Goal: Task Accomplishment & Management: Use online tool/utility

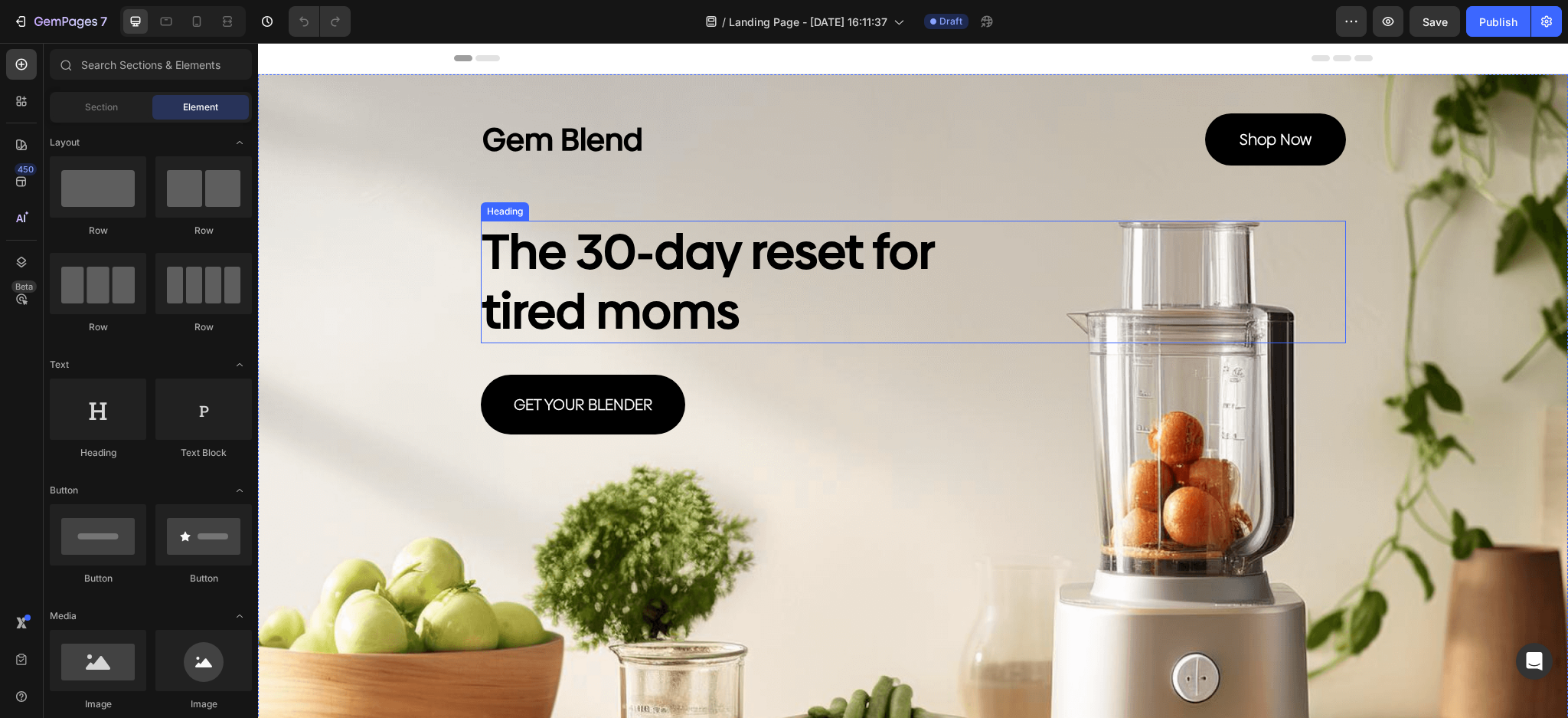
click at [714, 291] on h2 "The 30-day reset for tired moms" at bounding box center [717, 282] width 473 height 122
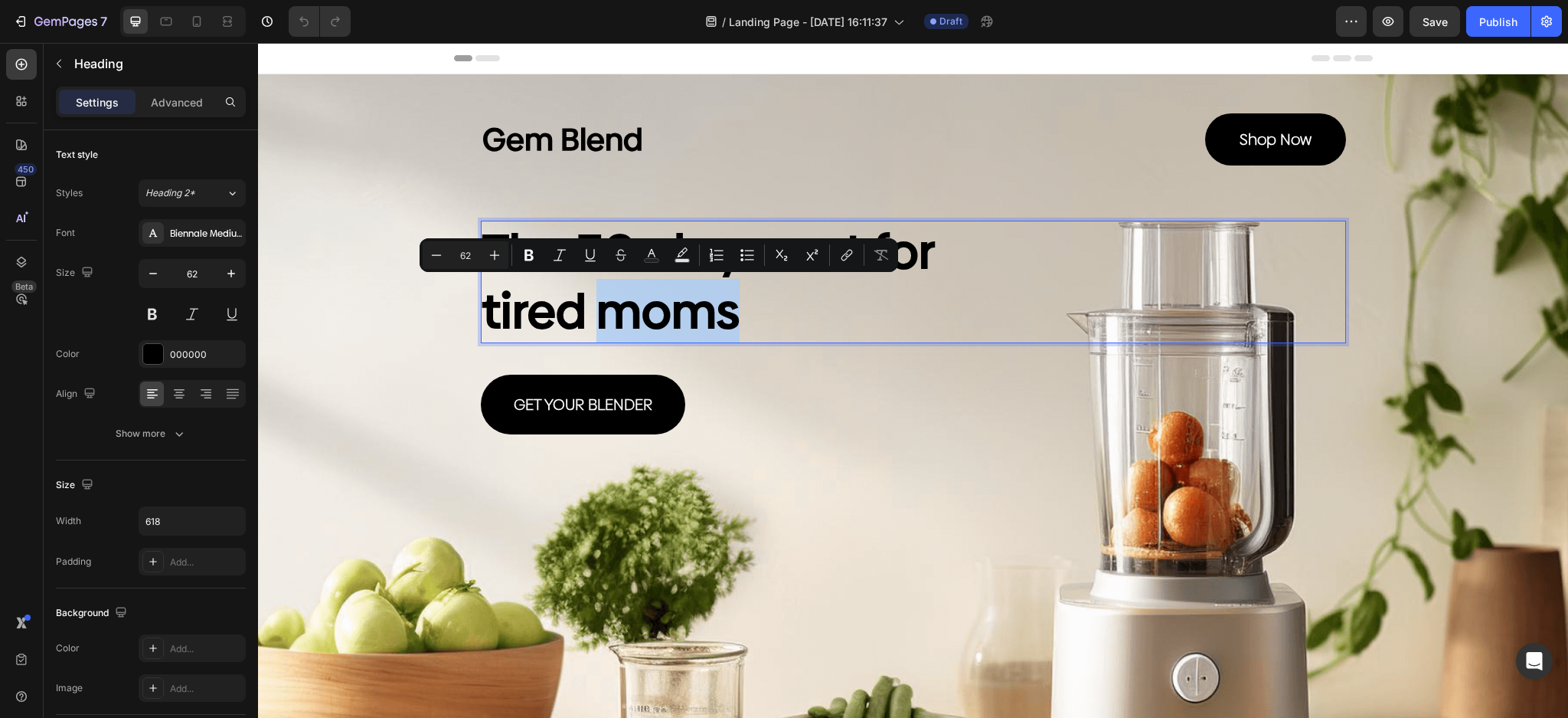
click at [759, 310] on p "The 30-day reset for tired moms" at bounding box center [717, 281] width 470 height 119
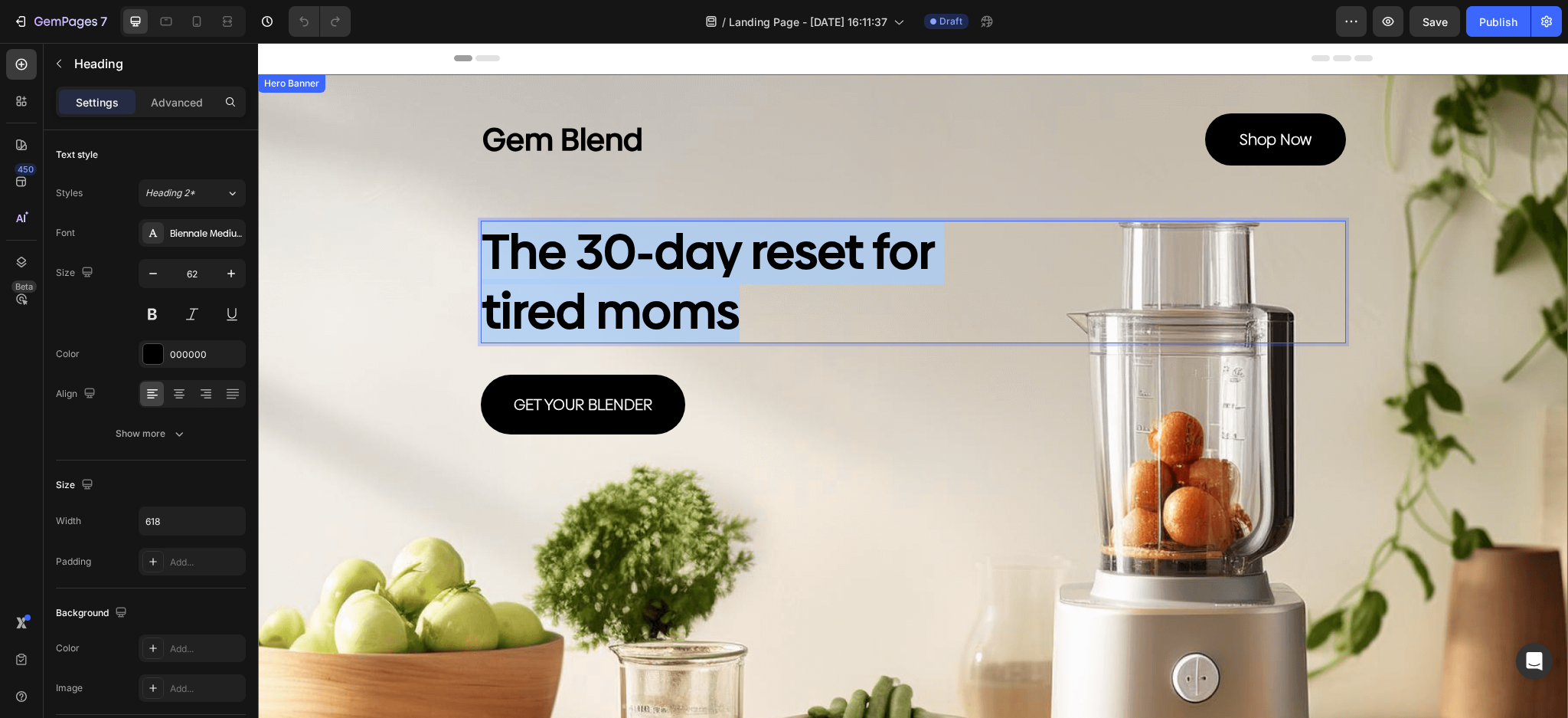
drag, startPoint x: 761, startPoint y: 310, endPoint x: 263, endPoint y: 141, distance: 525.9
click at [263, 141] on div "Gem Blend Heading Shop Now Button Row The 30-day reset for tired moms Heading 4…" at bounding box center [912, 485] width 1310 height 822
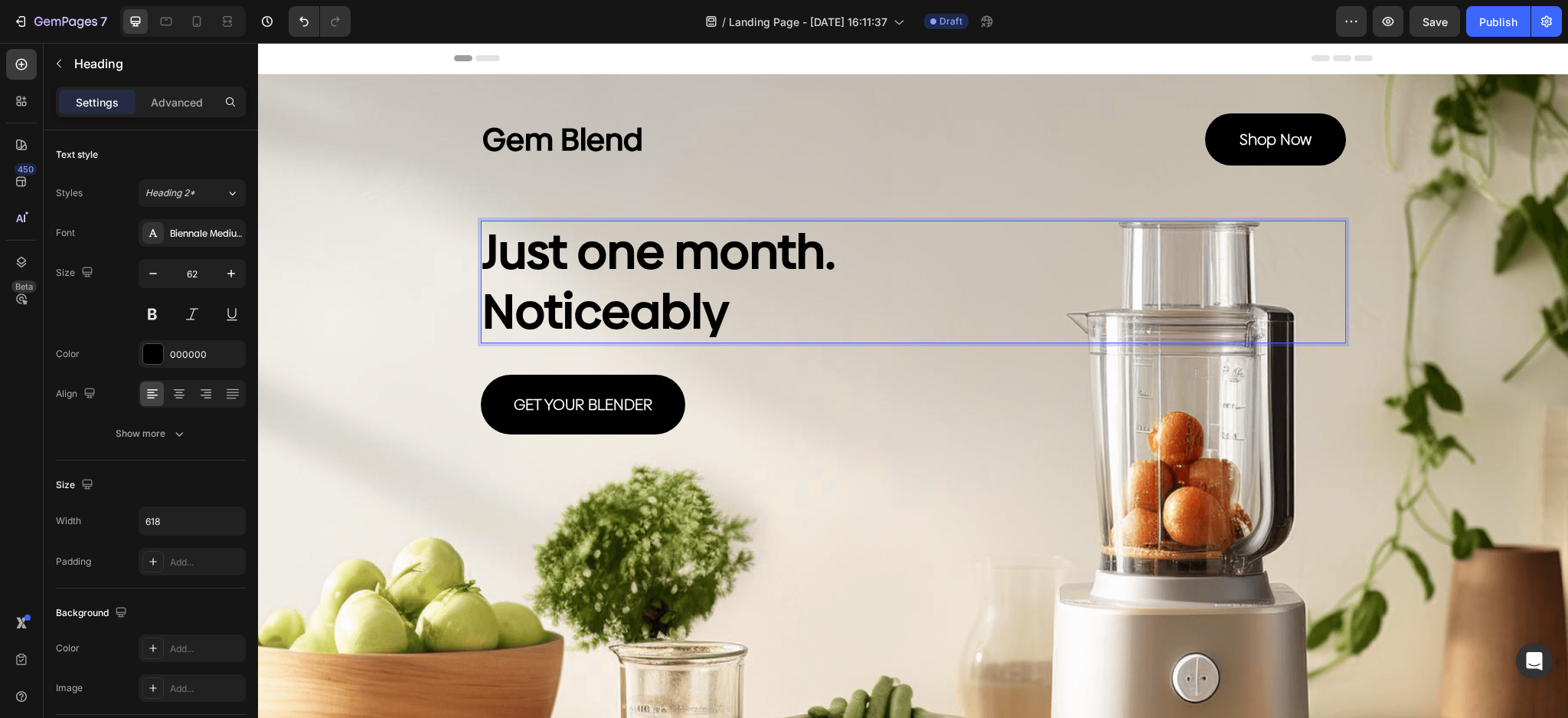
drag, startPoint x: 782, startPoint y: 283, endPoint x: 748, endPoint y: 312, distance: 44.7
click at [748, 312] on p "Just one month. Noticeably" at bounding box center [717, 281] width 470 height 119
drag, startPoint x: 748, startPoint y: 312, endPoint x: 334, endPoint y: 198, distance: 429.4
click at [334, 198] on div "Gem Blend Heading Shop Now Button Row Just one month. Noticeably Heading 41 GET…" at bounding box center [912, 485] width 1310 height 822
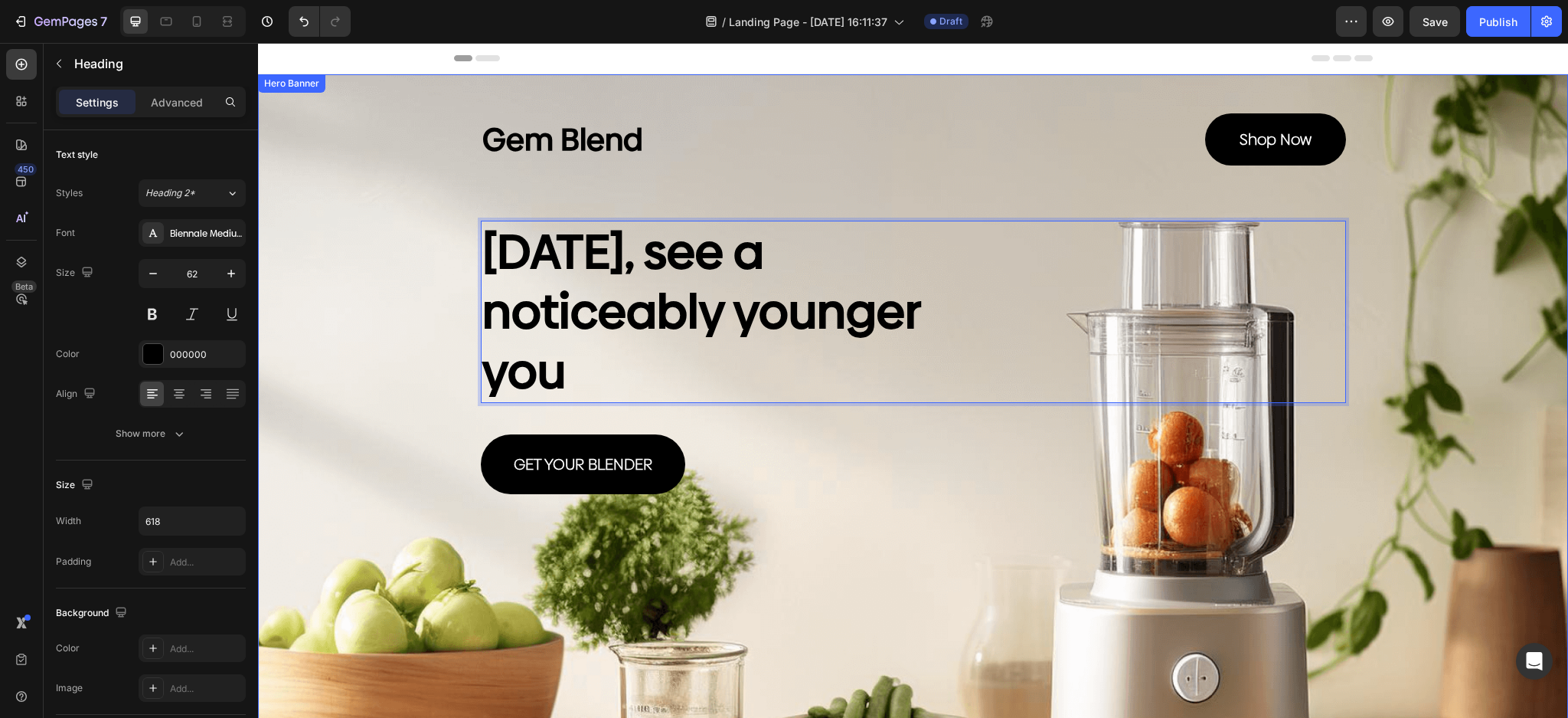
scroll to position [1, 0]
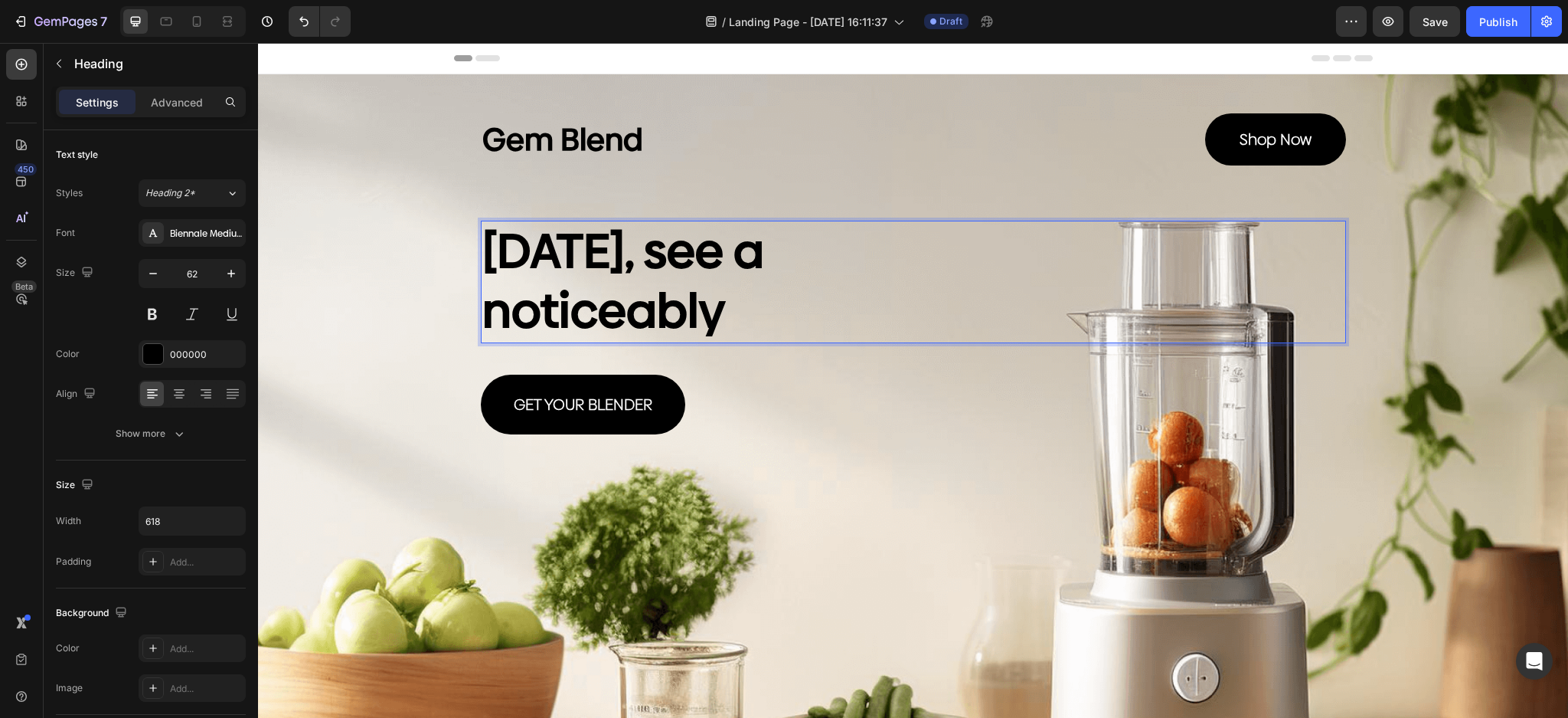
drag, startPoint x: 750, startPoint y: 326, endPoint x: 818, endPoint y: 260, distance: 94.8
click at [818, 260] on p "In 30 days, see a noticeably" at bounding box center [717, 281] width 470 height 119
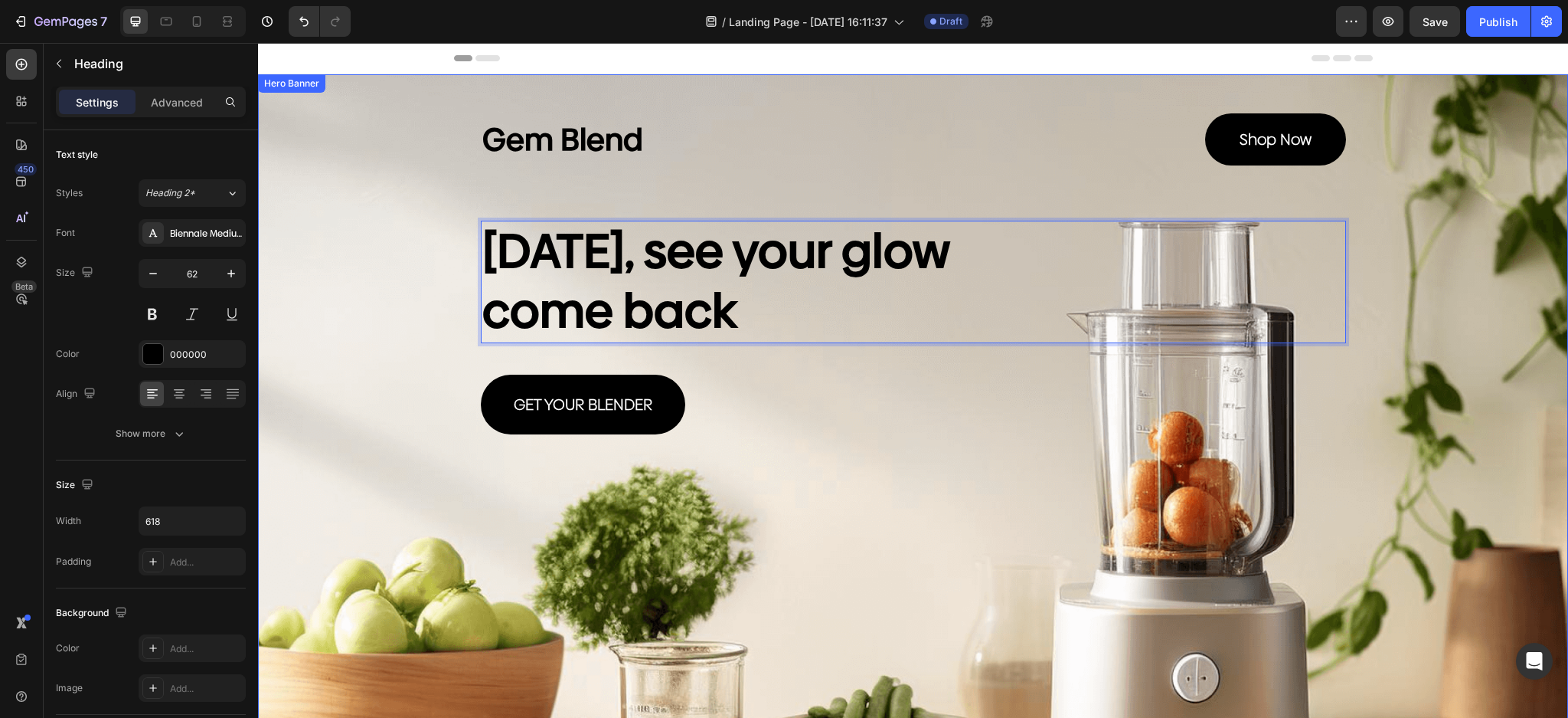
click at [936, 464] on div "Background Image" at bounding box center [912, 485] width 1310 height 822
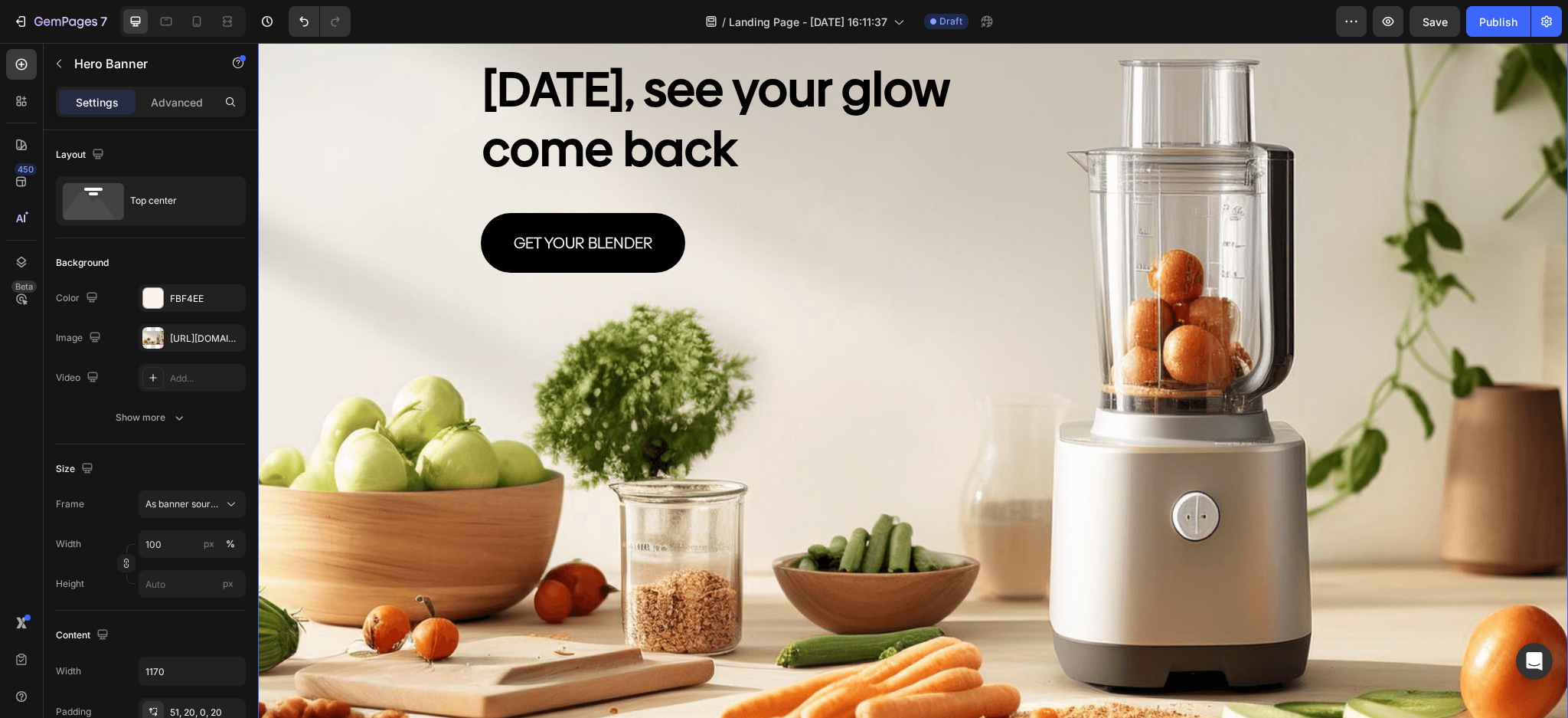
scroll to position [0, 0]
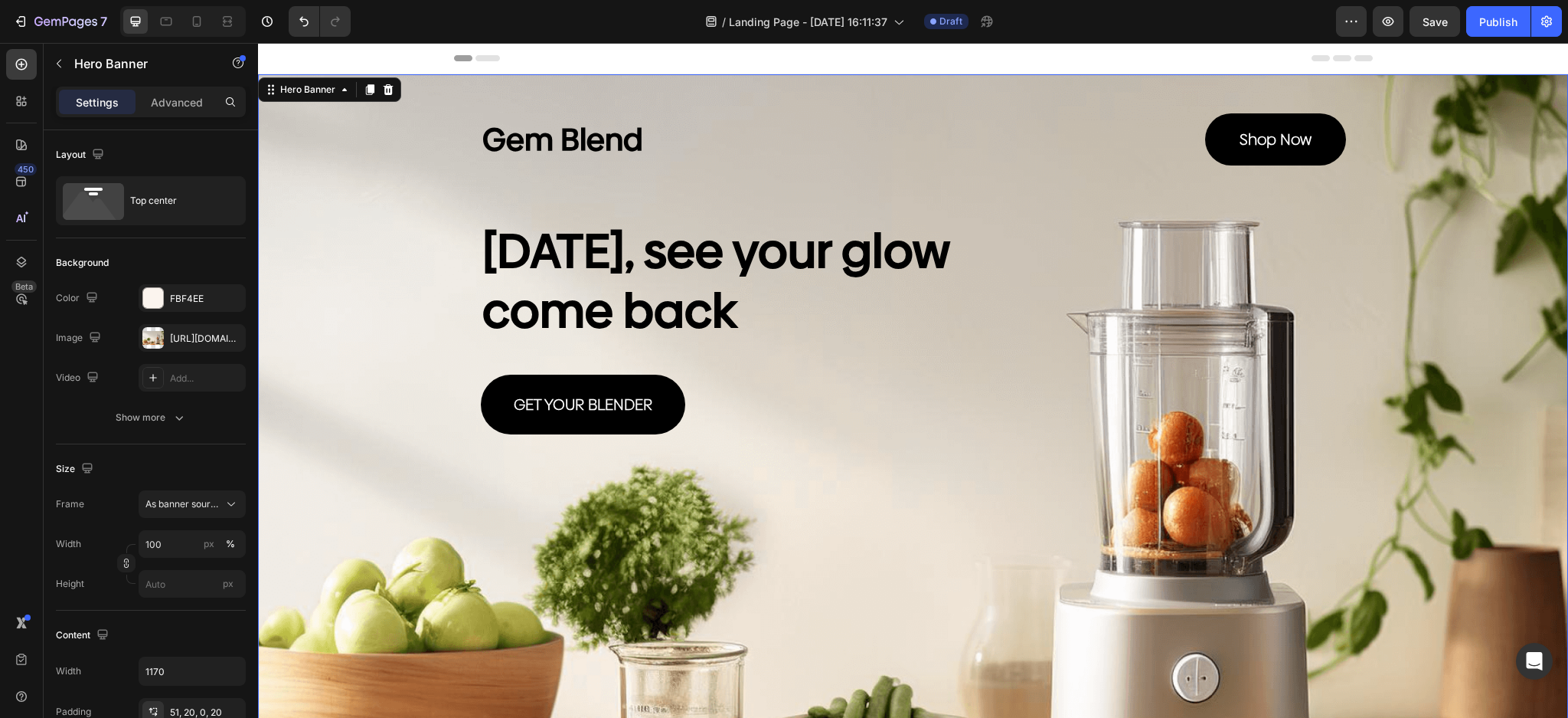
click at [1180, 580] on div "Background Image" at bounding box center [912, 485] width 1310 height 822
click at [1282, 506] on div "Background Image" at bounding box center [912, 485] width 1310 height 822
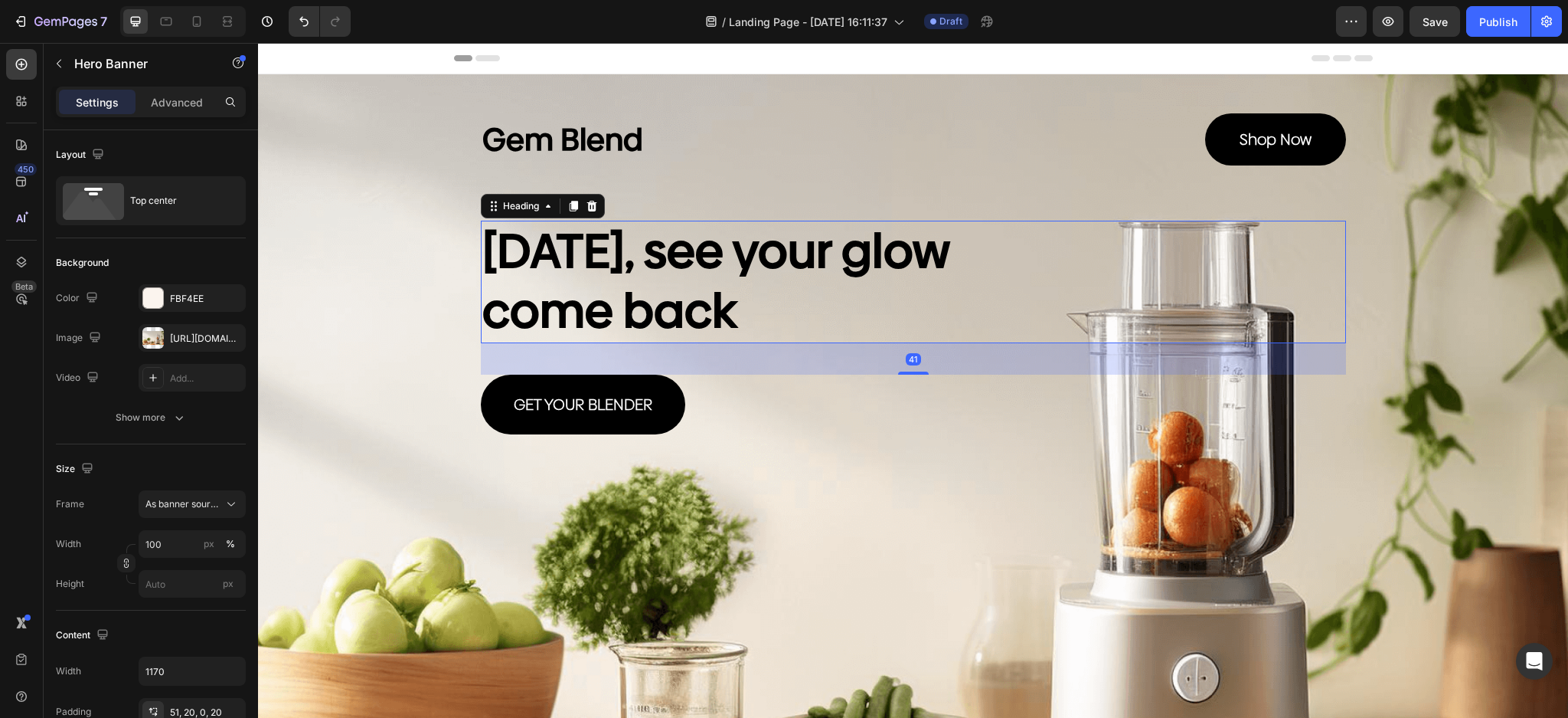
click at [840, 314] on p "In 30 days, see your glow come back" at bounding box center [717, 281] width 470 height 119
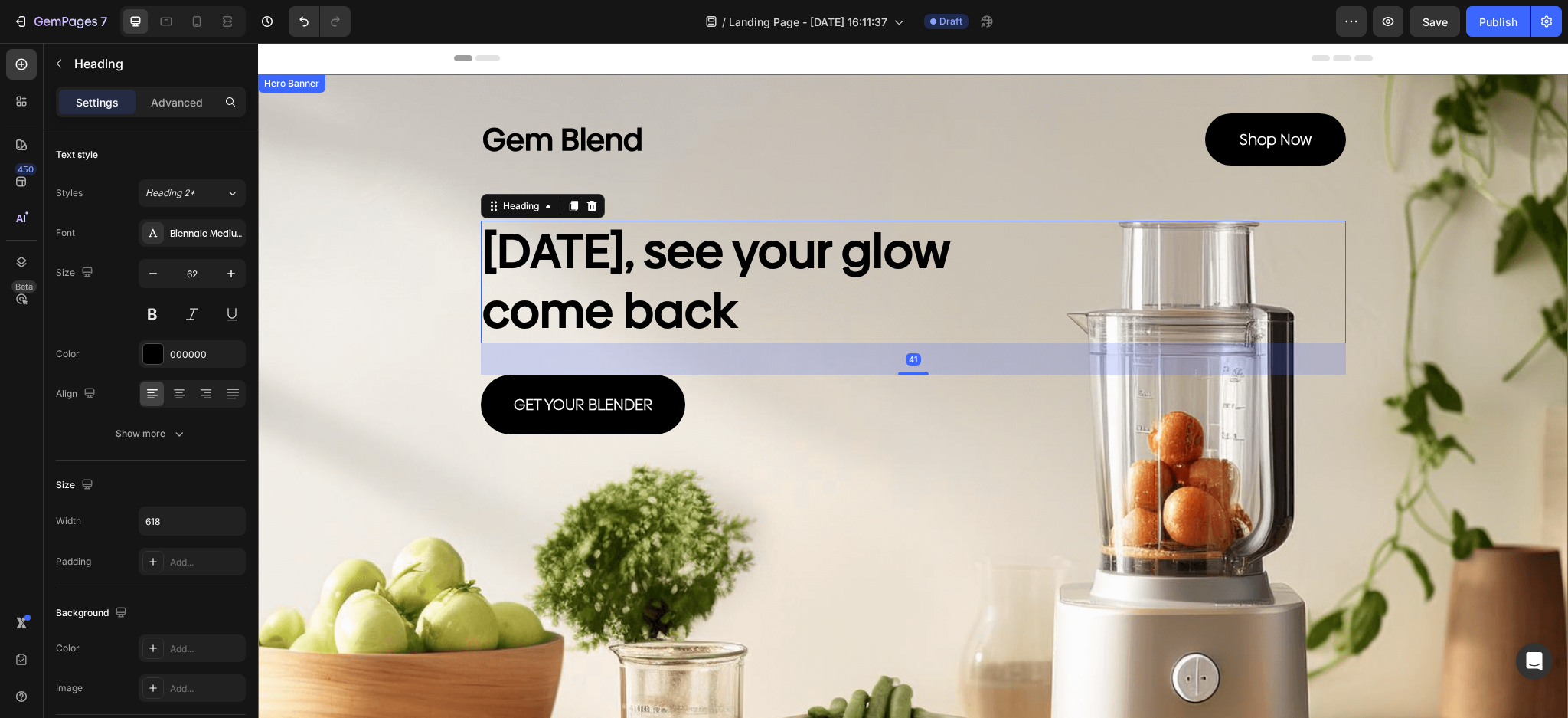
click at [1233, 535] on div "Background Image" at bounding box center [912, 485] width 1310 height 822
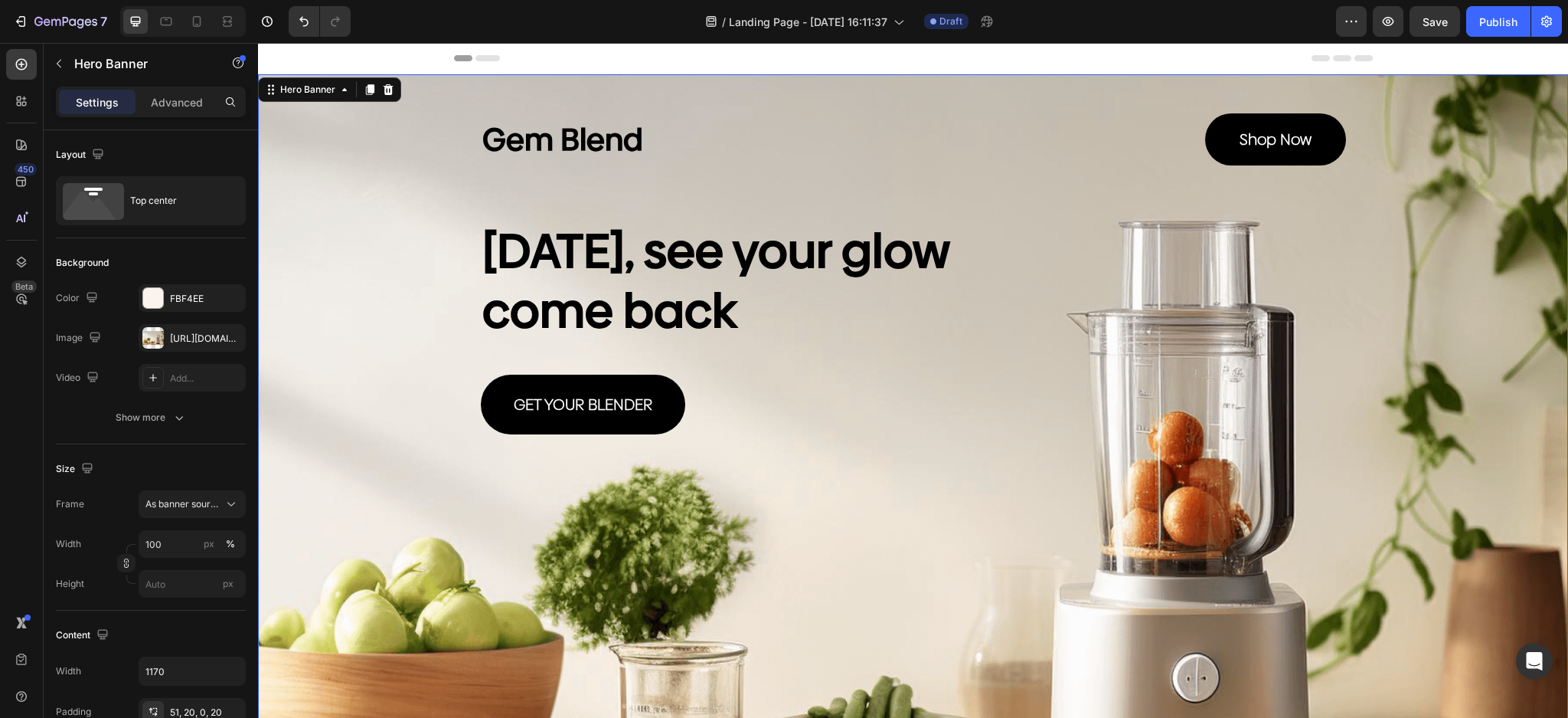
click at [792, 231] on p "In 30 days, see your glow come back" at bounding box center [717, 281] width 470 height 119
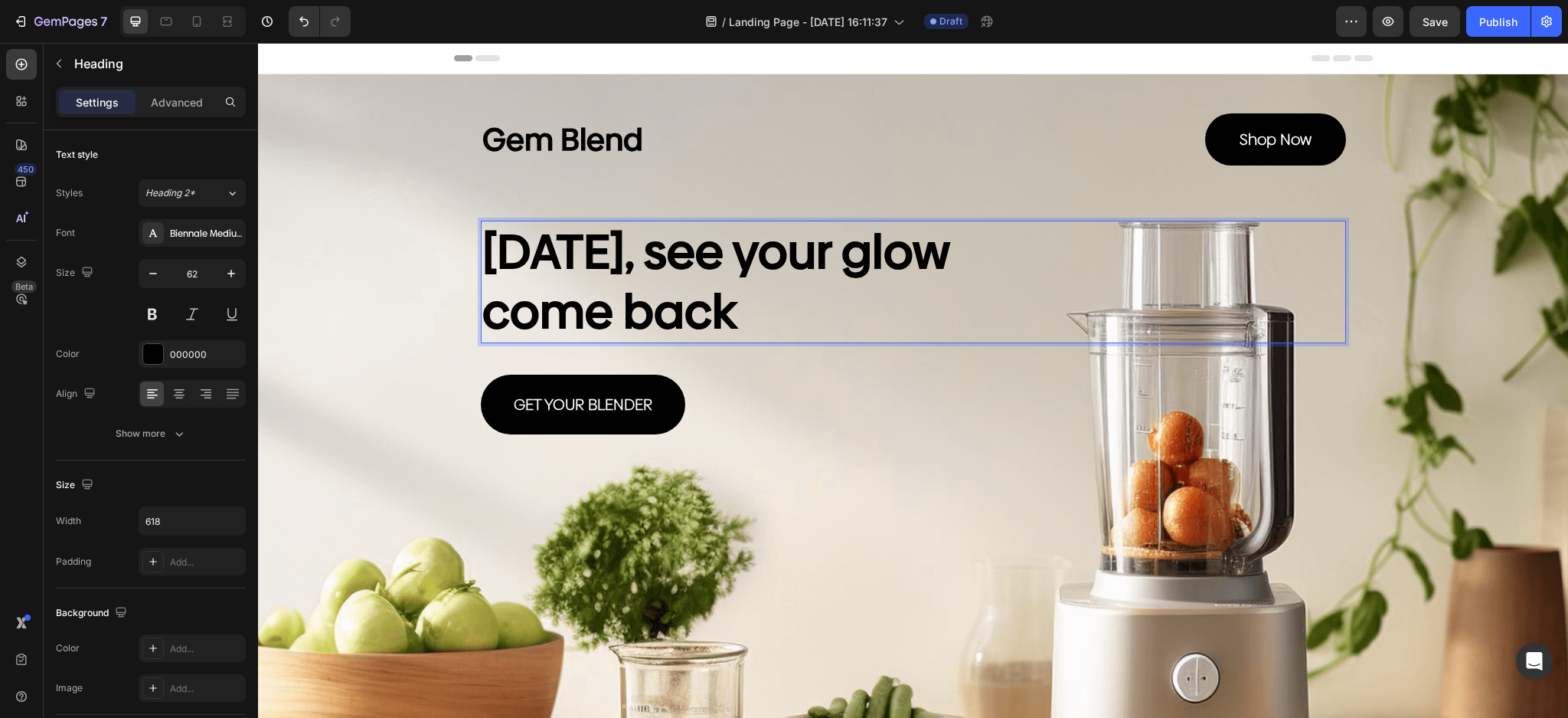
click at [859, 310] on p "In 30 days, see your glow come back" at bounding box center [717, 281] width 470 height 119
drag, startPoint x: 872, startPoint y: 324, endPoint x: 397, endPoint y: 175, distance: 497.8
click at [332, 250] on div "Gem Blend Heading Shop Now Button Row In 30 days, see your glow come back Headi…" at bounding box center [912, 485] width 1310 height 822
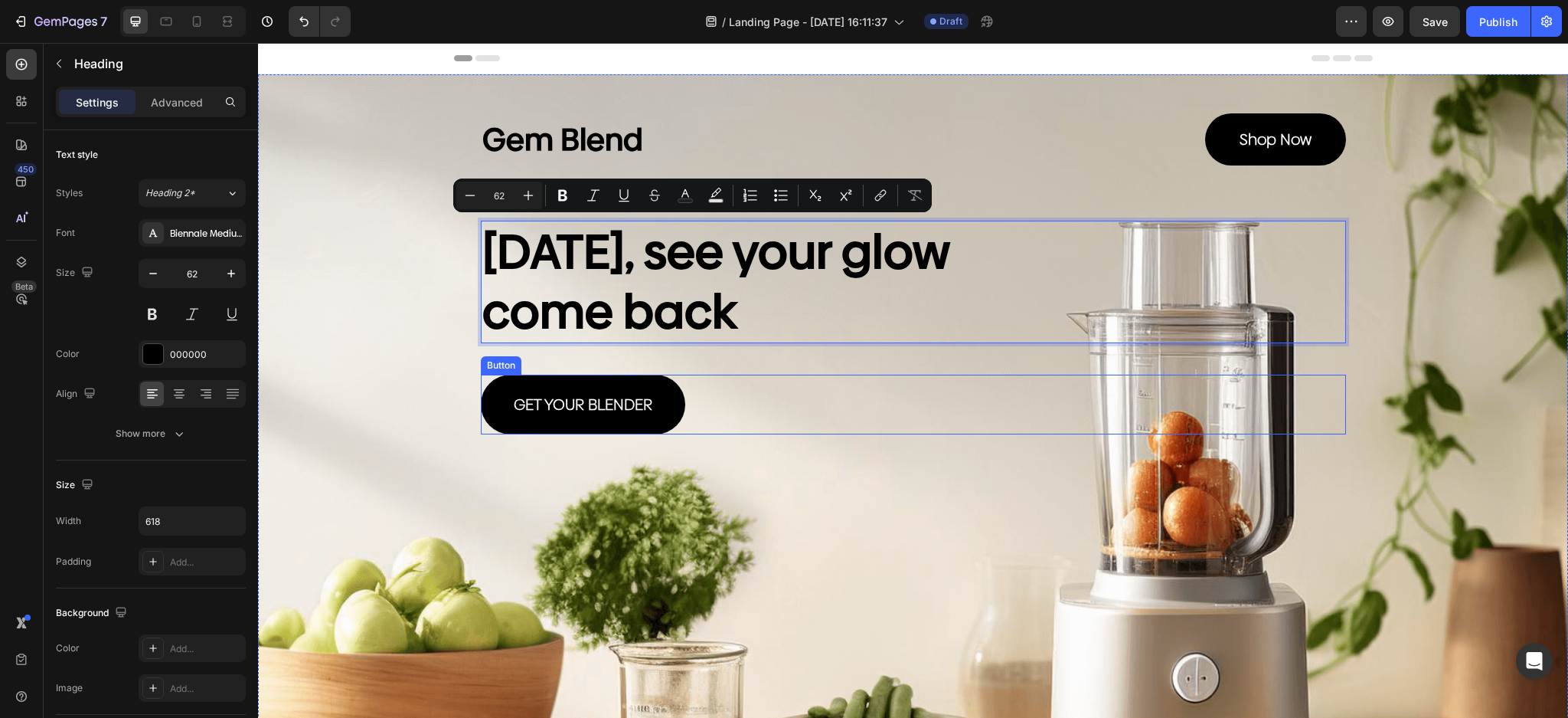
click at [898, 426] on div "GET YOUR BLENDER Button" at bounding box center [913, 404] width 865 height 60
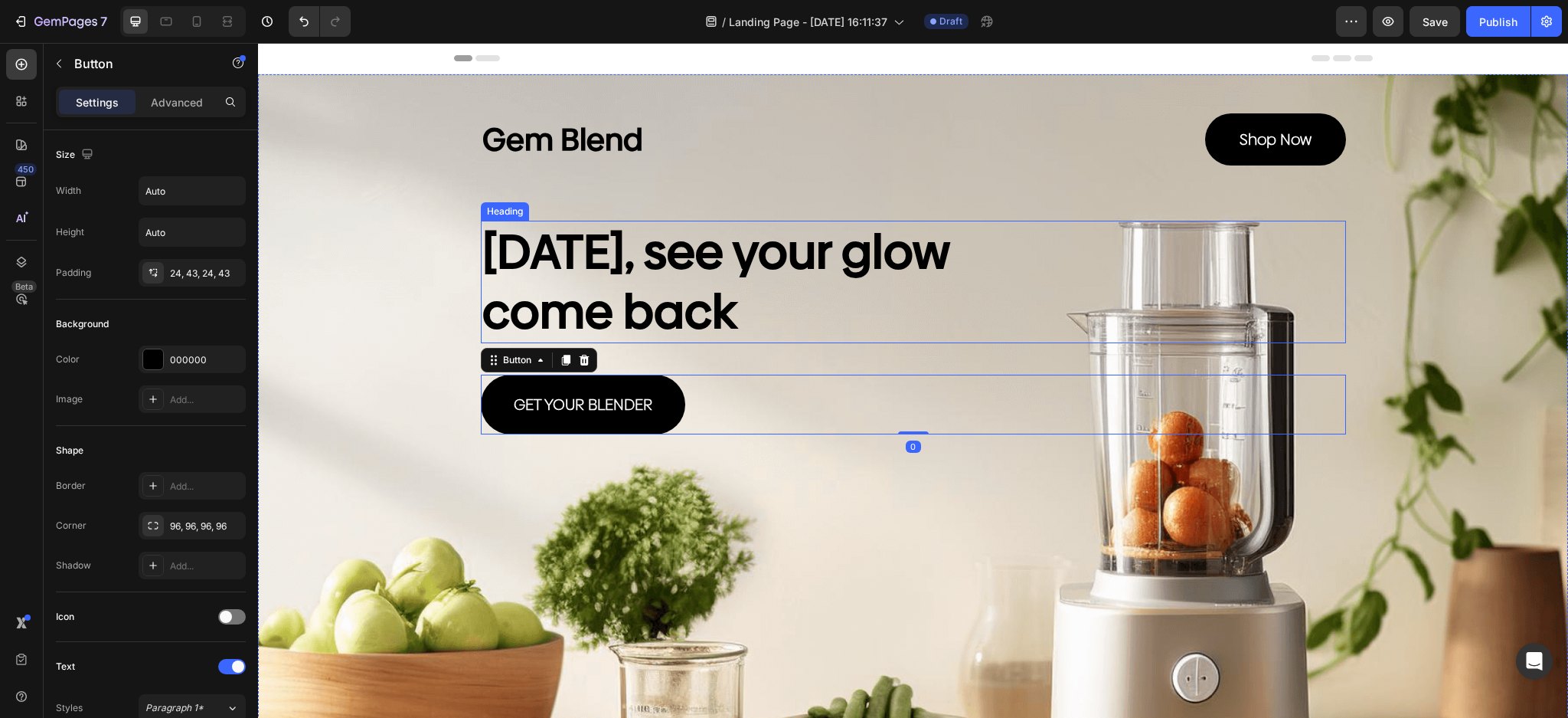
click at [666, 275] on p "In 30 days, see your glow come back" at bounding box center [717, 281] width 470 height 119
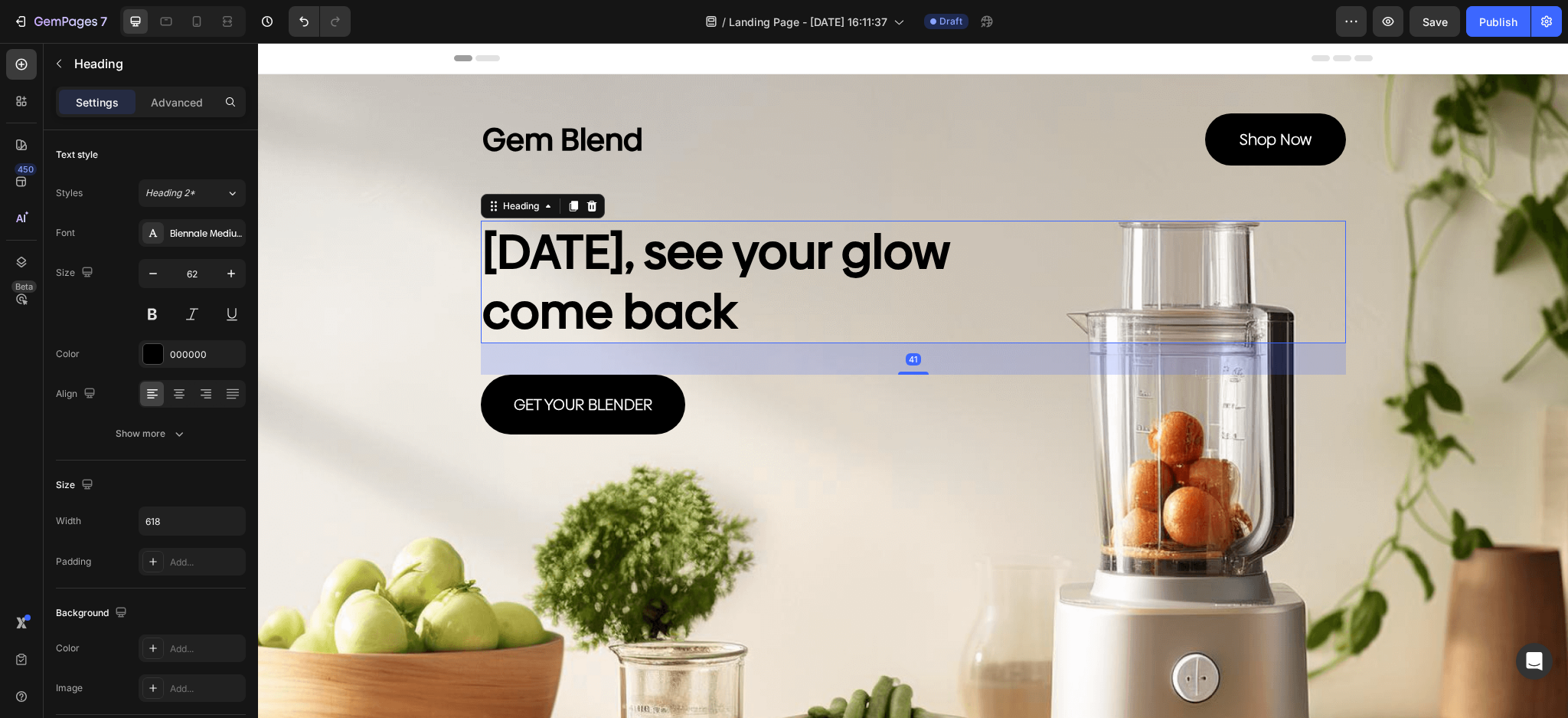
click at [1026, 322] on div "In 30 days, see your glow come back" at bounding box center [913, 282] width 865 height 122
click at [917, 448] on div "Background Image" at bounding box center [912, 485] width 1310 height 822
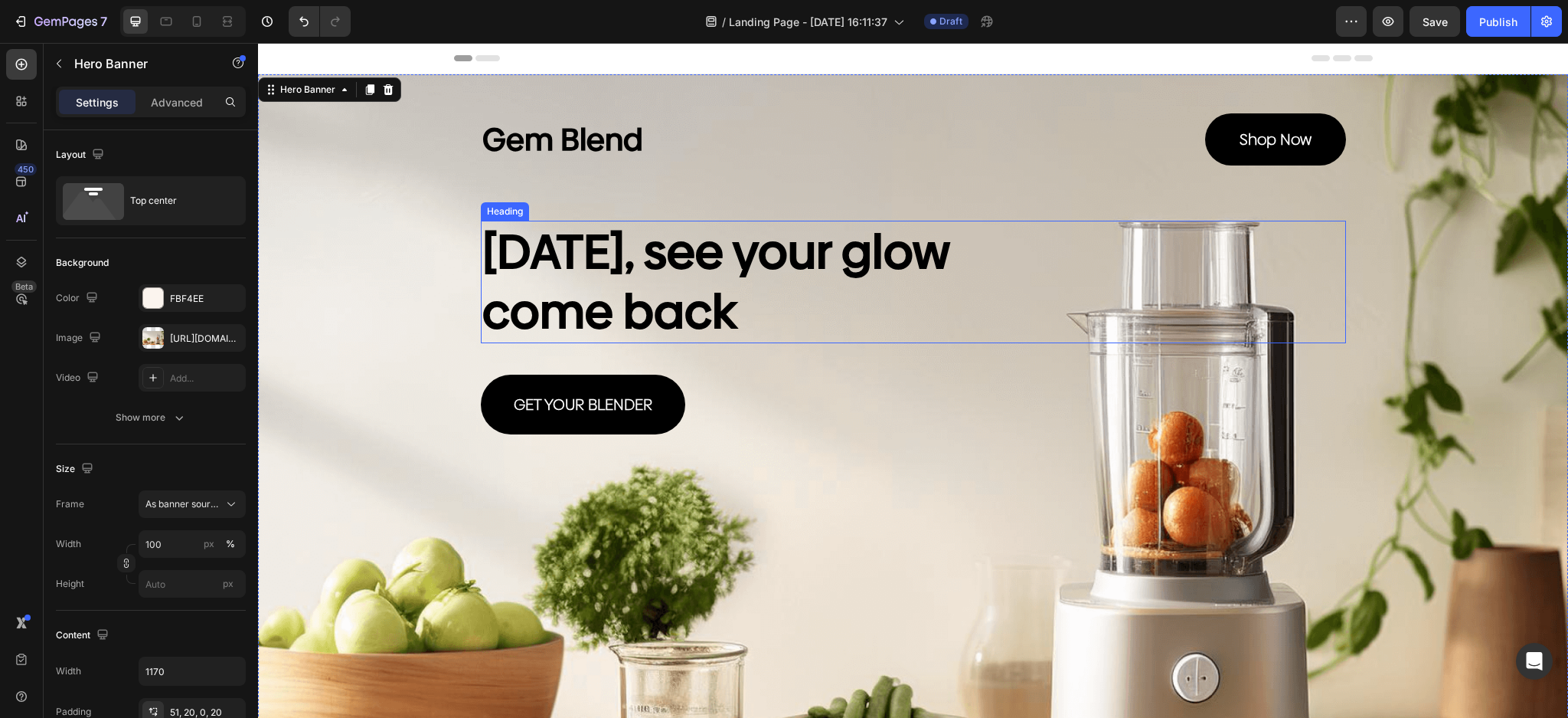
click at [749, 293] on p "In 30 days, see your glow come back" at bounding box center [717, 281] width 470 height 119
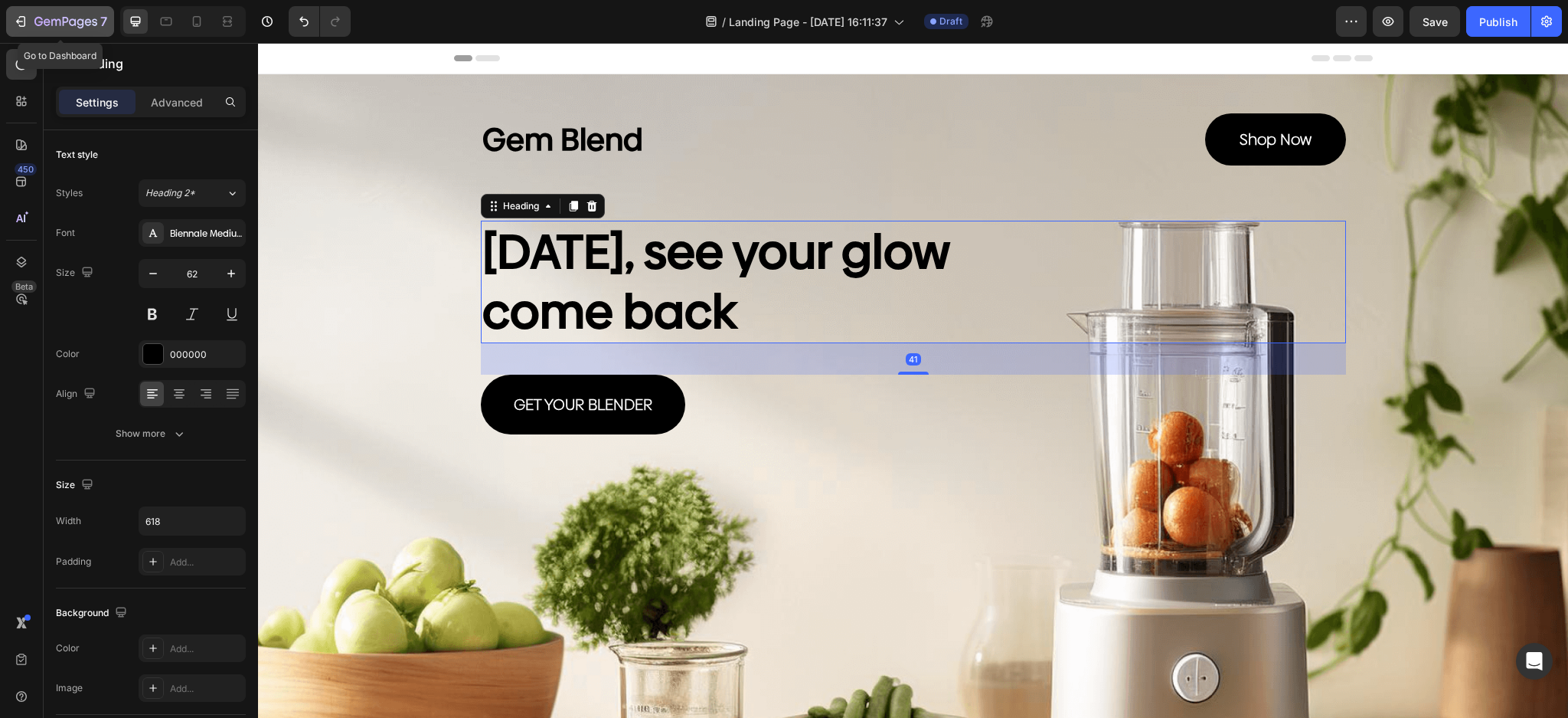
click at [76, 10] on button "7" at bounding box center [60, 22] width 108 height 30
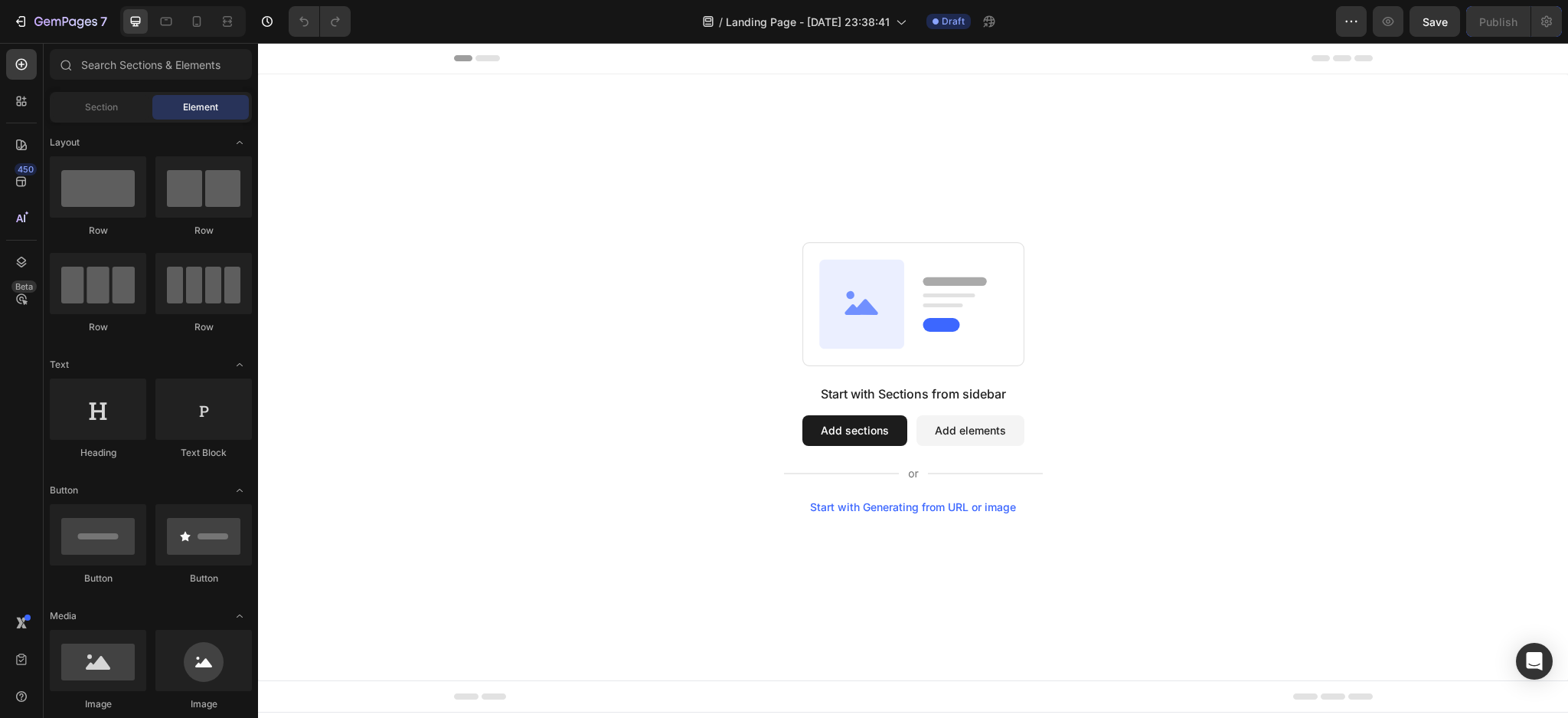
click at [874, 436] on button "Add sections" at bounding box center [854, 431] width 105 height 30
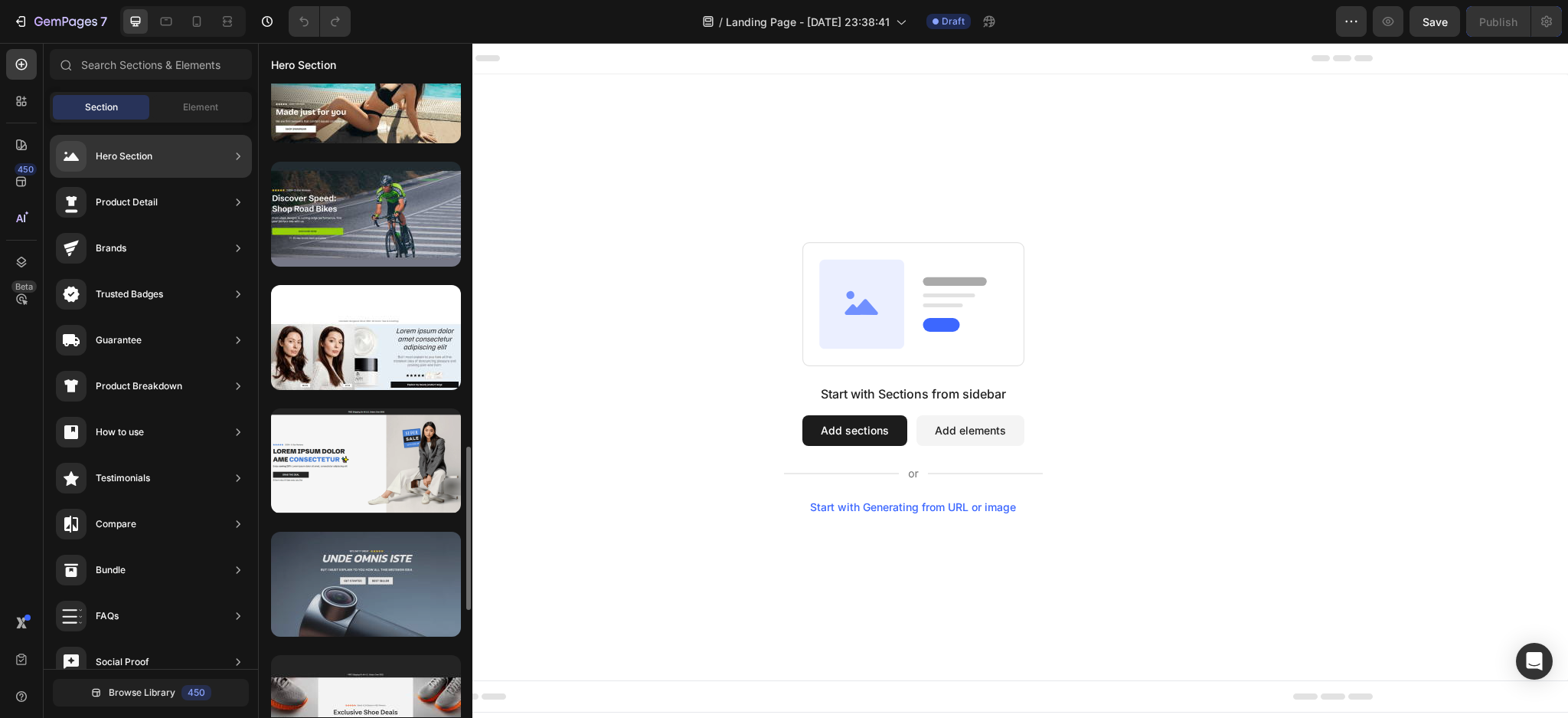
scroll to position [1712, 0]
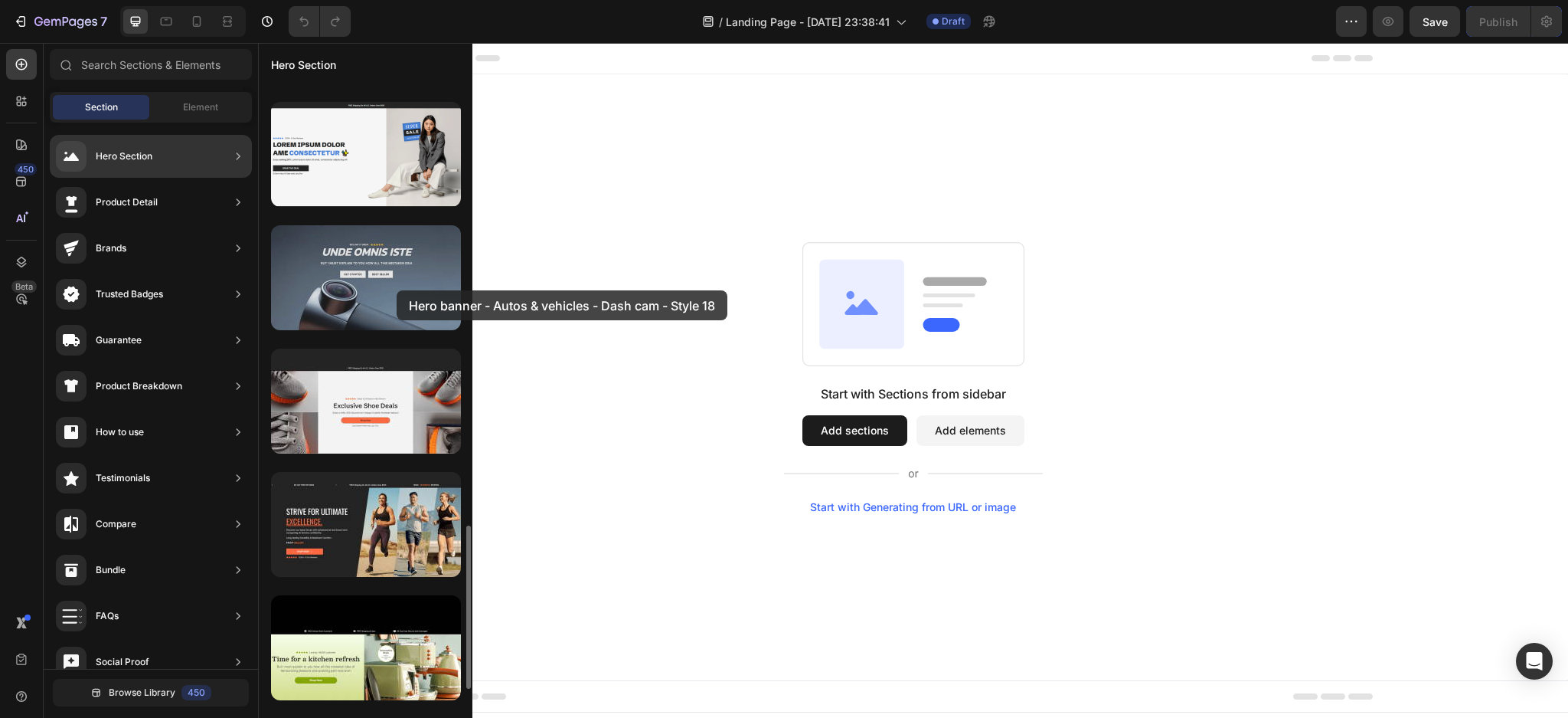
drag, startPoint x: 390, startPoint y: 301, endPoint x: 397, endPoint y: 291, distance: 12.2
click at [397, 291] on div at bounding box center [366, 277] width 190 height 105
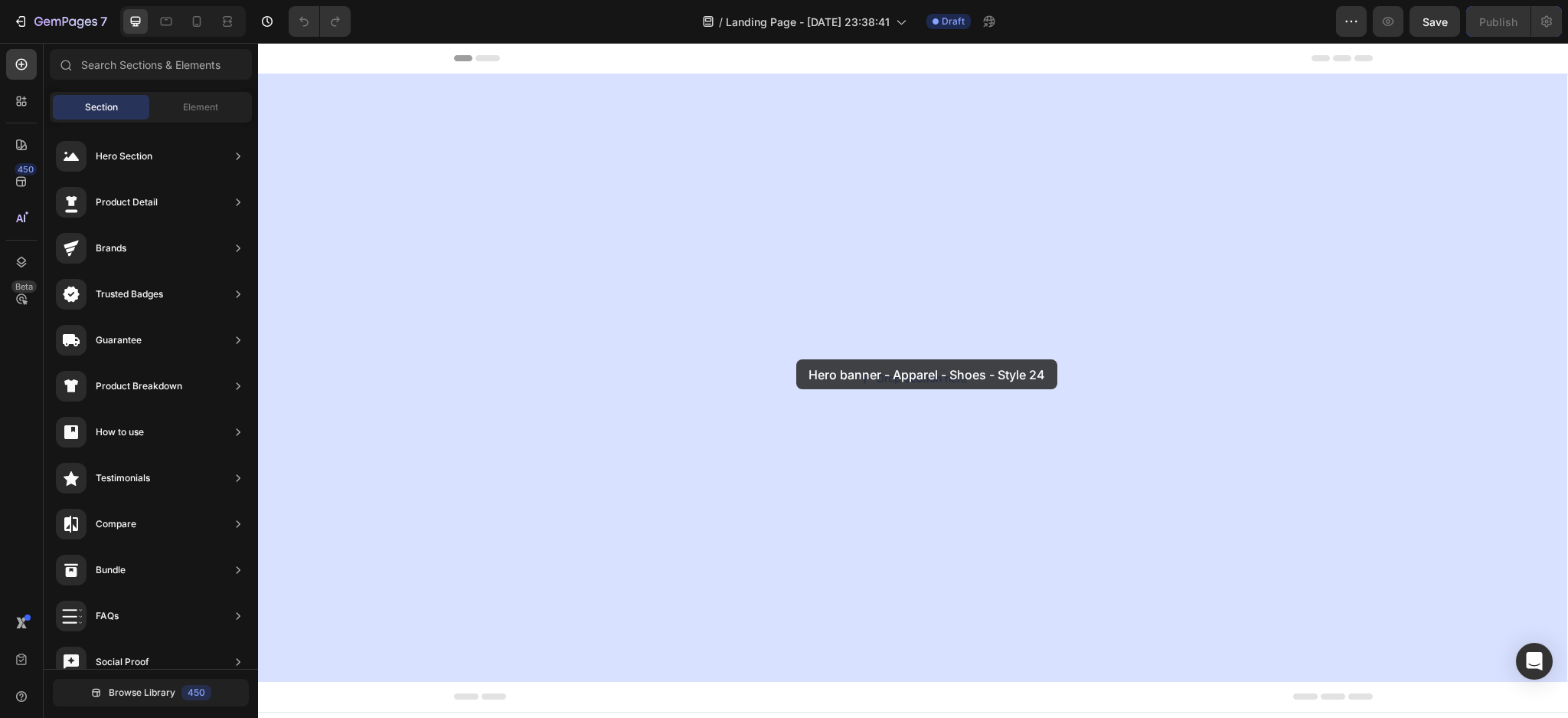
drag, startPoint x: 650, startPoint y: 451, endPoint x: 796, endPoint y: 359, distance: 172.6
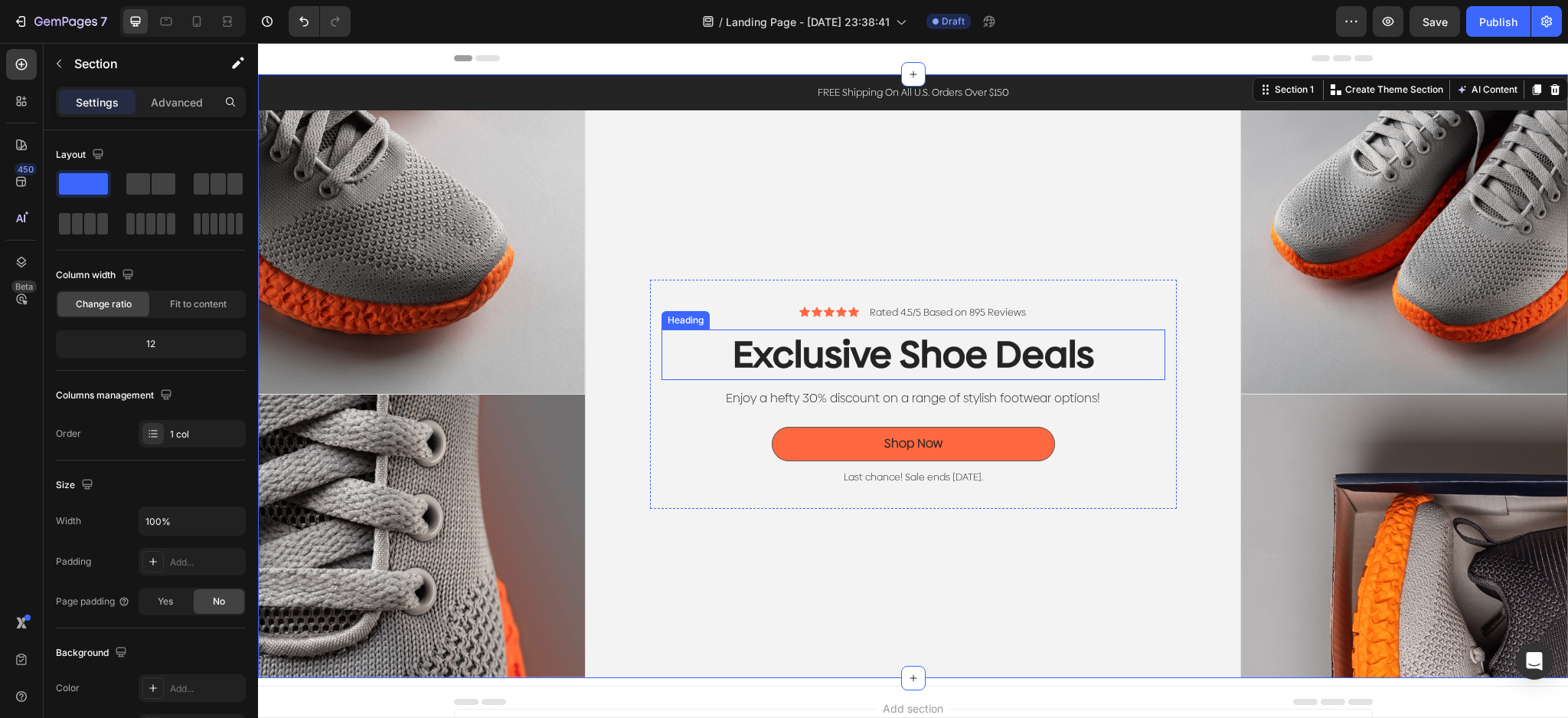
click at [1014, 343] on h2 "Exclusive Shoe Deals" at bounding box center [914, 354] width 504 height 50
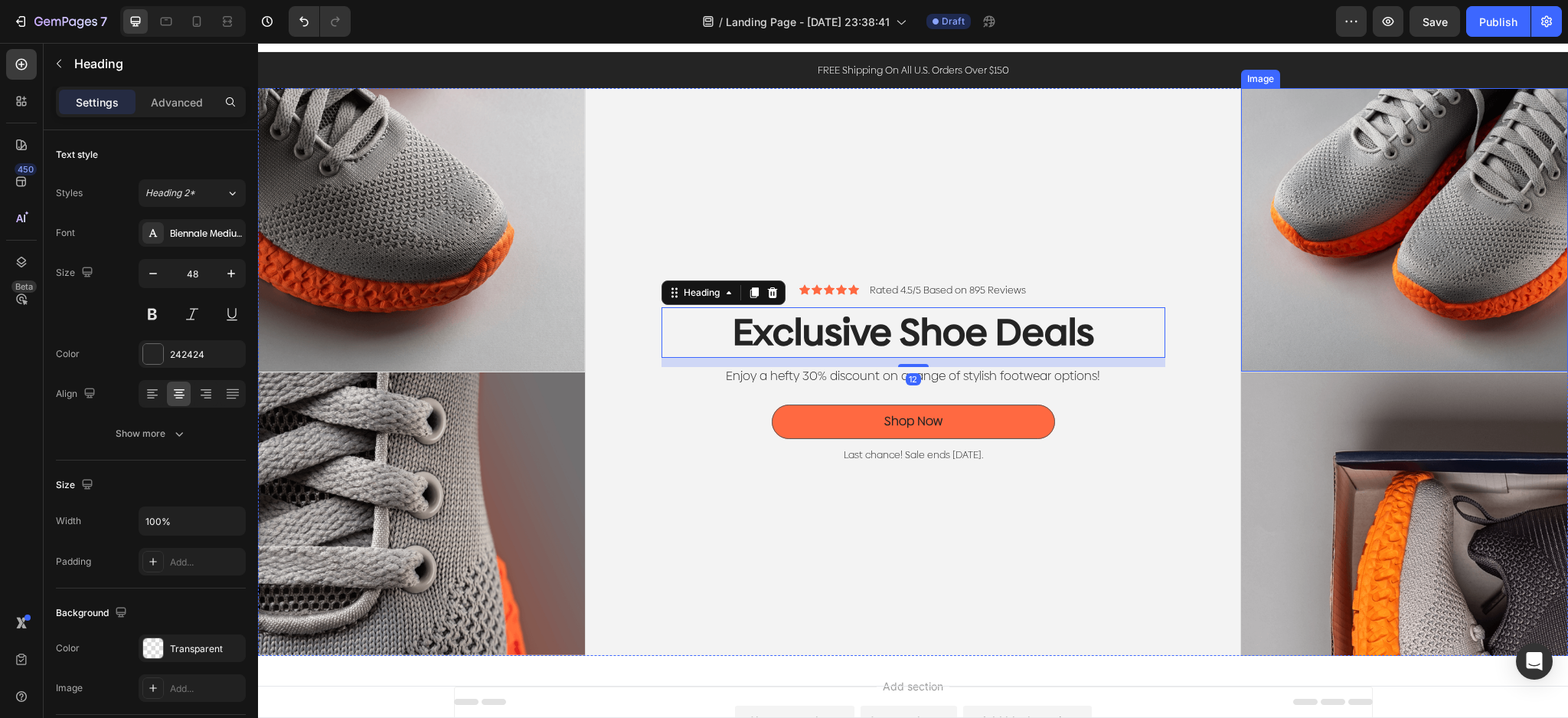
scroll to position [0, 0]
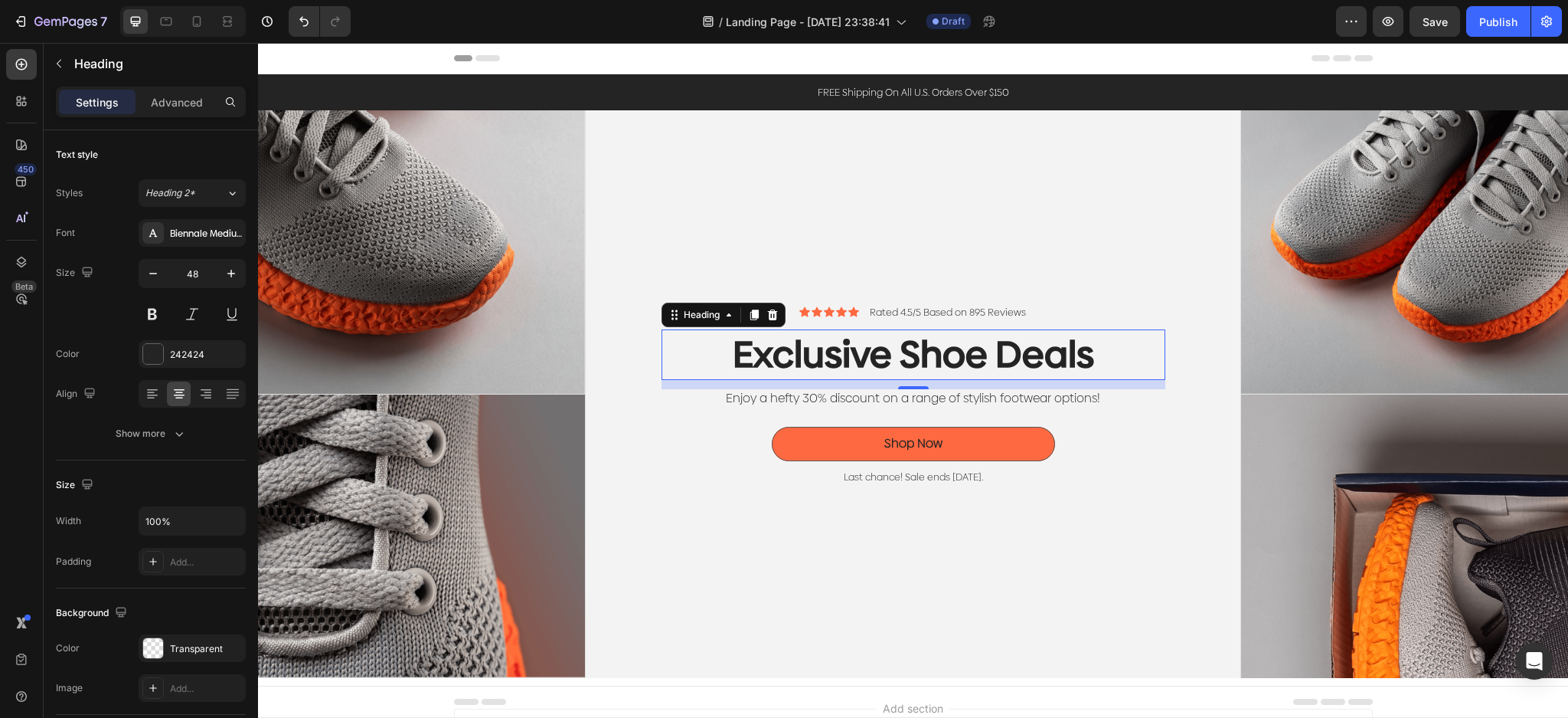
click at [1113, 367] on h2 "Exclusive Shoe Deals" at bounding box center [914, 354] width 504 height 50
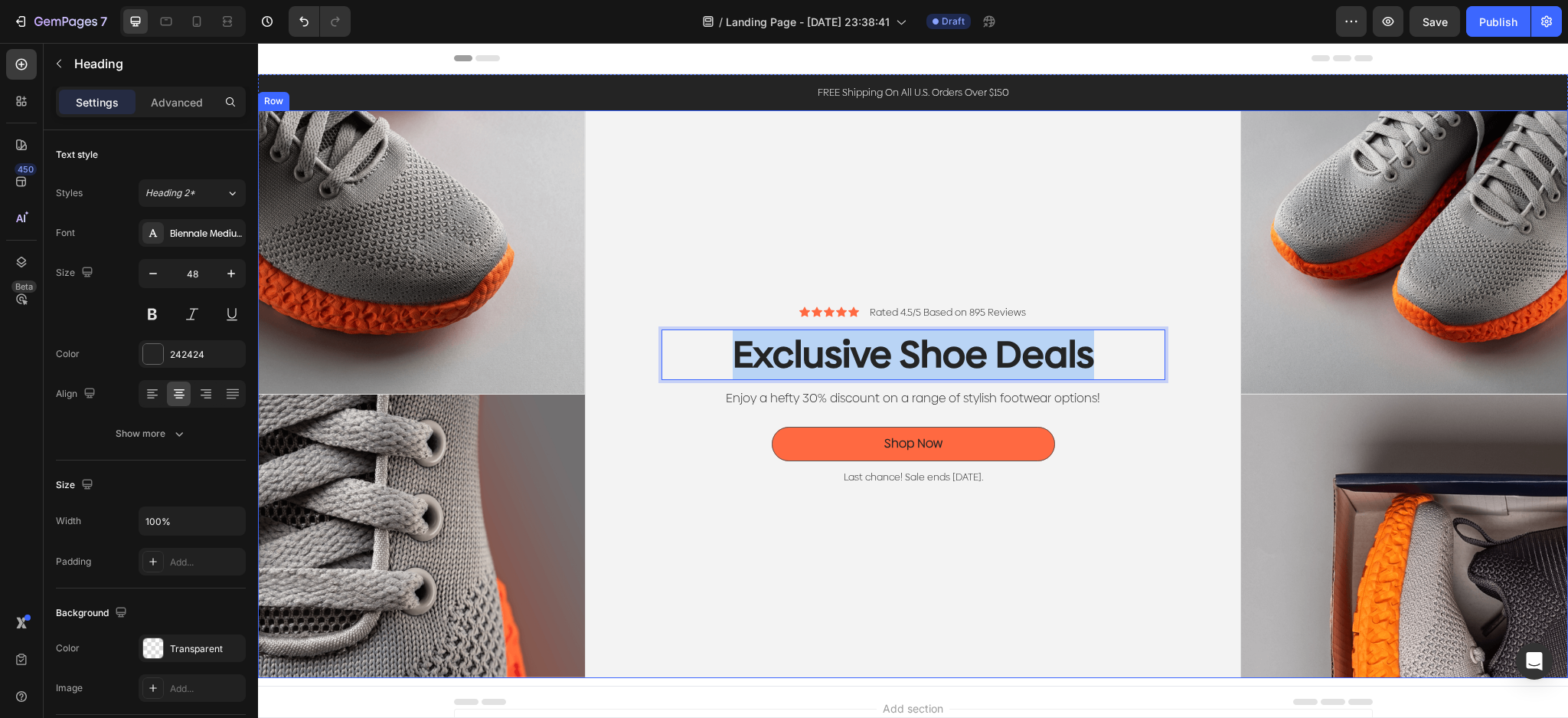
drag, startPoint x: 1121, startPoint y: 359, endPoint x: 611, endPoint y: 359, distance: 510.0
click at [611, 359] on div "Icon Icon Icon Icon Icon Icon List Rated 4.5/5 Based on 895 Reviews Text Block …" at bounding box center [913, 394] width 655 height 568
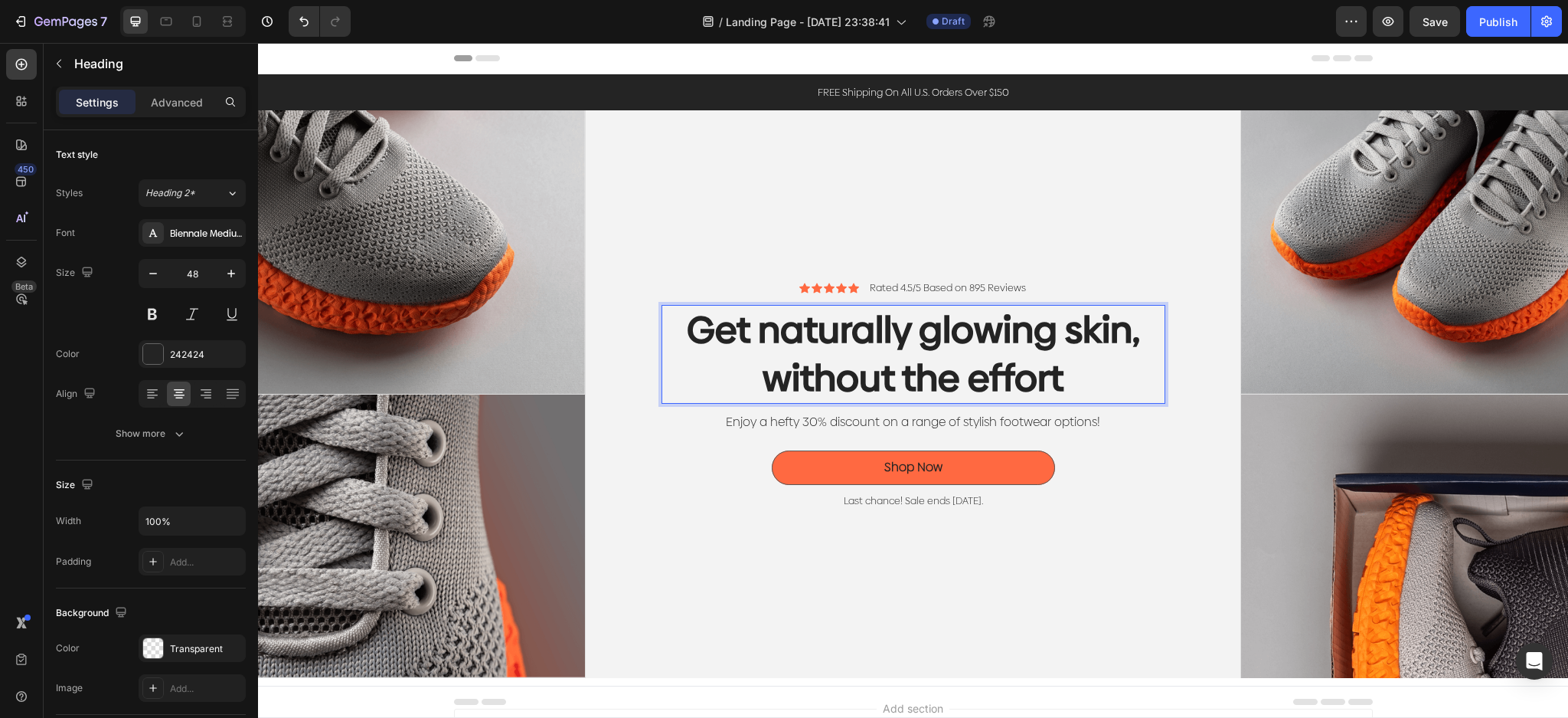
click at [1149, 317] on p "Get naturally glowing skin, without the effort" at bounding box center [914, 355] width 501 height 96
click at [1088, 415] on p "Enjoy a hefty 30% discount on a range of stylish footwear options!" at bounding box center [914, 423] width 501 height 16
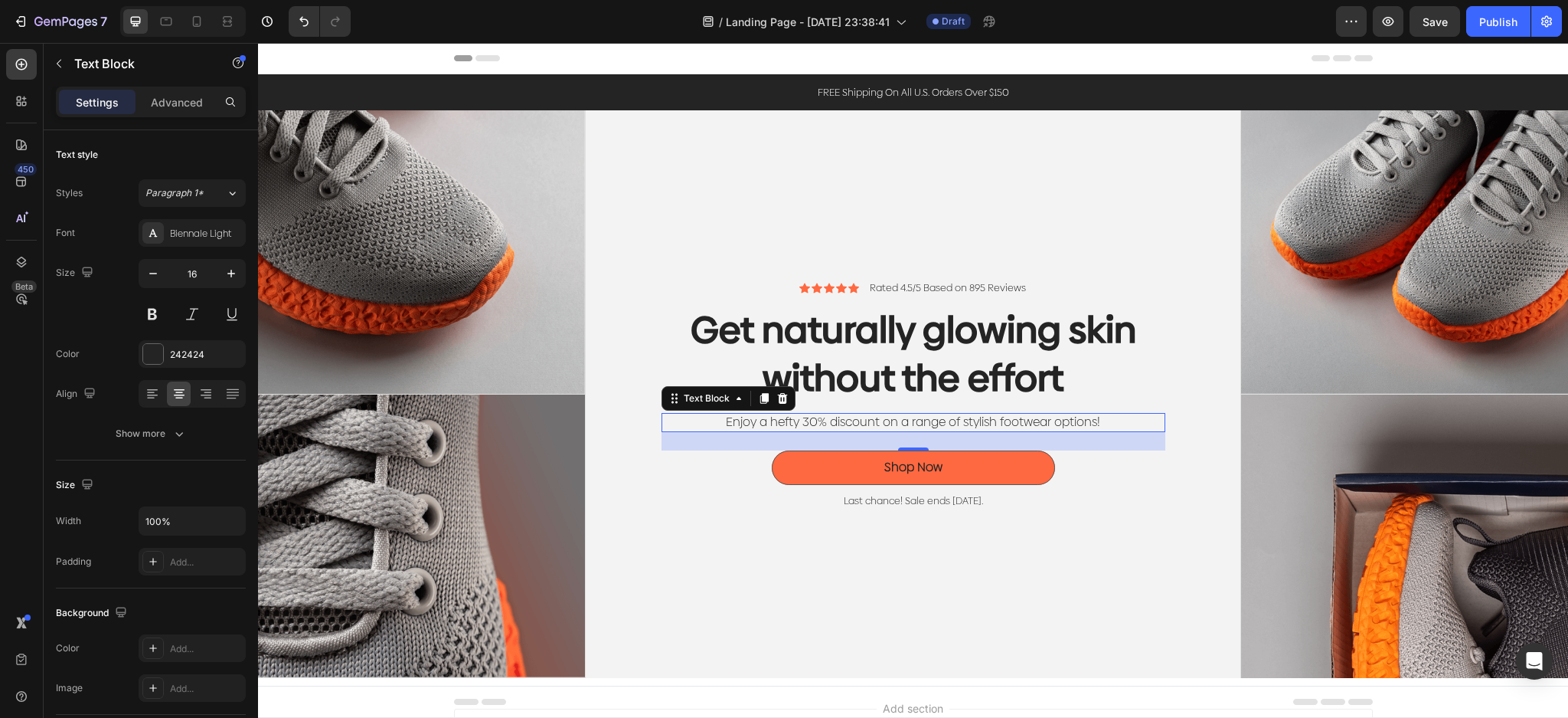
click at [957, 419] on p "Enjoy a hefty 30% discount on a range of stylish footwear options!" at bounding box center [914, 423] width 501 height 16
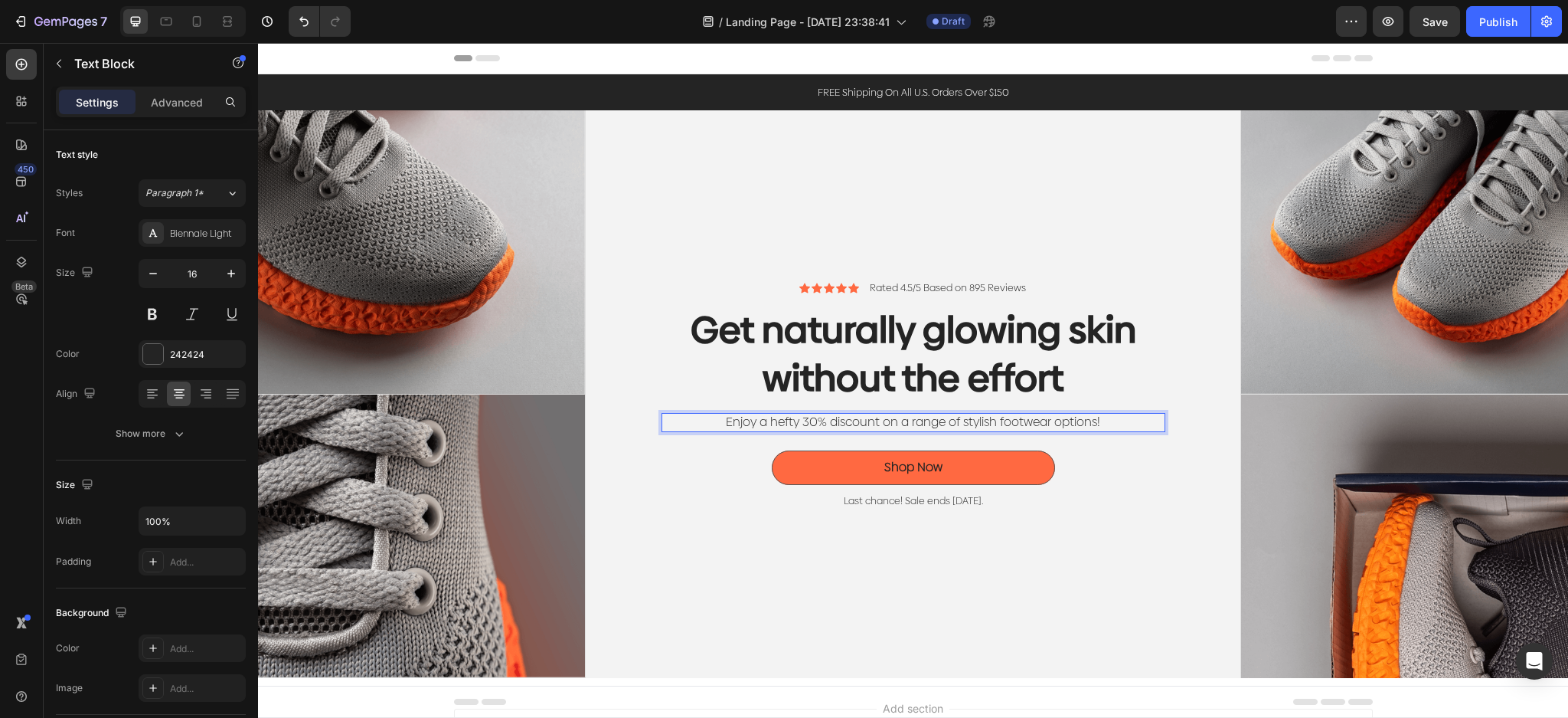
click at [1118, 423] on p "Enjoy a hefty 30% discount on a range of stylish footwear options!" at bounding box center [914, 423] width 501 height 16
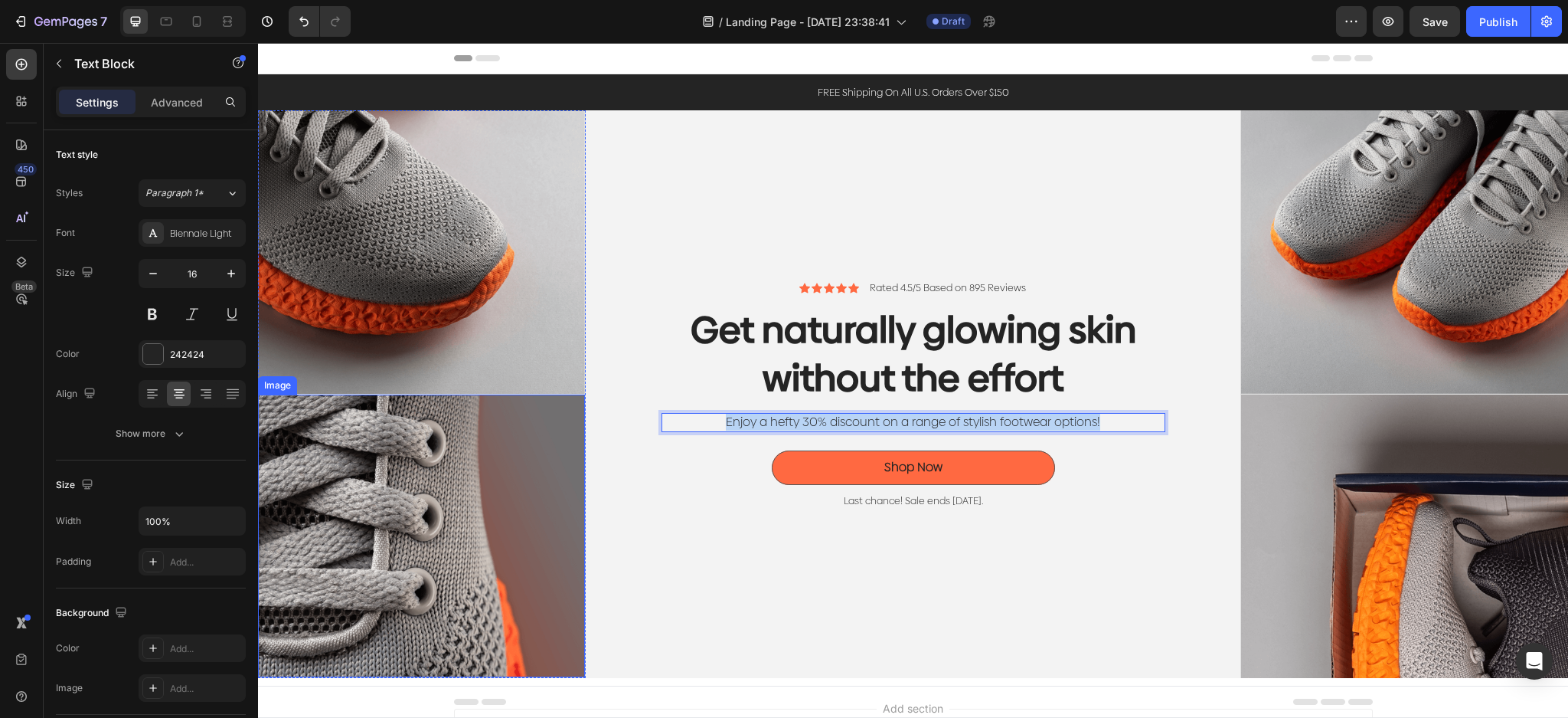
drag, startPoint x: 1124, startPoint y: 419, endPoint x: 533, endPoint y: 385, distance: 592.0
click at [546, 391] on div "Image Image Image Image Row Icon Icon Icon Icon Icon Icon List Rated 4.5/5 Base…" at bounding box center [912, 394] width 1310 height 568
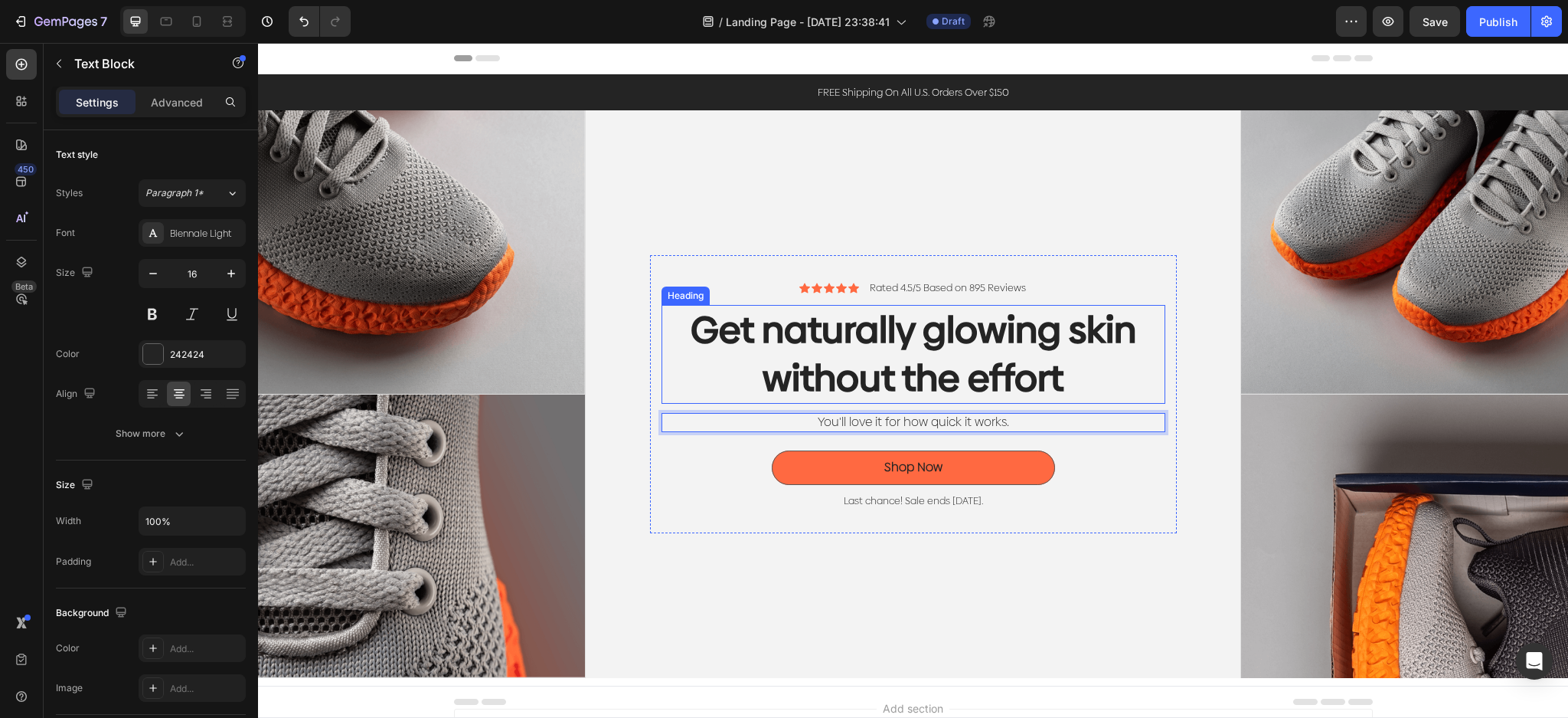
click at [1018, 346] on p "Get naturally glowing skin without the effort" at bounding box center [914, 355] width 501 height 96
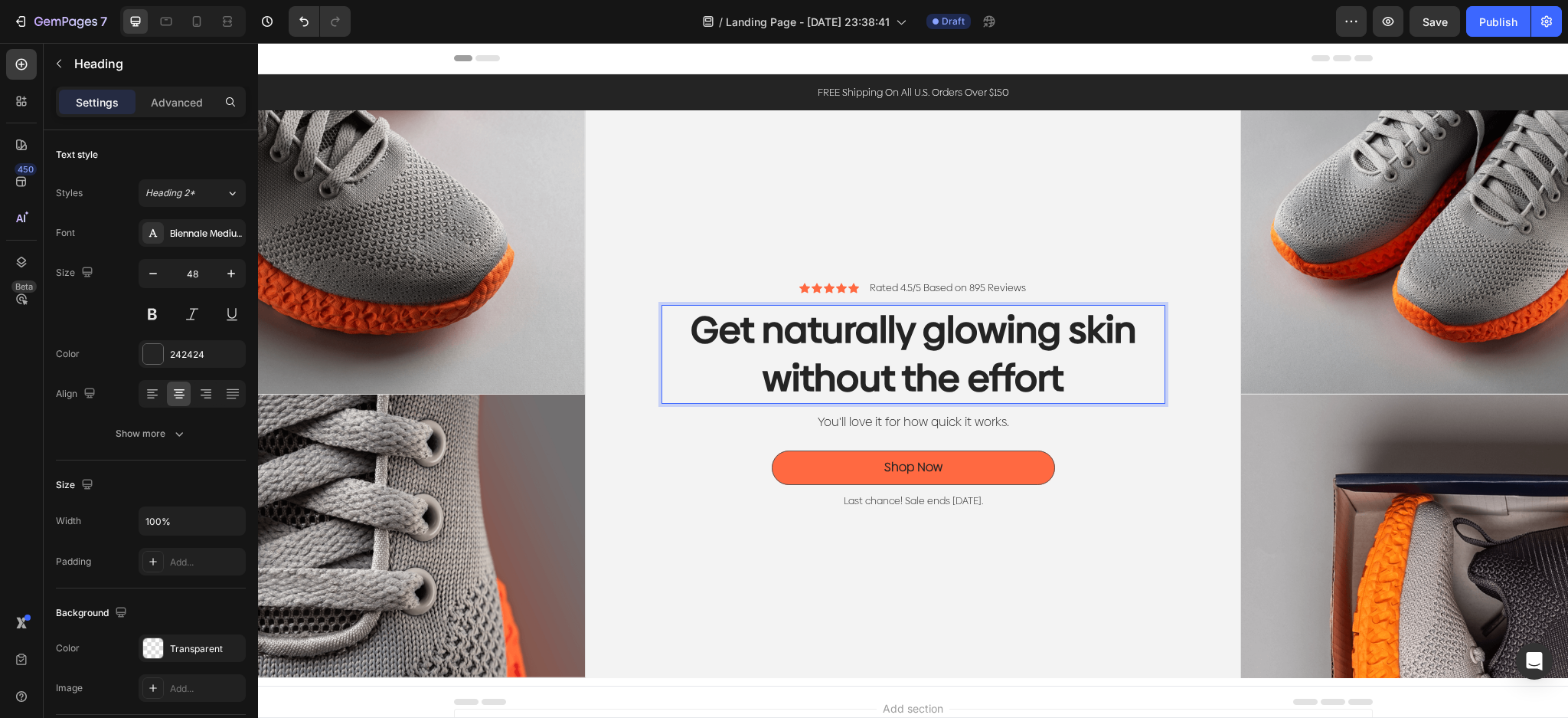
click at [1097, 368] on p "Get naturally glowing skin without the effort" at bounding box center [914, 355] width 501 height 96
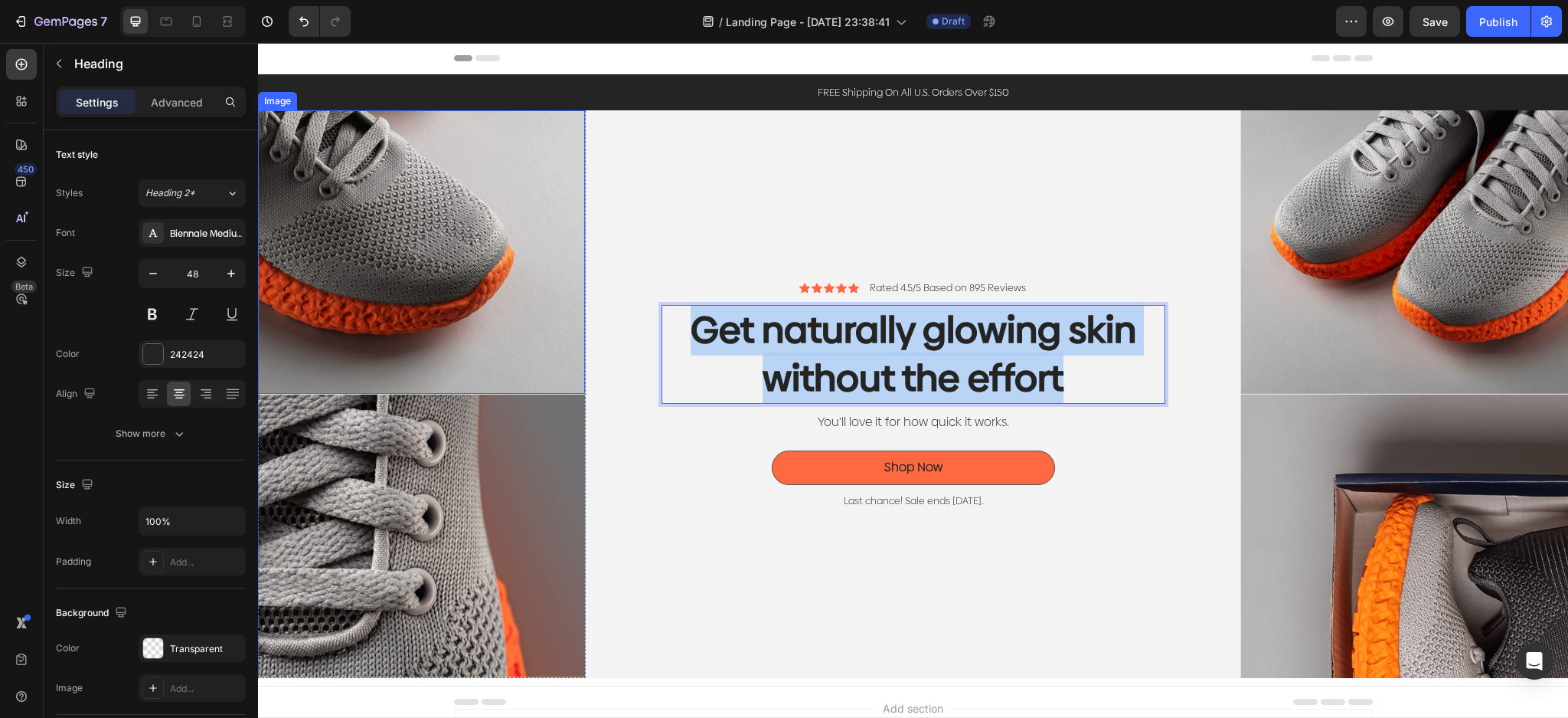
drag, startPoint x: 1068, startPoint y: 383, endPoint x: 576, endPoint y: 334, distance: 494.4
click at [576, 334] on div "Image Image Image Image Row Icon Icon Icon Icon Icon Icon List Rated 4.5/5 Base…" at bounding box center [912, 394] width 1310 height 568
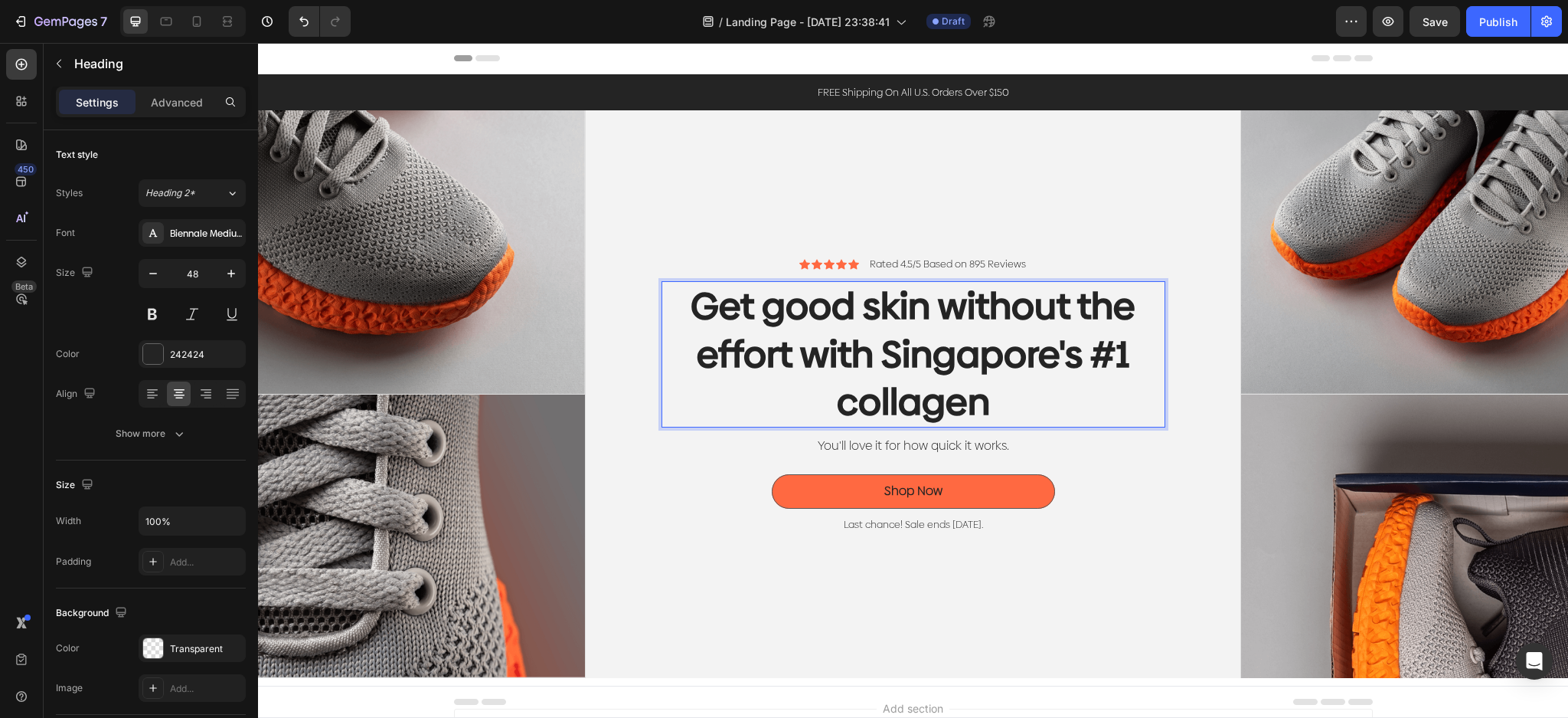
click at [909, 288] on p "Get good skin without the effort with Singapore's #1 collagen" at bounding box center [914, 354] width 501 height 143
click at [855, 351] on p "Get good skin without the effort with Singapore's #1 collagen" at bounding box center [914, 354] width 501 height 143
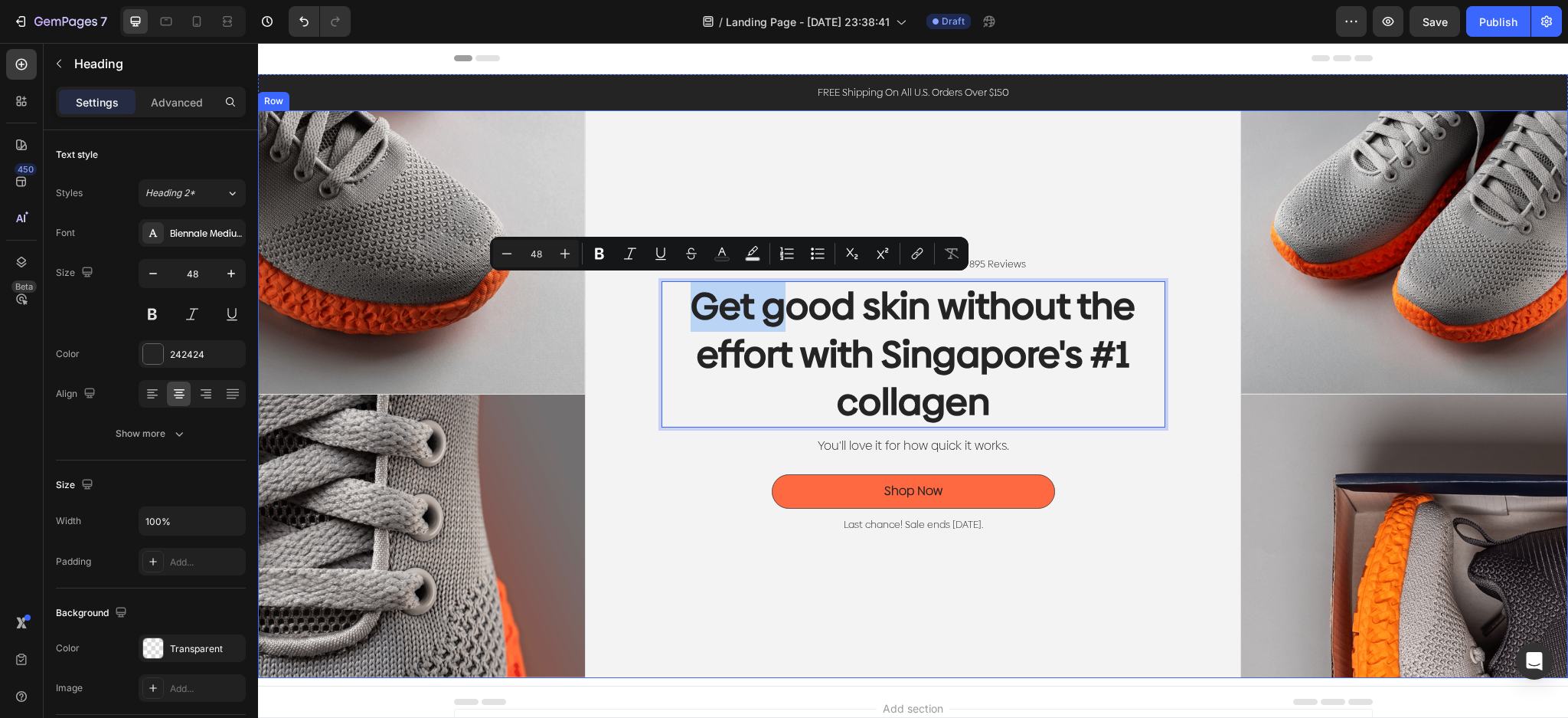
drag, startPoint x: 775, startPoint y: 300, endPoint x: 582, endPoint y: 291, distance: 193.2
click at [586, 291] on div "Icon Icon Icon Icon Icon Icon List Rated 4.5/5 Based on 895 Reviews Text Block …" at bounding box center [913, 394] width 655 height 568
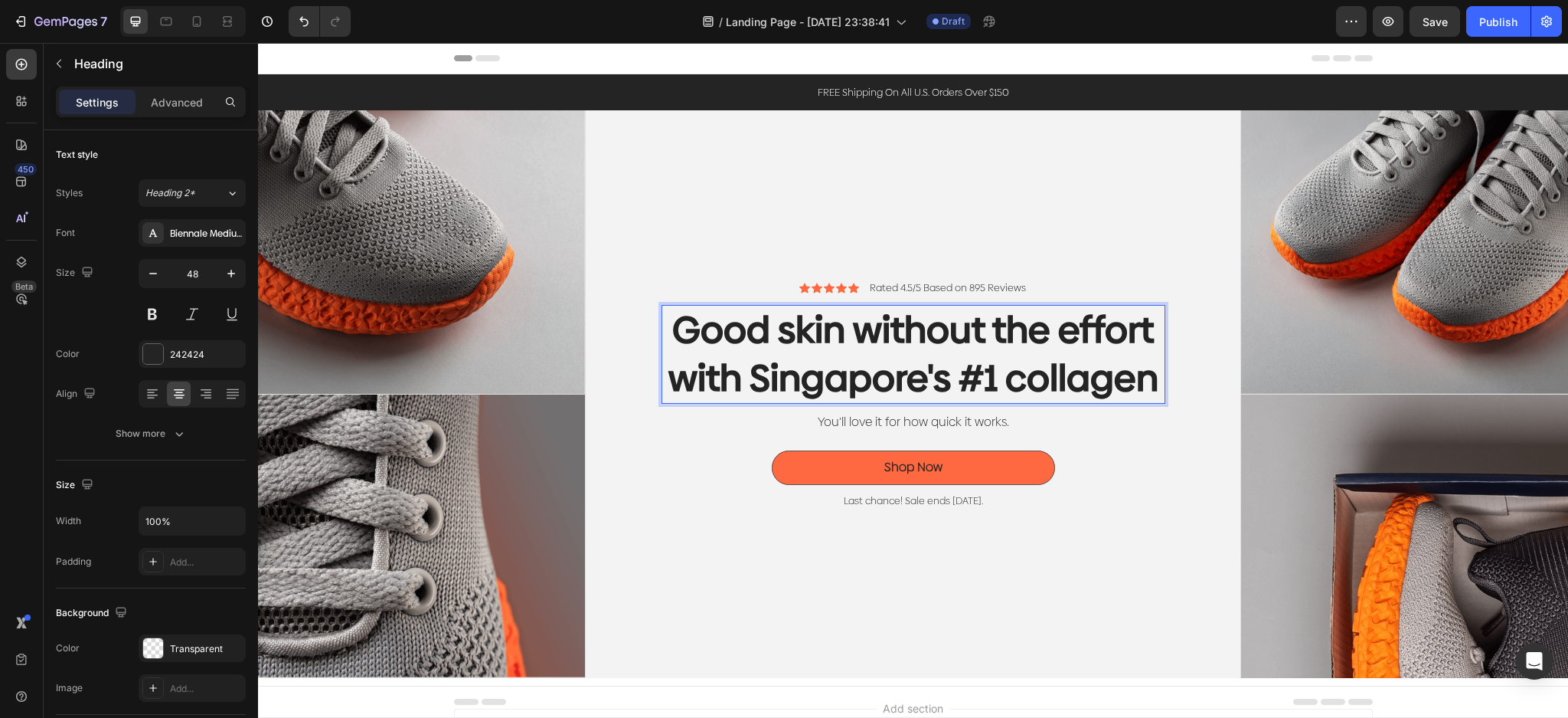
click at [982, 383] on p "Good skin without the effort with Singapore's #1 collagen" at bounding box center [914, 355] width 501 height 96
click at [1083, 363] on p "Good skin without the effort with Singapore's #1 collagen" at bounding box center [914, 355] width 501 height 96
click at [1156, 376] on h2 "Good skin without the effort with Singapore's #1 collagen" at bounding box center [914, 354] width 504 height 98
drag, startPoint x: 984, startPoint y: 348, endPoint x: 1010, endPoint y: 343, distance: 26.5
click at [980, 348] on p "Good skin without the effort with Singapore's #1 collagen" at bounding box center [914, 355] width 501 height 96
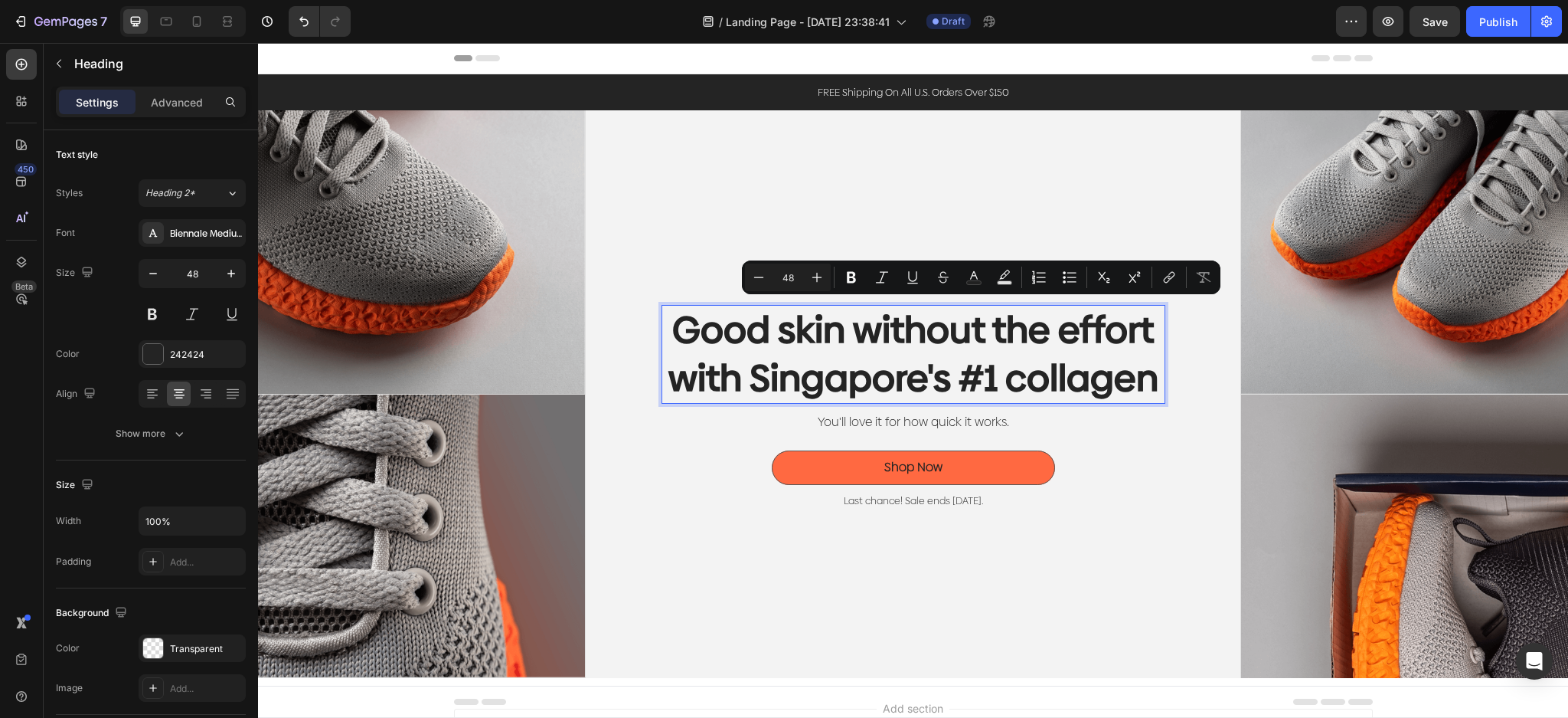
click at [1154, 329] on p "Good skin without the effort with Singapore's #1 collagen" at bounding box center [914, 355] width 501 height 96
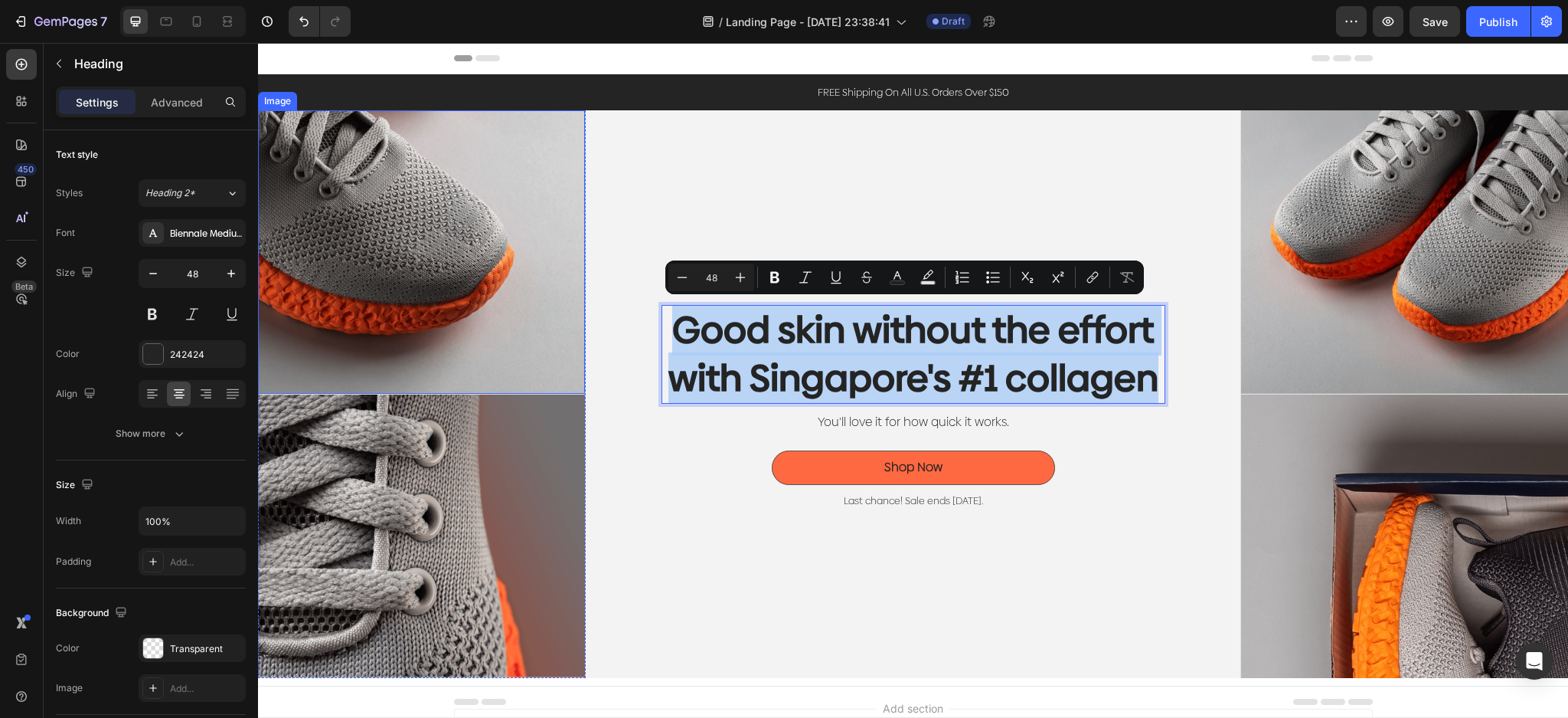
drag, startPoint x: 1151, startPoint y: 380, endPoint x: 561, endPoint y: 290, distance: 596.8
click at [561, 290] on div "Image Image Image Image Row Icon Icon Icon Icon Icon Icon List Rated 4.5/5 Base…" at bounding box center [912, 394] width 1310 height 568
copy p "Good skin without the effort with Singapore's #1 collagen"
click at [973, 348] on p "Good skin without the effort with Singapore's #1 collagen" at bounding box center [914, 355] width 501 height 96
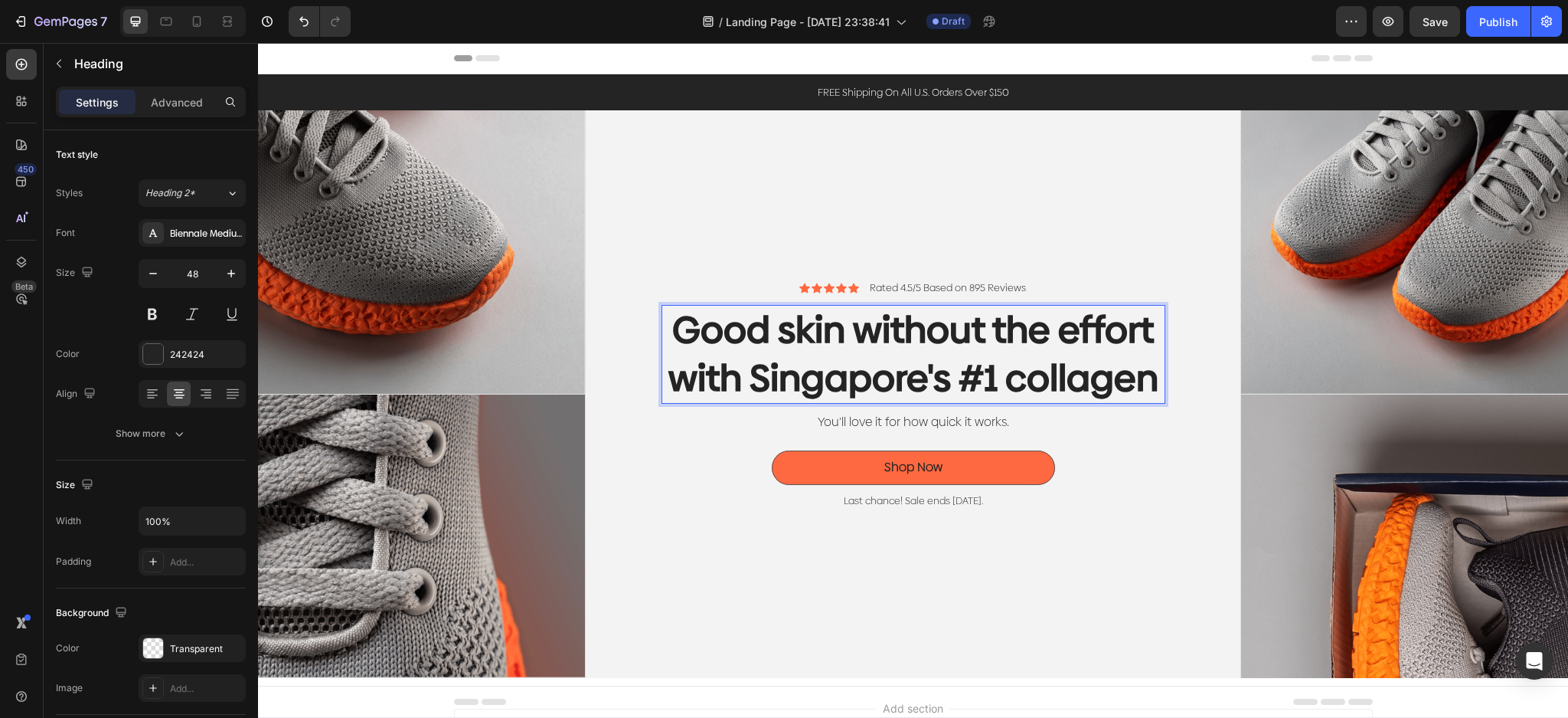
click at [1103, 352] on p "Good skin without the effort with Singapore's #1 collagen" at bounding box center [914, 355] width 501 height 96
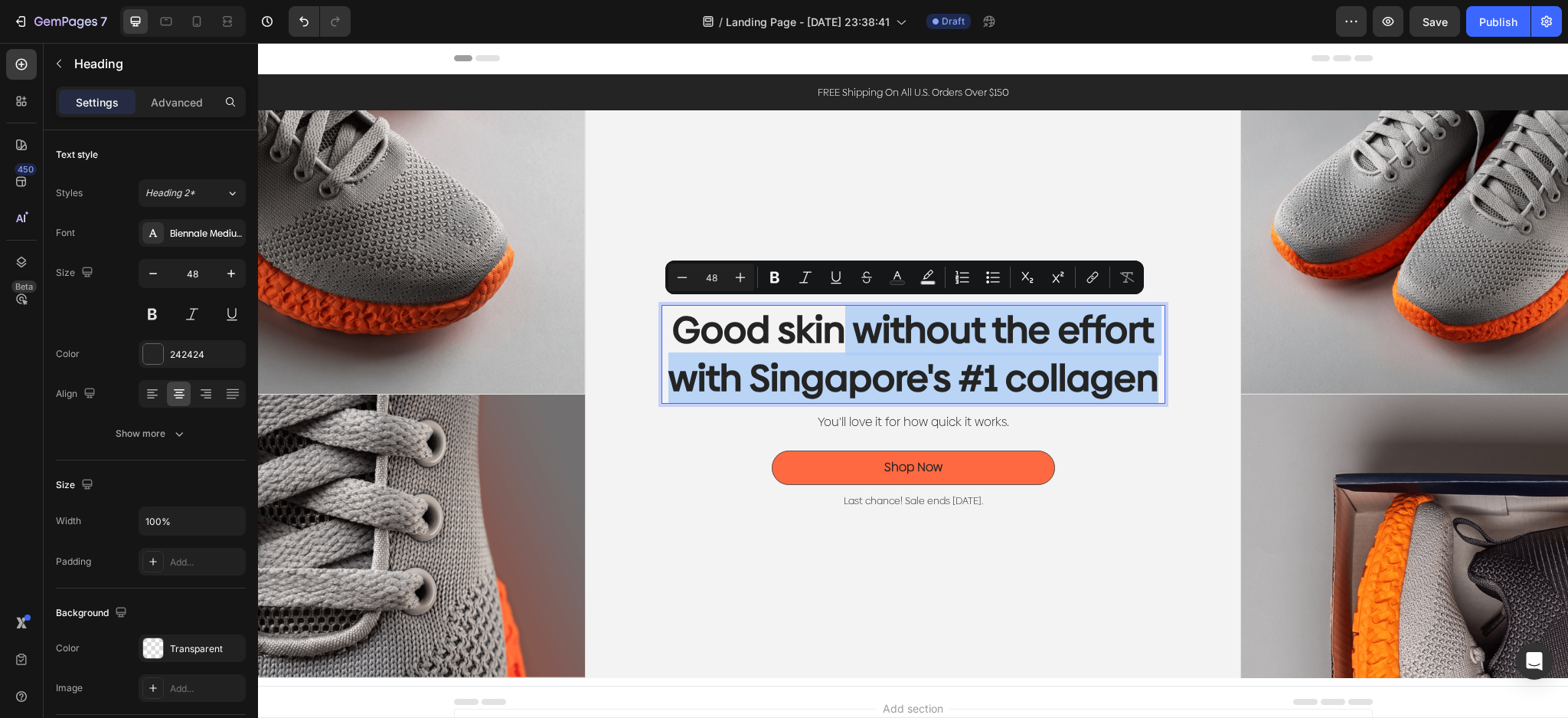
drag, startPoint x: 1154, startPoint y: 375, endPoint x: 838, endPoint y: 345, distance: 317.4
click at [838, 345] on p "Good skin without the effort with Singapore's #1 collagen" at bounding box center [914, 355] width 501 height 96
click at [982, 318] on p "Good skin without the effort with Singapore's #1 collagen" at bounding box center [914, 355] width 501 height 96
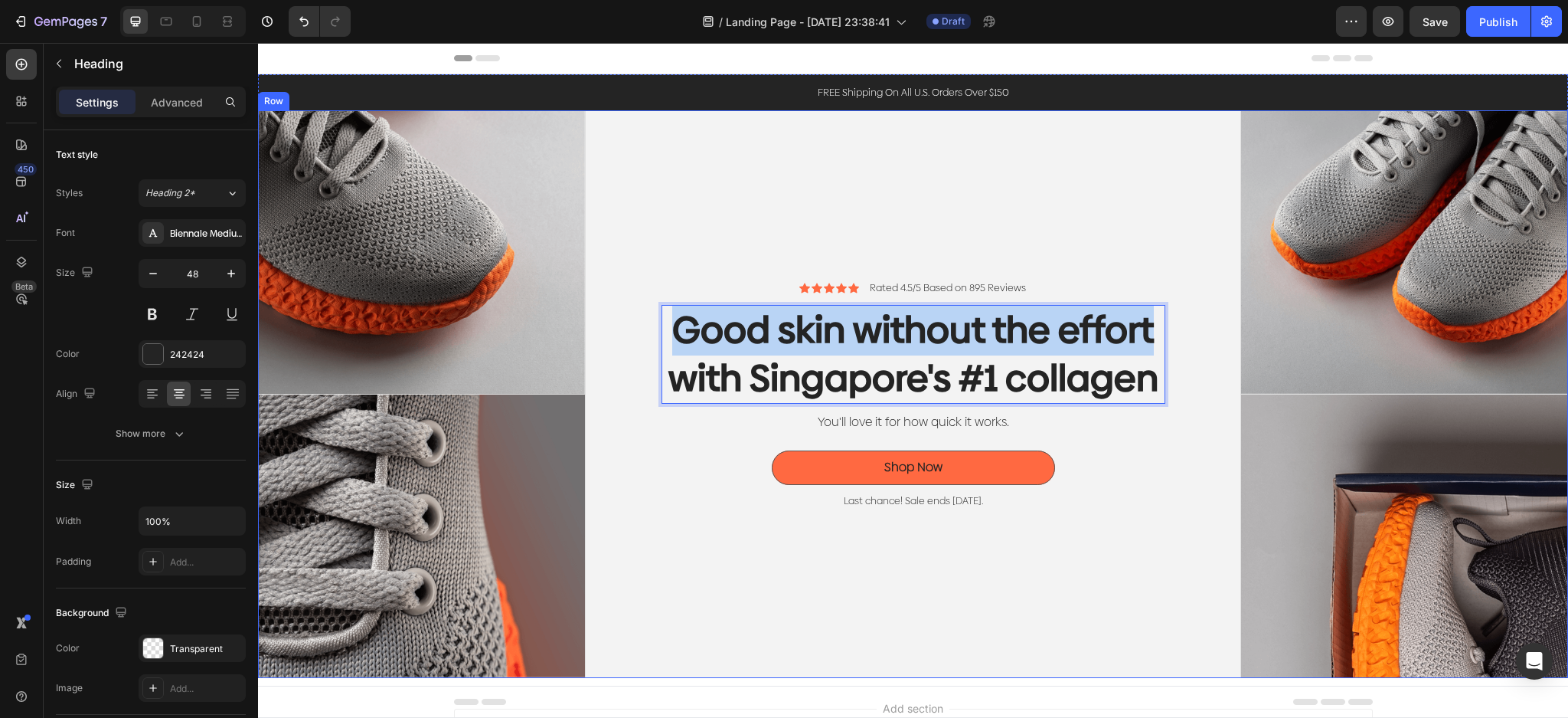
drag, startPoint x: 1150, startPoint y: 327, endPoint x: 591, endPoint y: 293, distance: 560.0
click at [591, 293] on div "Icon Icon Icon Icon Icon Icon List Rated 4.5/5 Based on 895 Reviews Text Block …" at bounding box center [913, 394] width 655 height 568
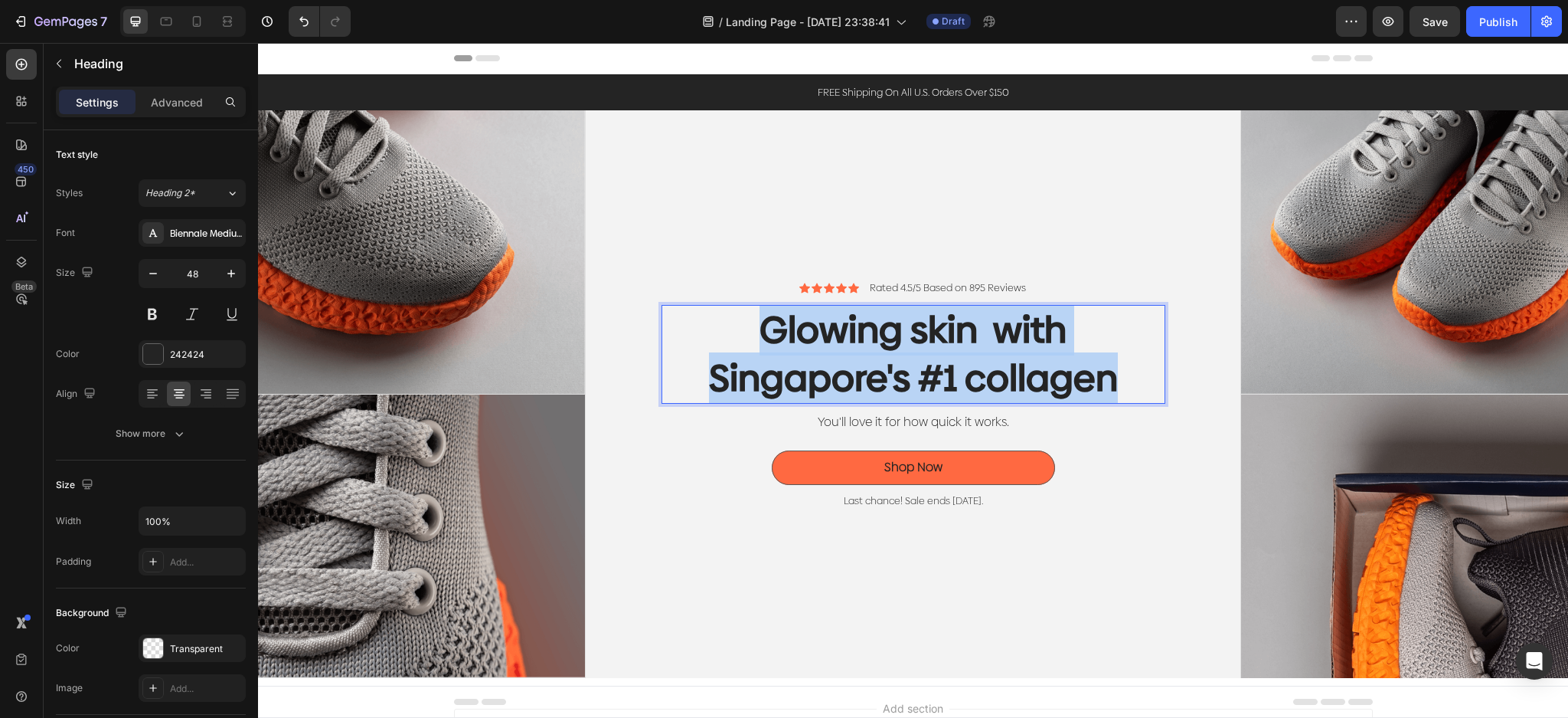
drag, startPoint x: 1126, startPoint y: 377, endPoint x: 699, endPoint y: 312, distance: 431.9
click at [699, 312] on p "Glowing skin with Singapore's #1 collagen" at bounding box center [914, 355] width 501 height 96
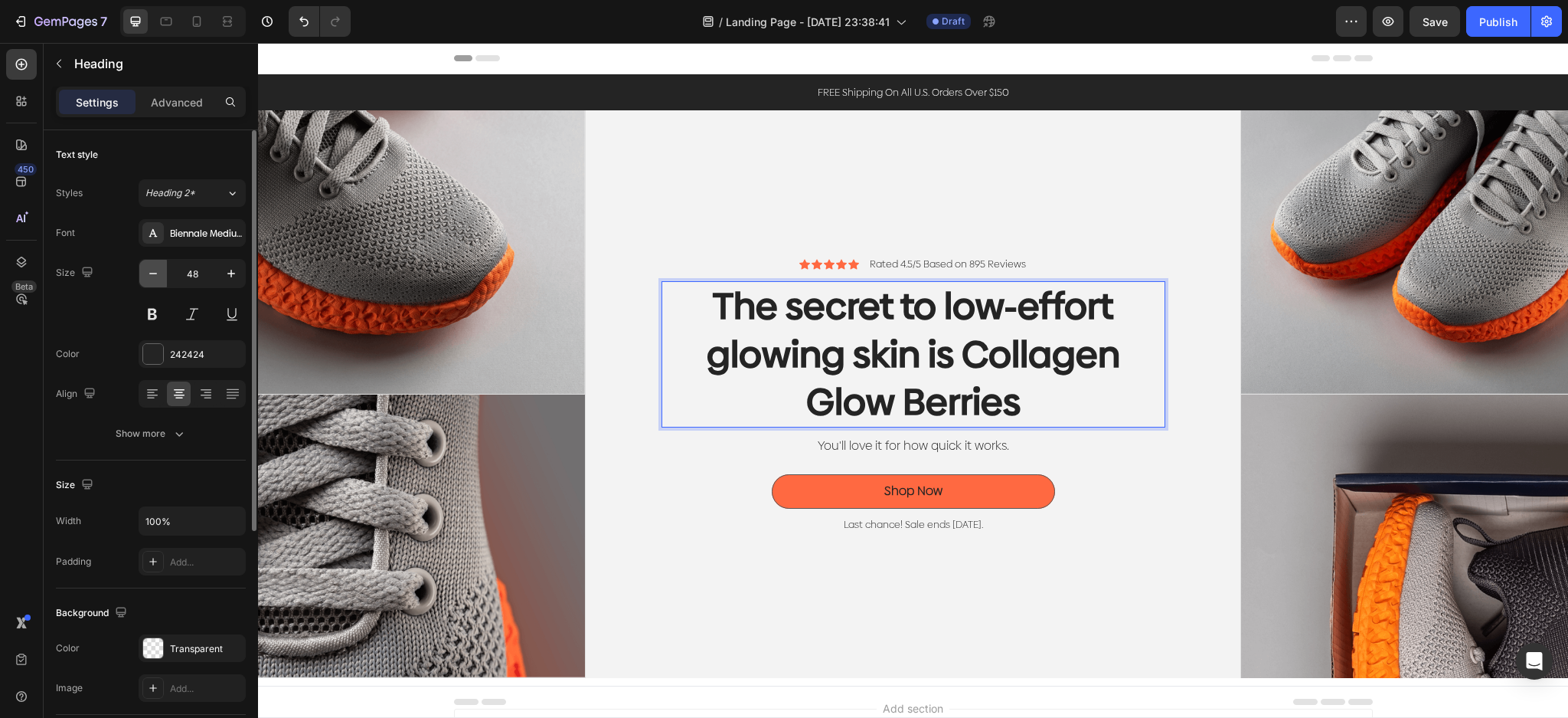
click at [143, 260] on button "button" at bounding box center [153, 273] width 27 height 27
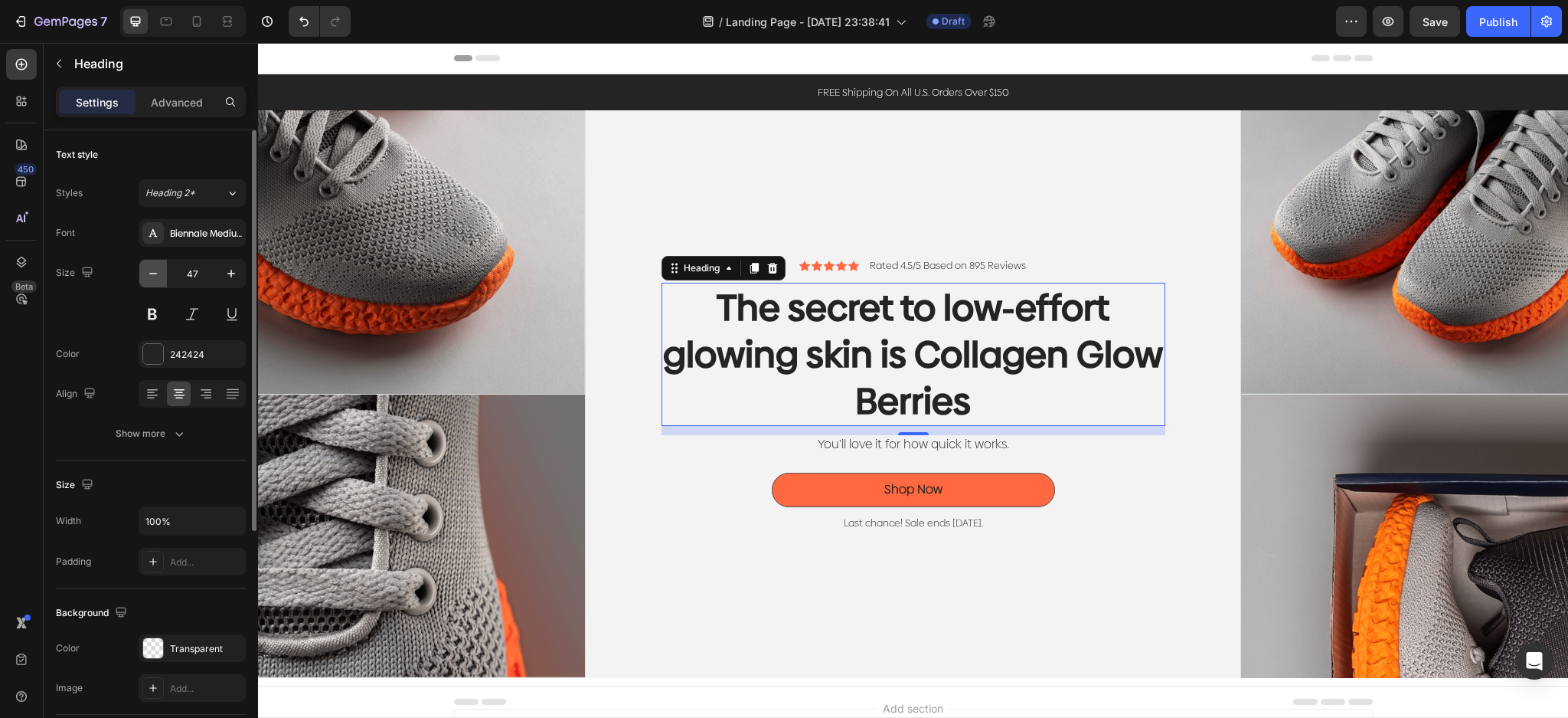
click at [147, 270] on icon "button" at bounding box center [153, 273] width 15 height 15
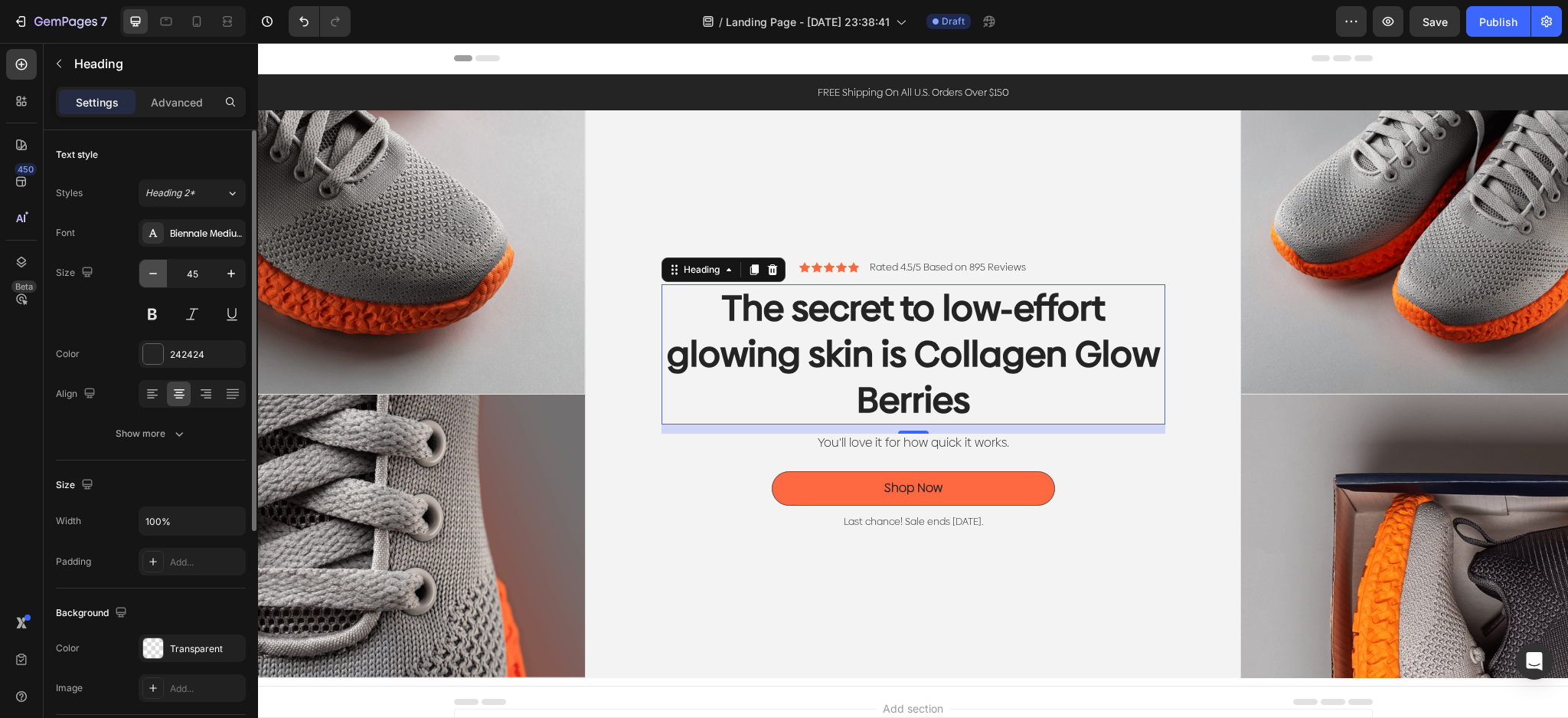
click at [147, 270] on icon "button" at bounding box center [153, 273] width 15 height 15
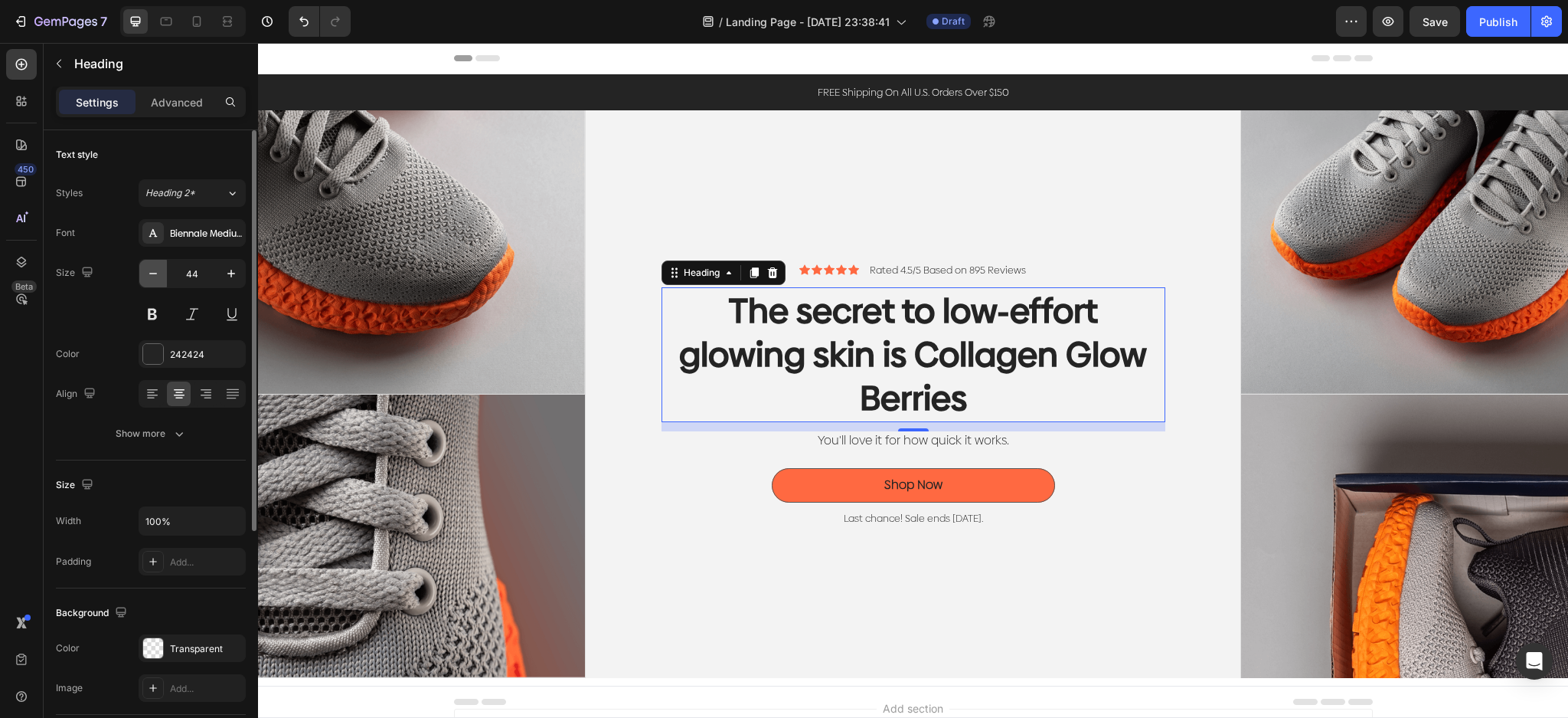
click at [147, 270] on icon "button" at bounding box center [153, 273] width 15 height 15
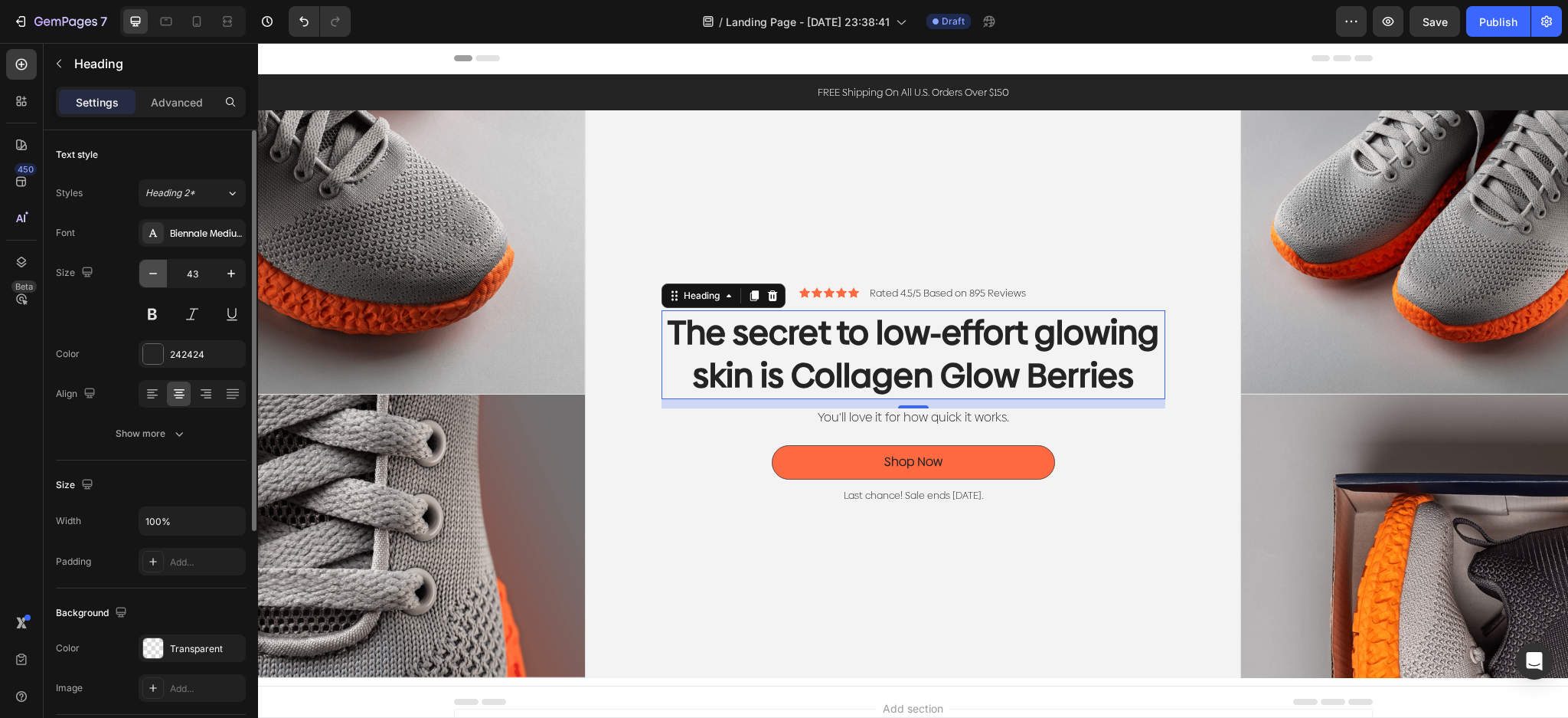
type input "42"
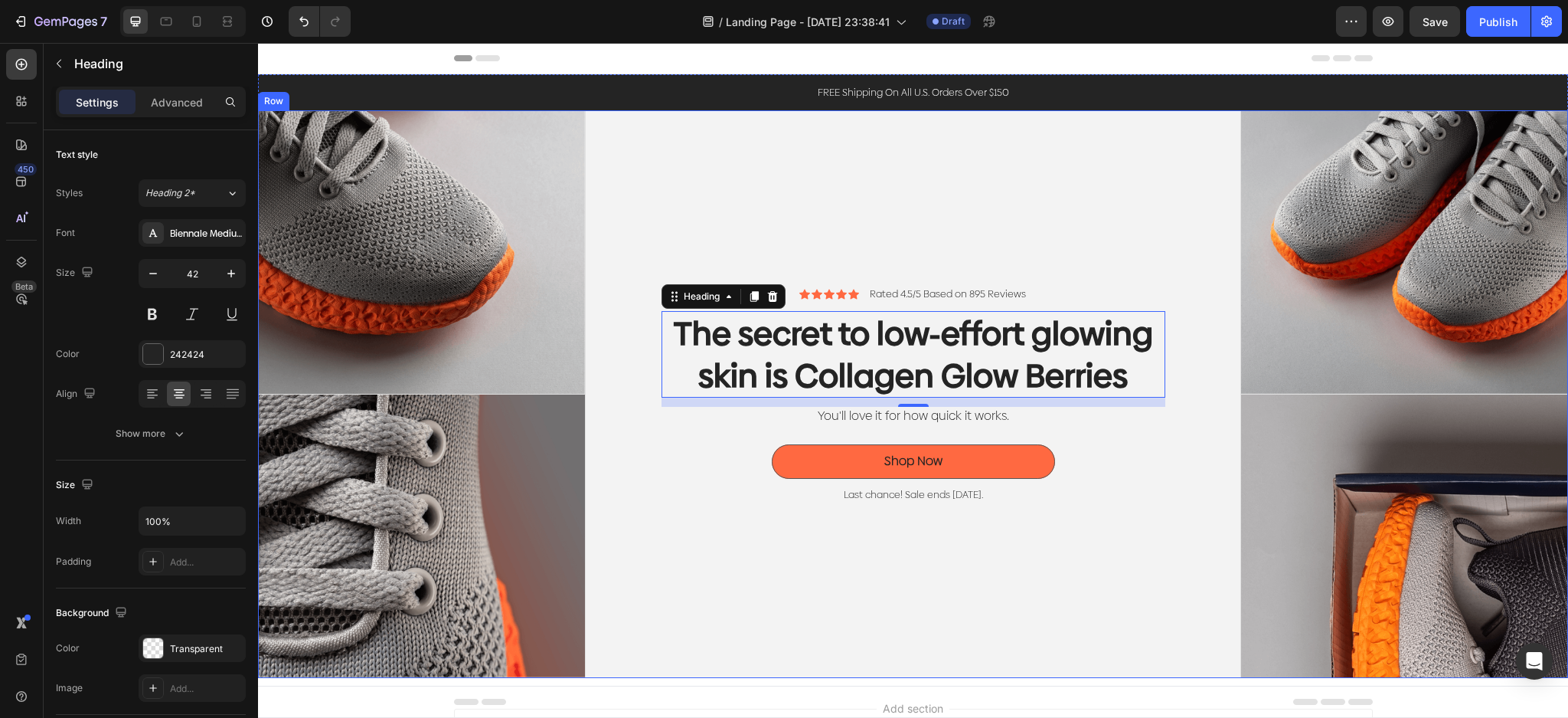
click at [976, 560] on div "Icon Icon Icon Icon Icon Icon List Rated 4.5/5 Based on 895 Reviews Text Block …" at bounding box center [913, 394] width 655 height 568
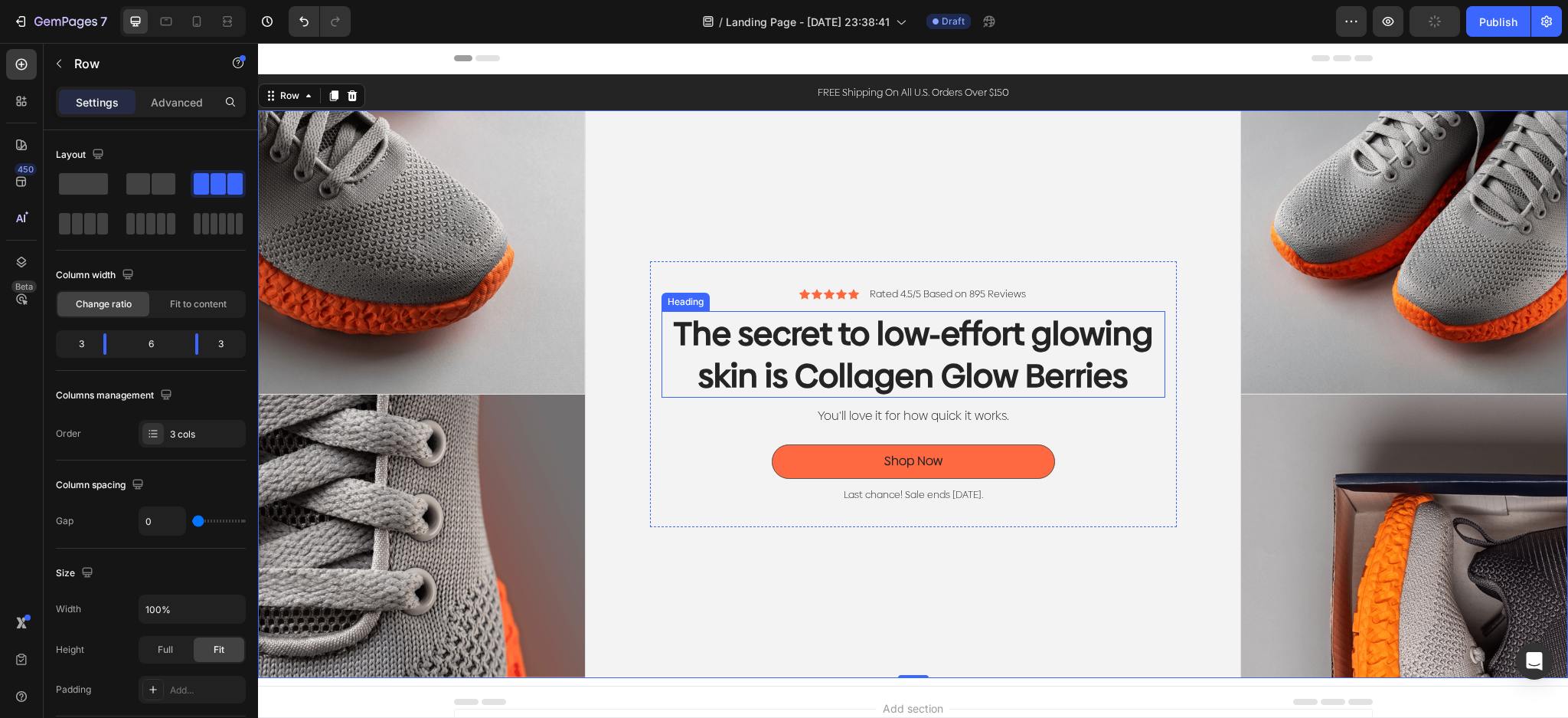
click at [1117, 366] on p "The secret to low-effort glowing skin is Collagen Glow Berries" at bounding box center [914, 354] width 501 height 83
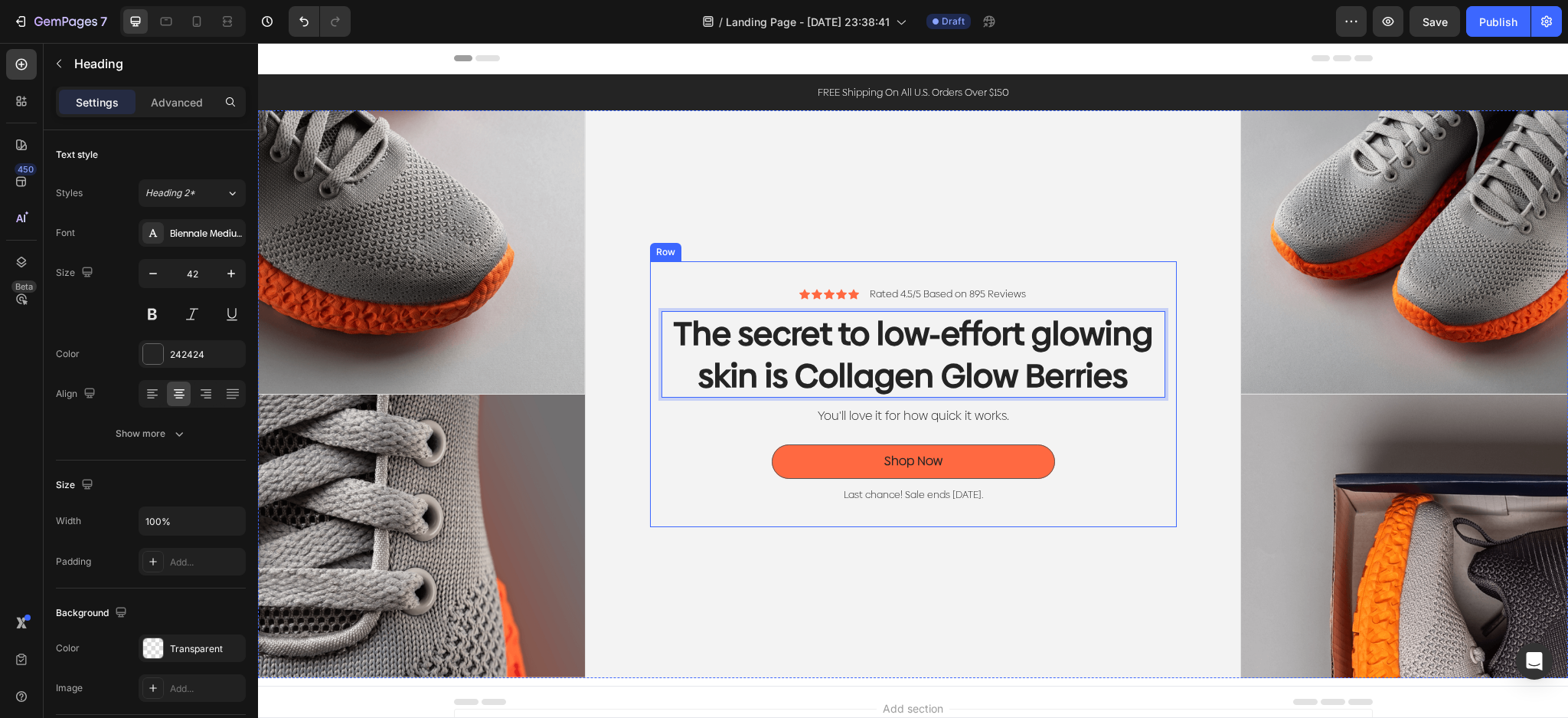
click at [998, 299] on div "Icon Icon Icon Icon Icon Icon List Rated 4.5/5 Based on 895 Reviews Text Block …" at bounding box center [914, 394] width 504 height 217
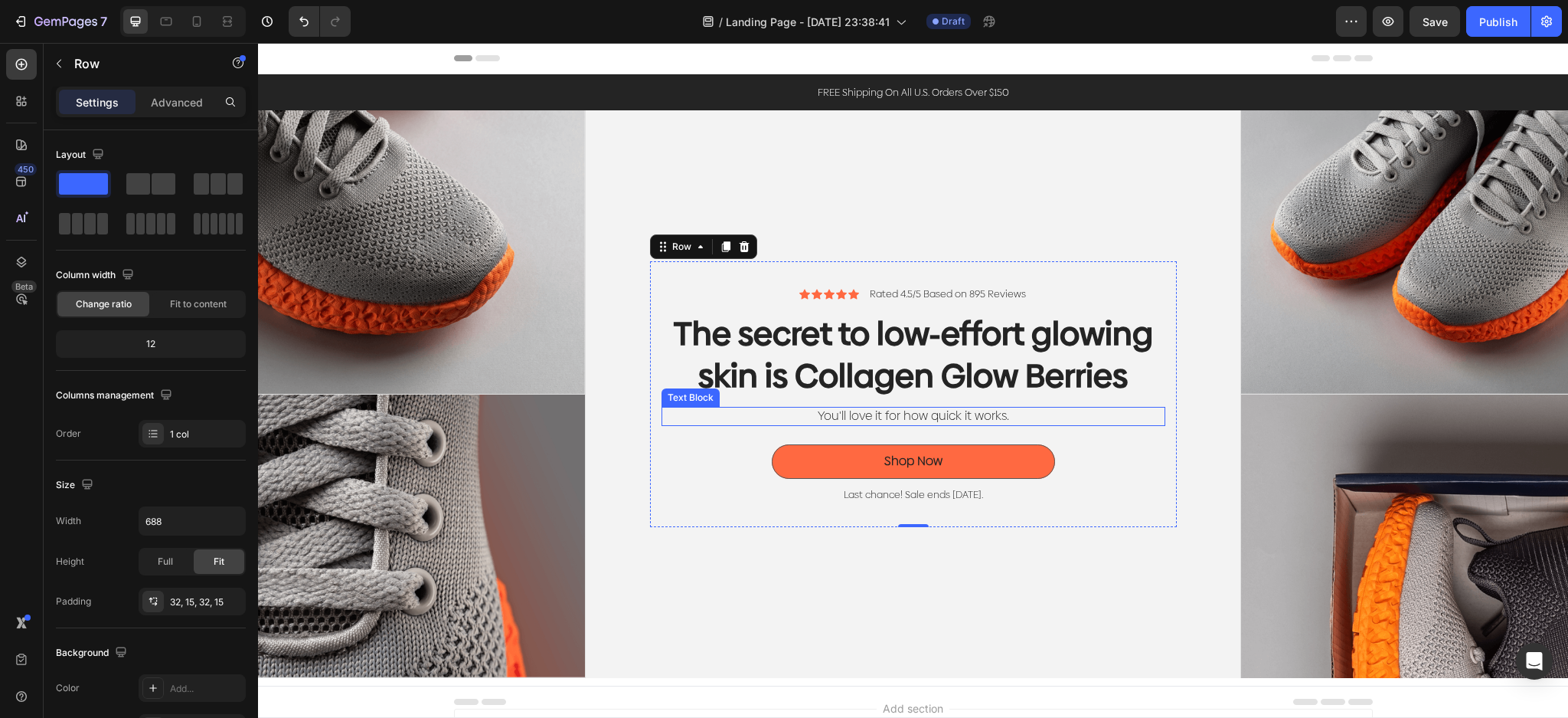
click at [1000, 408] on p "You'll love it for how quick it works." at bounding box center [914, 416] width 501 height 16
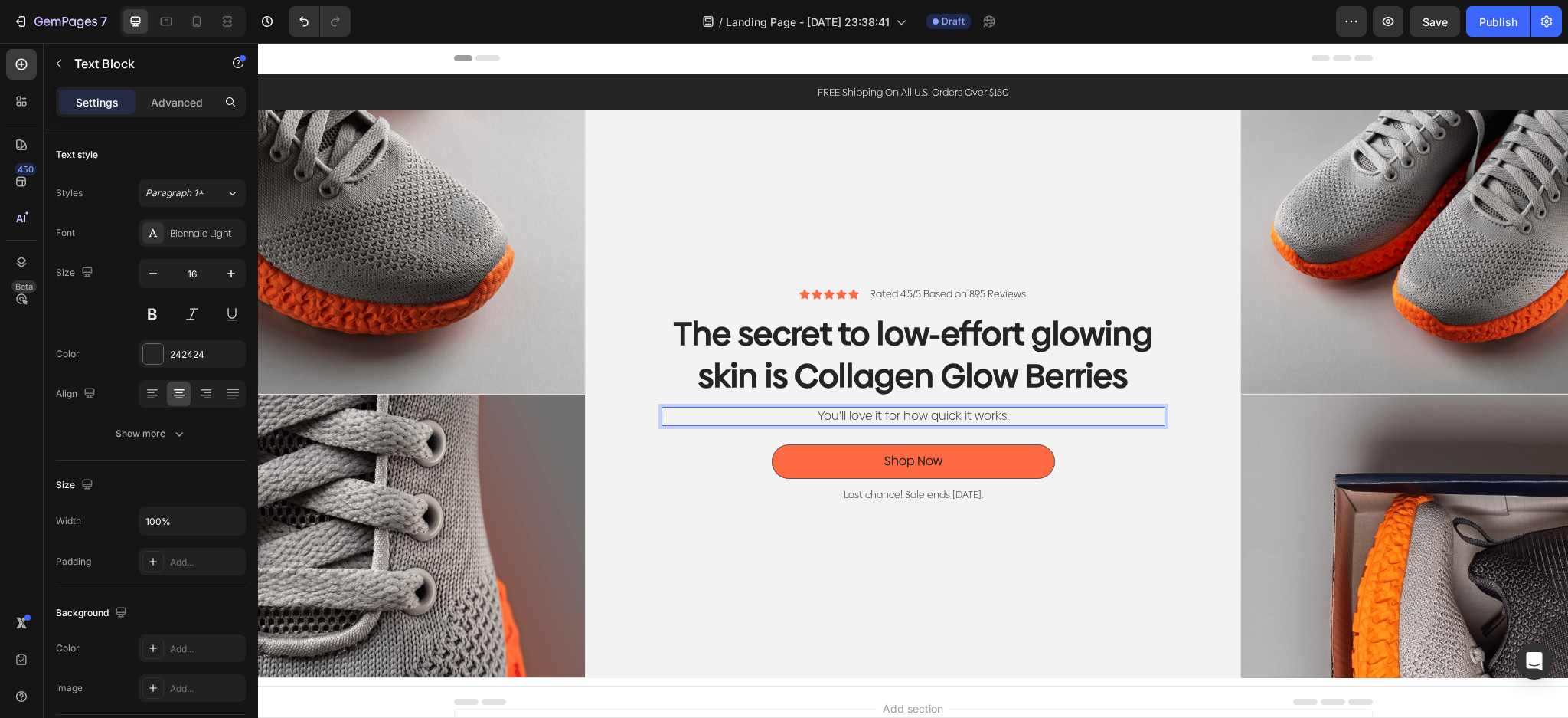
click at [1054, 418] on p "You'll love it for how quick it works." at bounding box center [914, 416] width 501 height 16
click at [779, 420] on p "You'll love it for how quick it works." at bounding box center [914, 416] width 501 height 16
click at [1052, 418] on p "You'll love it for how quick it works." at bounding box center [914, 416] width 501 height 16
click at [786, 418] on p "You'll love it for how quick it works." at bounding box center [914, 416] width 501 height 16
click at [1111, 420] on p "You'll love it for how quick it works." at bounding box center [914, 416] width 501 height 16
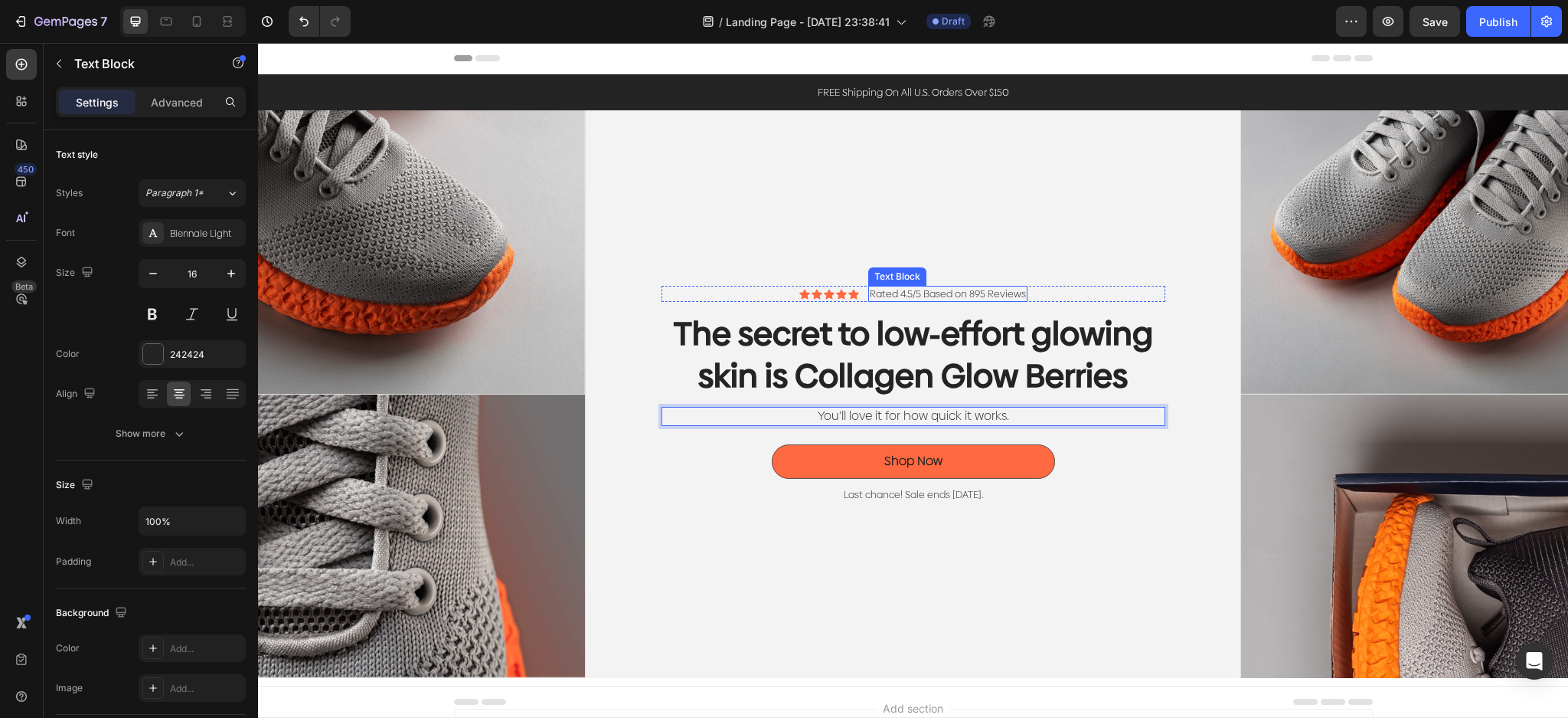
click at [998, 290] on p "Rated 4.5/5 Based on 895 Reviews" at bounding box center [947, 294] width 156 height 13
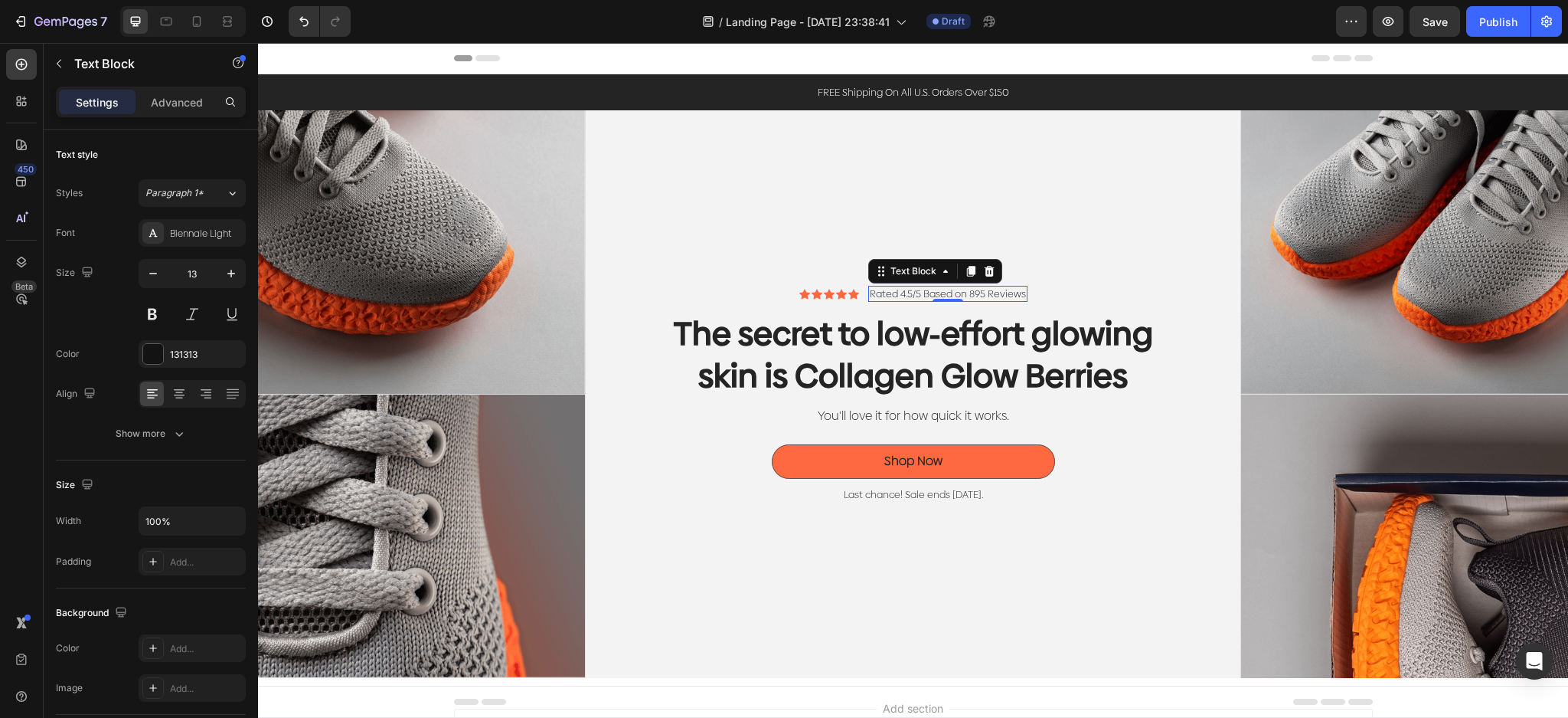
click at [984, 292] on p "Rated 4.5/5 Based on 895 Reviews" at bounding box center [947, 294] width 156 height 13
drag, startPoint x: 984, startPoint y: 292, endPoint x: 996, endPoint y: 292, distance: 12.0
click at [985, 292] on p "Rated 4.5/5 Based on 895 Reviews" at bounding box center [947, 294] width 156 height 13
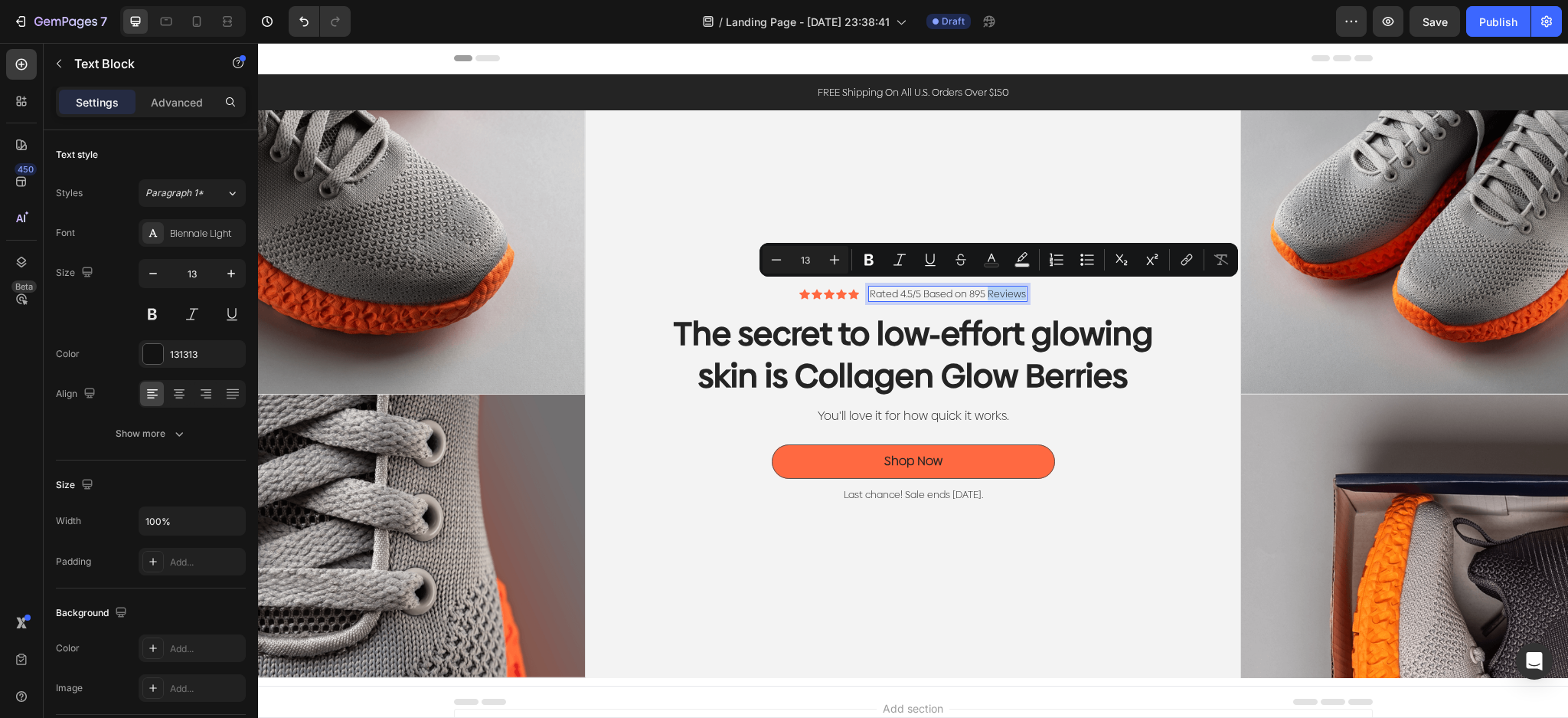
click at [1010, 287] on p "Rated 4.5/5 Based on 895 Reviews" at bounding box center [947, 294] width 156 height 13
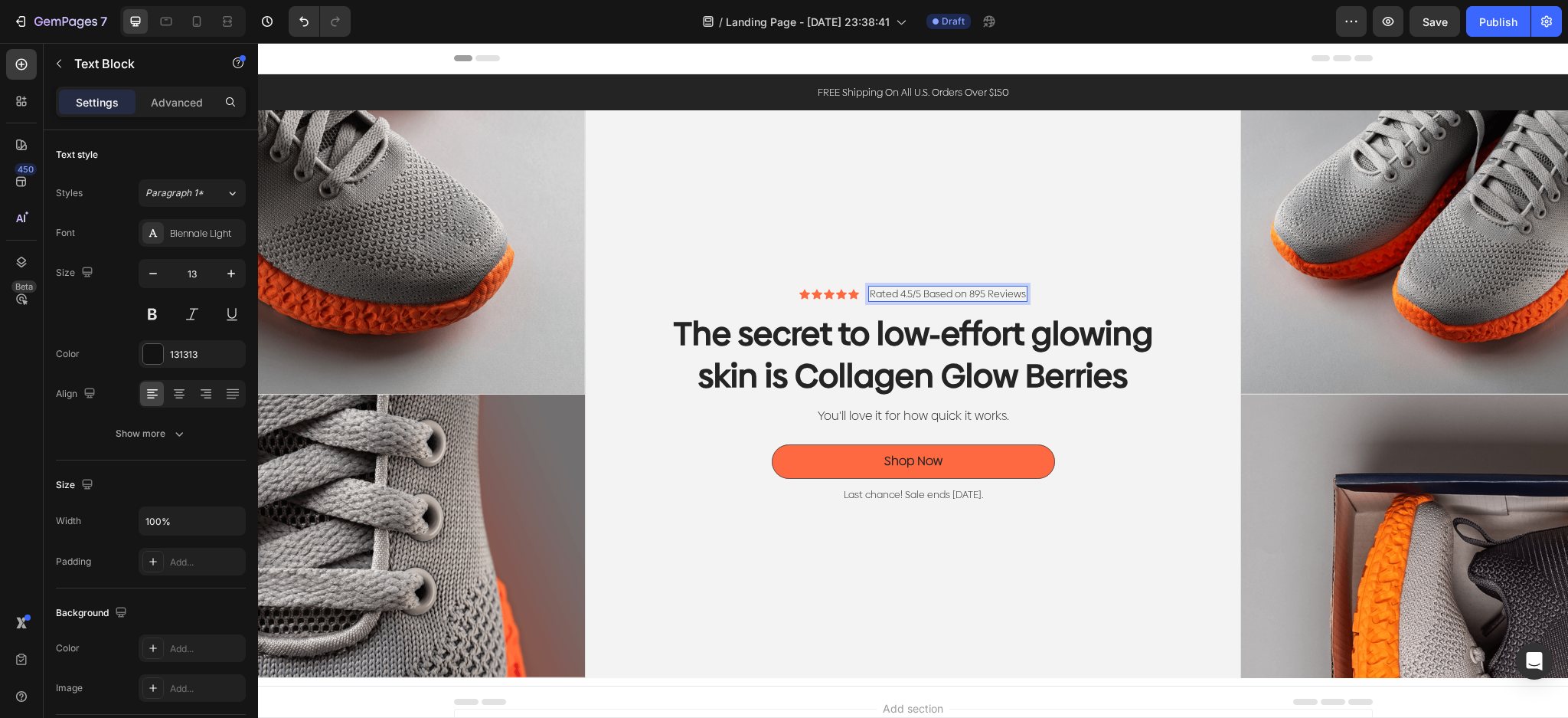
click at [1018, 290] on div "Rated 4.5/5 Based on 895 Reviews" at bounding box center [947, 294] width 159 height 16
click at [1009, 289] on p "Rated 4.5/5 Based on 895 Reviews" at bounding box center [947, 294] width 156 height 13
drag, startPoint x: 1015, startPoint y: 289, endPoint x: 824, endPoint y: 297, distance: 191.2
click at [826, 293] on div "Icon Icon Icon Icon Icon Icon List Rated 4.5/5 Based on 895 Reviews Text Block …" at bounding box center [914, 294] width 504 height 16
click at [828, 289] on div "Icon" at bounding box center [833, 294] width 10 height 10
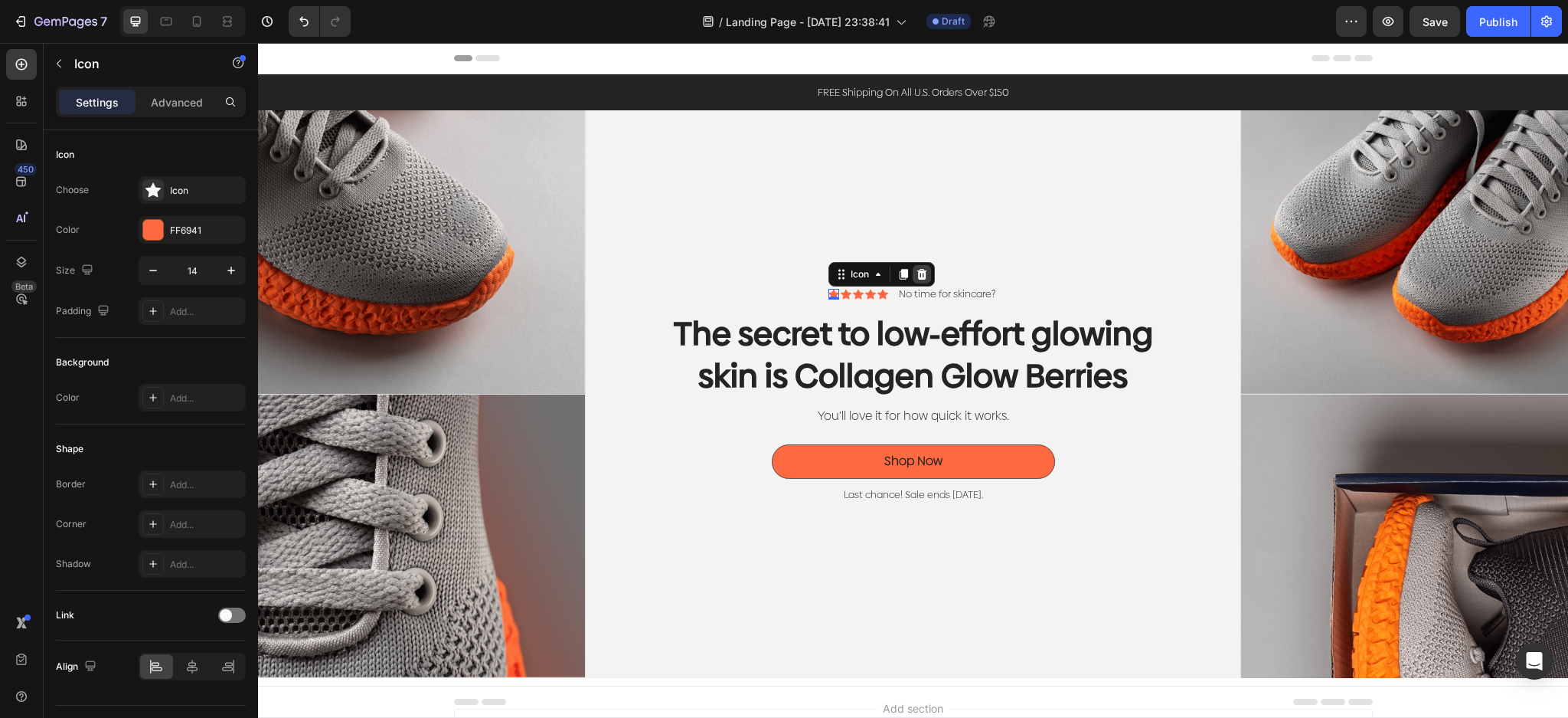
click at [912, 276] on div at bounding box center [921, 274] width 18 height 18
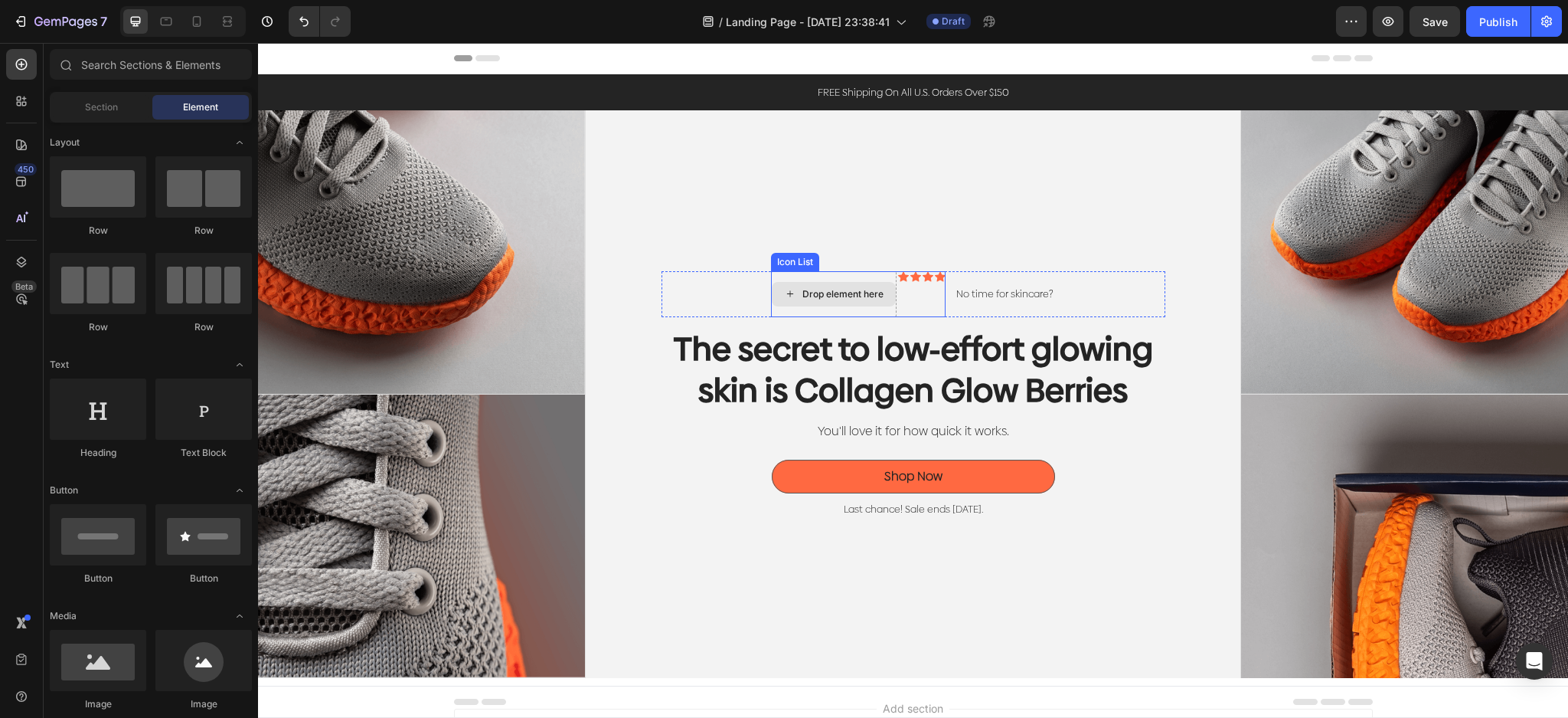
click at [850, 297] on div "Drop element here" at bounding box center [833, 294] width 124 height 25
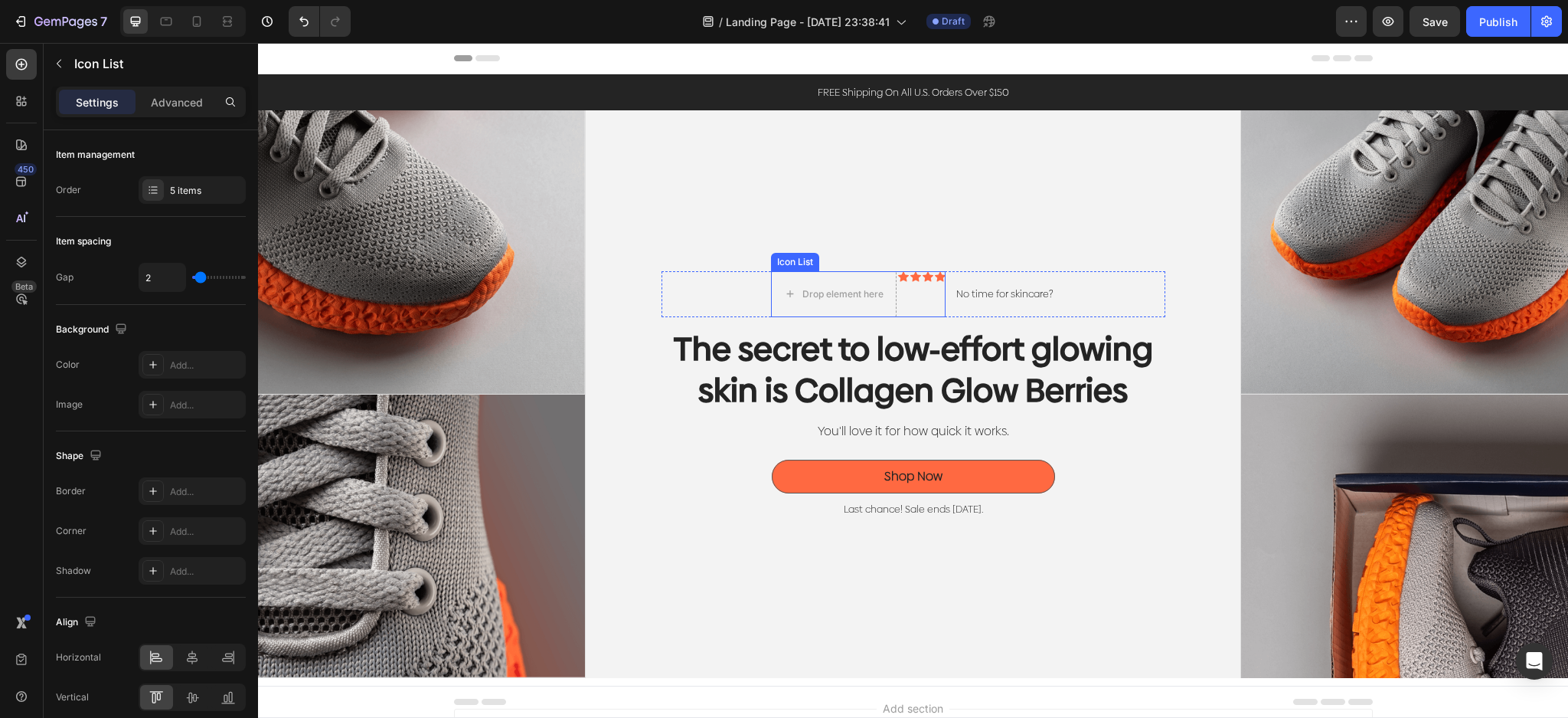
click at [913, 305] on div "Icon" at bounding box center [915, 294] width 10 height 46
click at [877, 255] on icon at bounding box center [882, 256] width 10 height 10
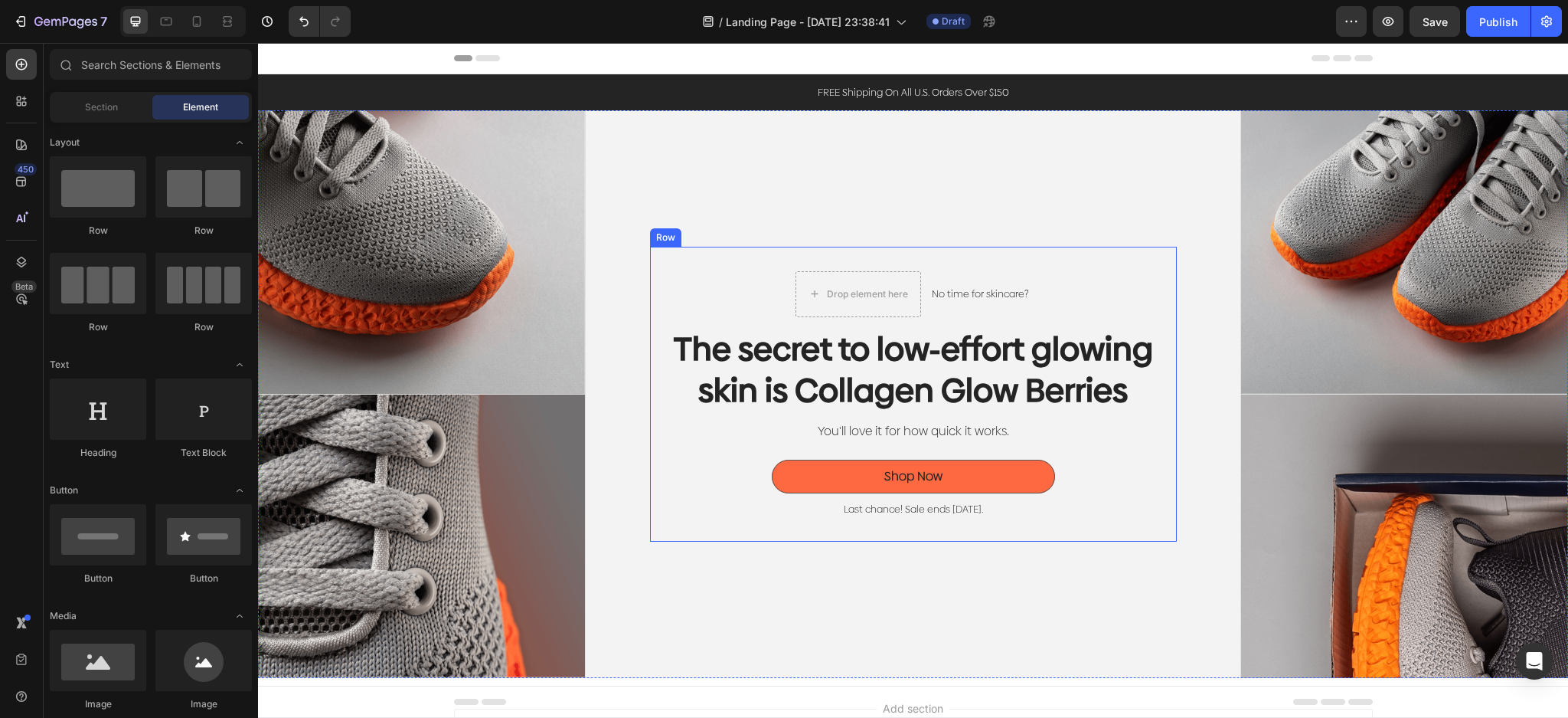
click at [873, 282] on div "Drop element here" at bounding box center [858, 294] width 124 height 25
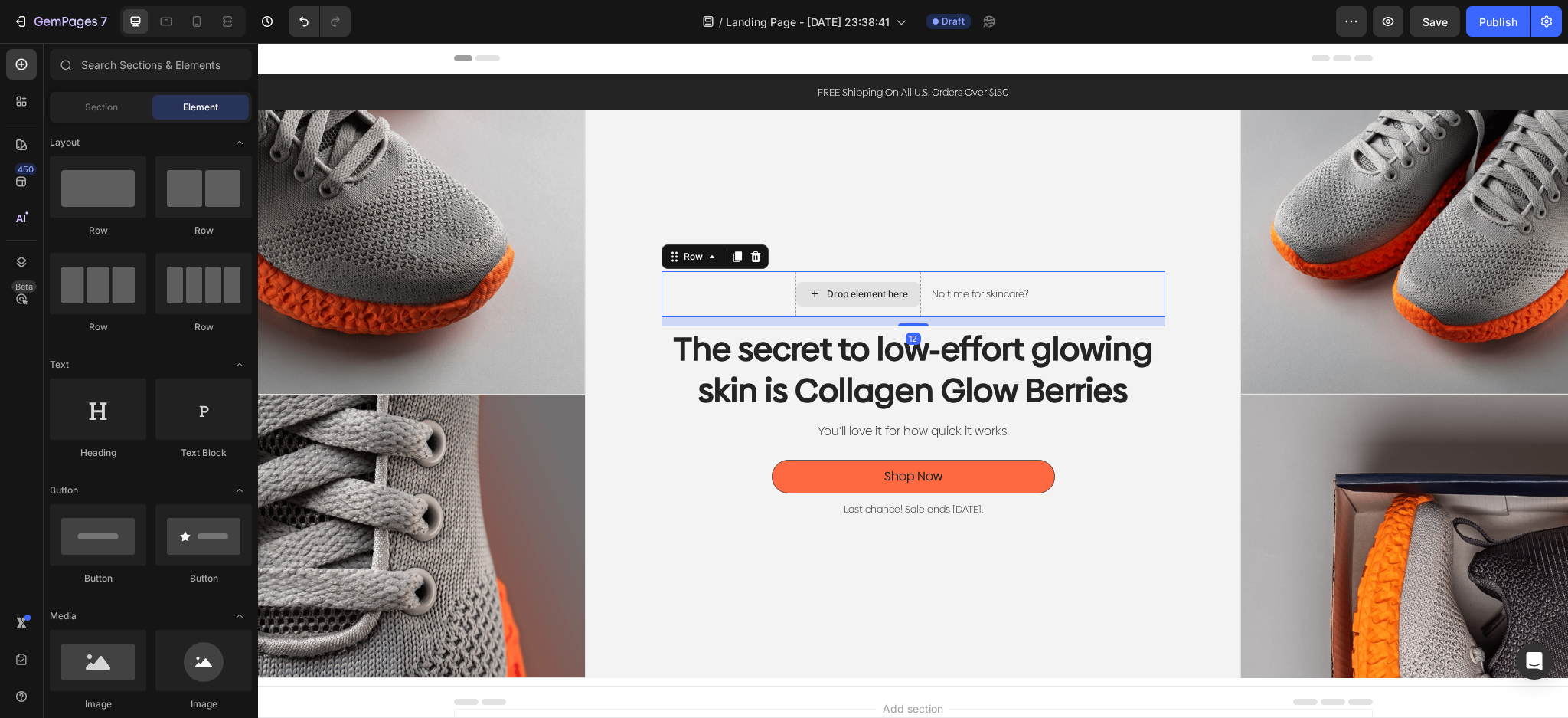
click at [903, 275] on div "Drop element here" at bounding box center [858, 294] width 126 height 46
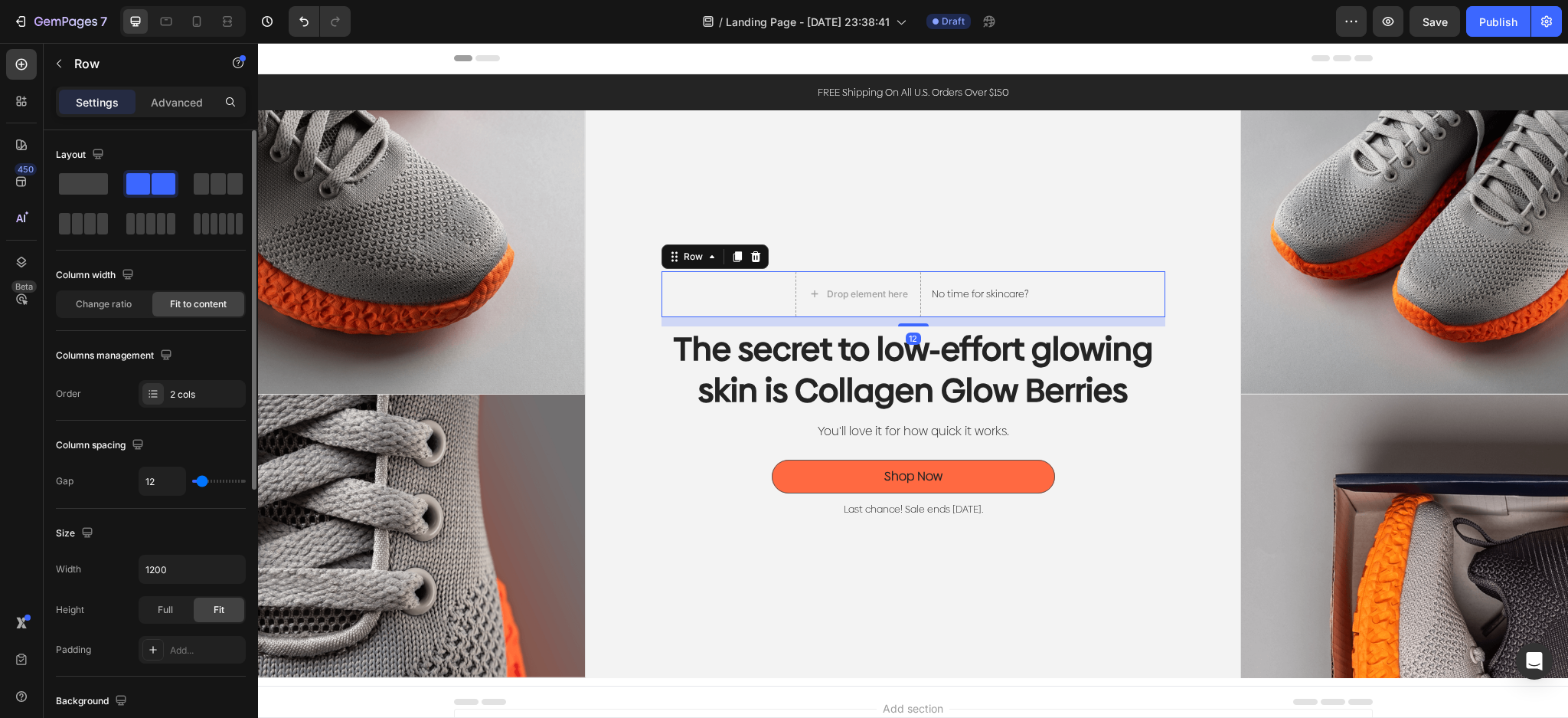
drag, startPoint x: 80, startPoint y: 196, endPoint x: 102, endPoint y: 200, distance: 22.4
click at [123, 196] on div at bounding box center [150, 183] width 55 height 27
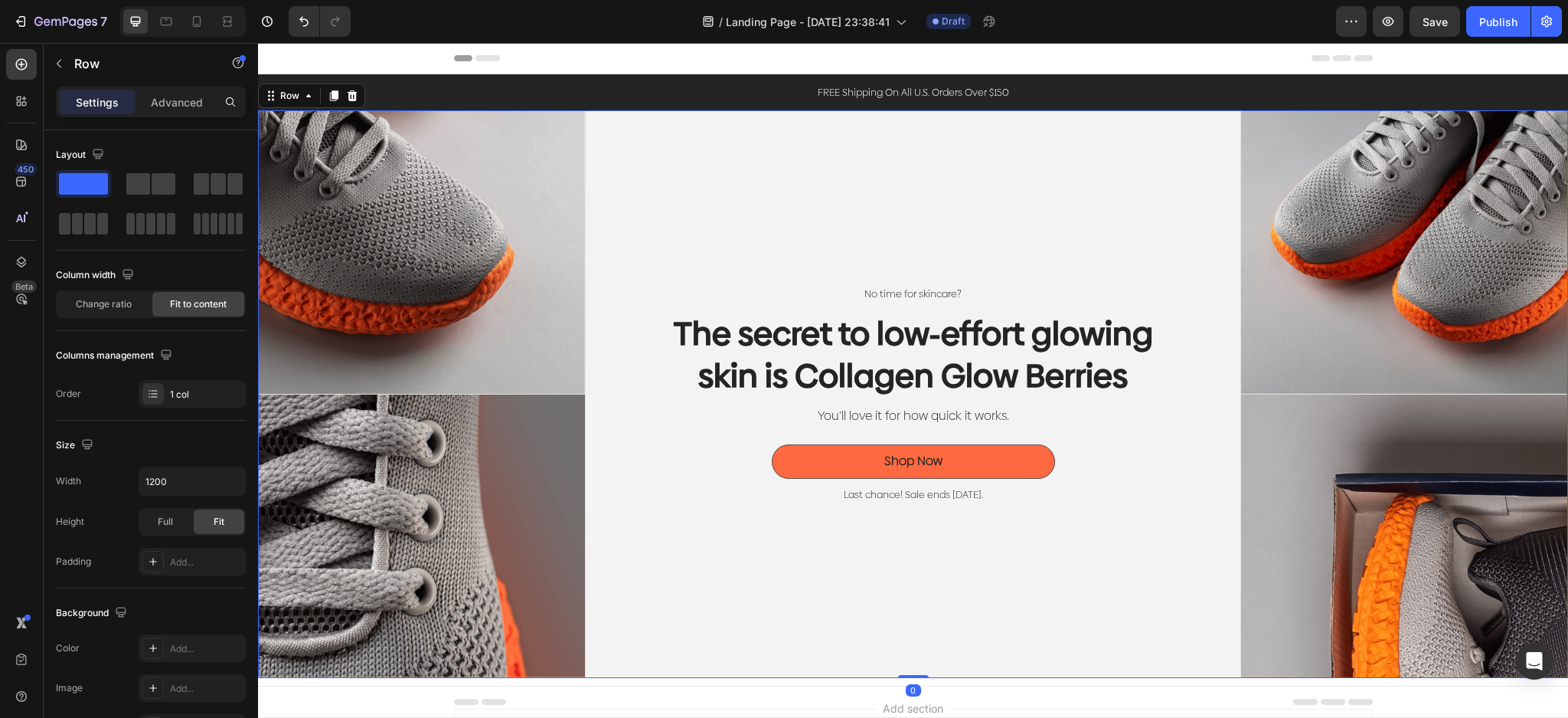
click at [1156, 531] on div "No time for skincare? Text Block Row The secret to low-effort glowing skin is C…" at bounding box center [913, 394] width 655 height 568
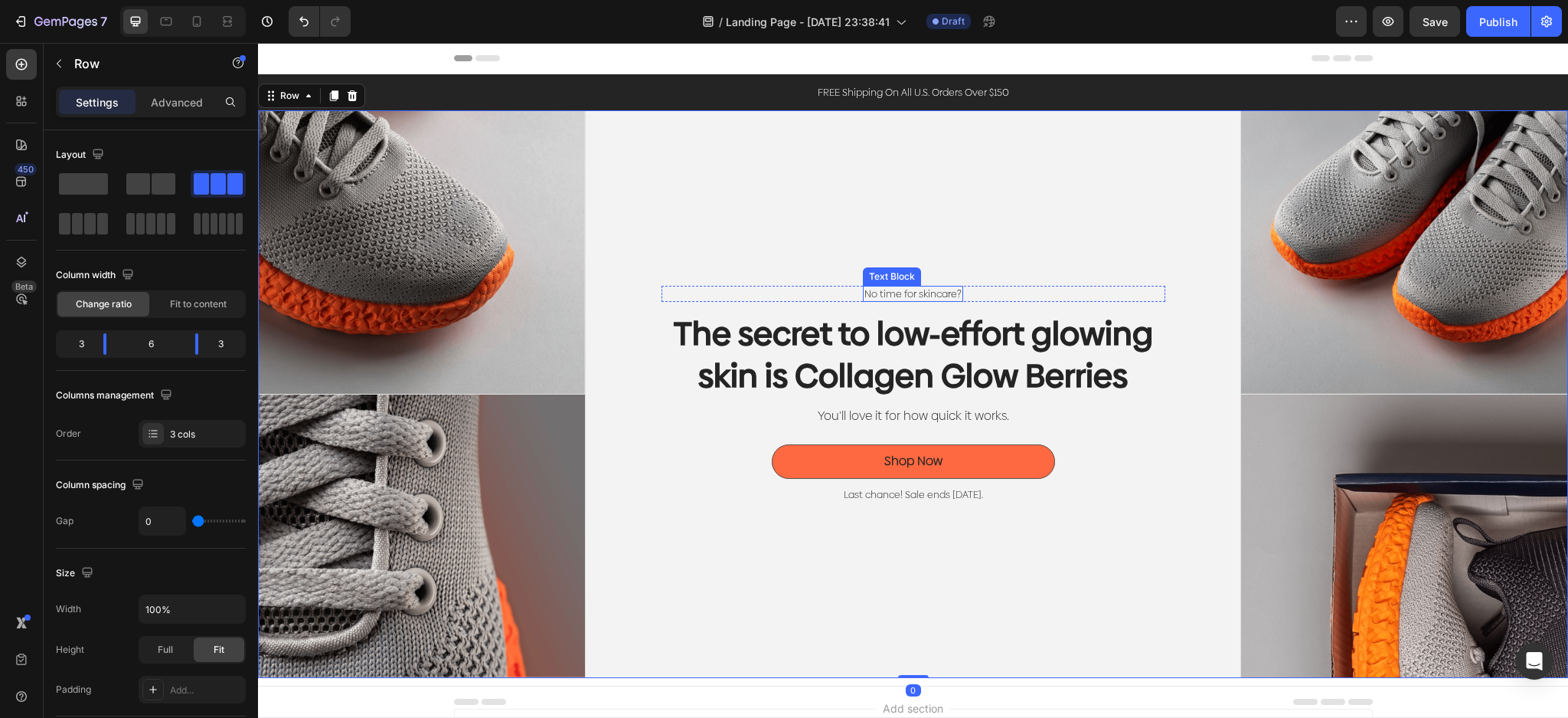
click at [898, 291] on p "No time for skincare?" at bounding box center [913, 294] width 98 height 13
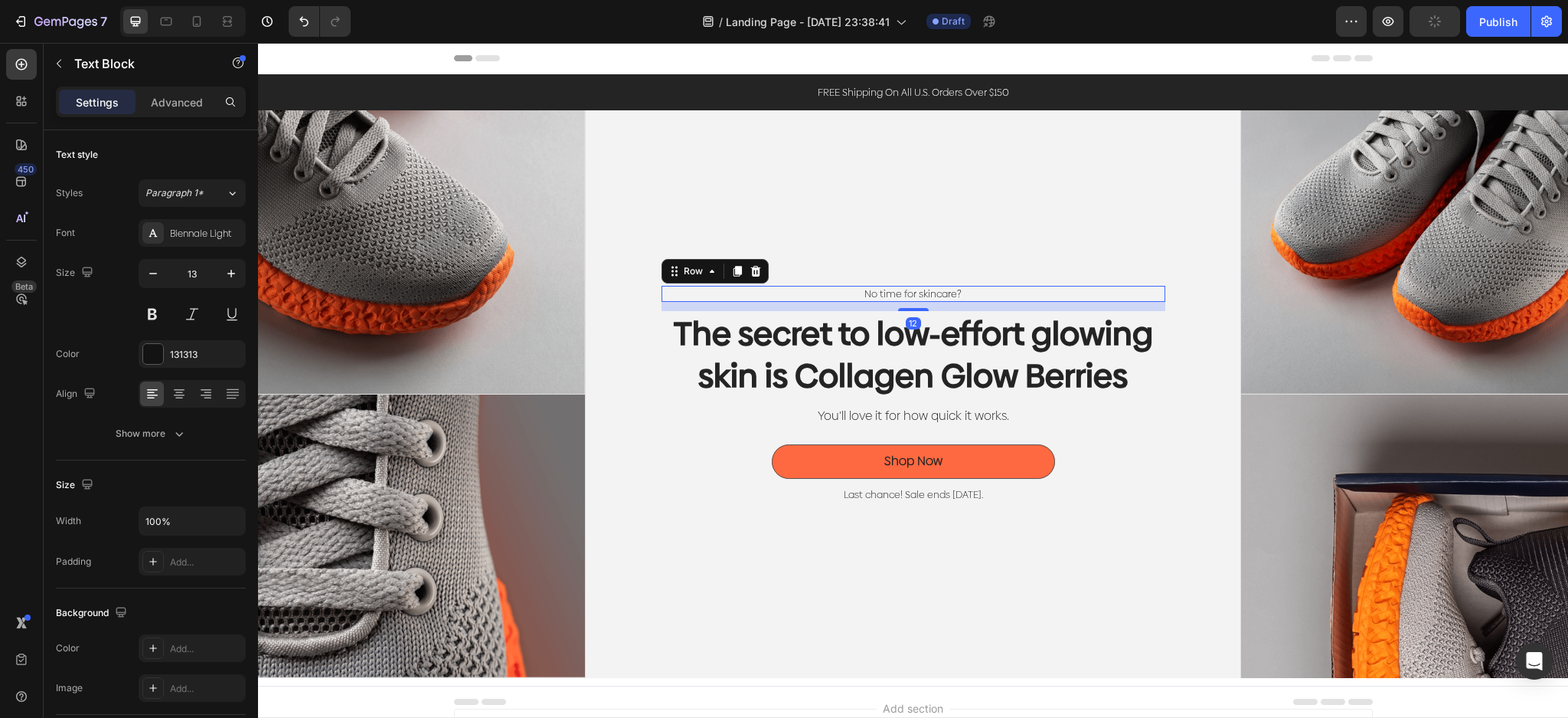
click at [998, 287] on div "No time for skincare? Text Block Row 12" at bounding box center [914, 294] width 504 height 16
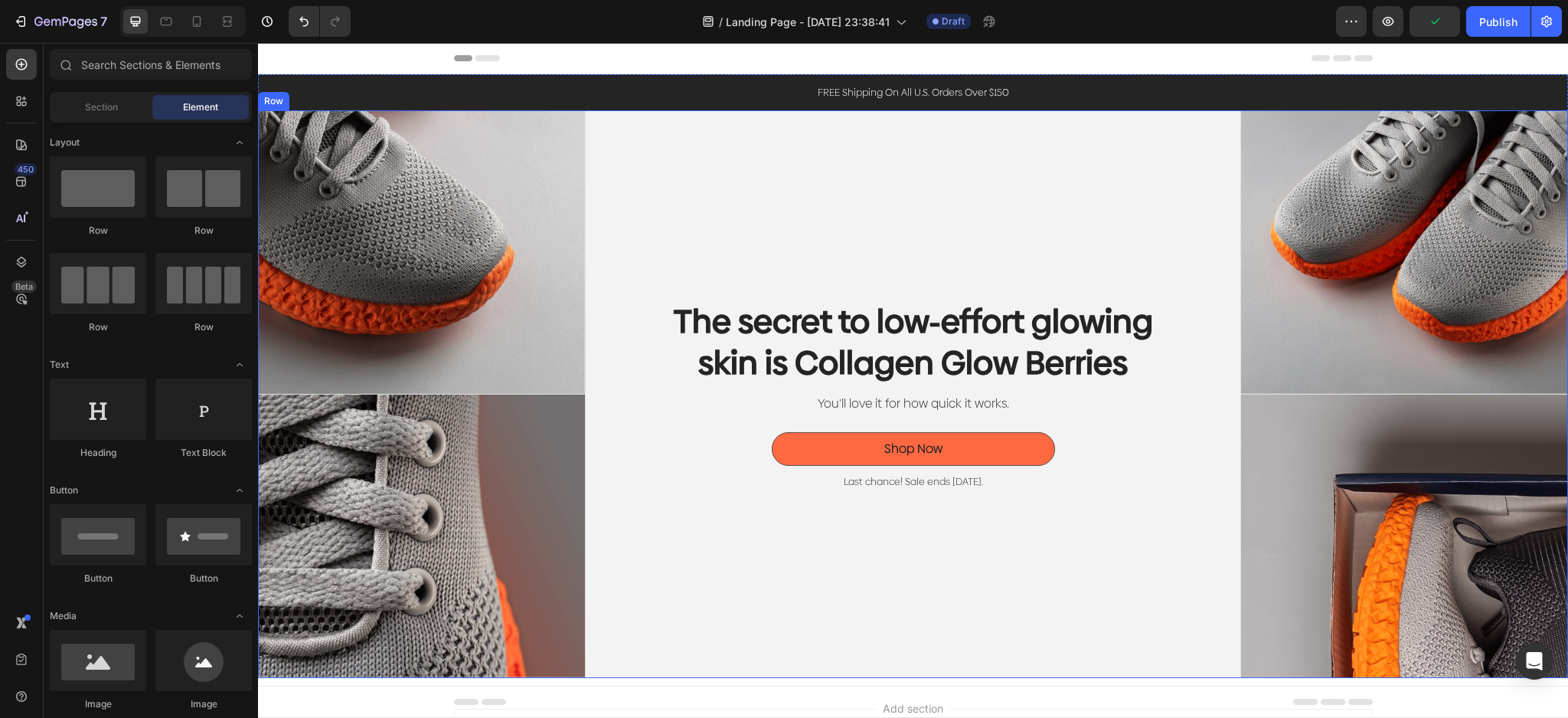
click at [1146, 583] on div "The secret to low-effort glowing skin is Collagen Glow Berries Heading You'll l…" at bounding box center [913, 394] width 655 height 568
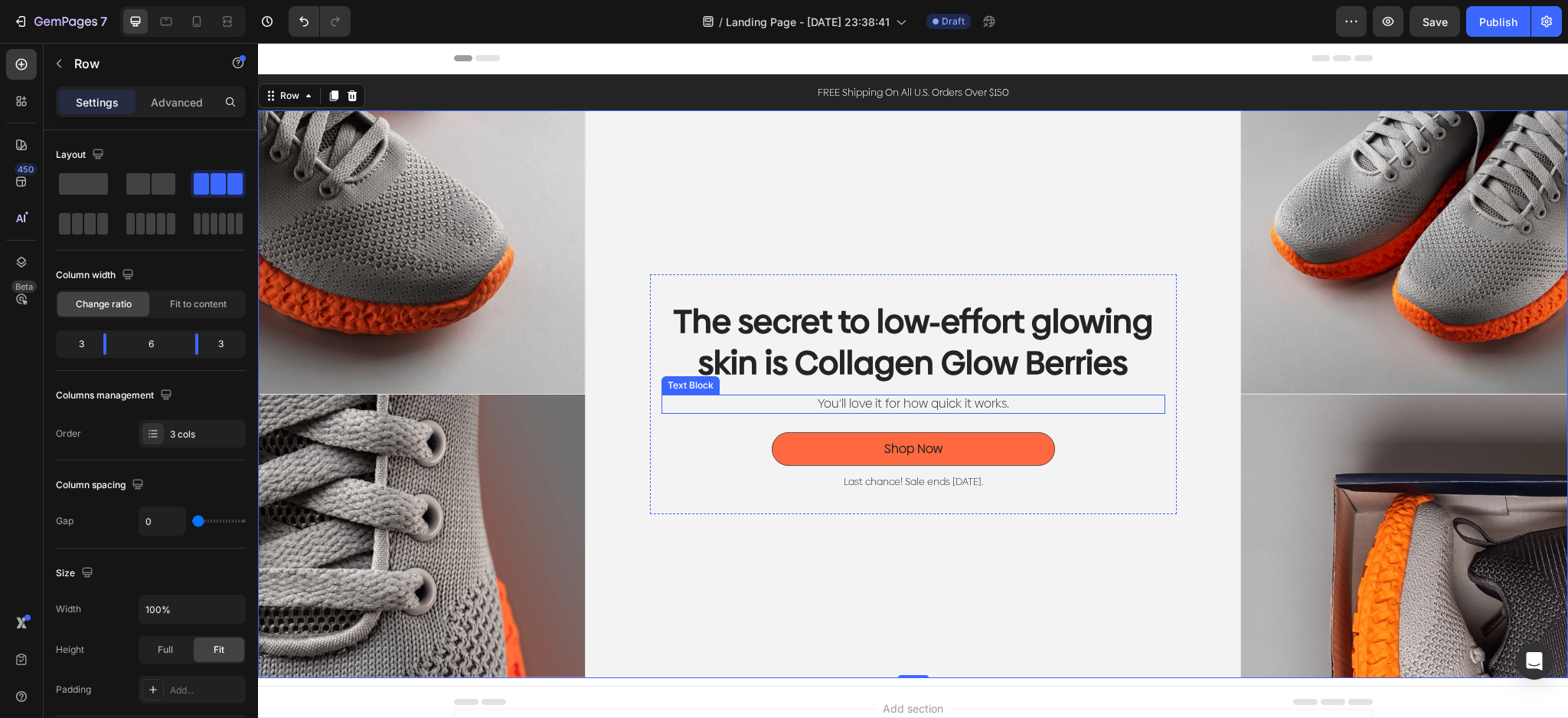
click at [1002, 395] on div "You'll love it for how quick it works." at bounding box center [914, 404] width 504 height 19
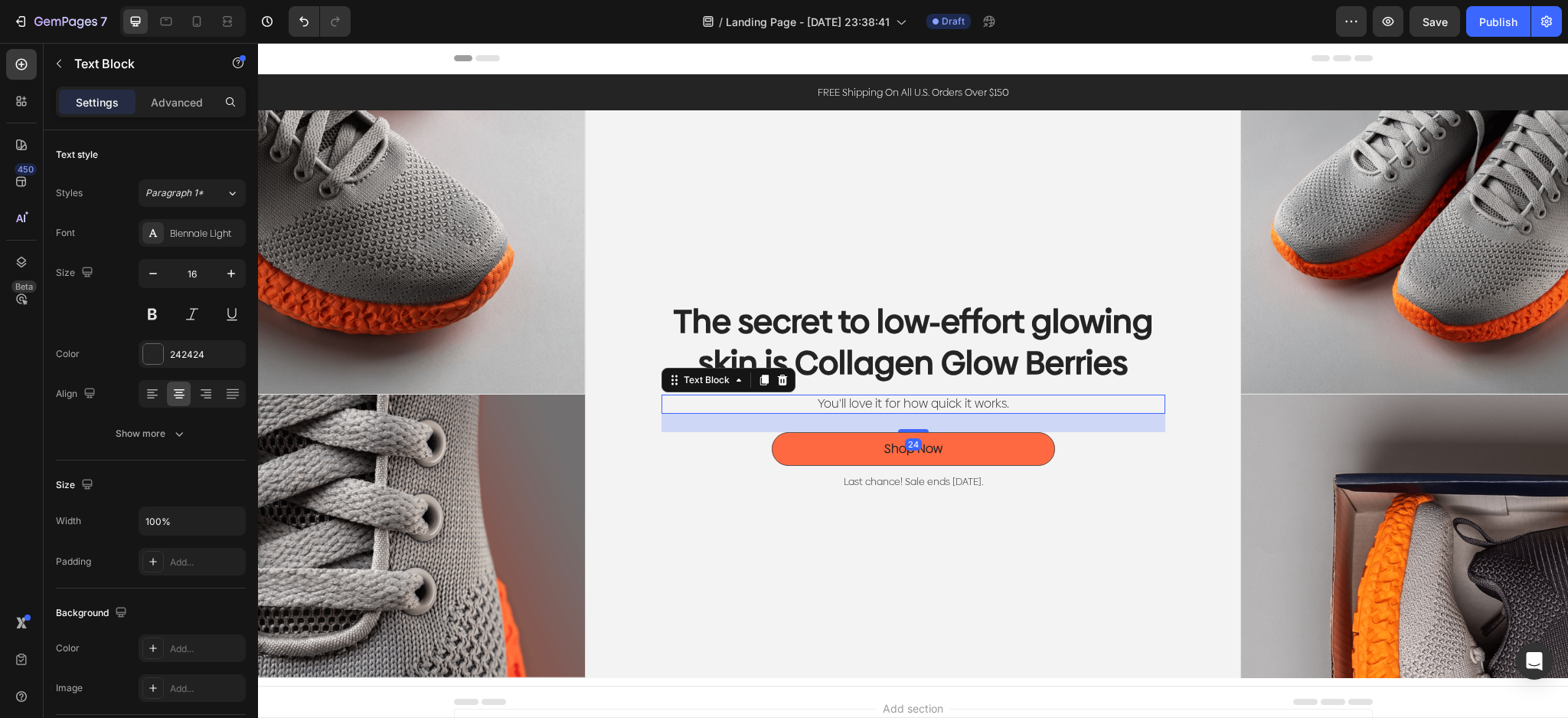
click at [1002, 395] on div "You'll love it for how quick it works." at bounding box center [914, 404] width 504 height 19
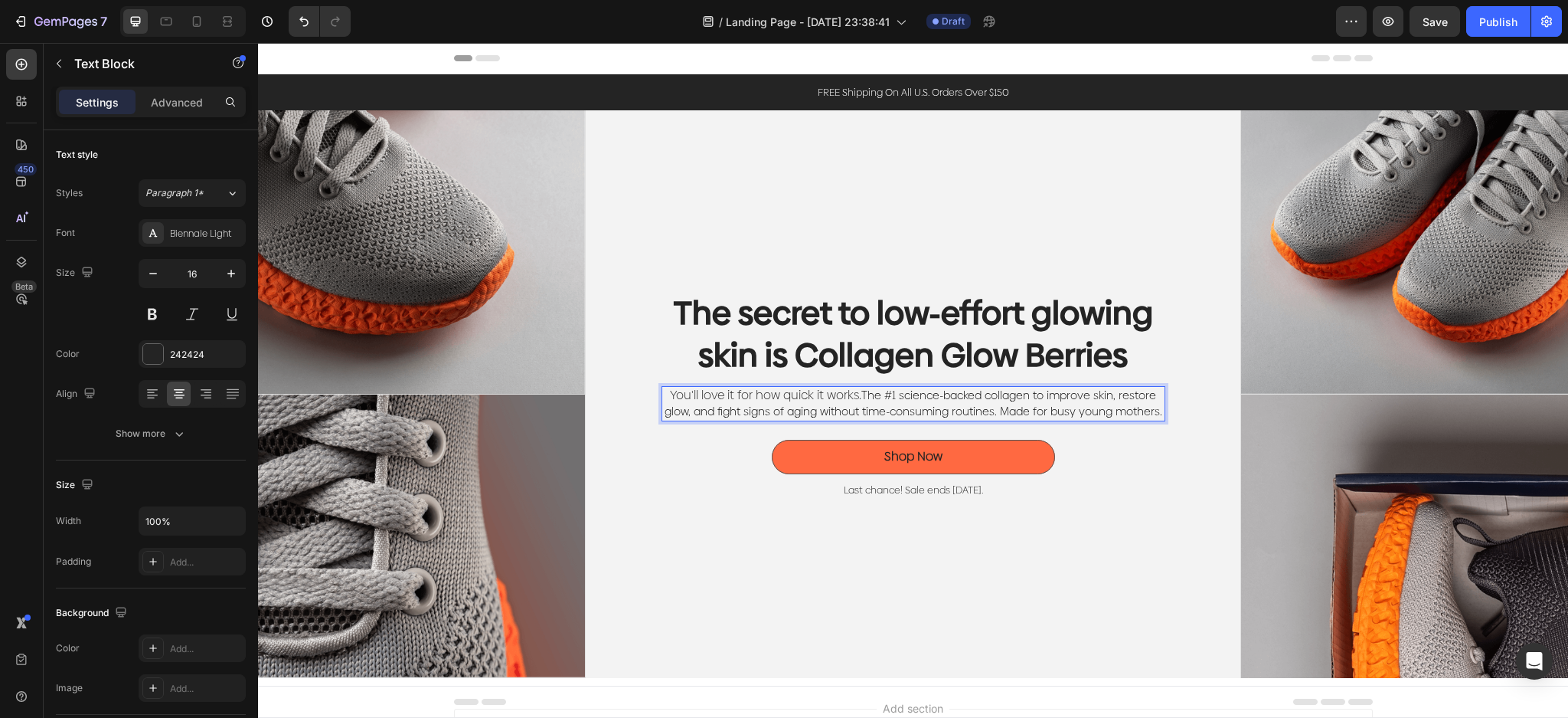
click at [915, 411] on span "The #1 science-backed collagen to improve skin, restore glow, and fight signs o…" at bounding box center [913, 403] width 498 height 31
click at [1035, 399] on span "The #1 science-backed collagen to improve skin, restore glow, and fight signs o…" at bounding box center [913, 403] width 498 height 31
click at [1000, 410] on span "The #1 science-backed collagen to improve skin, restore glow, and fight signs o…" at bounding box center [913, 403] width 498 height 31
click at [1122, 404] on span "The #1 science-backed collagen to improve skin, restore glow, and fight signs o…" at bounding box center [913, 403] width 498 height 31
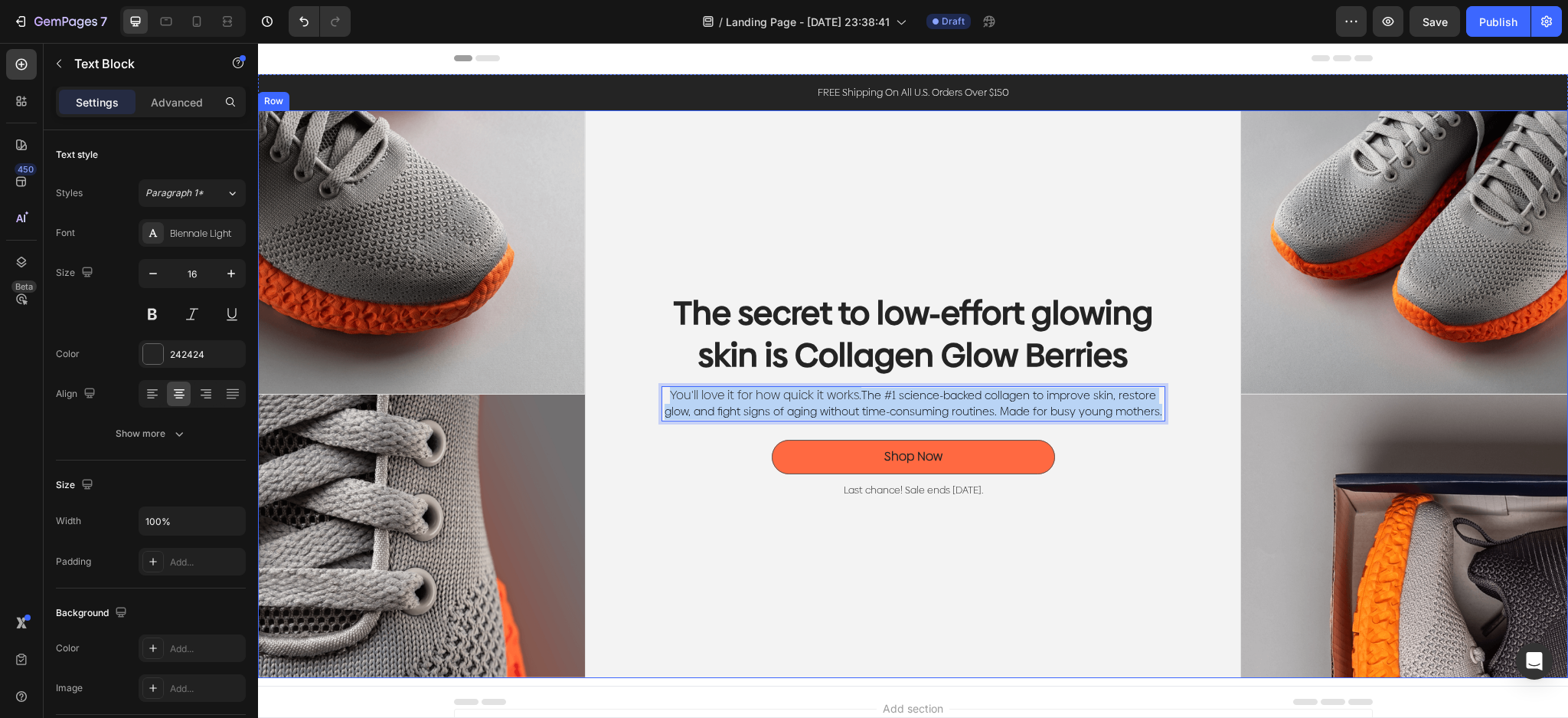
drag, startPoint x: 1153, startPoint y: 408, endPoint x: 594, endPoint y: 340, distance: 563.1
click at [593, 324] on div "The secret to low-effort glowing skin is Collagen Glow Berries Heading You'll l…" at bounding box center [913, 394] width 655 height 568
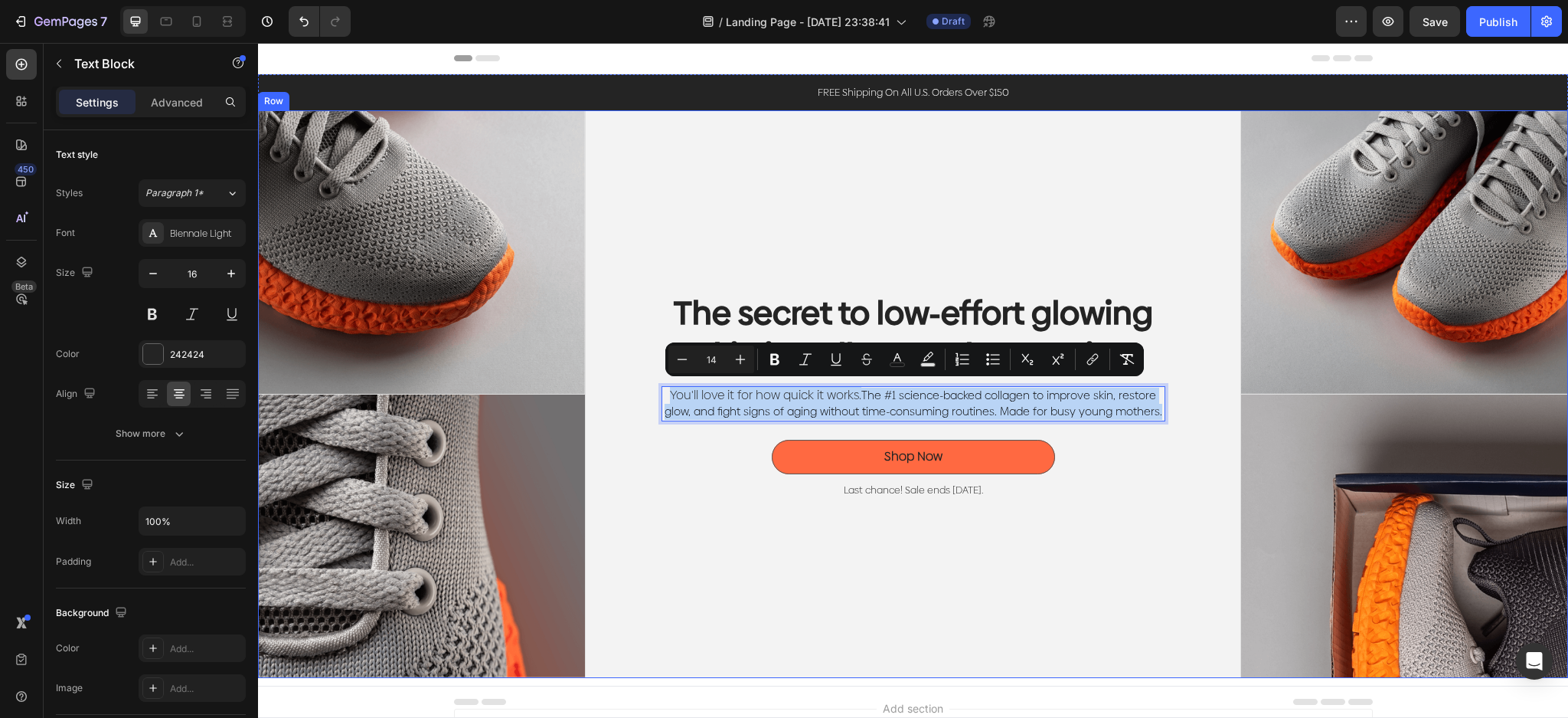
copy p "You'll love it for how quick it works. The #1 science-backed collagen to improv…"
click at [1122, 577] on div "The secret to low-effort glowing skin is Collagen Glow Berries Heading You'll l…" at bounding box center [913, 394] width 655 height 568
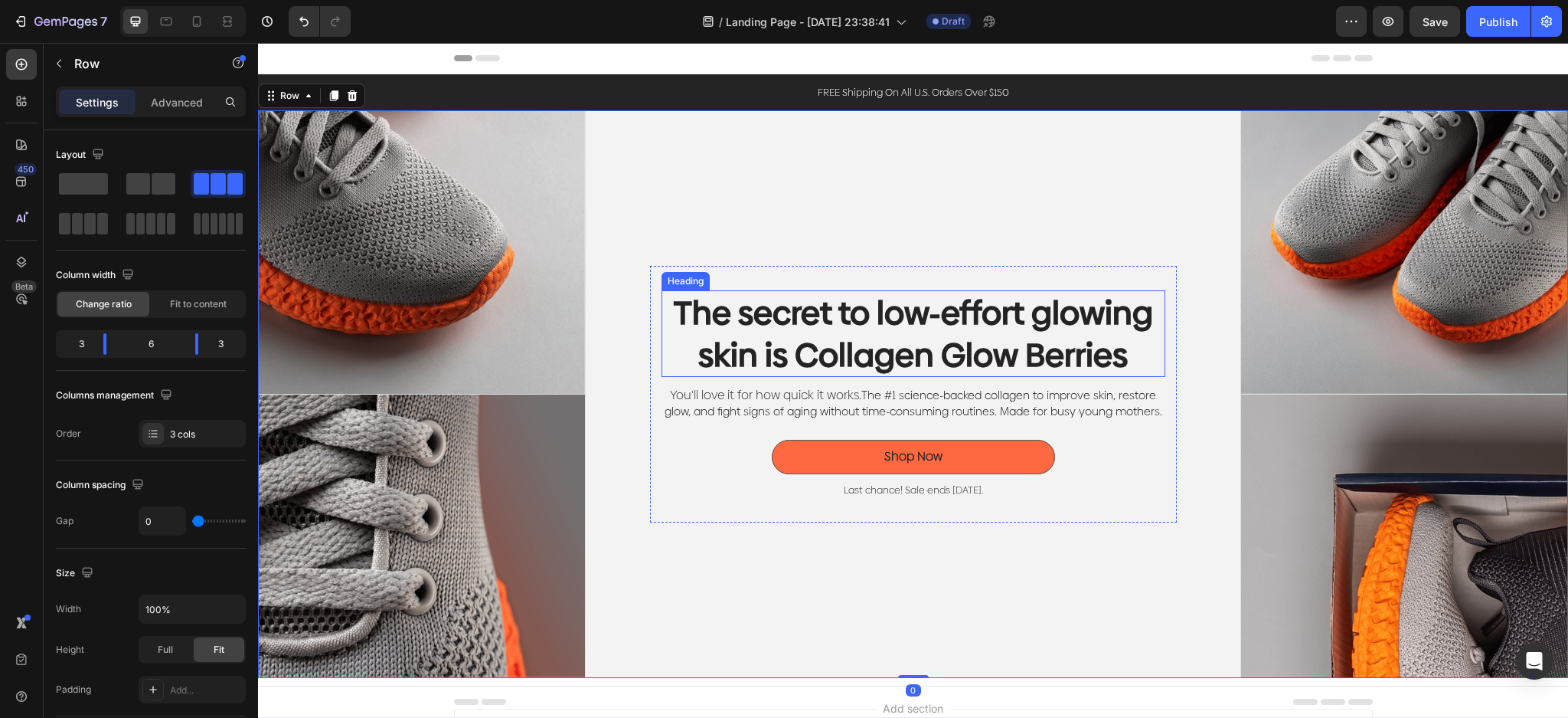
click at [1120, 351] on p "The secret to low-effort glowing skin is Collagen Glow Berries" at bounding box center [914, 334] width 501 height 83
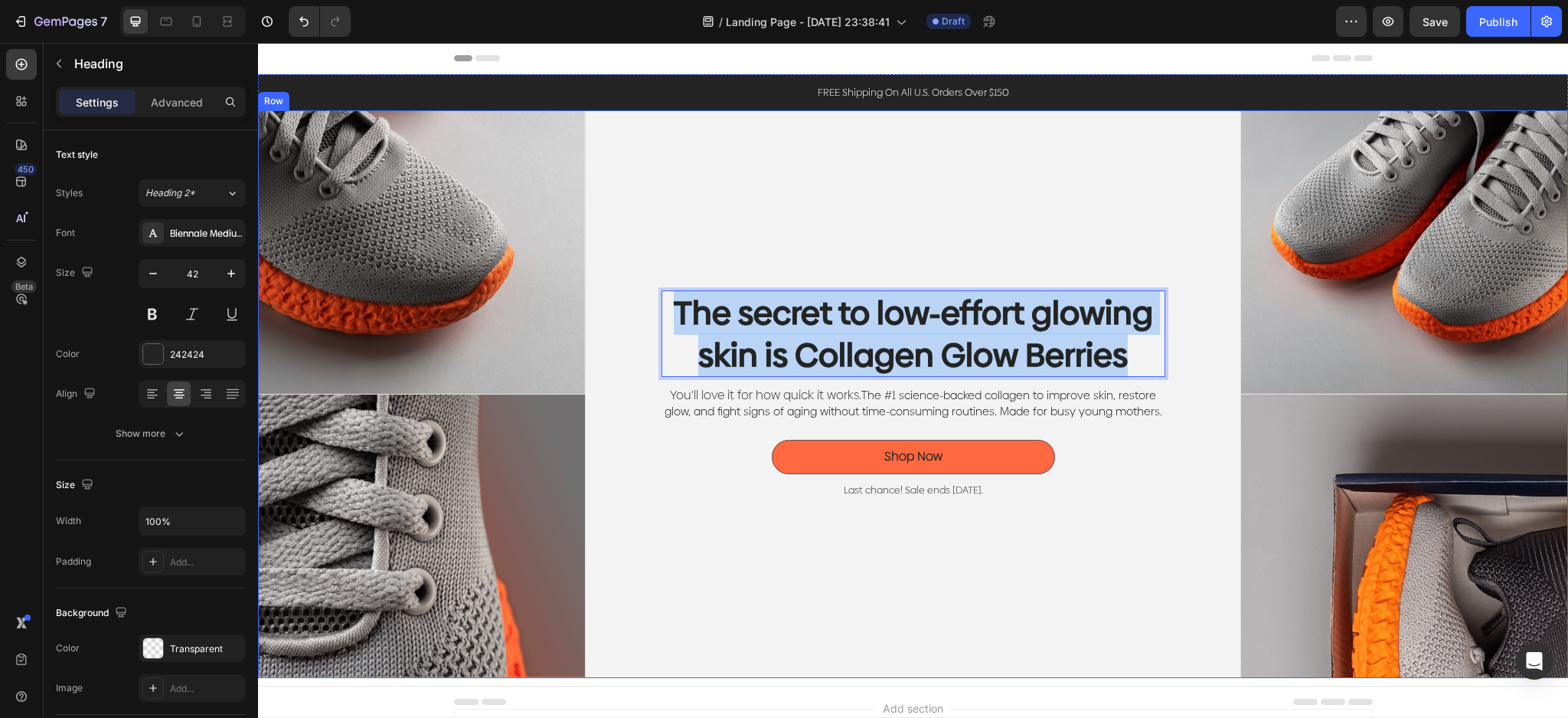
drag, startPoint x: 1142, startPoint y: 355, endPoint x: 629, endPoint y: 292, distance: 516.9
click at [629, 292] on div "The secret to low-effort glowing skin is Collagen Glow Berries Heading 12 You'l…" at bounding box center [913, 394] width 655 height 568
copy p "The secret to low-effort glowing skin is Collagen Glow Berries"
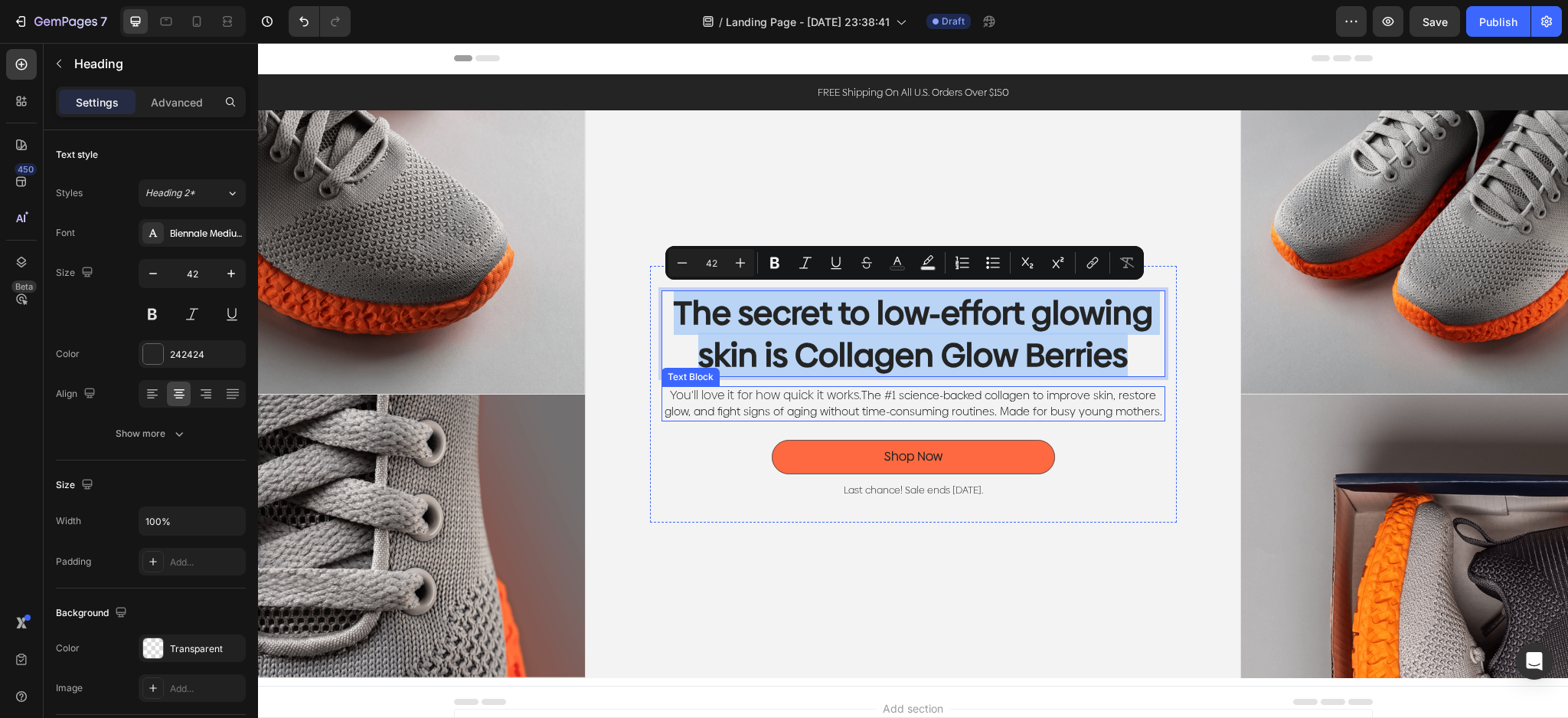
click at [1122, 401] on span "The #1 science-backed collagen to improve skin, restore glow, and fight signs o…" at bounding box center [913, 403] width 498 height 31
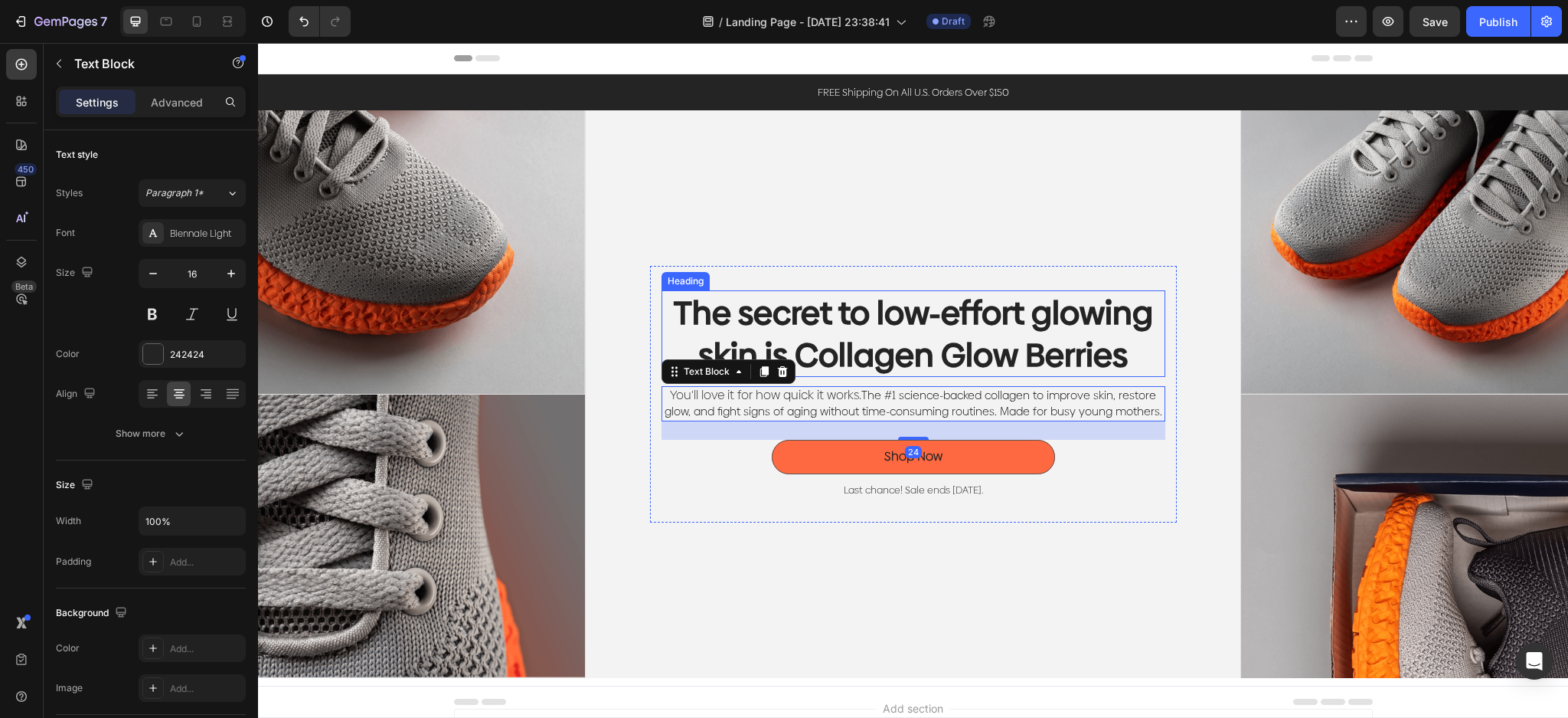
click at [1142, 338] on p "The secret to low-effort glowing skin is Collagen Glow Berries" at bounding box center [914, 334] width 501 height 83
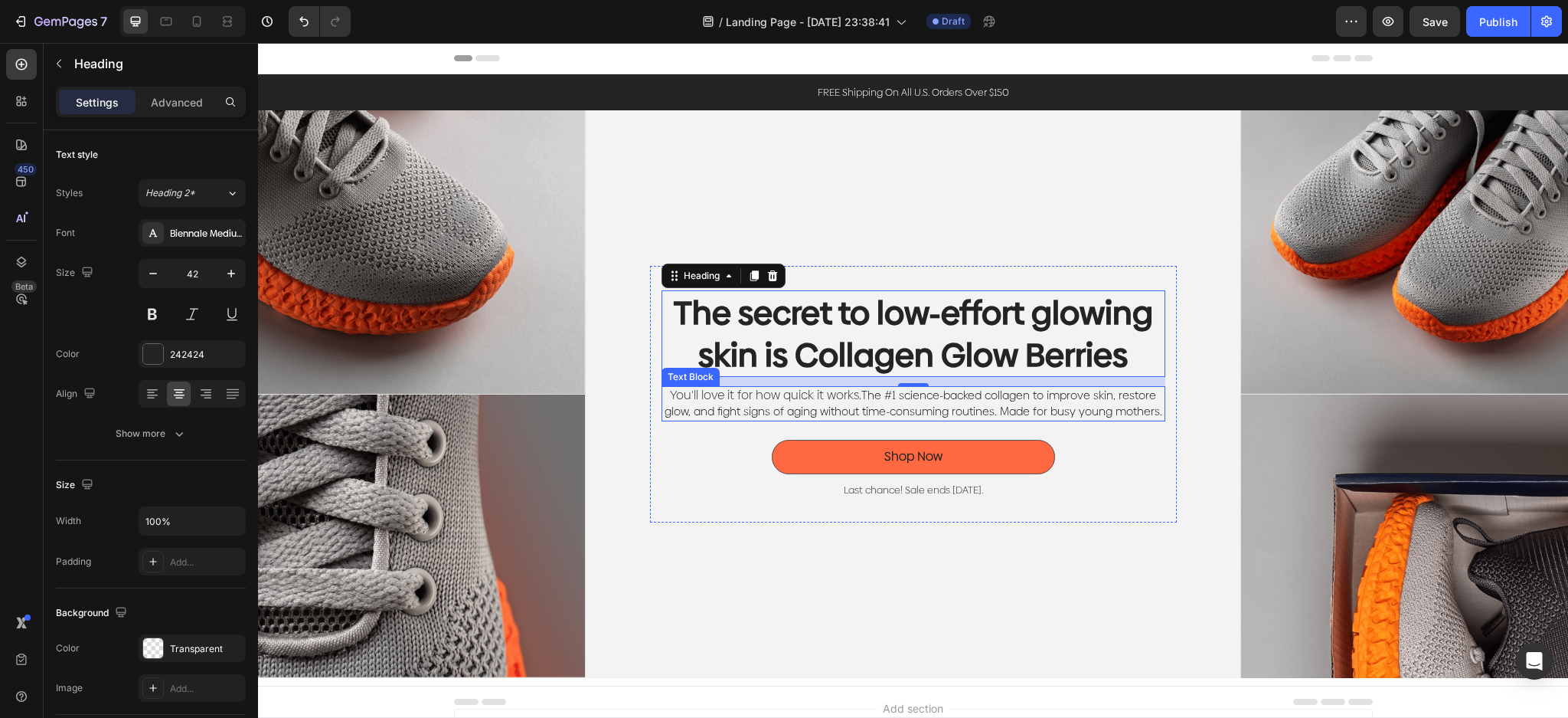
click at [958, 405] on span "The #1 science-backed collagen to improve skin, restore glow, and fight signs o…" at bounding box center [913, 403] width 498 height 31
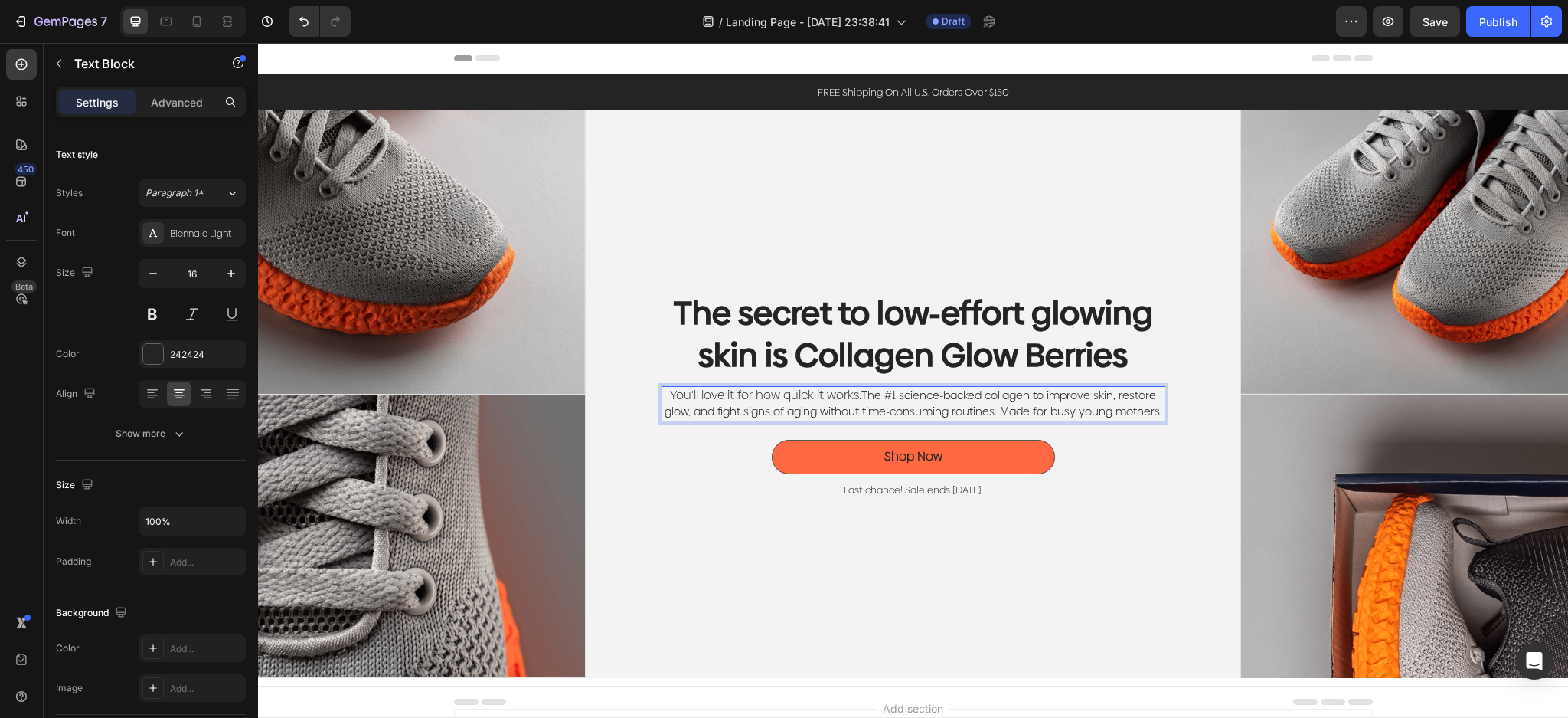
click at [1046, 400] on span "The #1 science-backed collagen to improve skin, restore glow, and fight signs o…" at bounding box center [913, 403] width 498 height 31
click at [812, 408] on span "The #1 science-backed collagen to improve skin, restore glow, and fight signs o…" at bounding box center [913, 403] width 498 height 31
click at [1104, 410] on span "The #1 science-backed collagen to improve skin, restore glow, and fight signs o…" at bounding box center [913, 403] width 498 height 31
drag, startPoint x: 1116, startPoint y: 394, endPoint x: 1041, endPoint y: 400, distance: 75.2
click at [1041, 400] on span "The #1 science-backed collagen to improve skin, restore glow, and fight signs o…" at bounding box center [913, 403] width 498 height 31
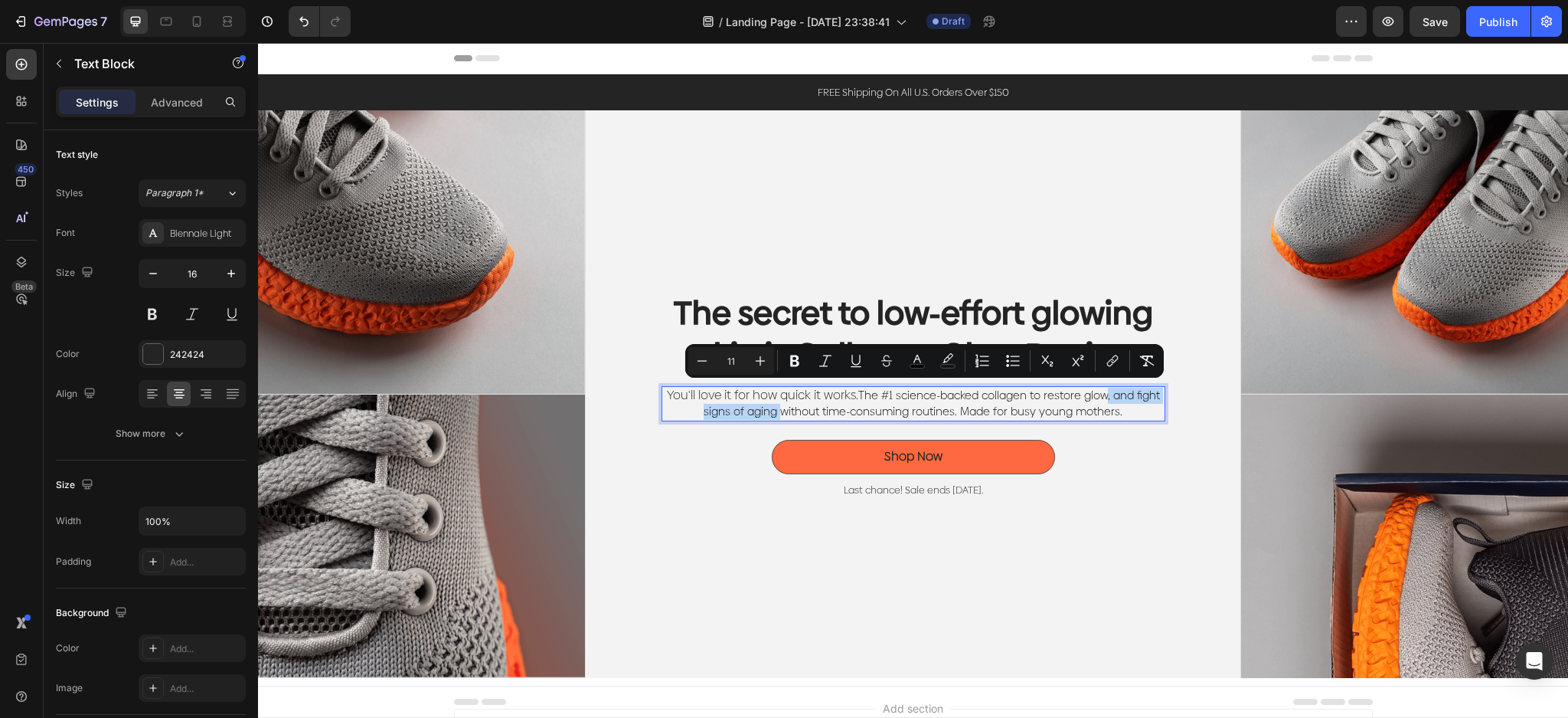
drag, startPoint x: 774, startPoint y: 415, endPoint x: 1099, endPoint y: 398, distance: 325.4
click at [1099, 398] on span "The #1 science-backed collagen to restore glow, and fight signs of aging withou…" at bounding box center [931, 403] width 456 height 31
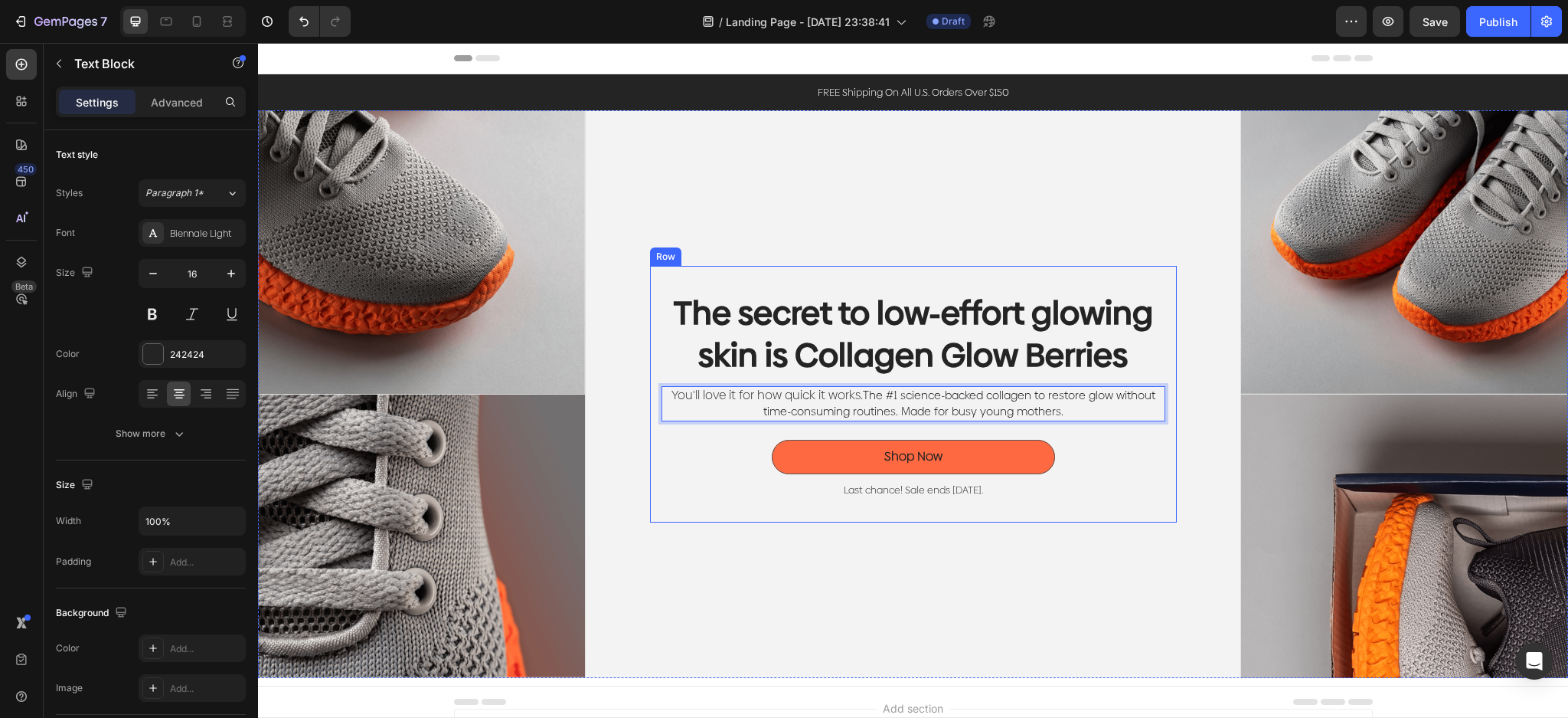
click at [1081, 418] on div "The secret to low-effort glowing skin is Collagen Glow Berries Heading You'll l…" at bounding box center [914, 394] width 504 height 207
click at [1097, 407] on p "You'll love it for how quick it works. The #1 science-backed collagen to restor…" at bounding box center [914, 403] width 501 height 32
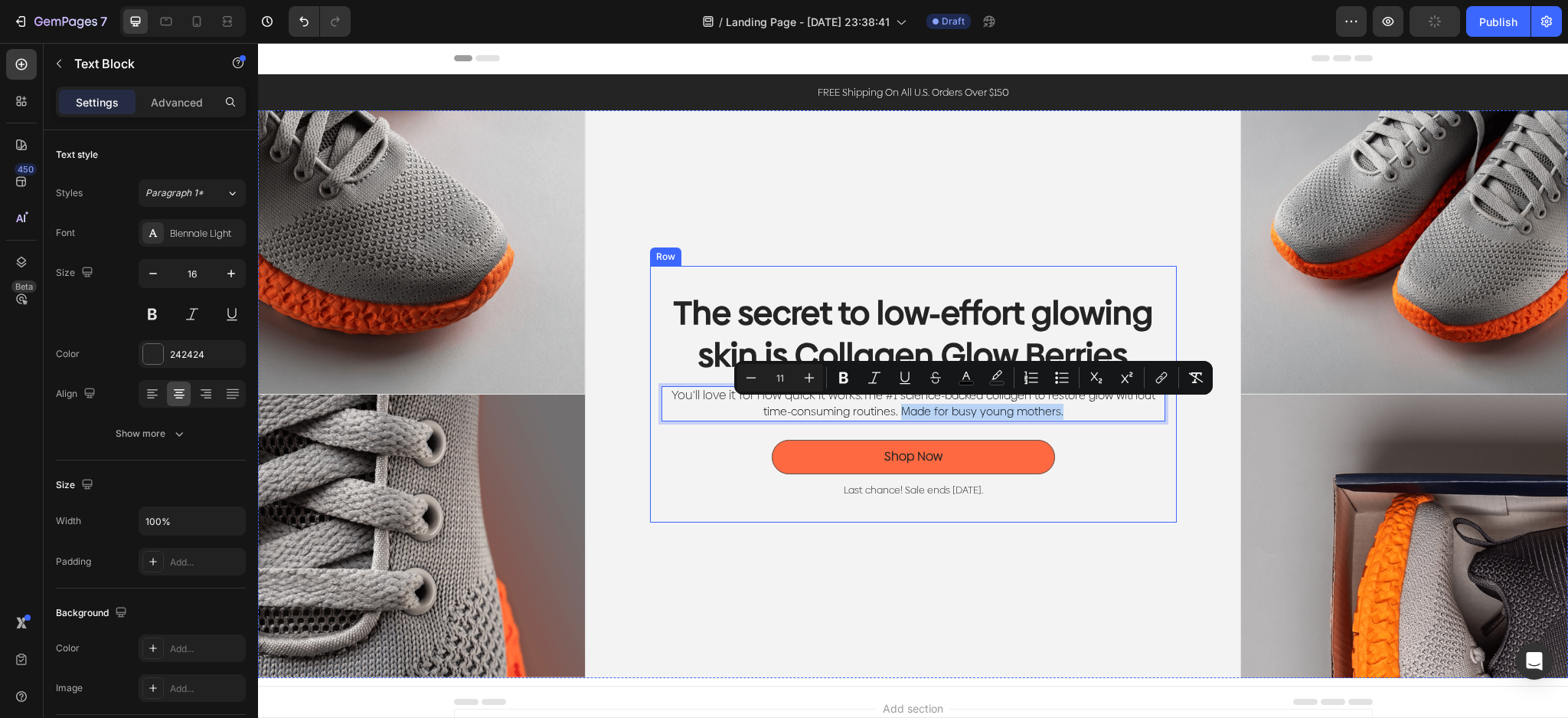
drag, startPoint x: 1068, startPoint y: 416, endPoint x: 894, endPoint y: 427, distance: 174.3
click at [894, 427] on div "The secret to low-effort glowing skin is Collagen Glow Berries Heading You'll l…" at bounding box center [914, 394] width 504 height 207
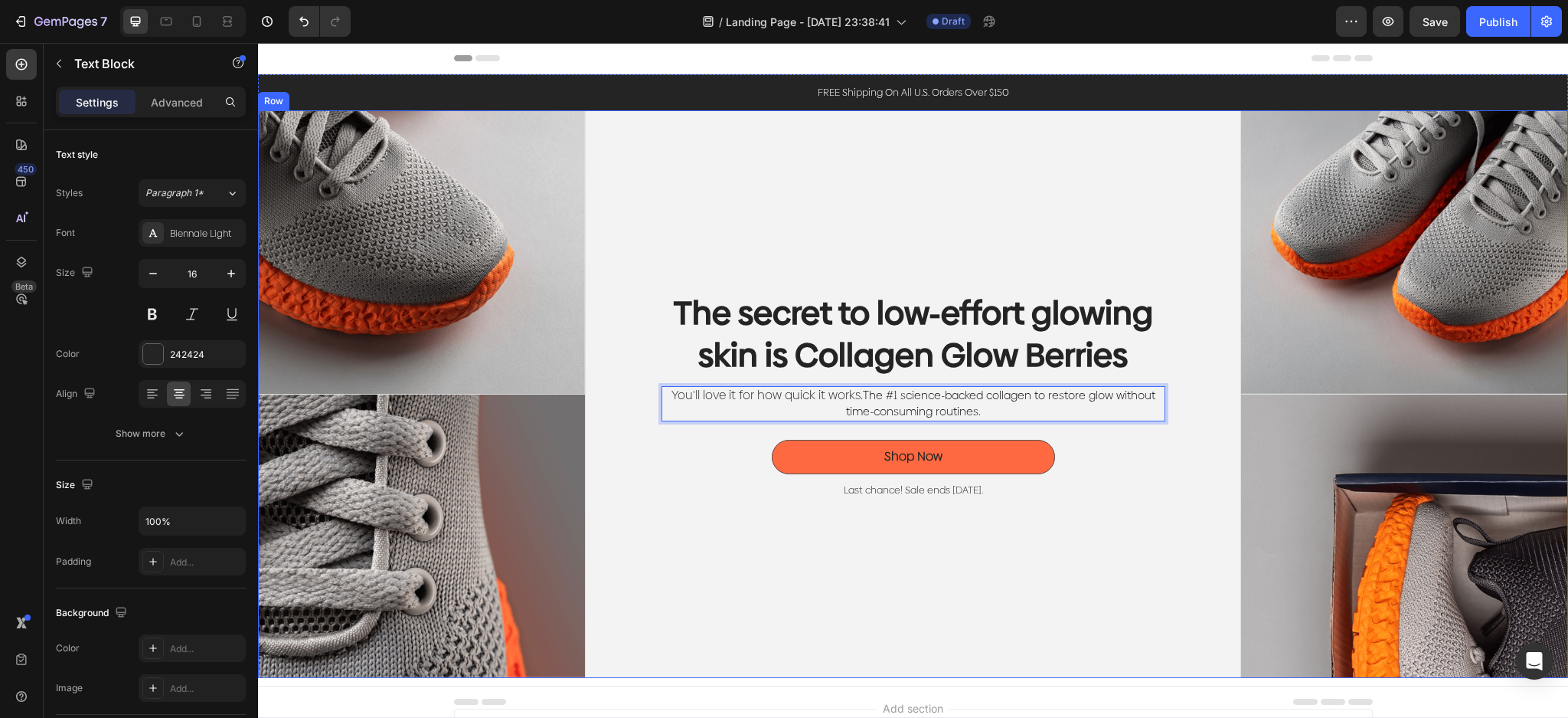
click at [744, 543] on div "The secret to low-effort glowing skin is Collagen Glow Berries Heading You'll l…" at bounding box center [913, 394] width 655 height 568
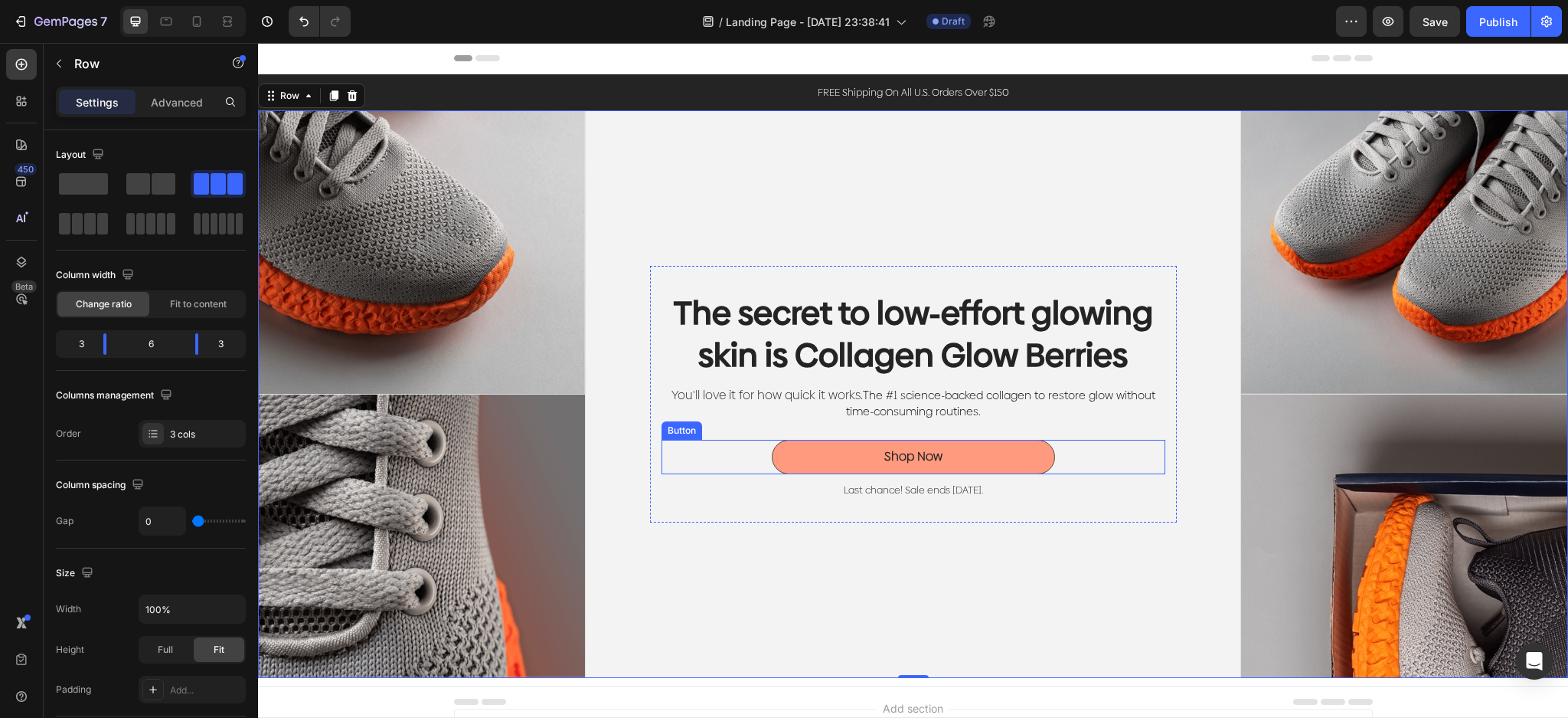
click at [961, 452] on button "Shop Now" at bounding box center [913, 456] width 283 height 34
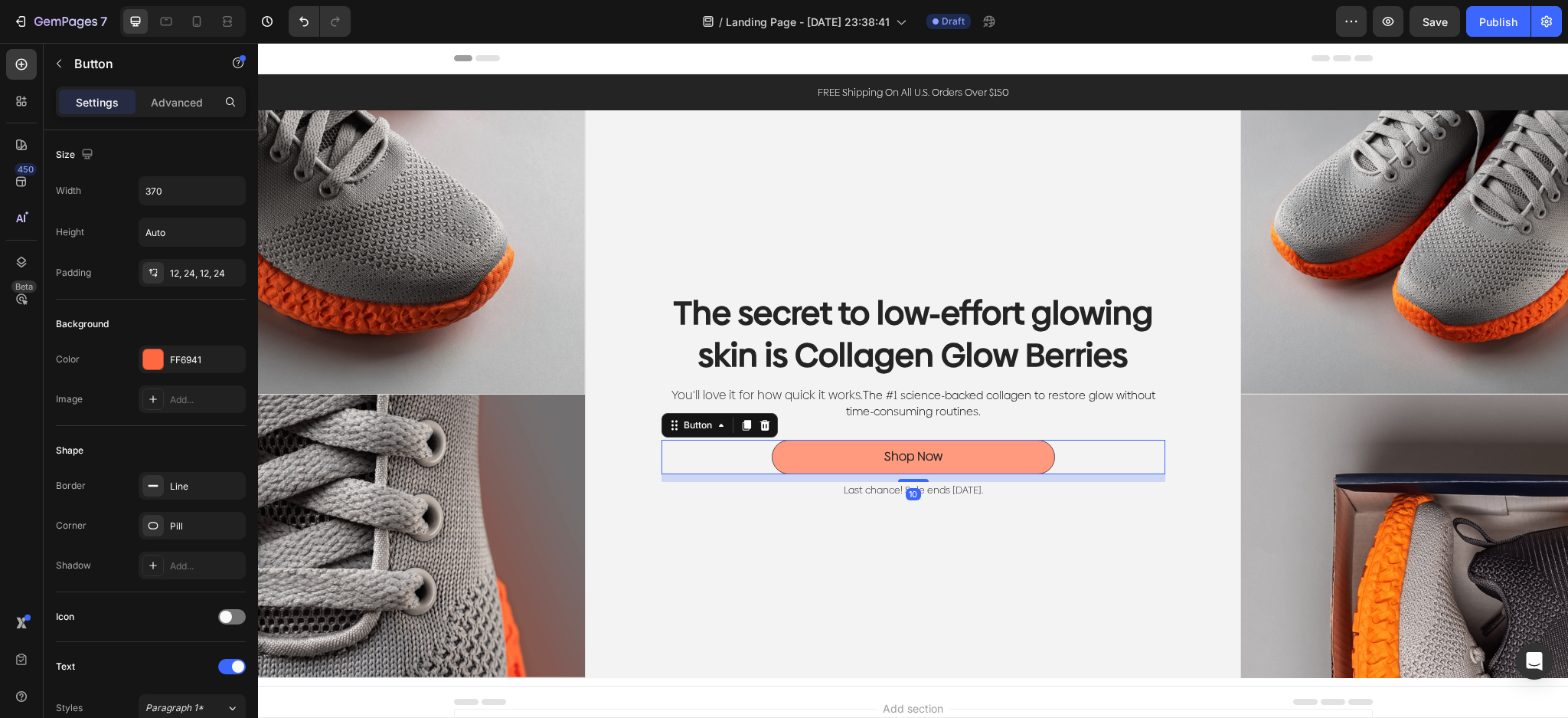
click at [961, 452] on button "Shop Now" at bounding box center [913, 456] width 283 height 34
click at [915, 451] on div "Shop Now" at bounding box center [913, 457] width 58 height 16
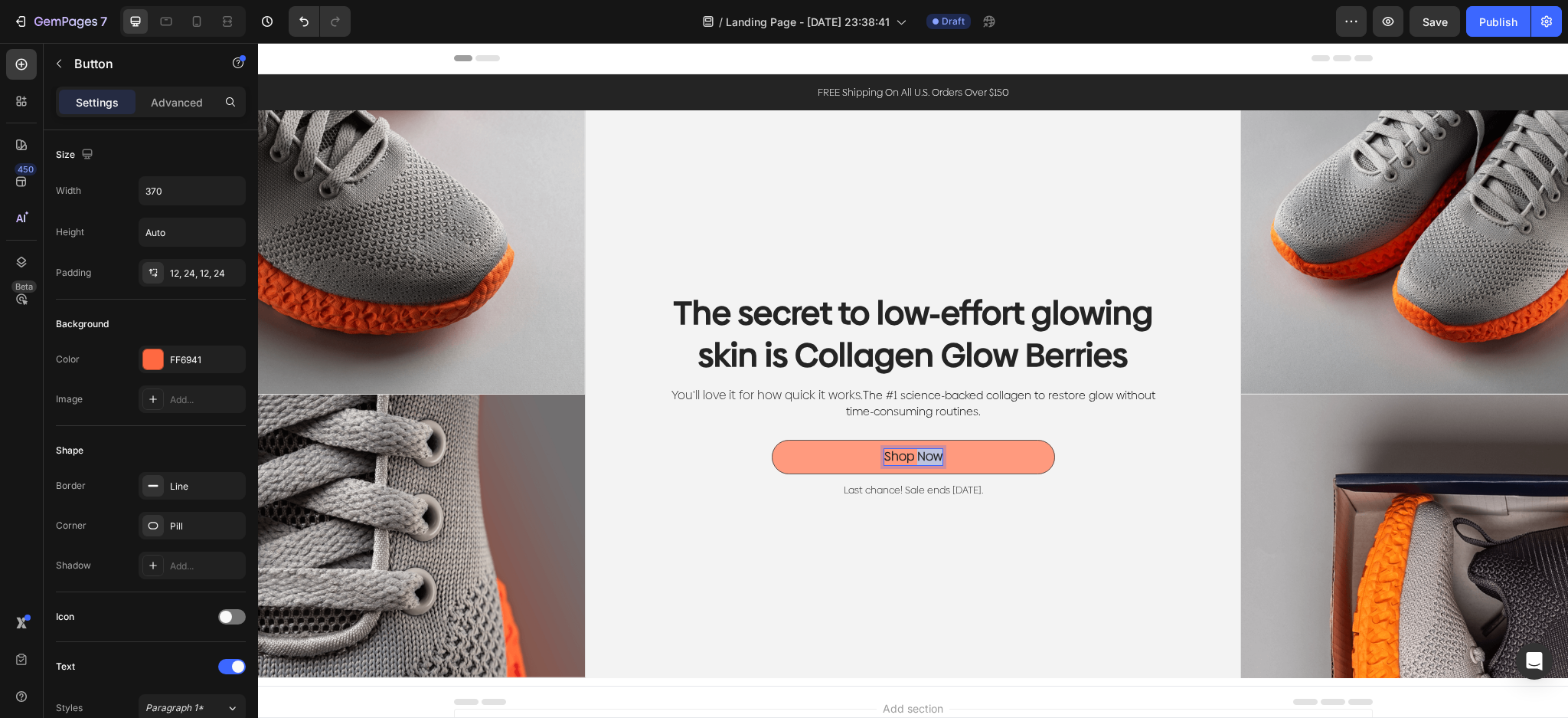
click at [915, 451] on p "Shop Now" at bounding box center [913, 457] width 58 height 16
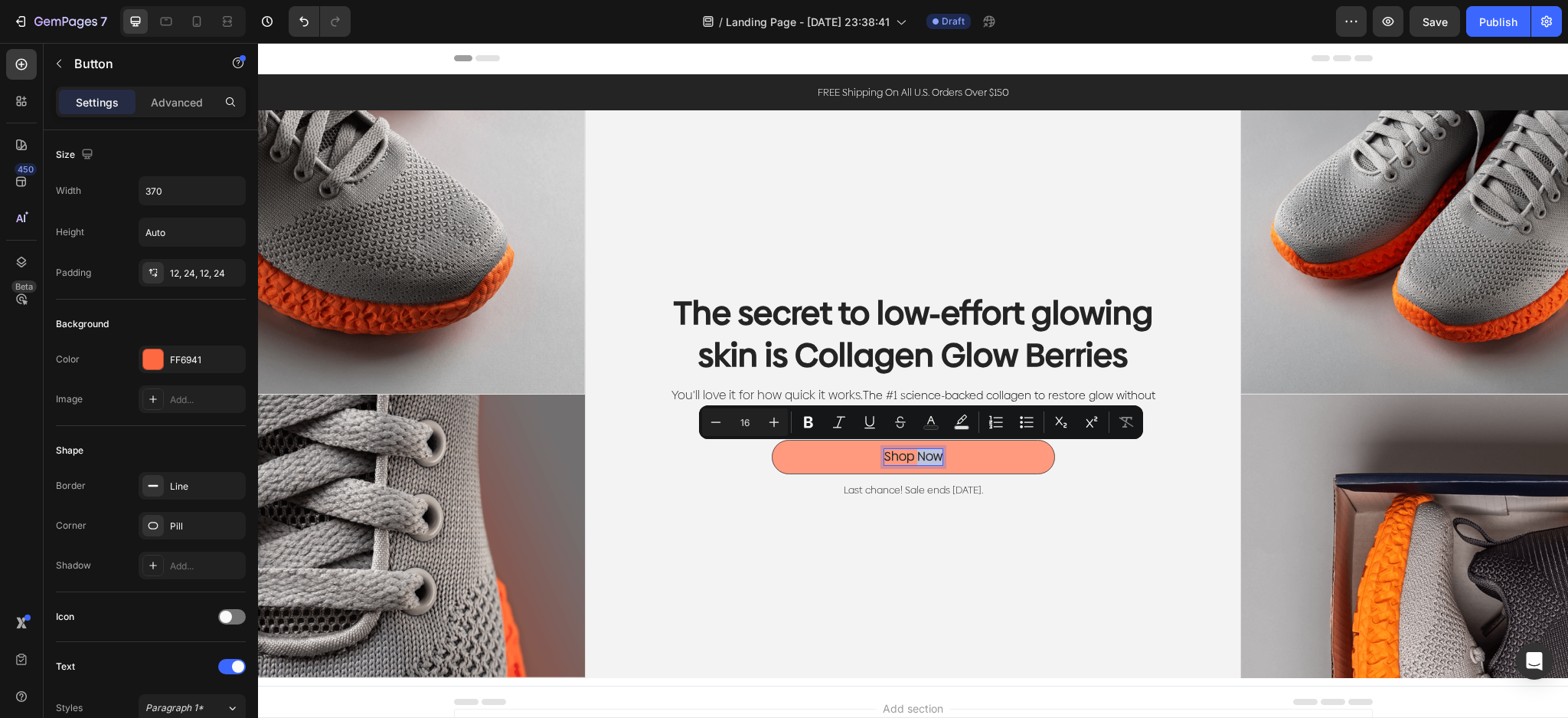
click at [930, 451] on p "Shop Now" at bounding box center [913, 457] width 58 height 16
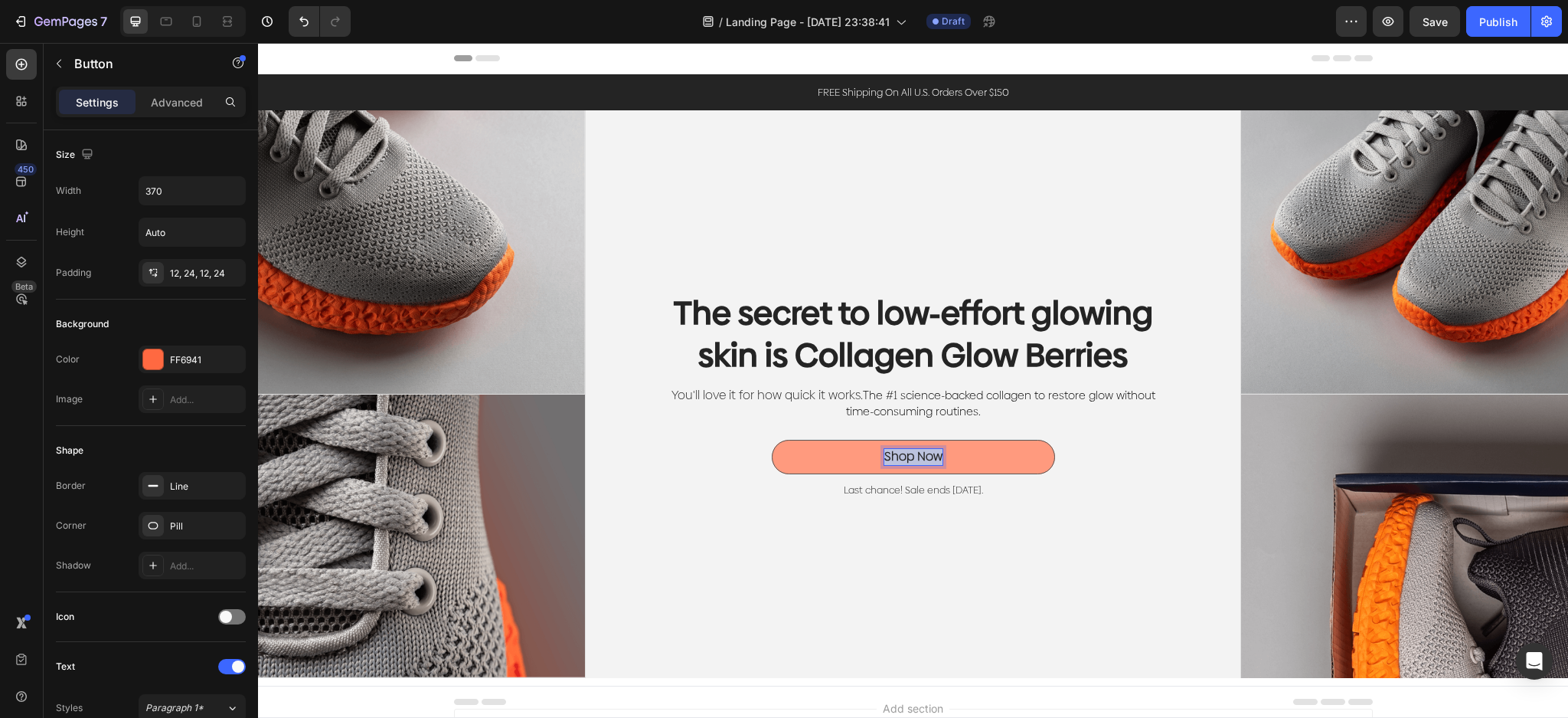
drag, startPoint x: 930, startPoint y: 453, endPoint x: 848, endPoint y: 447, distance: 82.2
click at [848, 447] on button "Shop Now" at bounding box center [913, 456] width 283 height 34
click at [771, 439] on button "Start" at bounding box center [913, 456] width 283 height 34
click at [771, 439] on button "Start my" at bounding box center [913, 456] width 283 height 34
click at [771, 439] on button "Start M" at bounding box center [913, 456] width 283 height 34
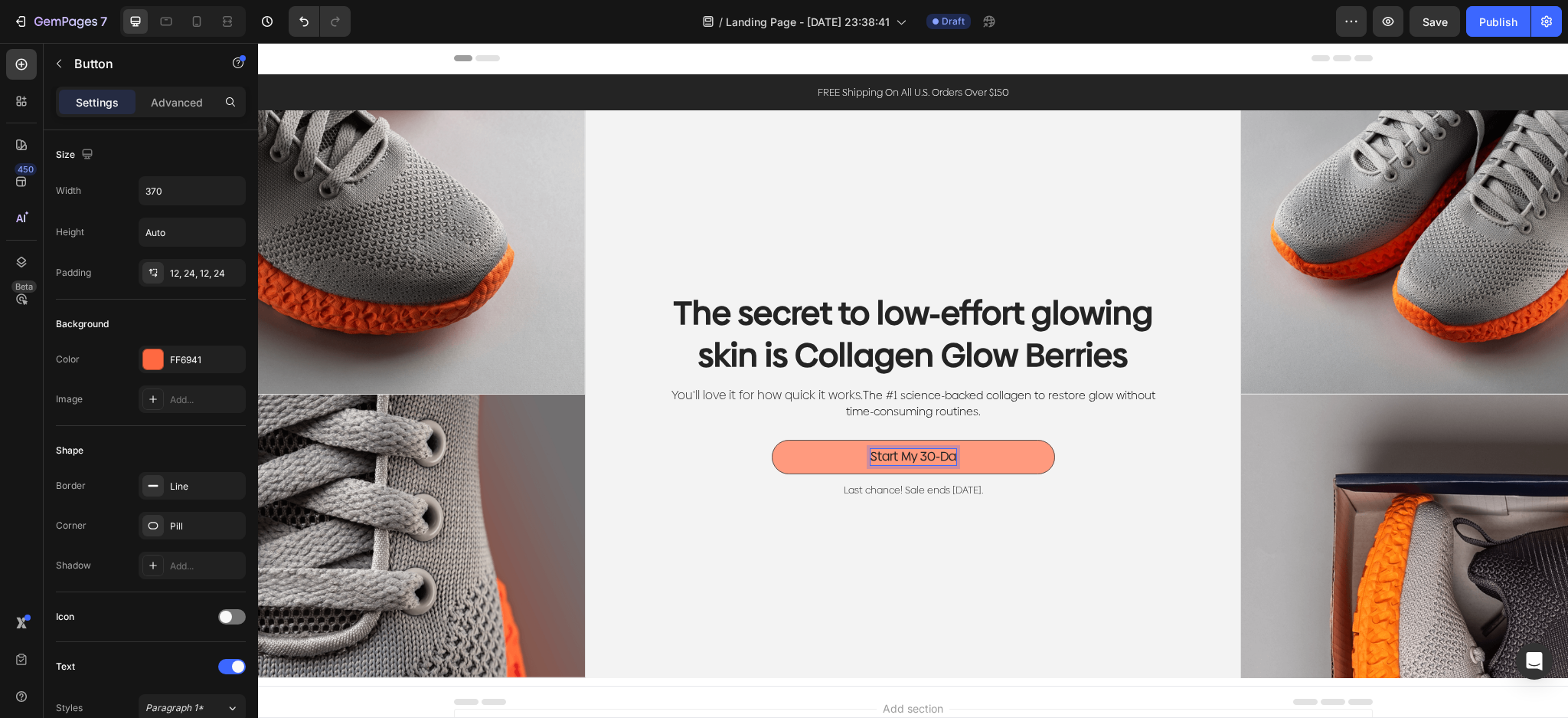
click at [771, 439] on button "Start My 30-Da" at bounding box center [913, 456] width 283 height 34
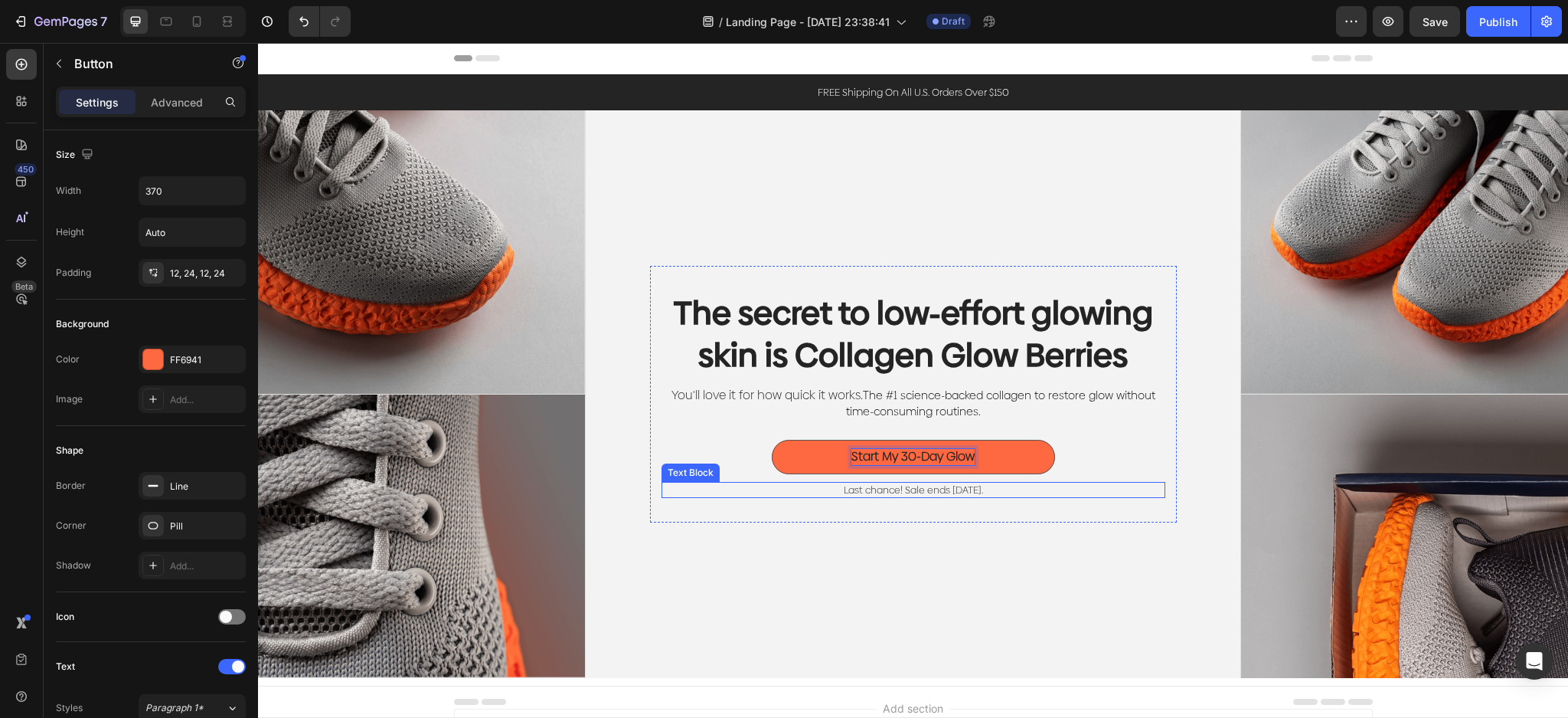
click at [945, 485] on p "Last chance! Sale ends [DATE]." at bounding box center [914, 490] width 501 height 13
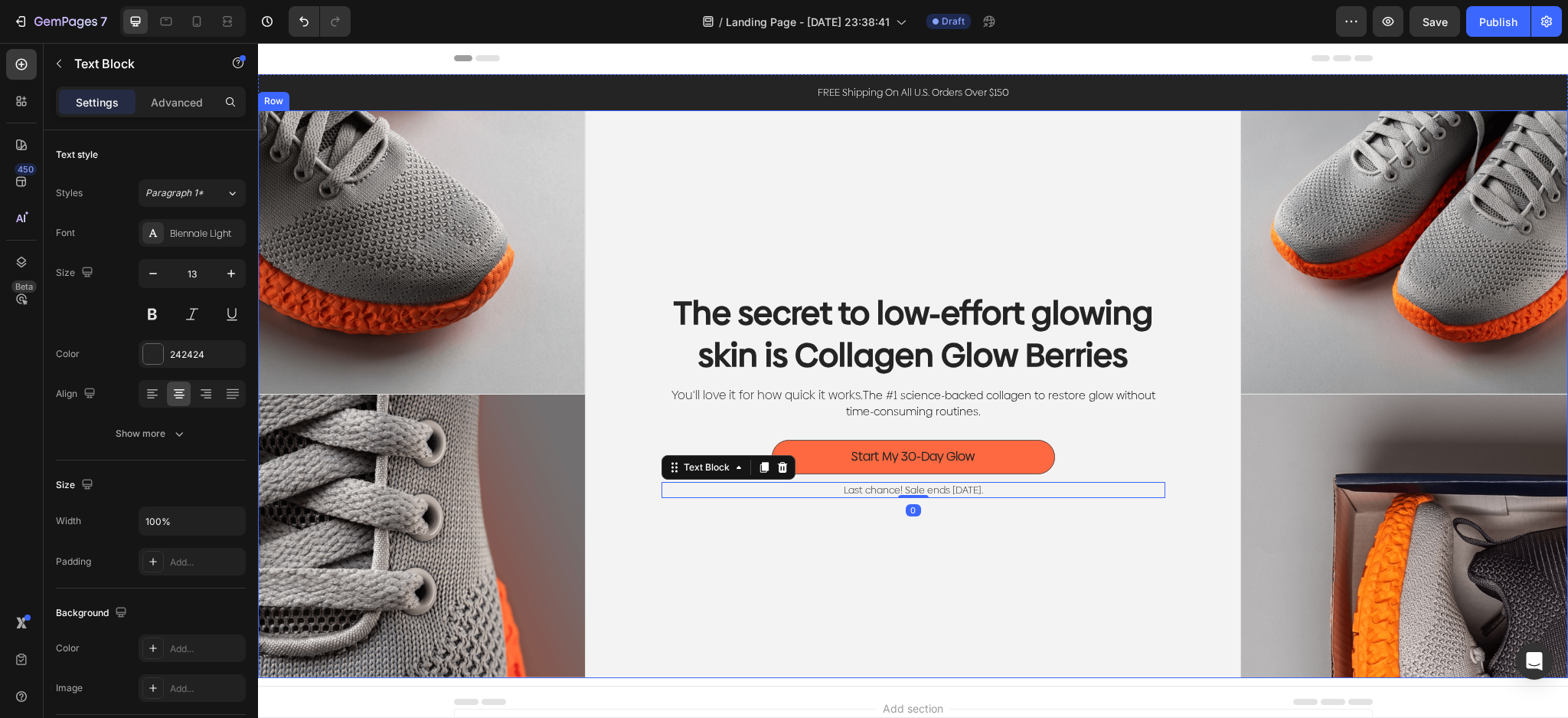
click at [1196, 173] on div "The secret to low-effort glowing skin is Collagen Glow Berries Heading You'll l…" at bounding box center [913, 394] width 655 height 568
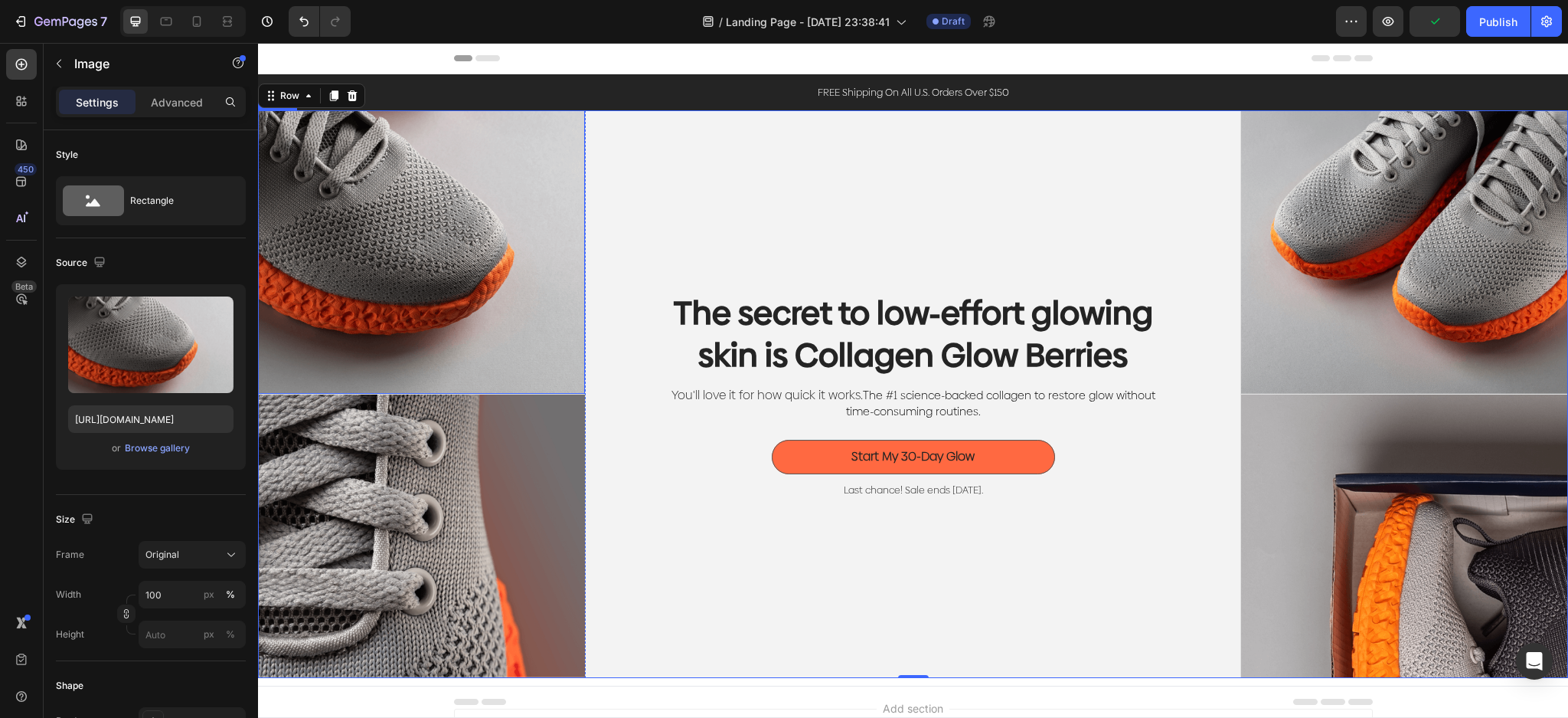
click at [530, 285] on img at bounding box center [421, 252] width 327 height 283
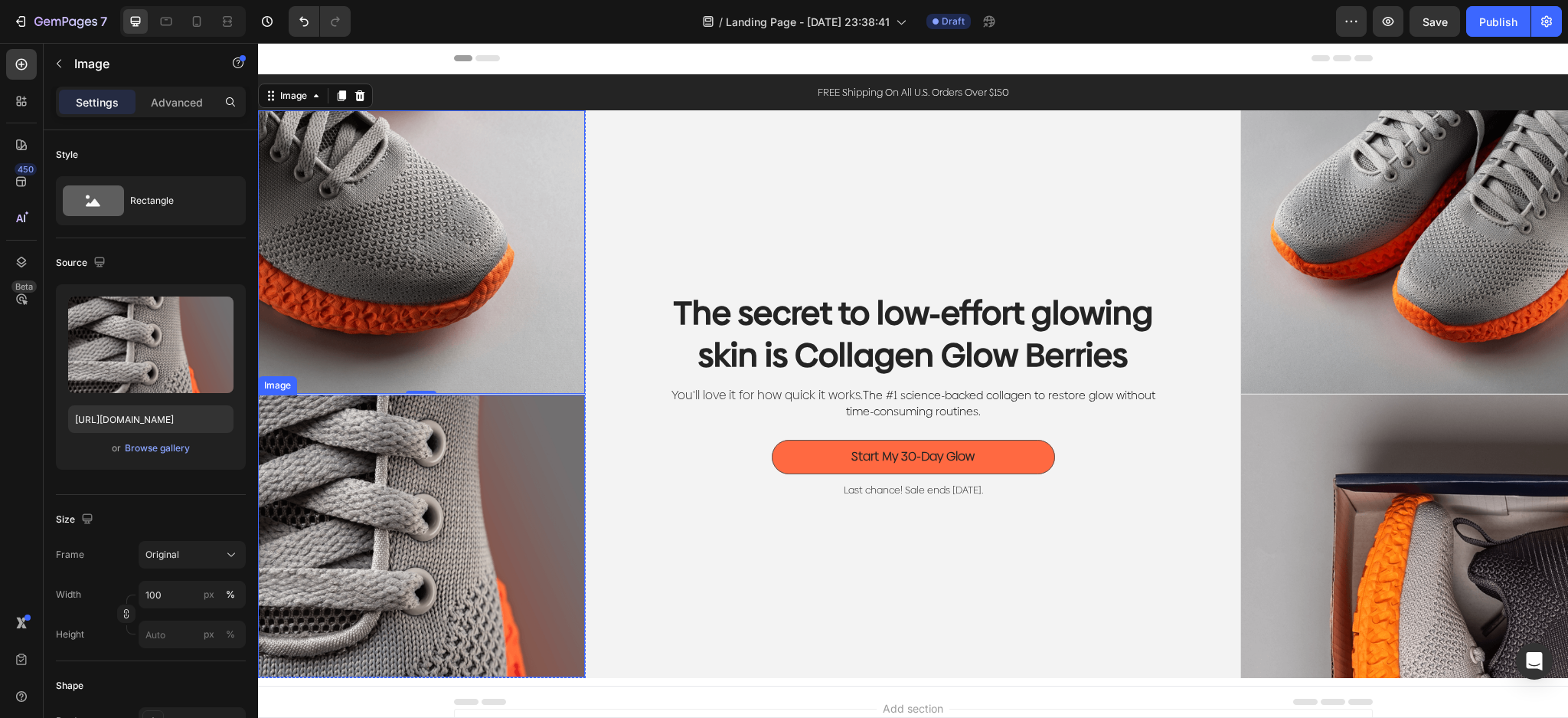
click at [500, 458] on img at bounding box center [421, 536] width 327 height 283
click at [1449, 271] on img at bounding box center [1404, 252] width 327 height 283
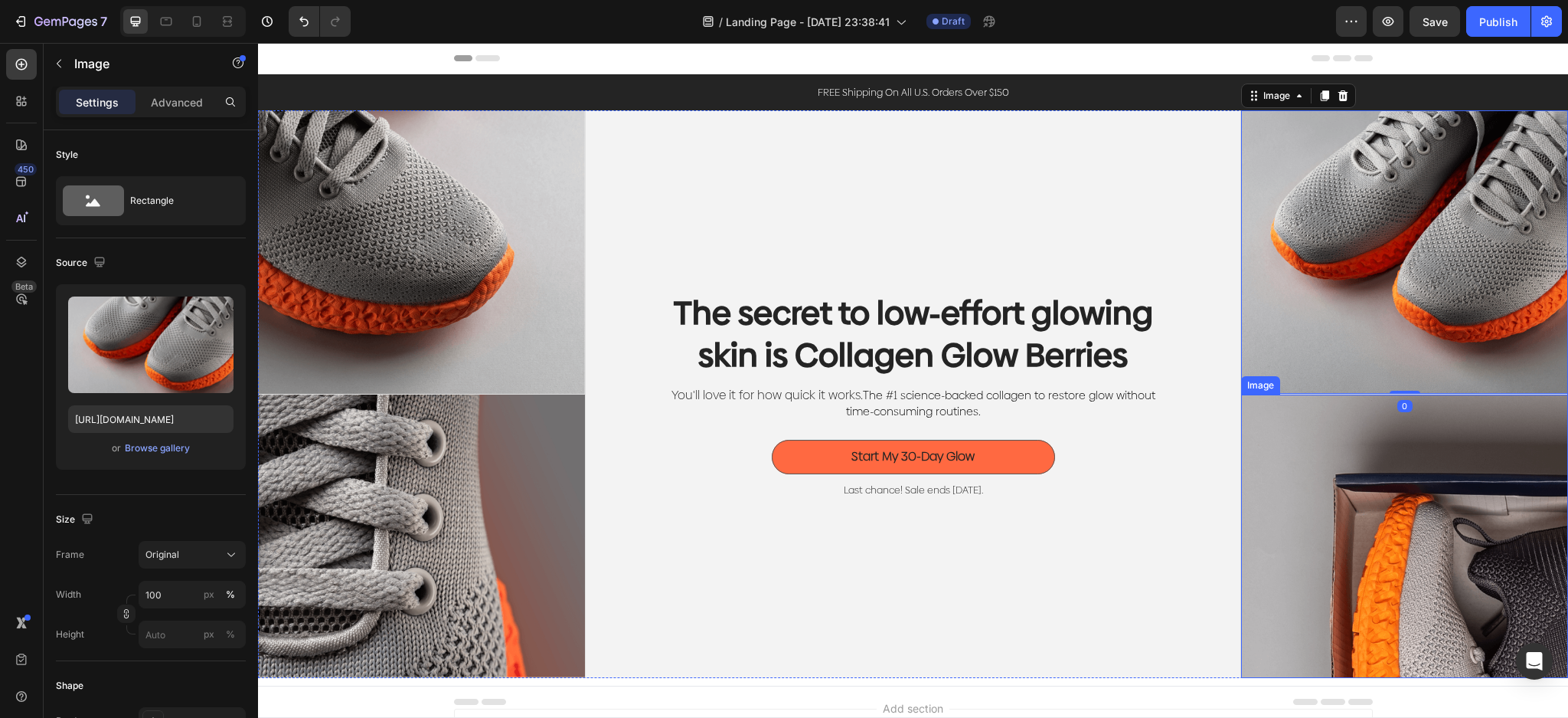
click at [1437, 545] on img at bounding box center [1404, 536] width 327 height 283
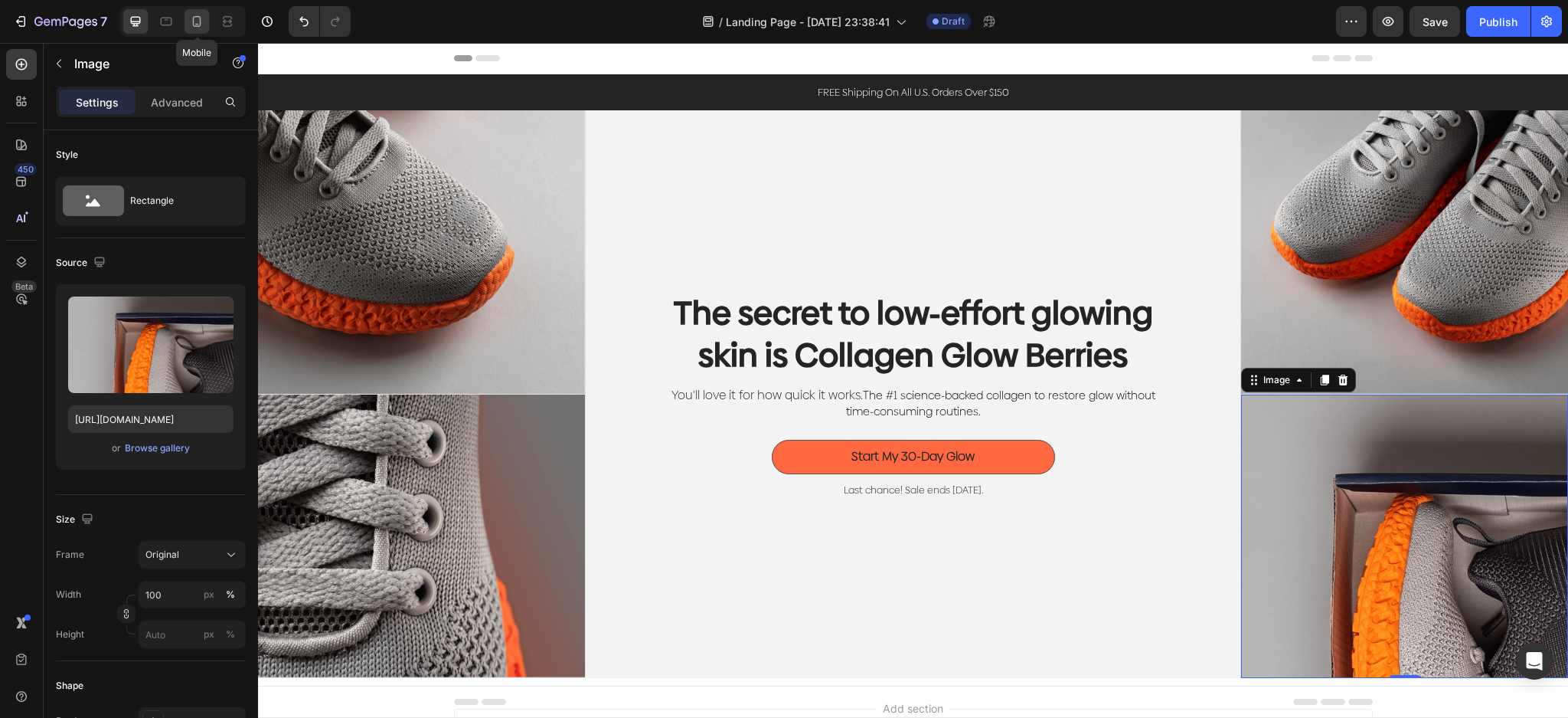
click at [202, 23] on icon at bounding box center [196, 21] width 15 height 15
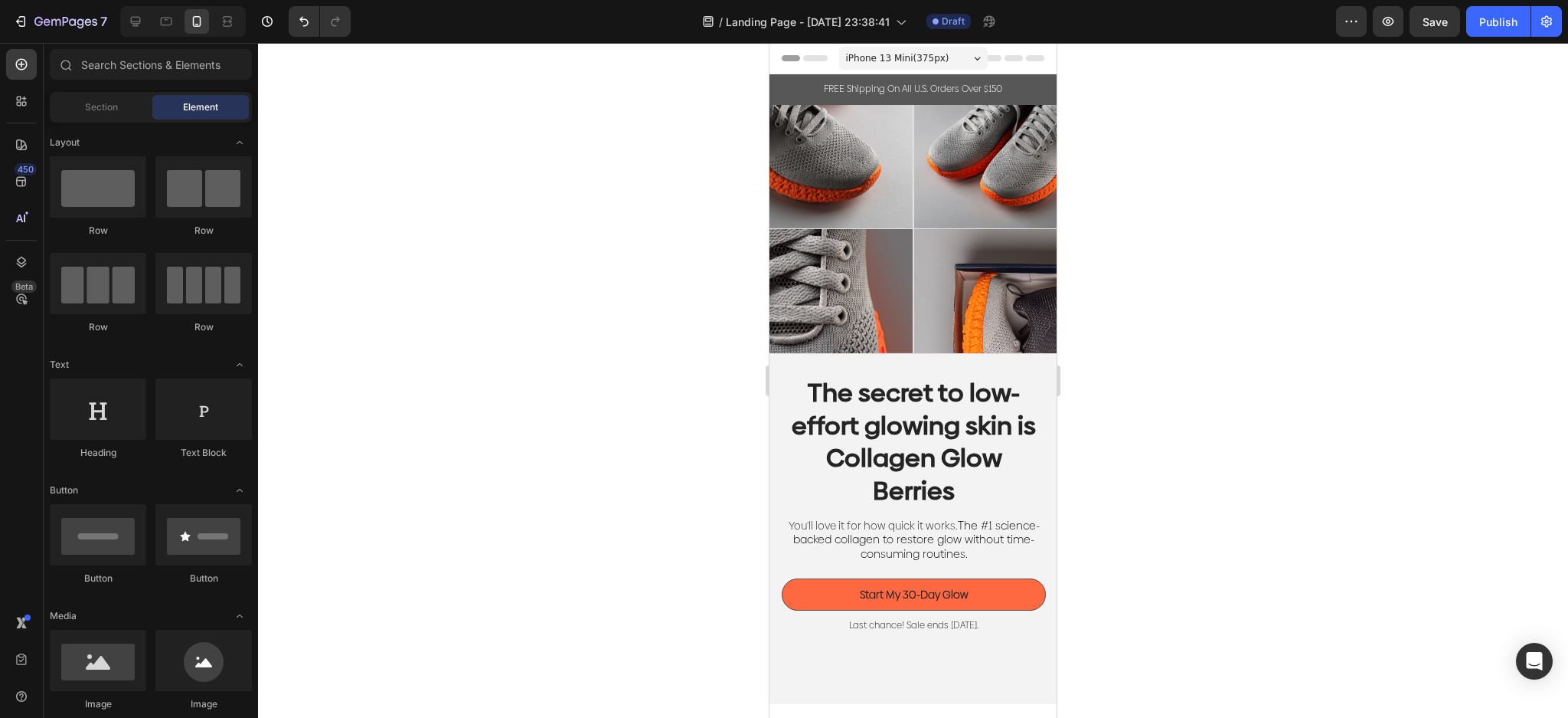
drag, startPoint x: 1046, startPoint y: 314, endPoint x: 1854, endPoint y: 319, distance: 808.0
click at [163, 18] on icon at bounding box center [166, 22] width 11 height 9
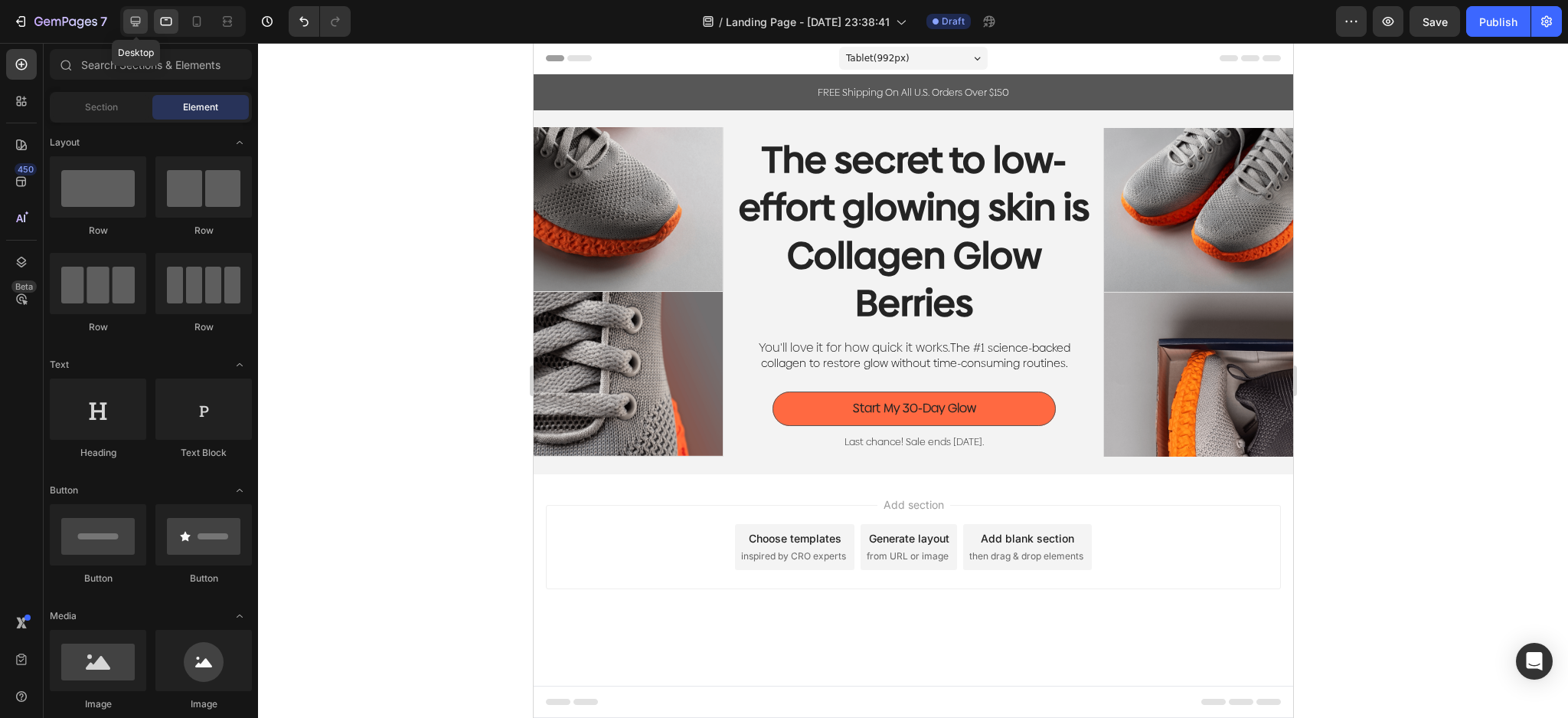
click at [133, 28] on icon at bounding box center [135, 21] width 15 height 15
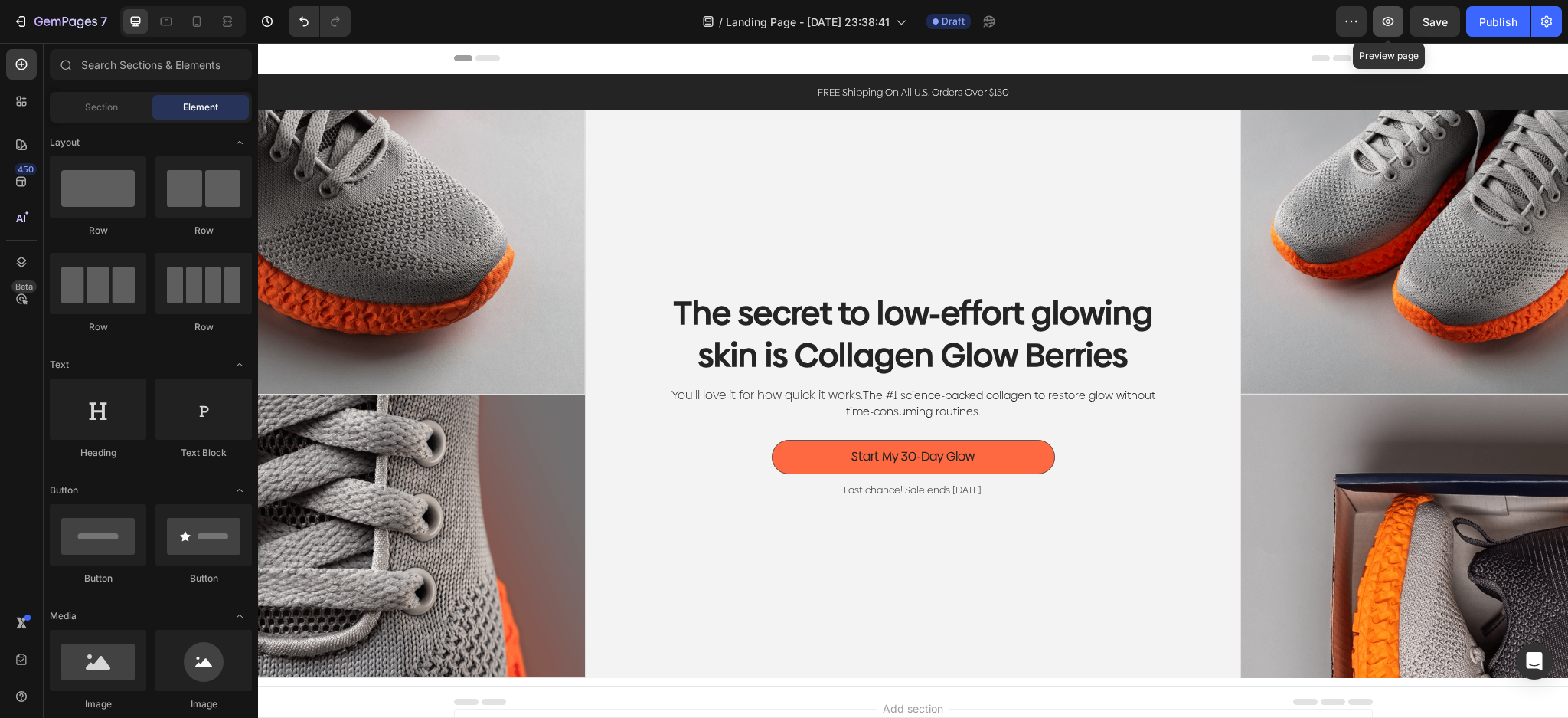
click at [1391, 18] on icon "button" at bounding box center [1388, 21] width 11 height 9
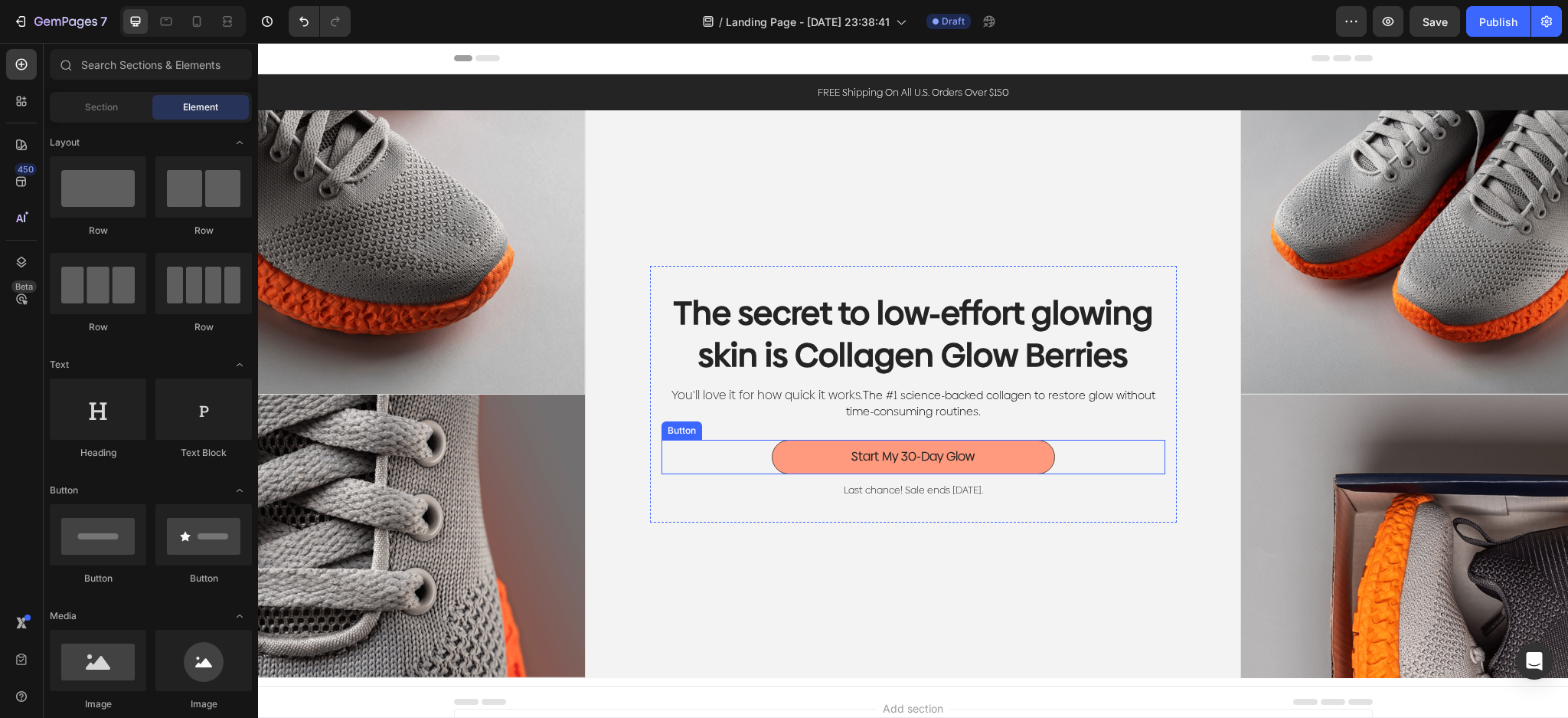
click at [1017, 451] on button "Start My 30-Day Glow" at bounding box center [913, 456] width 283 height 34
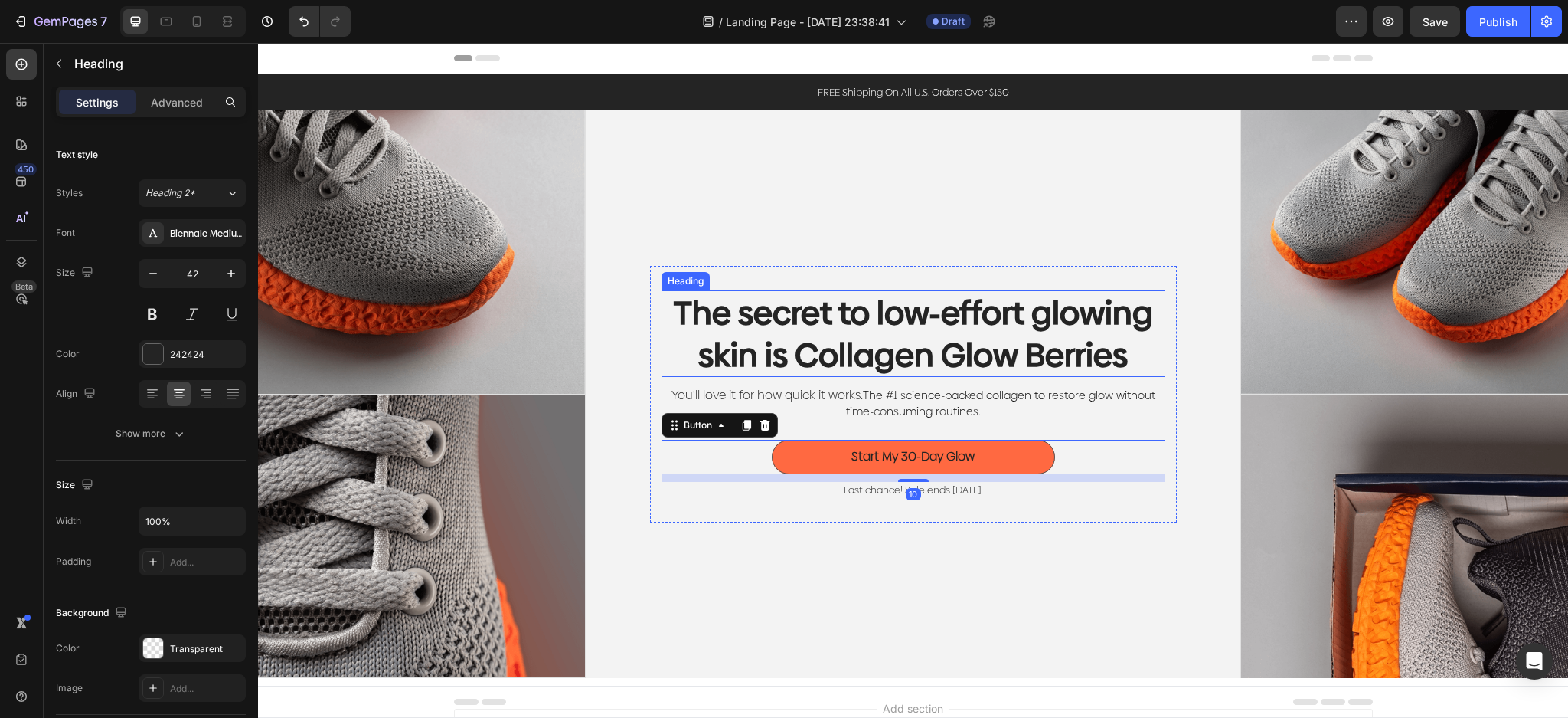
click at [1060, 324] on p "The secret to low-effort glowing skin is Collagen Glow Berries" at bounding box center [914, 334] width 501 height 83
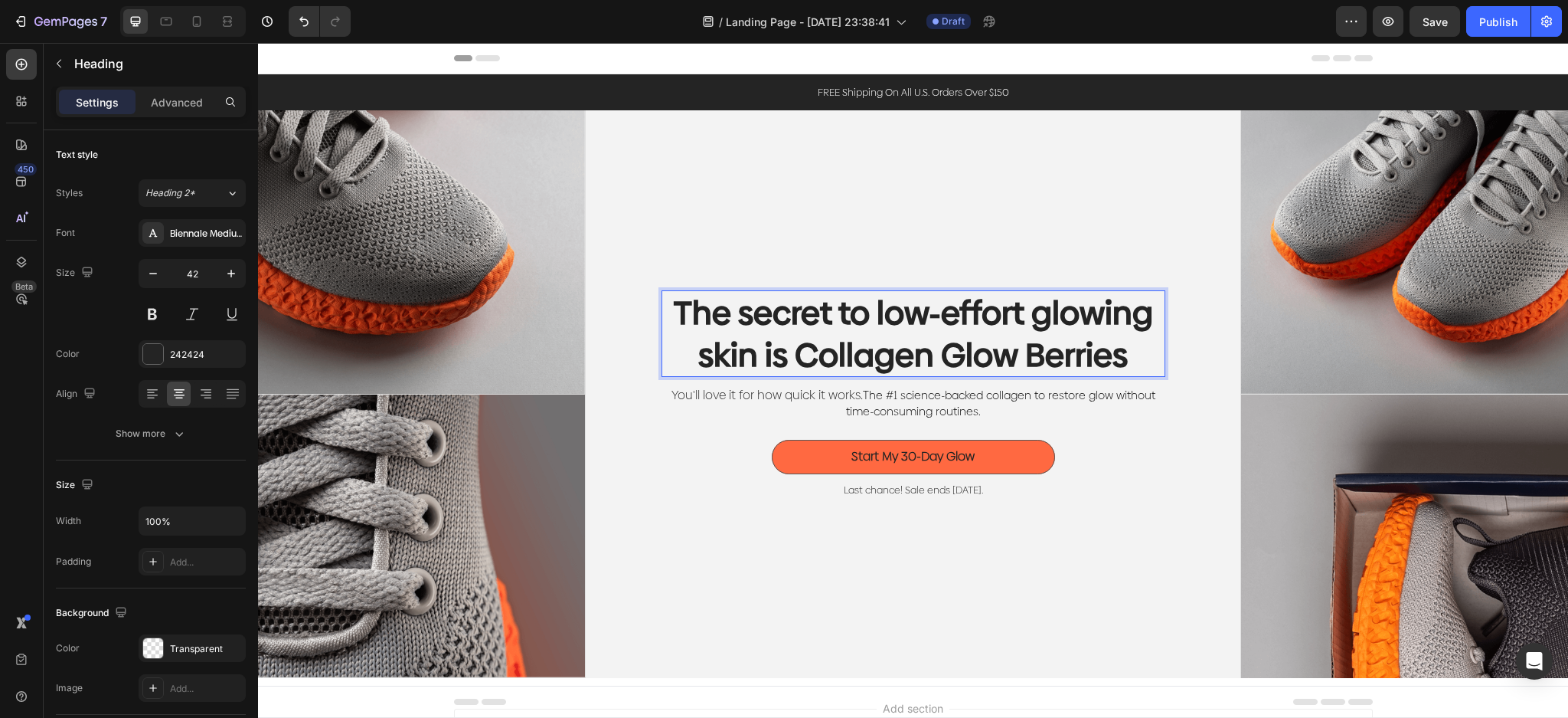
click at [1117, 352] on p "The secret to low-effort glowing skin is Collagen Glow Berries" at bounding box center [914, 334] width 501 height 83
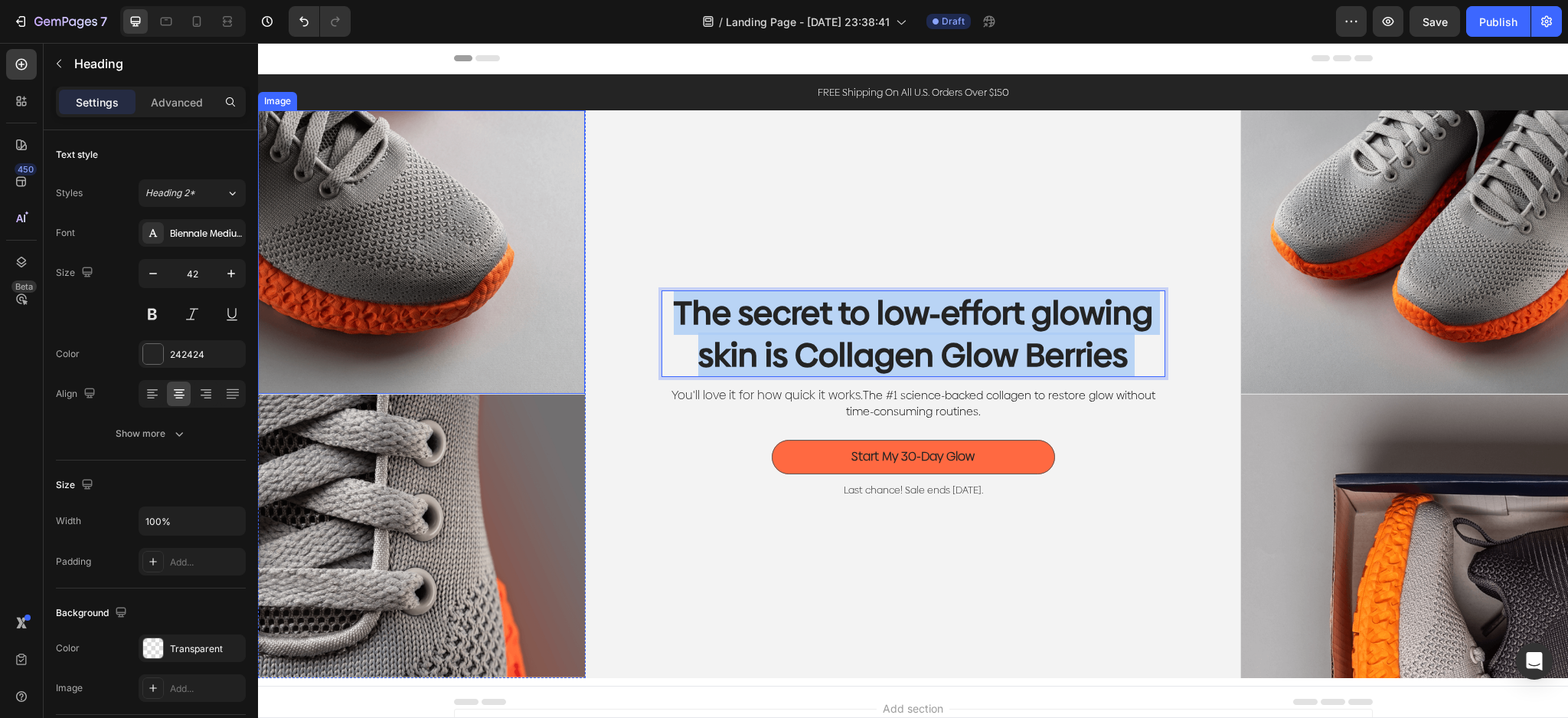
drag, startPoint x: 1130, startPoint y: 352, endPoint x: 492, endPoint y: 254, distance: 645.5
click at [492, 254] on div "Image Image Image Image Row The secret to low-effort glowing skin is Collagen G…" at bounding box center [912, 394] width 1310 height 568
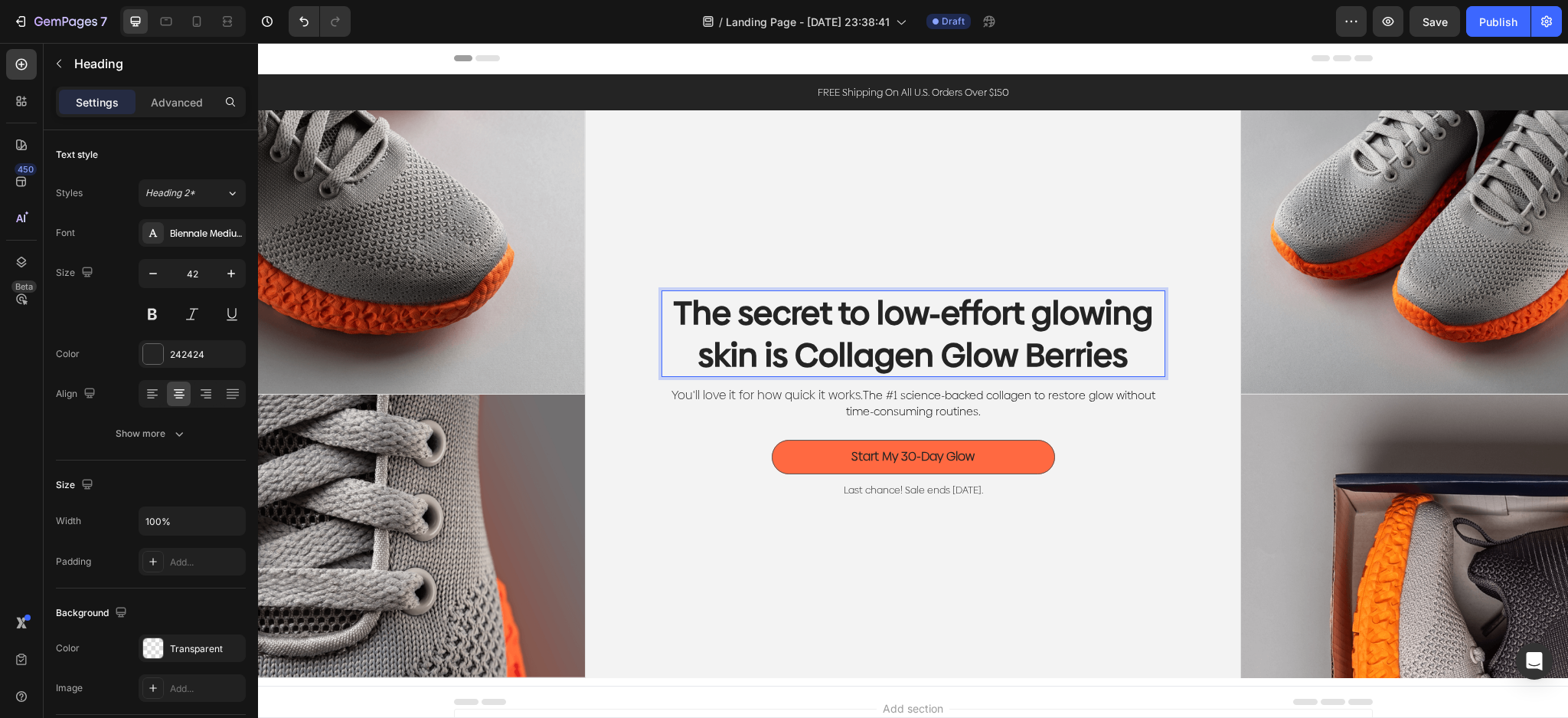
click at [681, 295] on p "The secret to low-effort glowing skin is Collagen Glow Berries" at bounding box center [914, 334] width 501 height 83
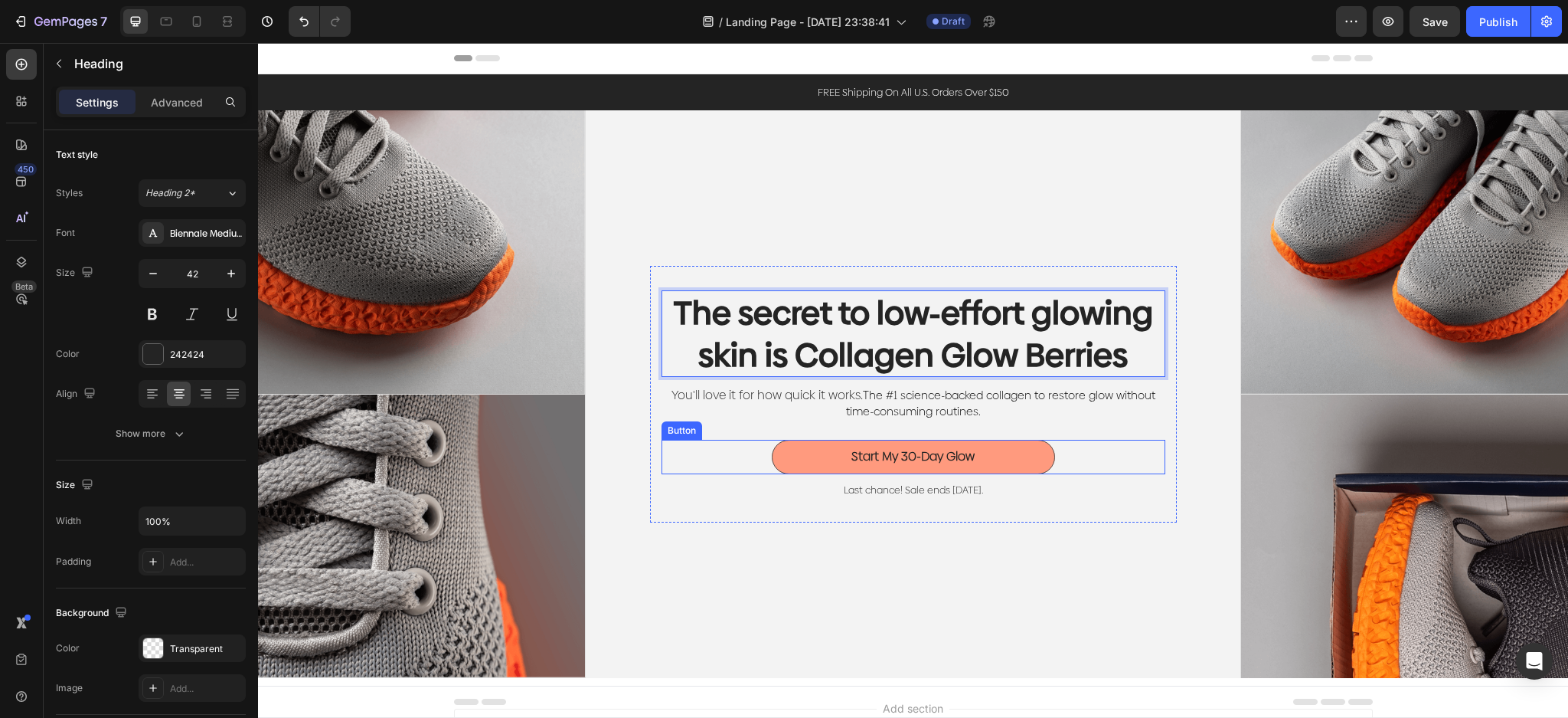
click at [973, 443] on button "Start My 30-Day Glow" at bounding box center [913, 456] width 283 height 34
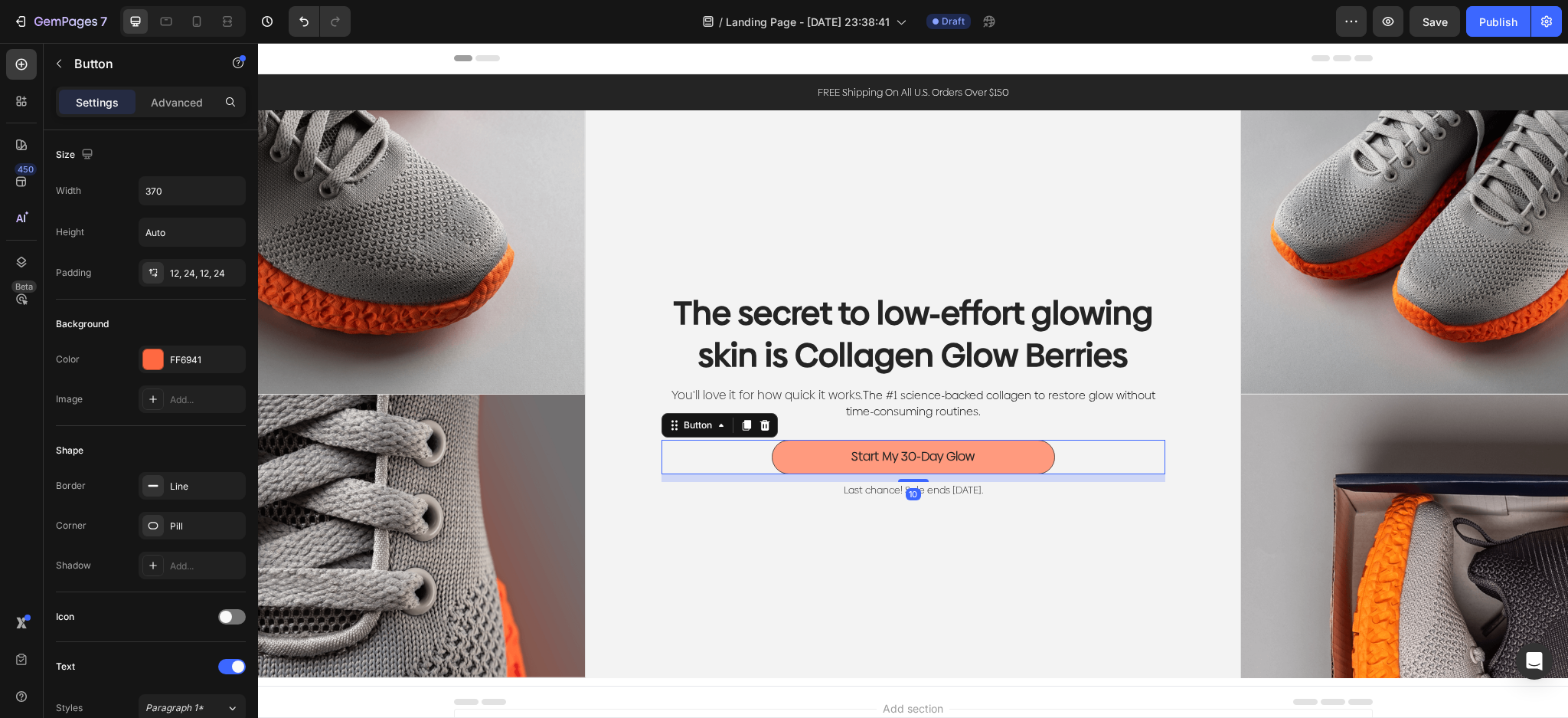
click at [973, 443] on button "Start My 30-Day Glow" at bounding box center [913, 456] width 283 height 34
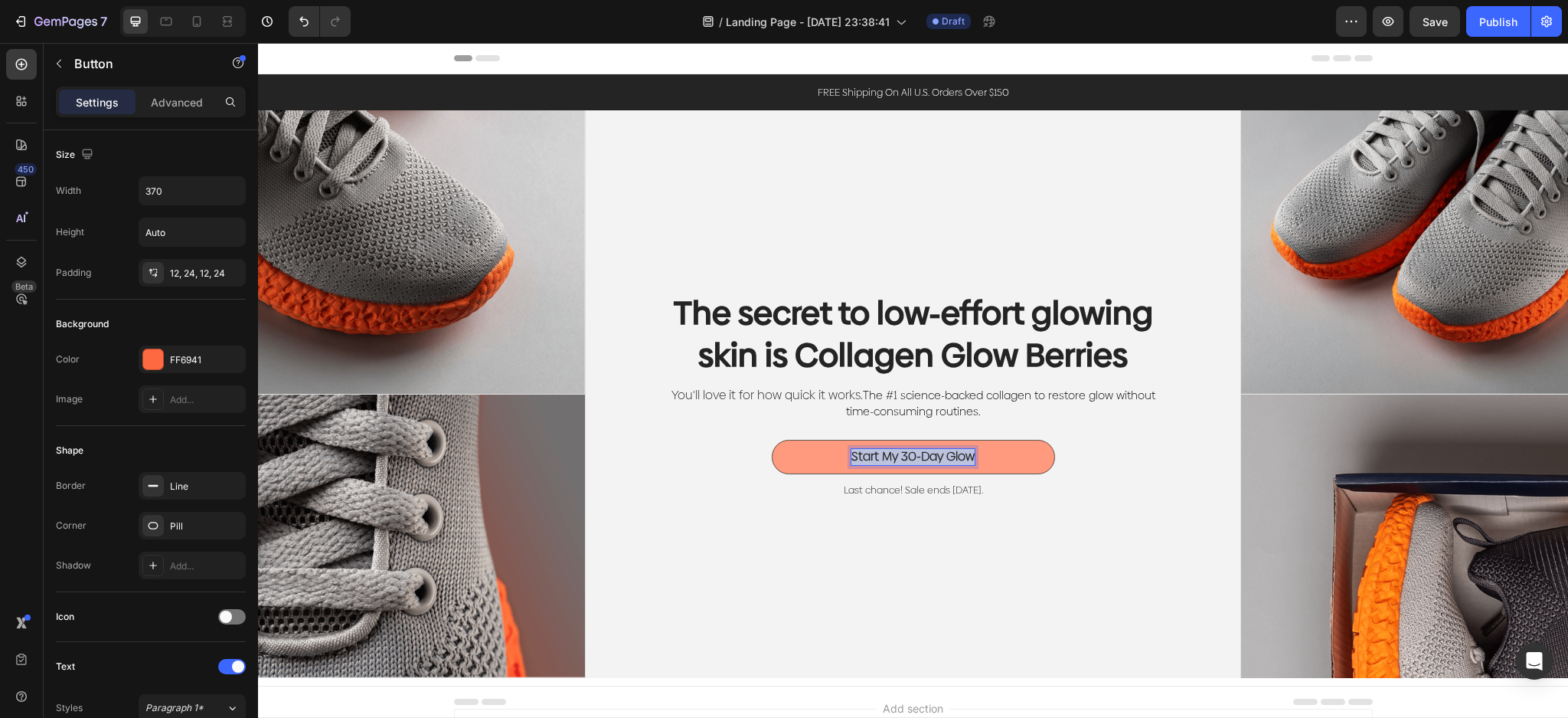
drag, startPoint x: 963, startPoint y: 454, endPoint x: 801, endPoint y: 448, distance: 162.1
click at [801, 448] on button "Start My 30-Day Glow" at bounding box center [913, 456] width 283 height 34
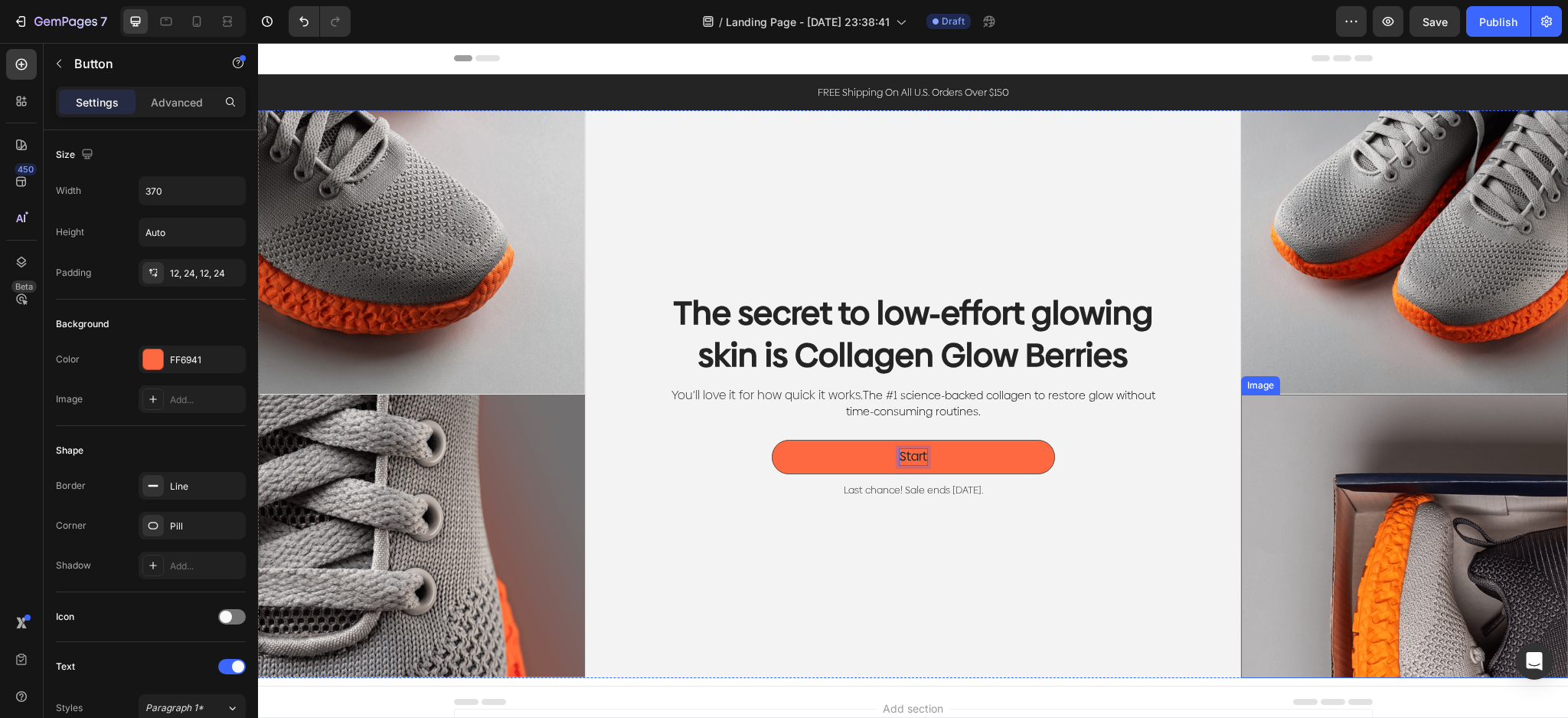
click at [771, 439] on button "Start" at bounding box center [913, 456] width 283 height 34
click at [771, 439] on button "Start M" at bounding box center [913, 456] width 283 height 34
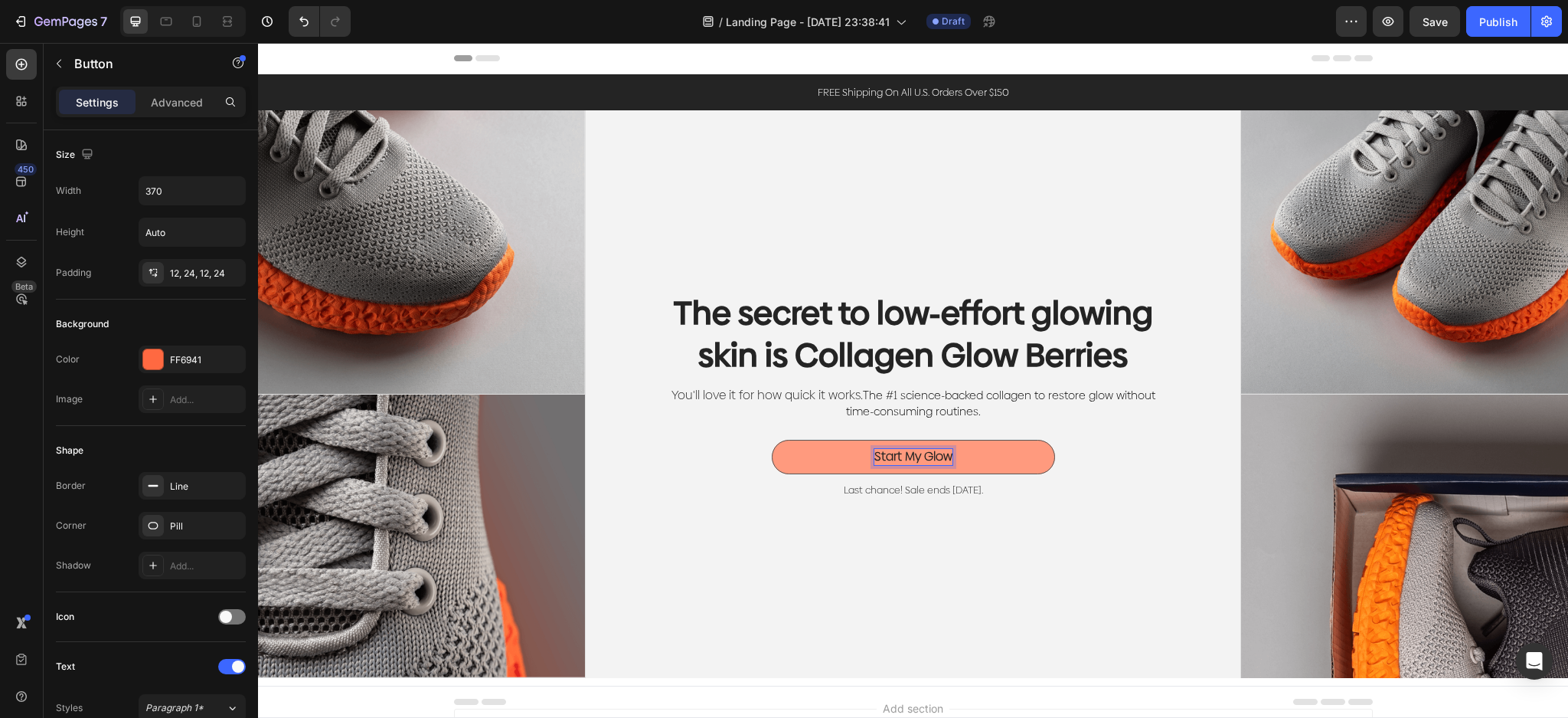
drag, startPoint x: 916, startPoint y: 455, endPoint x: 945, endPoint y: 455, distance: 29.0
click at [917, 455] on p "Start My Glow" at bounding box center [914, 457] width 78 height 16
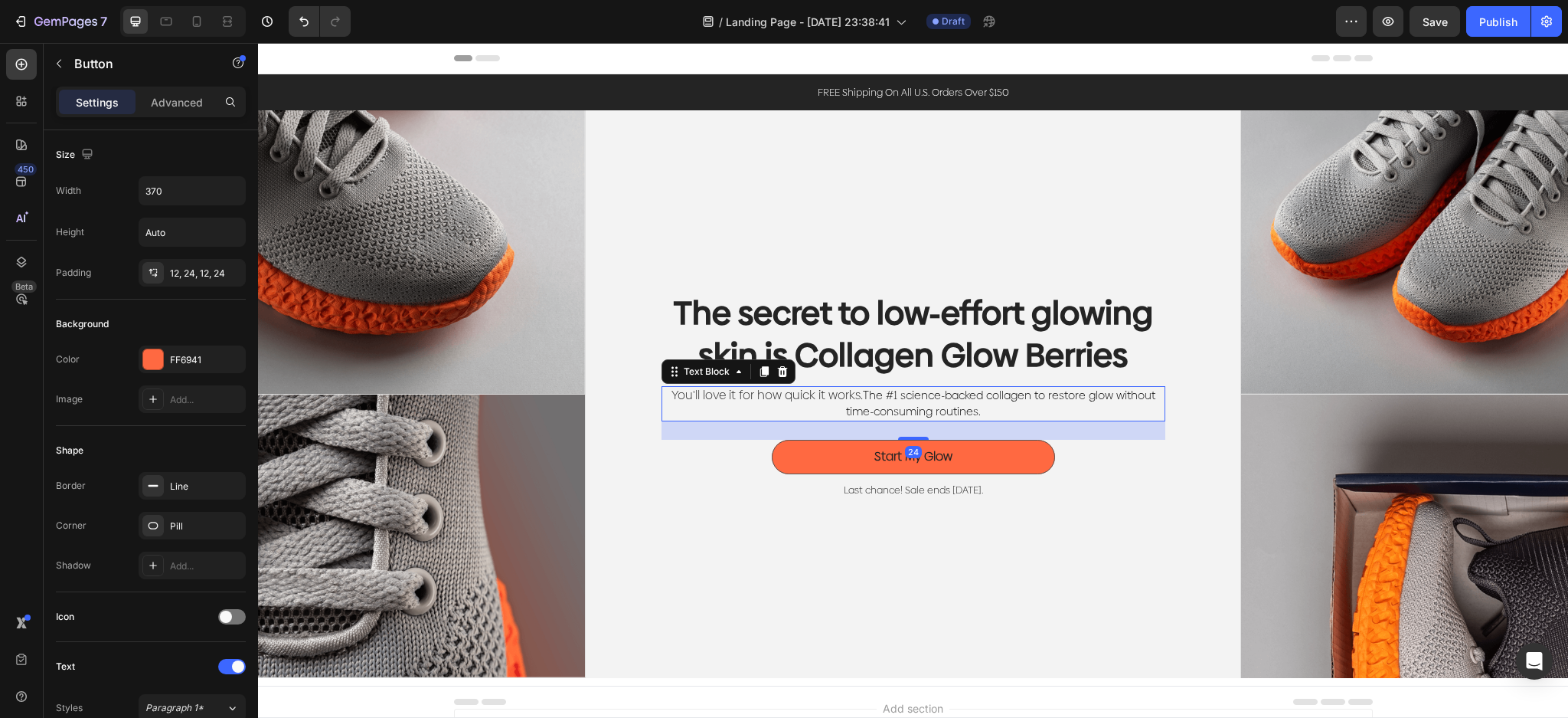
click at [1072, 401] on p "You'll love it for how quick it works. The #1 science-backed collagen to restor…" at bounding box center [914, 403] width 501 height 32
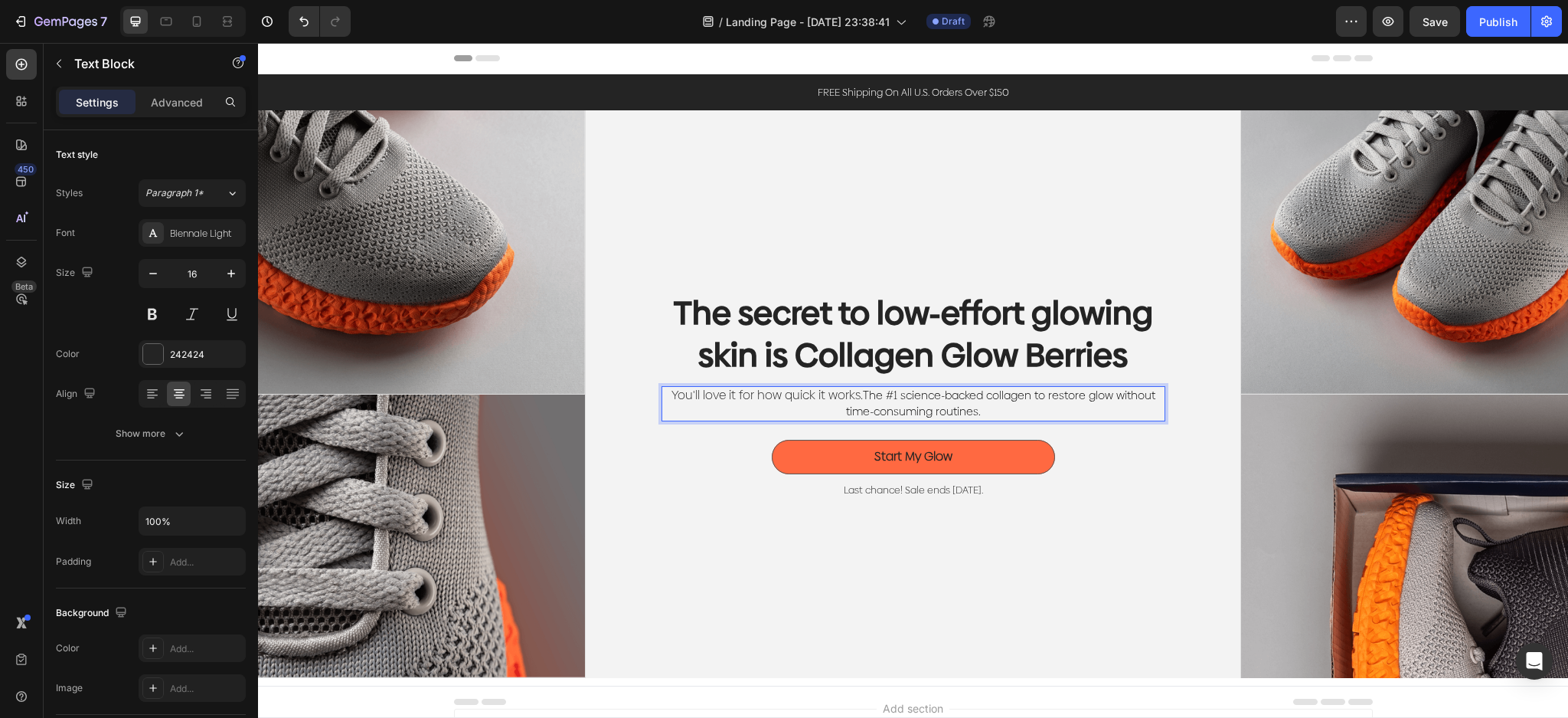
click at [1142, 393] on span "The #1 science-backed collagen to restore glow without time-consuming routines." at bounding box center [1000, 403] width 310 height 31
click at [1061, 412] on p "You'll love it for how quick it works. The #1 science-backed collagen to restor…" at bounding box center [914, 403] width 501 height 32
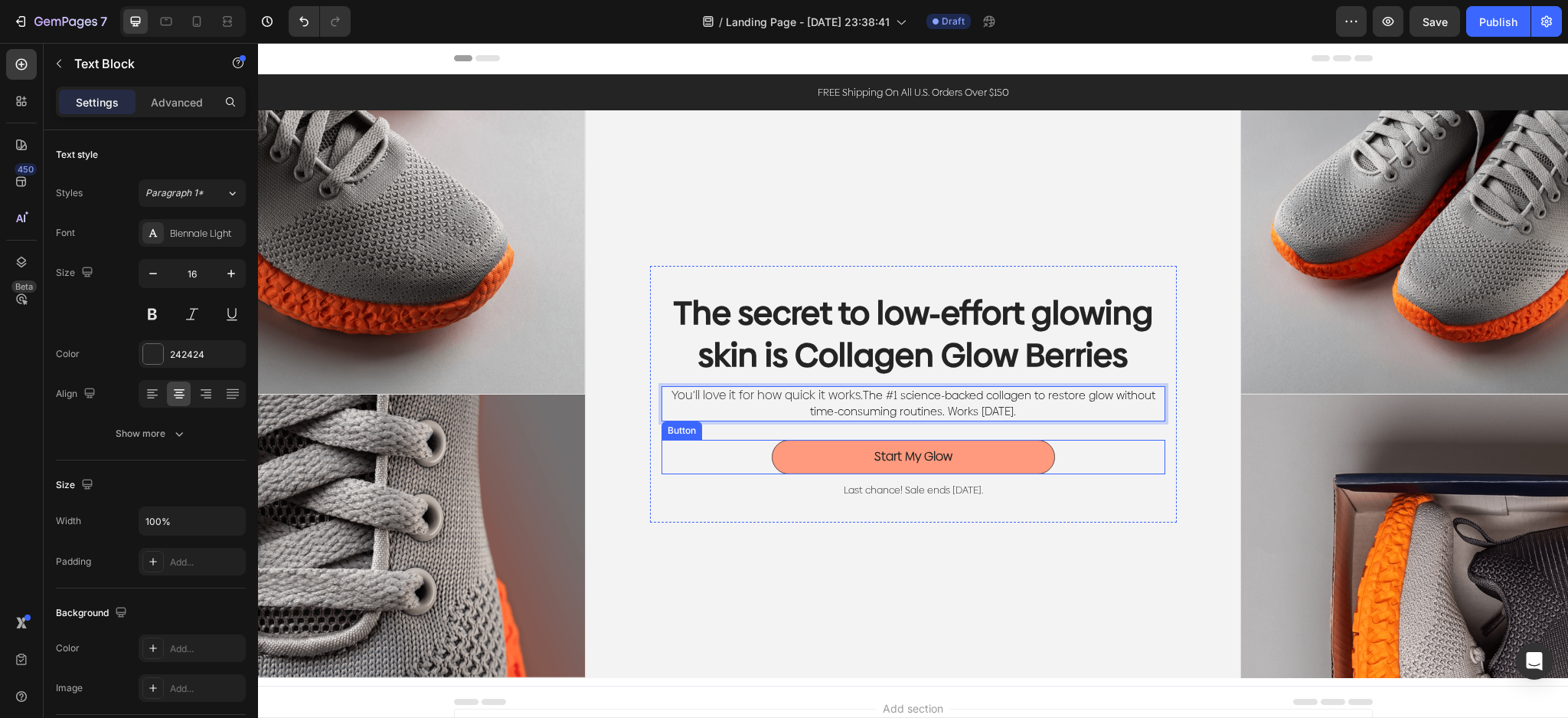
click at [978, 448] on button "Start My Glow" at bounding box center [913, 456] width 283 height 34
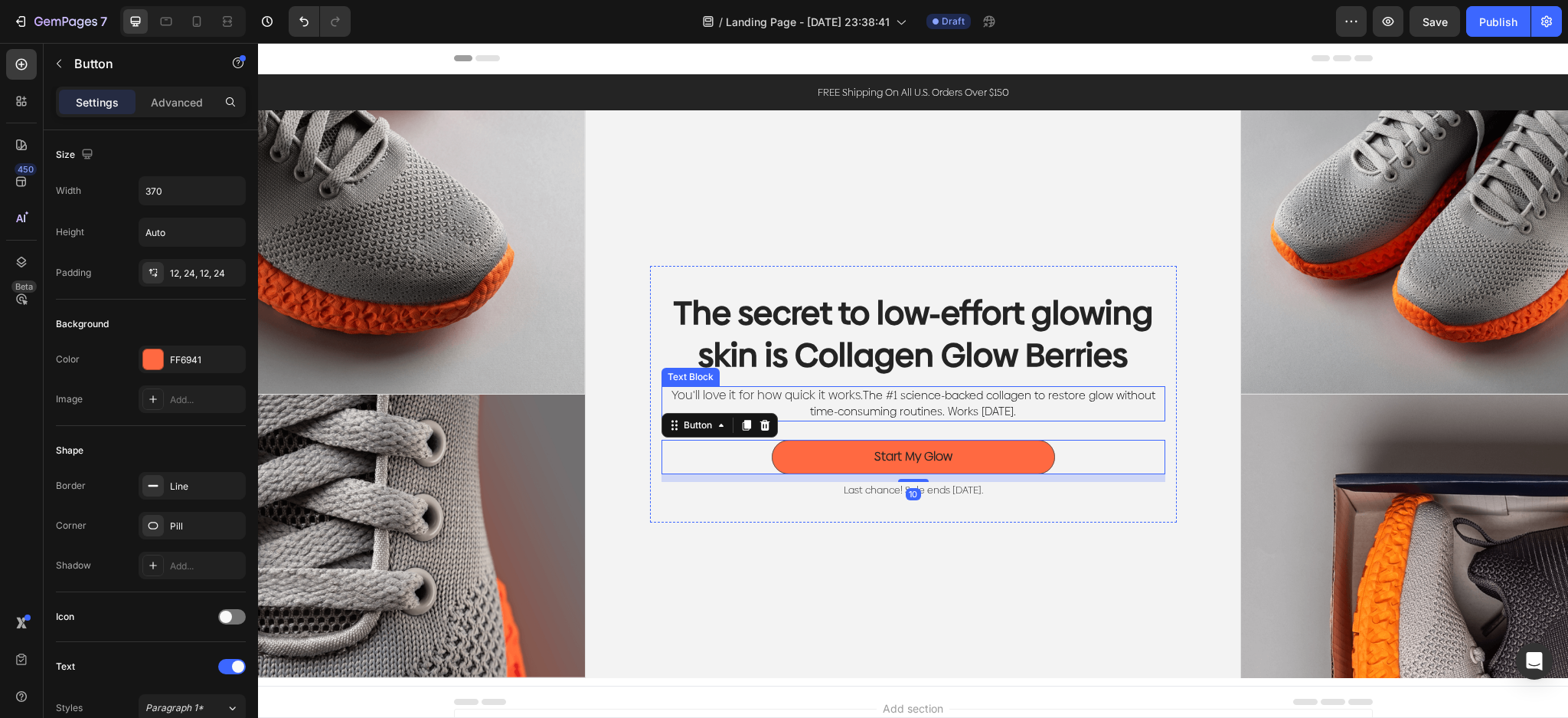
click at [1012, 407] on span "The #1 science-backed collagen to restore glow without time-consuming routines.…" at bounding box center [982, 403] width 346 height 31
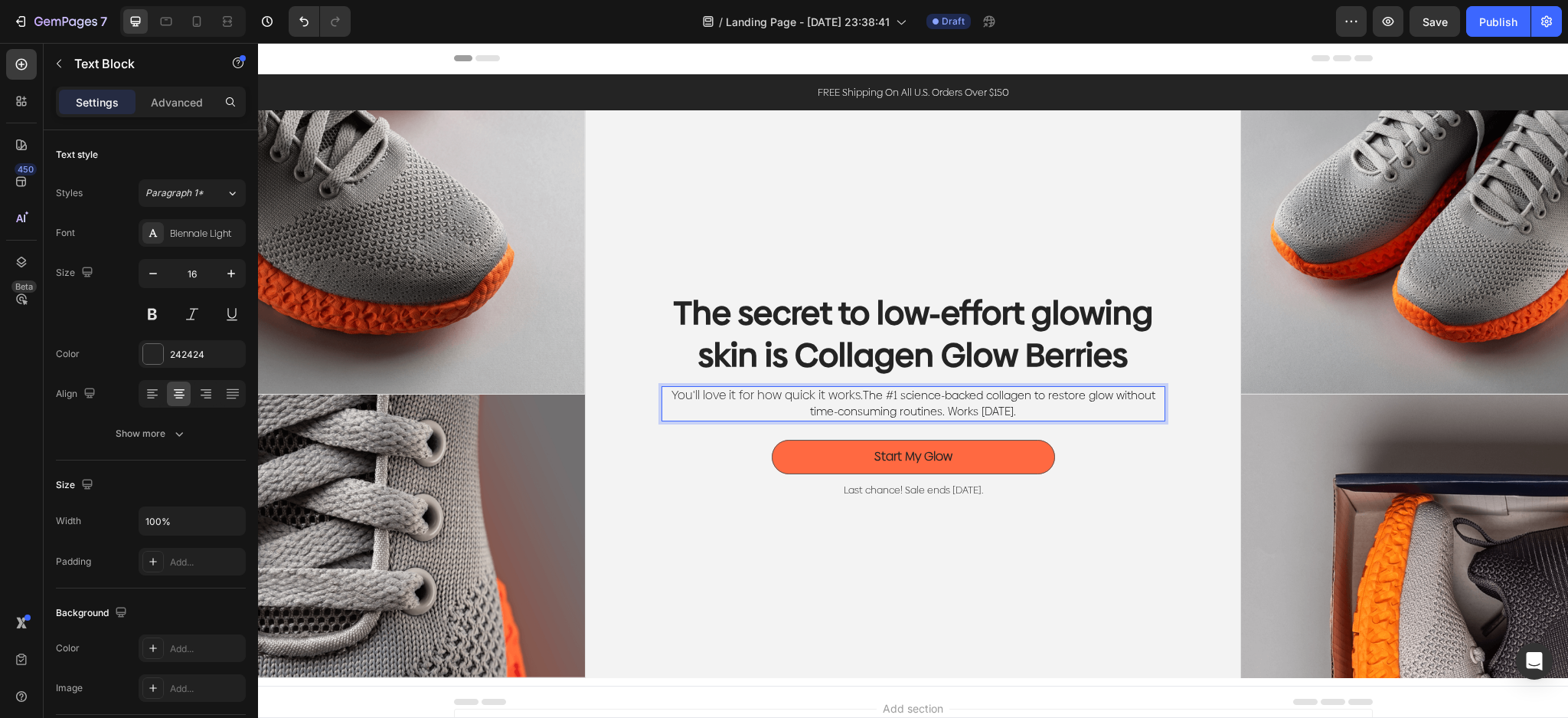
click at [1029, 409] on p "You'll love it for how quick it works. The #1 science-backed collagen to restor…" at bounding box center [914, 403] width 501 height 32
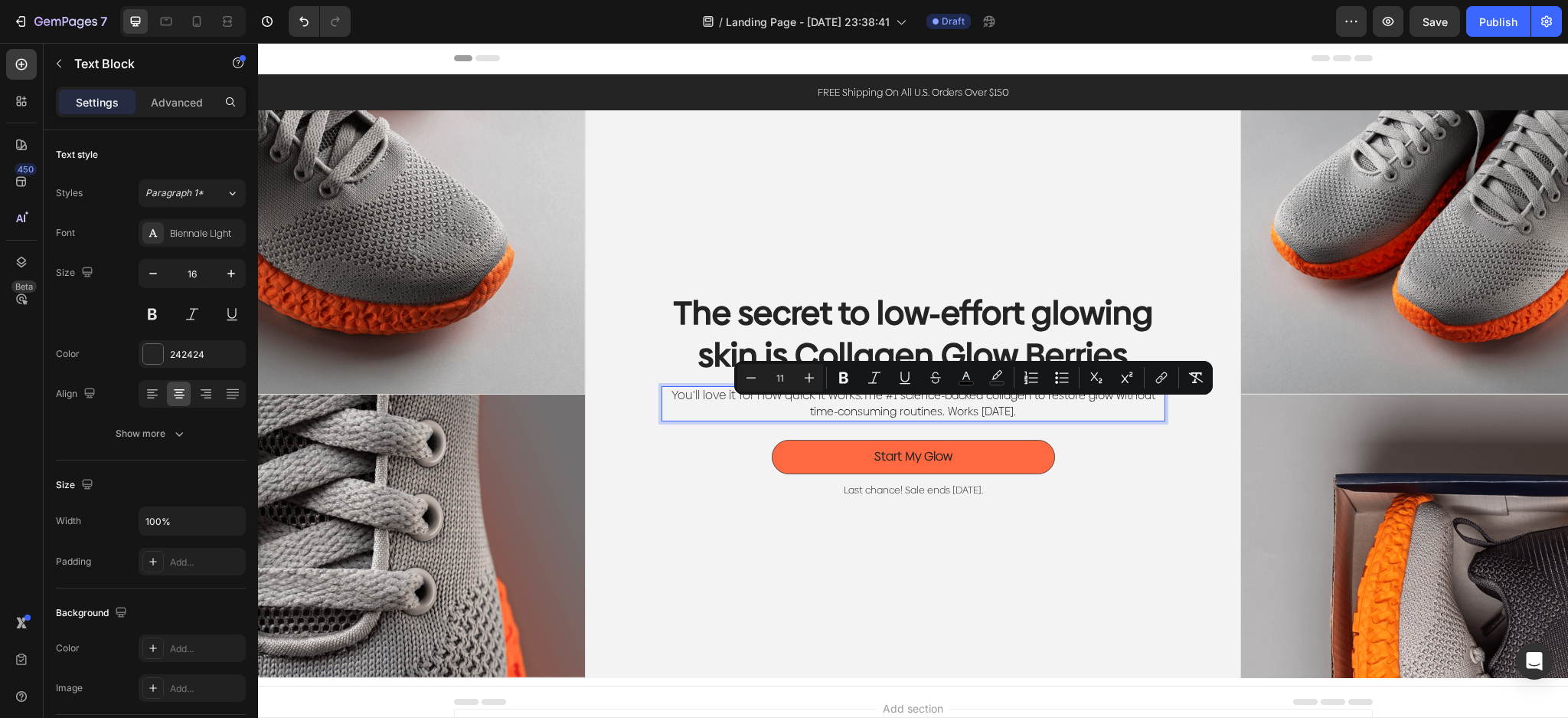
drag, startPoint x: 1023, startPoint y: 402, endPoint x: 930, endPoint y: 412, distance: 93.5
click at [930, 412] on p "You'll love it for how quick it works. The #1 science-backed collagen to restor…" at bounding box center [914, 403] width 501 height 32
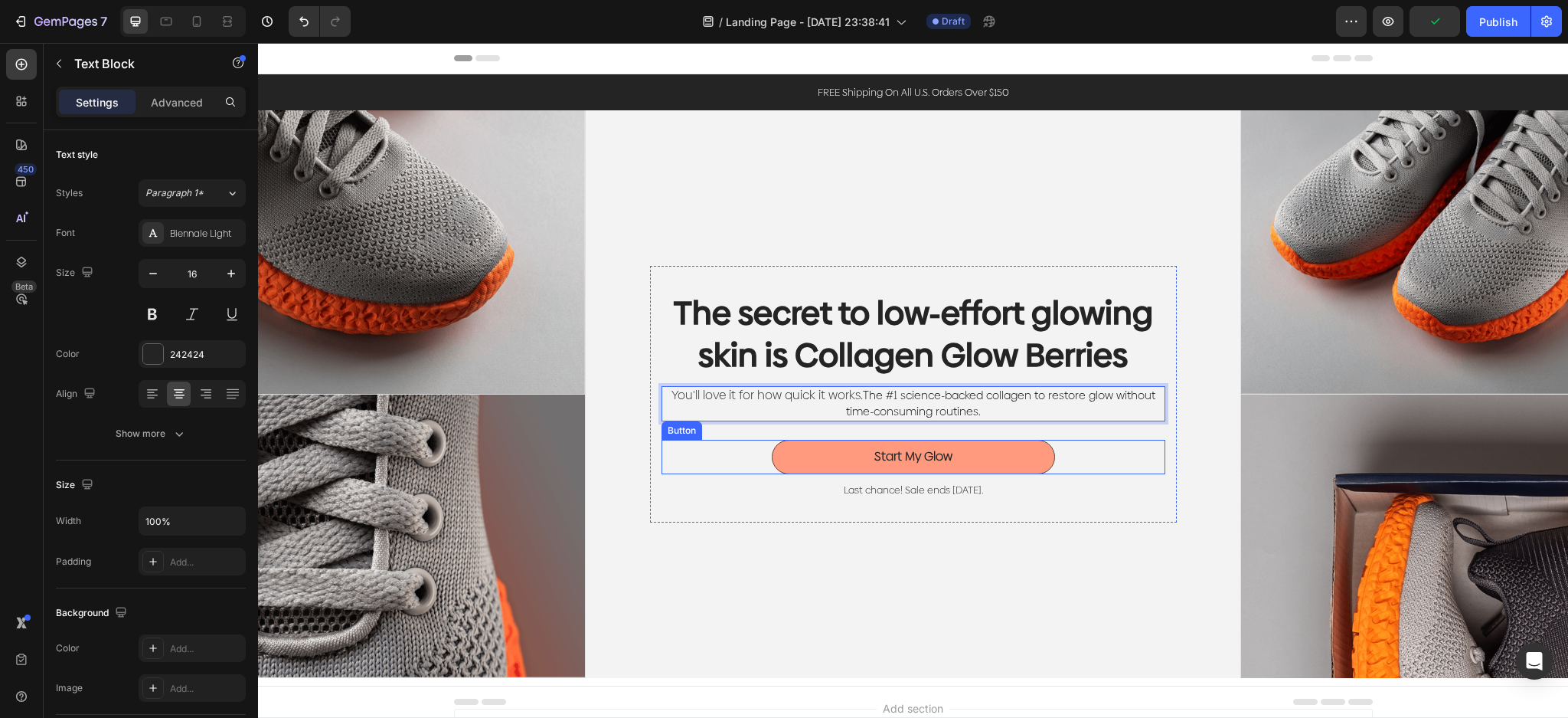
click at [940, 445] on button "Start My Glow" at bounding box center [913, 456] width 283 height 34
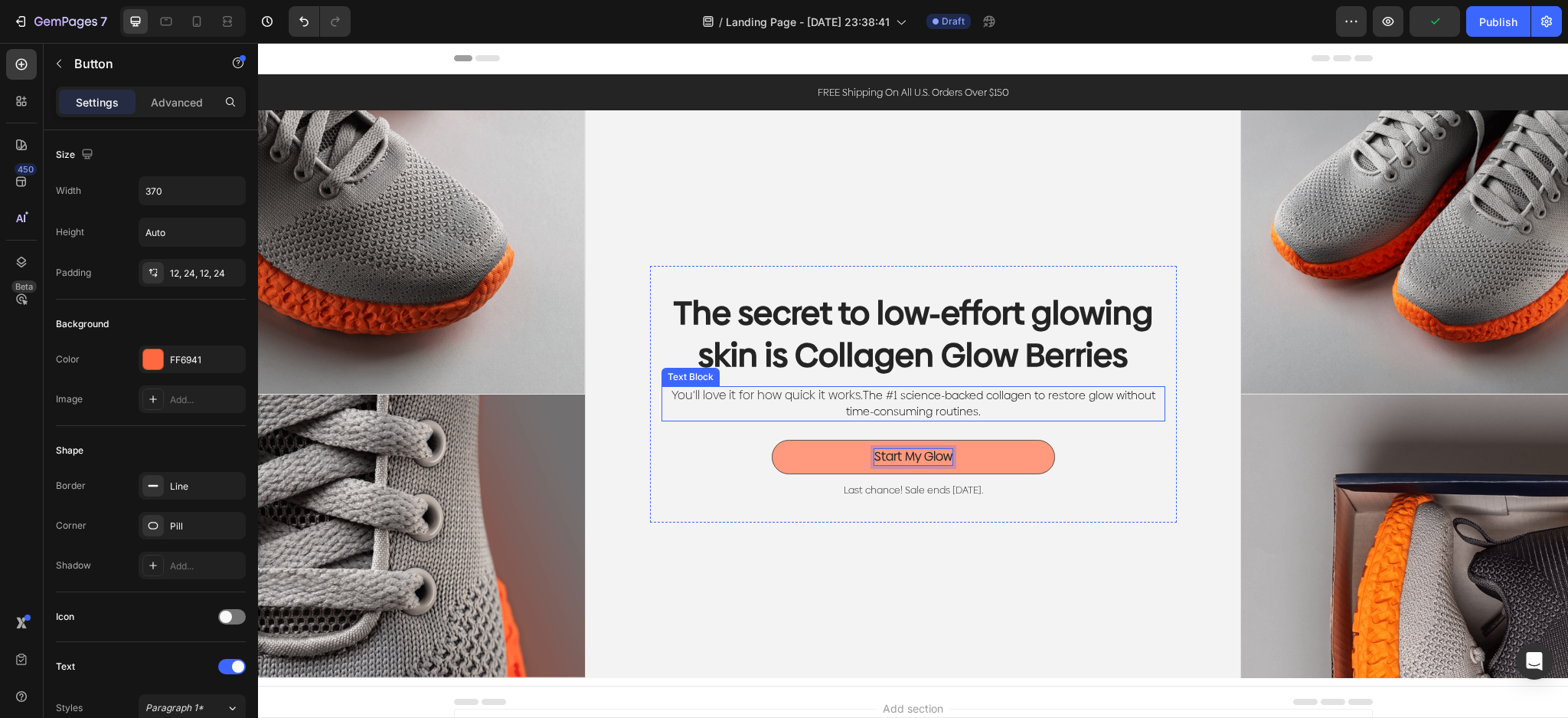
click at [1074, 409] on p "You'll love it for how quick it works. The #1 science-backed collagen to restor…" at bounding box center [914, 403] width 501 height 32
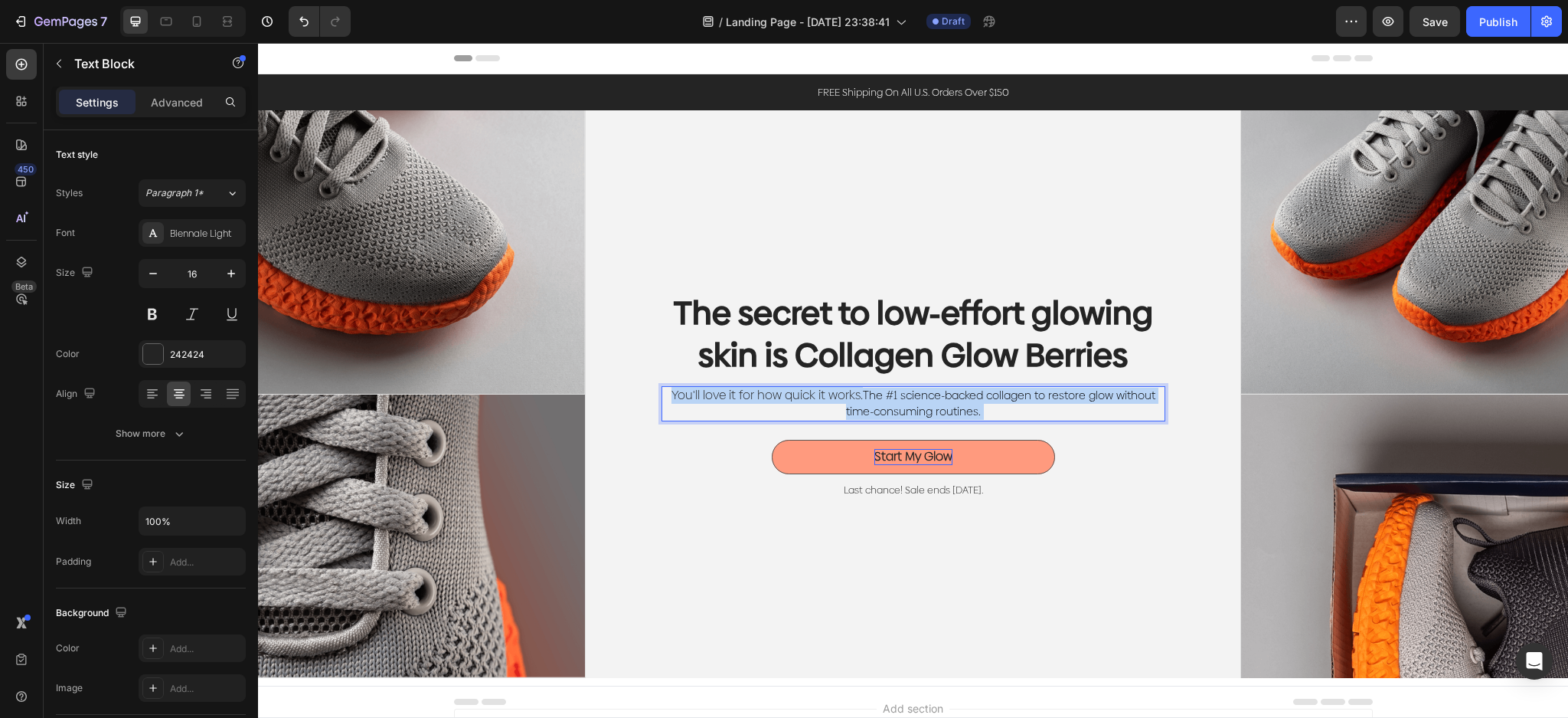
drag, startPoint x: 1073, startPoint y: 406, endPoint x: 1107, endPoint y: 389, distance: 38.0
click at [1107, 389] on p "You'll love it for how quick it works. The #1 science-backed collagen to restor…" at bounding box center [914, 403] width 501 height 32
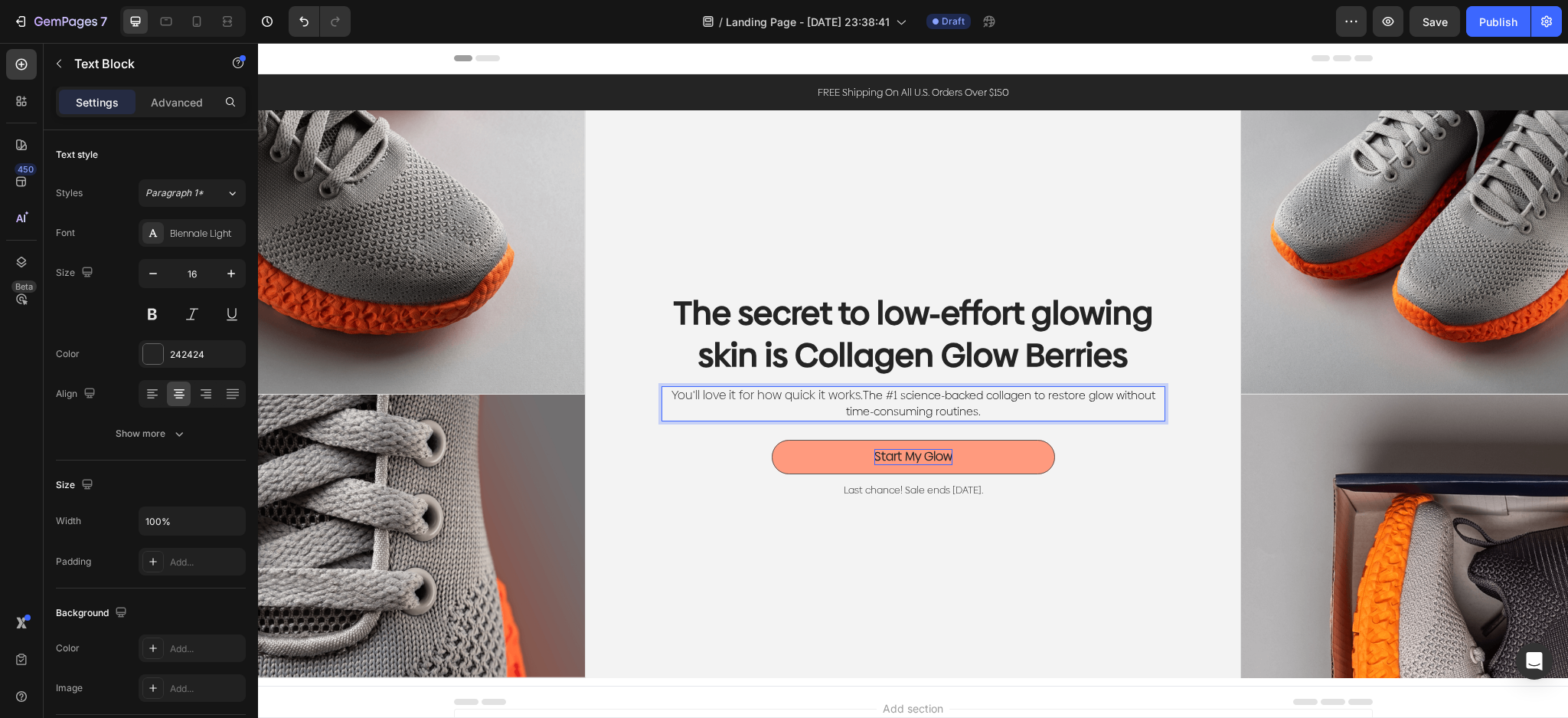
click at [1100, 403] on p "You'll love it for how quick it works. The #1 science-backed collagen to restor…" at bounding box center [914, 403] width 501 height 32
click at [1101, 406] on p "You'll love it for how quick it works. The #1 science-backed collagen to restor…" at bounding box center [914, 403] width 501 height 32
click at [1119, 404] on p "You'll love it for how quick it works. The #1 science-backed collagen to restor…" at bounding box center [914, 403] width 501 height 32
click at [1226, 411] on div "The secret to low-effort glowing skin is Collagen Glow Berries Heading You'll l…" at bounding box center [913, 394] width 655 height 568
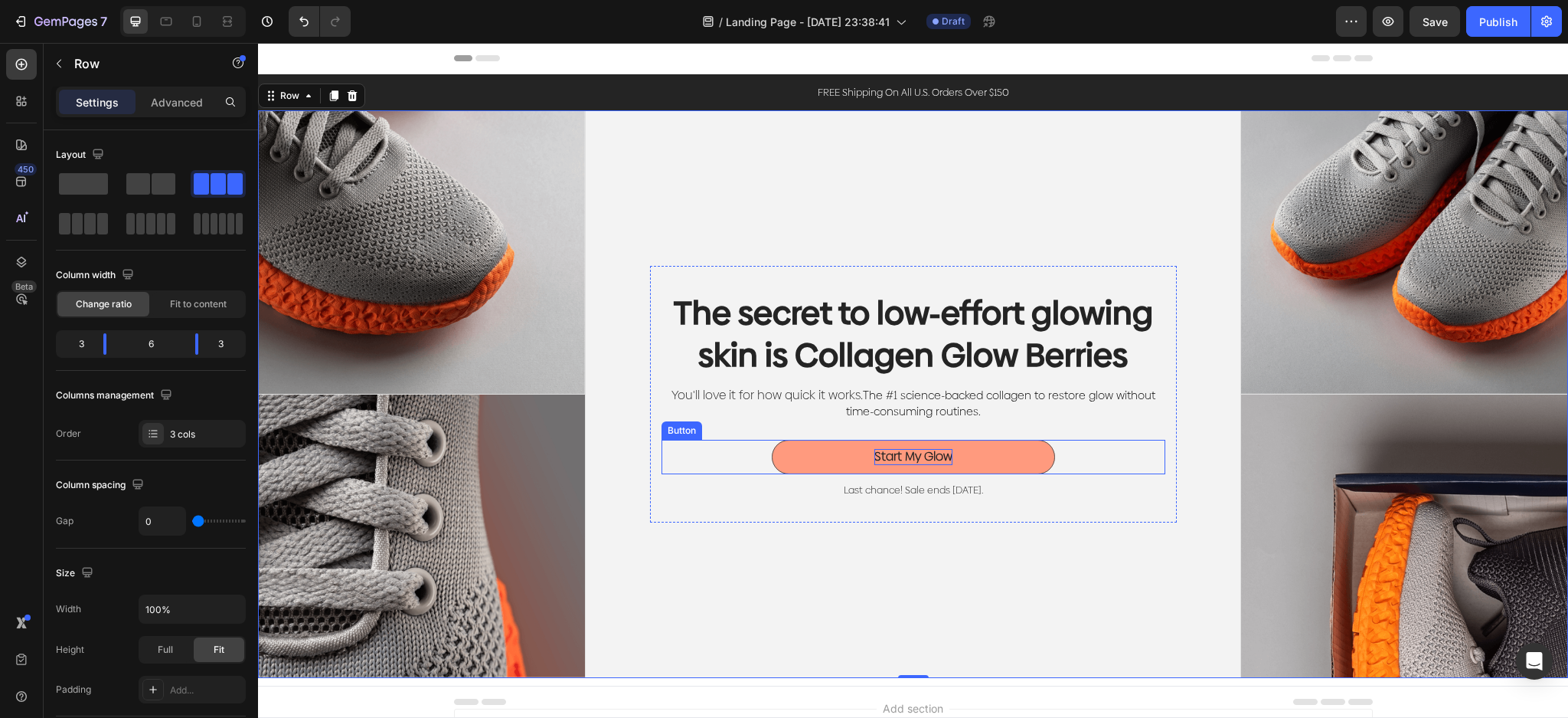
drag, startPoint x: 951, startPoint y: 457, endPoint x: 948, endPoint y: 469, distance: 12.4
click at [948, 465] on button "Start My Glow" at bounding box center [913, 456] width 283 height 34
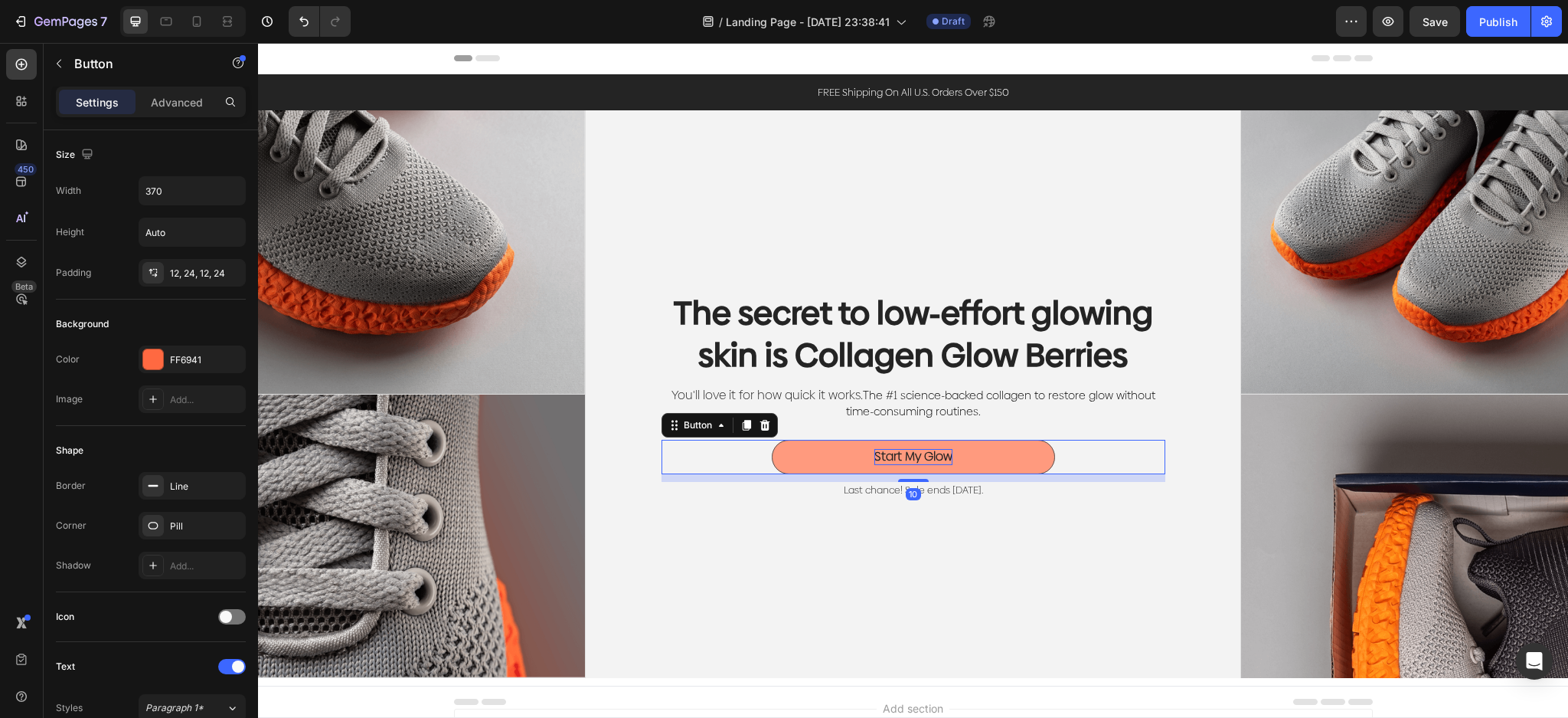
click at [946, 450] on button "Start My Glow" at bounding box center [913, 456] width 283 height 34
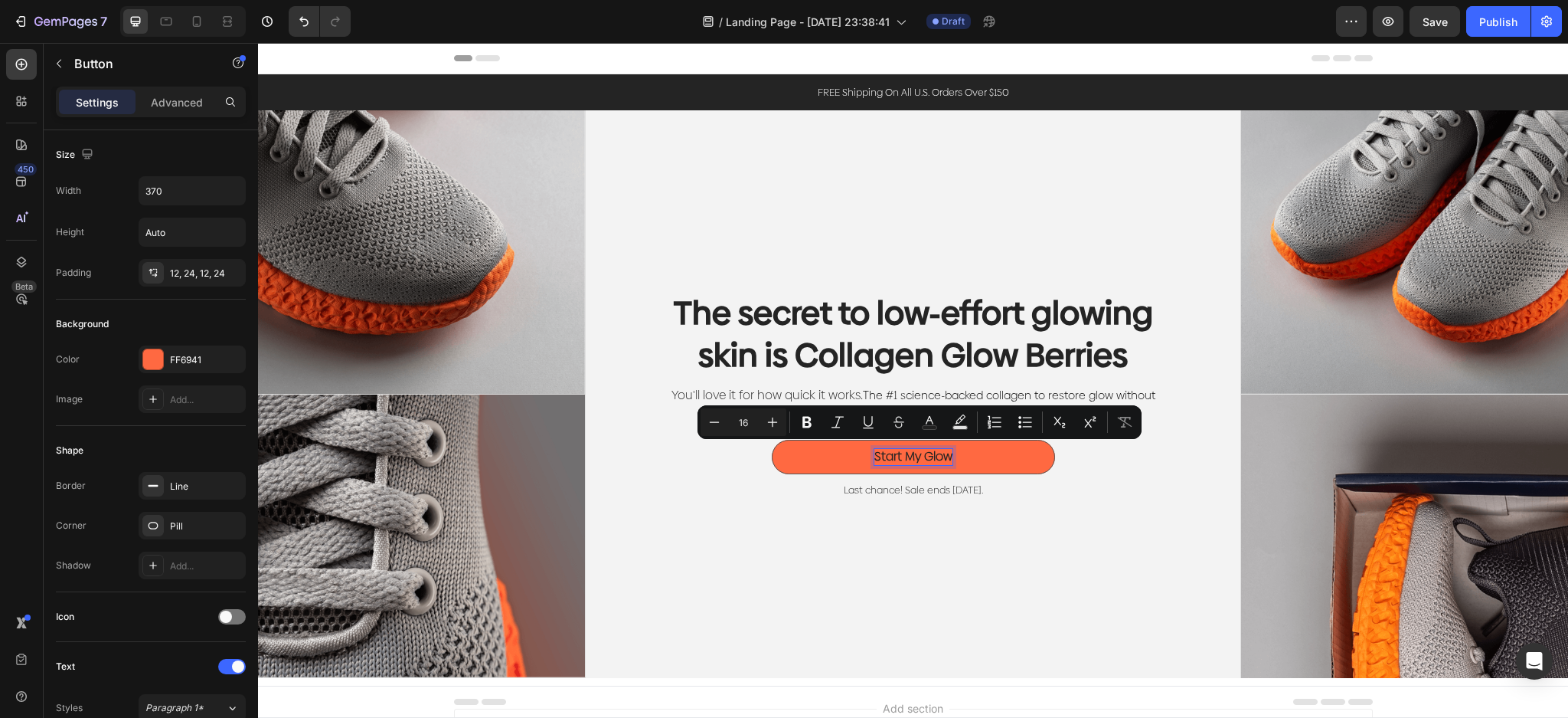
click at [916, 454] on p "Start My Glow" at bounding box center [914, 457] width 78 height 16
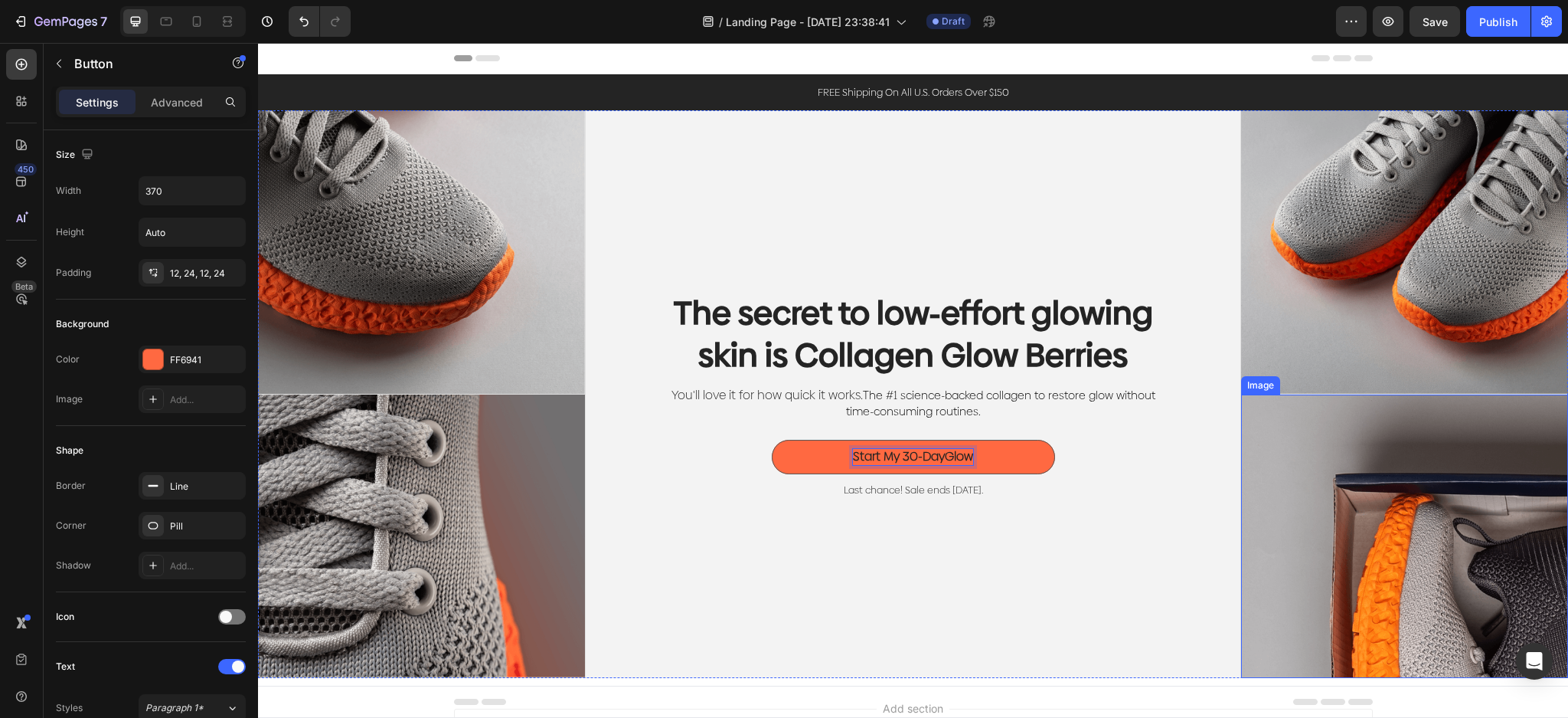
click at [771, 439] on button "Start My 30-DayGlow" at bounding box center [913, 456] width 283 height 34
click at [1085, 454] on div "Start My 30-Day Glow Button 10" at bounding box center [914, 456] width 504 height 34
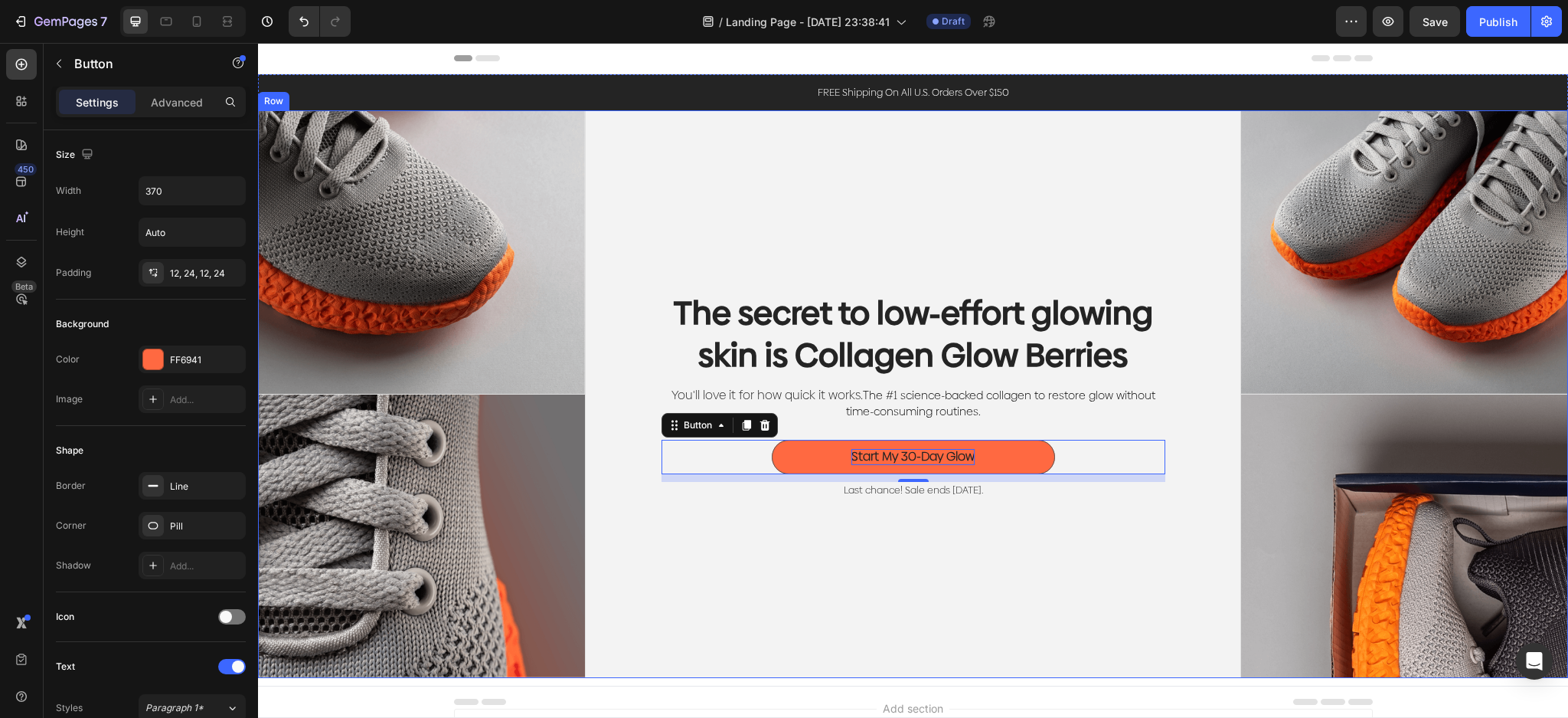
click at [632, 261] on div "The secret to low-effort glowing skin is Collagen Glow Berries Heading You'll l…" at bounding box center [913, 394] width 655 height 568
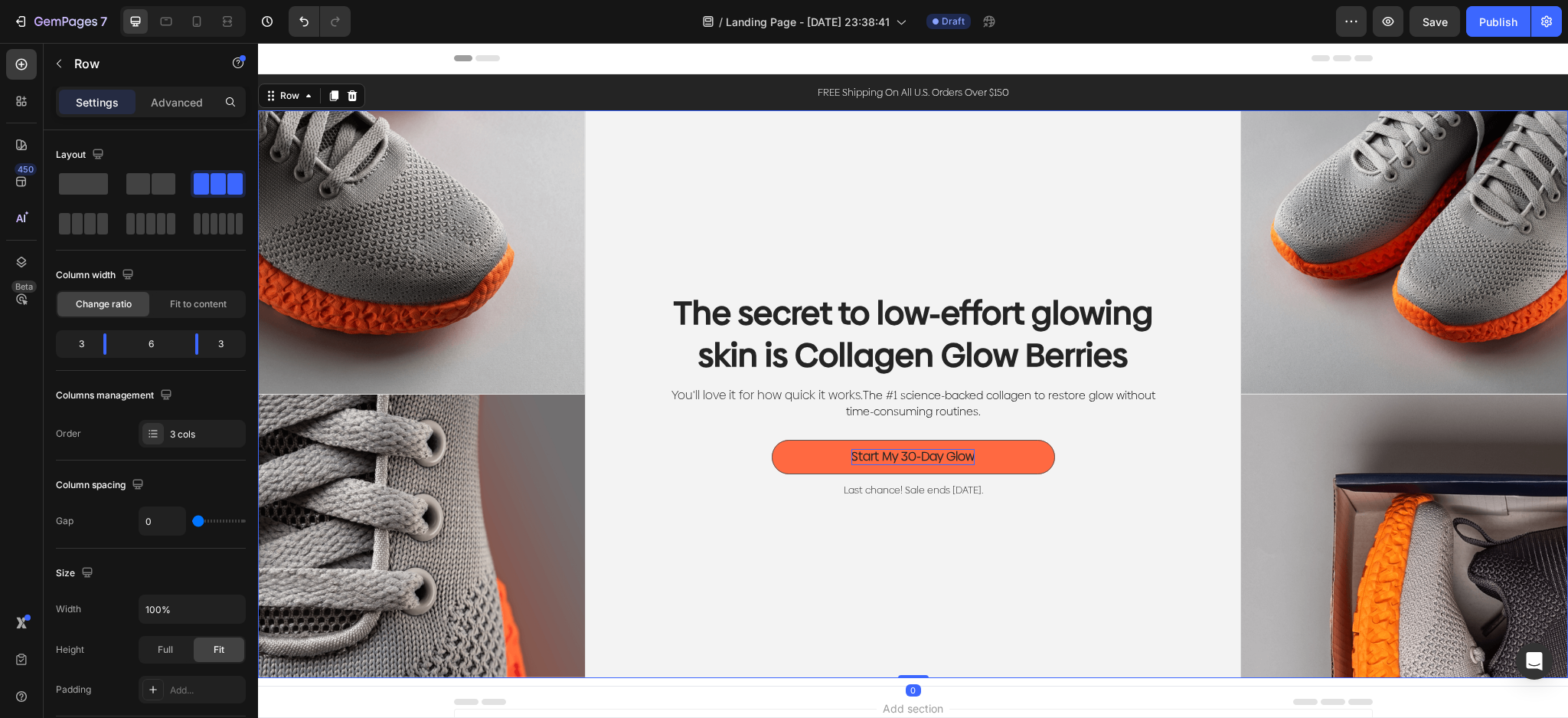
click at [1018, 561] on div "The secret to low-effort glowing skin is Collagen Glow Berries Heading You'll l…" at bounding box center [913, 394] width 655 height 568
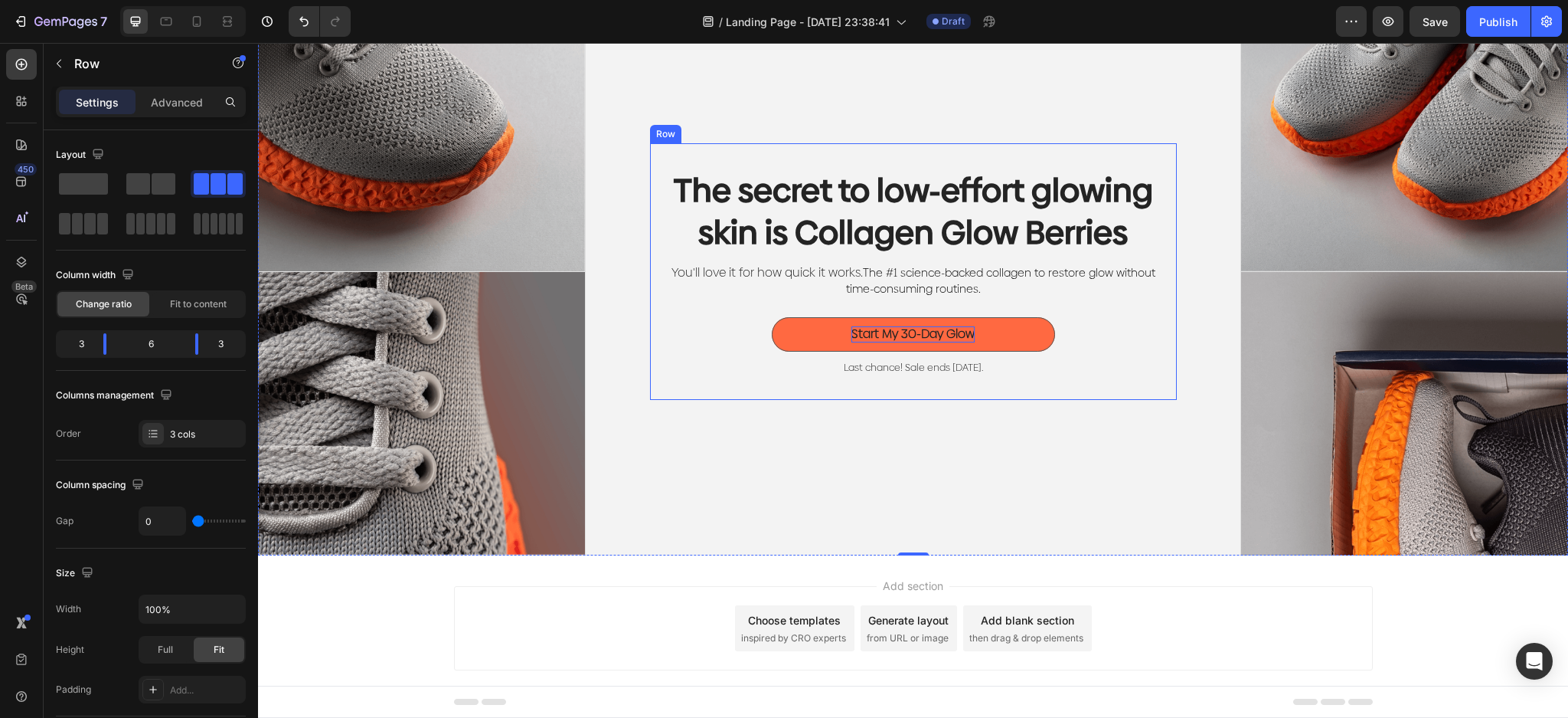
scroll to position [141, 0]
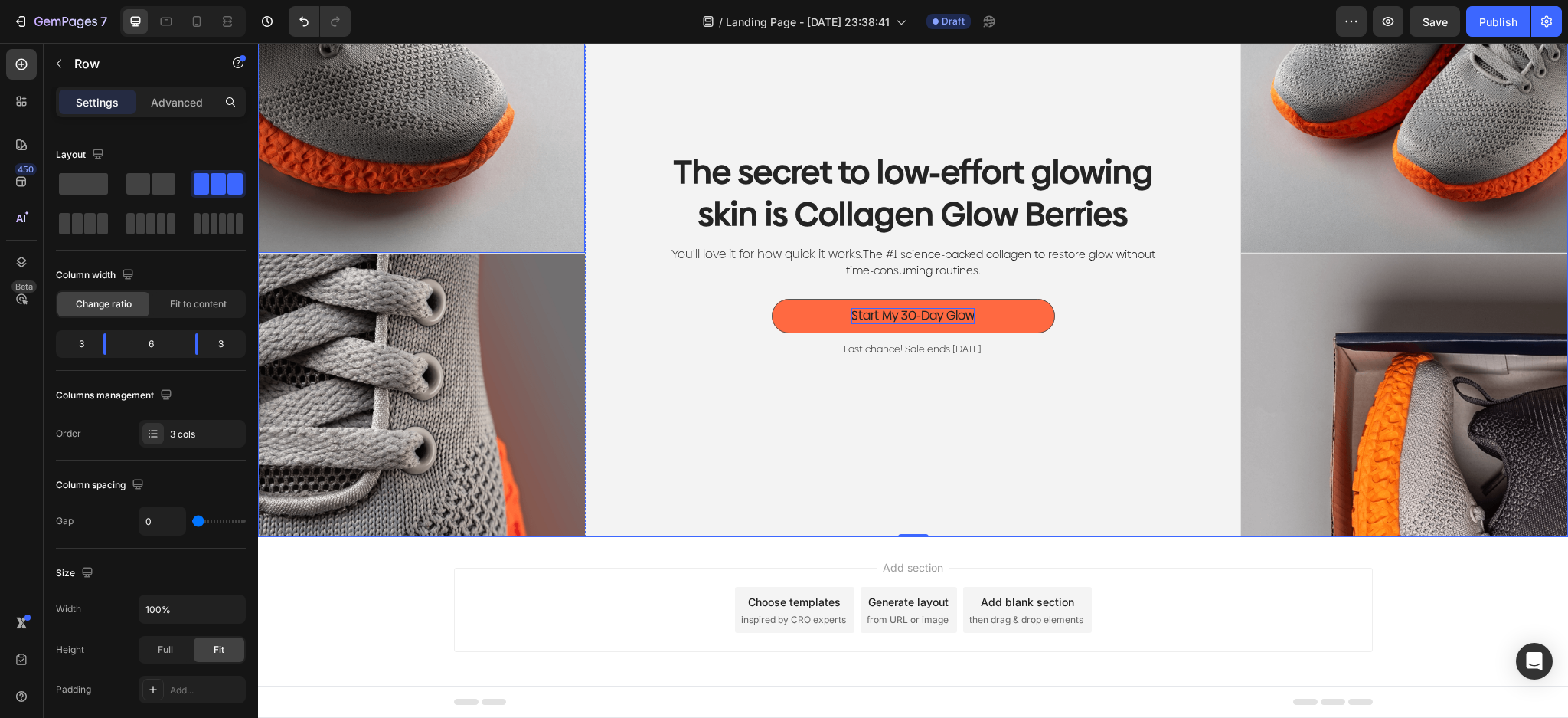
click at [538, 174] on img at bounding box center [421, 111] width 327 height 283
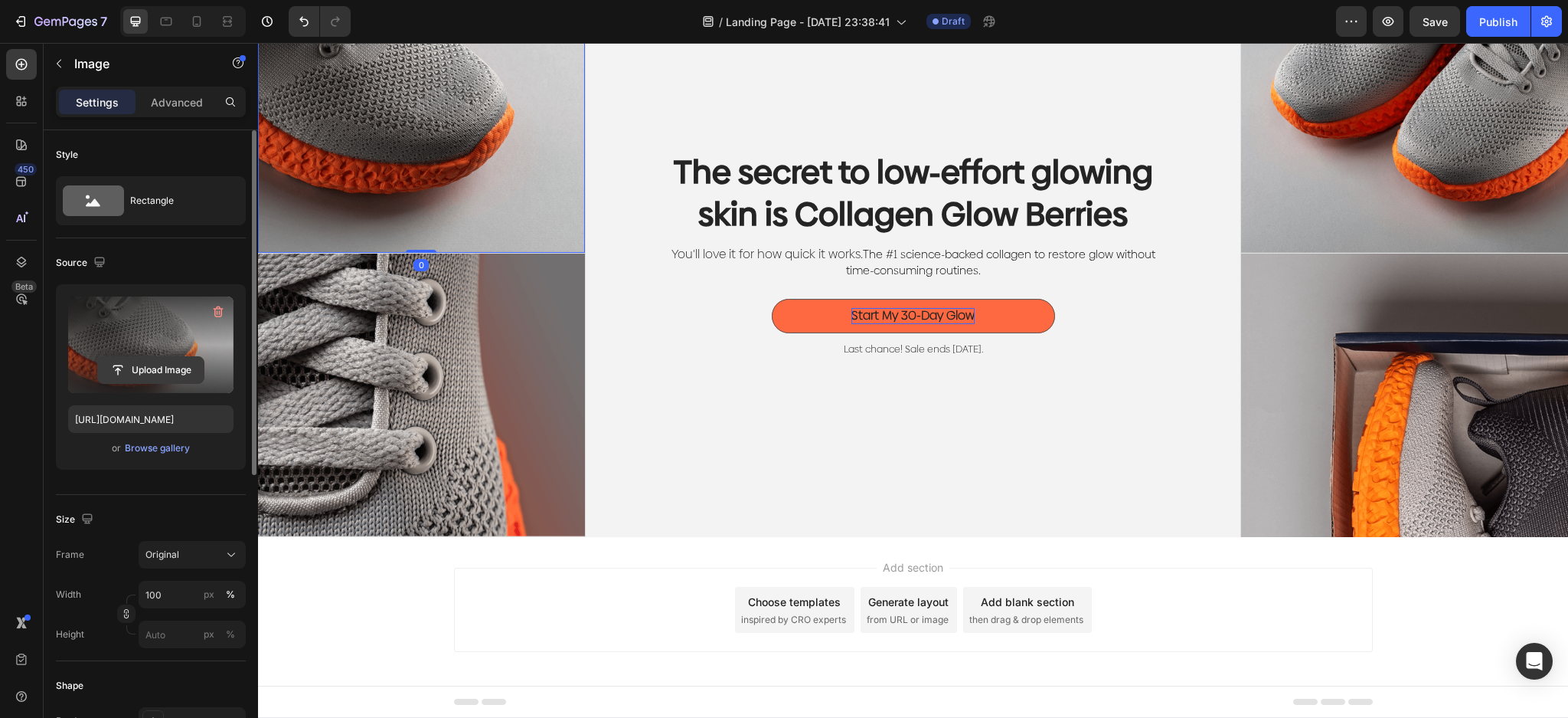
click at [175, 367] on input "file" at bounding box center [150, 370] width 106 height 26
click at [171, 364] on input "file" at bounding box center [150, 370] width 106 height 26
click at [171, 371] on input "file" at bounding box center [150, 370] width 106 height 26
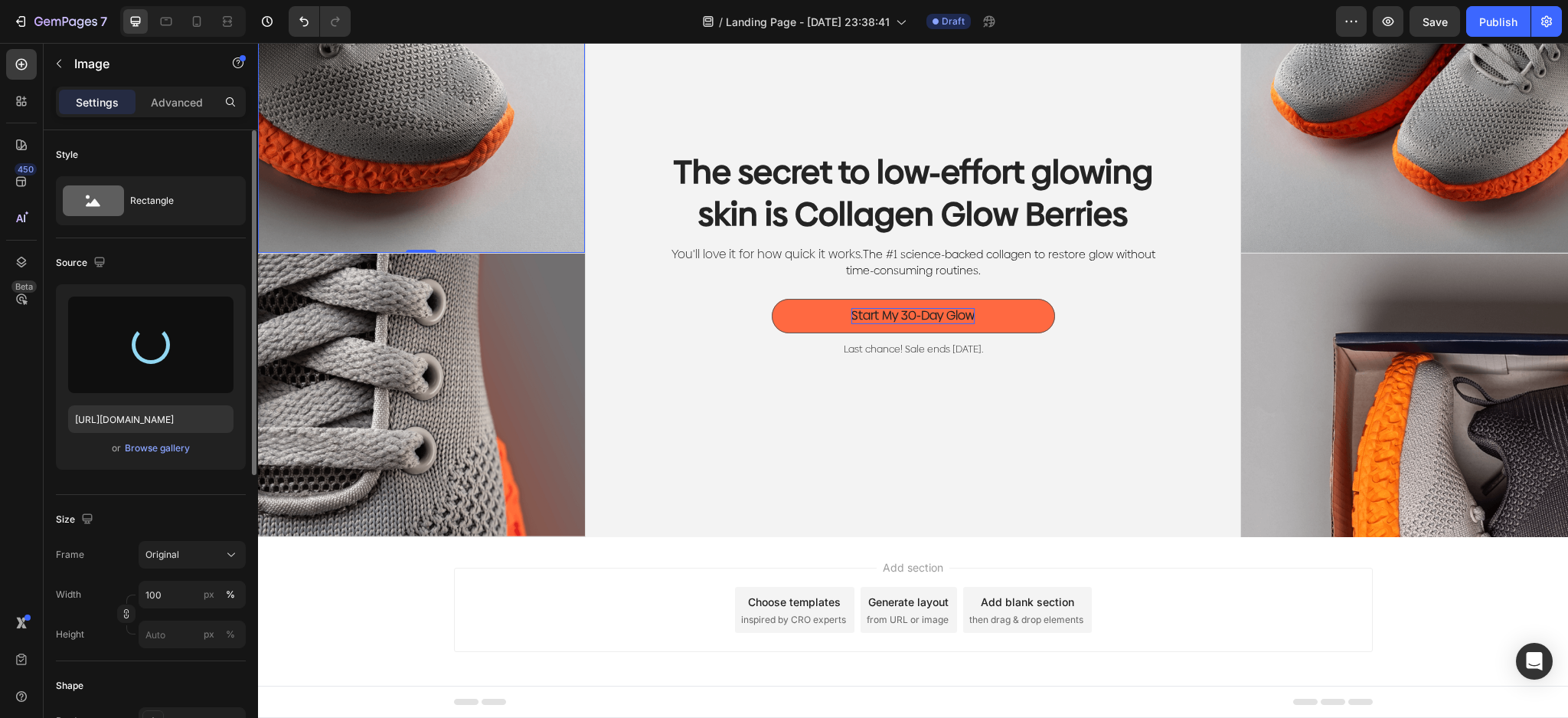
type input "https://cdn.shopify.com/s/files/1/0023/9317/8161/files/gempages_574635138369979…"
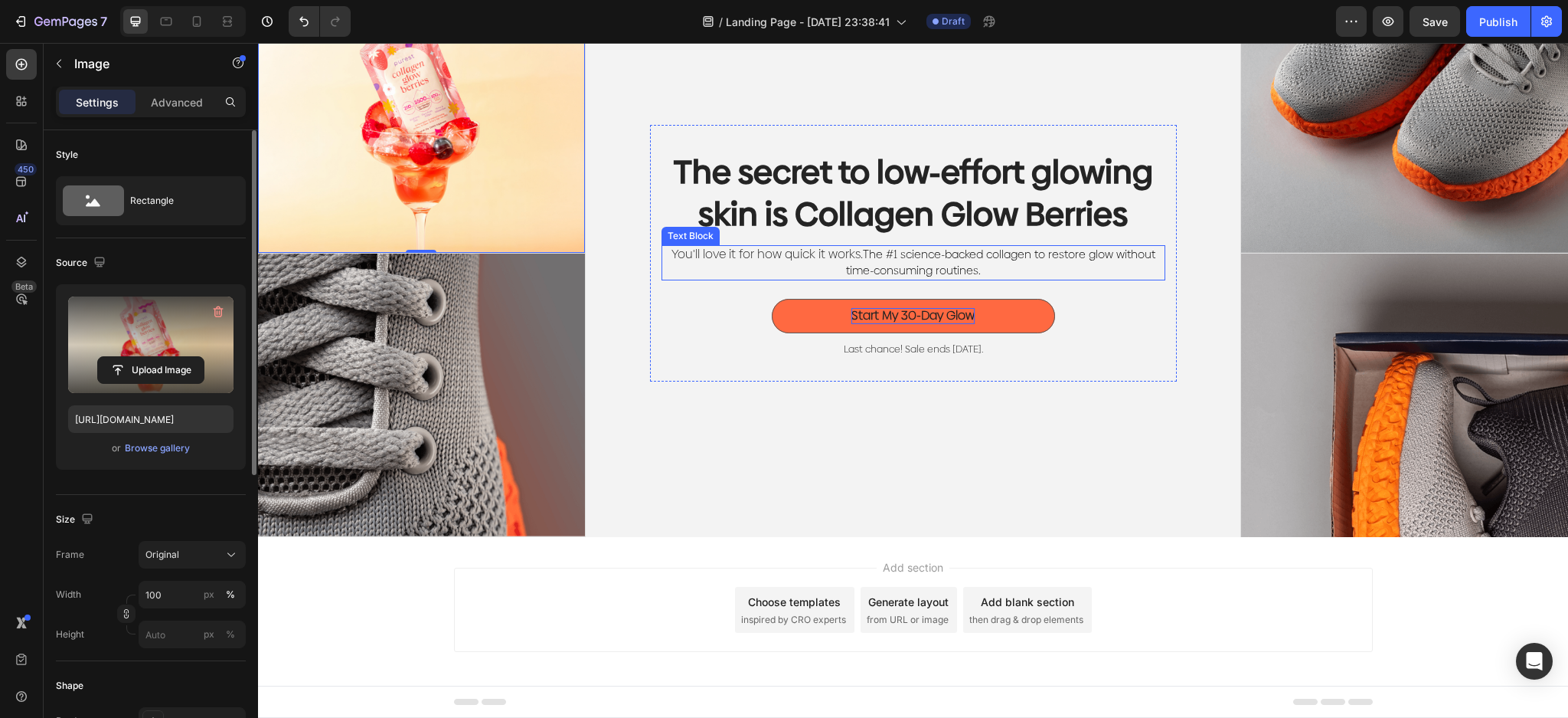
click at [1023, 270] on p "You'll love it for how quick it works. The #1 science-backed collagen to restor…" at bounding box center [914, 263] width 501 height 32
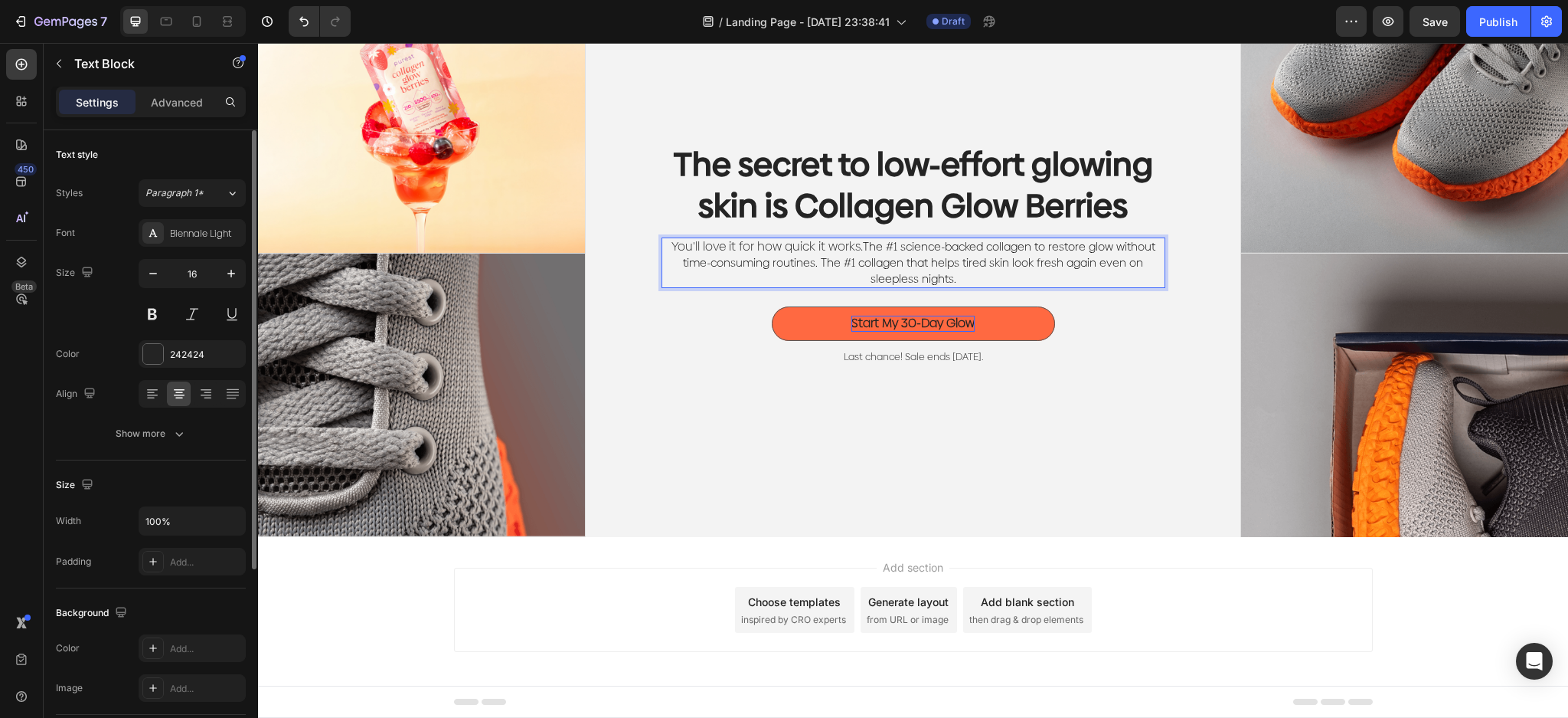
scroll to position [133, 0]
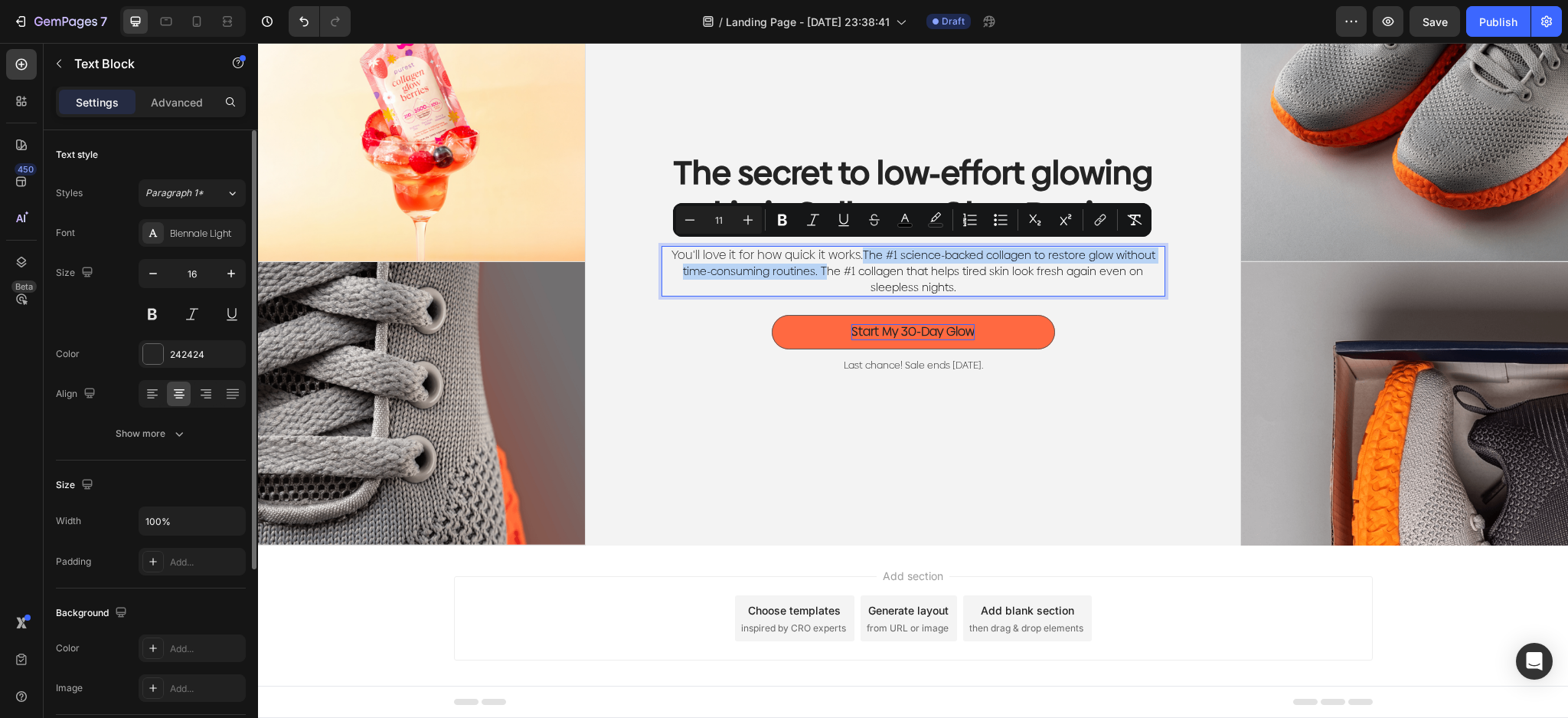
drag, startPoint x: 818, startPoint y: 271, endPoint x: 858, endPoint y: 252, distance: 44.3
click at [858, 252] on span "The #1 science-backed collagen to restore glow without time-consuming routines.…" at bounding box center [918, 271] width 472 height 47
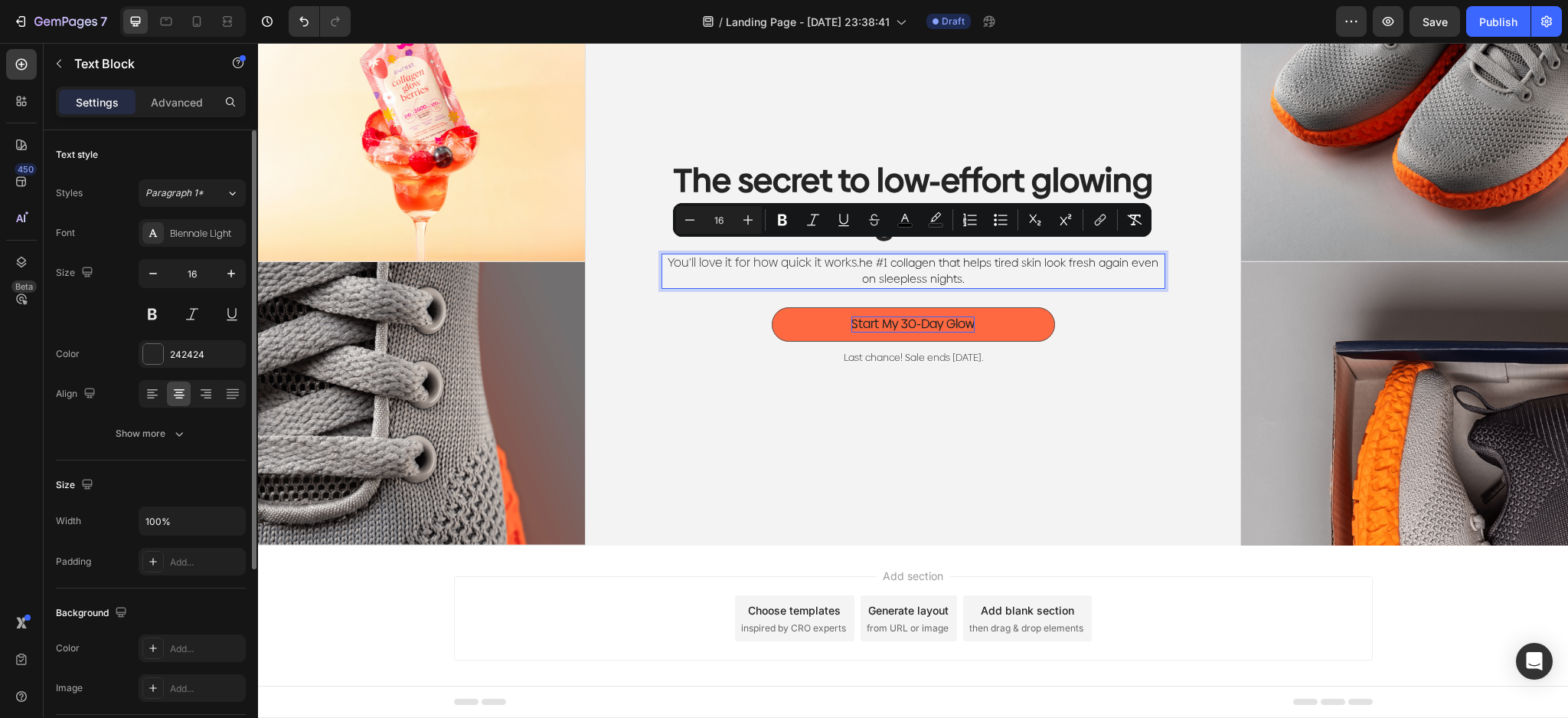
scroll to position [141, 0]
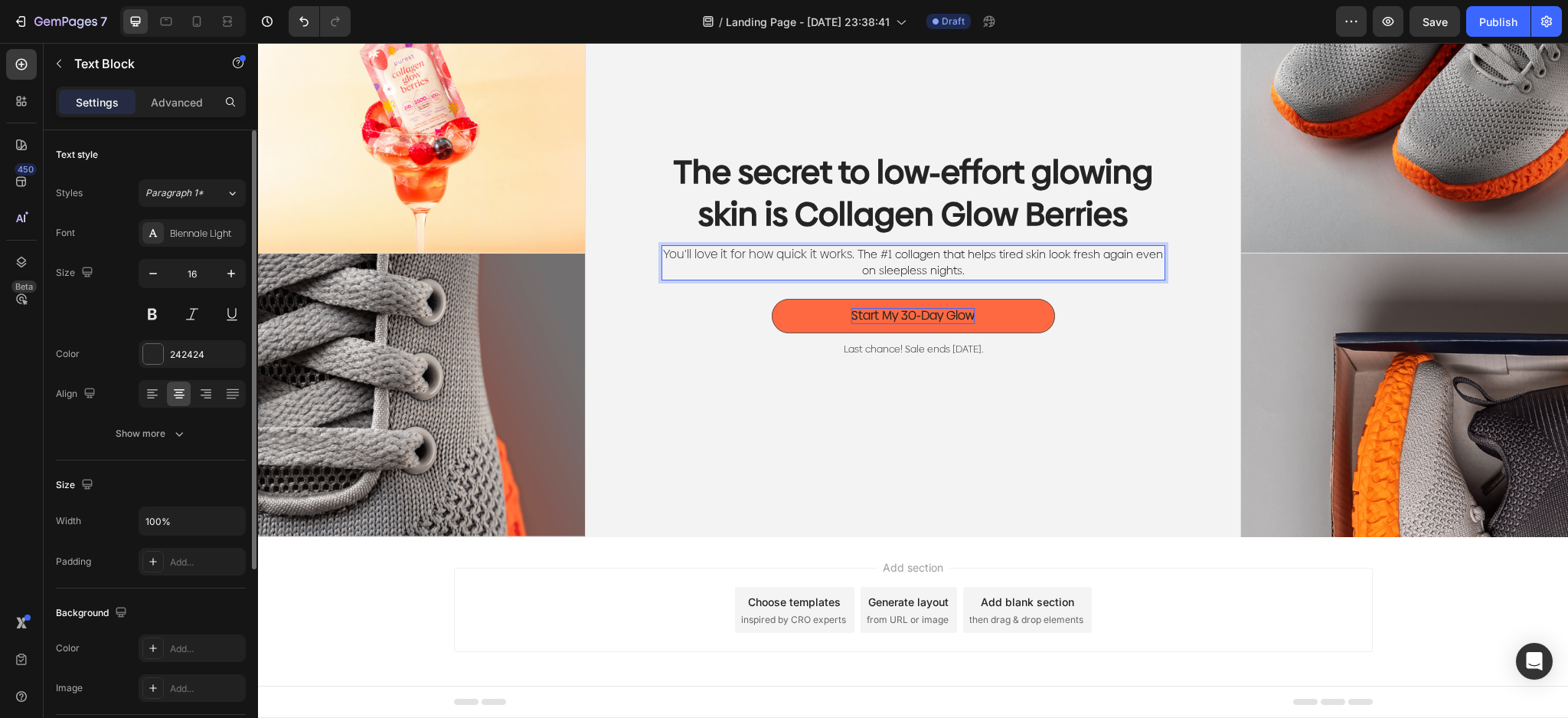
click at [889, 250] on span "he #1 collagen that helps tired skin look fresh again even on sleepless nights." at bounding box center [1012, 262] width 302 height 31
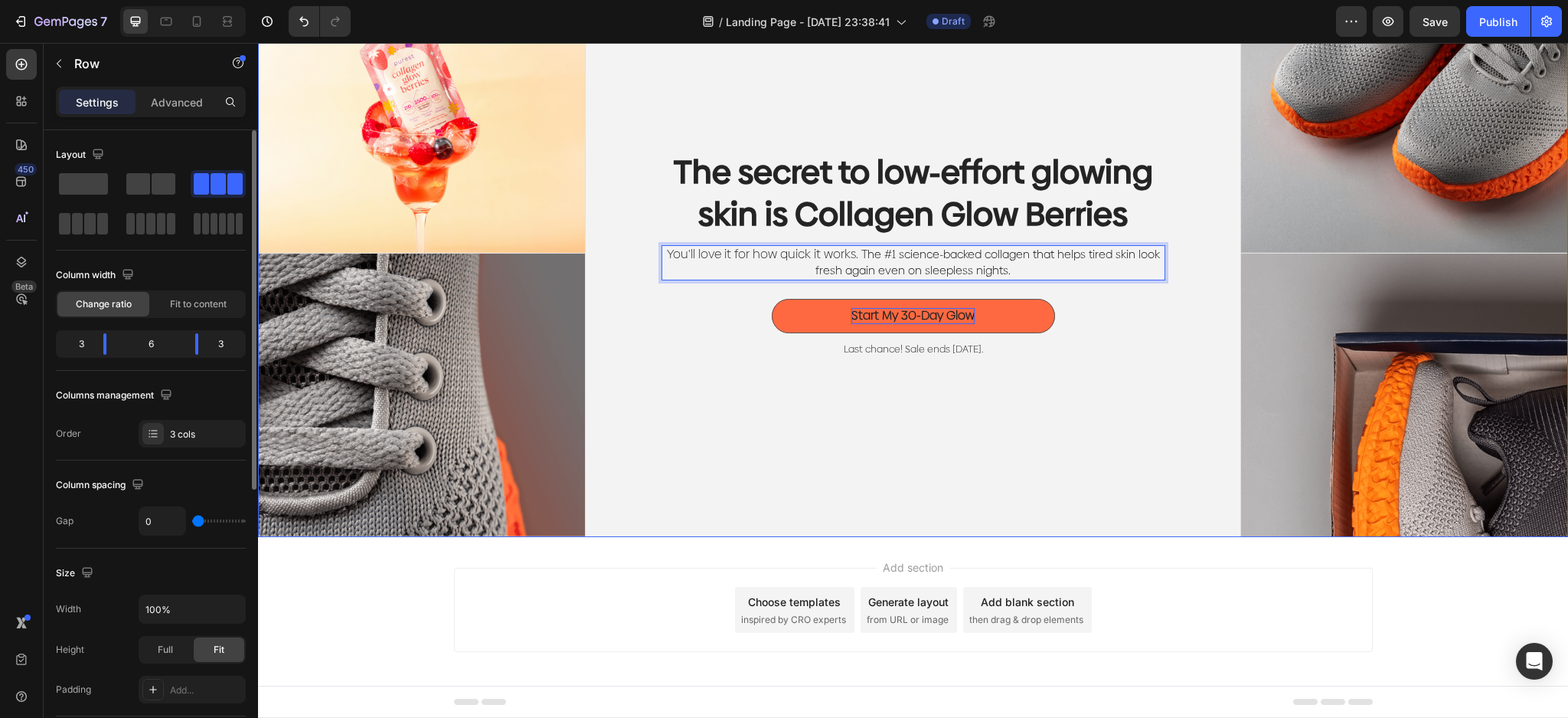
click at [1202, 291] on div "The secret to low-effort glowing skin is Collagen Glow Berries Heading You'll l…" at bounding box center [913, 253] width 655 height 568
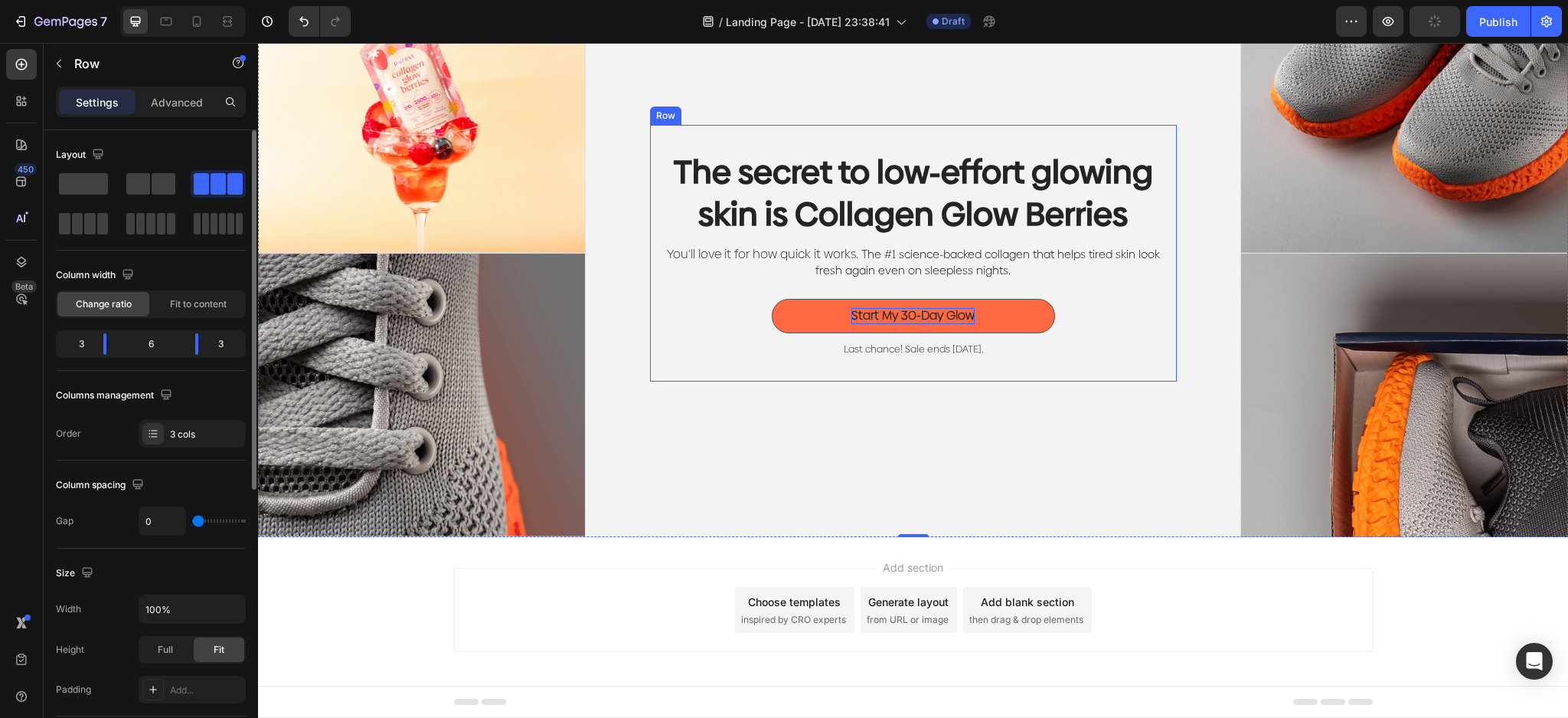
click at [1057, 275] on p "You'll love it for how quick it works. T he #1 science-backed collagen that hel…" at bounding box center [914, 263] width 501 height 32
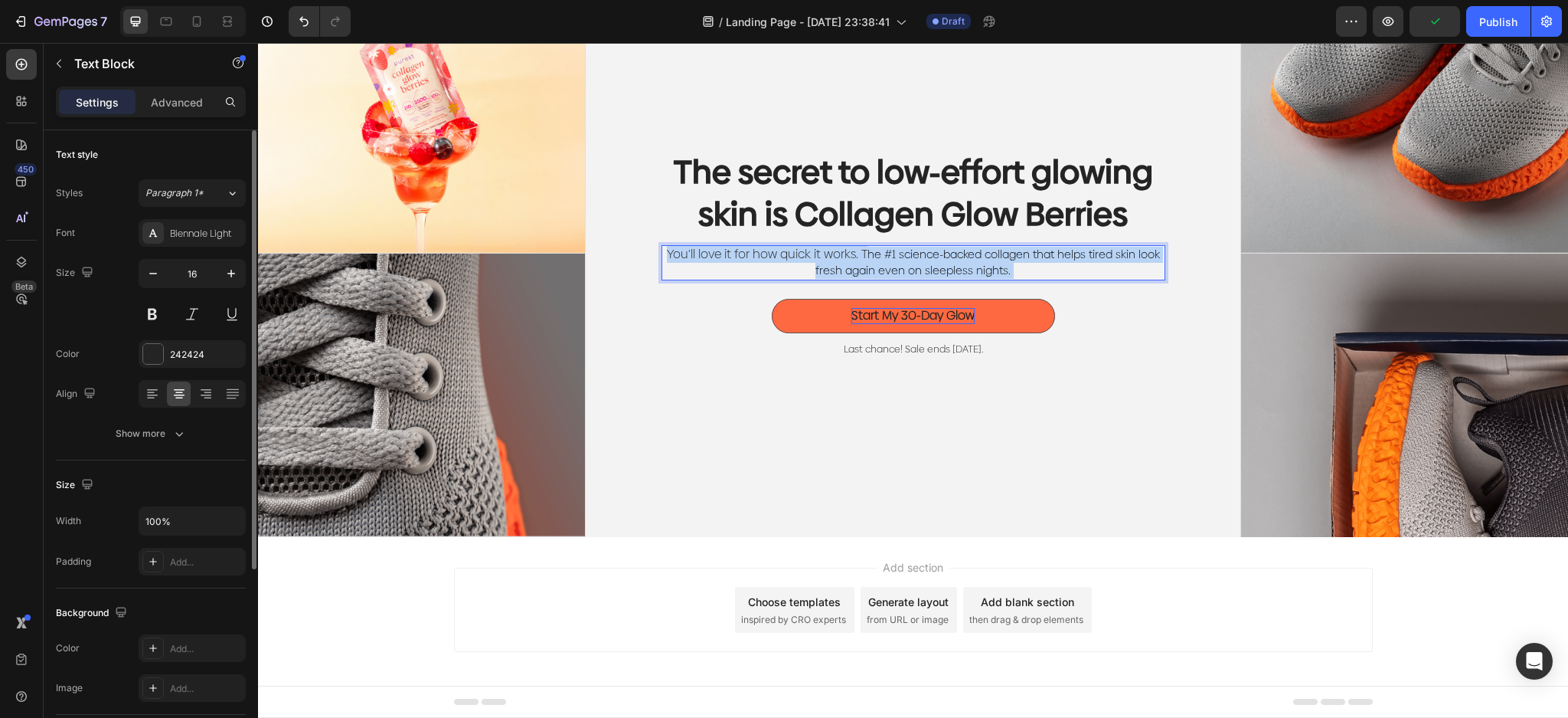
drag, startPoint x: 1009, startPoint y: 271, endPoint x: 903, endPoint y: 271, distance: 106.0
click at [903, 271] on p "You'll love it for how quick it works. T he #1 science-backed collagen that hel…" at bounding box center [914, 263] width 501 height 32
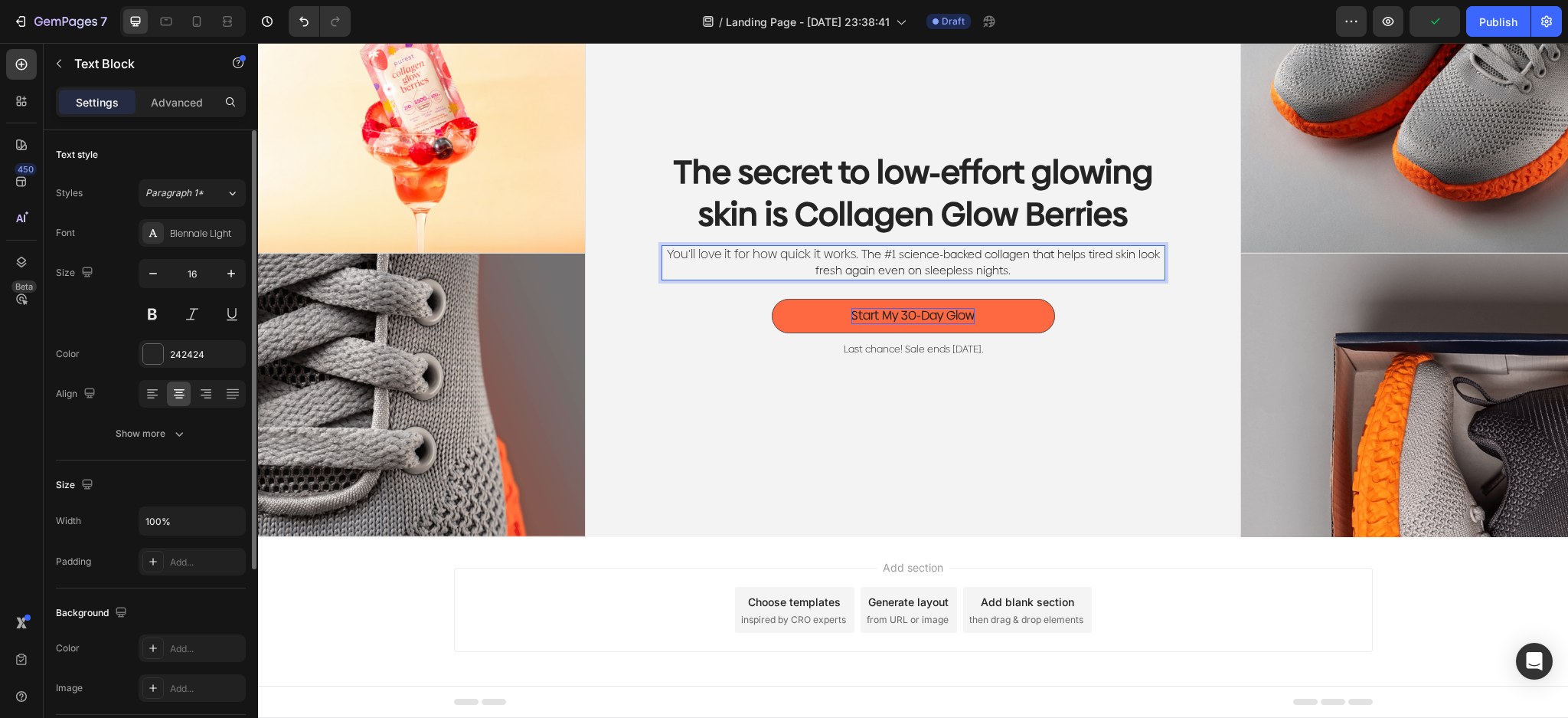
click at [912, 268] on span "he #1 science-backed collagen that helps tired skin look fresh again even on sl…" at bounding box center [987, 262] width 345 height 31
drag, startPoint x: 902, startPoint y: 270, endPoint x: 1006, endPoint y: 271, distance: 104.0
click at [1006, 271] on p "You'll love it for how quick it works. T he #1 science-backed collagen that hel…" at bounding box center [914, 263] width 501 height 32
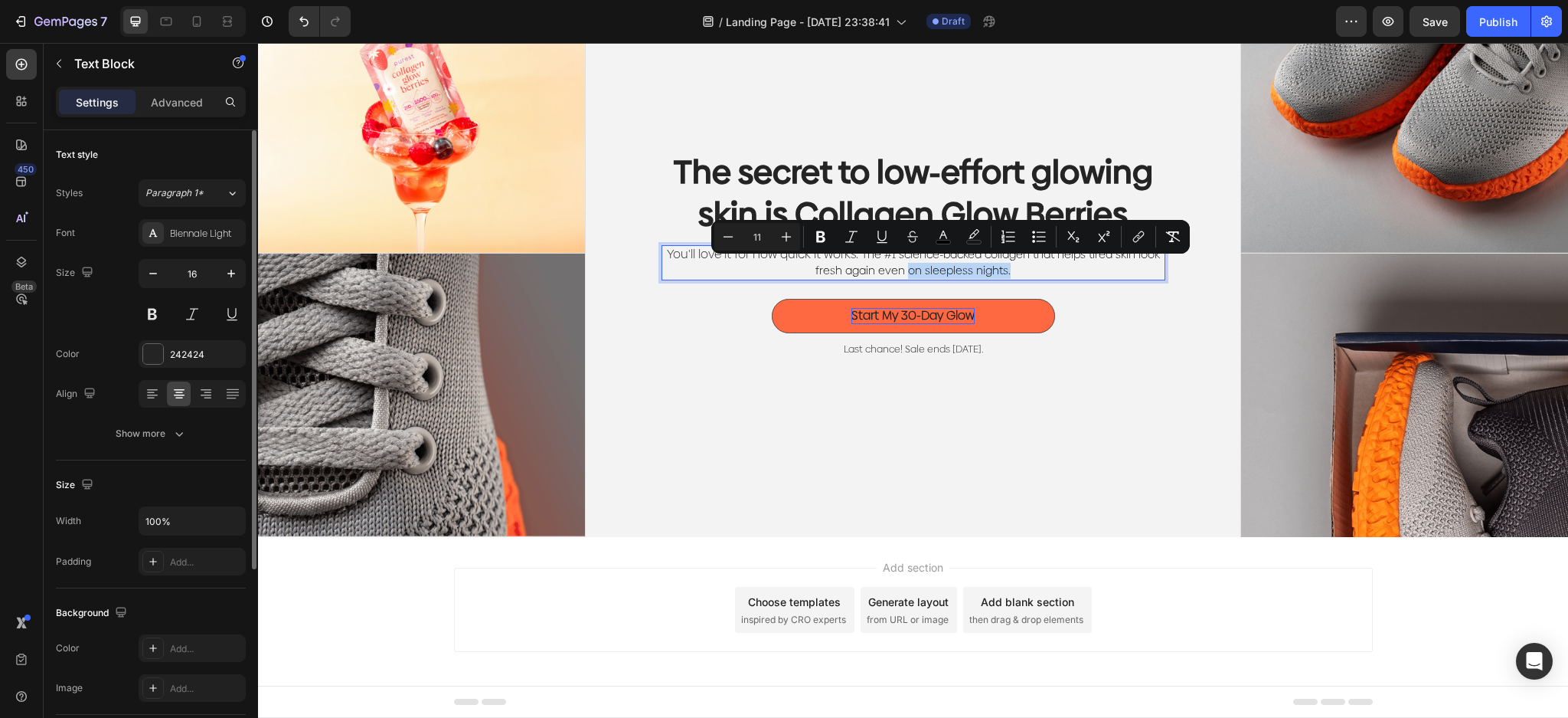
click at [1006, 271] on p "You'll love it for how quick it works. T he #1 science-backed collagen that hel…" at bounding box center [914, 263] width 501 height 32
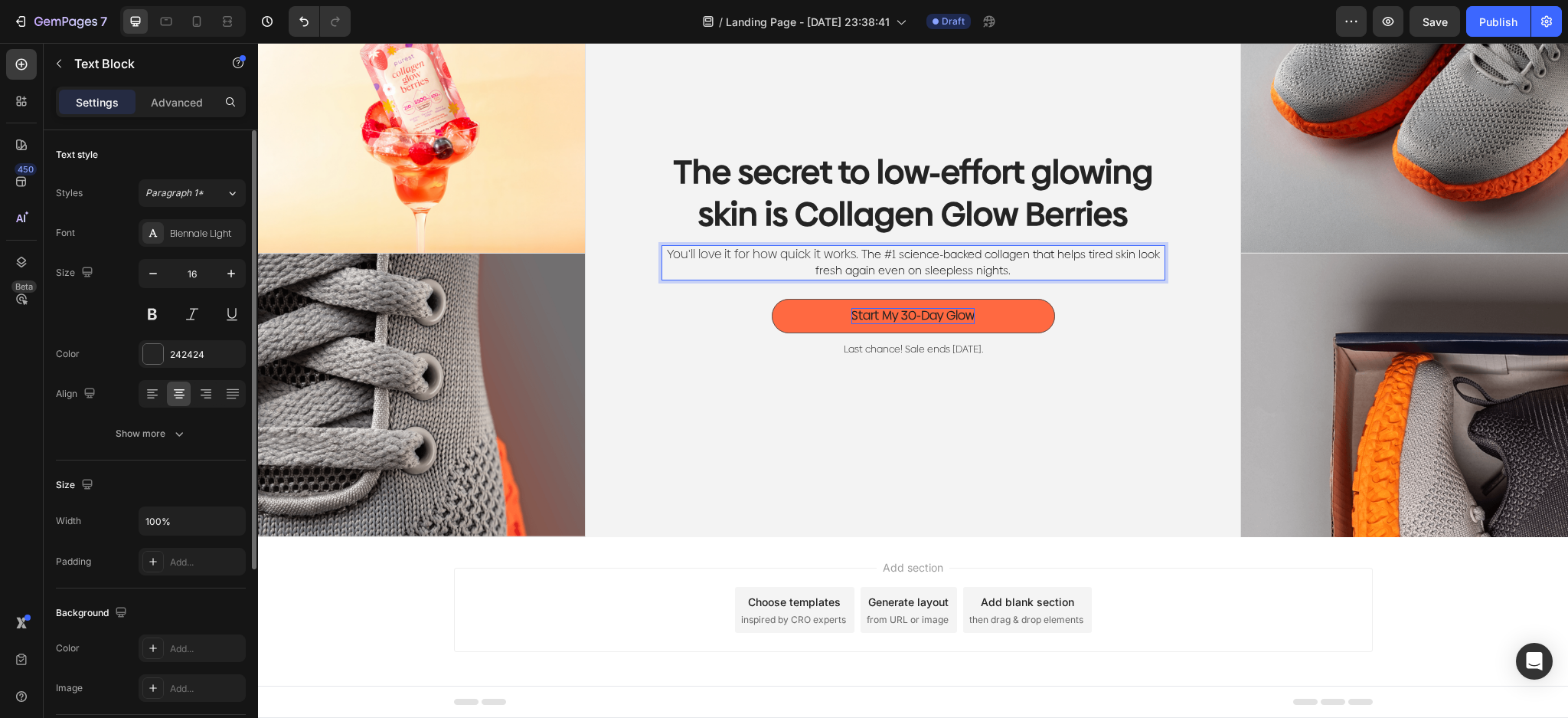
click at [995, 271] on span "he #1 science-backed collagen that helps tired skin look fresh again even on sl…" at bounding box center [987, 262] width 345 height 31
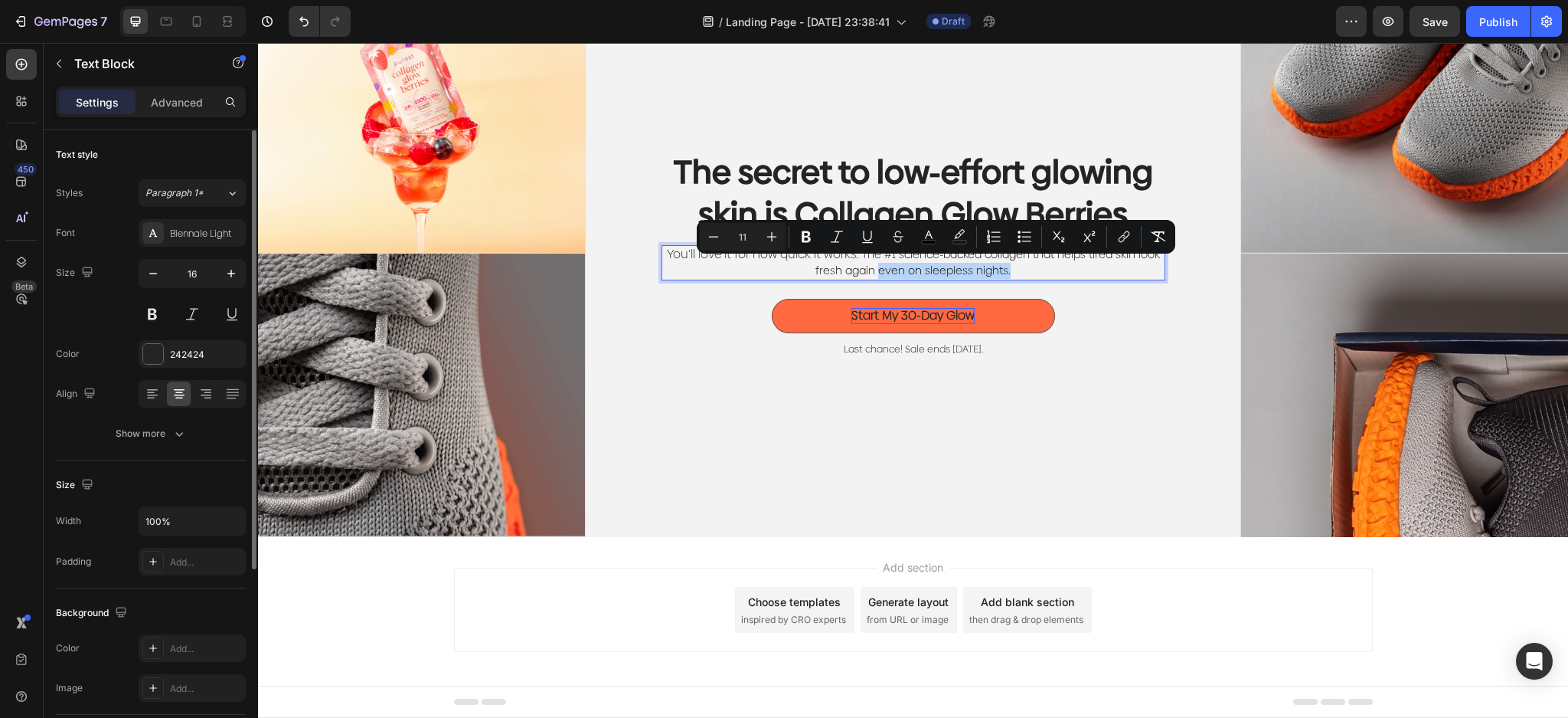
drag, startPoint x: 1017, startPoint y: 271, endPoint x: 872, endPoint y: 275, distance: 145.1
click at [872, 275] on p "You'll love it for how quick it works. T he #1 science-backed collagen that hel…" at bounding box center [914, 263] width 501 height 32
click at [1194, 319] on div "The secret to low-effort glowing skin is Collagen Glow Berries Heading You'll l…" at bounding box center [913, 253] width 655 height 568
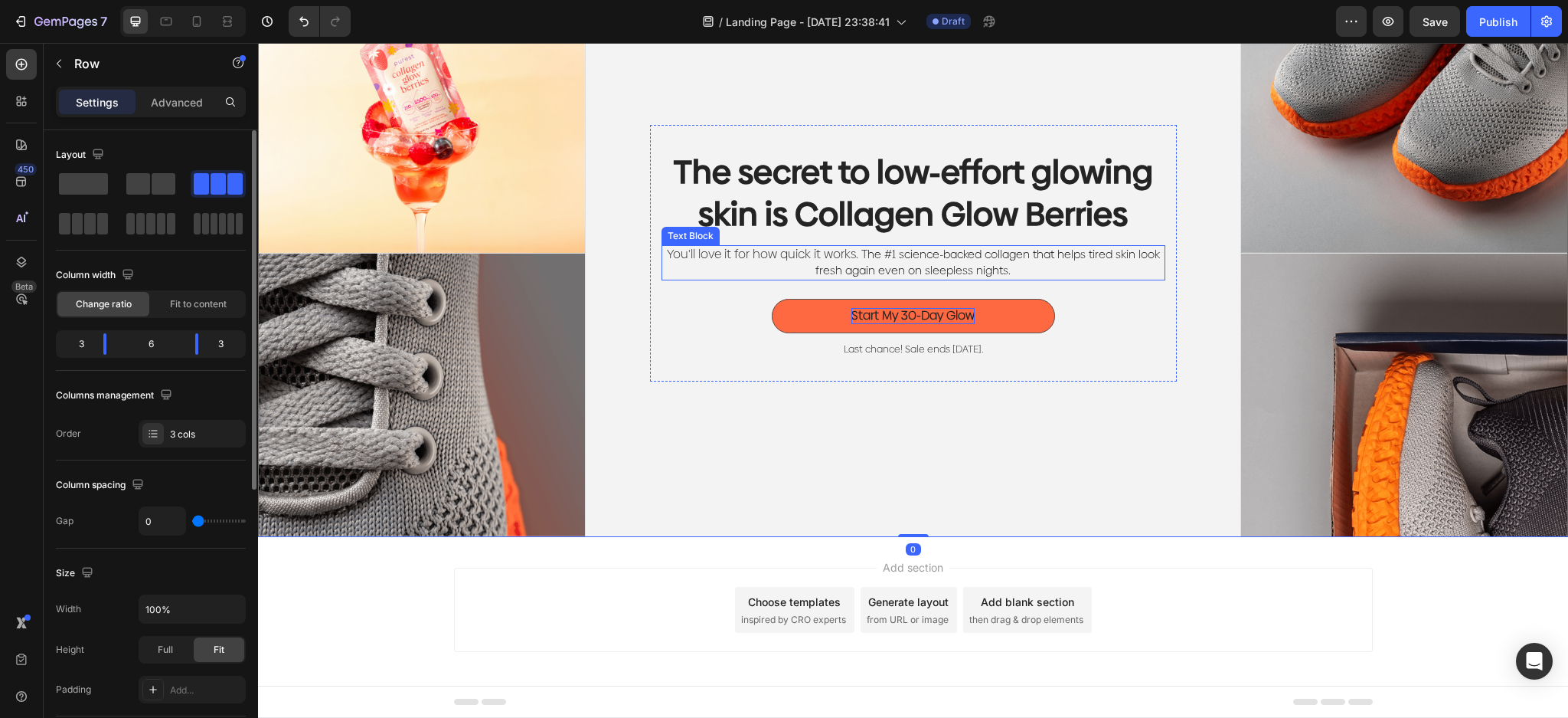
click at [1044, 250] on span "he #1 science-backed collagen that helps tired skin look fresh again even on sl…" at bounding box center [987, 262] width 345 height 31
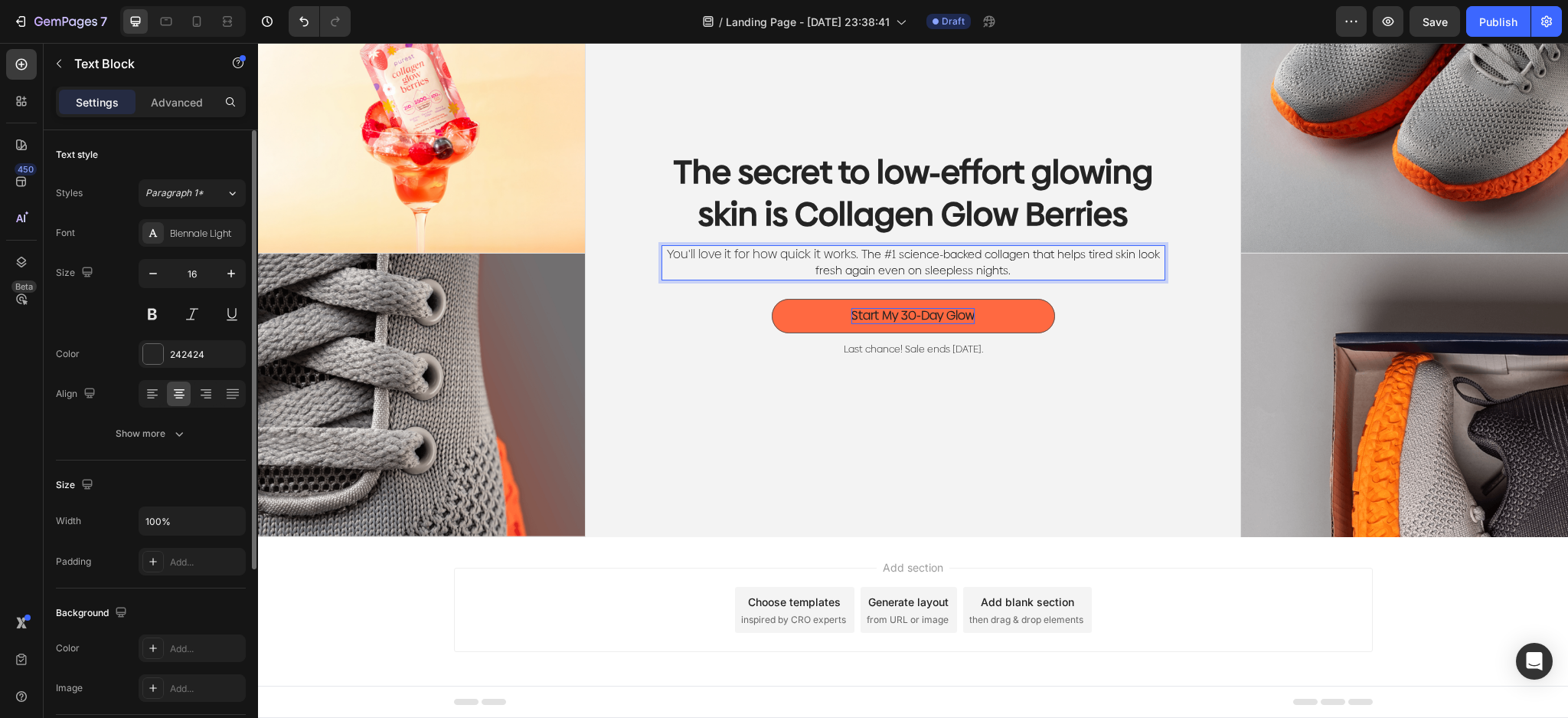
click at [1021, 275] on p "You'll love it for how quick it works. T he #1 science-backed collagen that hel…" at bounding box center [914, 263] width 501 height 32
drag, startPoint x: 1023, startPoint y: 269, endPoint x: 874, endPoint y: 271, distance: 149.0
click at [874, 271] on p "You'll love it for how quick it works. T he #1 science-backed collagen that hel…" at bounding box center [914, 263] width 501 height 32
click at [966, 201] on p "The secret to low-effort glowing skin is Collagen Glow Berries" at bounding box center [914, 192] width 501 height 83
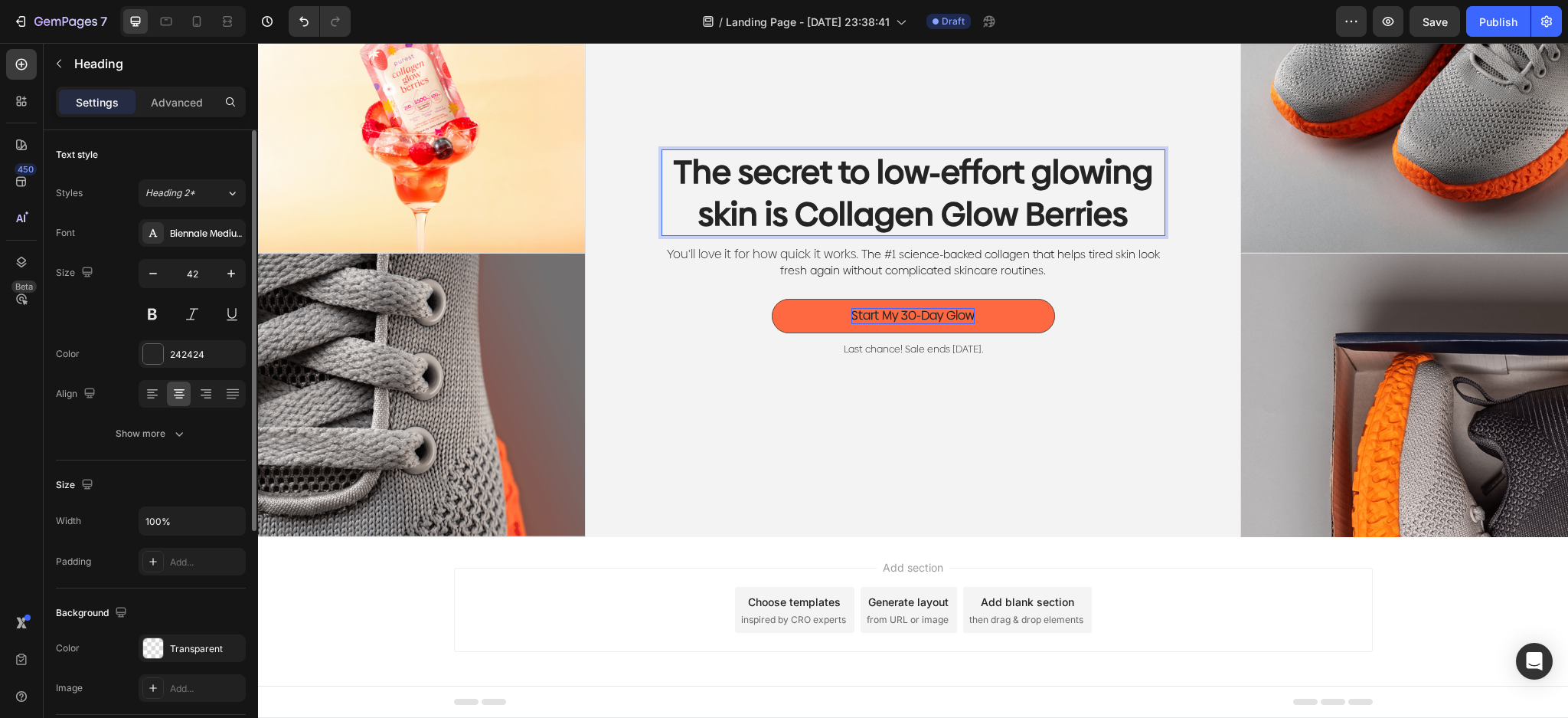
click at [1118, 219] on p "The secret to low-effort glowing skin is Collagen Glow Berries" at bounding box center [914, 192] width 501 height 83
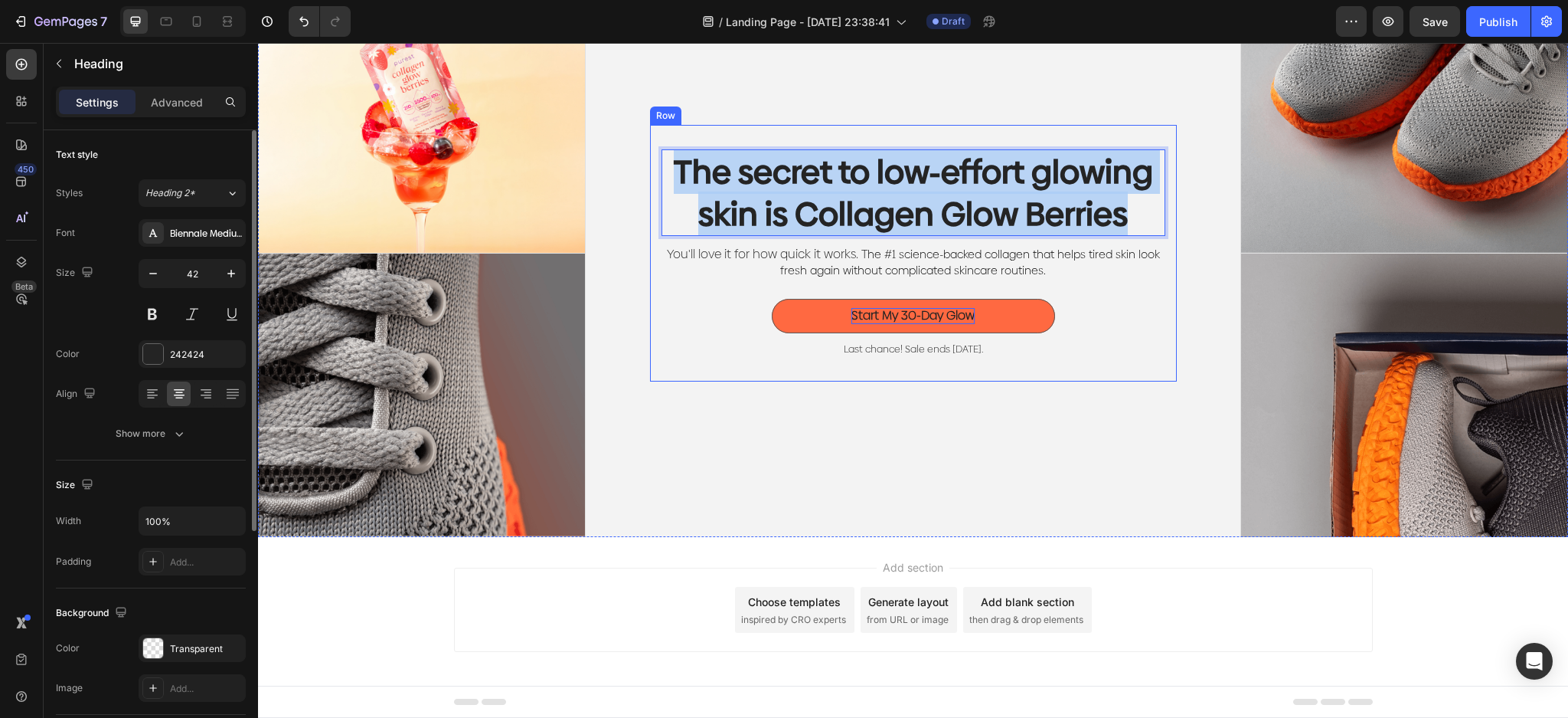
drag, startPoint x: 1130, startPoint y: 217, endPoint x: 643, endPoint y: 163, distance: 490.0
click at [650, 163] on div "The secret to low-effort glowing skin is Collagen Glow Berries Heading 12 You'l…" at bounding box center [913, 253] width 526 height 256
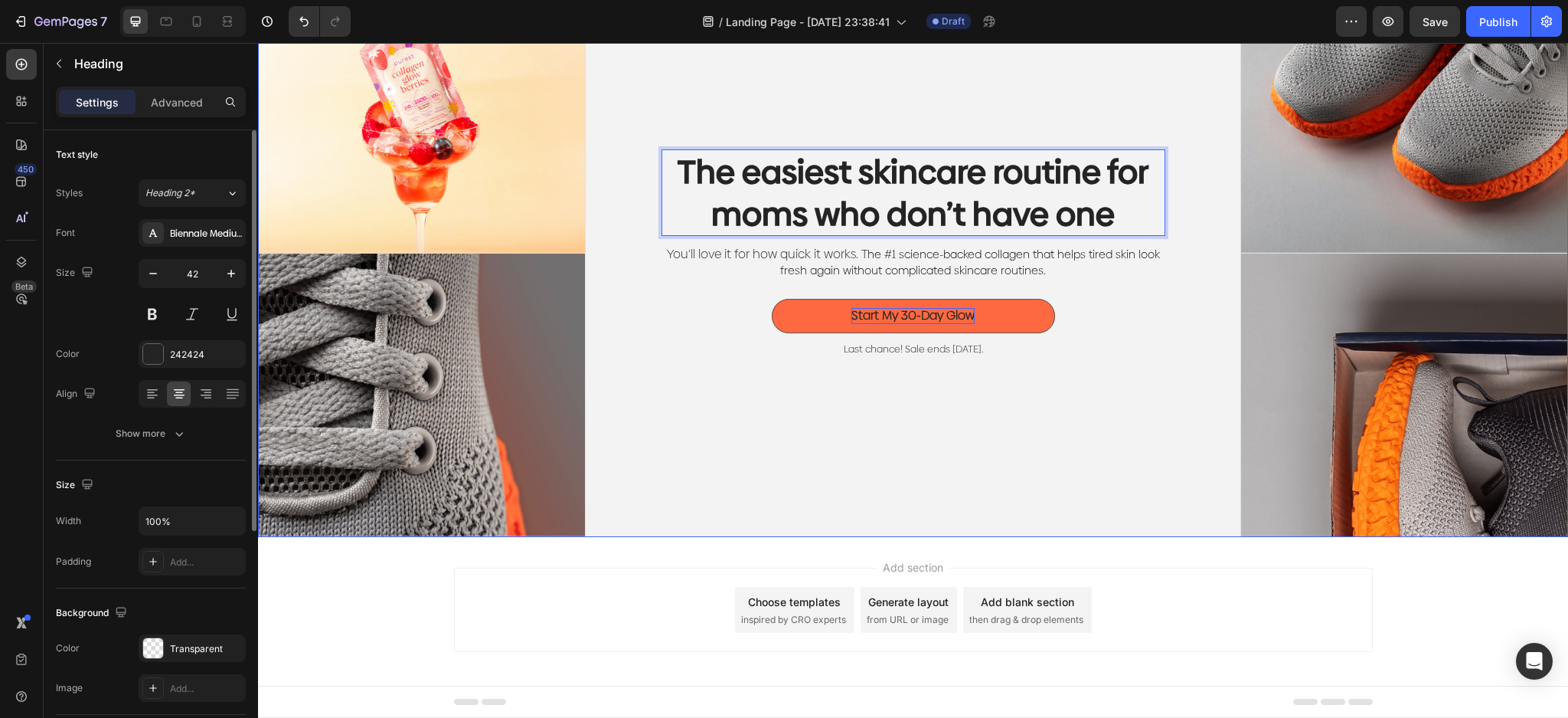
click at [1109, 458] on div "The easiest skincare routine for moms who don’t have one Heading 12 You'll love…" at bounding box center [913, 253] width 655 height 568
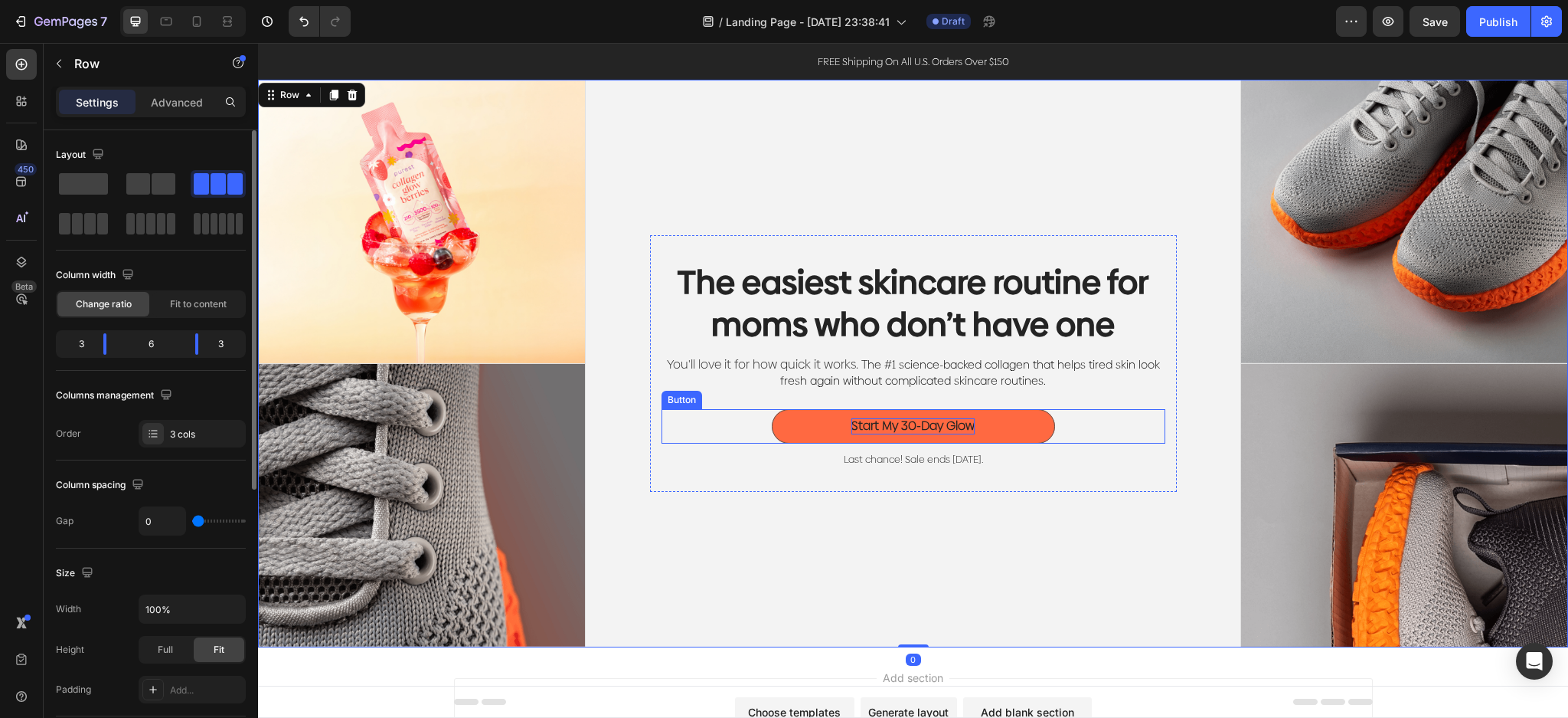
scroll to position [0, 0]
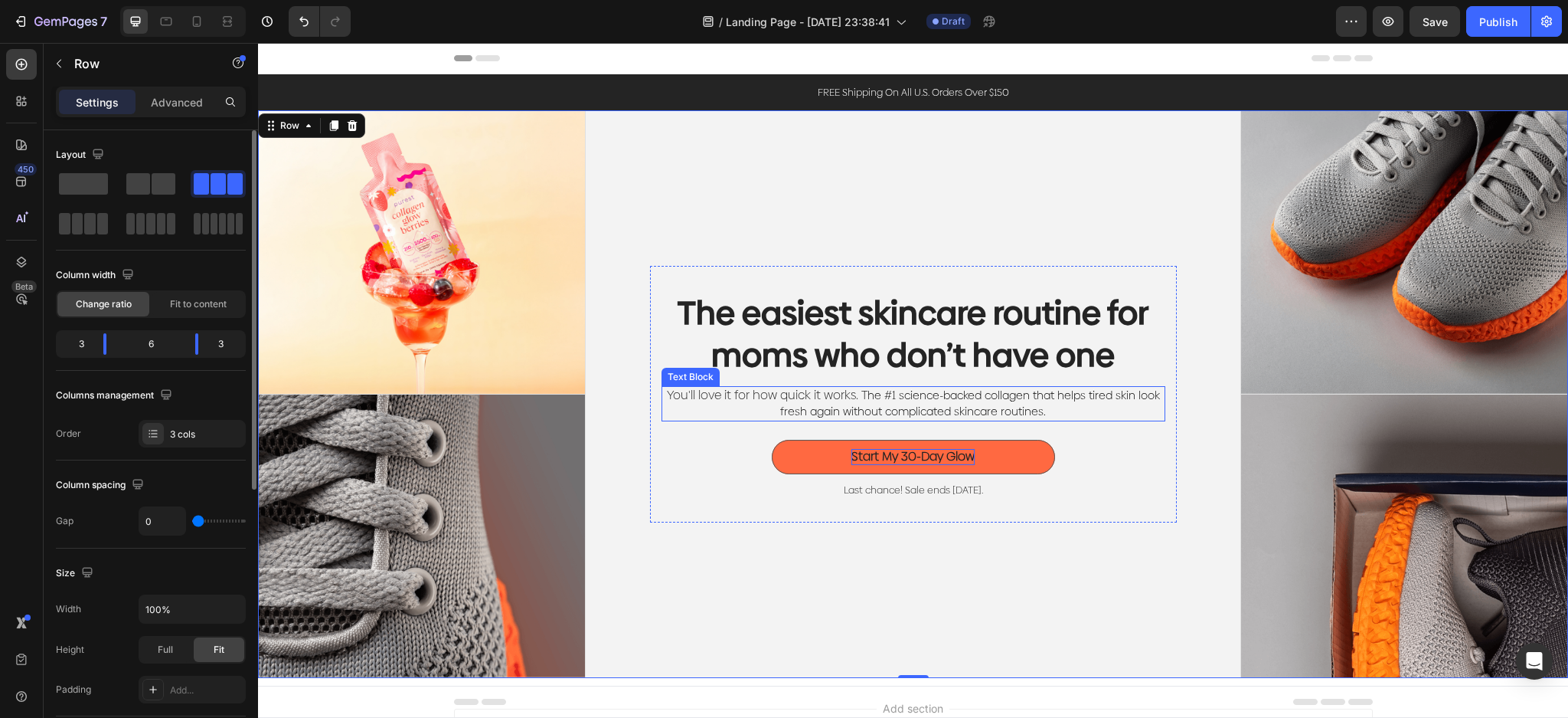
click at [1063, 387] on span "he #1 science-backed collagen that helps tired skin look fresh again without co…" at bounding box center [970, 403] width 380 height 31
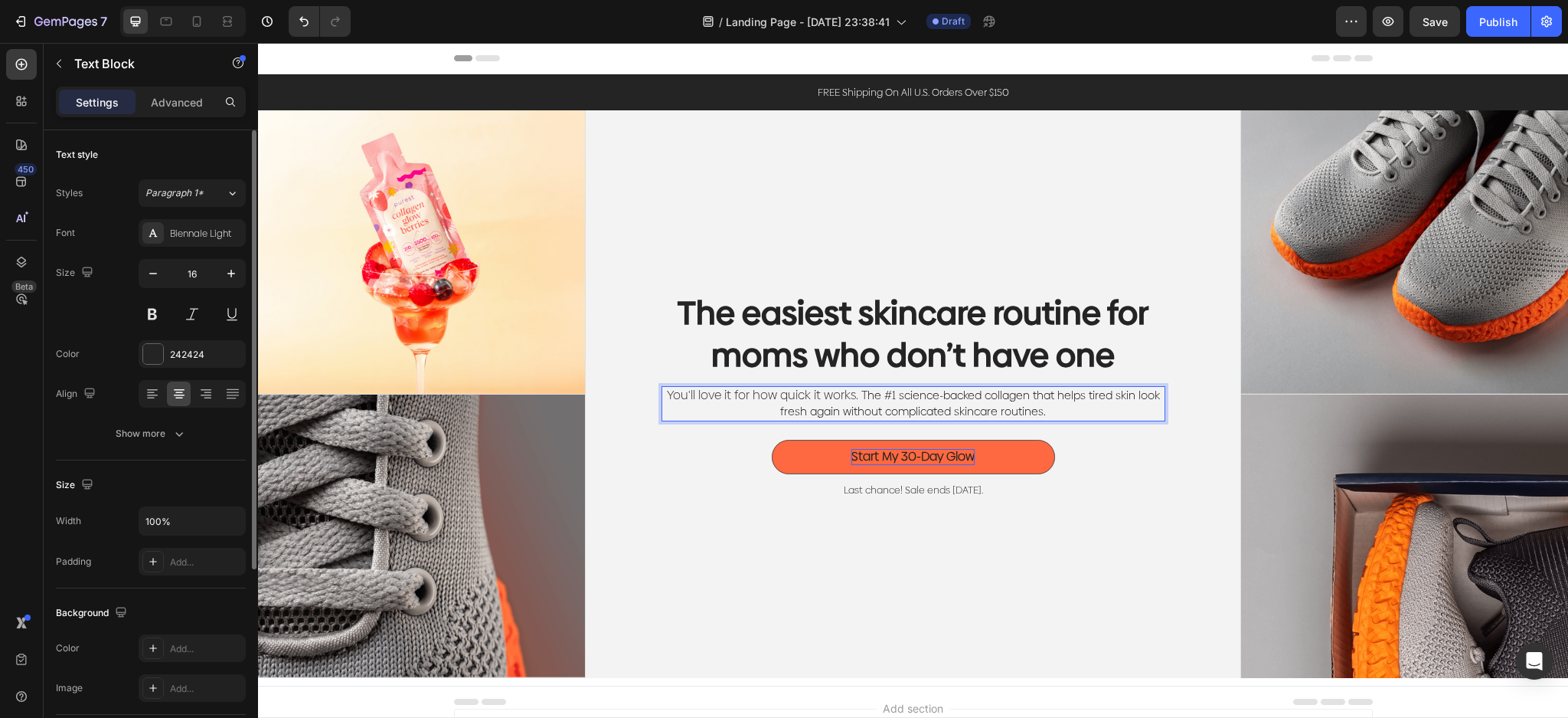
click at [1059, 407] on p "You'll love it for how quick it works. T he #1 science-backed collagen that hel…" at bounding box center [914, 403] width 501 height 32
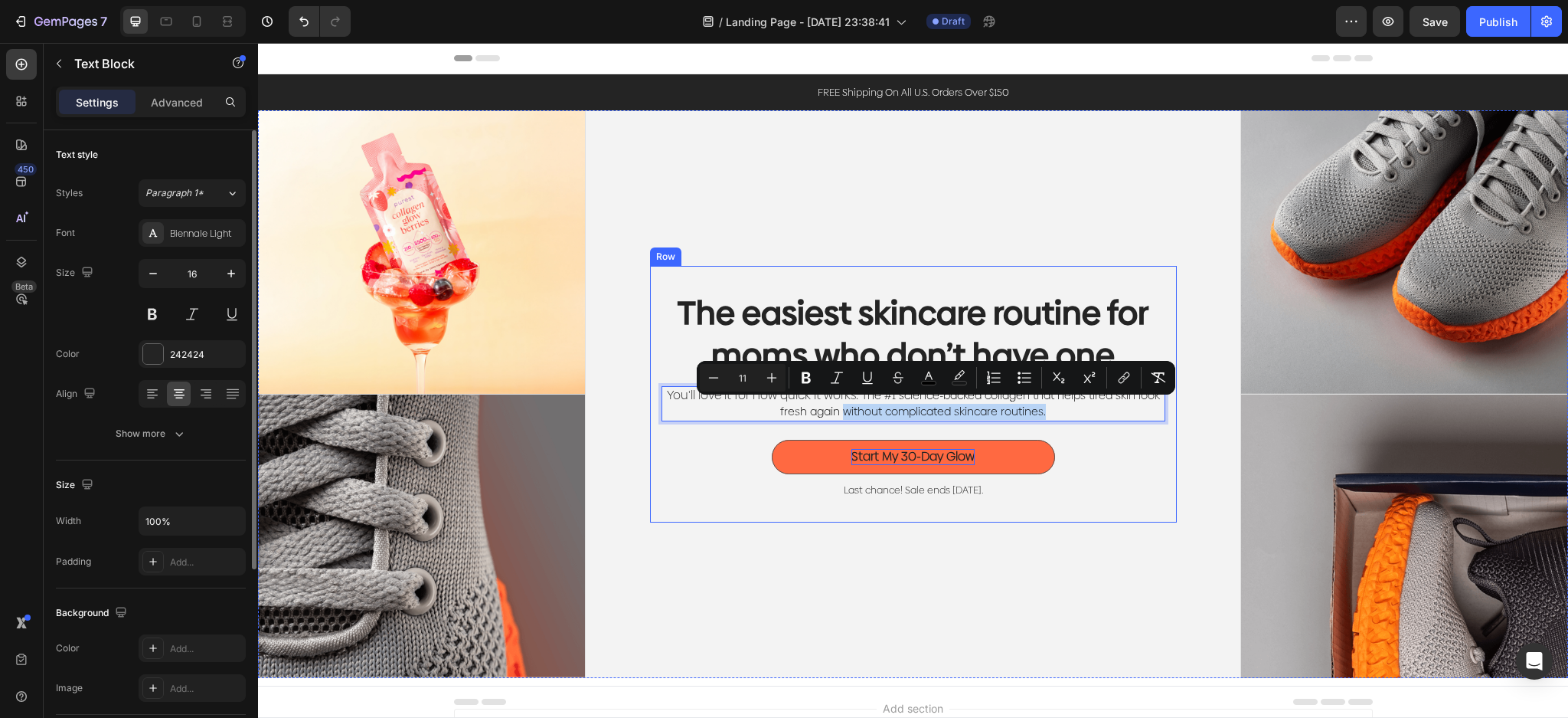
drag, startPoint x: 1068, startPoint y: 407, endPoint x: 834, endPoint y: 427, distance: 234.9
click at [834, 427] on div "The easiest skincare routine for moms who don’t have one Heading You'll love it…" at bounding box center [914, 394] width 504 height 207
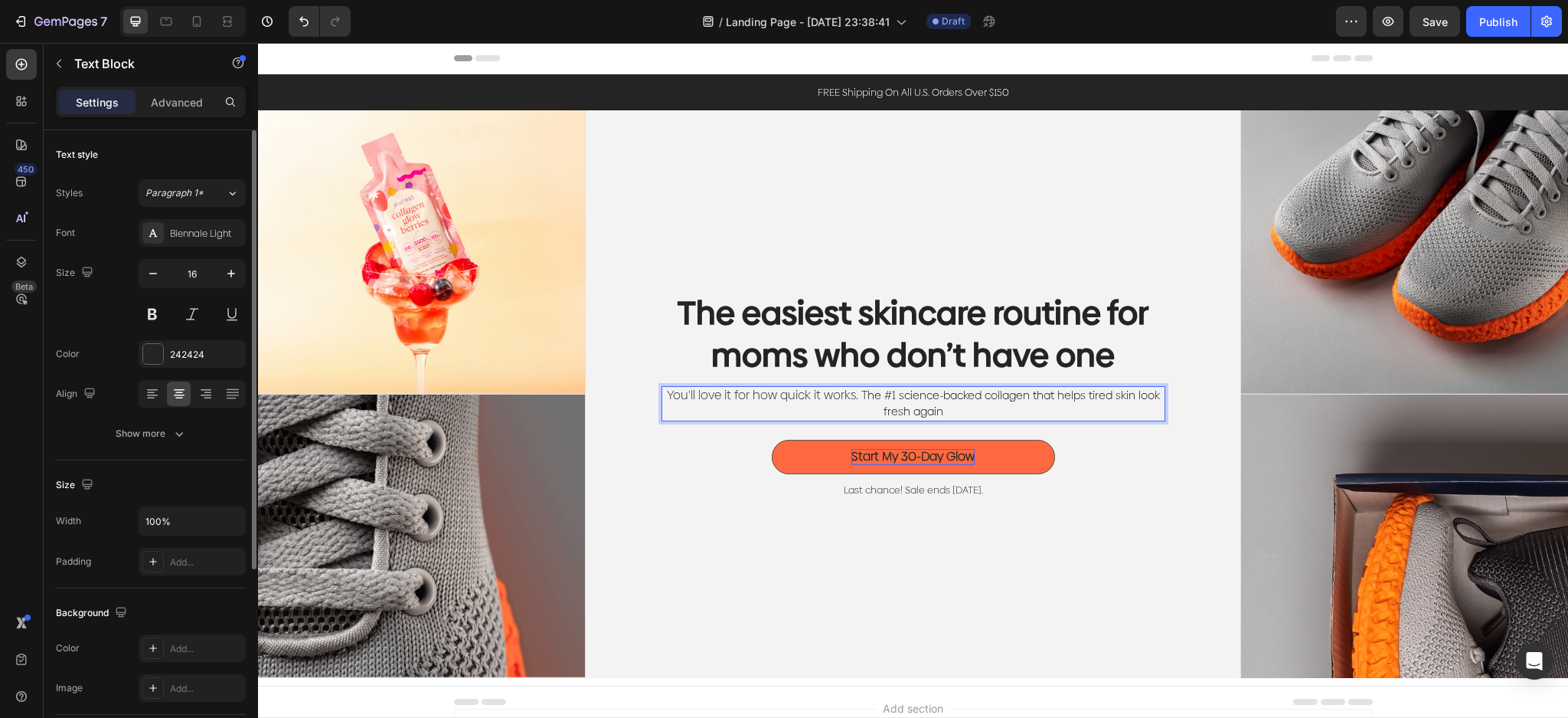
click at [1020, 402] on p "You'll love it for how quick it works. T he #1 science-backed collagen that hel…" at bounding box center [914, 403] width 501 height 32
drag, startPoint x: 995, startPoint y: 402, endPoint x: 852, endPoint y: 395, distance: 143.2
click at [852, 395] on p "You'll love it for how quick it works. T he #1 science-backed collagen that hel…" at bounding box center [914, 403] width 501 height 32
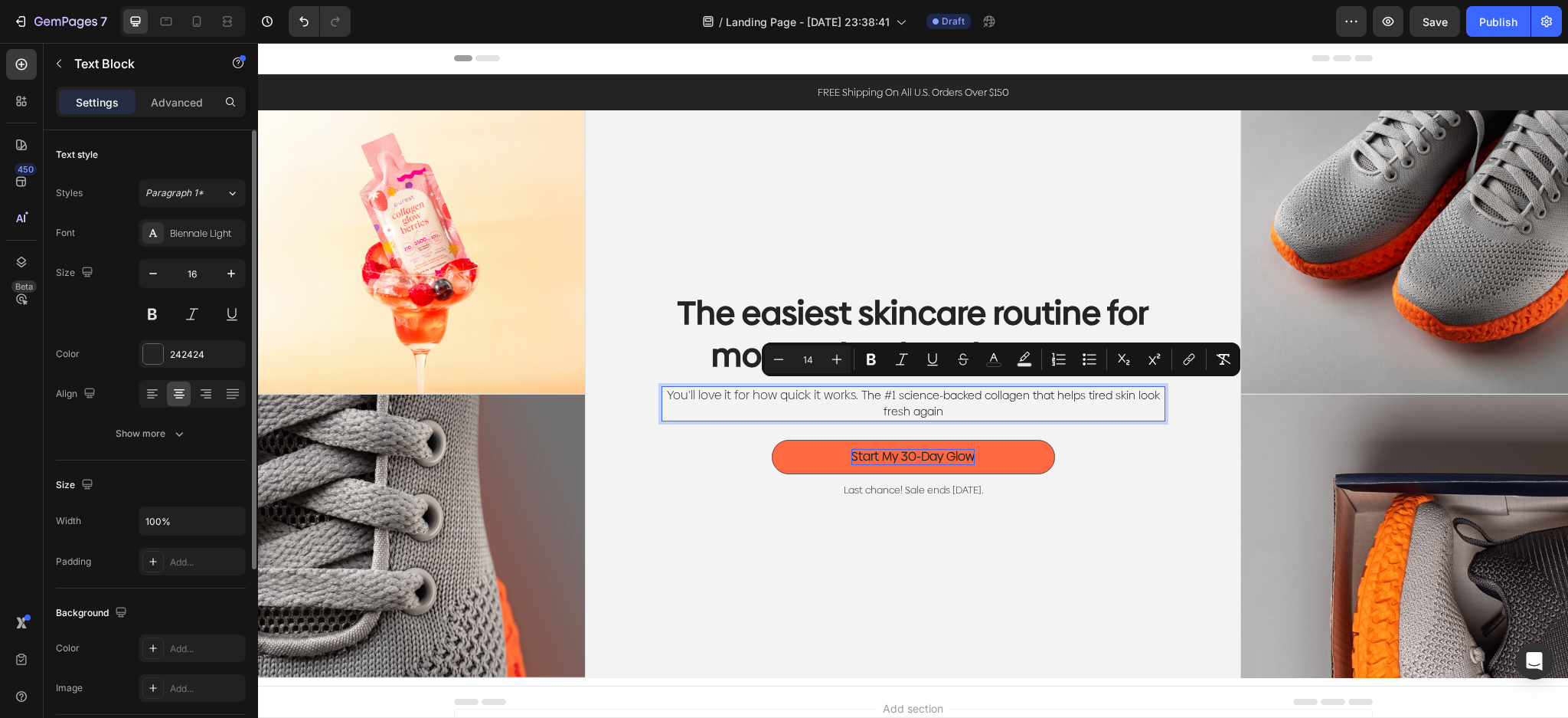
copy p "T he #1 science-backed collagen that helps tired skin look fresh again"
click at [1044, 415] on p "You'll love it for how quick it works. T he #1 science-backed collagen that hel…" at bounding box center [914, 403] width 501 height 32
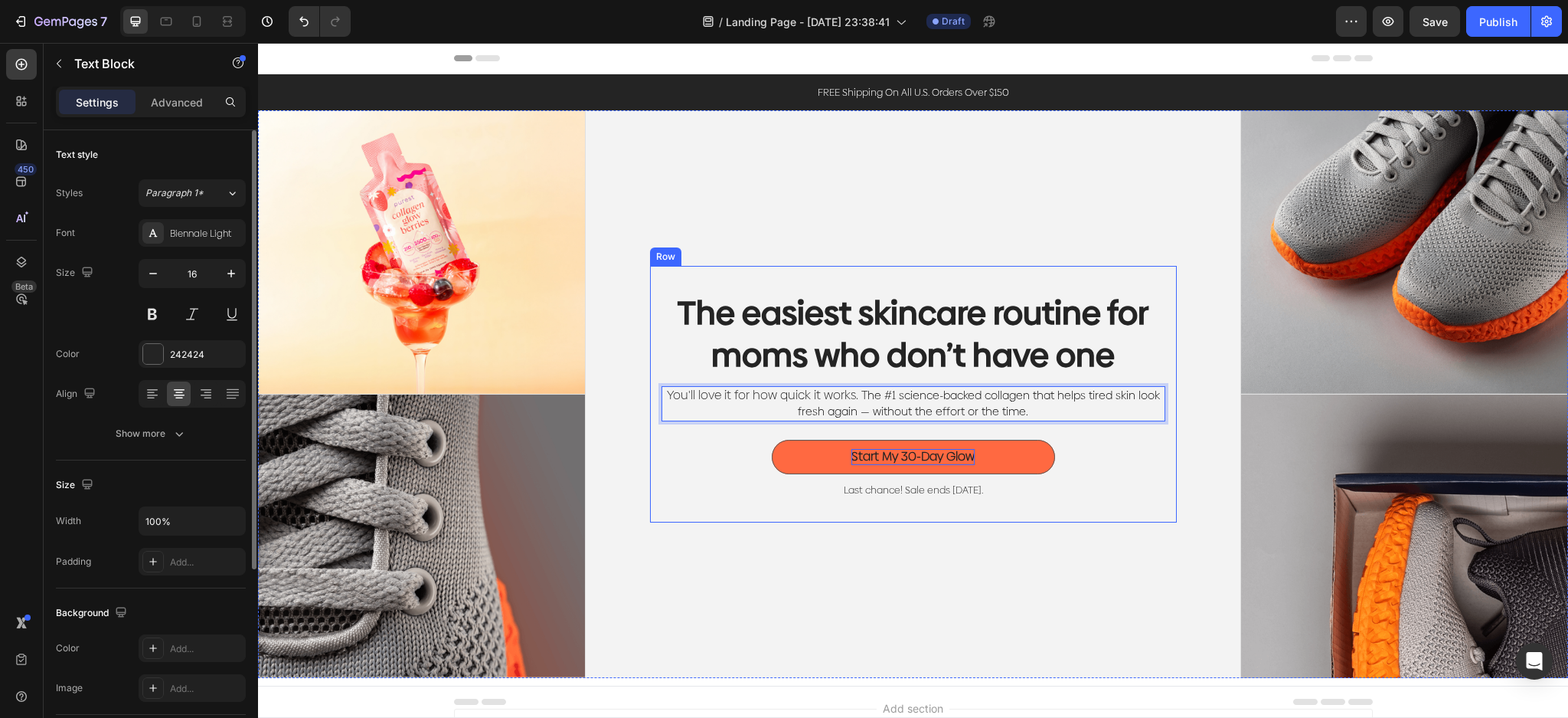
click at [1154, 521] on div "The easiest skincare routine for moms who don’t have one Heading You'll love it…" at bounding box center [913, 394] width 655 height 568
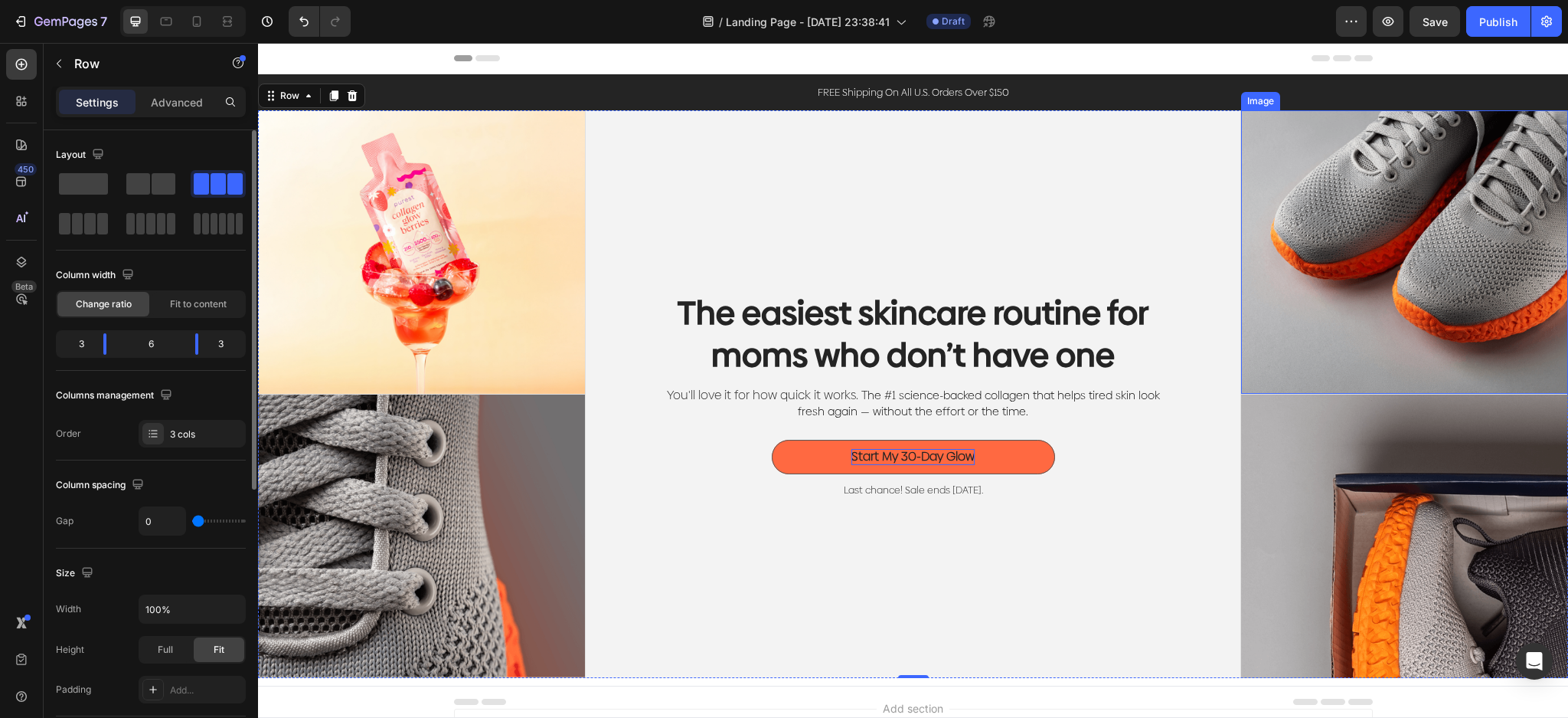
click at [1402, 278] on img at bounding box center [1404, 252] width 327 height 283
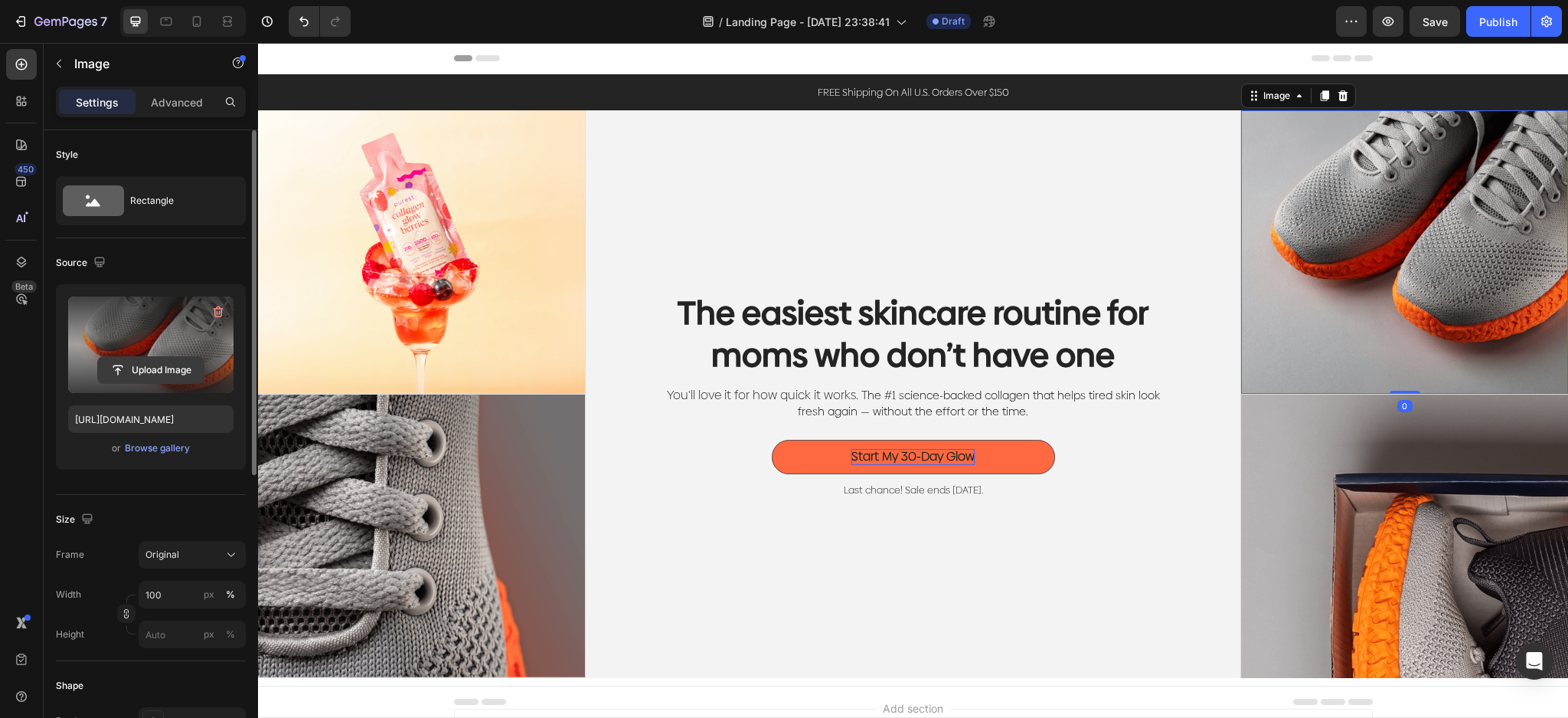
click at [155, 373] on input "file" at bounding box center [150, 370] width 106 height 26
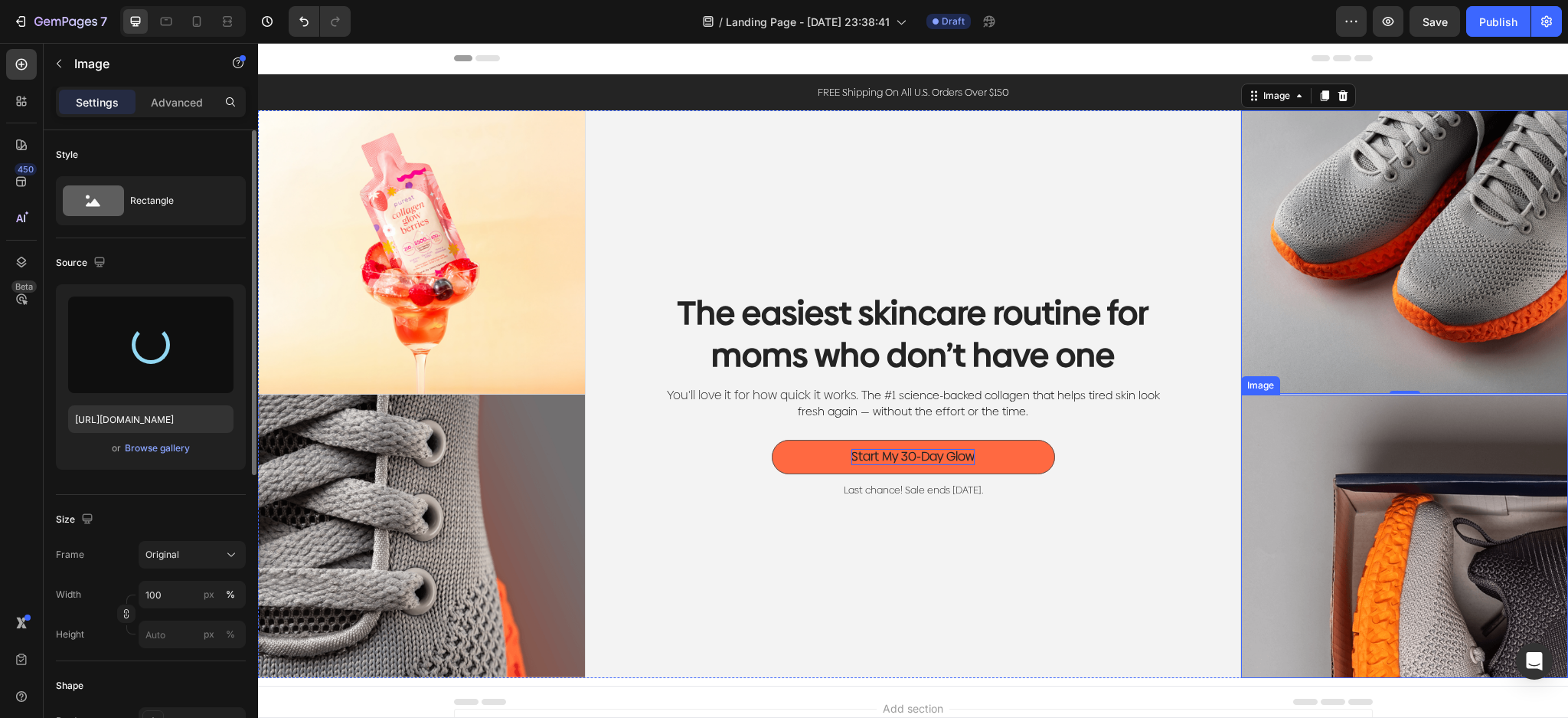
type input "https://cdn.shopify.com/s/files/1/0023/9317/8161/files/gempages_574635138369979…"
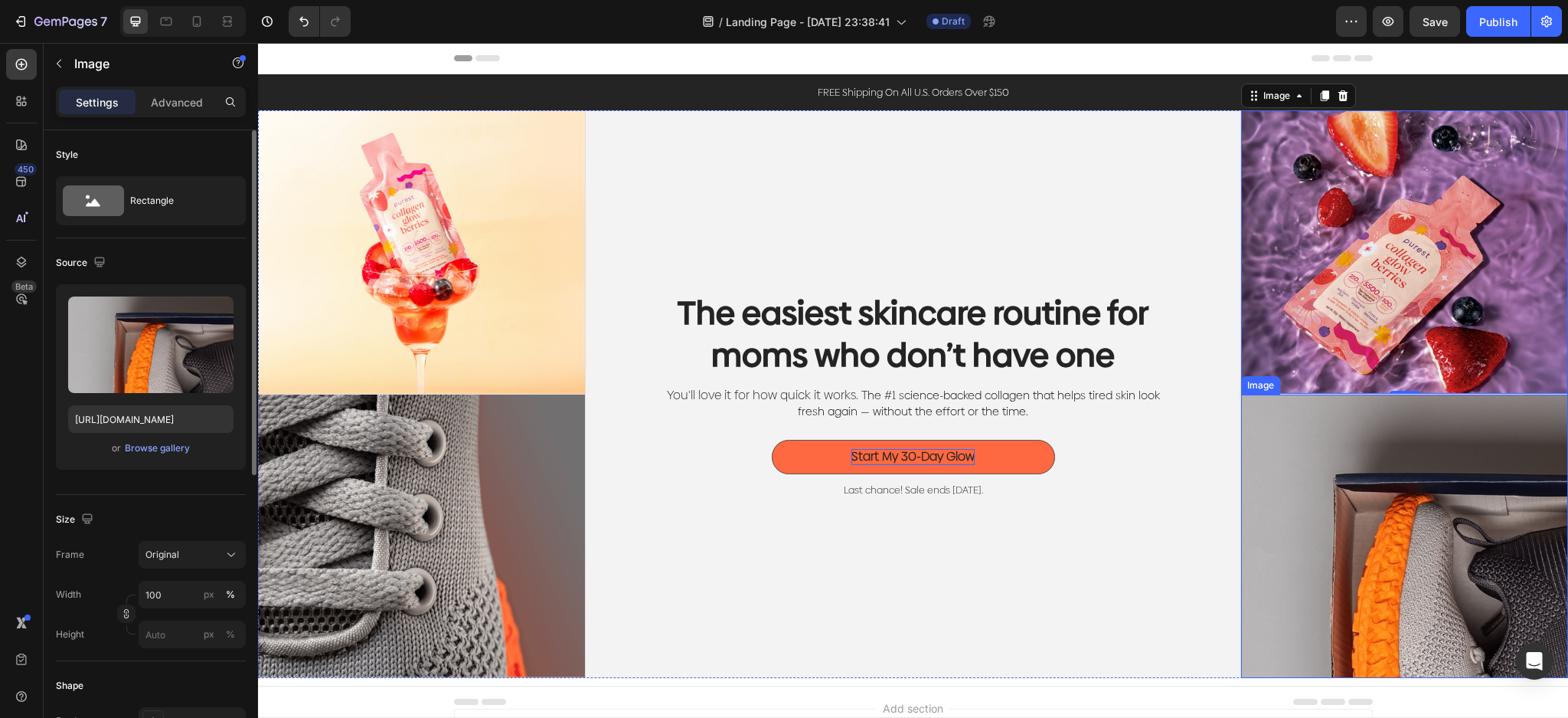
click at [1382, 526] on img at bounding box center [1404, 536] width 327 height 283
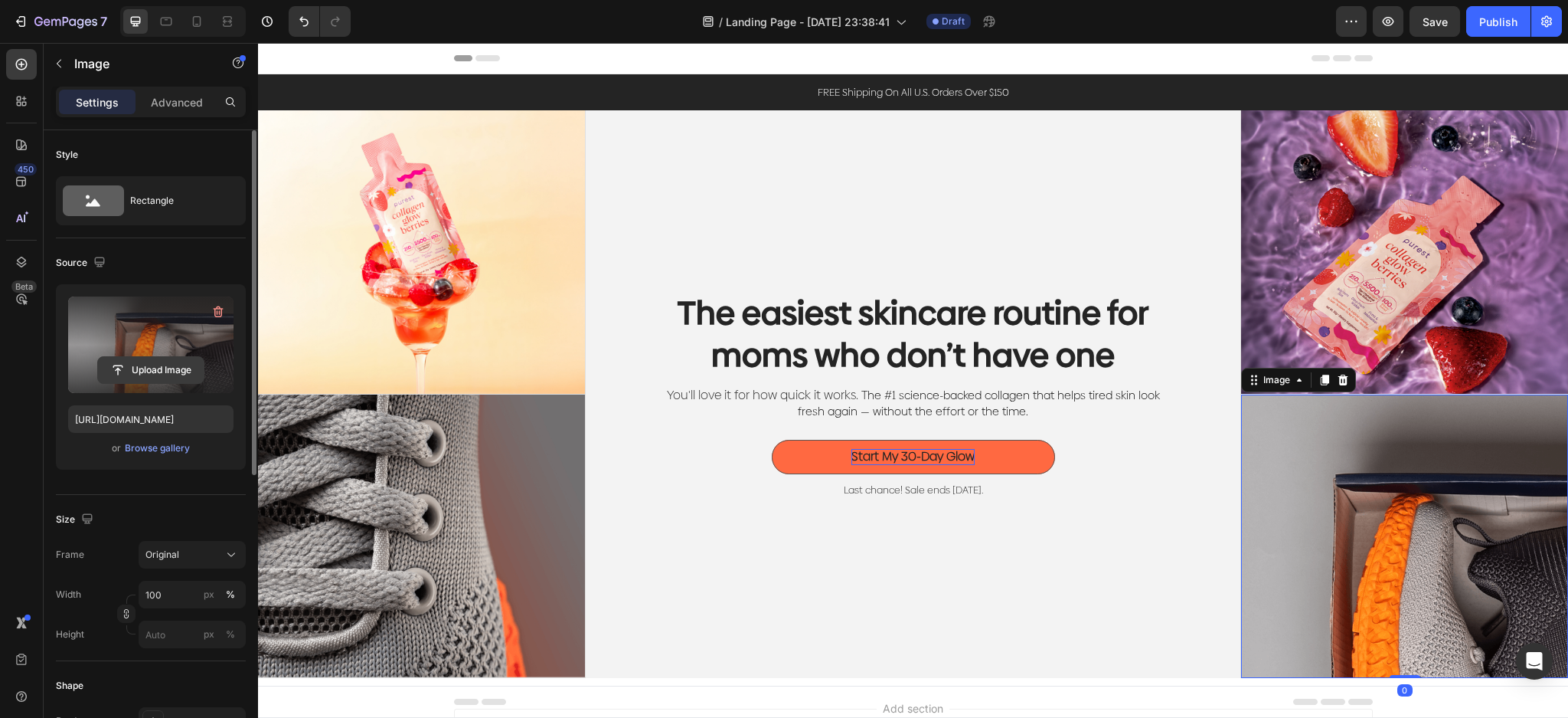
click at [146, 372] on input "file" at bounding box center [150, 370] width 106 height 26
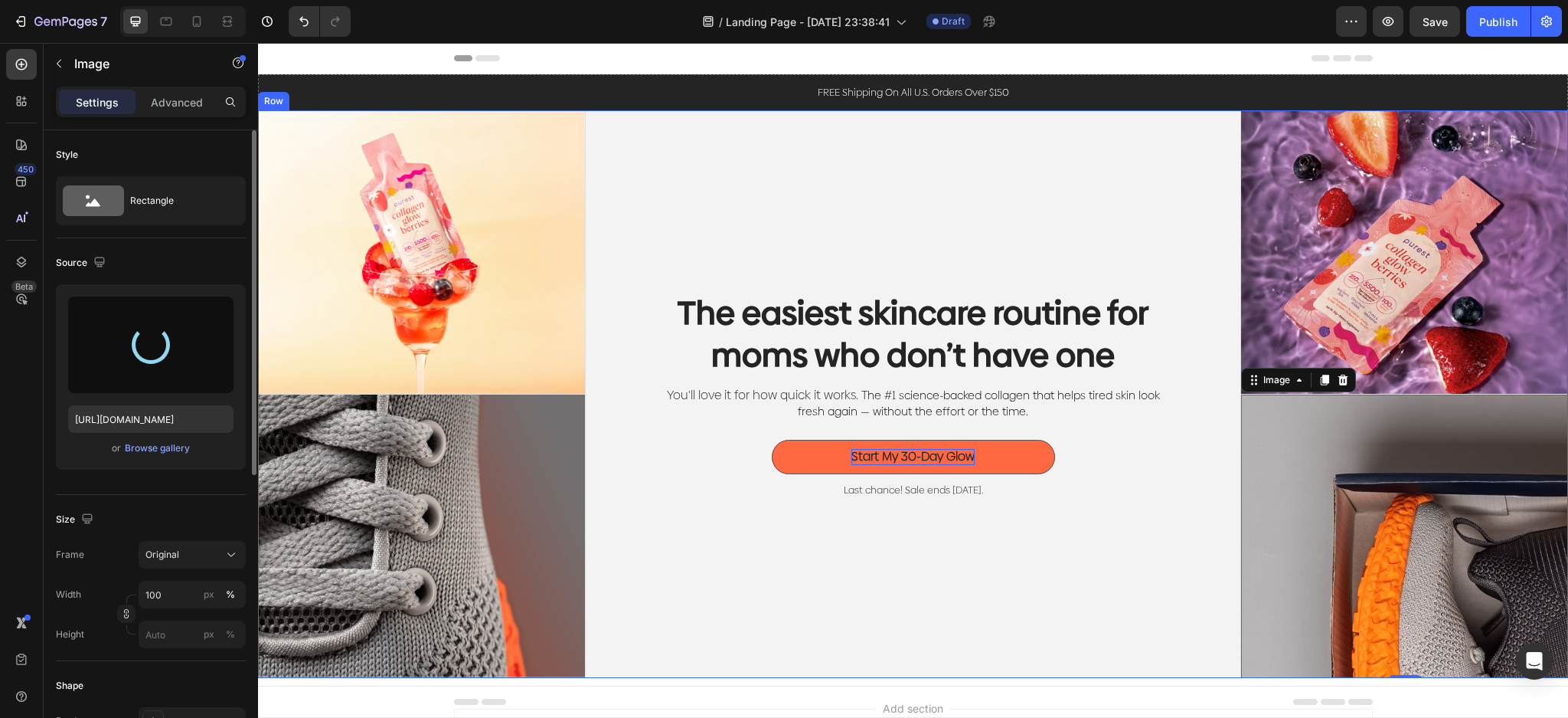
type input "https://cdn.shopify.com/s/files/1/0023/9317/8161/files/gempages_574635138369979…"
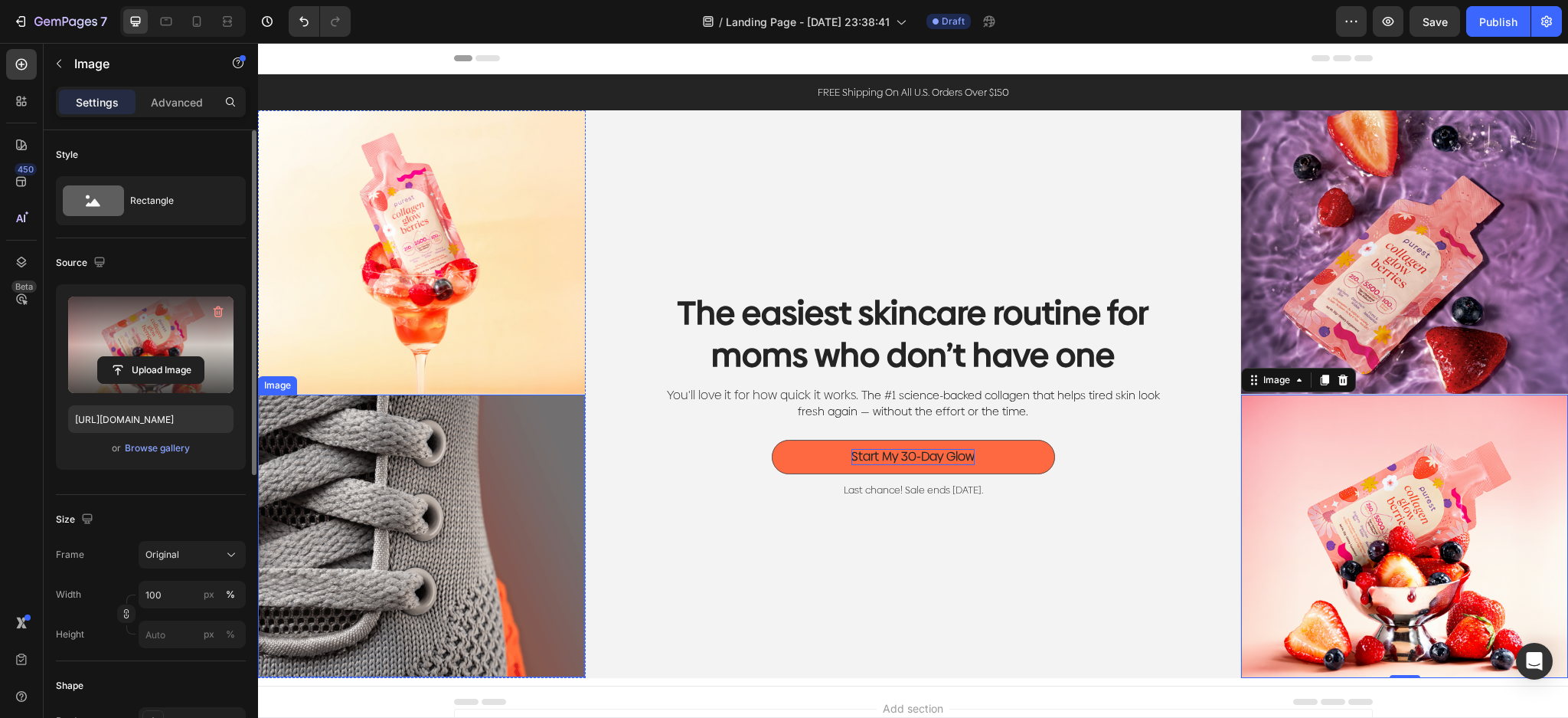
click at [491, 557] on img at bounding box center [421, 536] width 327 height 283
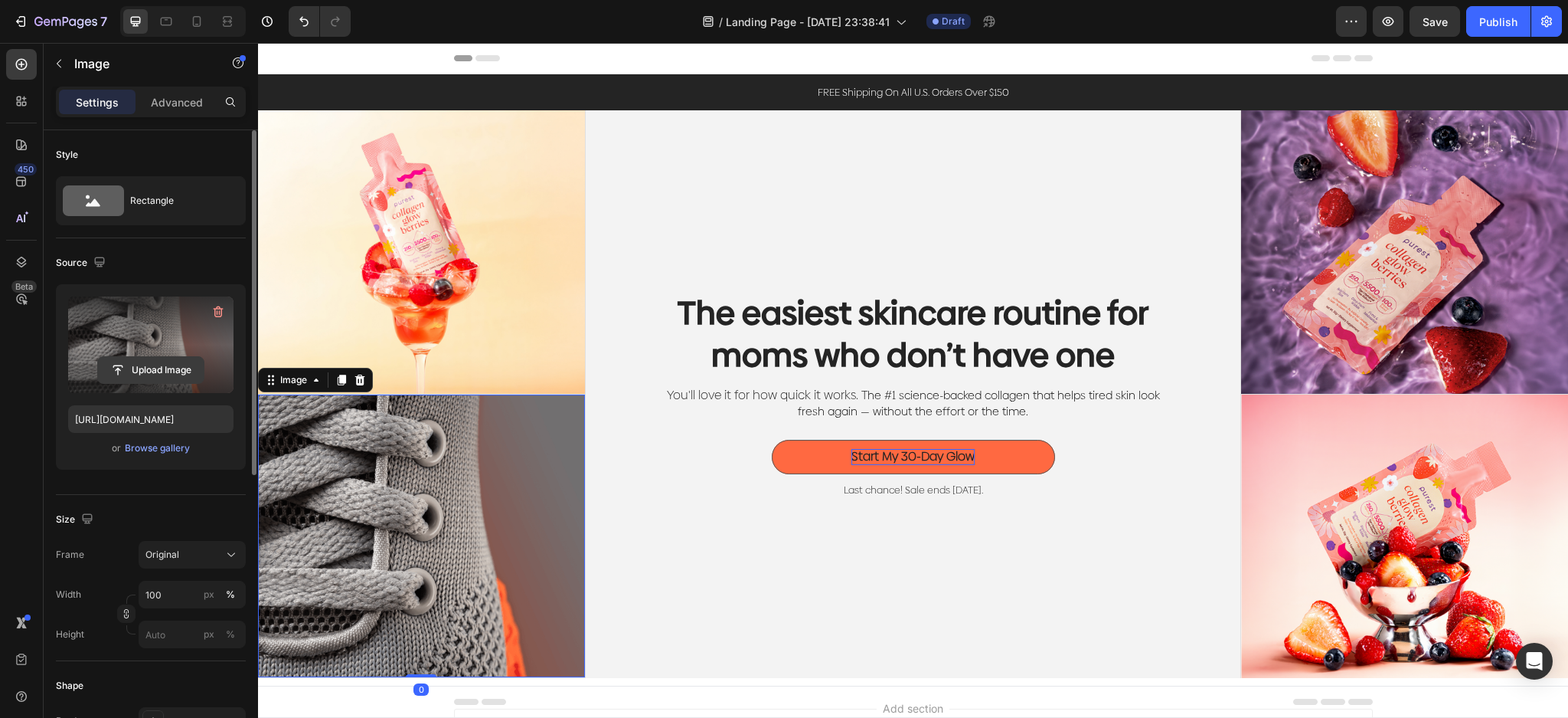
click at [161, 367] on input "file" at bounding box center [150, 370] width 106 height 26
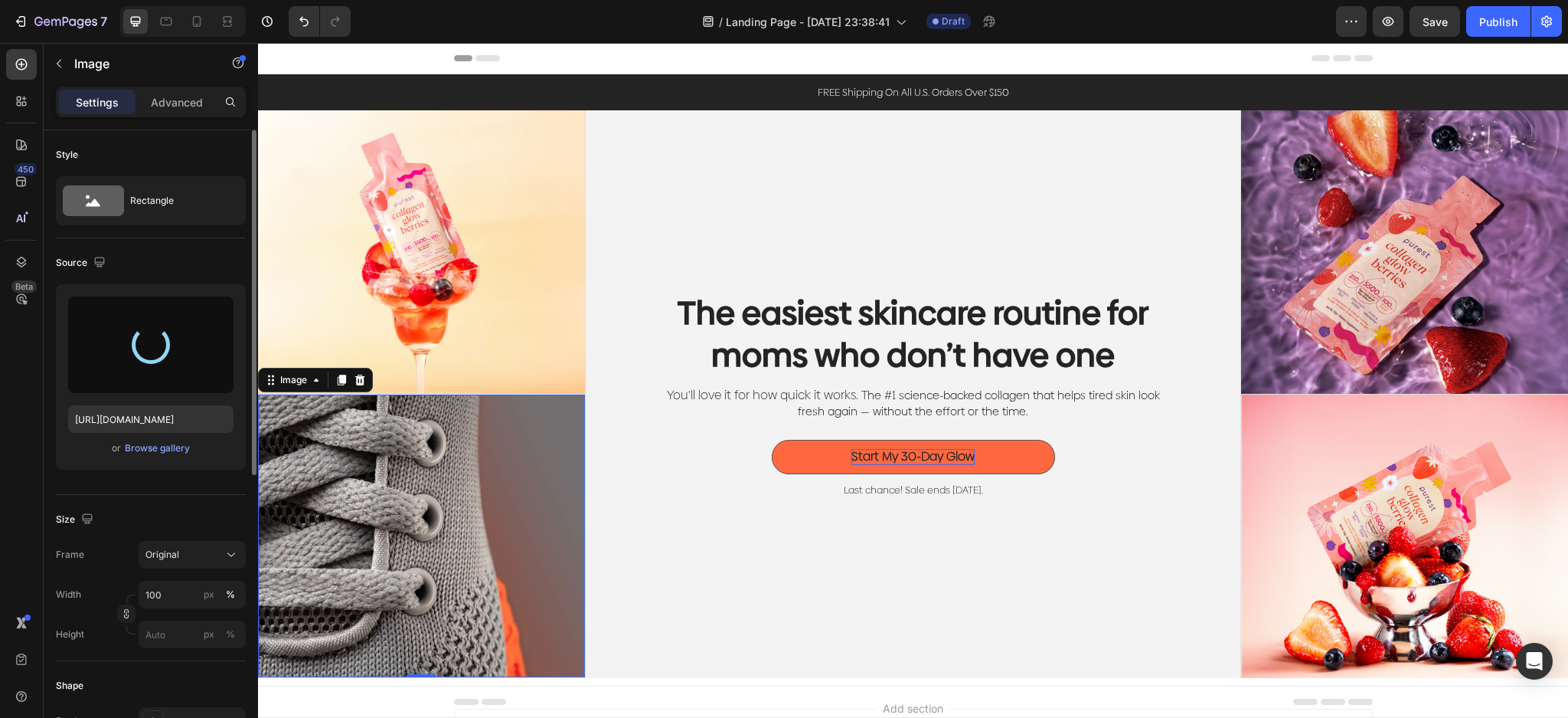
type input "https://cdn.shopify.com/s/files/1/0023/9317/8161/files/gempages_574635138369979…"
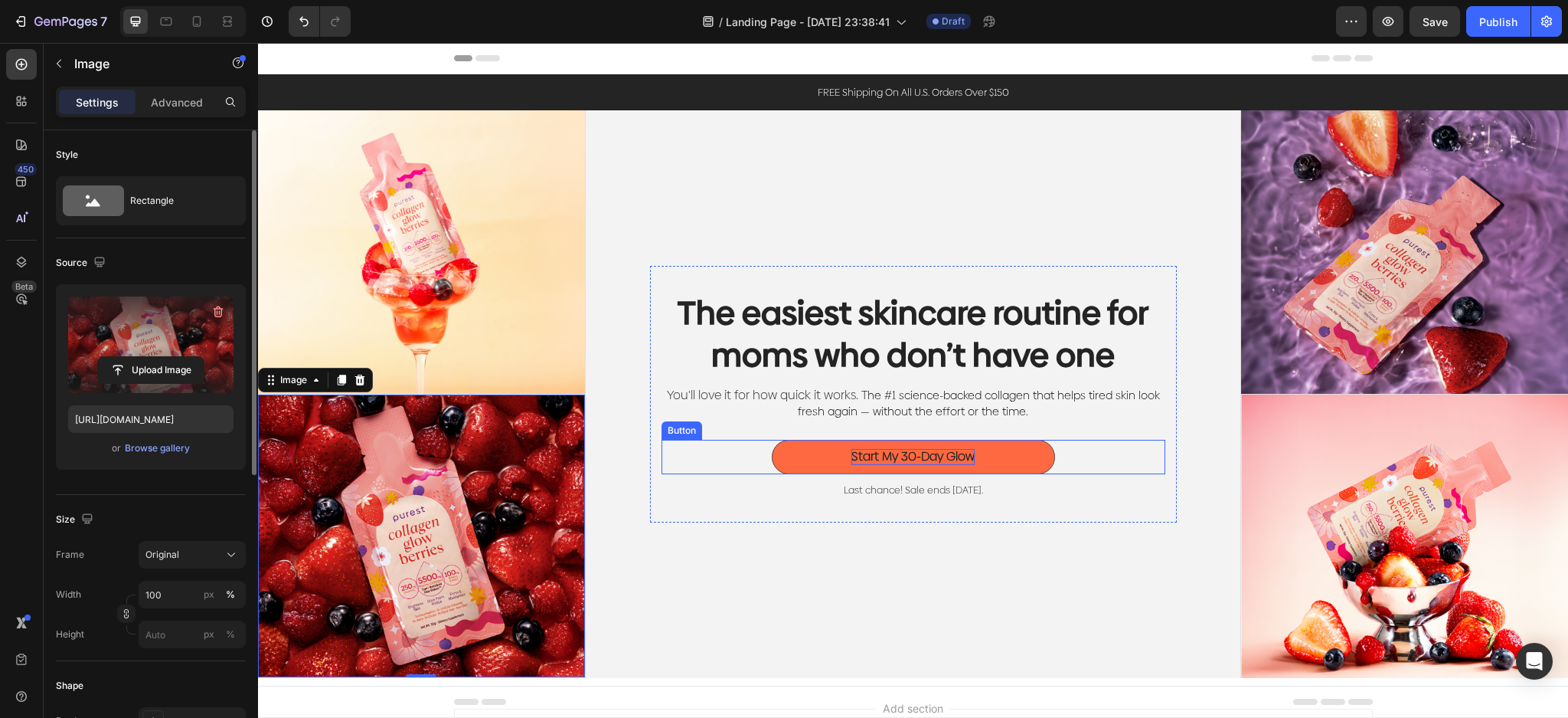
click at [949, 451] on p "Start My 30-Day Glow" at bounding box center [913, 457] width 123 height 16
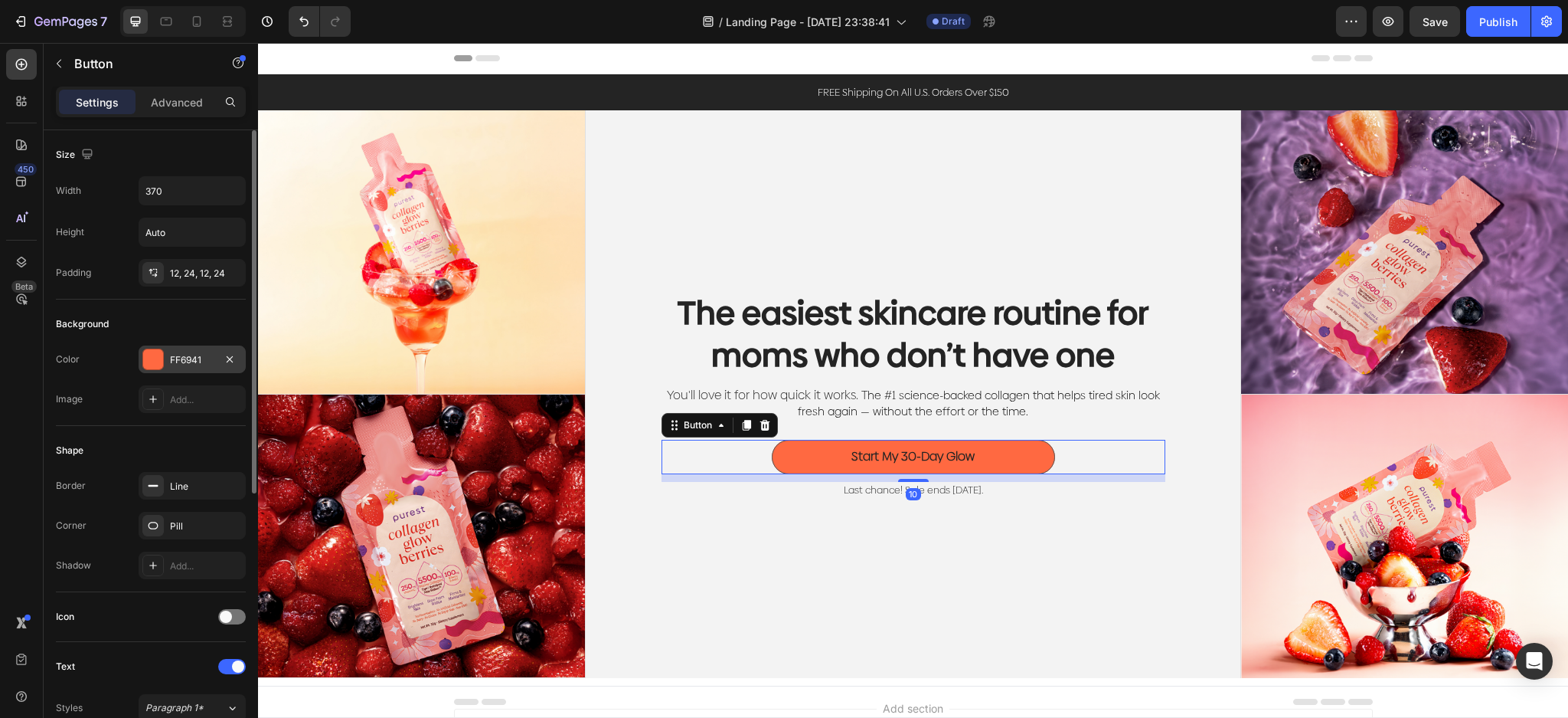
click at [159, 359] on div at bounding box center [153, 359] width 20 height 20
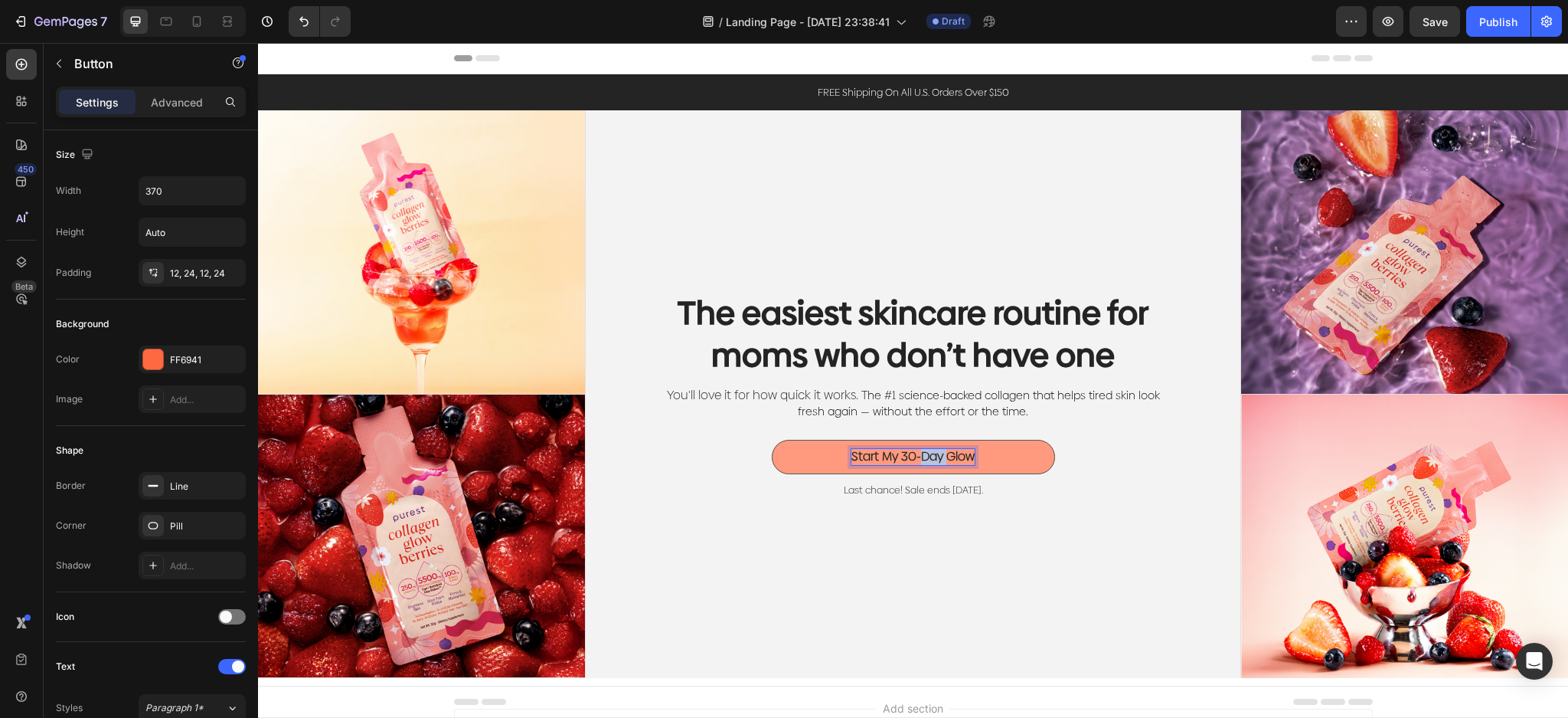
click at [924, 459] on p "Start My 30-Day Glow" at bounding box center [913, 457] width 123 height 16
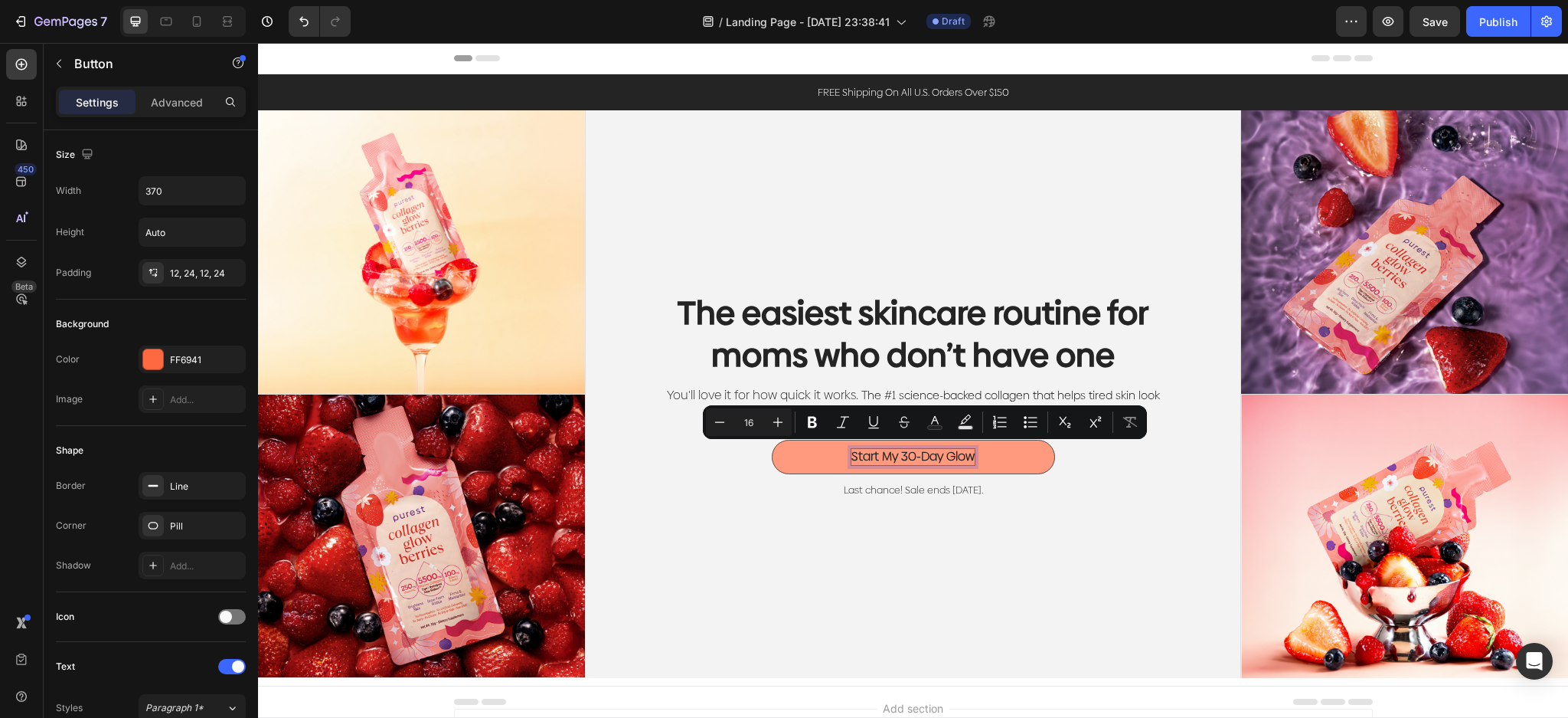
click at [962, 457] on p "Start My 30-Day Glow" at bounding box center [913, 457] width 123 height 16
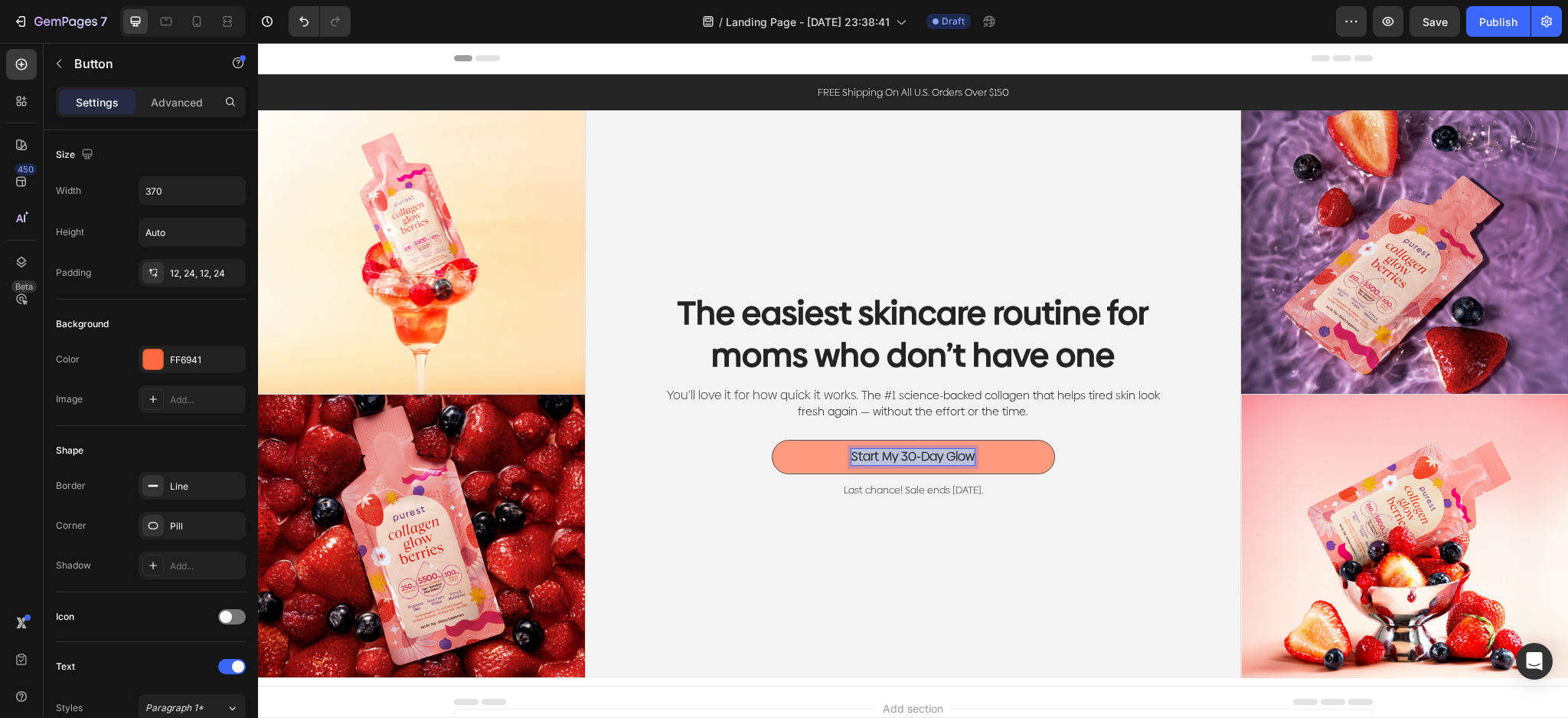
drag, startPoint x: 965, startPoint y: 456, endPoint x: 811, endPoint y: 448, distance: 154.2
click at [811, 448] on button "Start My 30-Day Glow" at bounding box center [913, 456] width 283 height 34
click at [771, 439] on button "Get" at bounding box center [913, 456] width 283 height 34
click at [771, 439] on button "Get My" at bounding box center [913, 456] width 283 height 34
click at [771, 439] on button "Get My Glow" at bounding box center [913, 456] width 283 height 34
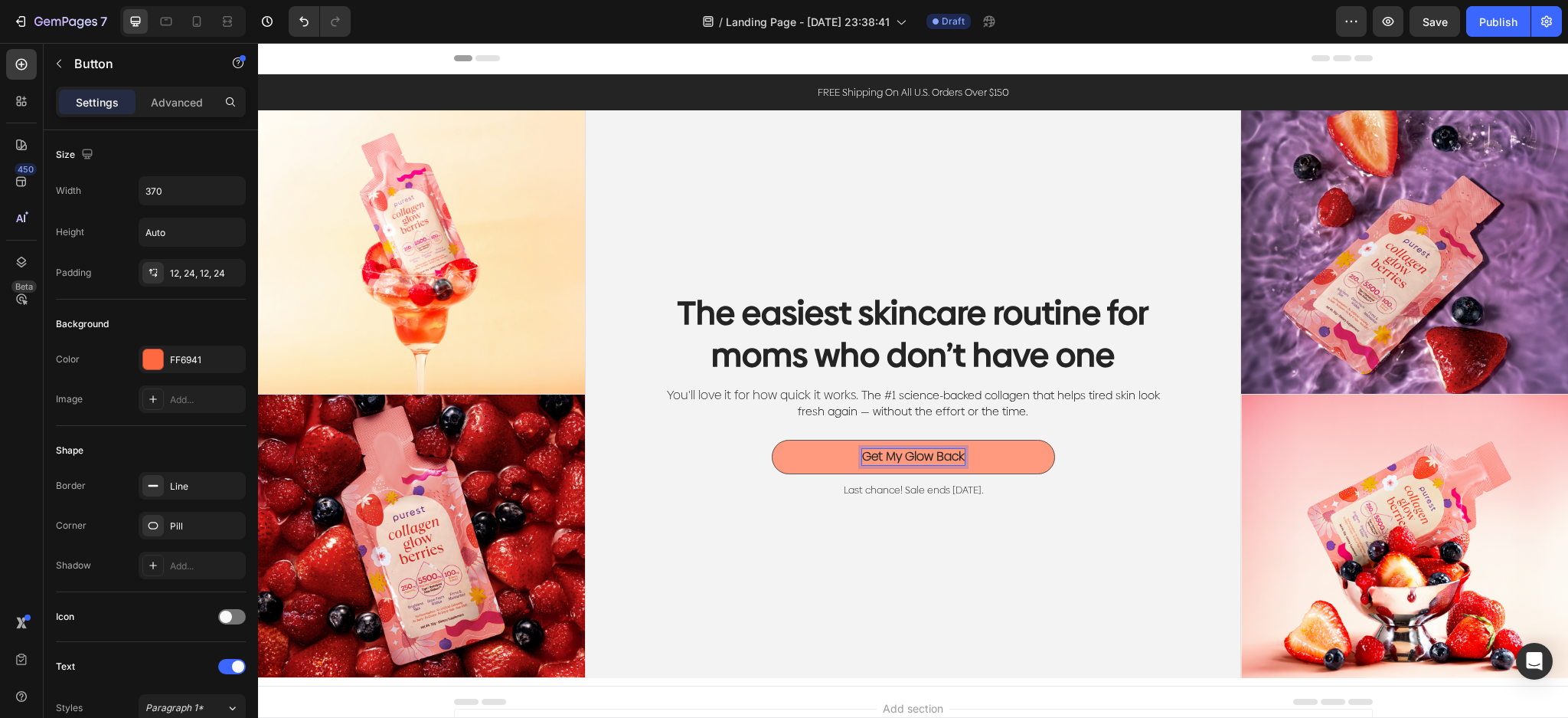
click at [771, 439] on button "Get My Glow Back" at bounding box center [913, 456] width 283 height 34
click at [771, 439] on button "Get My Glow Back in" at bounding box center [913, 456] width 283 height 34
click at [771, 439] on button "Get My Glow Back in 3" at bounding box center [913, 456] width 283 height 34
drag, startPoint x: 893, startPoint y: 451, endPoint x: 871, endPoint y: 451, distance: 22.0
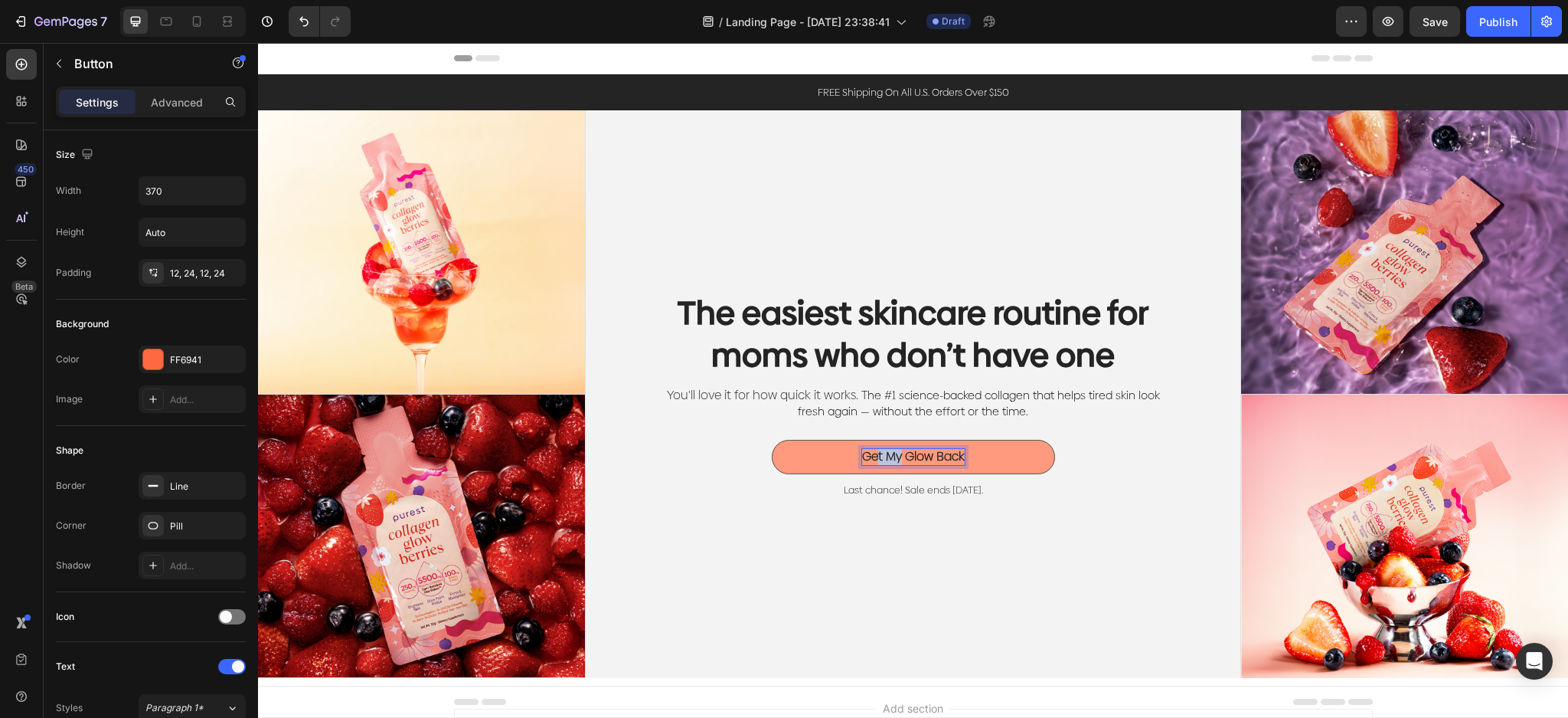
click at [871, 451] on p "Get My Glow Back" at bounding box center [913, 457] width 102 height 16
click at [771, 439] on button "Ge Glow Back" at bounding box center [913, 456] width 283 height 34
click at [771, 439] on button "Get Glow Back" at bounding box center [913, 456] width 283 height 34
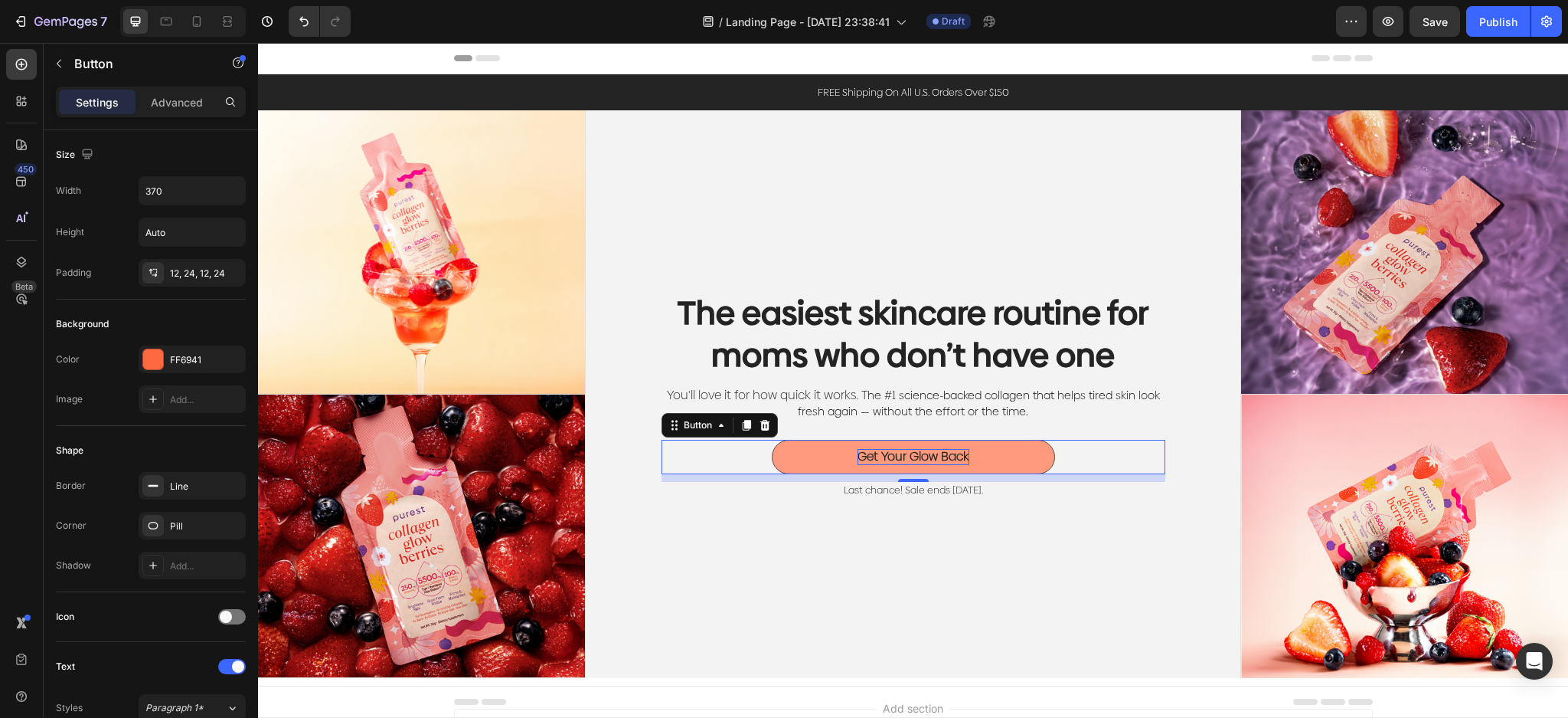
click at [966, 456] on button "Get Your Glow Back" at bounding box center [913, 456] width 283 height 34
click at [957, 459] on p "Get Your Glow Back" at bounding box center [914, 457] width 112 height 16
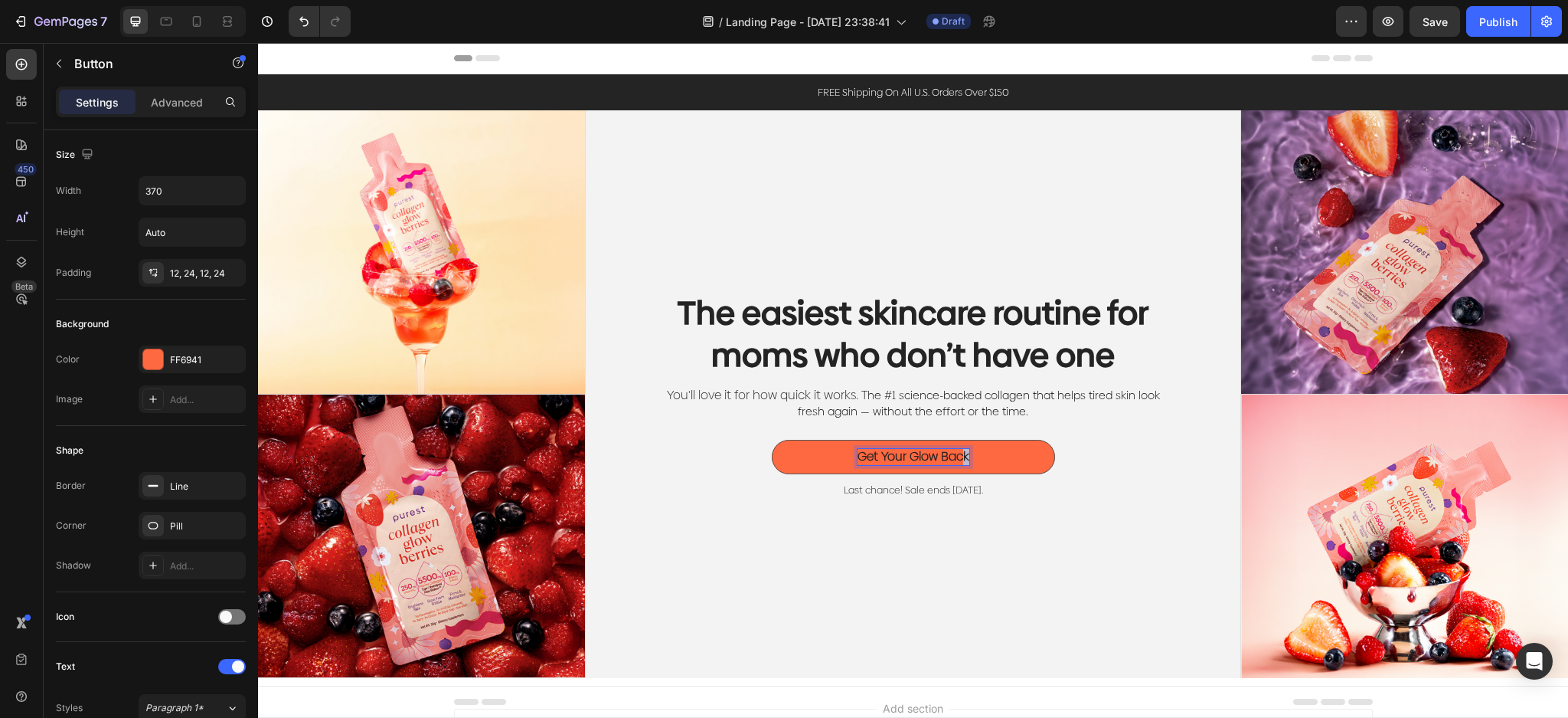
click at [957, 459] on p "Get Your Glow Back" at bounding box center [914, 457] width 112 height 16
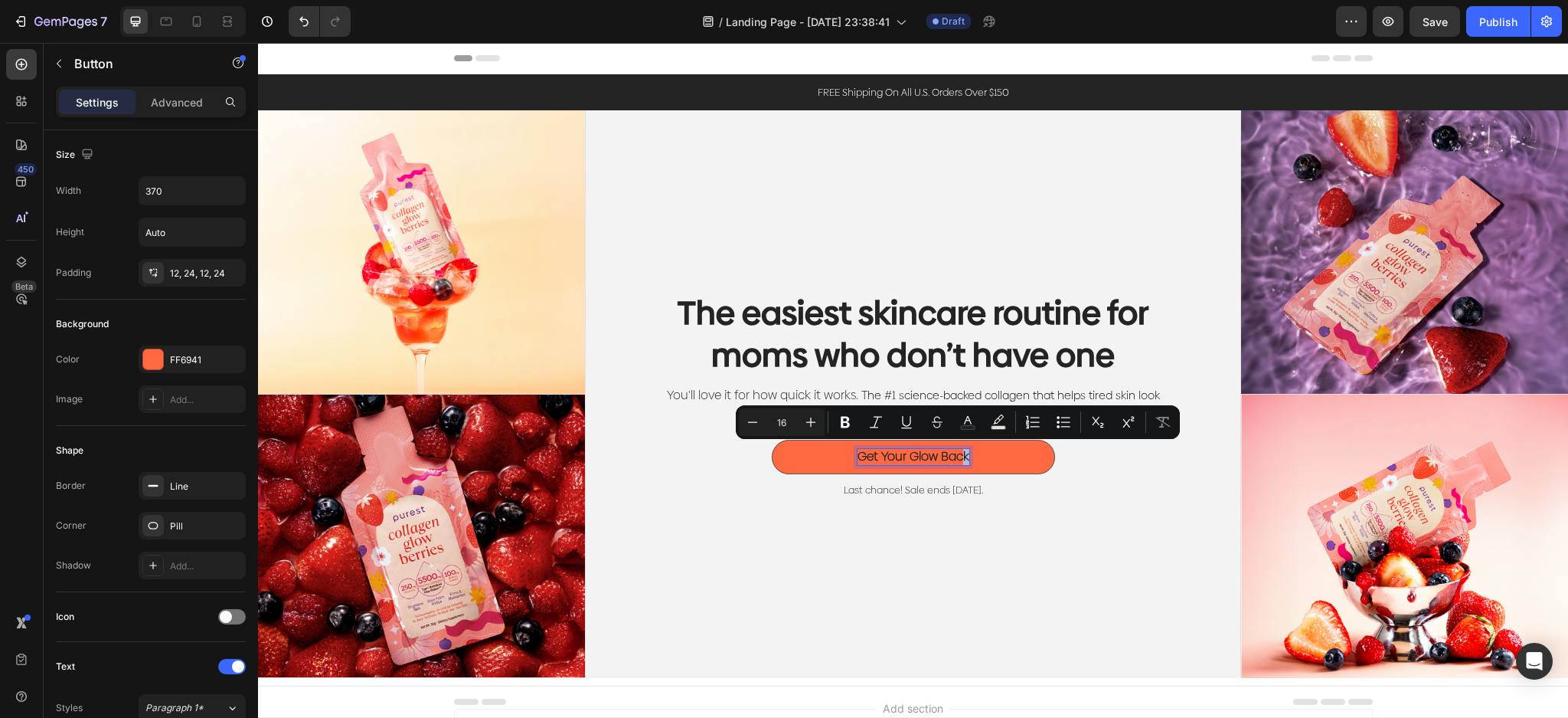
click at [963, 458] on button "Get Your Glow Back" at bounding box center [913, 456] width 283 height 34
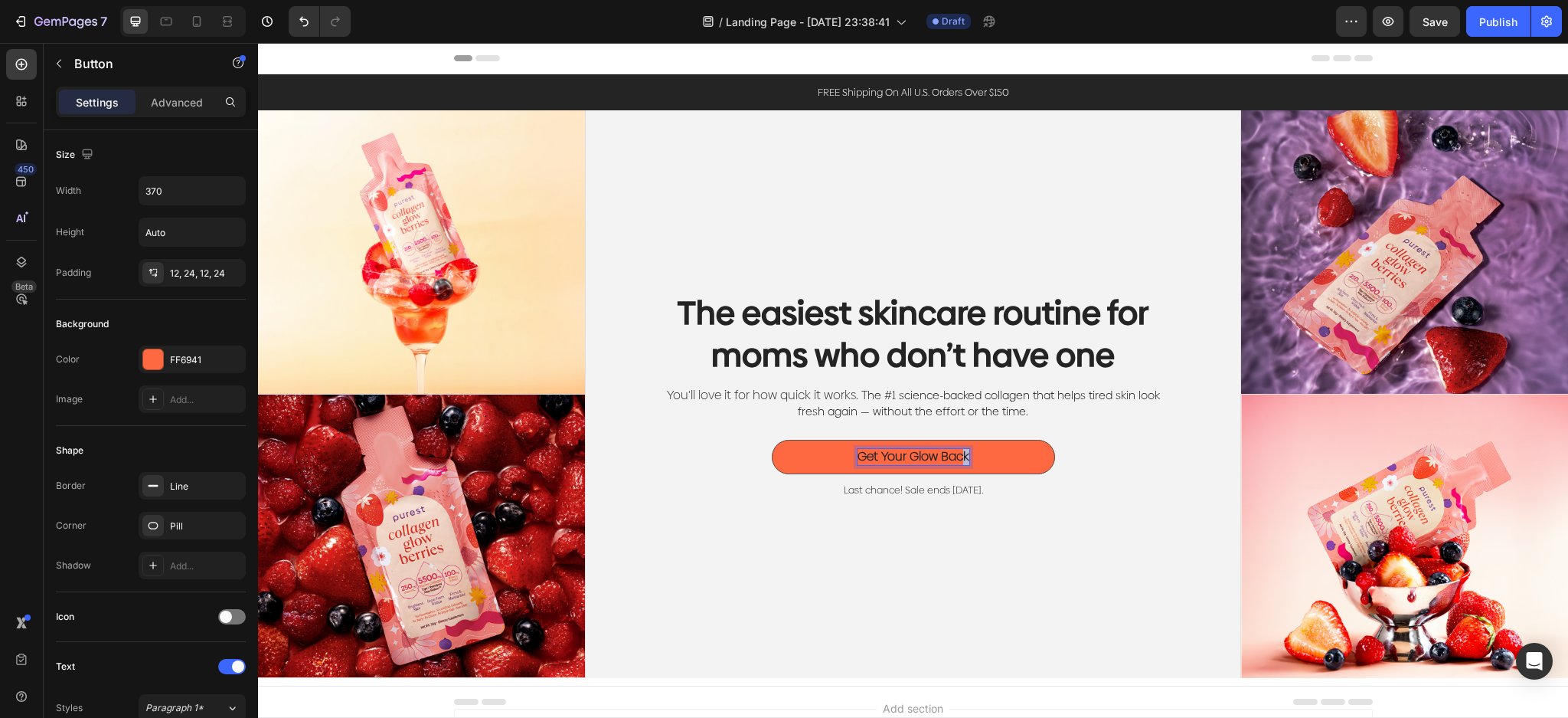
click at [960, 455] on p "Get Your Glow Back" at bounding box center [914, 457] width 112 height 16
click at [771, 439] on button "Get Your Glow Back" at bounding box center [913, 456] width 283 height 34
click at [771, 439] on button "Get Your Glow Back in" at bounding box center [913, 456] width 283 height 34
click at [771, 439] on button "Get Your Glow Back in 30" at bounding box center [913, 456] width 283 height 34
click at [1025, 580] on div "The easiest skincare routine for moms who don’t have one Heading You'll love it…" at bounding box center [913, 394] width 655 height 568
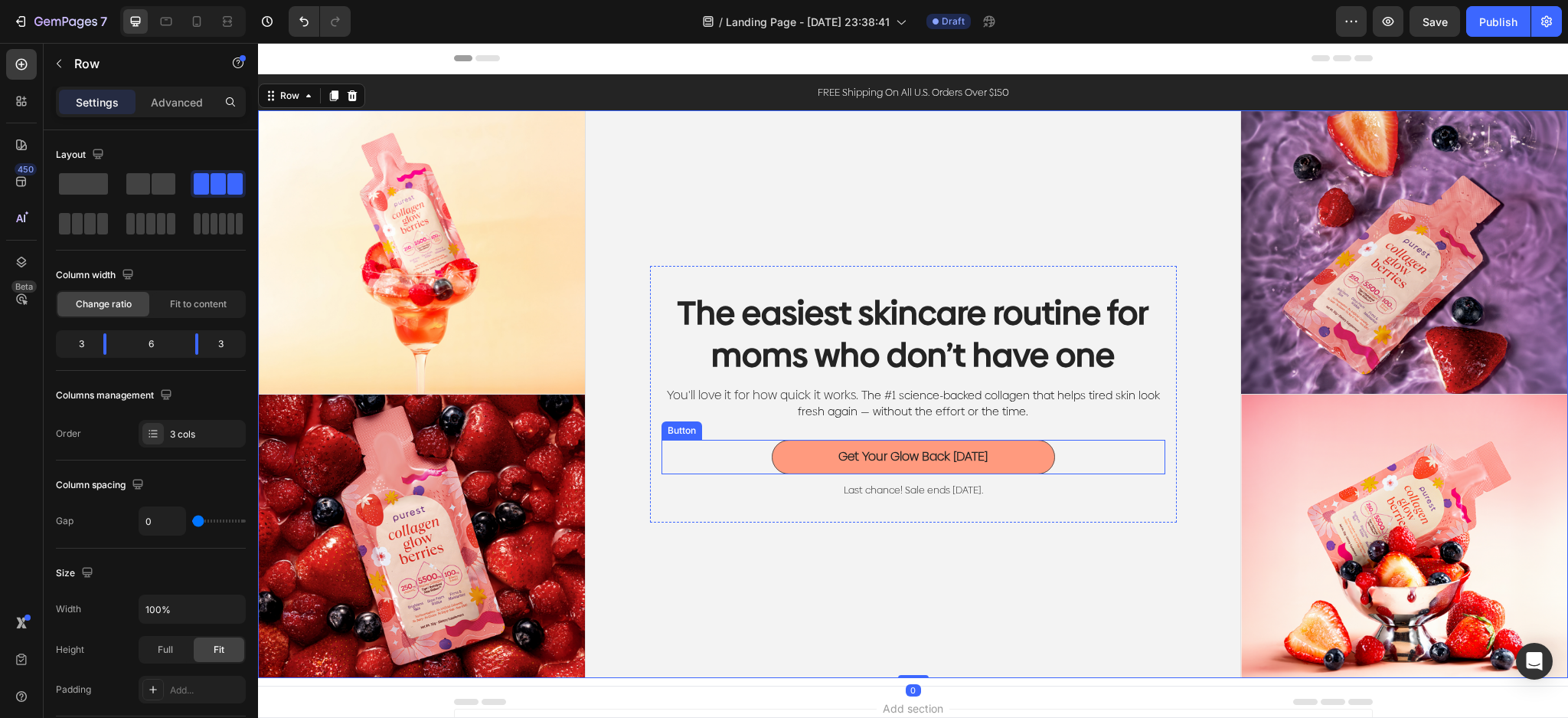
click at [1025, 455] on button "Get Your Glow Back in 30 Days" at bounding box center [913, 456] width 283 height 34
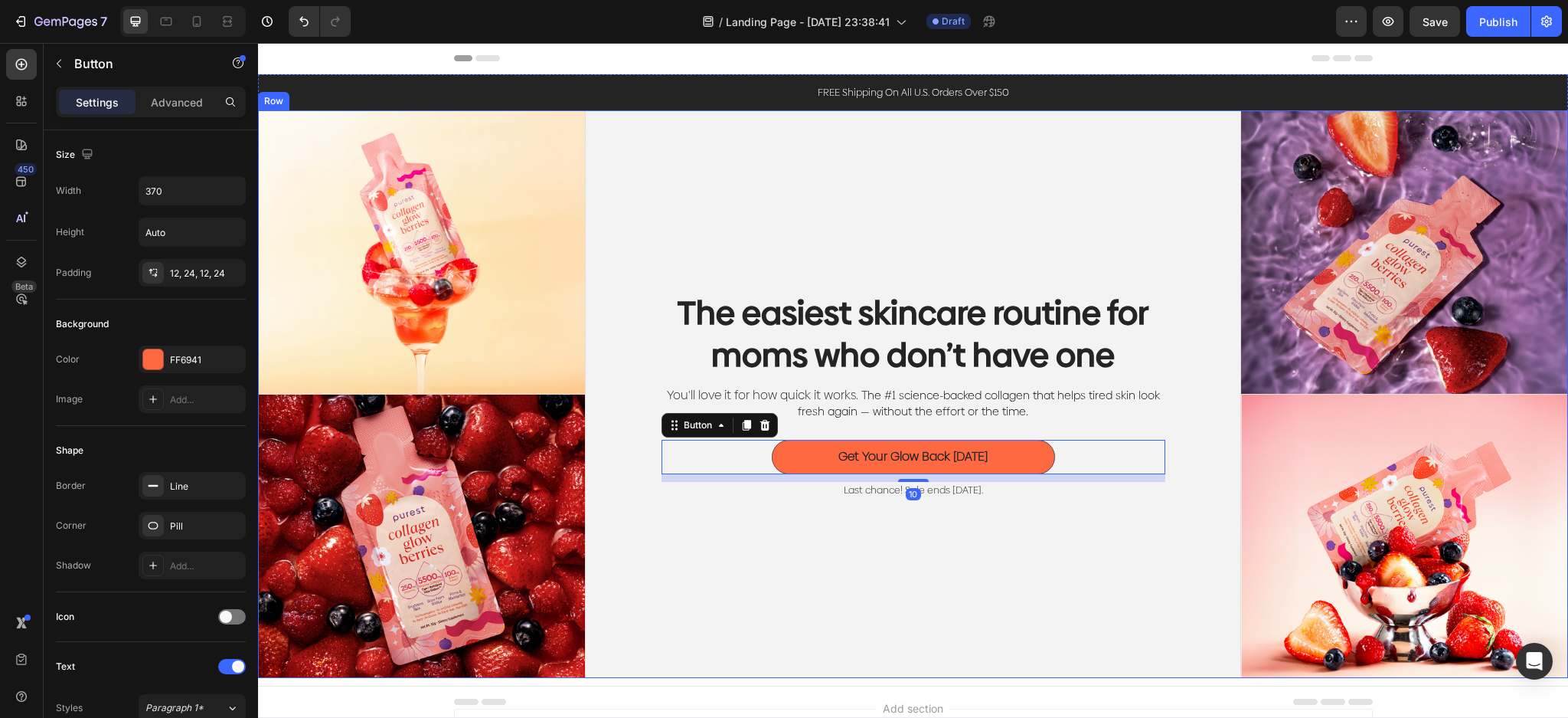
click at [1153, 585] on div "The easiest skincare routine for moms who don’t have one Heading You'll love it…" at bounding box center [913, 394] width 655 height 568
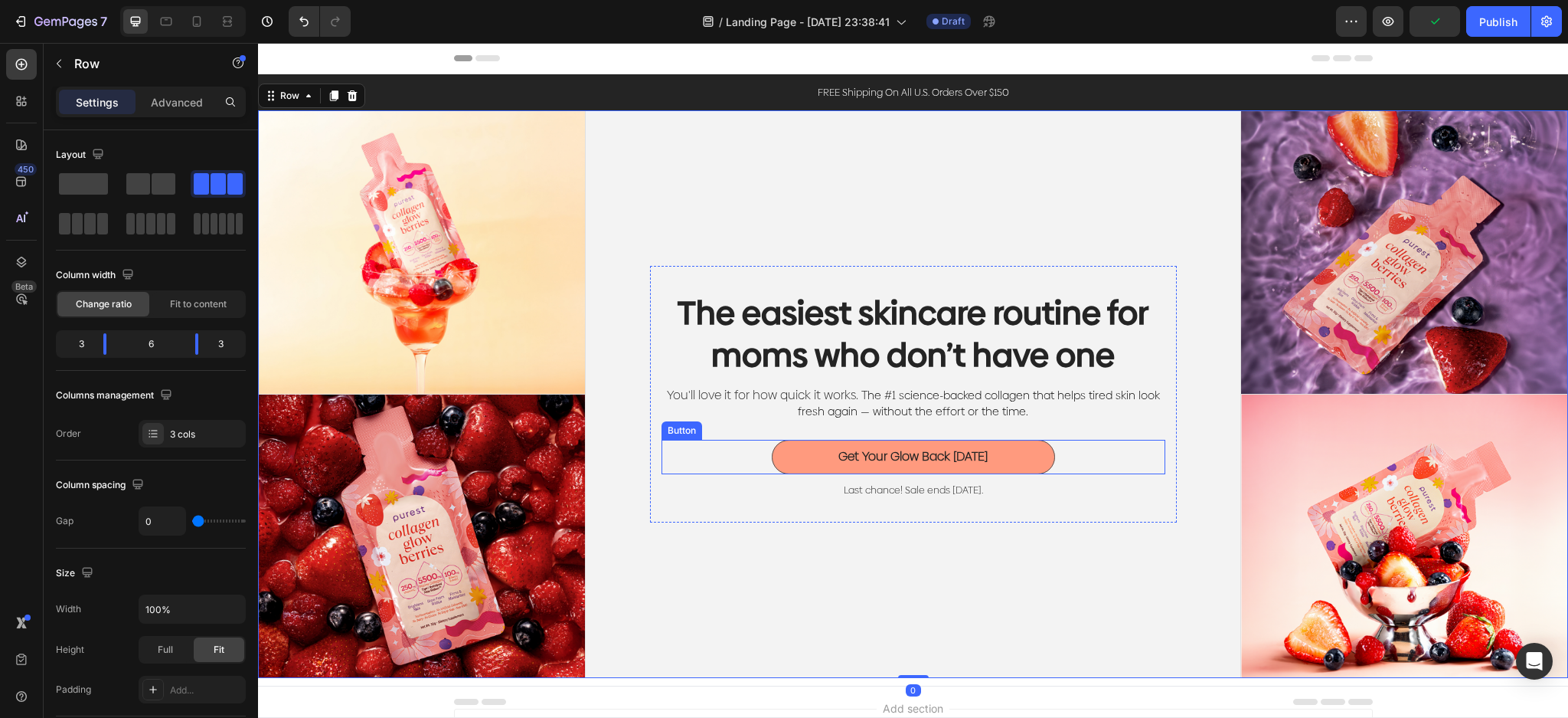
click at [1011, 450] on button "Get Your Glow Back in 30 Days" at bounding box center [913, 456] width 283 height 34
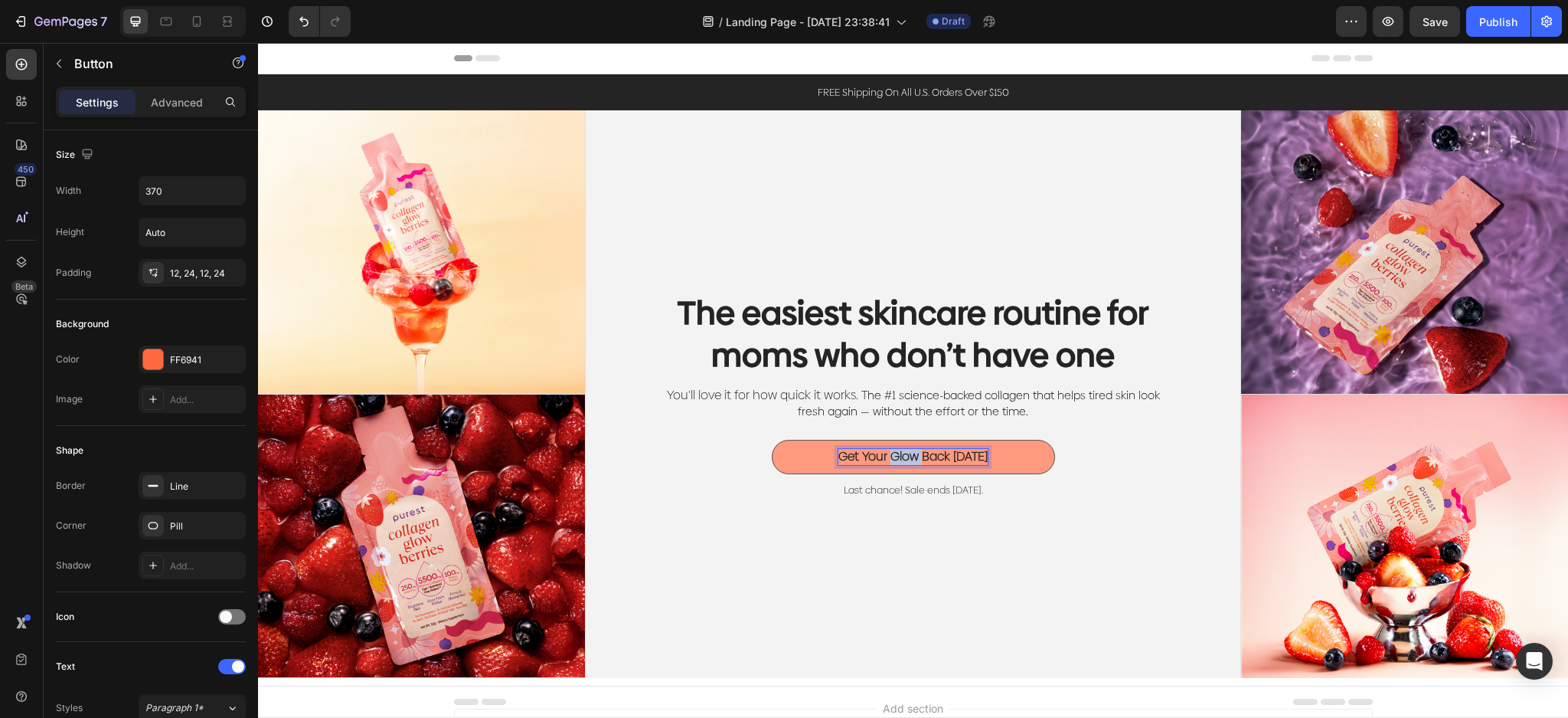
click at [874, 449] on p "Get Your Glow Back in 30 Days" at bounding box center [913, 457] width 150 height 16
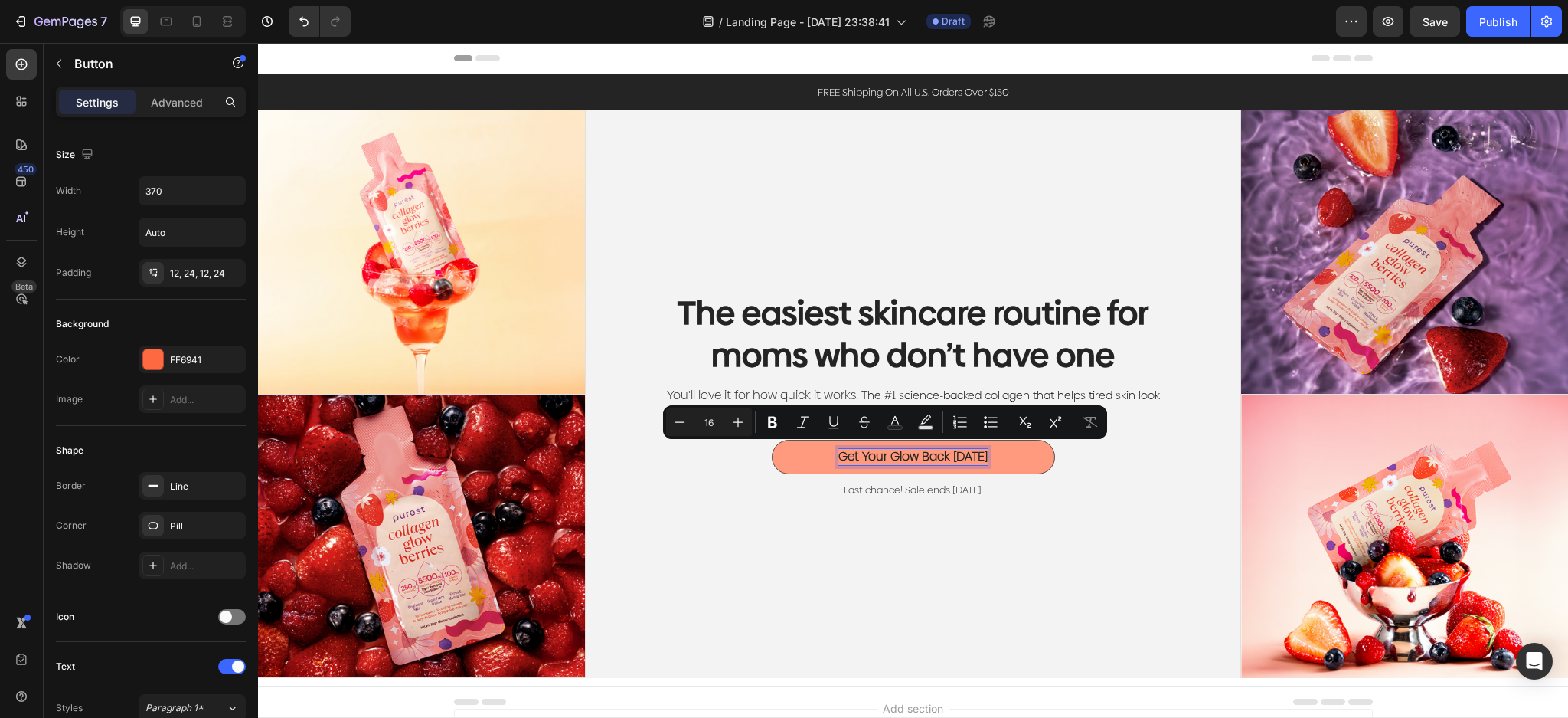
click at [944, 453] on p "Get Your Glow Back in 30 Days" at bounding box center [913, 457] width 150 height 16
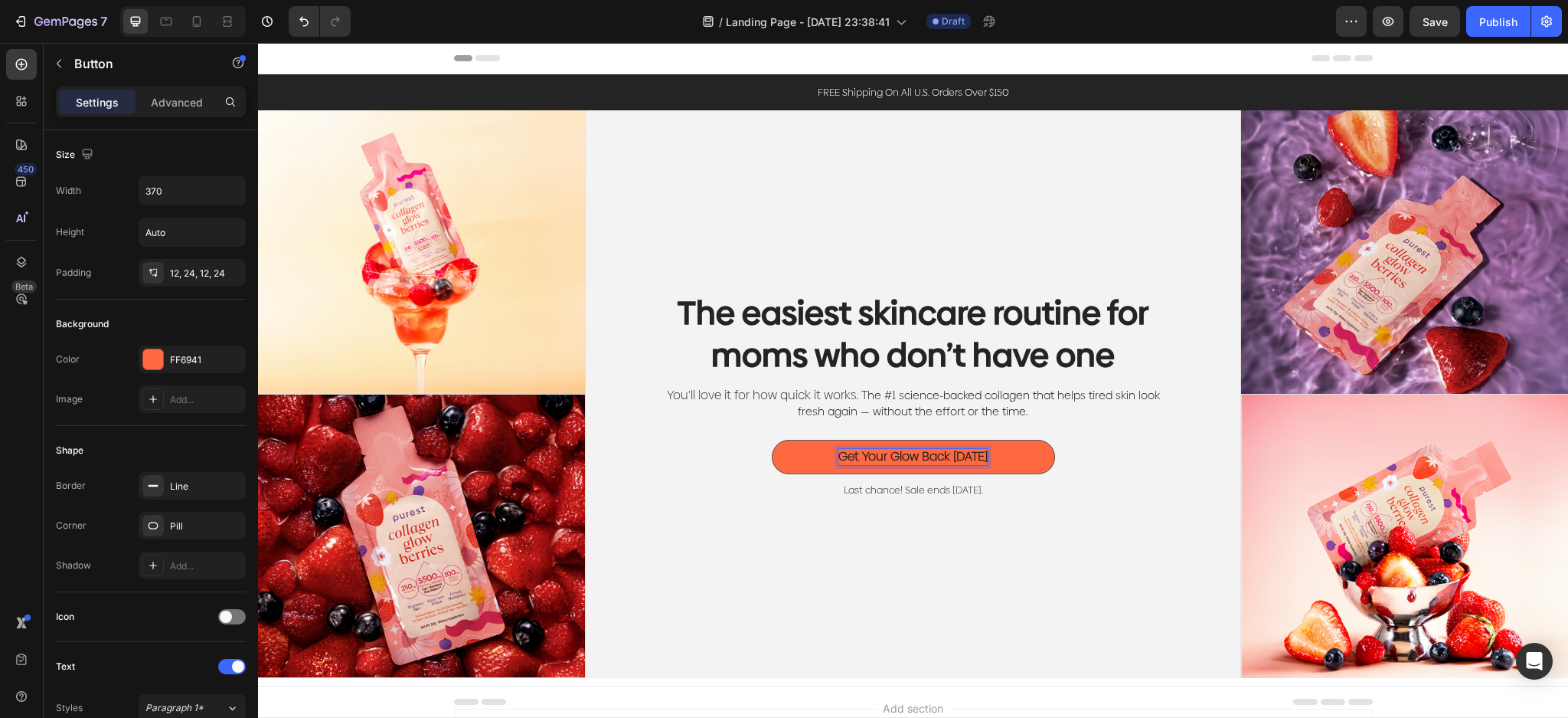
drag, startPoint x: 928, startPoint y: 455, endPoint x: 1079, endPoint y: 475, distance: 152.3
click at [1079, 475] on div "Get Your Glow Back in 30 Days Button 10" at bounding box center [914, 460] width 504 height 42
click at [1118, 535] on div "The easiest skincare routine for moms who don’t have one Heading You'll love it…" at bounding box center [913, 394] width 655 height 568
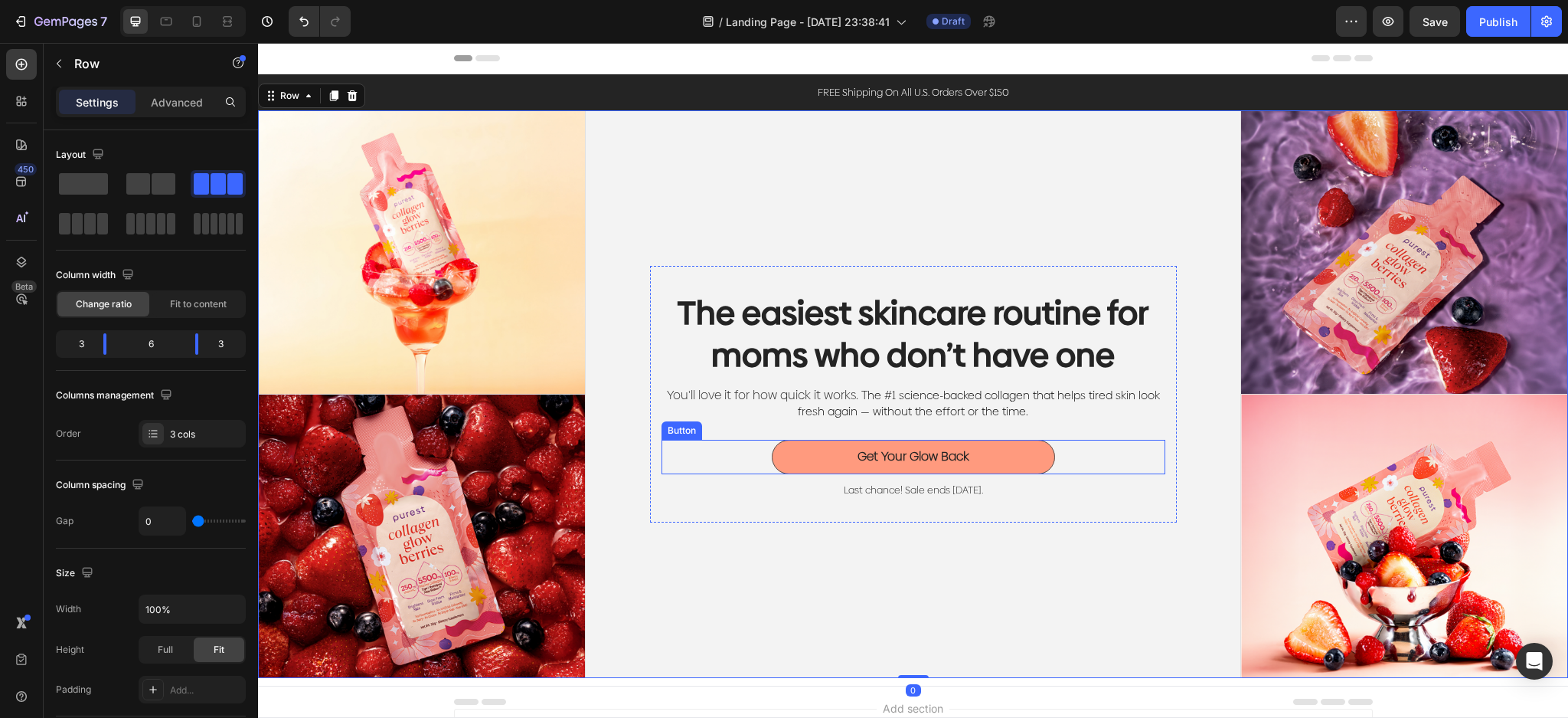
click at [1036, 456] on button "Get Your Glow Back" at bounding box center [913, 456] width 283 height 34
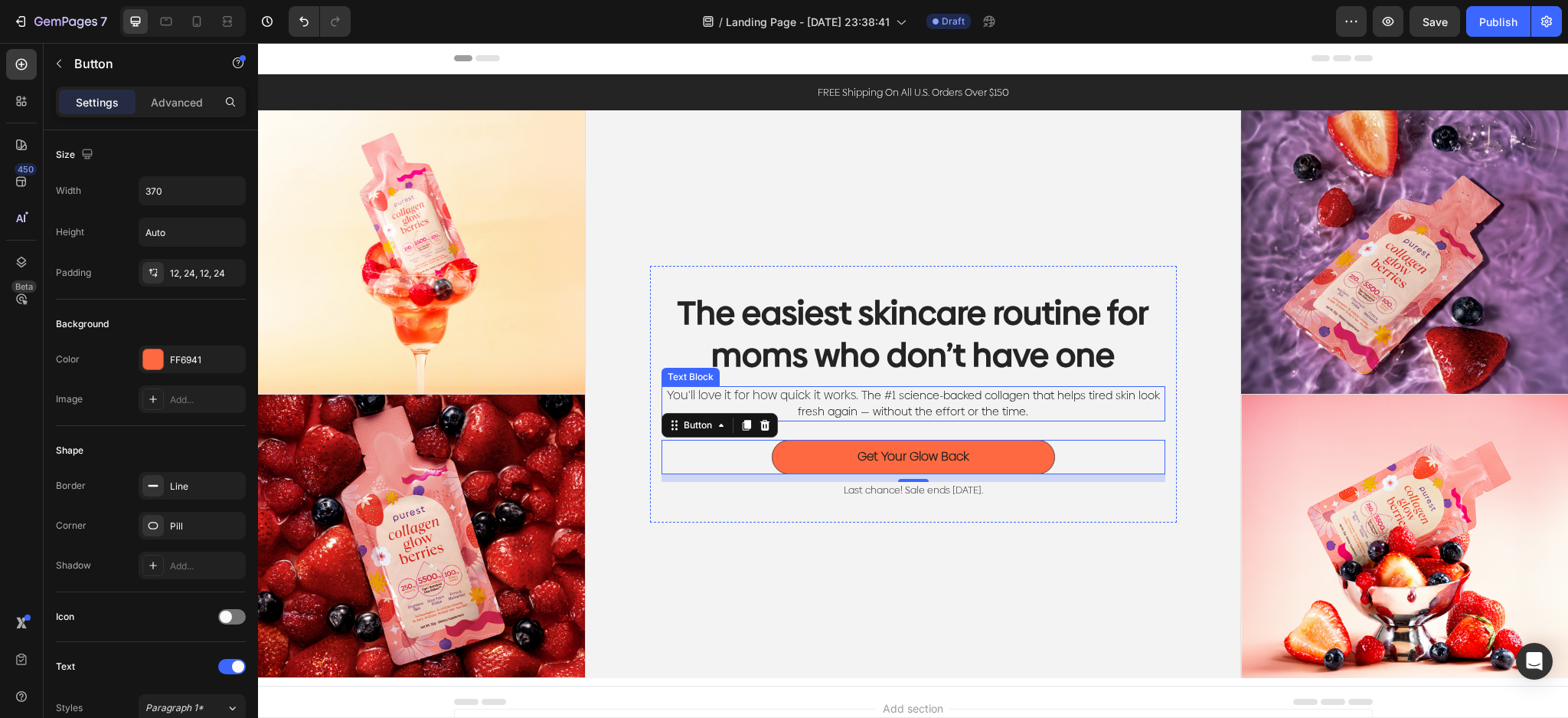
click at [1005, 402] on span "he #1 science-backed collagen that helps tired skin look fresh again — without …" at bounding box center [978, 403] width 362 height 31
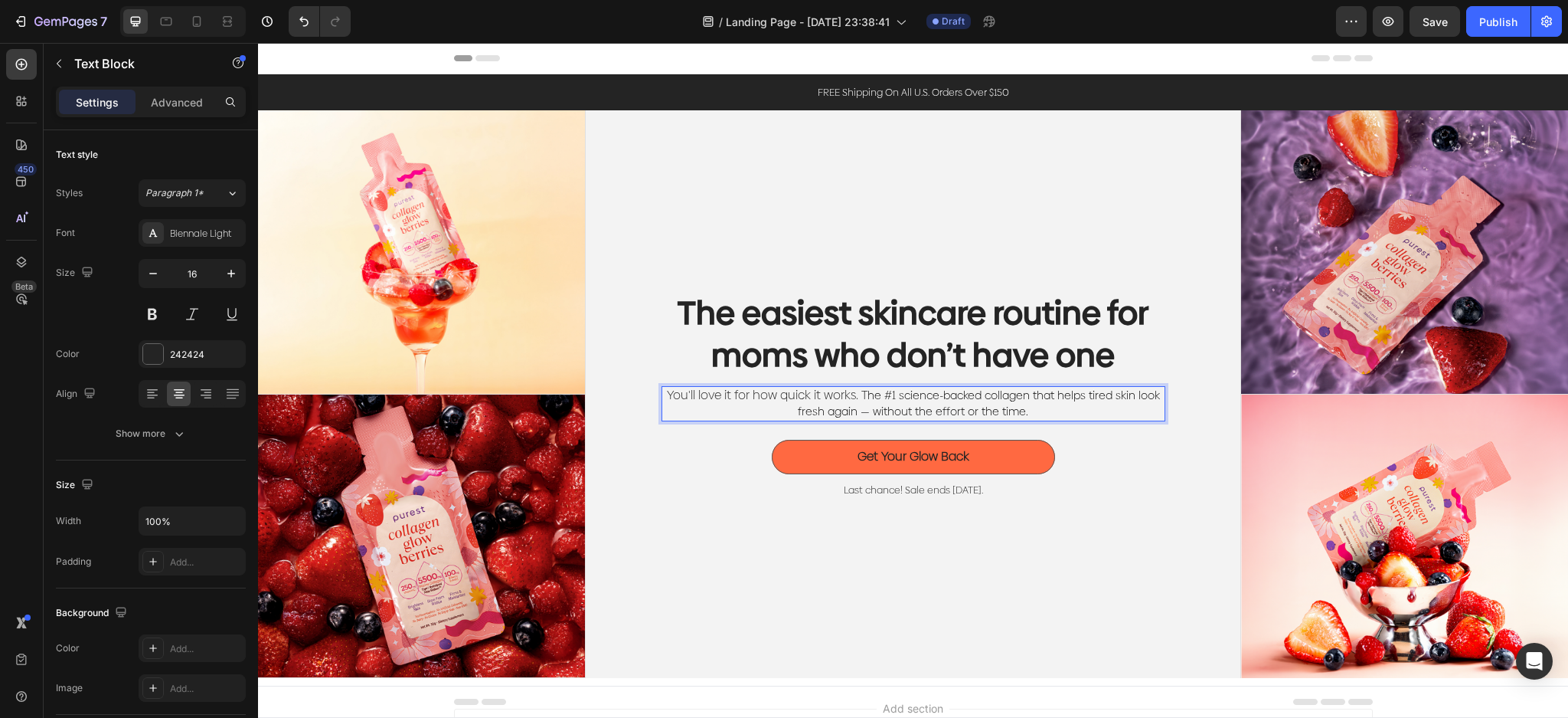
click at [1062, 406] on p "You'll love it for how quick it works. T he #1 science-backed collagen that hel…" at bounding box center [914, 403] width 501 height 32
click at [1032, 406] on p "You'll love it for how quick it works. T he #1 science-backed collagen that hel…" at bounding box center [914, 403] width 501 height 32
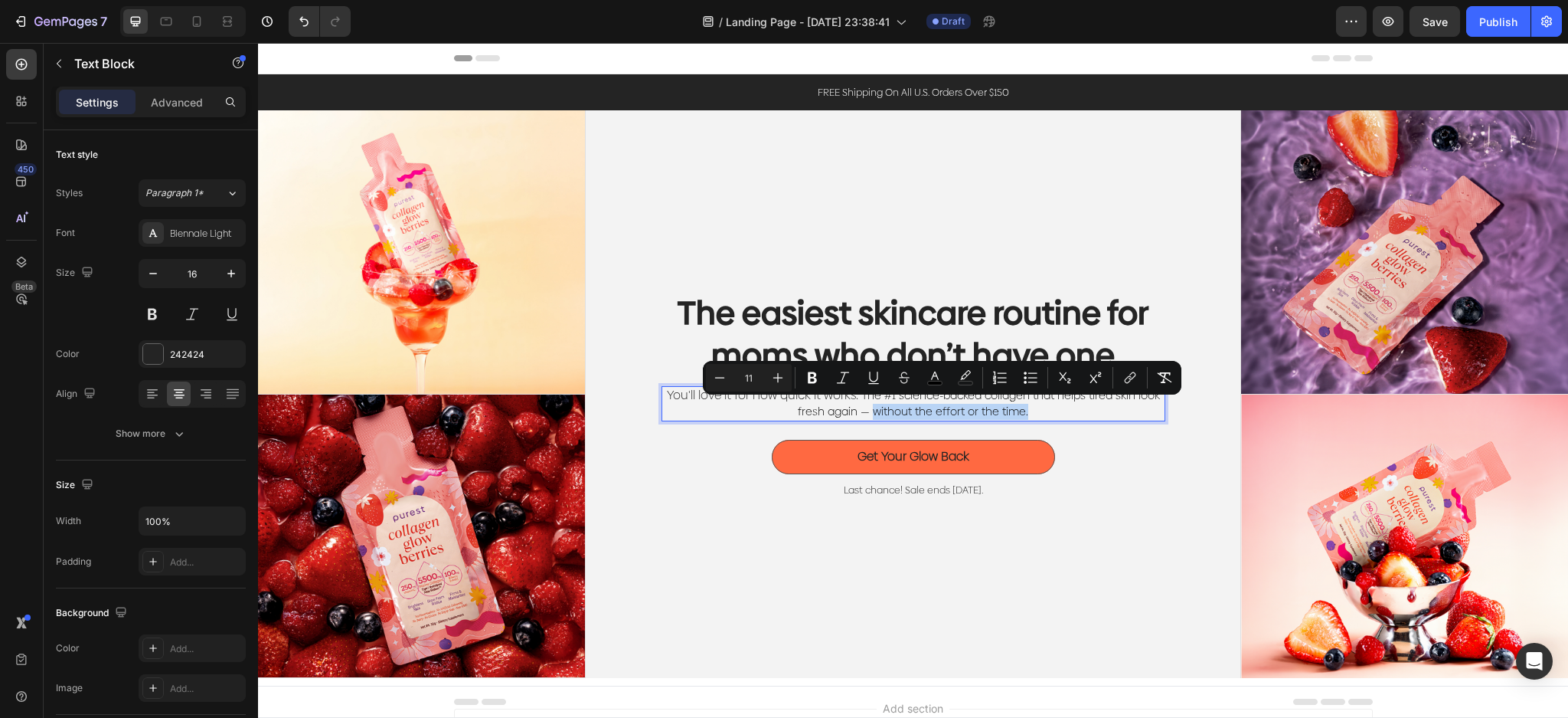
drag, startPoint x: 1031, startPoint y: 411, endPoint x: 866, endPoint y: 416, distance: 165.1
click at [866, 416] on div "You'll love it for how quick it works. T he #1 science-backed collagen that hel…" at bounding box center [914, 403] width 504 height 35
click at [1031, 412] on p "You'll love it for how quick it works. T he #1 science-backed collagen that hel…" at bounding box center [914, 403] width 501 height 32
drag, startPoint x: 1058, startPoint y: 412, endPoint x: 868, endPoint y: 404, distance: 190.2
click at [855, 410] on p "You'll love it for how quick it works. T he #1 science-backed collagen that hel…" at bounding box center [914, 403] width 501 height 32
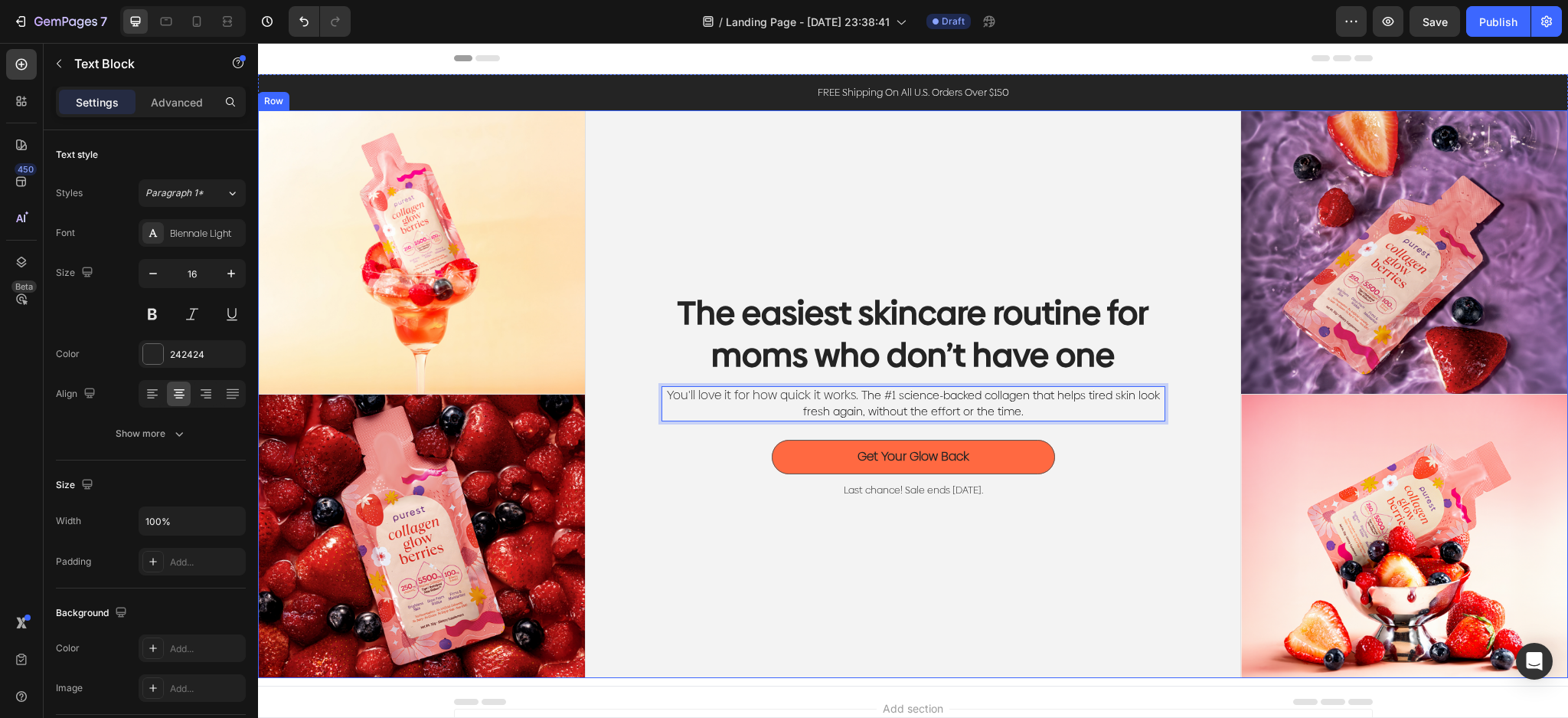
click at [1055, 522] on div "The easiest skincare routine for moms who don’t have one Heading You'll love it…" at bounding box center [913, 394] width 655 height 568
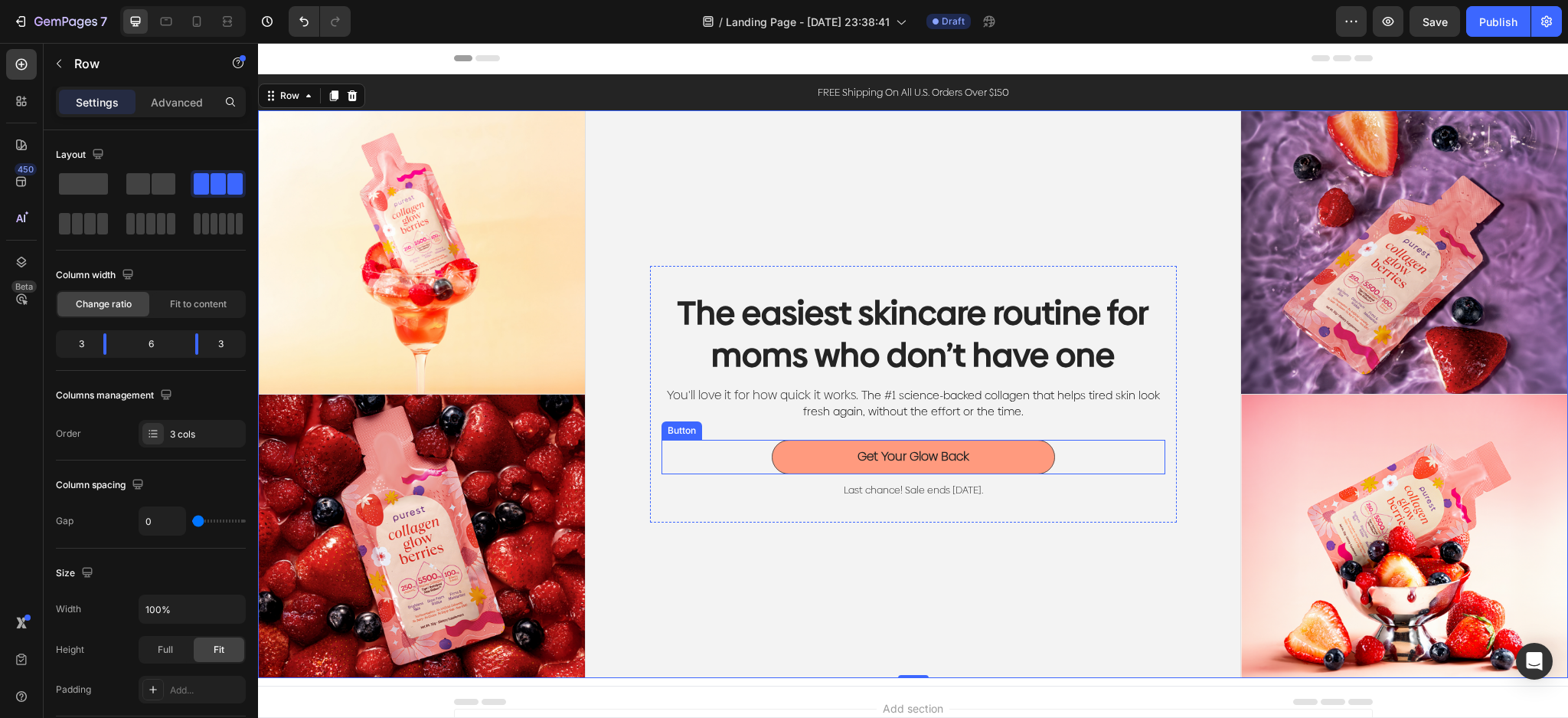
click at [996, 462] on button "Get Your Glow Back" at bounding box center [913, 456] width 283 height 34
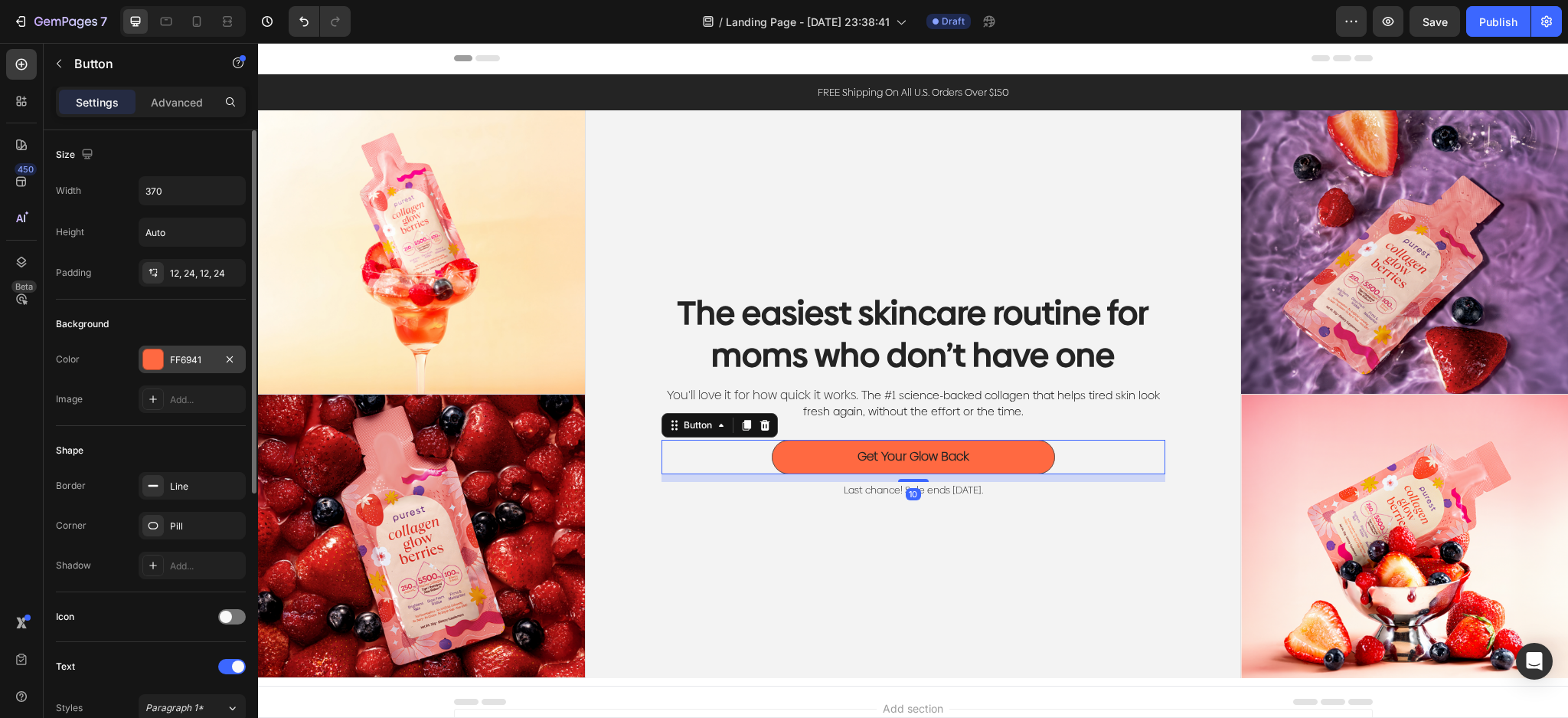
click at [202, 359] on div "FF6941" at bounding box center [191, 359] width 44 height 14
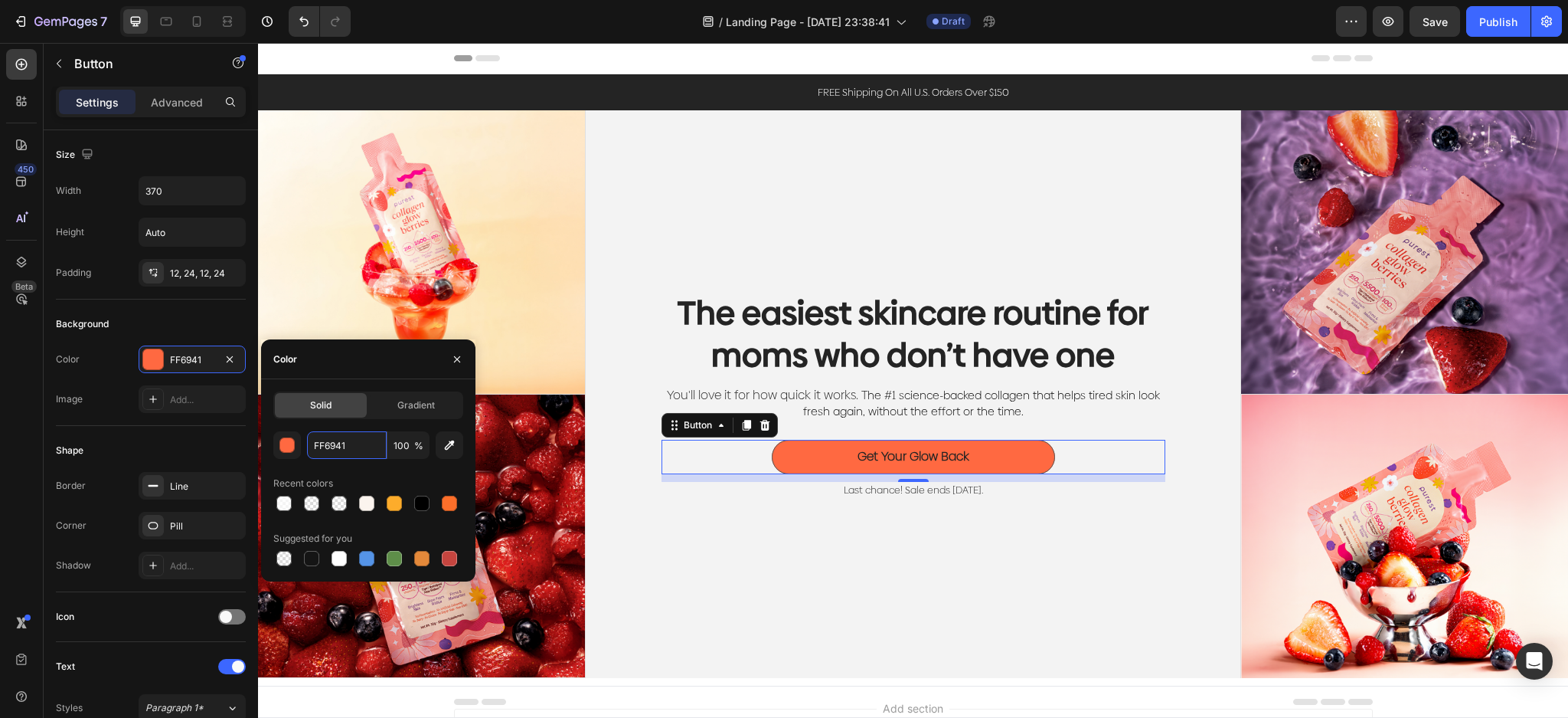
paste input "#d11554"
type input "#d11554"
click at [930, 464] on button "Get Your Glow Back" at bounding box center [913, 456] width 283 height 34
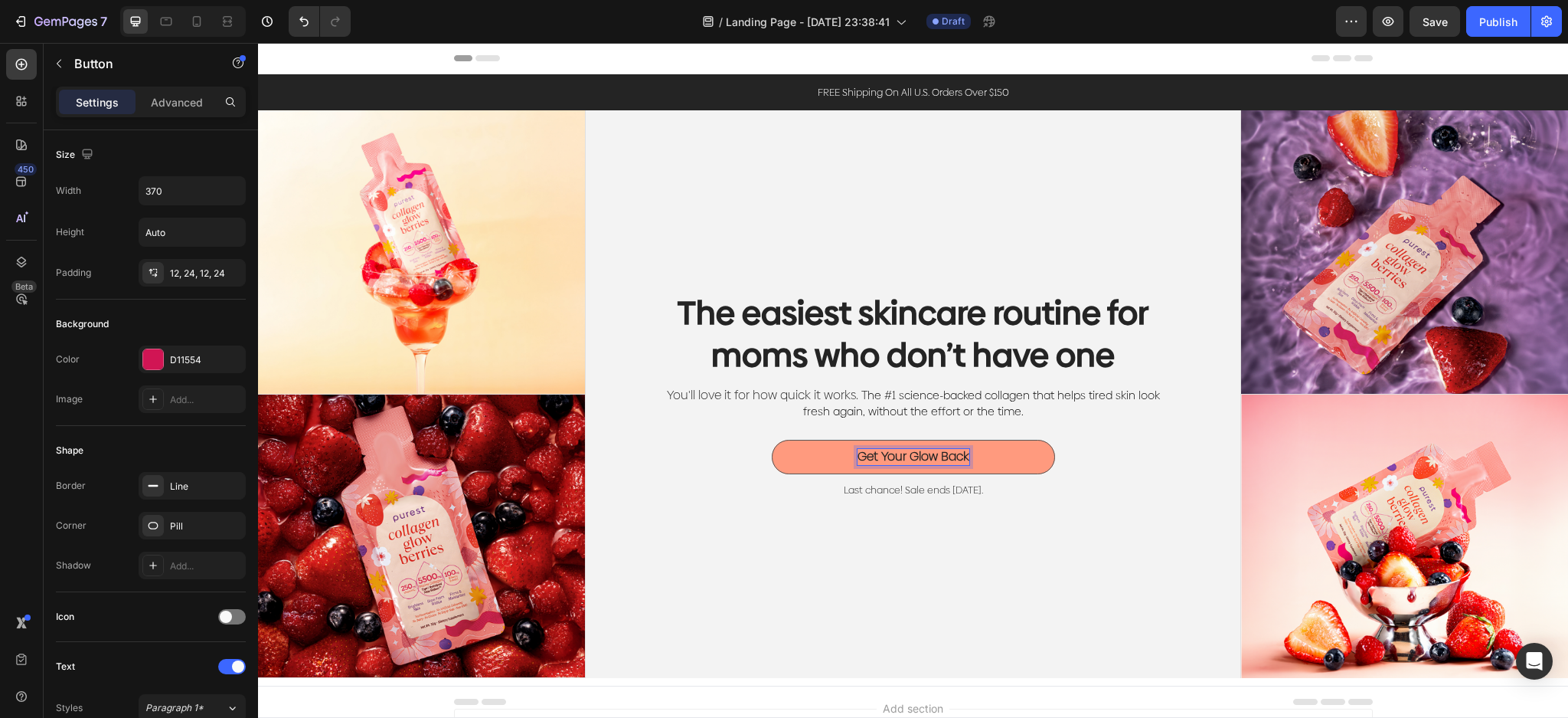
click at [940, 452] on p "Get Your Glow Back" at bounding box center [914, 457] width 112 height 16
drag, startPoint x: 958, startPoint y: 454, endPoint x: 829, endPoint y: 442, distance: 129.6
click at [829, 442] on button "Get Your Glow Back" at bounding box center [913, 456] width 283 height 34
click at [771, 439] on button "GET" at bounding box center [913, 456] width 283 height 34
click at [771, 439] on button "GET YOURS" at bounding box center [913, 456] width 283 height 34
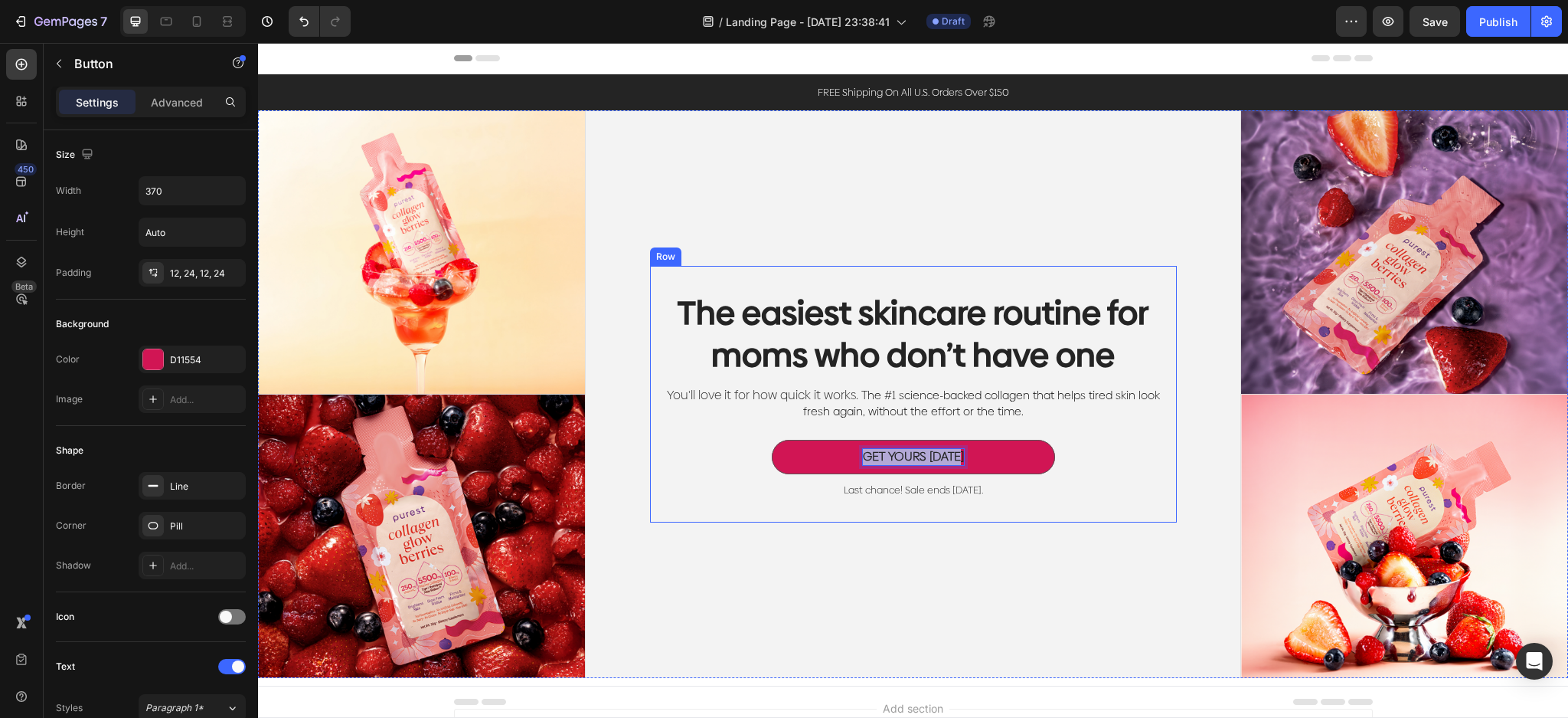
drag, startPoint x: 855, startPoint y: 451, endPoint x: 1005, endPoint y: 474, distance: 151.8
click at [1005, 474] on div "GET YOURS [DATE] Button 10" at bounding box center [914, 460] width 504 height 42
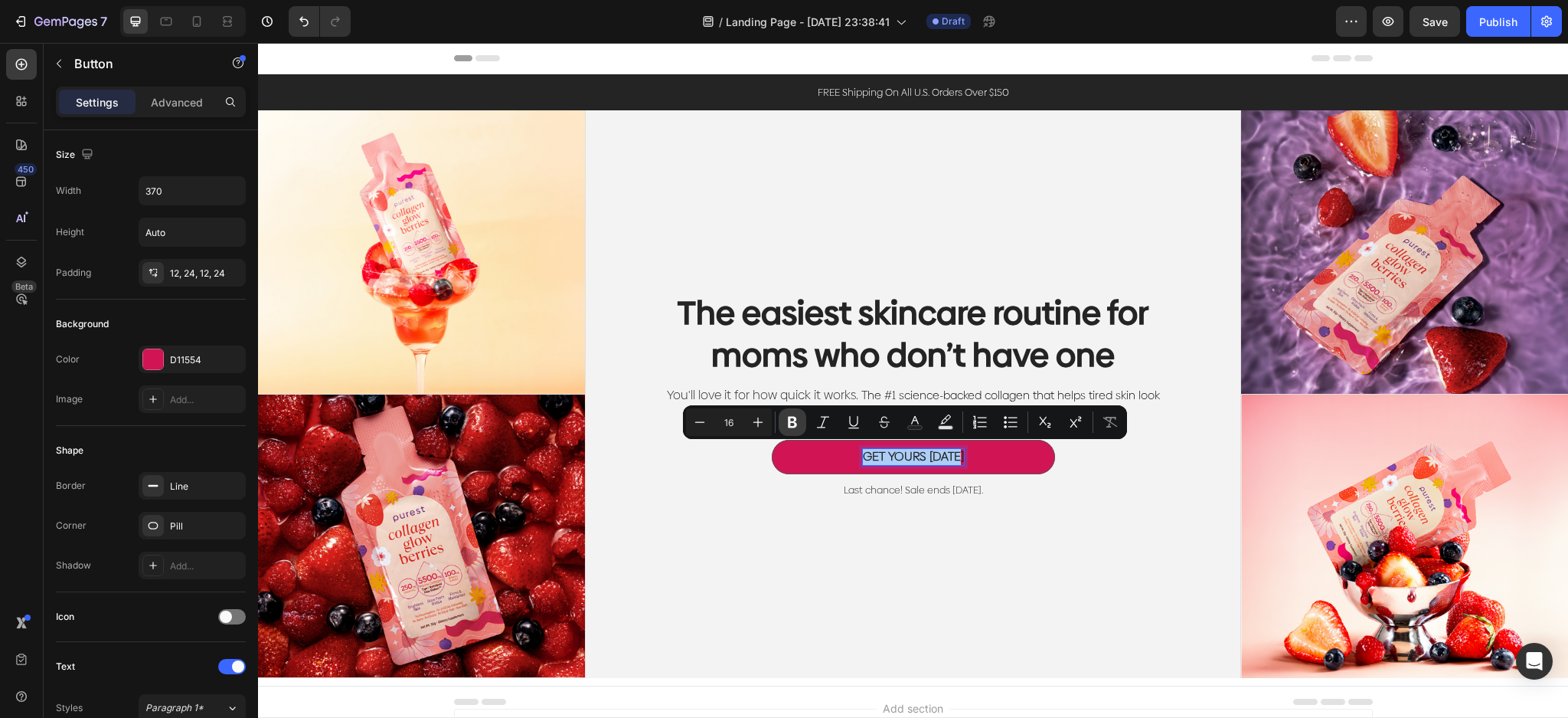
click at [792, 426] on icon "Editor contextual toolbar" at bounding box center [792, 422] width 9 height 11
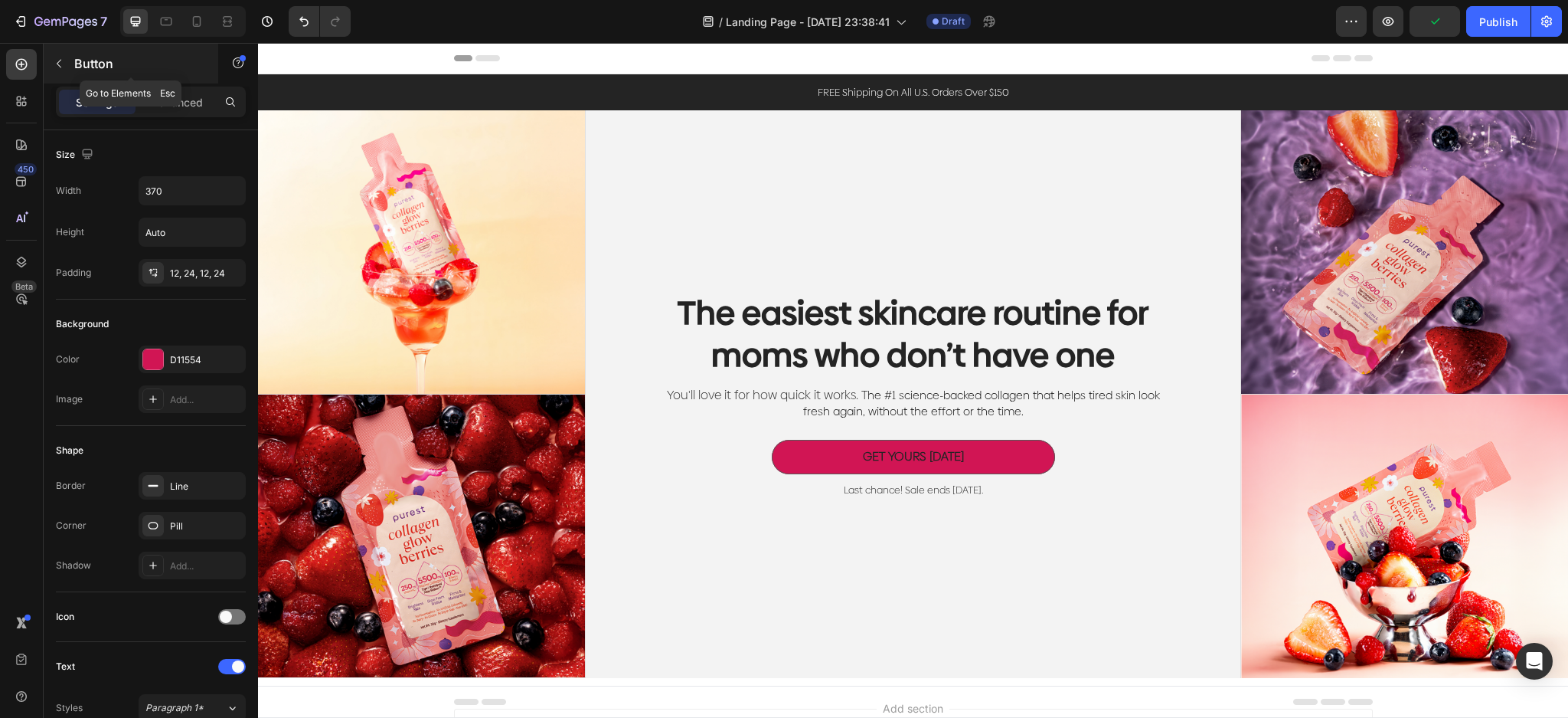
click at [74, 66] on p "Button" at bounding box center [139, 63] width 130 height 18
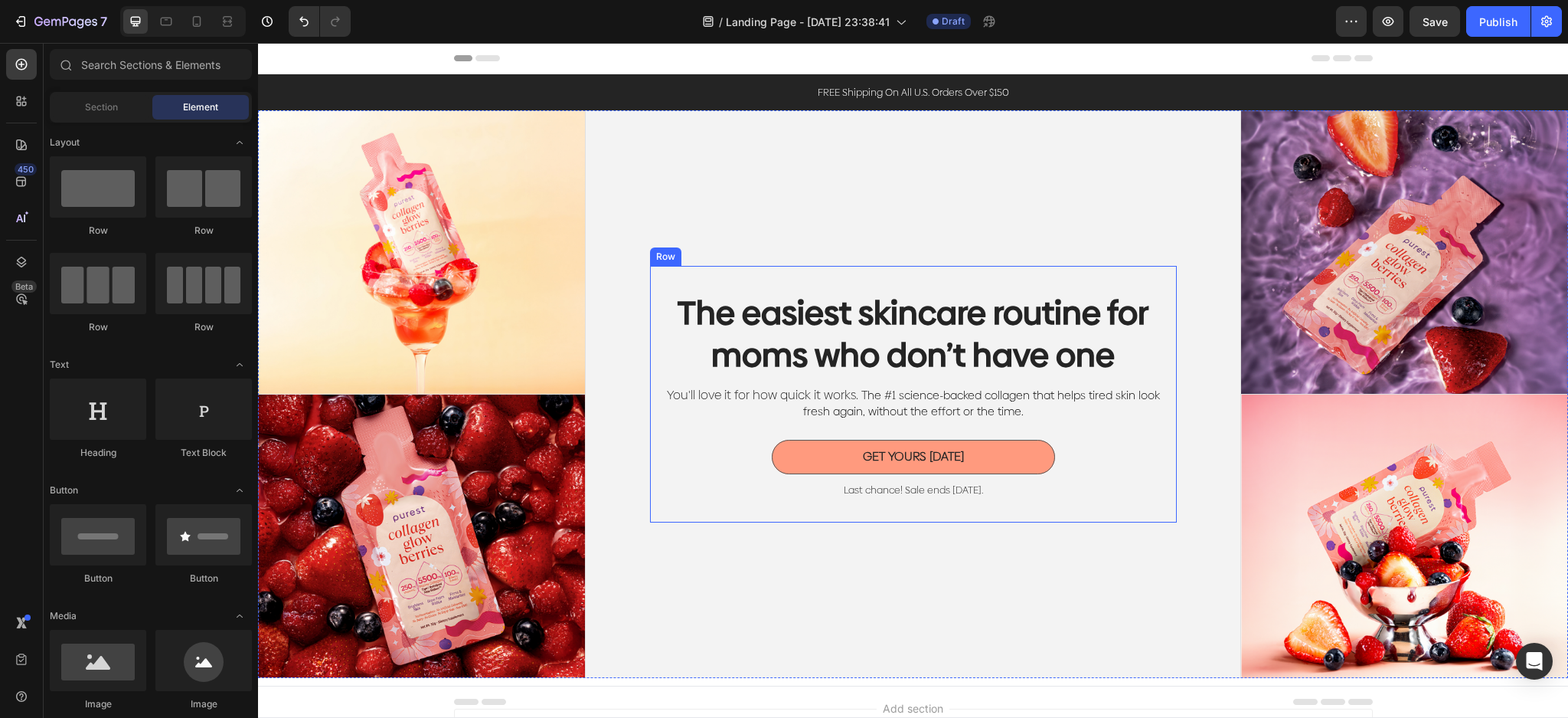
click at [849, 469] on button "GET YOURS [DATE]" at bounding box center [913, 456] width 283 height 34
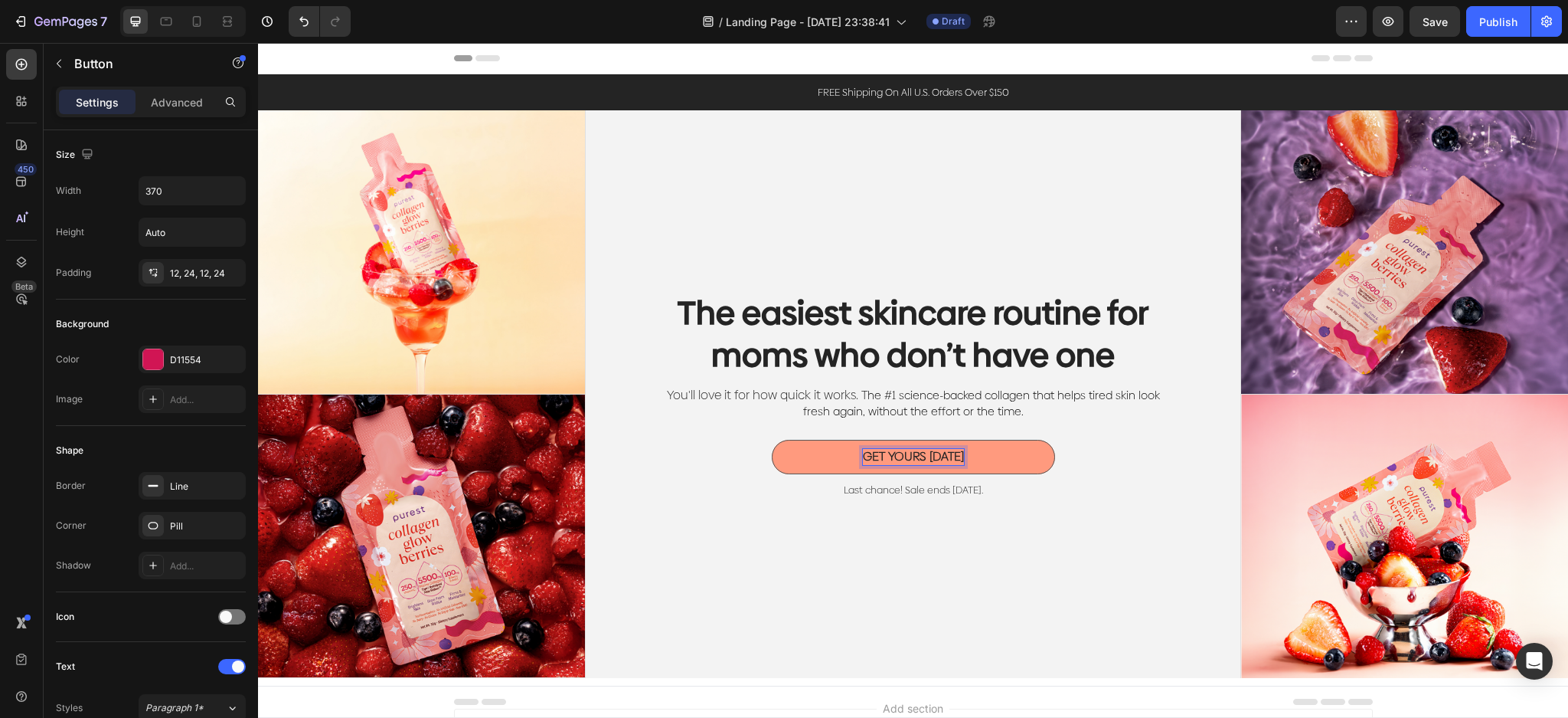
click at [916, 447] on strong "GET YOURS [DATE]" at bounding box center [913, 456] width 101 height 18
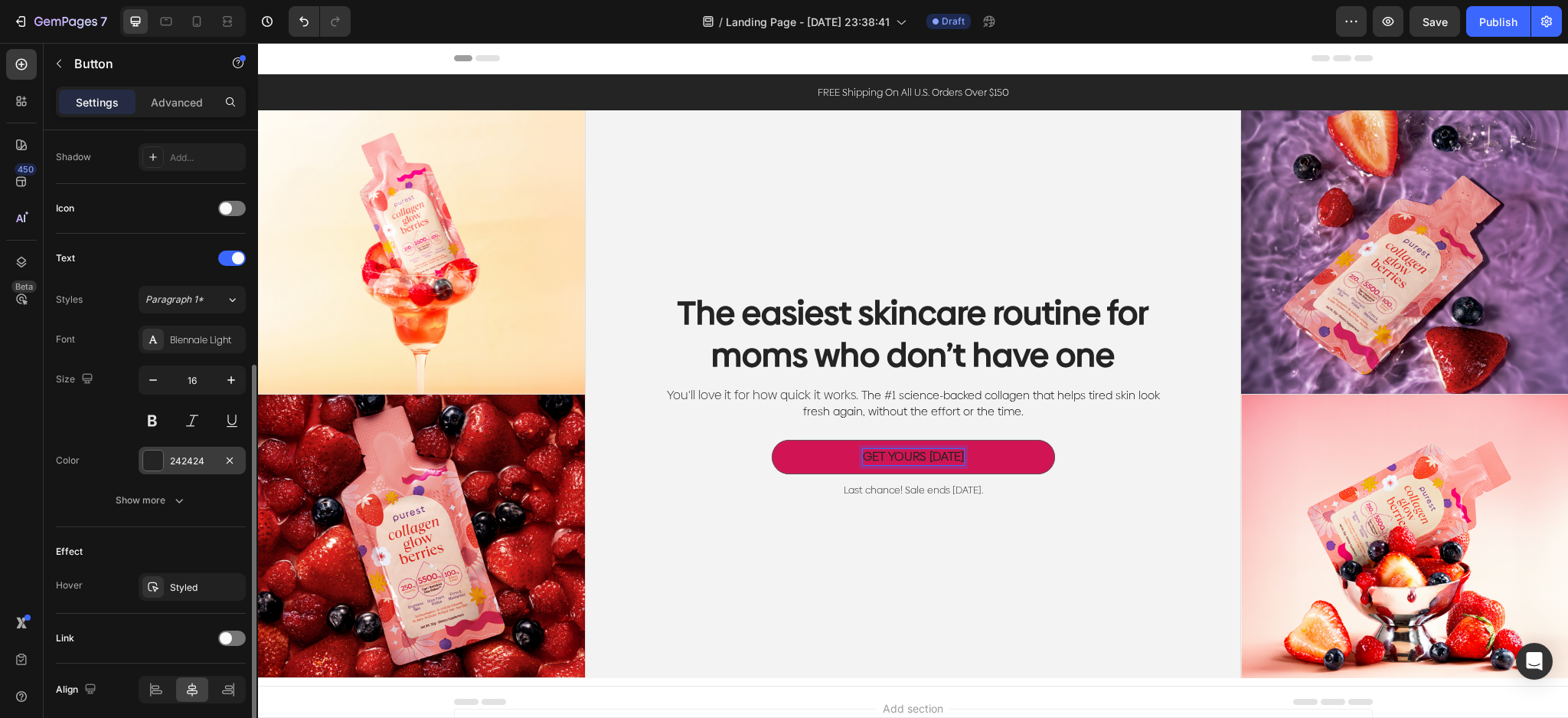
scroll to position [467, 0]
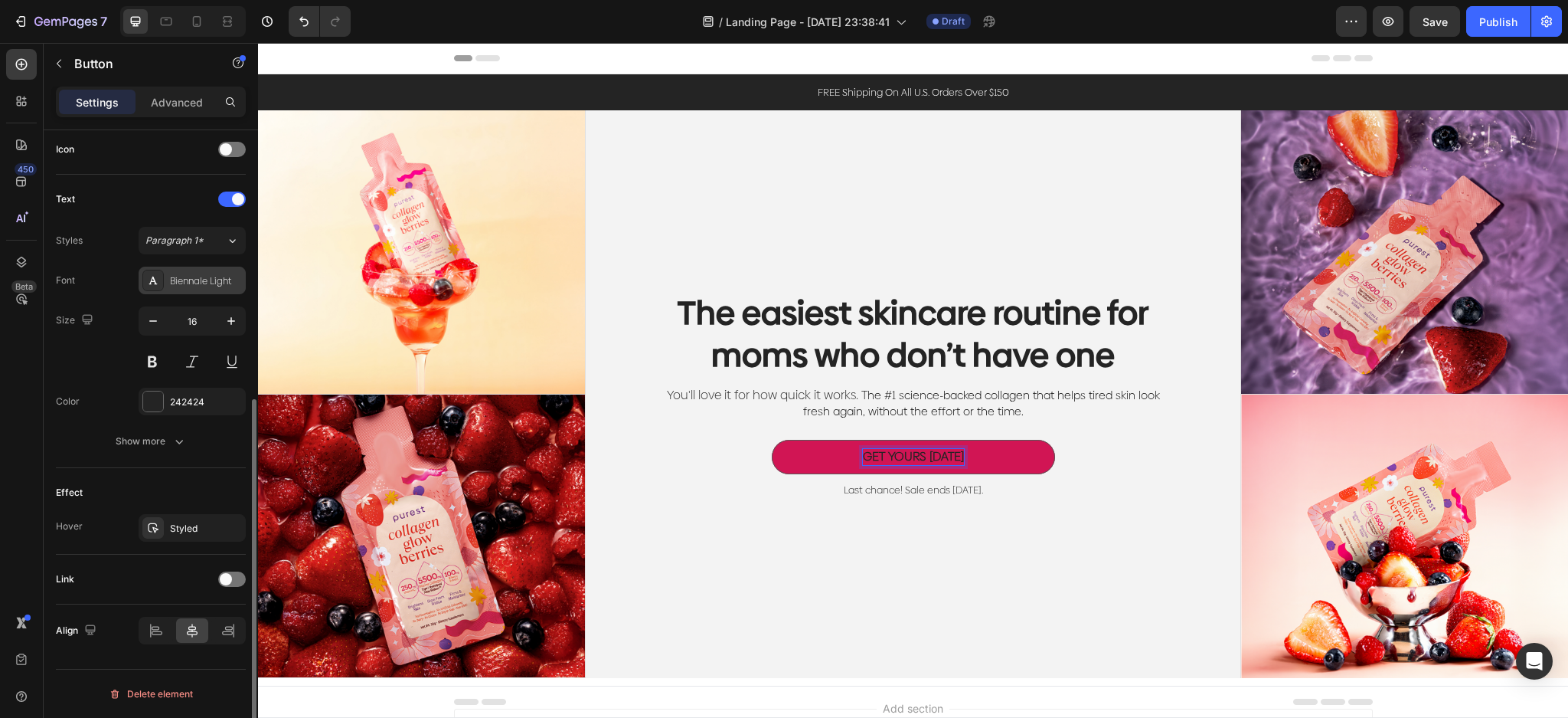
click at [204, 275] on div "Biennale Light" at bounding box center [206, 281] width 72 height 14
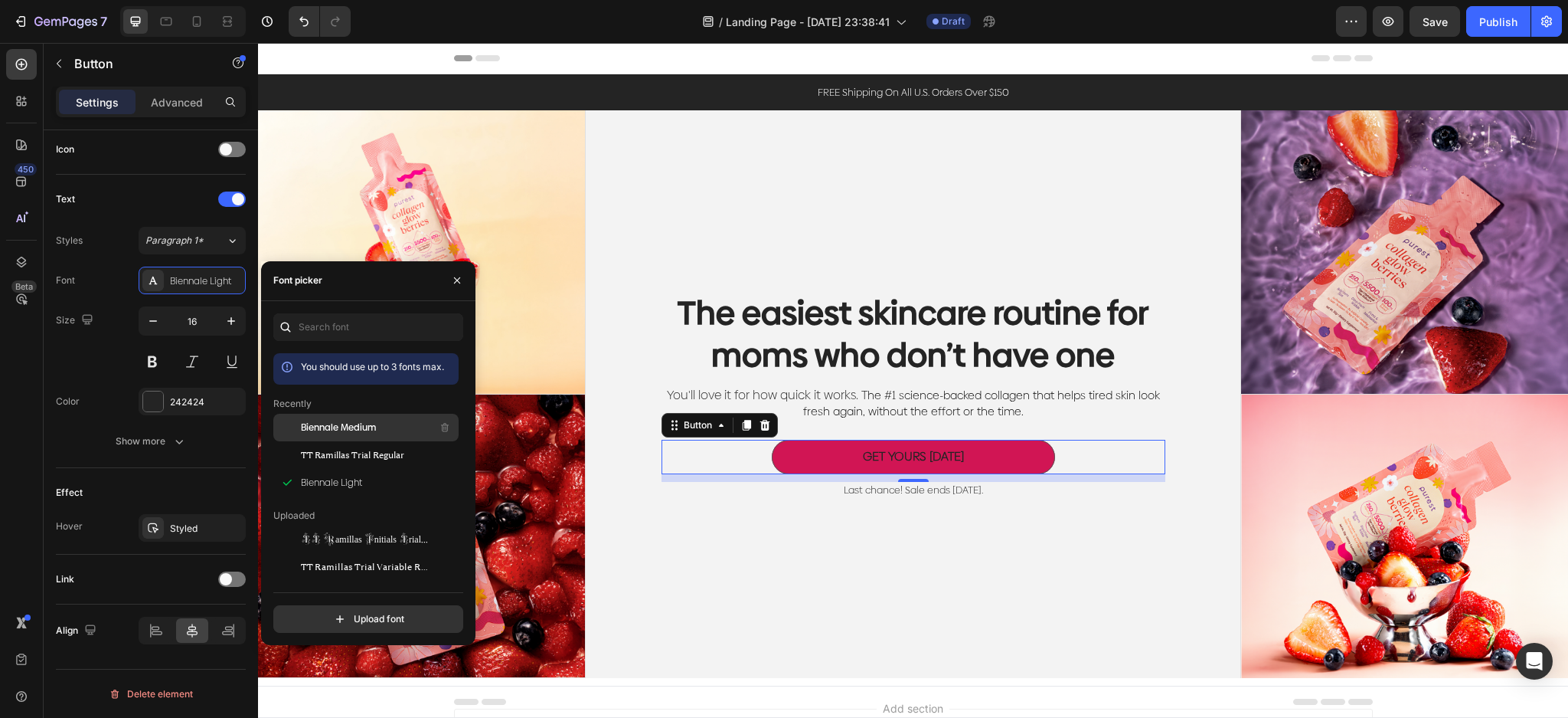
click at [364, 434] on div "Biennale Medium" at bounding box center [378, 427] width 154 height 18
click at [162, 392] on div at bounding box center [153, 401] width 20 height 20
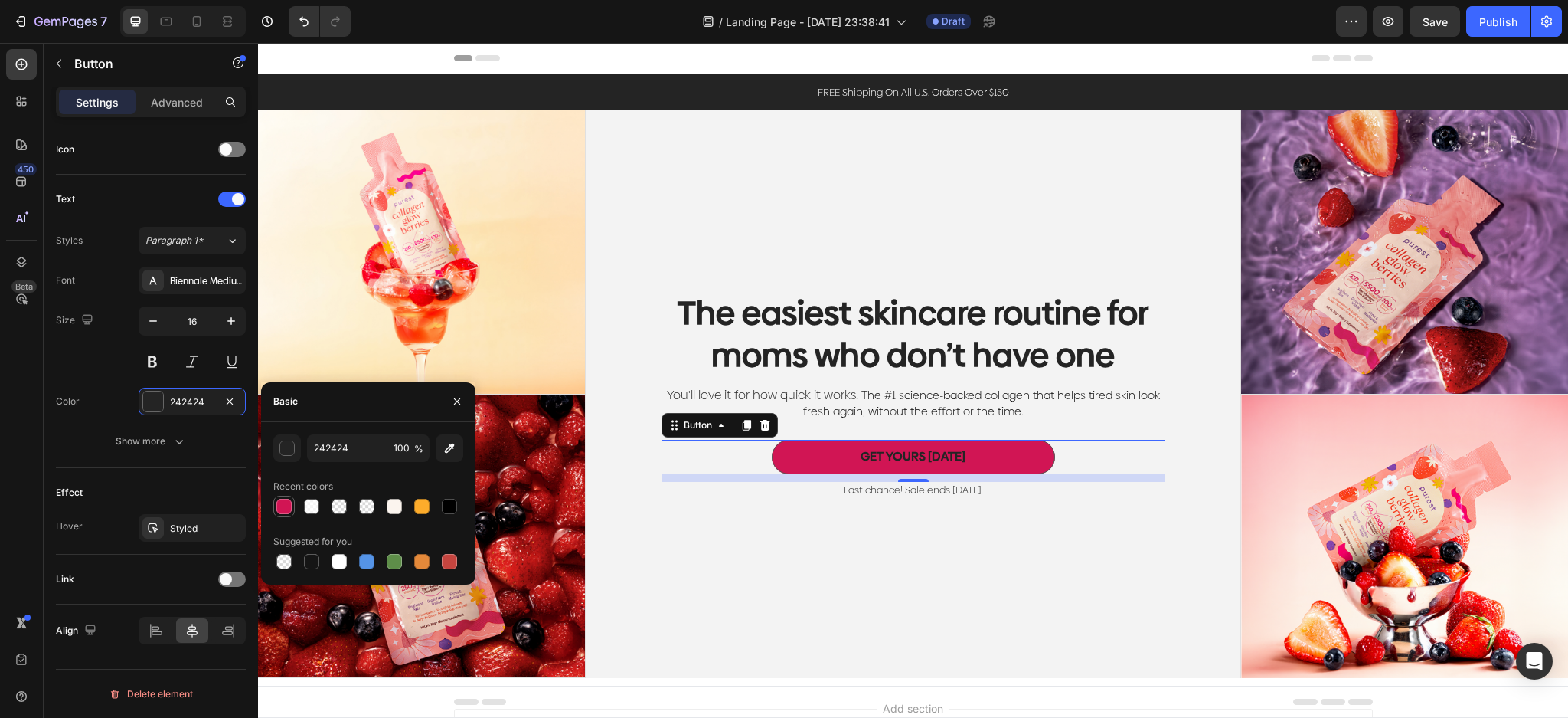
click at [310, 500] on div at bounding box center [311, 506] width 15 height 15
type input "FFFFFF"
type input "70"
click at [1041, 540] on div "The easiest skincare routine for moms who don’t have one Heading You'll love it…" at bounding box center [913, 394] width 655 height 568
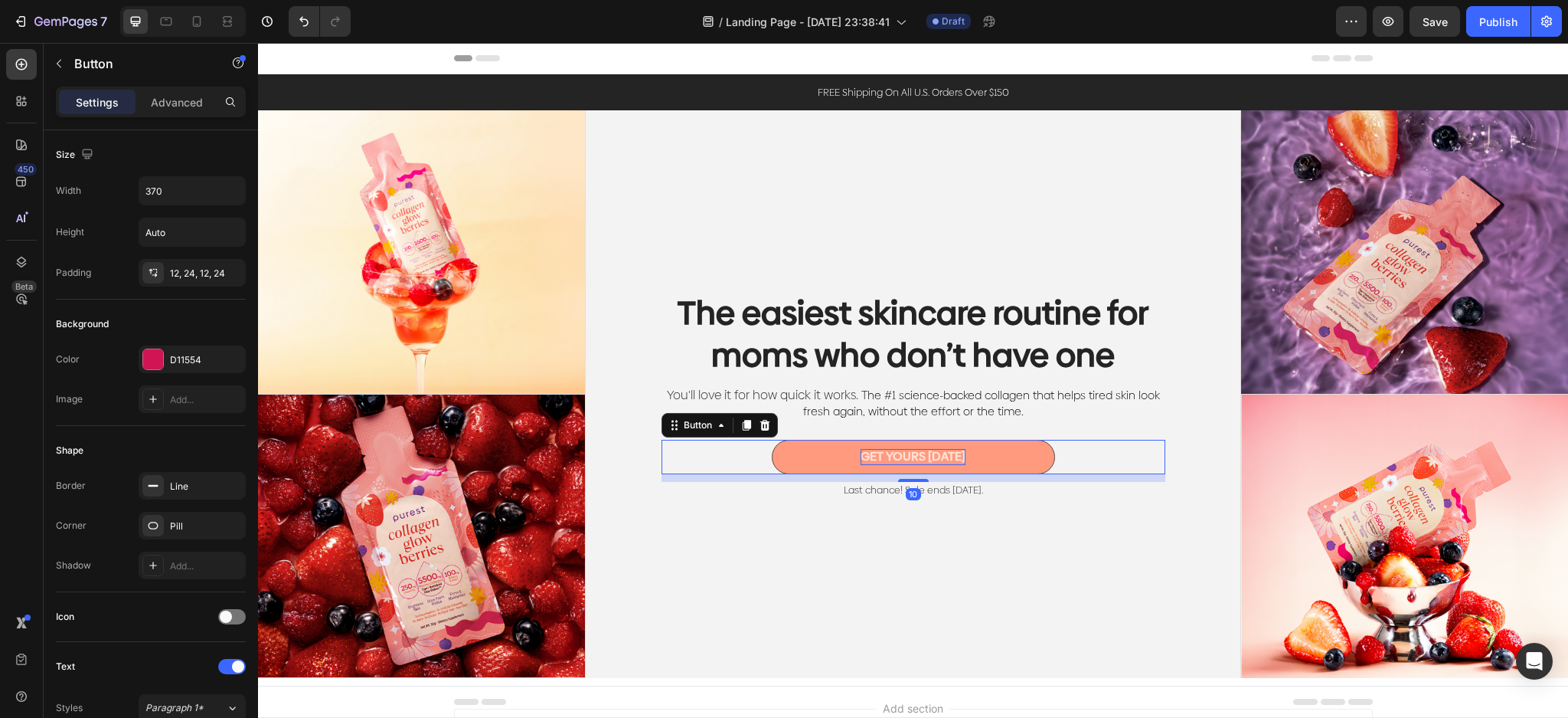
click at [938, 452] on strong "GET YOURS [DATE]" at bounding box center [912, 456] width 105 height 18
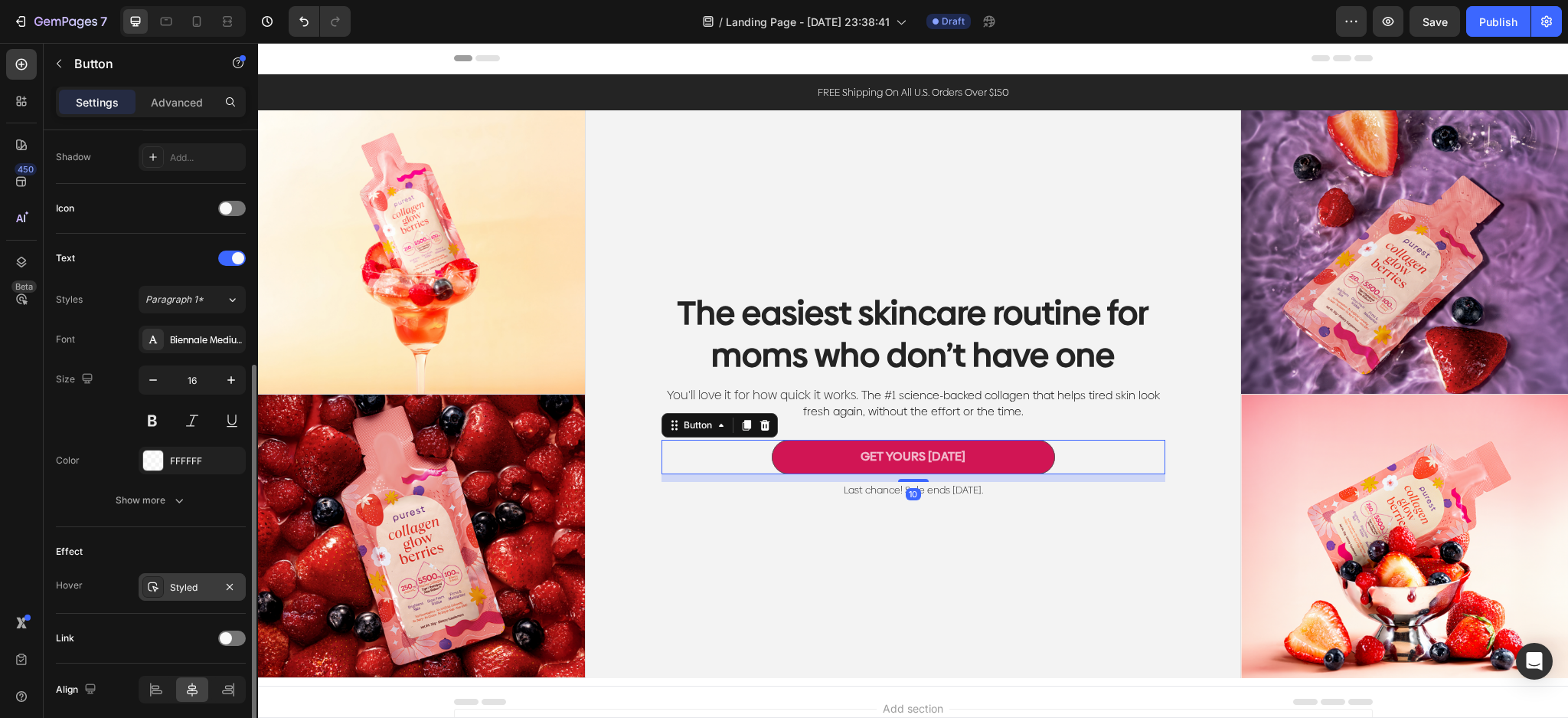
scroll to position [467, 0]
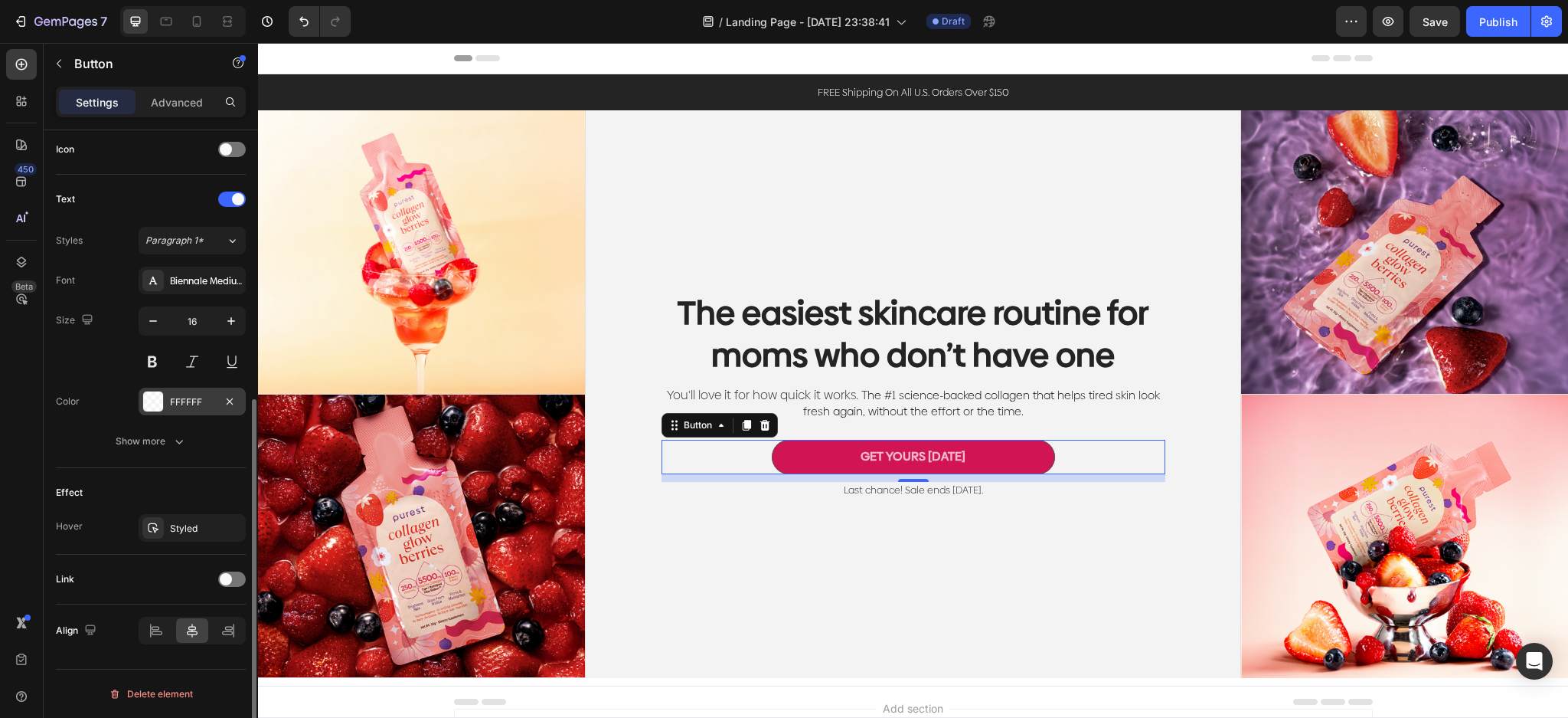
click at [157, 405] on div at bounding box center [153, 401] width 20 height 20
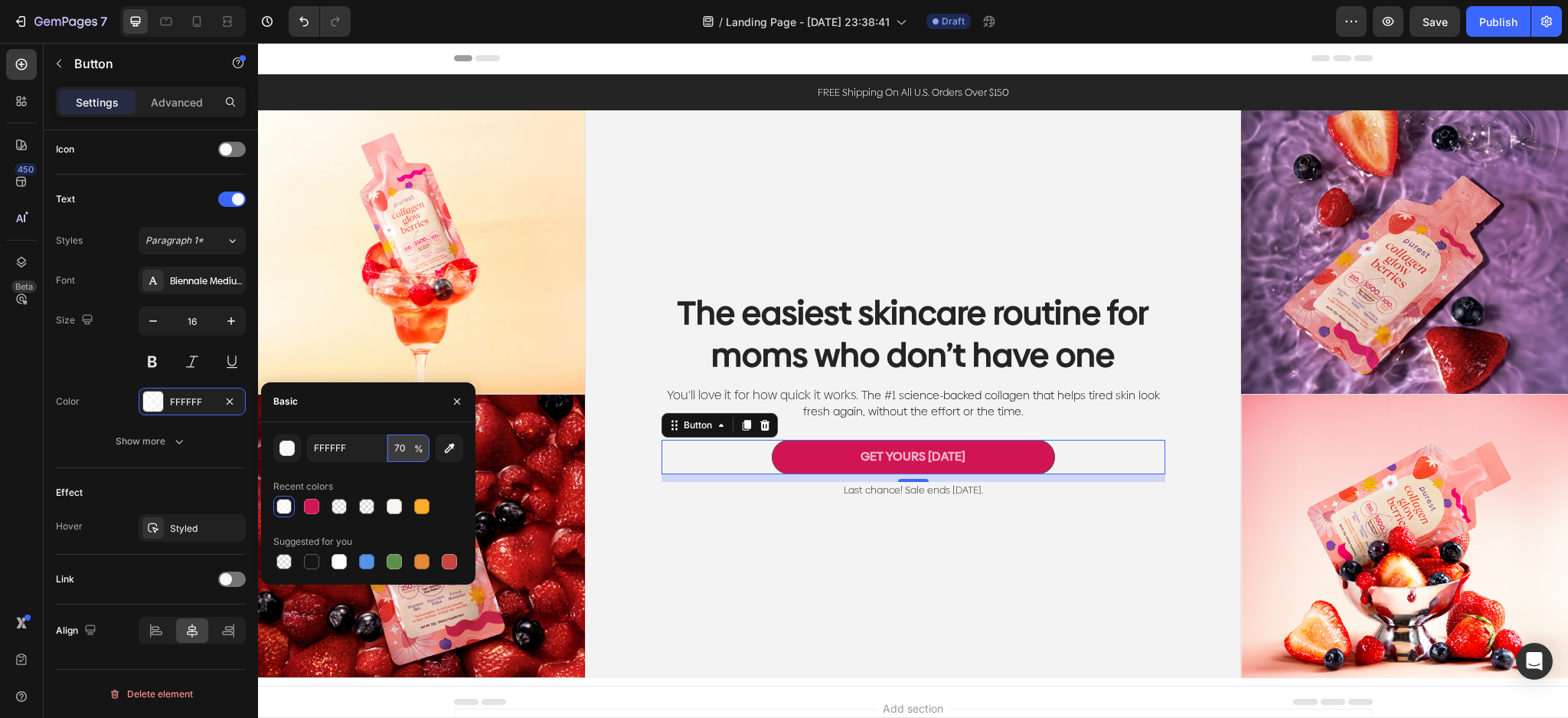
click at [396, 448] on input "70" at bounding box center [408, 447] width 42 height 27
type input "100"
click at [798, 545] on div "The easiest skincare routine for moms who don’t have one Heading You'll love it…" at bounding box center [913, 394] width 655 height 568
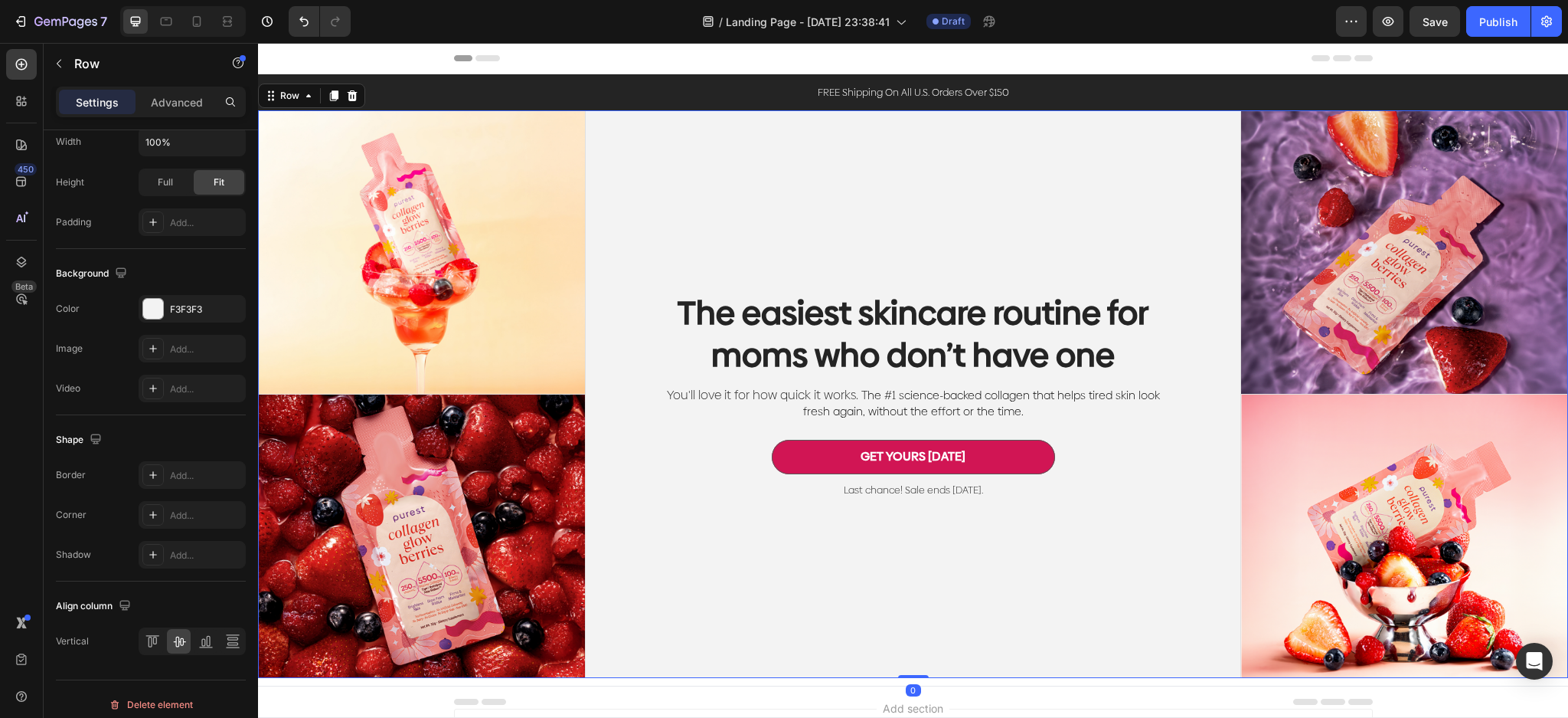
scroll to position [0, 0]
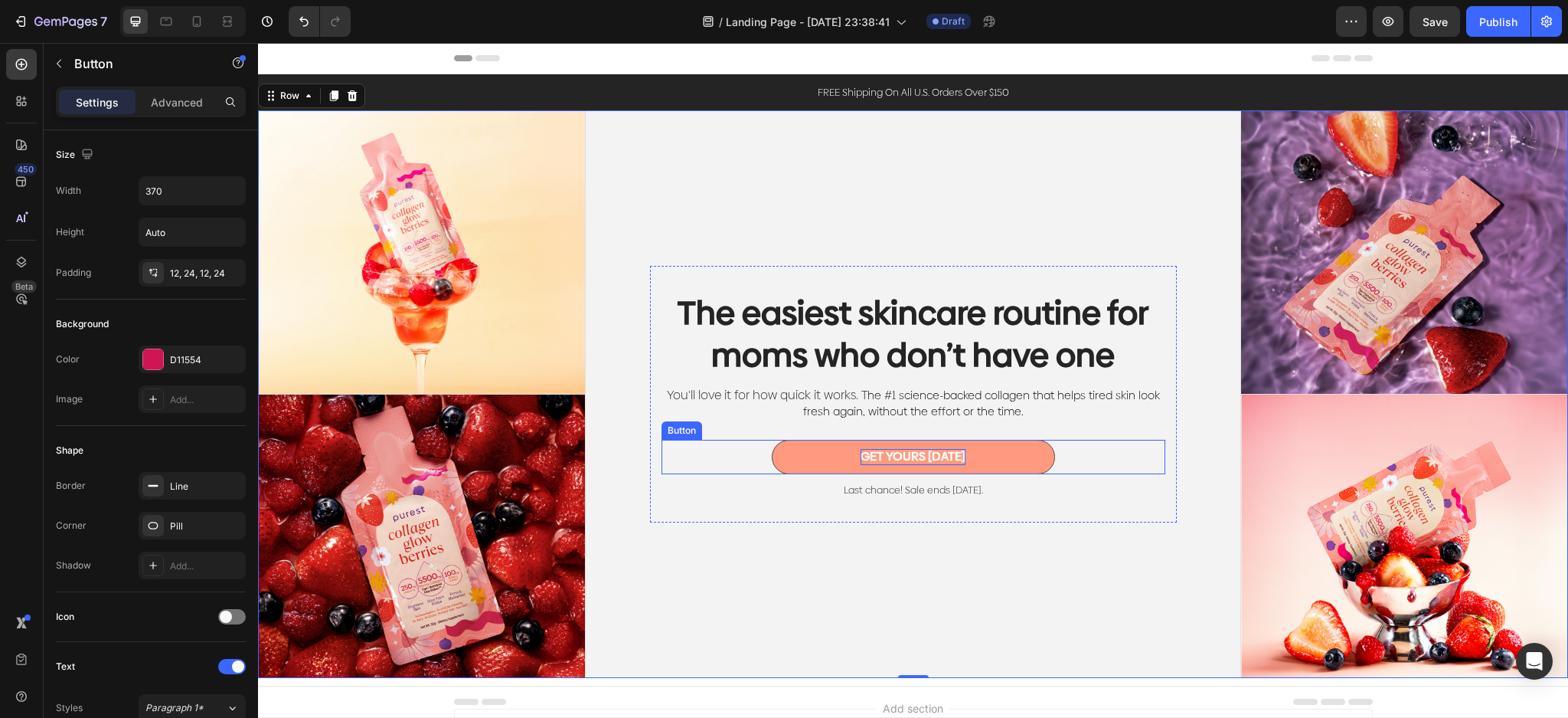
click at [952, 454] on strong "GET YOURS [DATE]" at bounding box center [912, 456] width 105 height 18
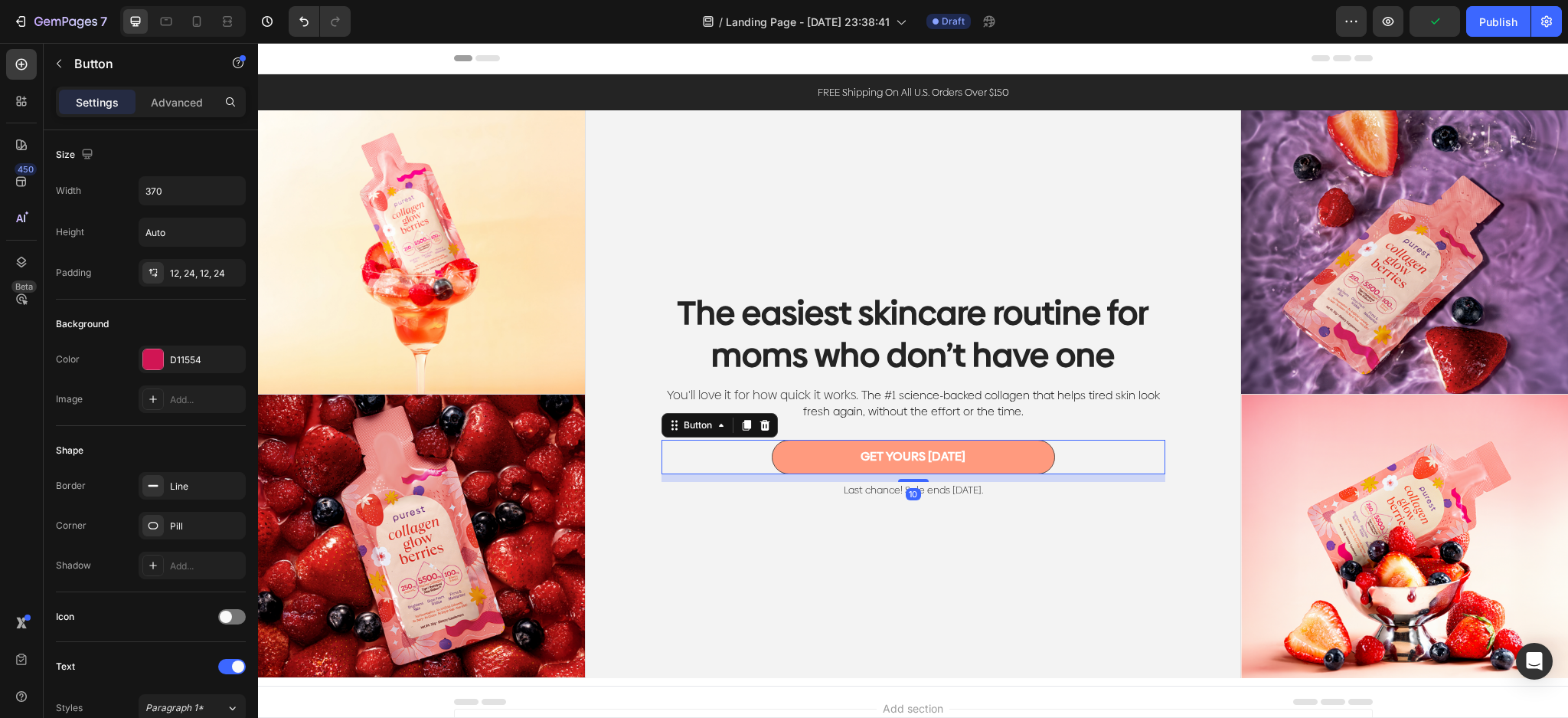
click at [1001, 449] on button "GET YOURS [DATE]" at bounding box center [913, 456] width 283 height 34
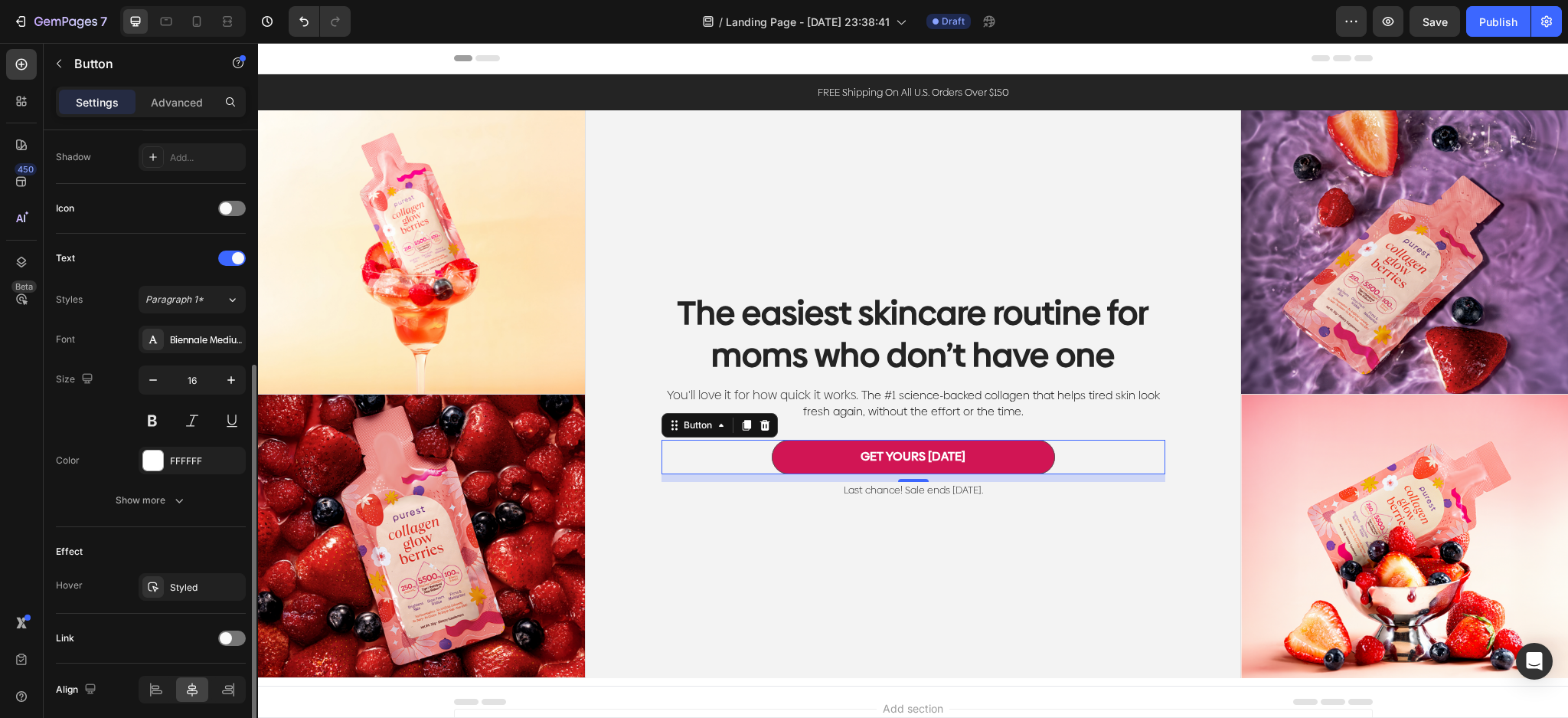
scroll to position [467, 0]
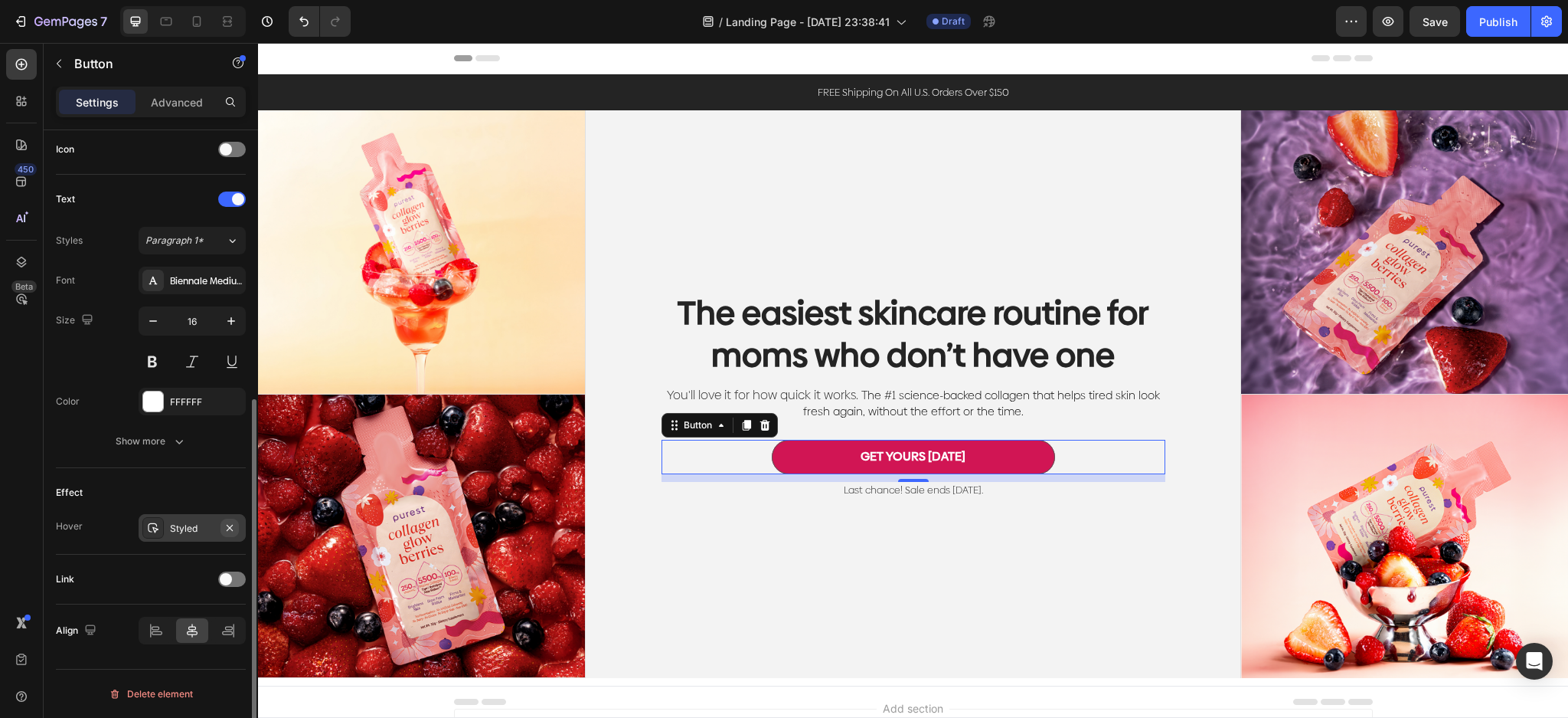
click at [234, 531] on icon "button" at bounding box center [229, 527] width 12 height 12
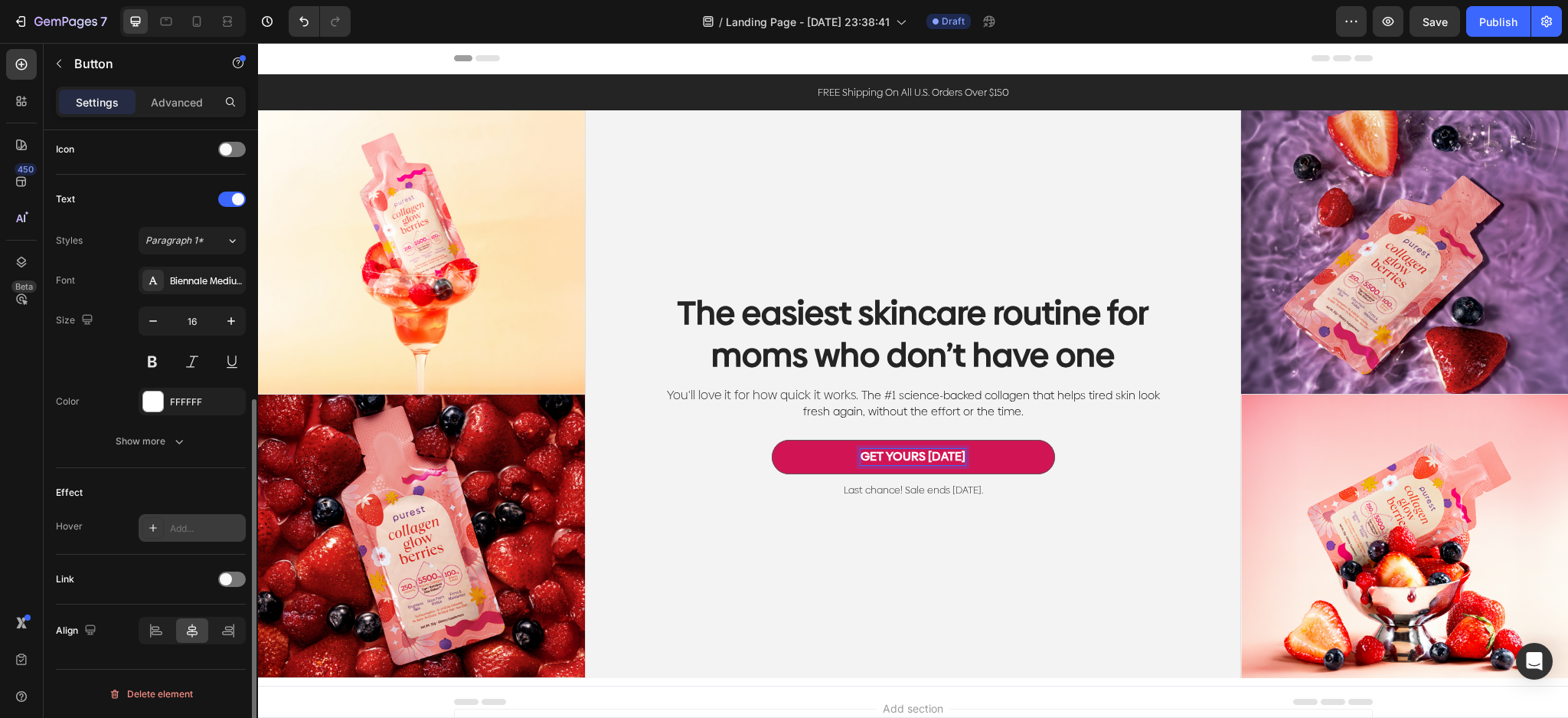
click at [956, 456] on strong "GET YOURS [DATE]" at bounding box center [912, 456] width 105 height 18
click at [771, 439] on button "GET YOURS [DATE]" at bounding box center [913, 456] width 283 height 34
click at [771, 439] on button "GET YOURS [DATE] UP" at bounding box center [913, 456] width 283 height 34
click at [771, 439] on button "GET YOURS [DATE] UP TO" at bounding box center [913, 456] width 283 height 34
click at [771, 439] on button "GET YOURS [DATE] UP TO 16%" at bounding box center [913, 456] width 283 height 34
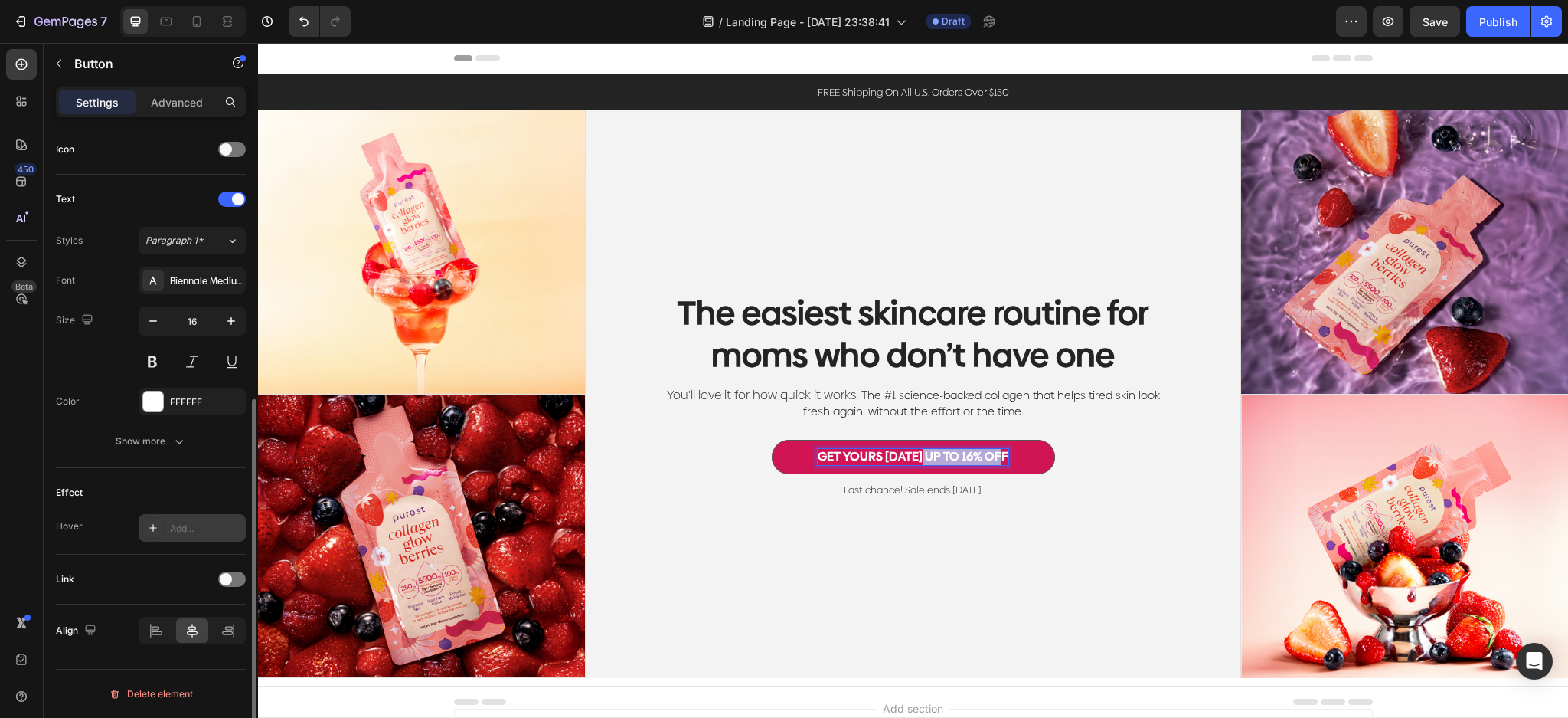
drag, startPoint x: 916, startPoint y: 450, endPoint x: 1002, endPoint y: 445, distance: 86.1
click at [1002, 445] on button "GET YOURS [DATE] UP TO 16% OFF" at bounding box center [913, 456] width 283 height 34
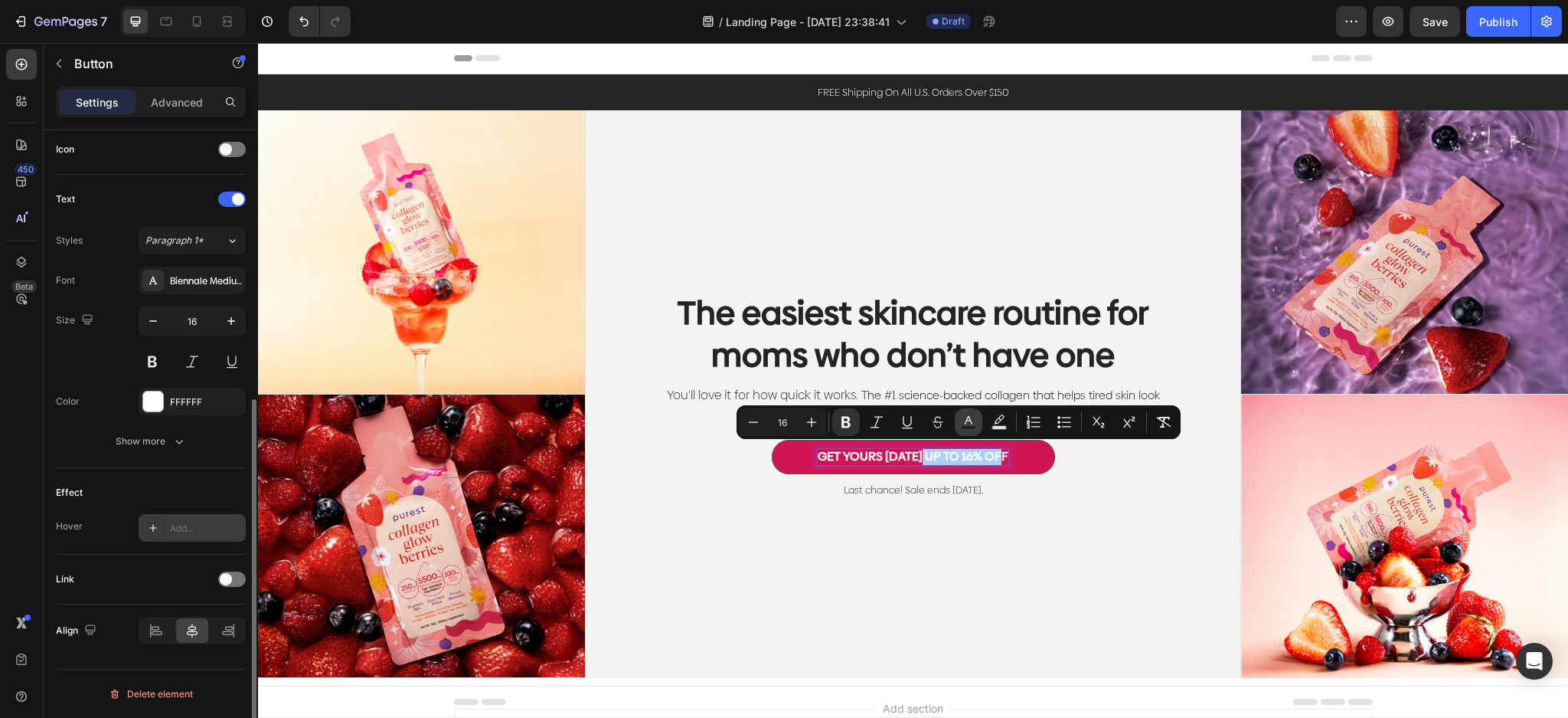
click at [968, 420] on icon "Editor contextual toolbar" at bounding box center [969, 420] width 8 height 9
type input "FFFFFF"
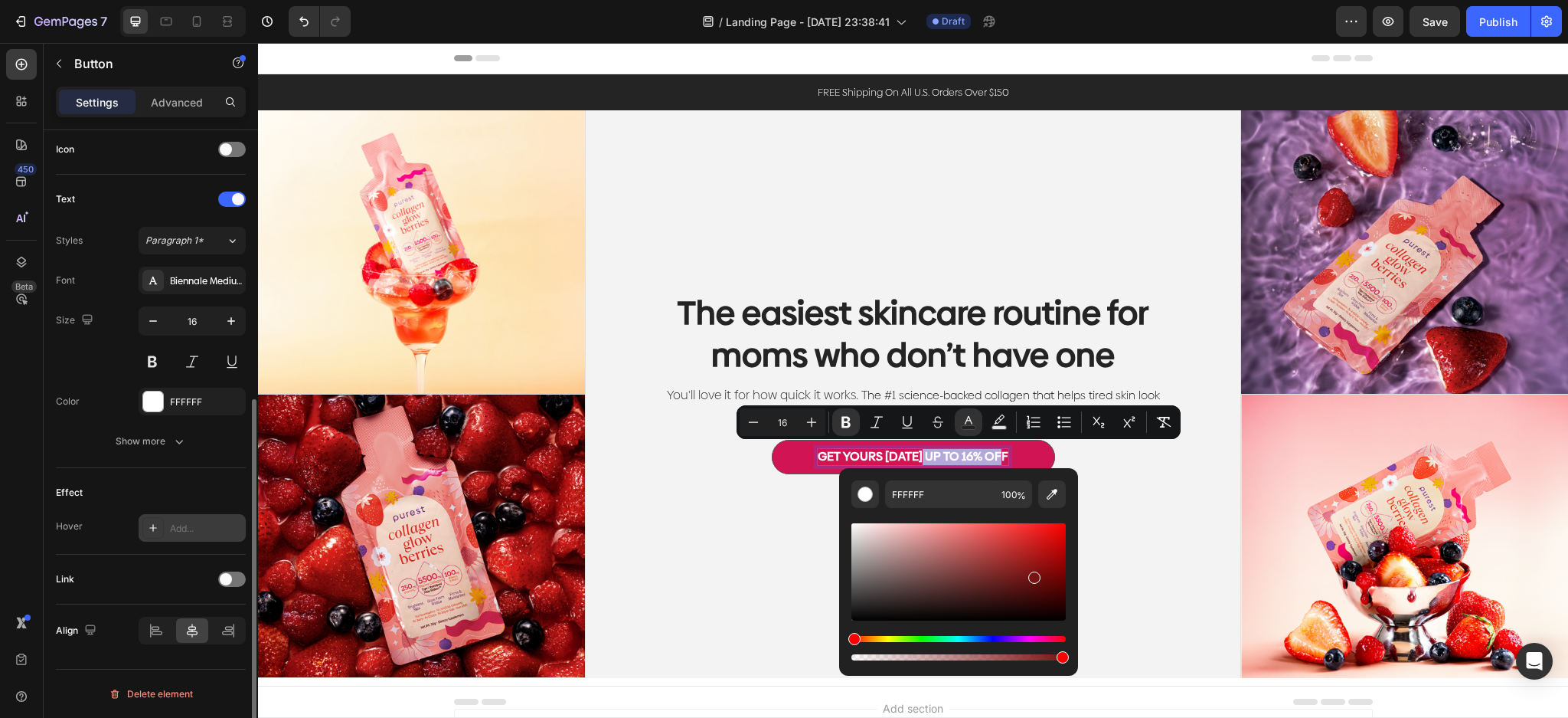
type input "771313"
drag, startPoint x: 934, startPoint y: 558, endPoint x: 1033, endPoint y: 575, distance: 100.4
click at [1033, 575] on div "Editor contextual toolbar" at bounding box center [958, 572] width 214 height 98
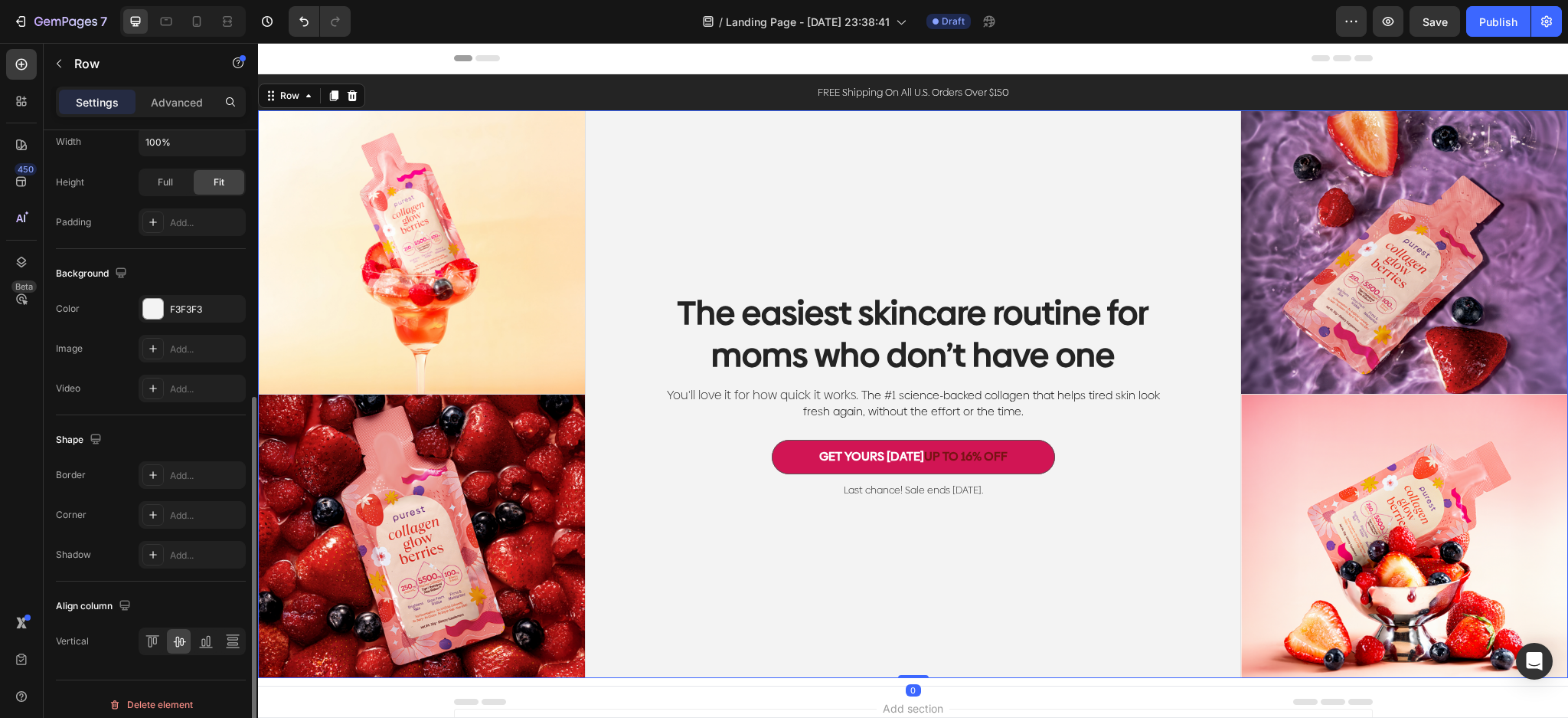
drag, startPoint x: 1100, startPoint y: 564, endPoint x: 1130, endPoint y: 563, distance: 30.0
click at [1101, 564] on div "The easiest skincare routine for moms who don’t have one Heading You'll love it…" at bounding box center [913, 394] width 655 height 568
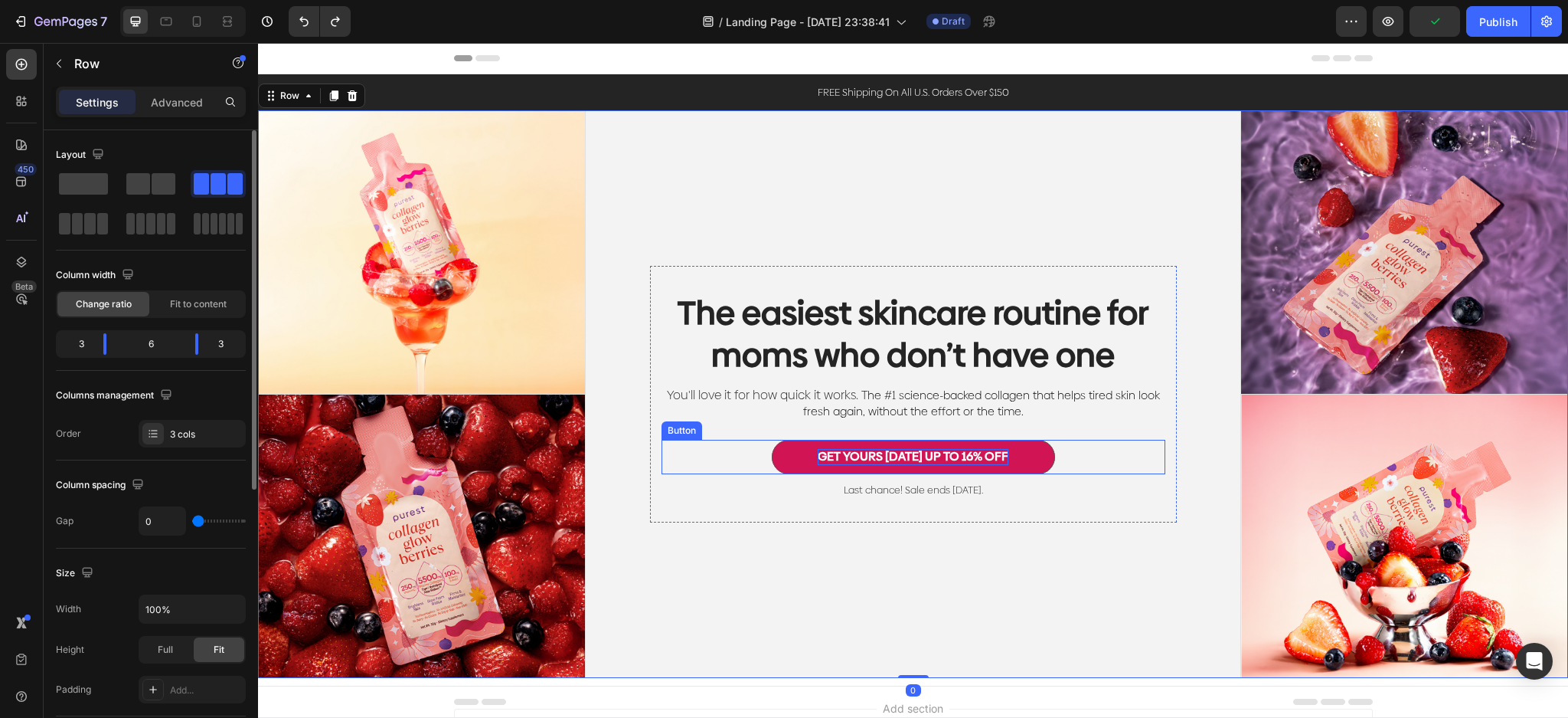
click at [972, 449] on strong "GET YOURS [DATE] UP TO 16% OFF" at bounding box center [913, 456] width 190 height 18
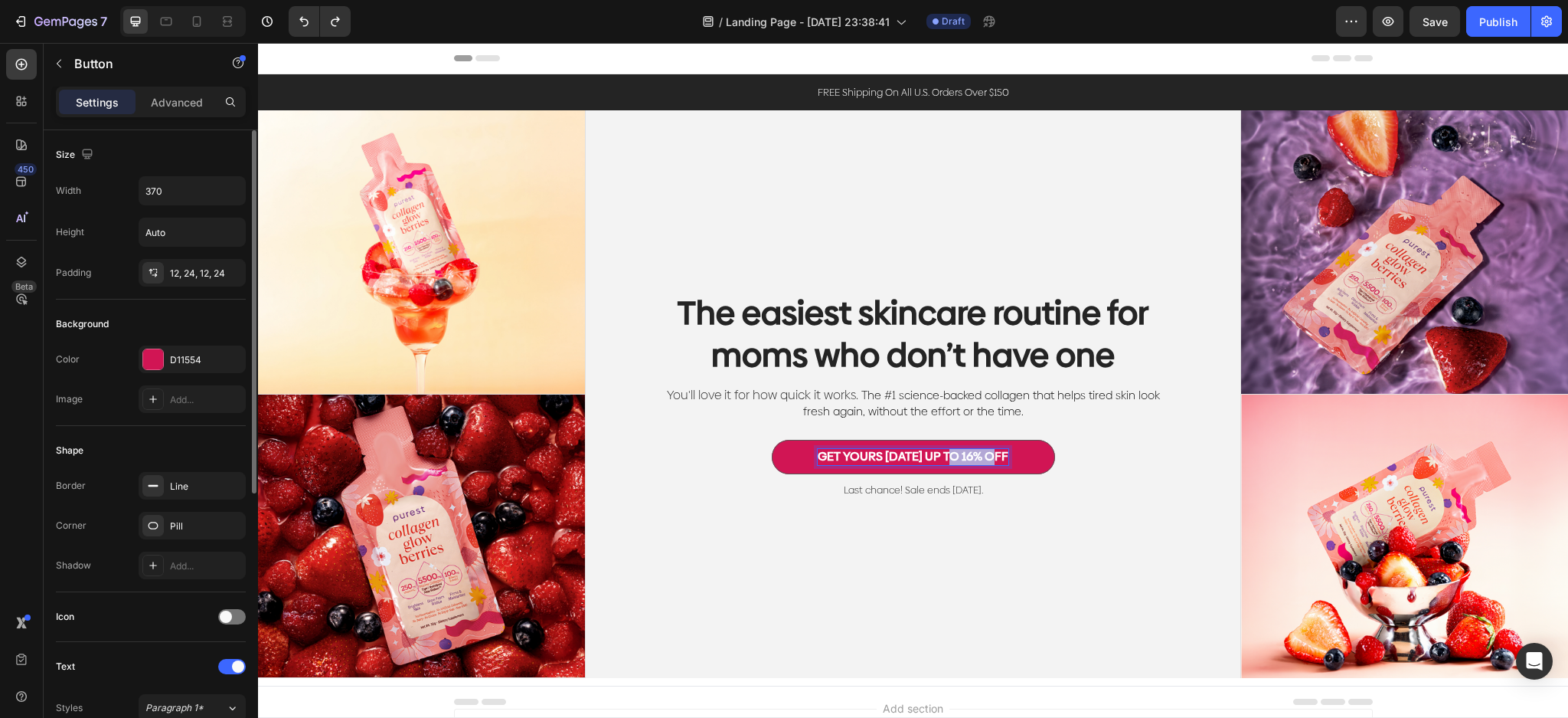
drag, startPoint x: 997, startPoint y: 453, endPoint x: 948, endPoint y: 457, distance: 49.2
click at [948, 457] on strong "GET YOURS [DATE] UP TO 16% OFF" at bounding box center [913, 456] width 190 height 18
click at [942, 457] on strong "GET YOURS [DATE] UP TO 16% OFF" at bounding box center [913, 456] width 190 height 18
drag, startPoint x: 919, startPoint y: 456, endPoint x: 1027, endPoint y: 462, distance: 108.2
click at [1027, 462] on button "GET YOURS [DATE] UP TO 16% OFF" at bounding box center [913, 456] width 283 height 34
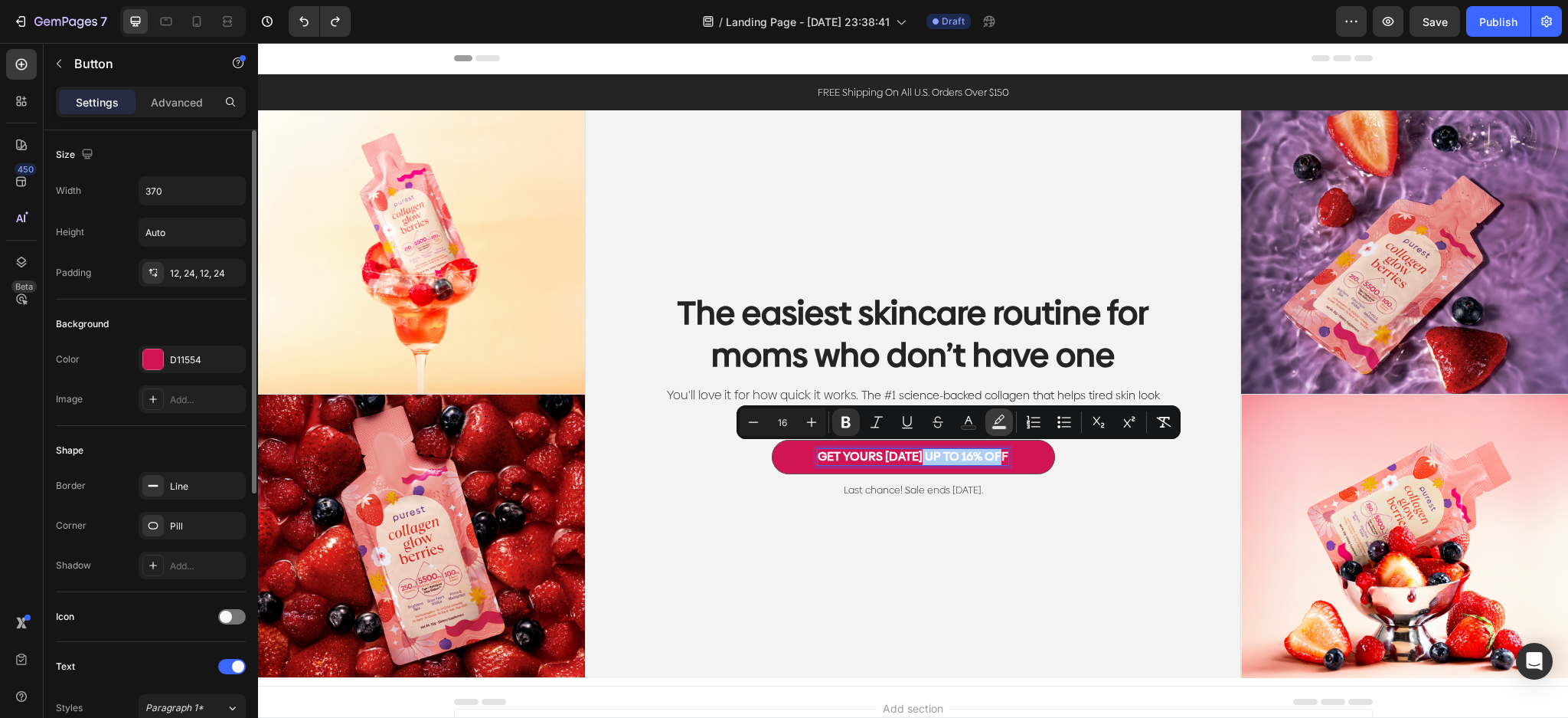
click at [999, 423] on icon "Editor contextual toolbar" at bounding box center [998, 422] width 15 height 15
type input "000000"
type input "77"
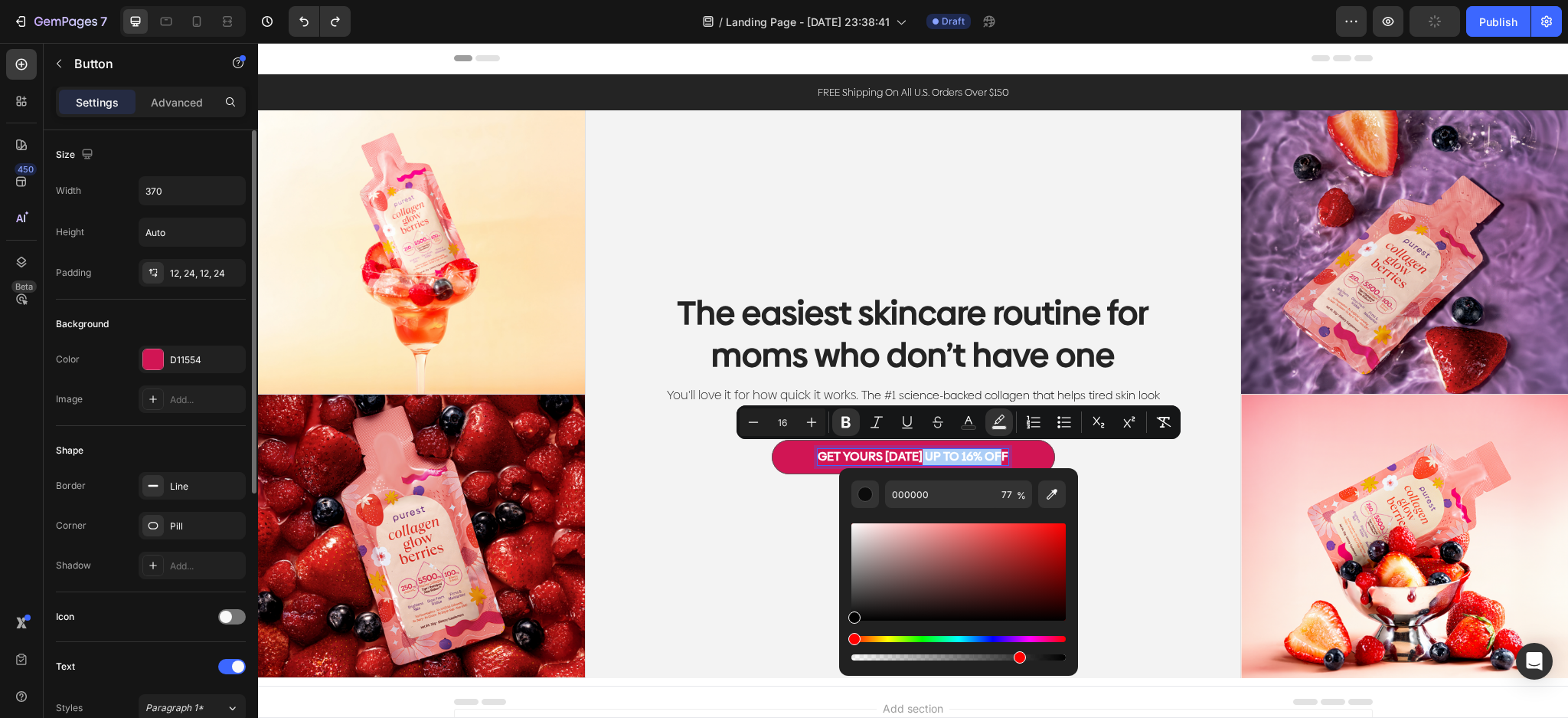
drag, startPoint x: 1186, startPoint y: 597, endPoint x: 790, endPoint y: 645, distance: 398.9
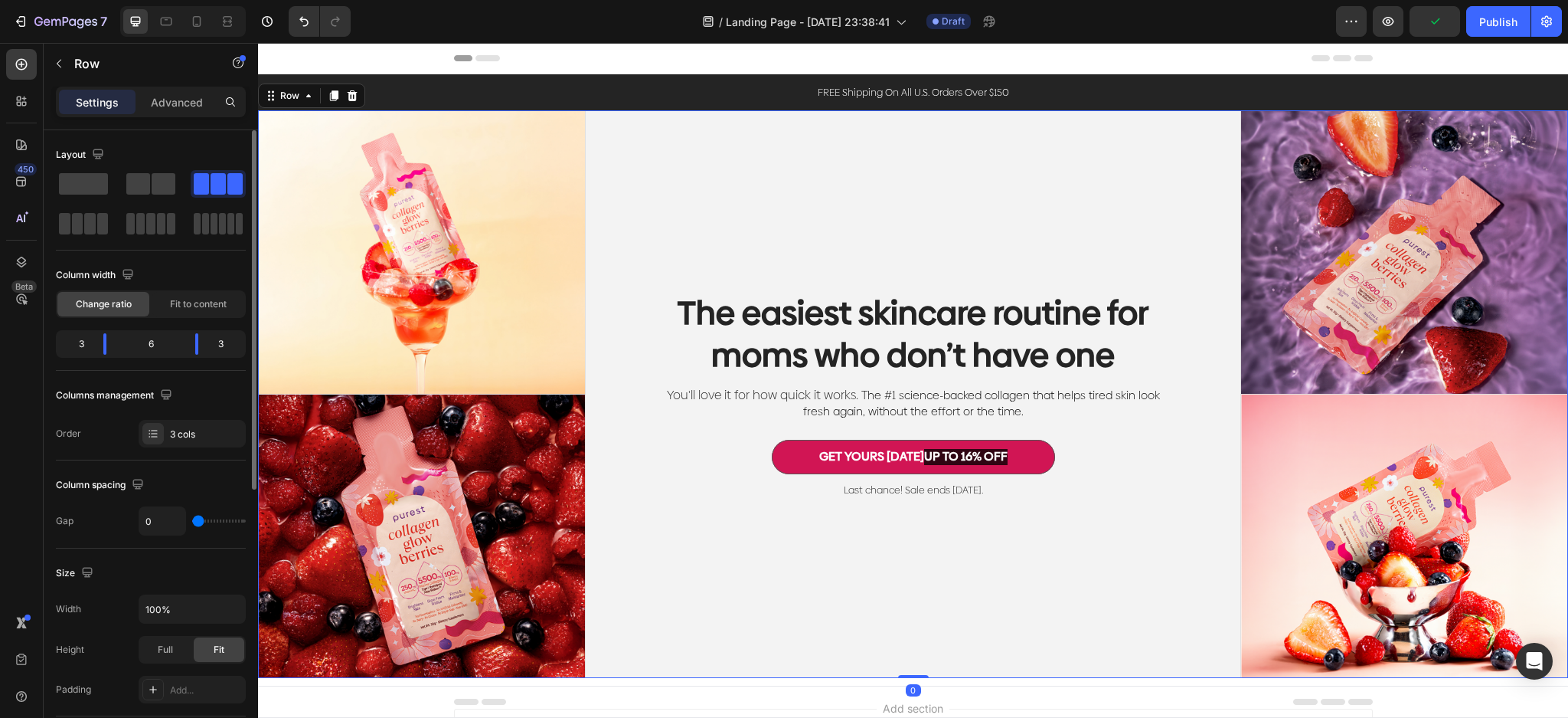
click at [1134, 548] on div "The easiest skincare routine for moms who don’t have one Heading You'll love it…" at bounding box center [913, 394] width 655 height 568
drag, startPoint x: 1163, startPoint y: 547, endPoint x: 1184, endPoint y: 531, distance: 26.4
click at [1165, 547] on div "The easiest skincare routine for moms who don’t have one Heading You'll love it…" at bounding box center [913, 394] width 655 height 568
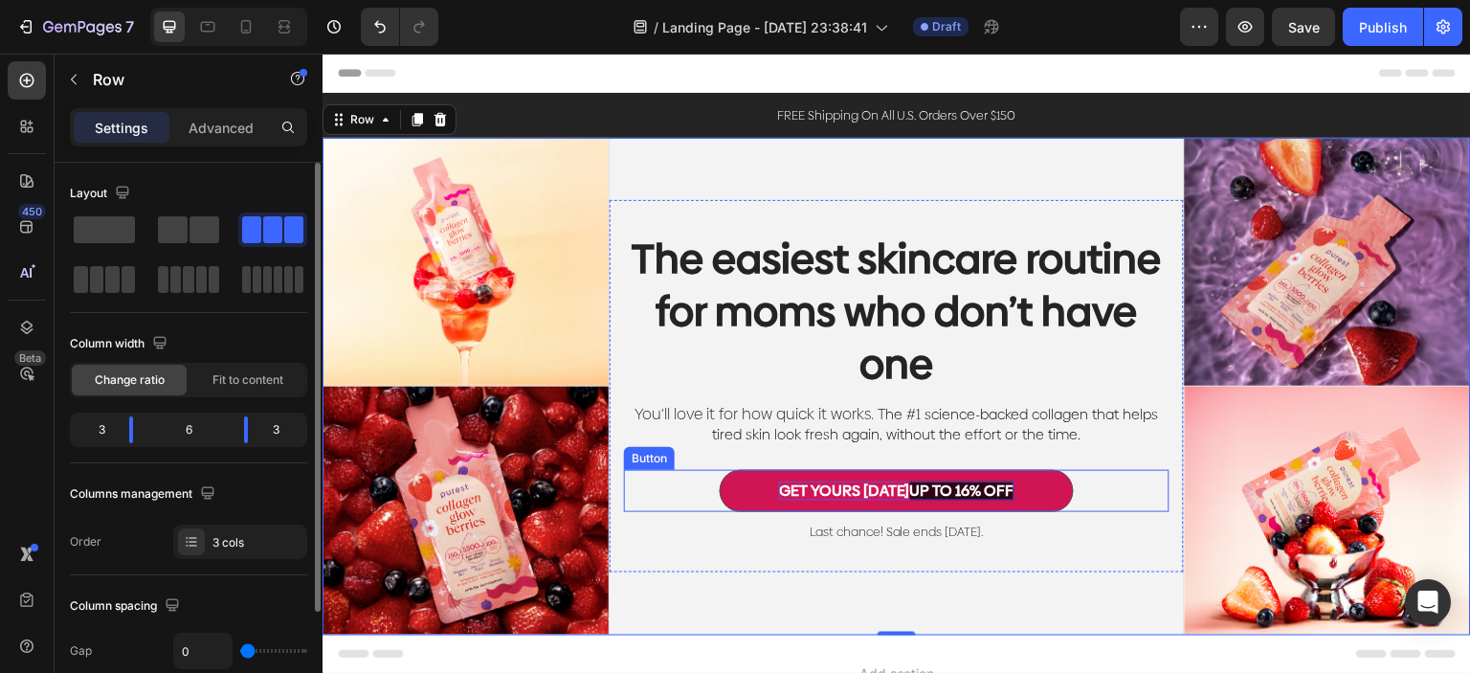
click at [974, 487] on strong "UP TO 16% OFF" at bounding box center [962, 490] width 104 height 22
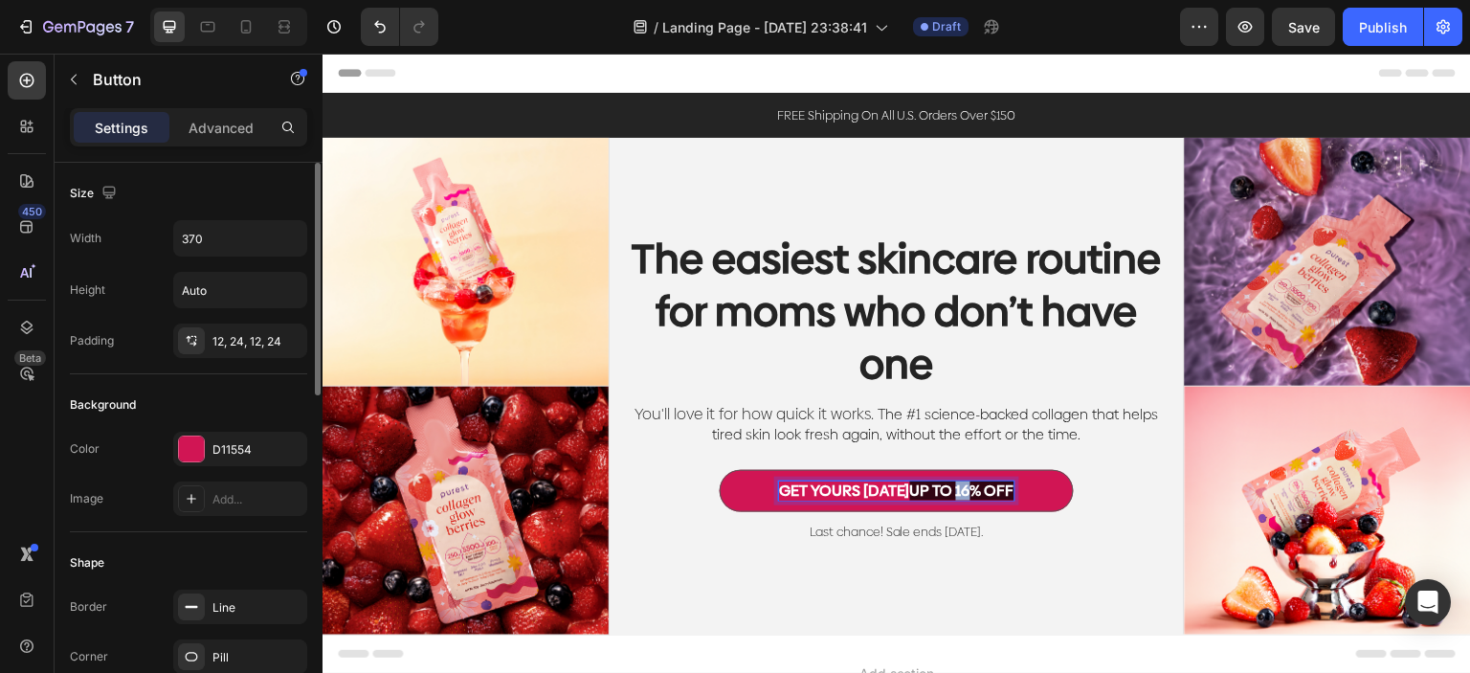
click at [949, 489] on strong "UP TO 16% OFF" at bounding box center [962, 490] width 104 height 22
drag, startPoint x: 902, startPoint y: 490, endPoint x: 1027, endPoint y: 493, distance: 124.4
click at [1027, 493] on button "GET YOURS [DATE] UP TO 16% OFF" at bounding box center [897, 491] width 354 height 43
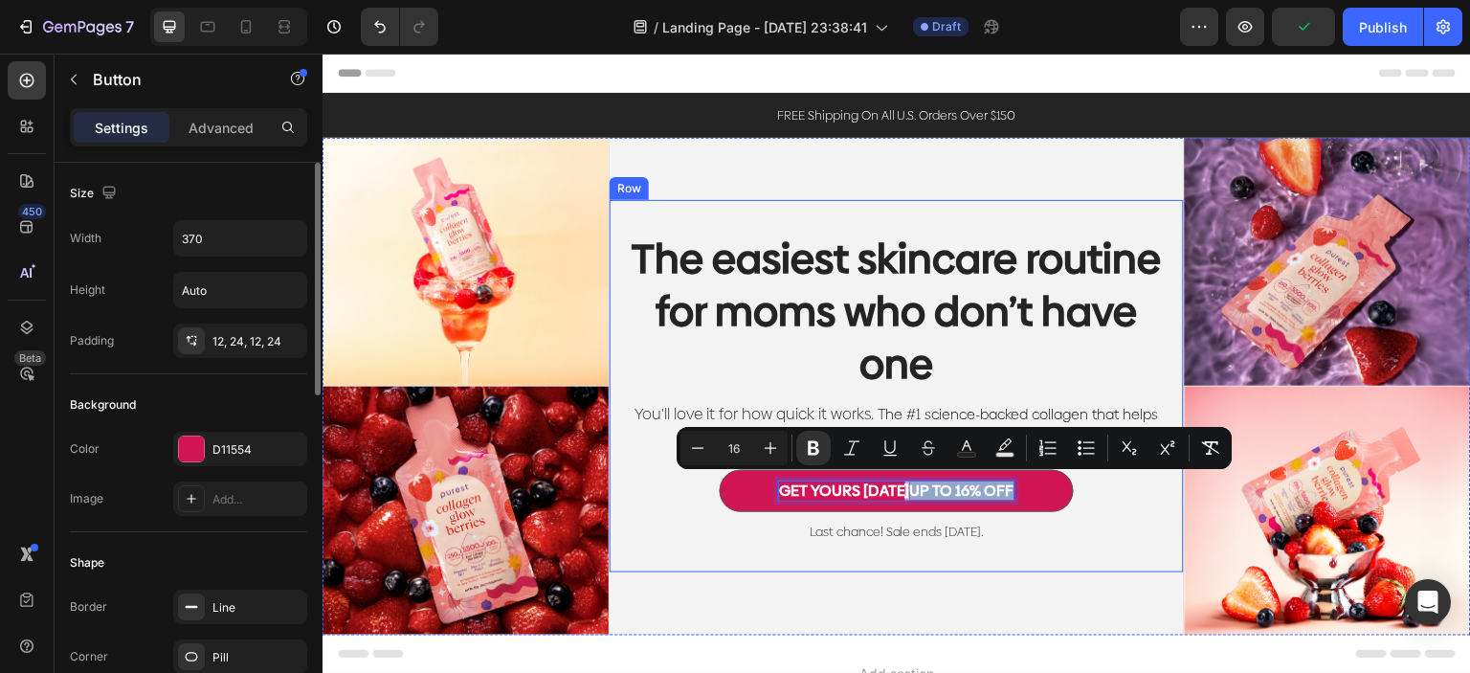
click at [1052, 546] on div "The easiest skincare routine for moms who don’t have one Heading You'll love it…" at bounding box center [896, 386] width 574 height 372
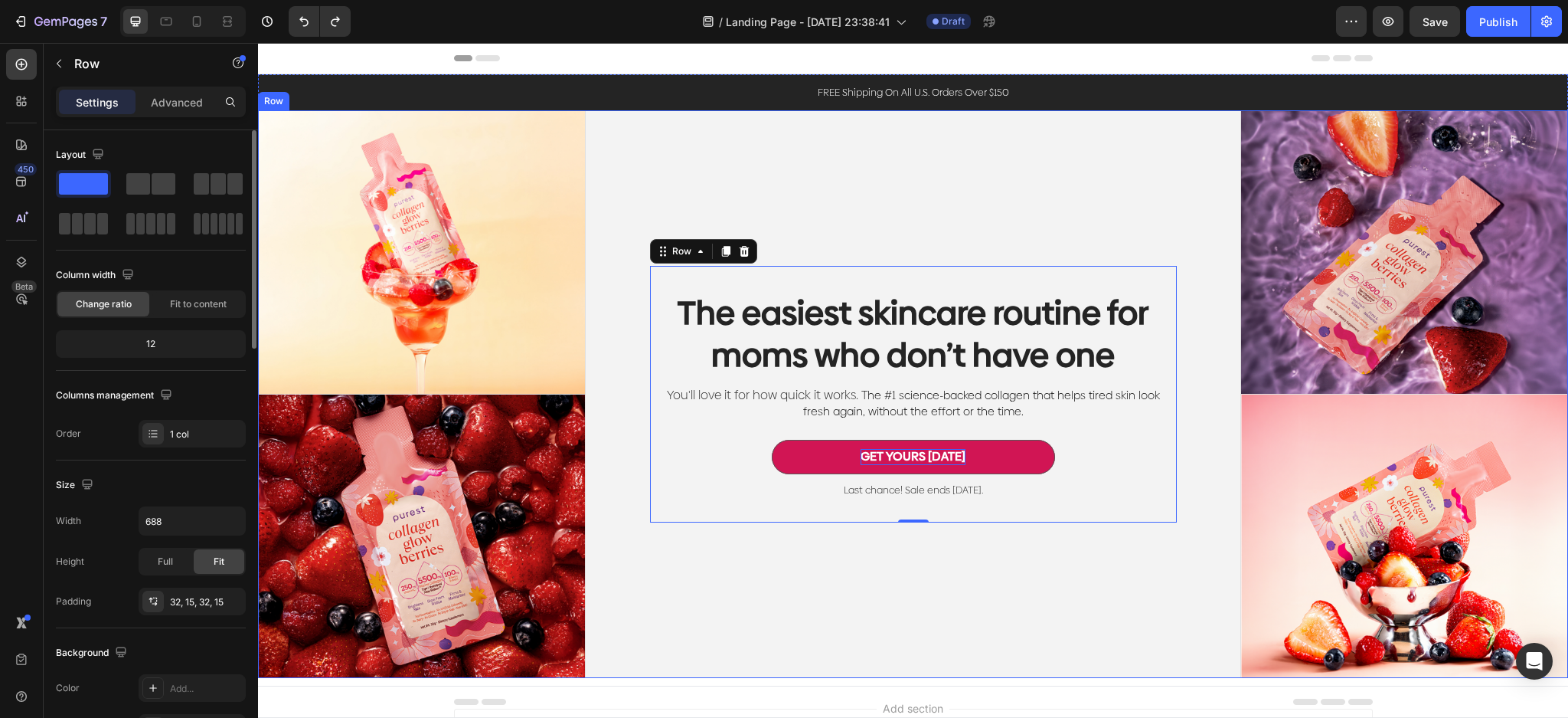
click at [1210, 341] on div "The easiest skincare routine for moms who don’t have one Heading You'll love it…" at bounding box center [913, 394] width 655 height 568
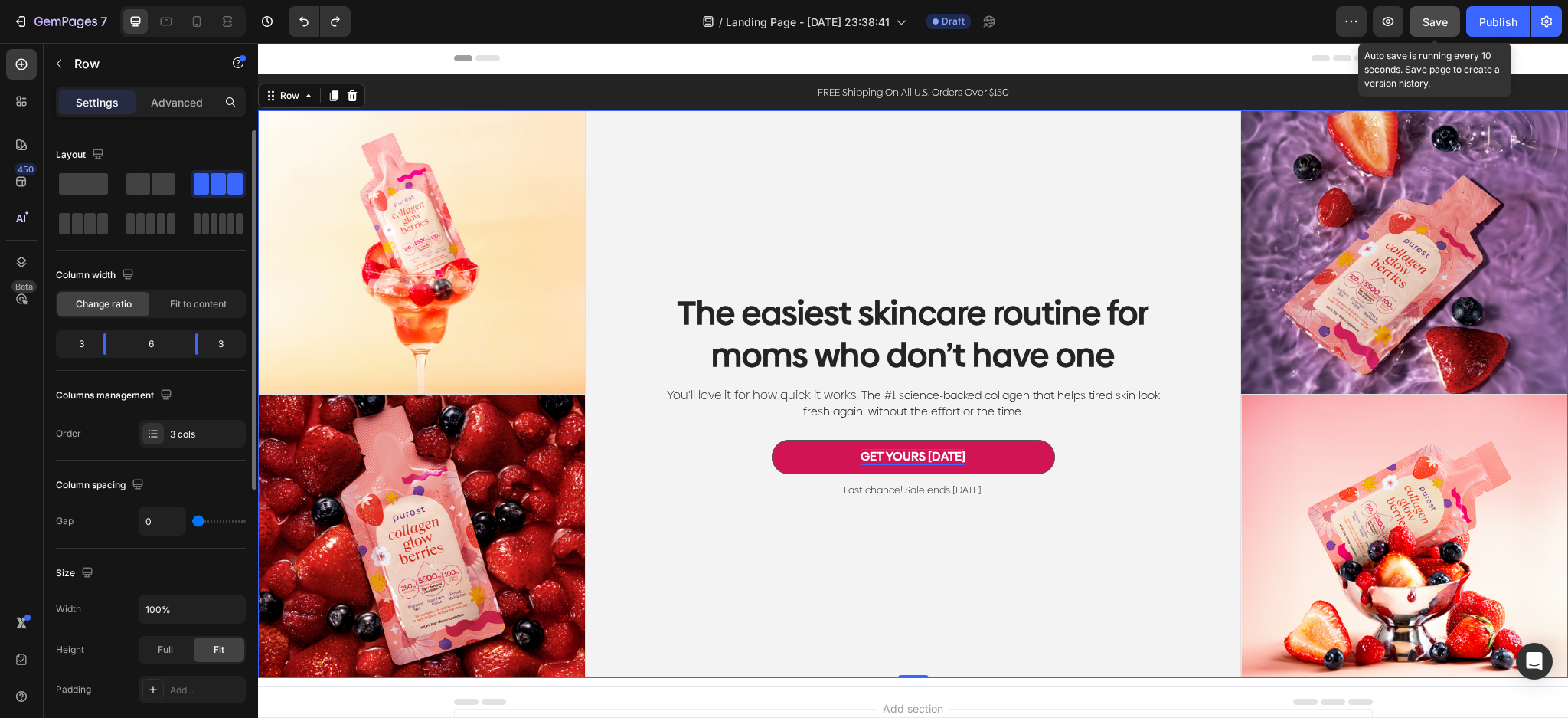
click at [1437, 20] on span "Save" at bounding box center [1435, 22] width 26 height 13
click at [1101, 187] on div "The easiest skincare routine for moms who don’t have one Heading You'll love it…" at bounding box center [913, 394] width 655 height 568
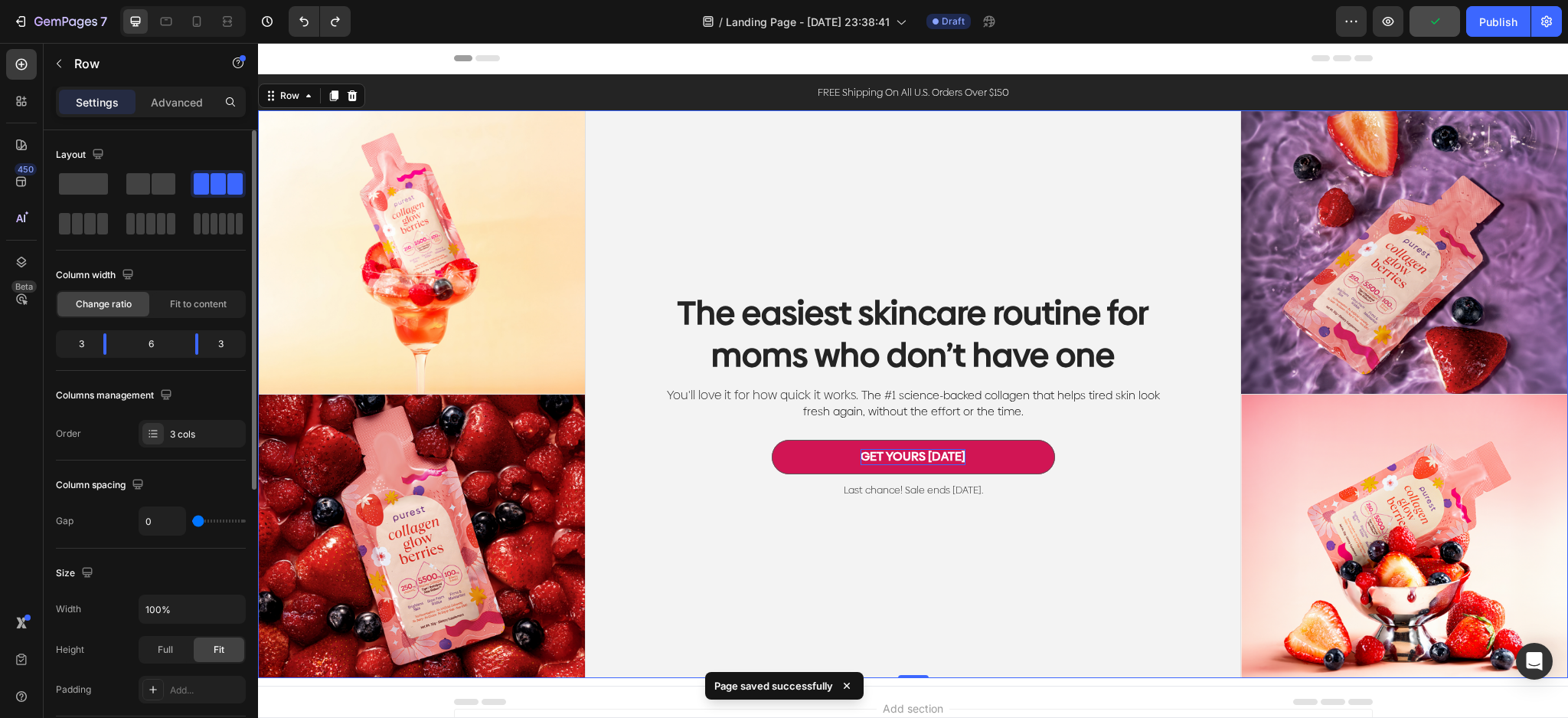
click at [766, 205] on div "The easiest skincare routine for moms who don’t have one Heading You'll love it…" at bounding box center [913, 394] width 655 height 568
click at [638, 210] on div "The easiest skincare routine for moms who don’t have one Heading You'll love it…" at bounding box center [913, 394] width 655 height 568
click at [891, 121] on div "The easiest skincare routine for moms who don’t have one Heading You'll love it…" at bounding box center [913, 394] width 655 height 568
click at [875, 162] on div "The easiest skincare routine for moms who don’t have one Heading You'll love it…" at bounding box center [913, 394] width 655 height 568
click at [763, 217] on div "The easiest skincare routine for moms who don’t have one Heading You'll love it…" at bounding box center [913, 394] width 655 height 568
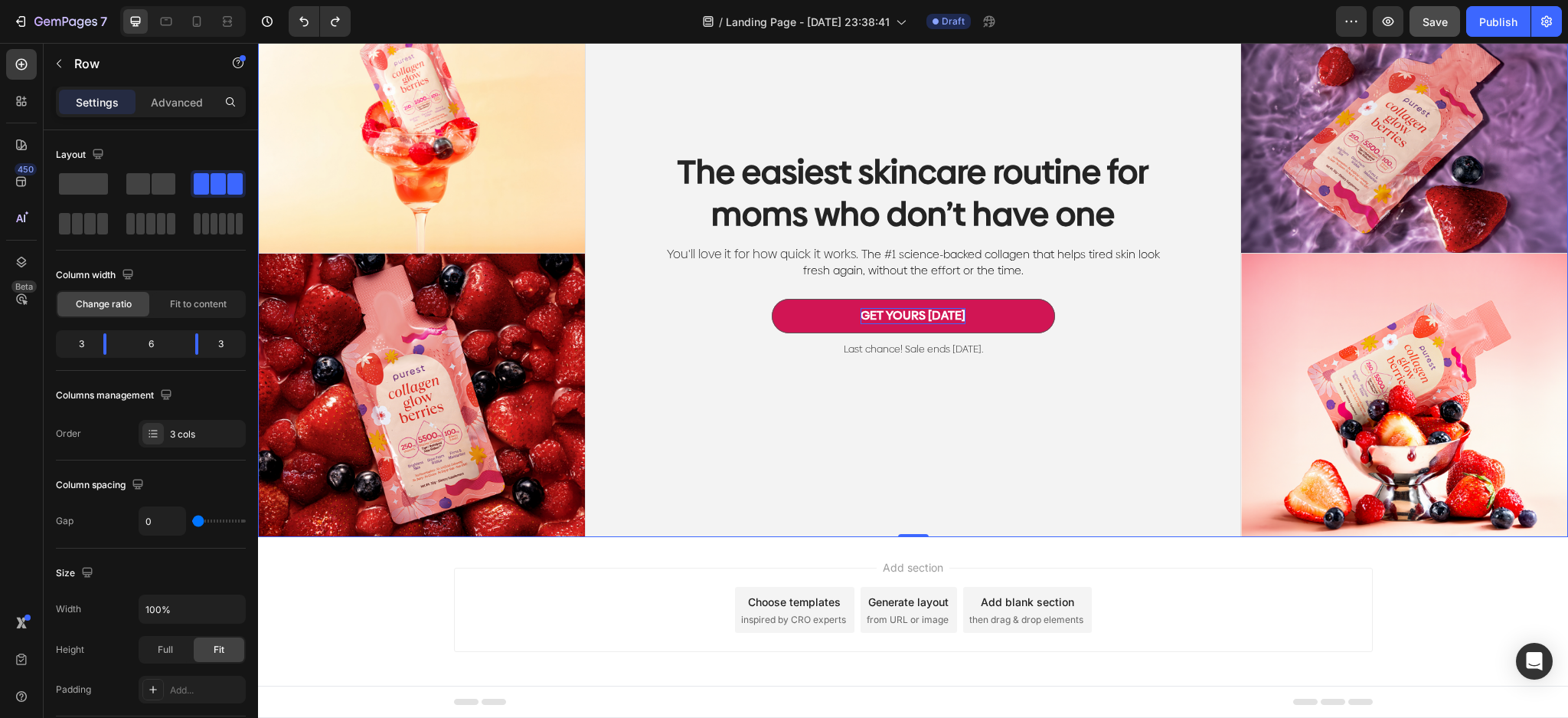
scroll to position [478, 0]
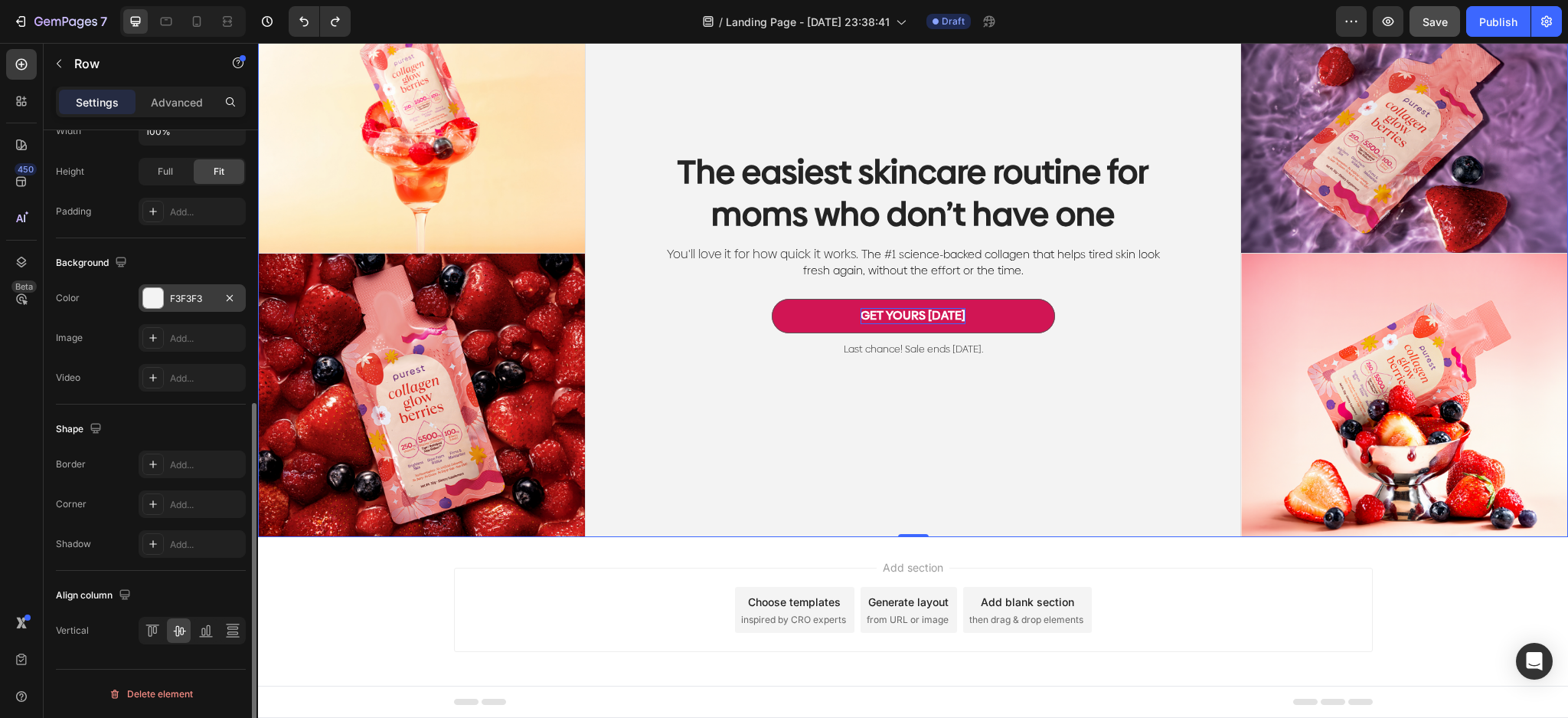
click at [158, 299] on div at bounding box center [153, 298] width 20 height 20
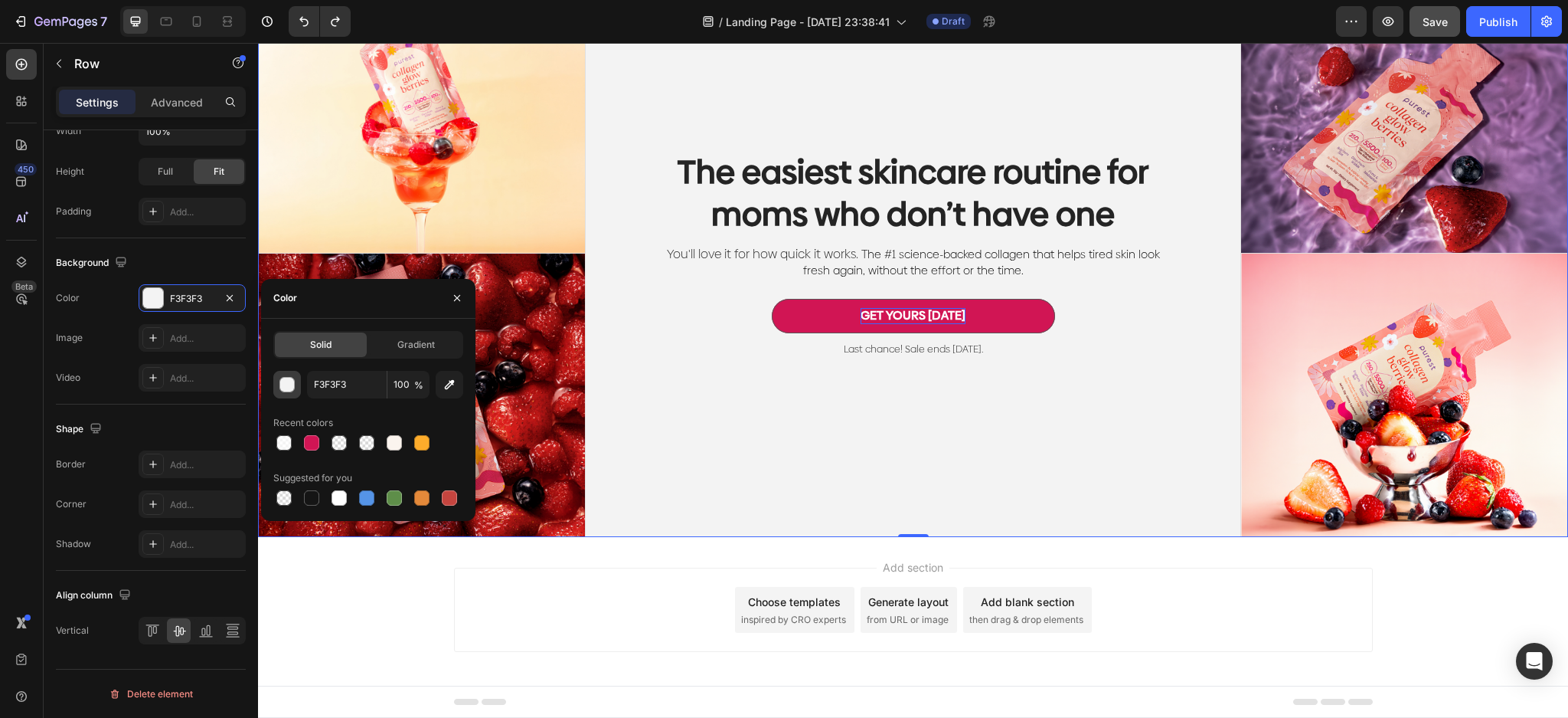
click at [282, 388] on div "button" at bounding box center [287, 385] width 15 height 15
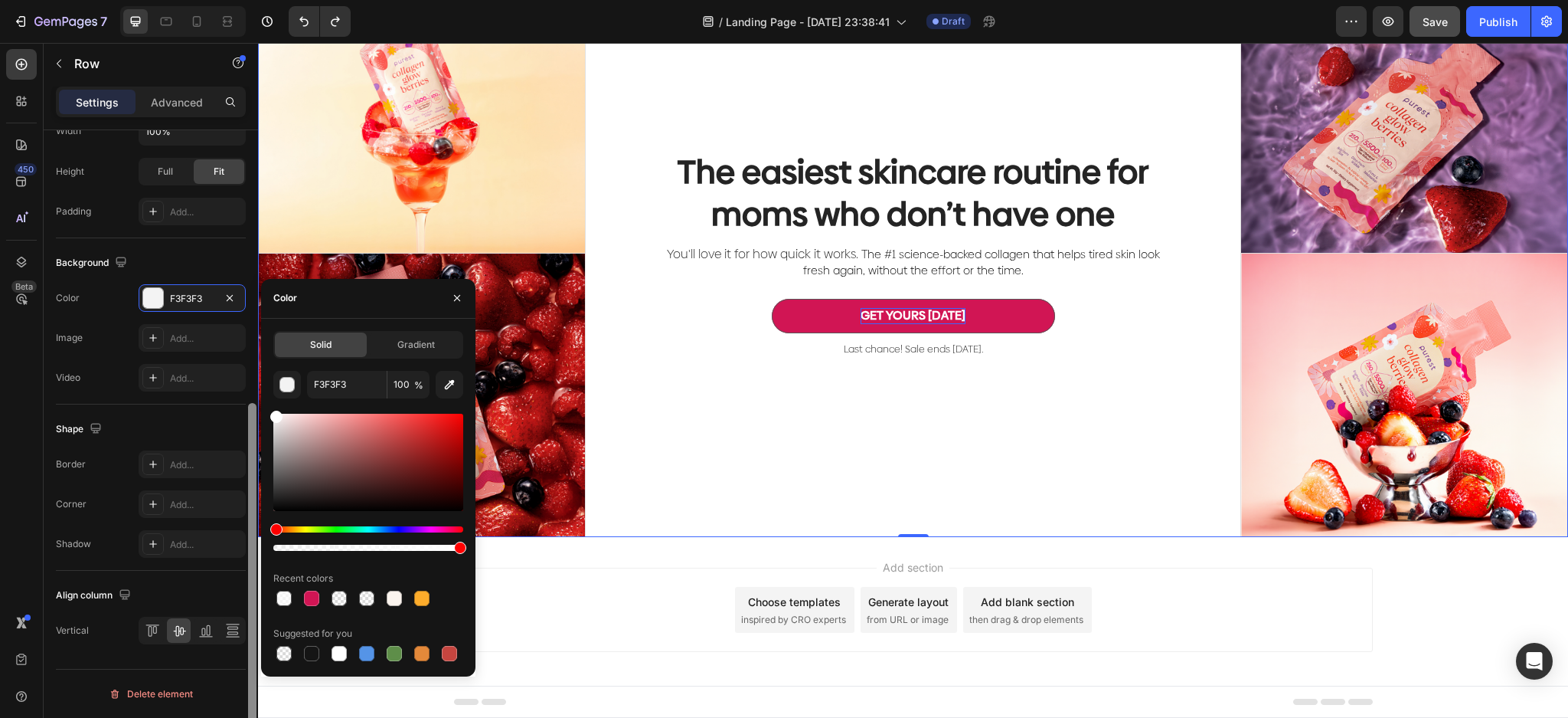
drag, startPoint x: 266, startPoint y: 415, endPoint x: 250, endPoint y: 403, distance: 20.0
click at [250, 403] on div "450 Beta Sections(18) Elements(83) Section Element Hero Section Product Detail …" at bounding box center [129, 380] width 258 height 675
type input "FFFFFF"
click at [1294, 601] on div "Add section Choose templates inspired by CRO experts Generate layout from URL o…" at bounding box center [913, 609] width 918 height 84
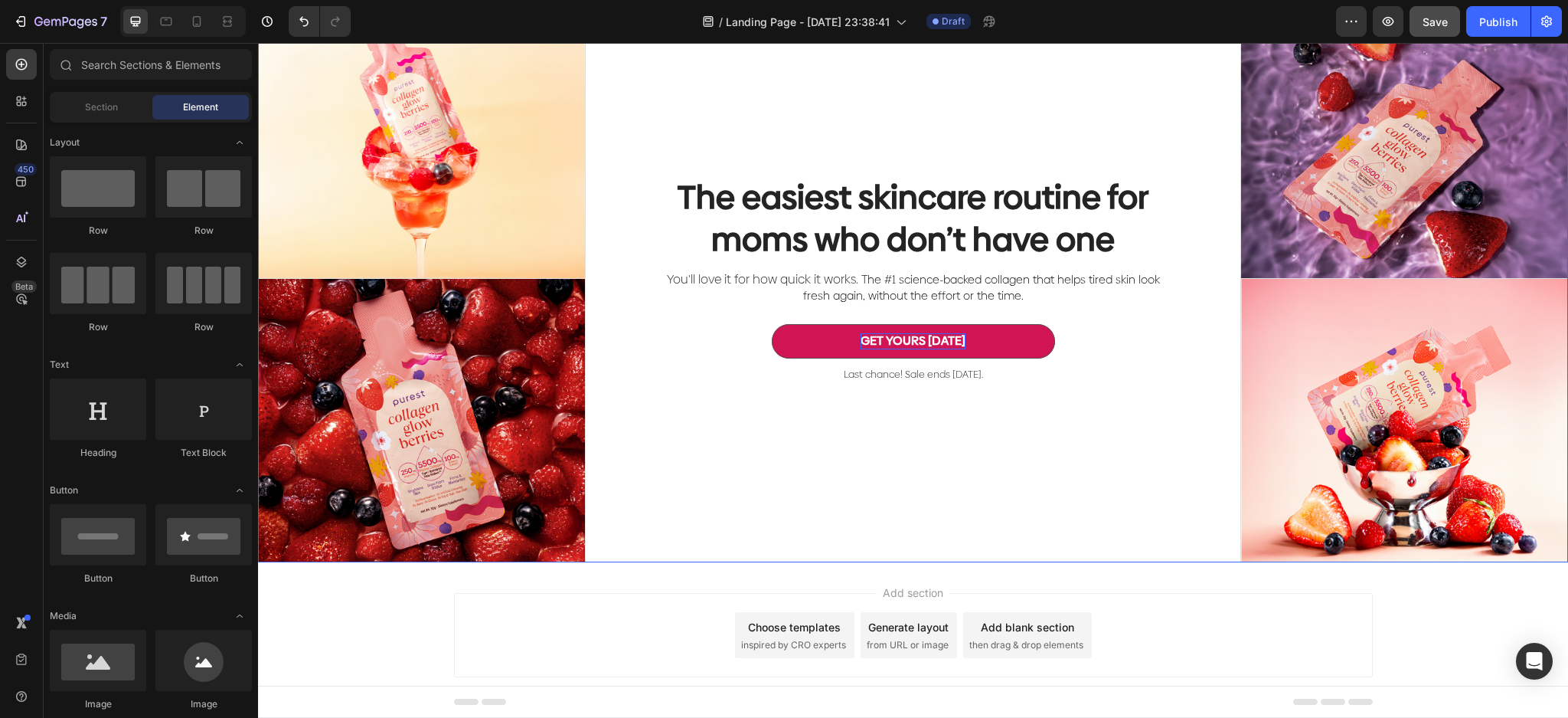
scroll to position [0, 0]
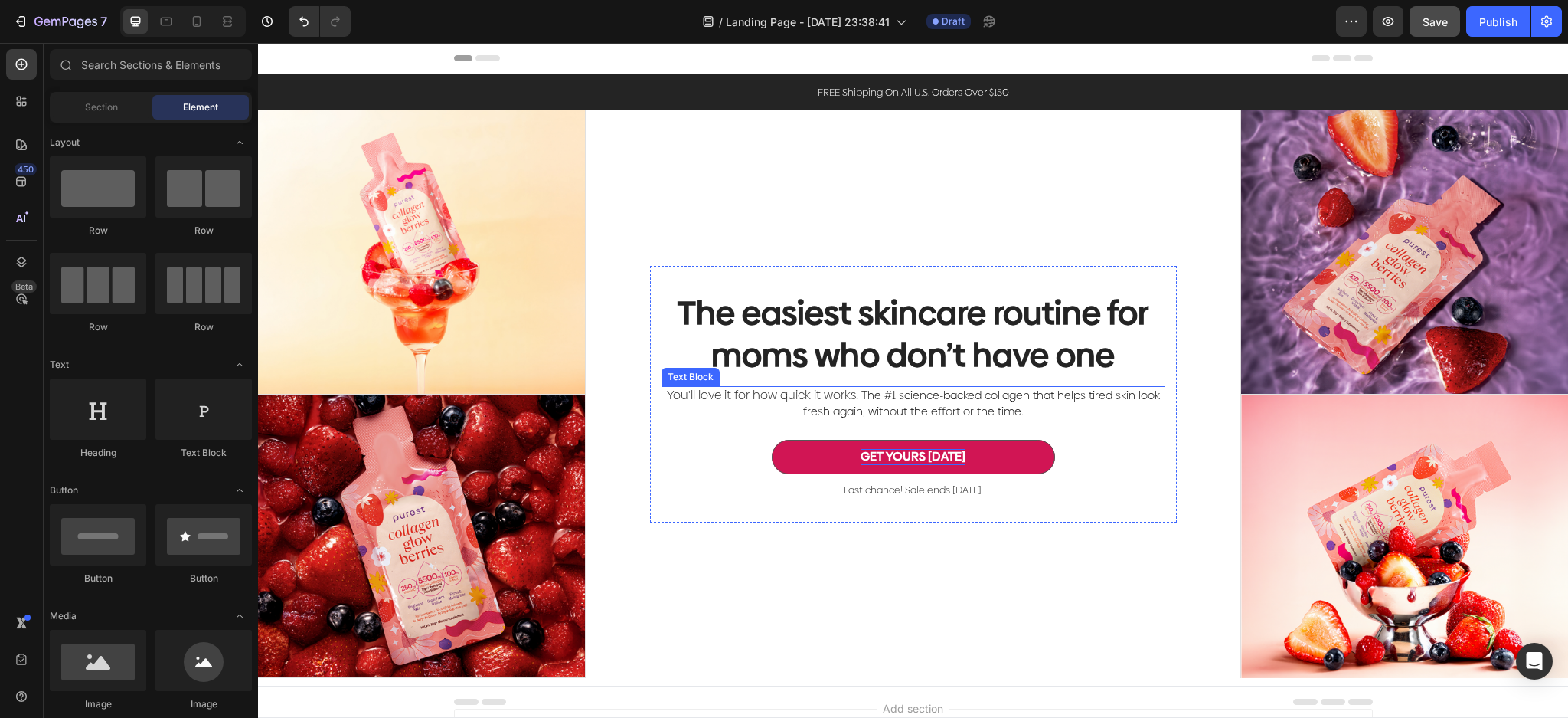
click at [1026, 410] on p "You'll love it for how quick it works. T he #1 science-backed collagen that hel…" at bounding box center [914, 403] width 501 height 32
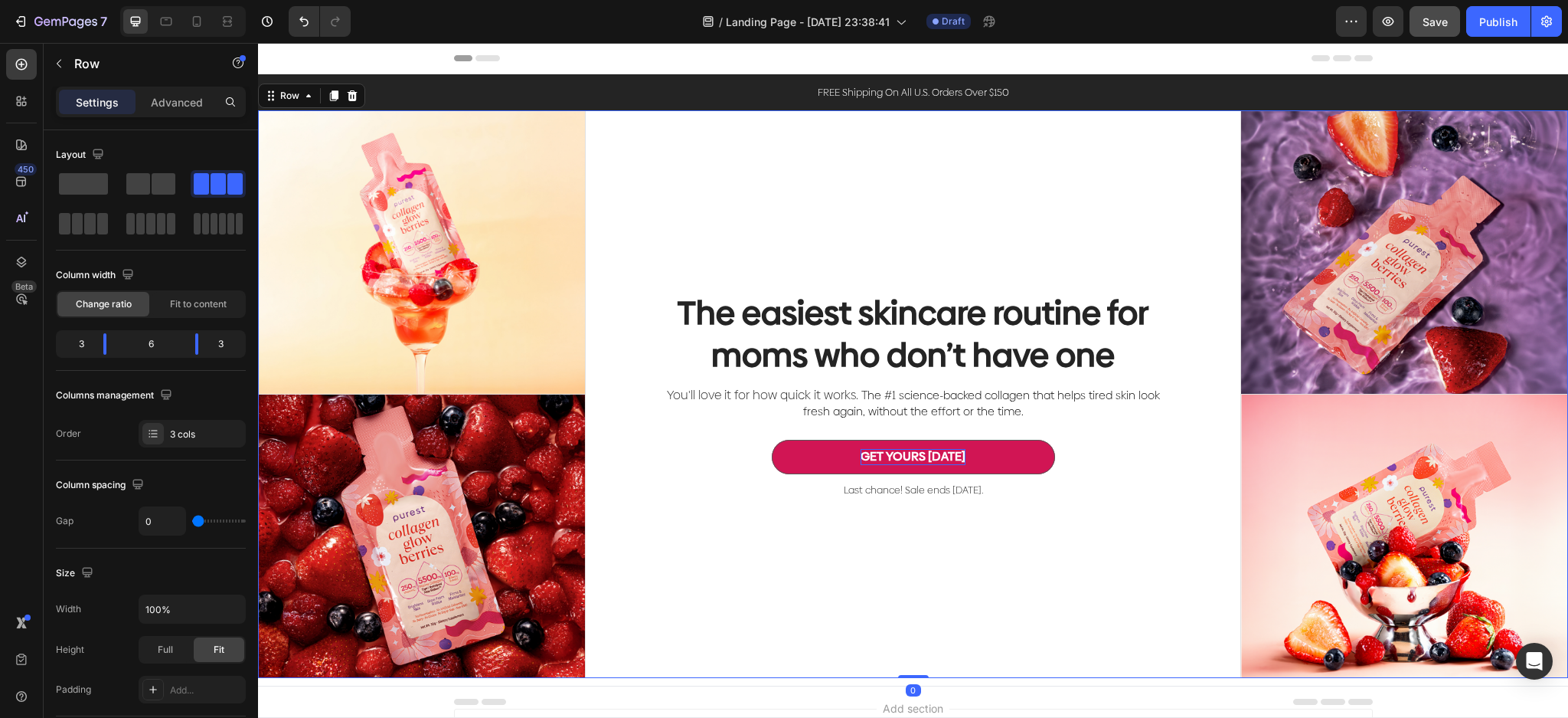
click at [1080, 562] on div "The easiest skincare routine for moms who don’t have one Heading You'll love it…" at bounding box center [913, 394] width 655 height 568
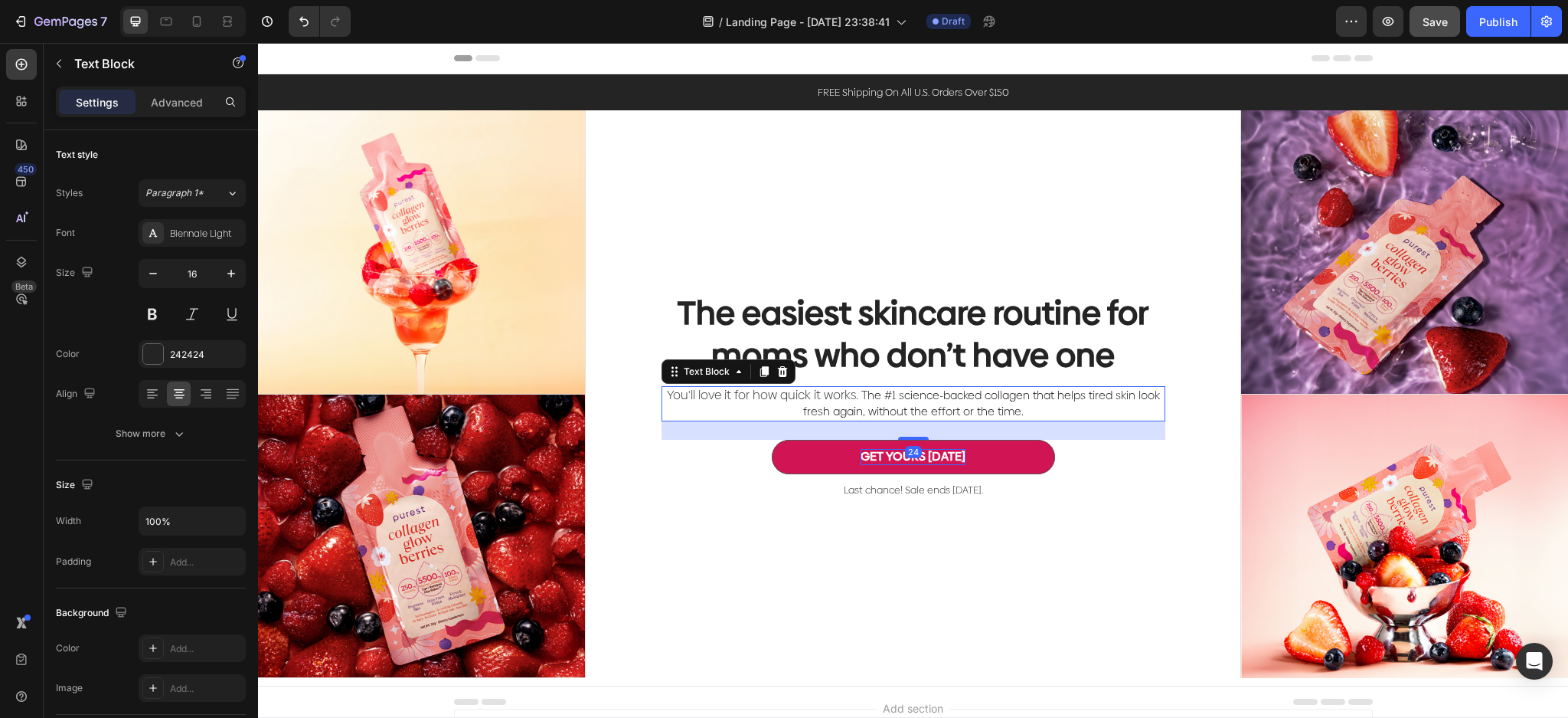
click at [1032, 408] on p "You'll love it for how quick it works. T he #1 science-backed collagen that hel…" at bounding box center [914, 403] width 501 height 32
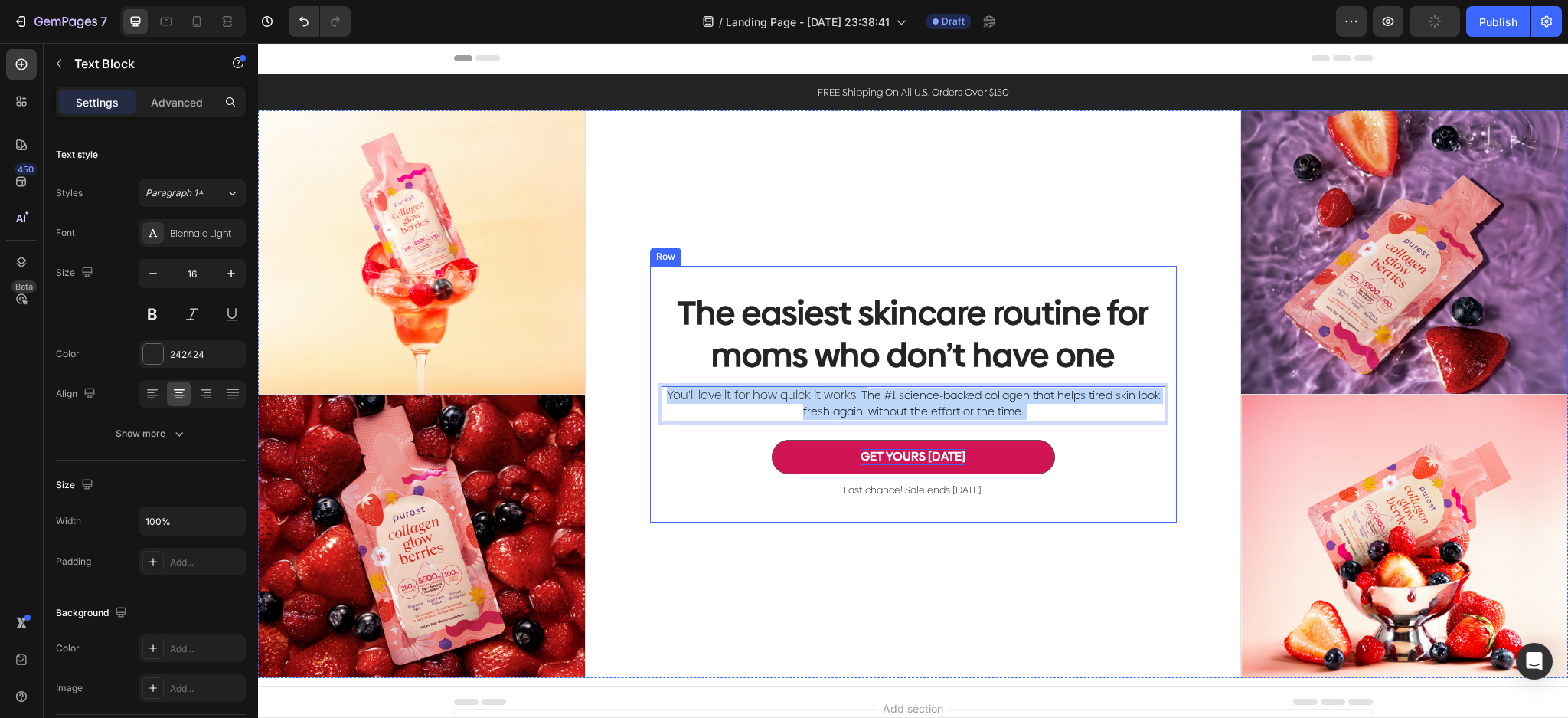
drag, startPoint x: 1033, startPoint y: 408, endPoint x: 859, endPoint y: 403, distance: 174.1
click at [859, 403] on p "You'll love it for how quick it works. T he #1 science-backed collagen that hel…" at bounding box center [914, 403] width 501 height 32
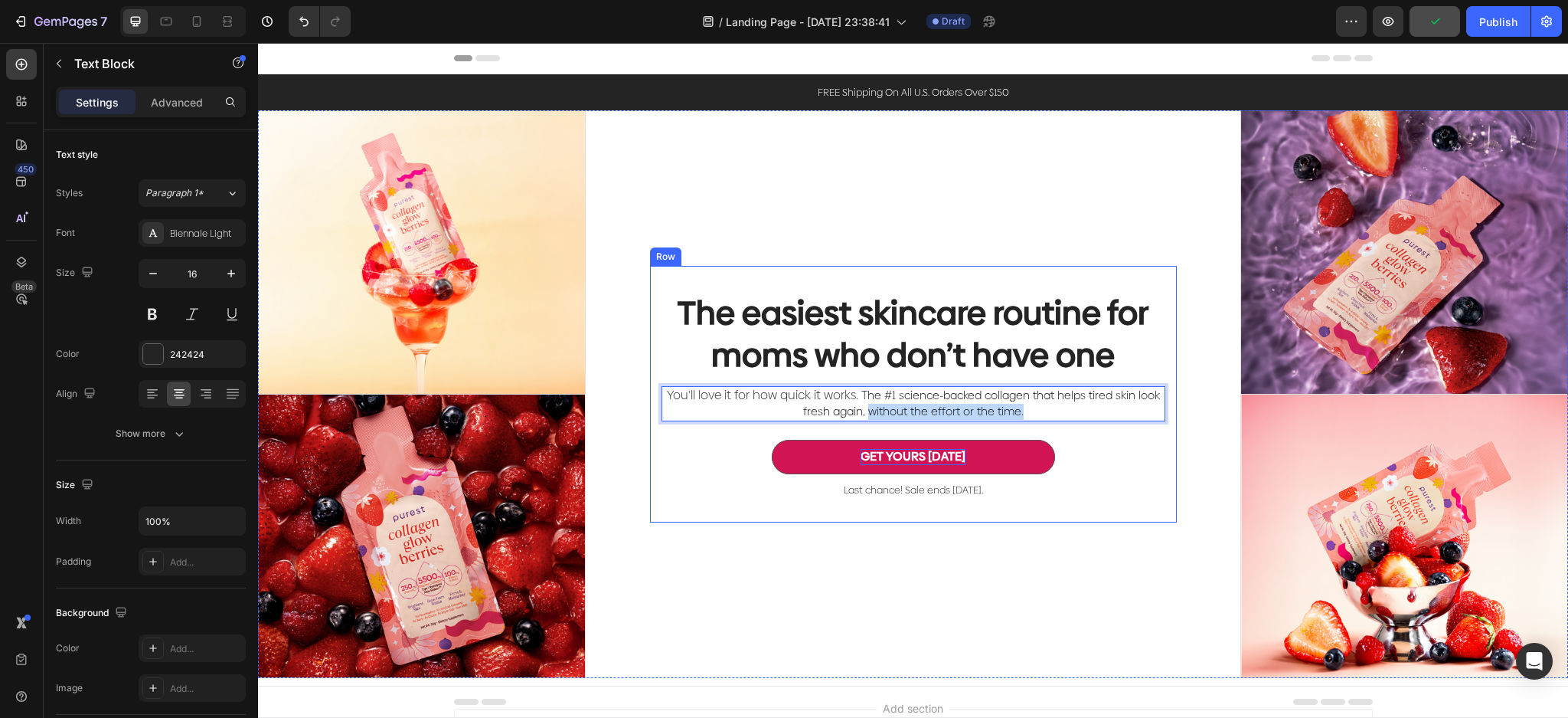
drag, startPoint x: 862, startPoint y: 411, endPoint x: 1014, endPoint y: 424, distance: 152.6
click at [1014, 424] on div "The easiest skincare routine for moms who don’t have one Heading You'll love it…" at bounding box center [914, 394] width 504 height 207
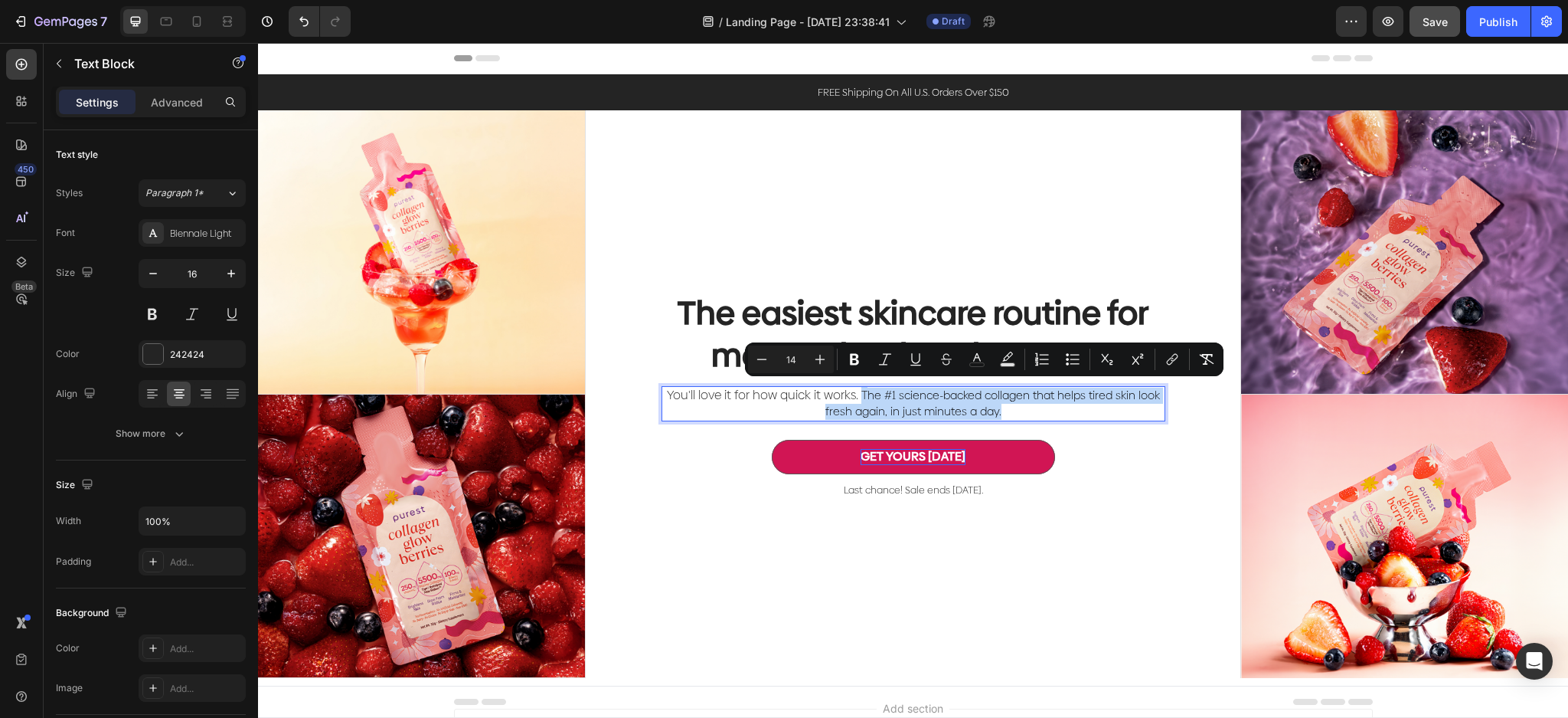
drag, startPoint x: 1050, startPoint y: 416, endPoint x: 853, endPoint y: 397, distance: 197.9
click at [853, 397] on p "You'll love it for how quick it works. T he #1 science-backed collagen that hel…" at bounding box center [914, 403] width 501 height 32
copy p "T he #1 science-backed collagen that helps tired skin look fresh again, in just…"
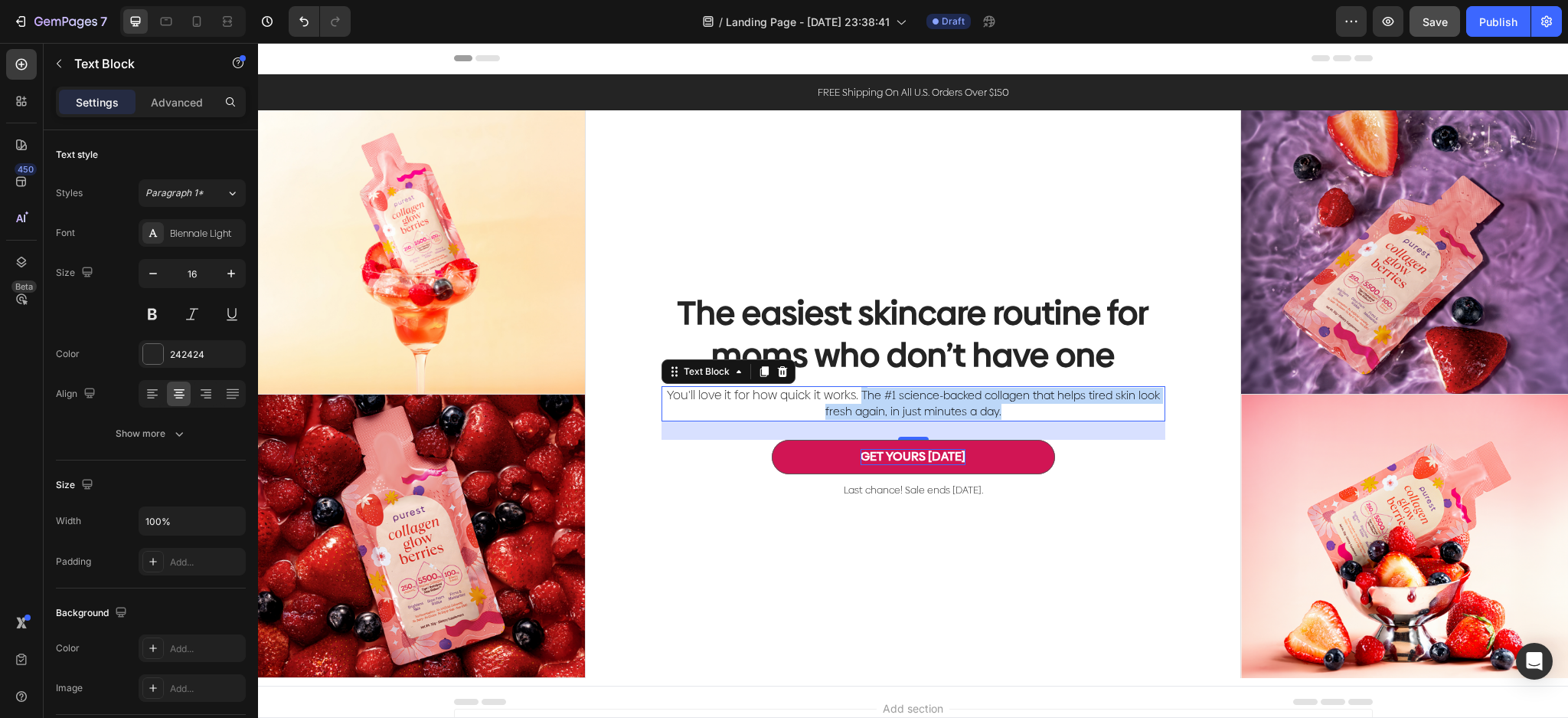
click at [1019, 405] on p "You'll love it for how quick it works. T he #1 science-backed collagen that hel…" at bounding box center [914, 403] width 501 height 32
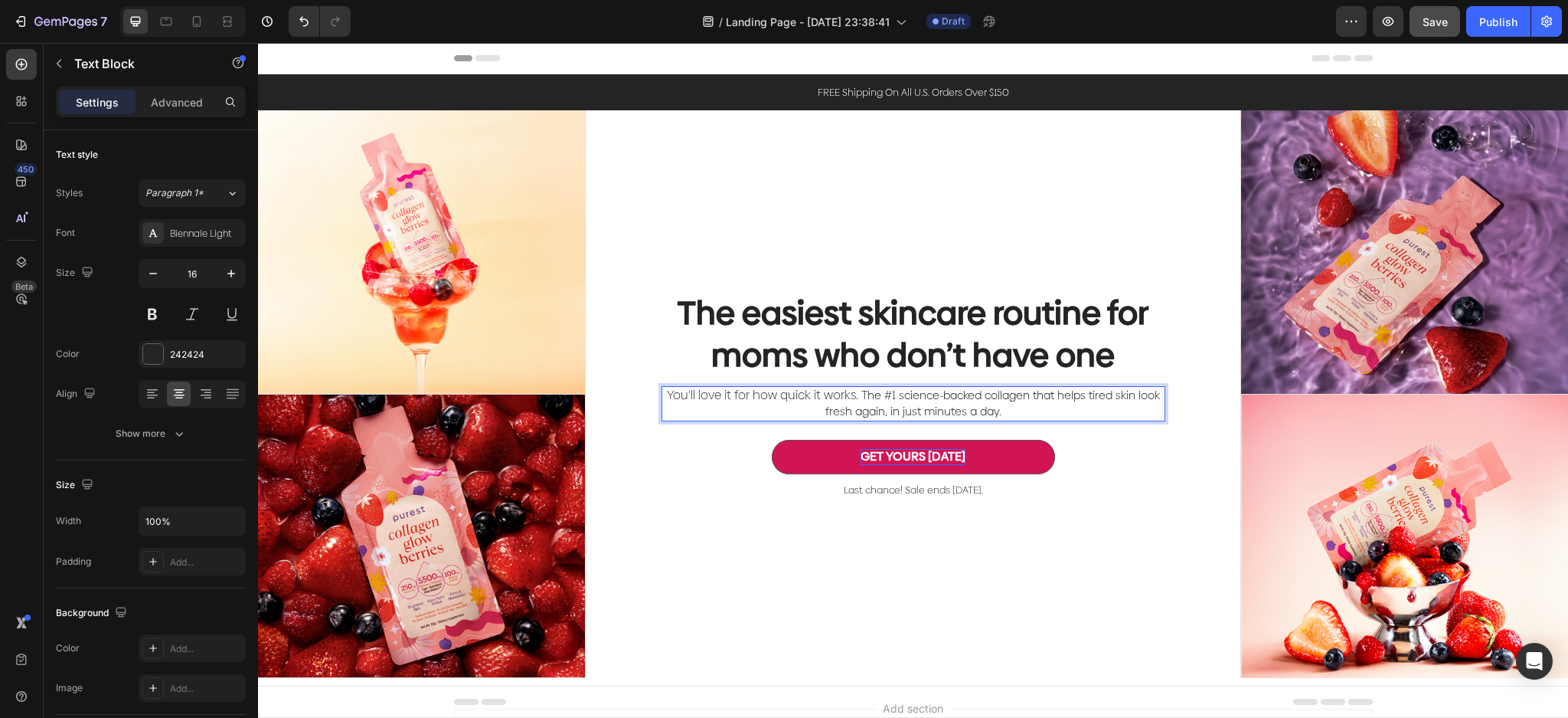
click at [1018, 408] on p "You'll love it for how quick it works. T he #1 science-backed collagen that hel…" at bounding box center [914, 403] width 501 height 32
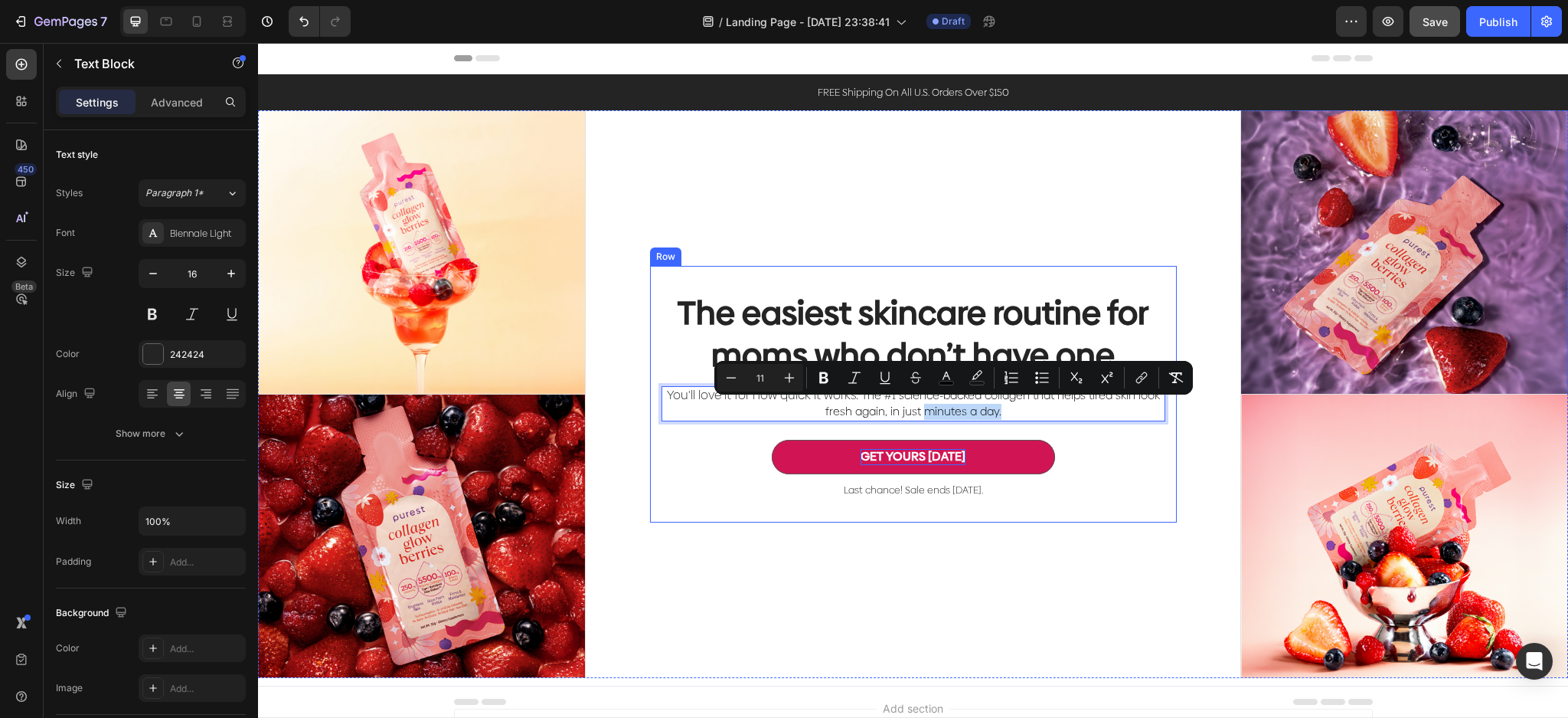
drag, startPoint x: 1006, startPoint y: 410, endPoint x: 914, endPoint y: 428, distance: 93.7
click at [914, 428] on div "The easiest skincare routine for moms who don’t have one Heading You'll love it…" at bounding box center [914, 394] width 504 height 207
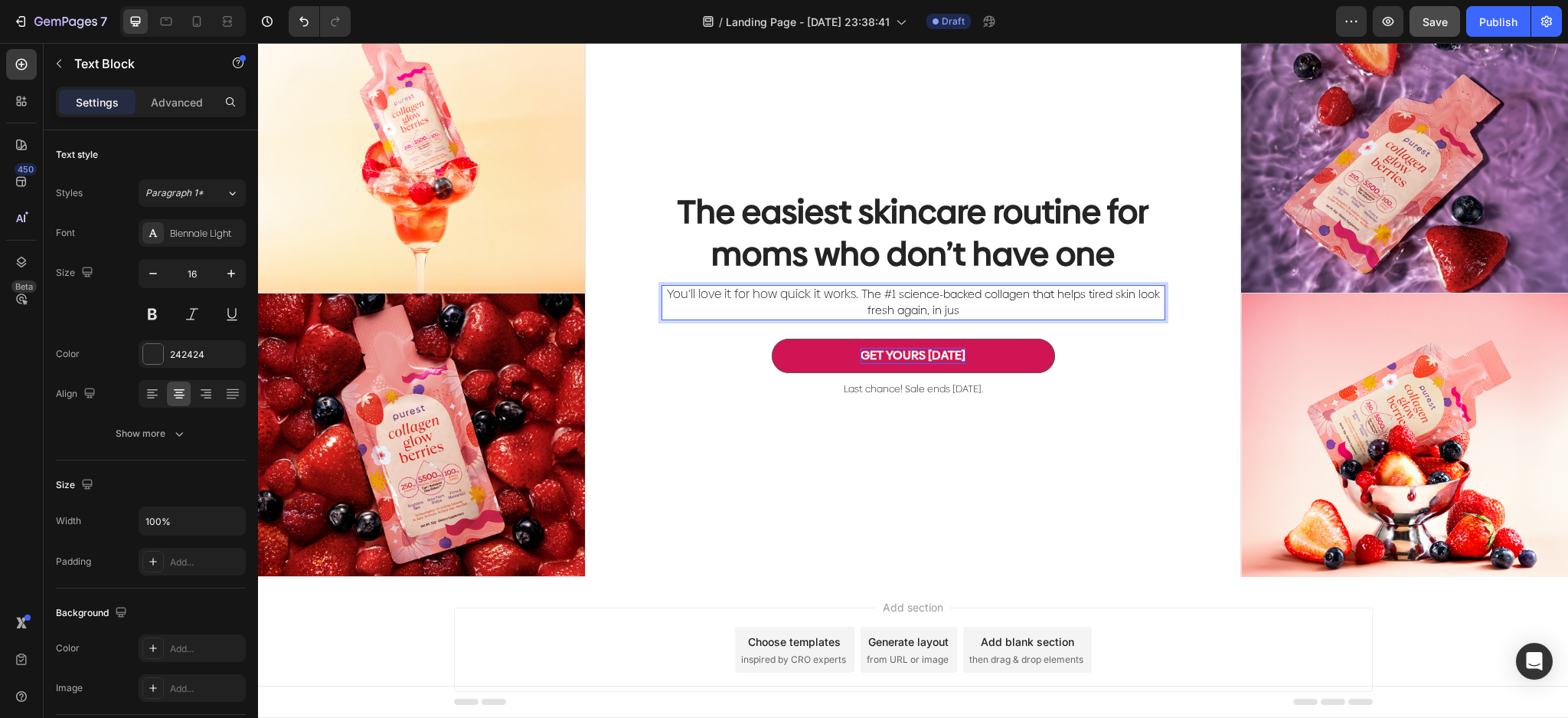
scroll to position [102, 0]
click at [862, 387] on p "Last chance! Sale ends [DATE]." at bounding box center [914, 387] width 501 height 13
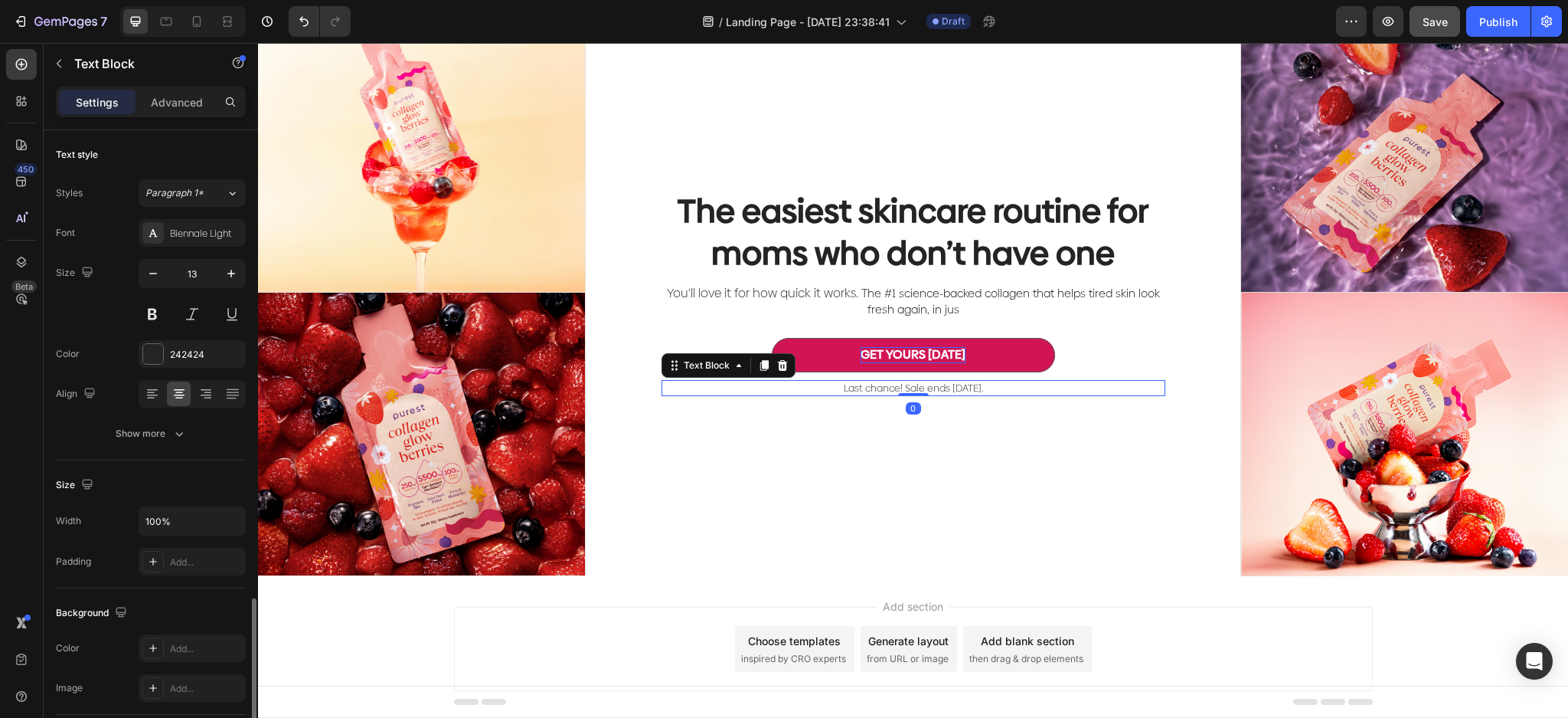
scroll to position [275, 0]
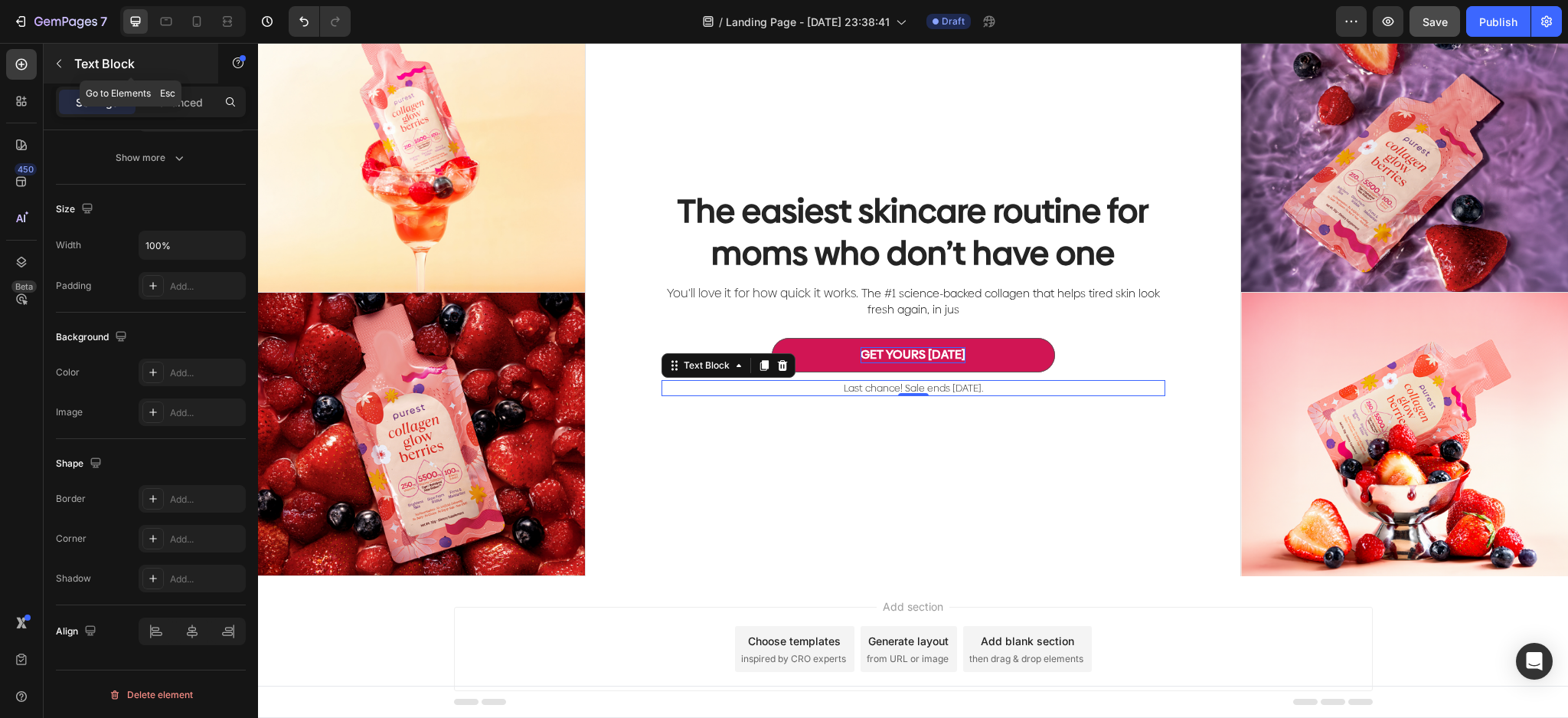
click at [75, 61] on p "Text Block" at bounding box center [139, 63] width 130 height 18
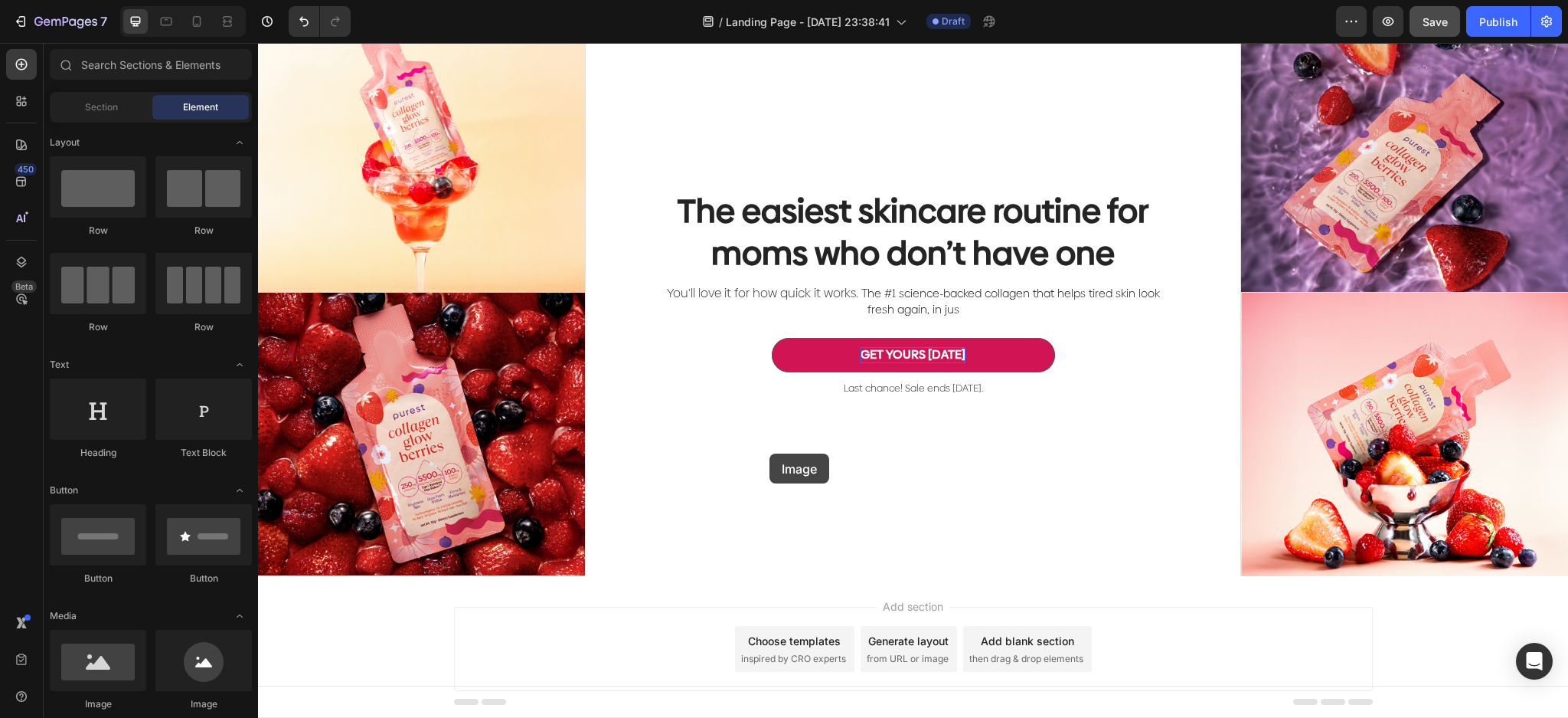
scroll to position [141, 0]
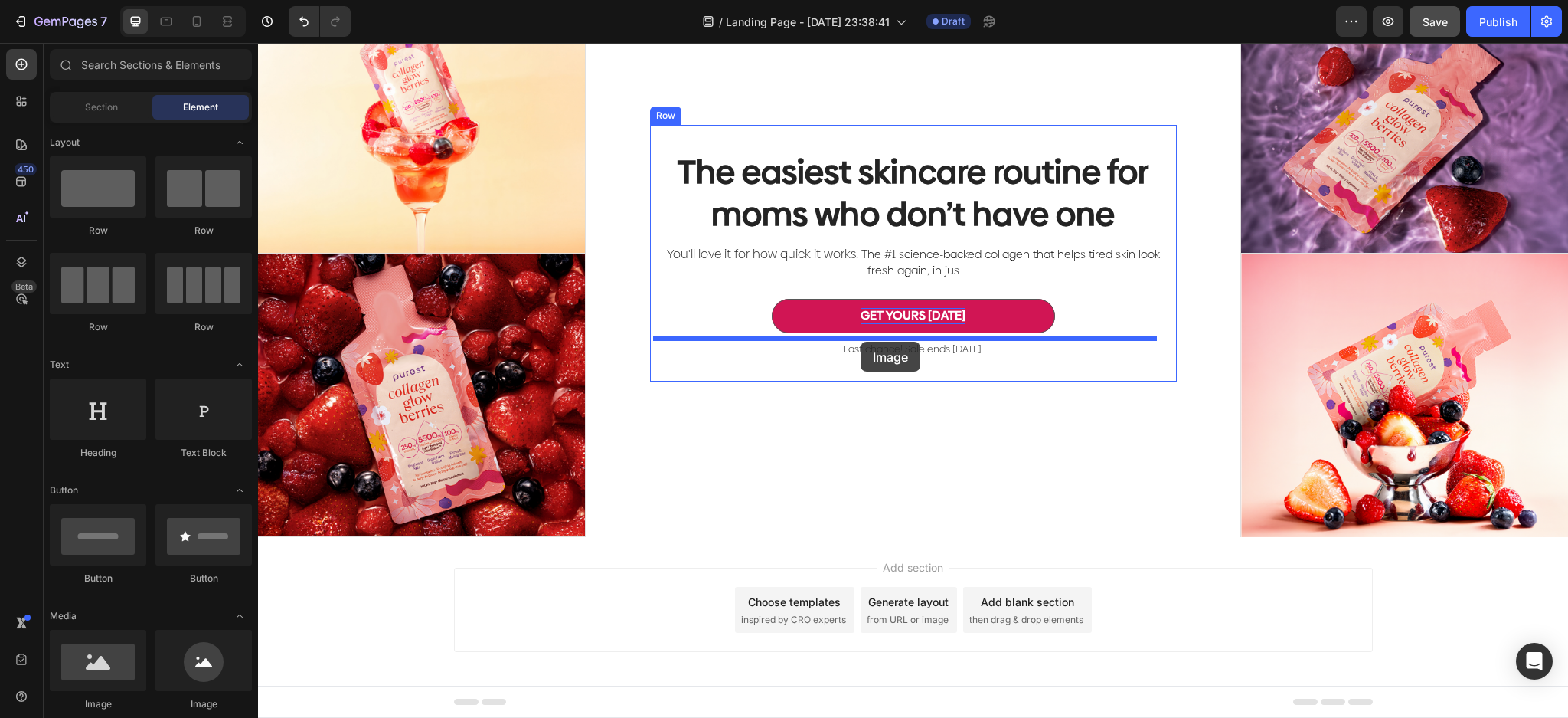
drag, startPoint x: 383, startPoint y: 696, endPoint x: 860, endPoint y: 342, distance: 594.0
click at [964, 346] on p "Last chance! Sale ends [DATE]." at bounding box center [914, 349] width 501 height 13
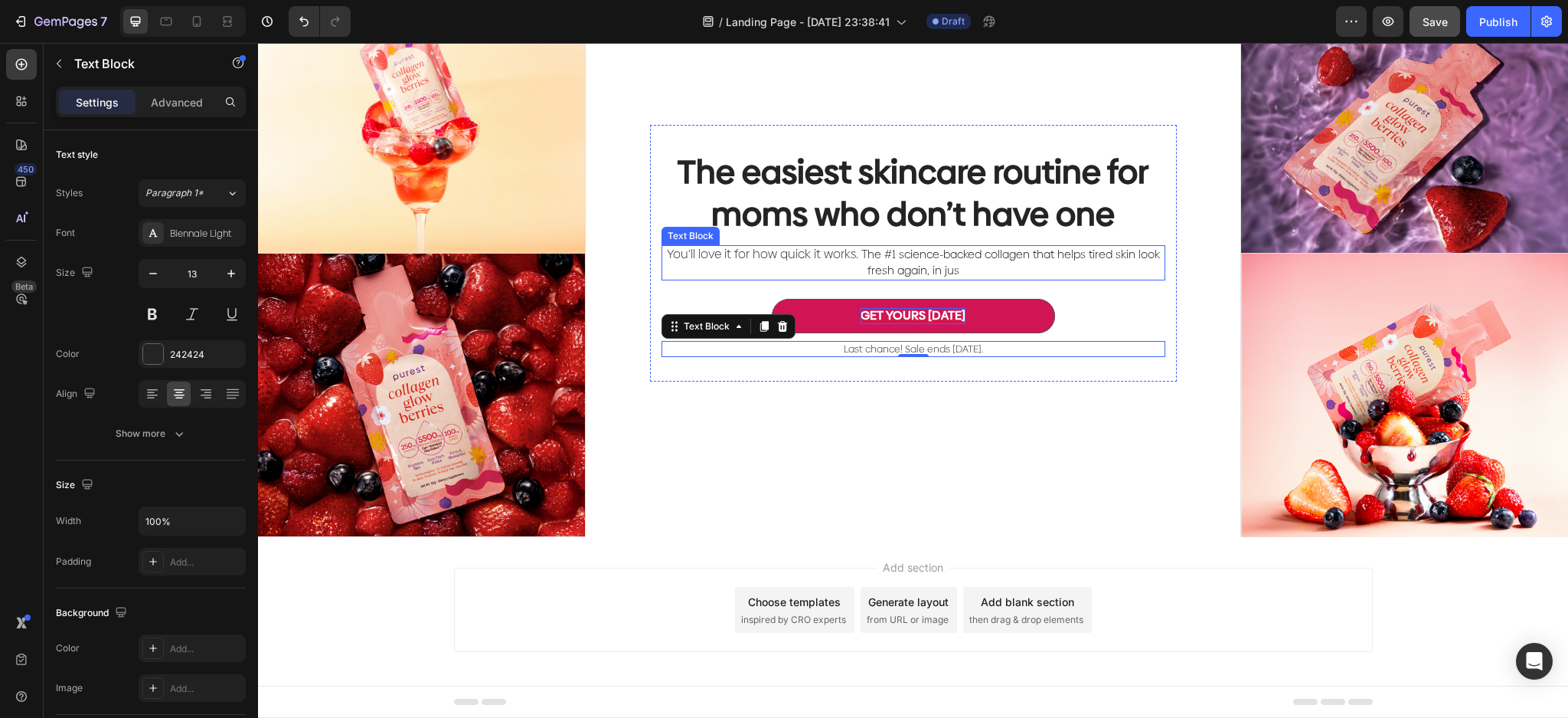
click at [963, 169] on p "The easiest skincare routine for moms who don’t have one" at bounding box center [914, 192] width 501 height 83
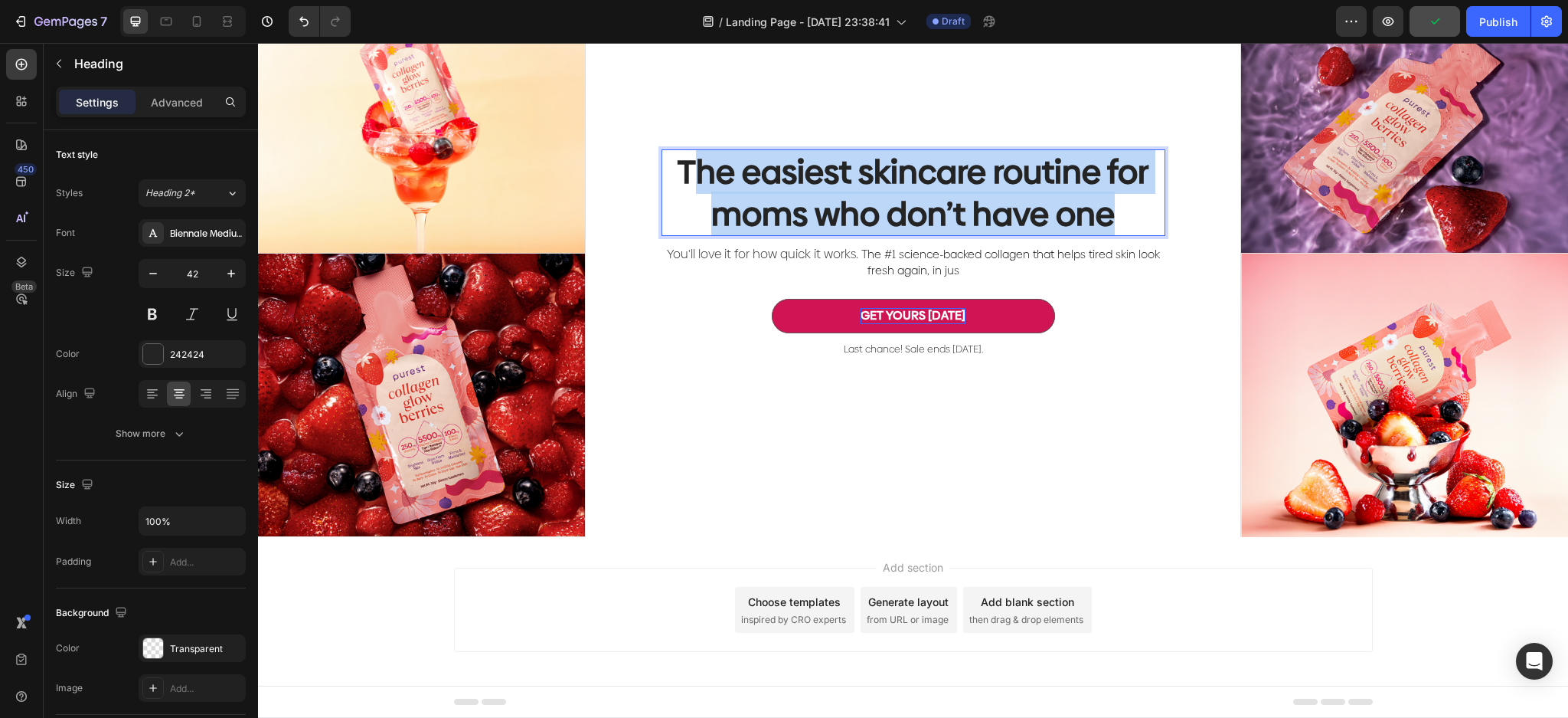
drag, startPoint x: 1105, startPoint y: 203, endPoint x: 686, endPoint y: 175, distance: 419.9
click at [686, 175] on p "The easiest skincare routine for moms who don’t have one" at bounding box center [914, 192] width 501 height 83
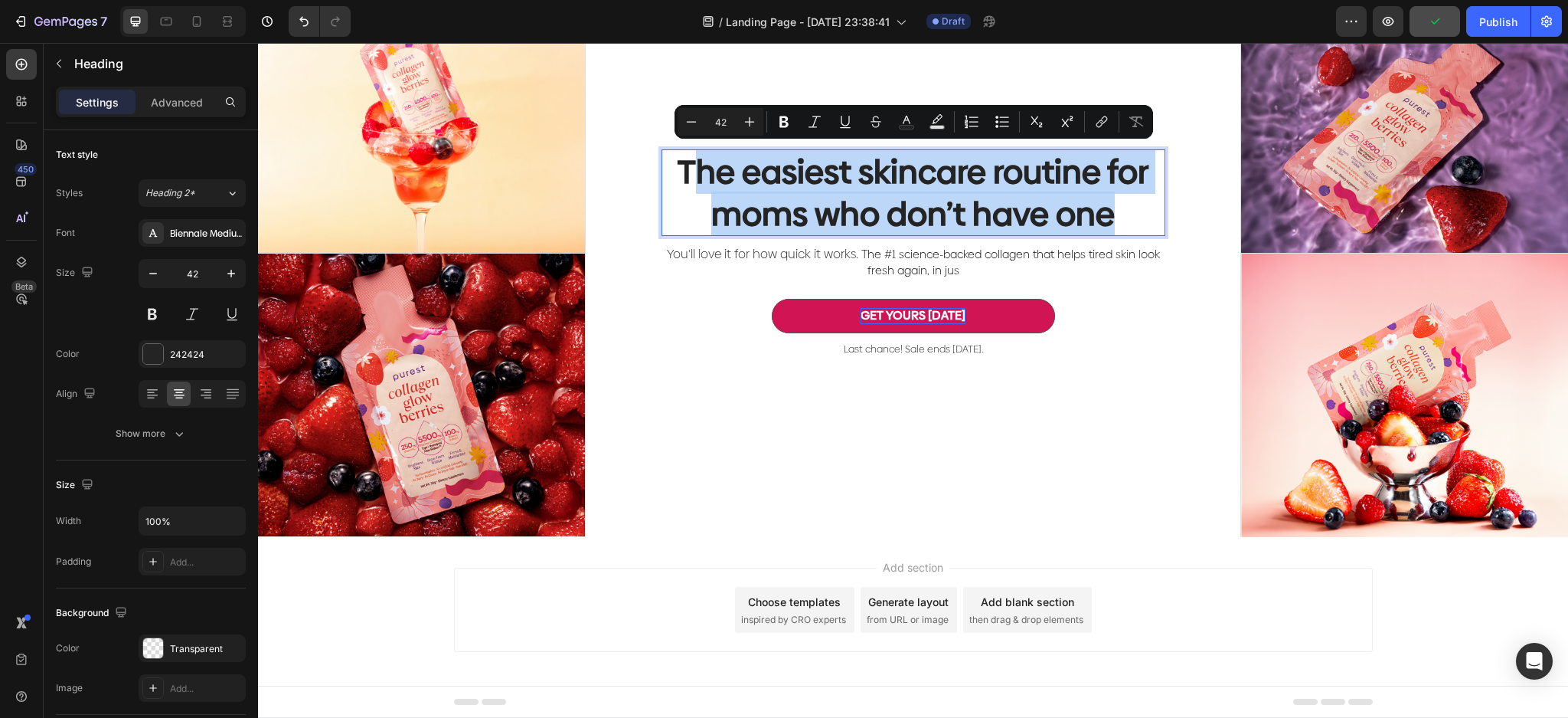
click at [874, 187] on p "The easiest skincare routine for moms who don’t have one" at bounding box center [914, 192] width 501 height 83
click at [1134, 193] on p "The easiest skincare routine for moms who don’t have one" at bounding box center [914, 192] width 501 height 83
drag, startPoint x: 1125, startPoint y: 214, endPoint x: 662, endPoint y: 134, distance: 469.9
click at [663, 139] on div "The easiest skincare routine for moms who don’t have one Heading 12 You'll love…" at bounding box center [913, 253] width 526 height 256
copy p "The easiest skincare routine for moms who don’t have one"
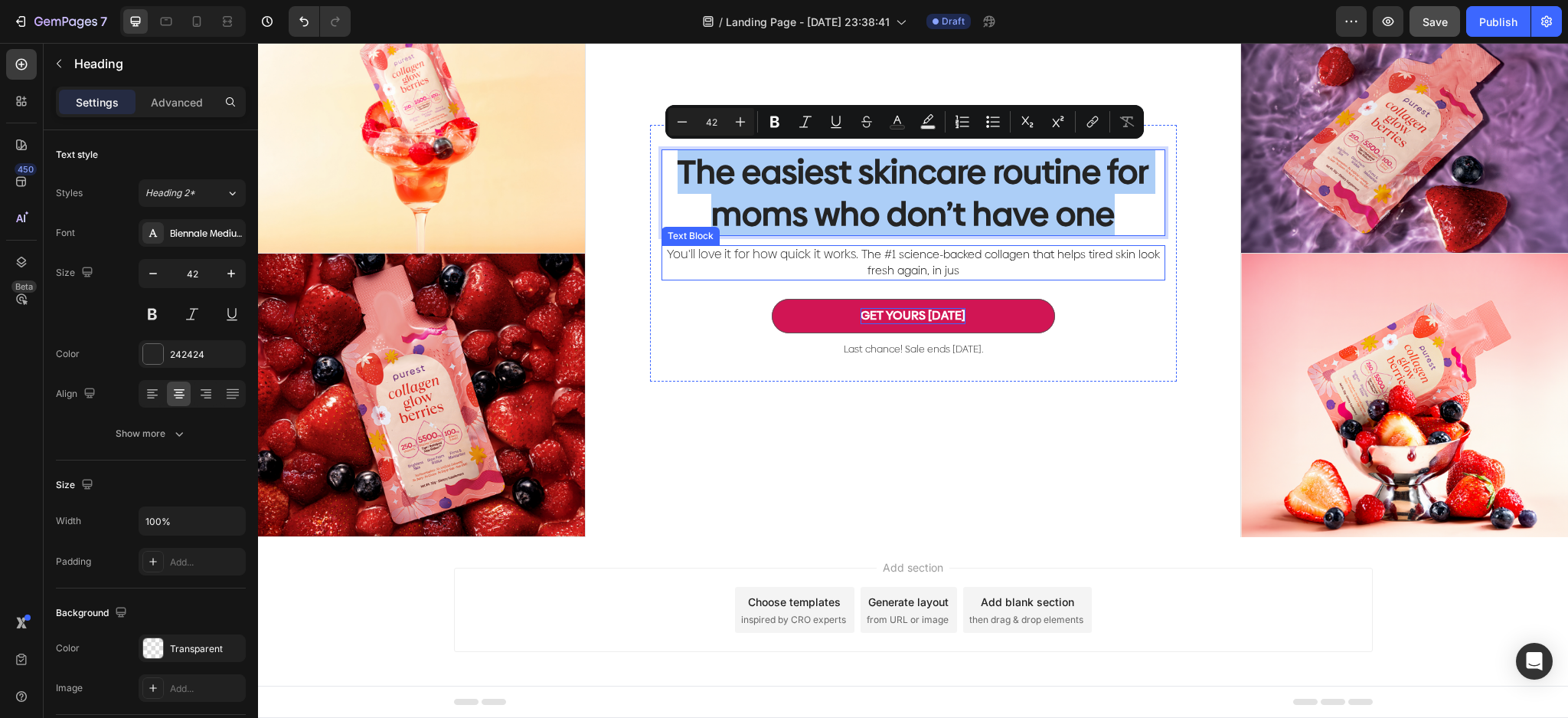
click at [985, 262] on p "You'll love it for how quick it works. T he #1 science-backed collagen that hel…" at bounding box center [914, 263] width 501 height 32
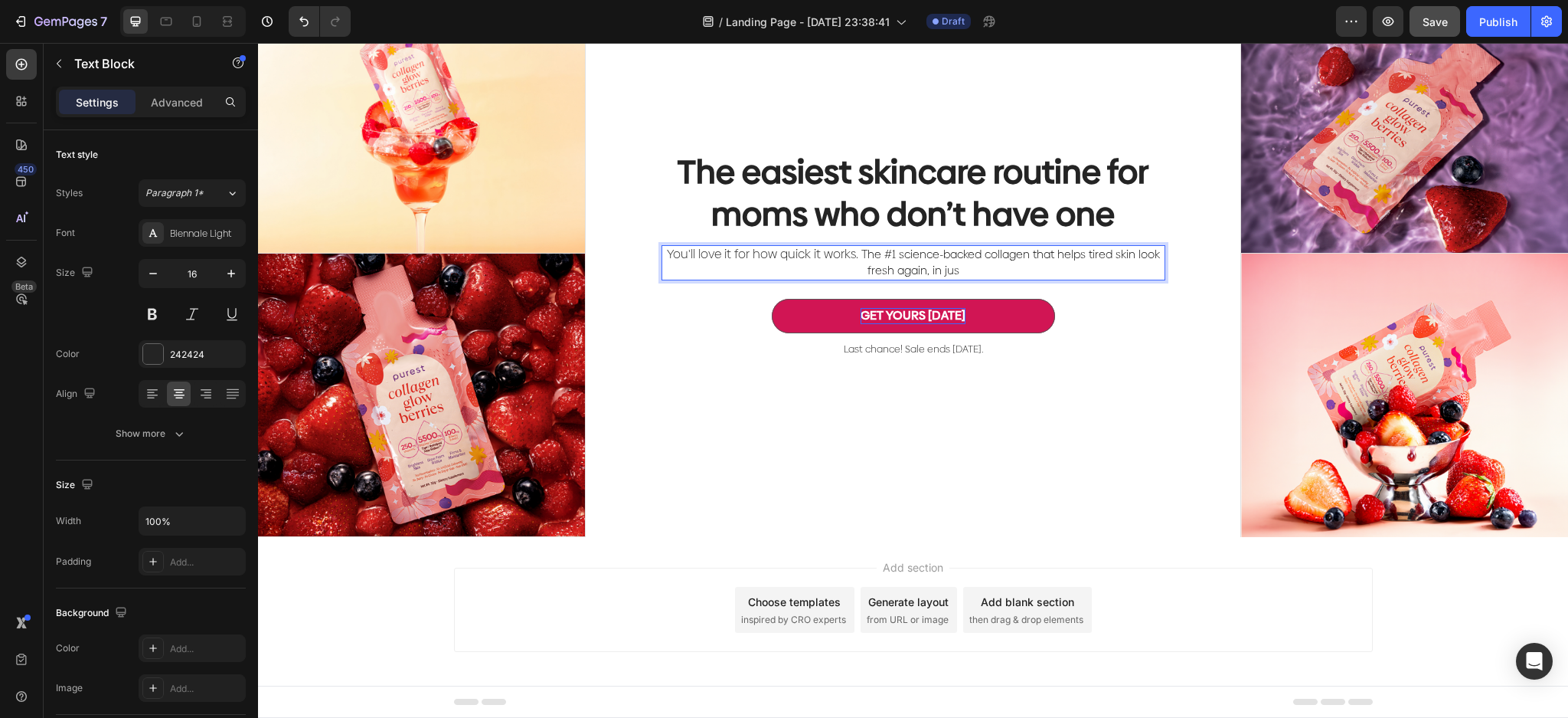
drag, startPoint x: 973, startPoint y: 267, endPoint x: 950, endPoint y: 268, distance: 23.0
click at [950, 268] on p "You'll love it for how quick it works. T he #1 science-backed collagen that hel…" at bounding box center [914, 263] width 501 height 32
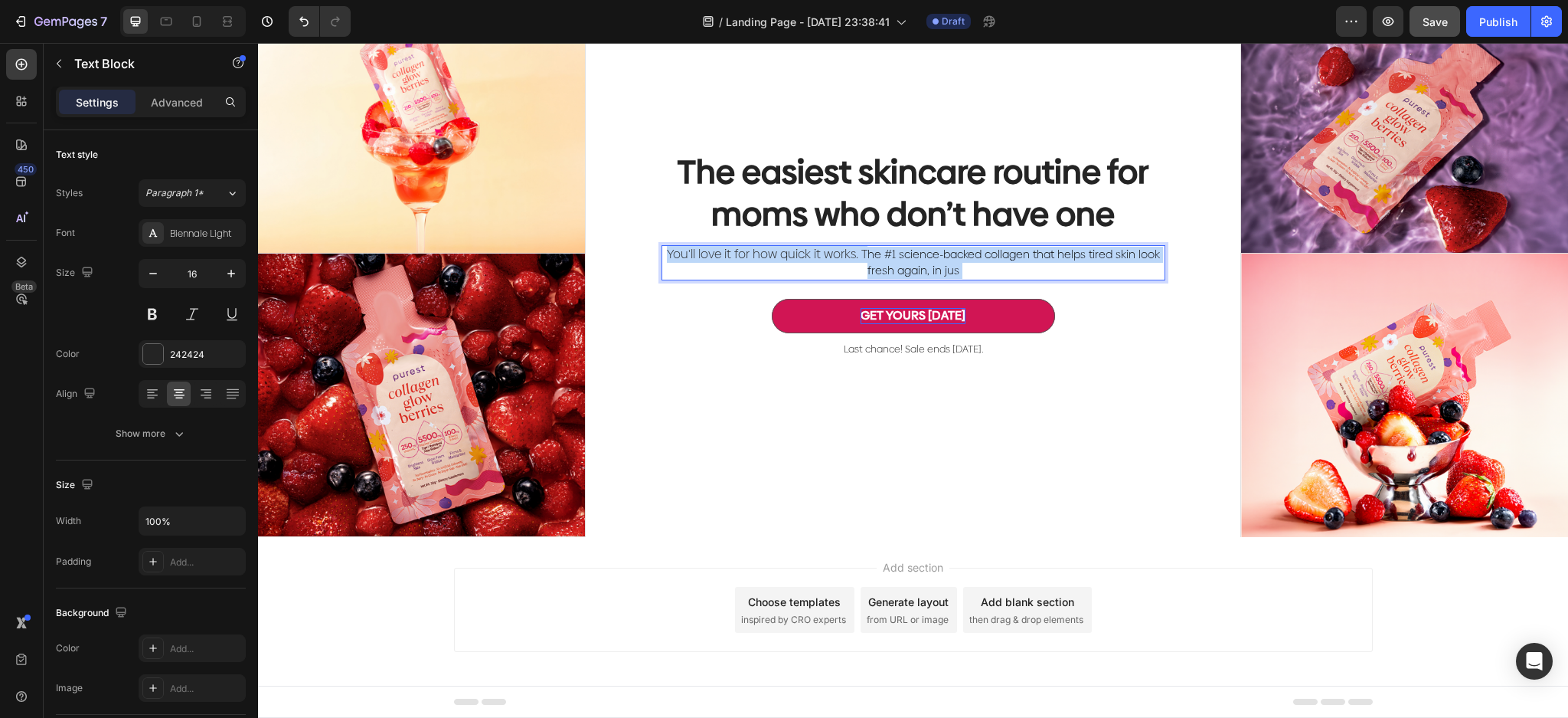
drag, startPoint x: 940, startPoint y: 273, endPoint x: 957, endPoint y: 269, distance: 17.5
click at [957, 269] on p "You'll love it for how quick it works. T he #1 science-backed collagen that hel…" at bounding box center [914, 263] width 501 height 32
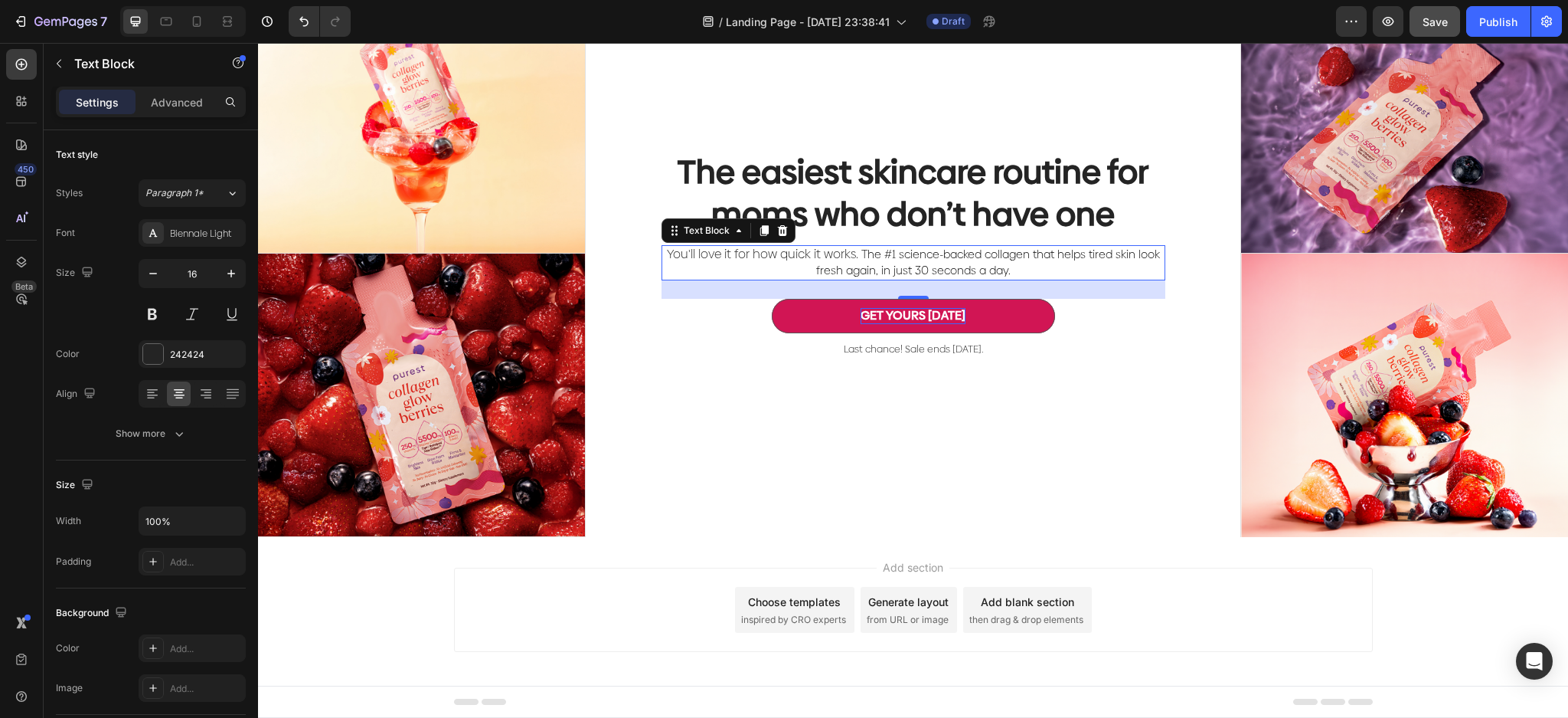
click at [1043, 261] on p "You'll love it for how quick it works. T he #1 science-backed collagen that hel…" at bounding box center [914, 263] width 501 height 32
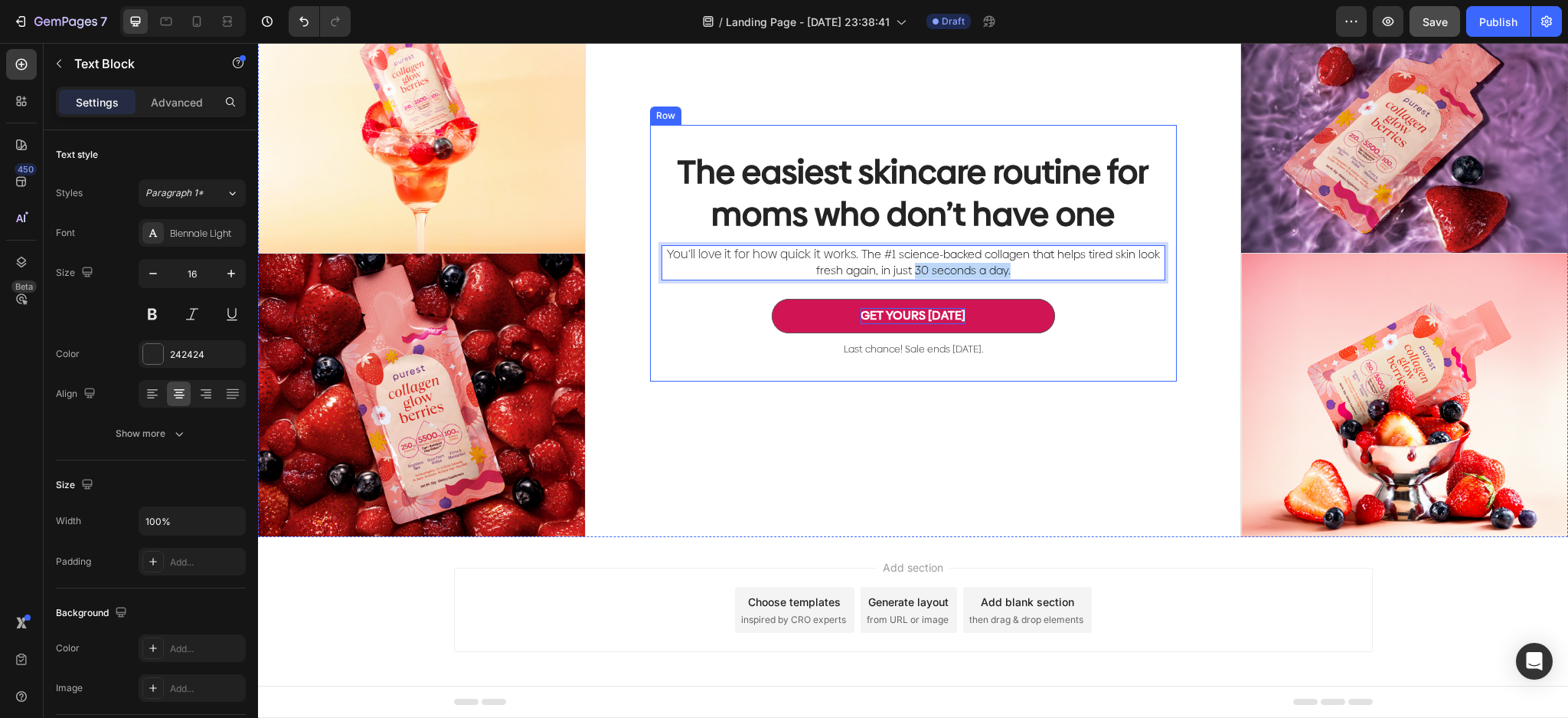
drag, startPoint x: 1014, startPoint y: 275, endPoint x: 904, endPoint y: 279, distance: 110.1
click at [904, 279] on div "The easiest skincare routine for moms who don’t have one Heading You'll love it…" at bounding box center [914, 253] width 504 height 207
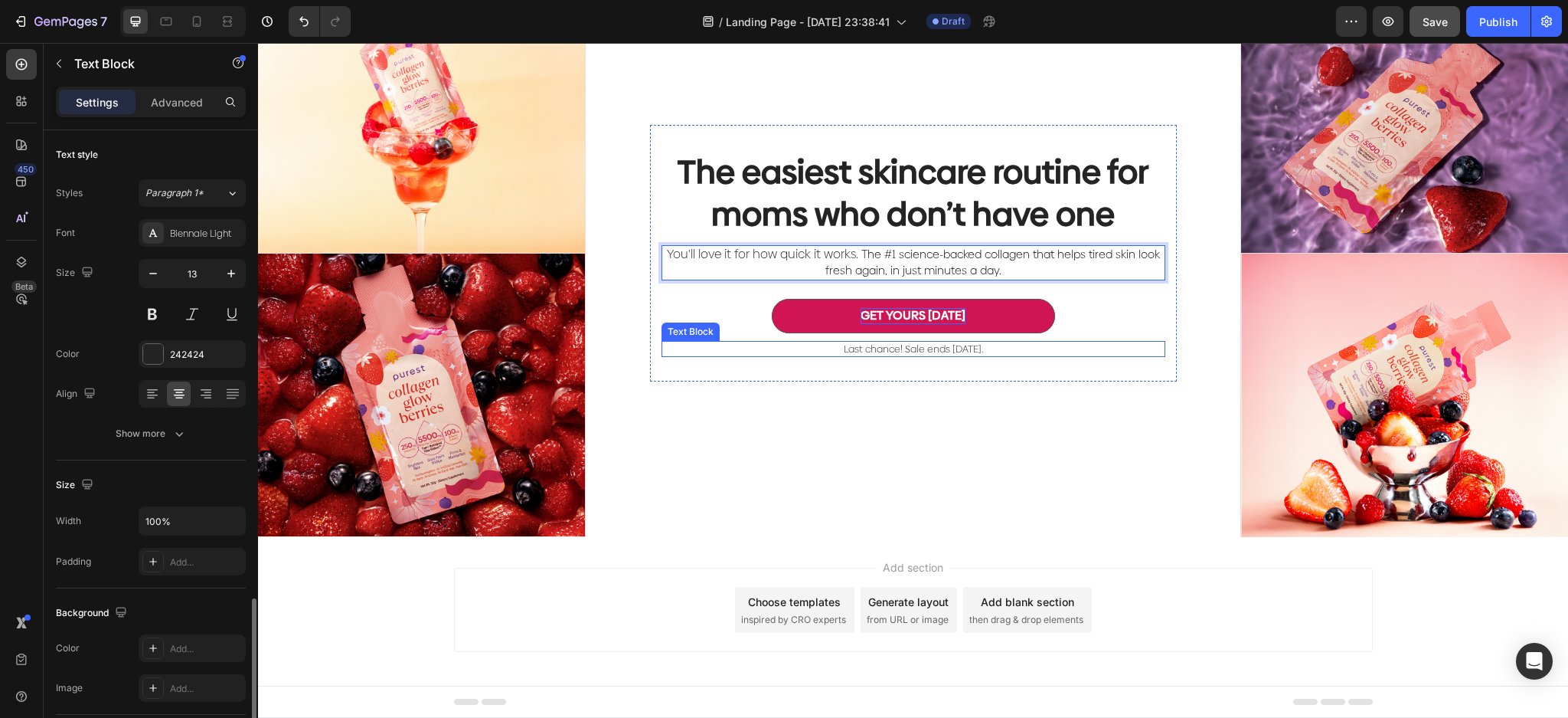
click at [800, 344] on p "Last chance! Sale ends [DATE]." at bounding box center [914, 349] width 501 height 13
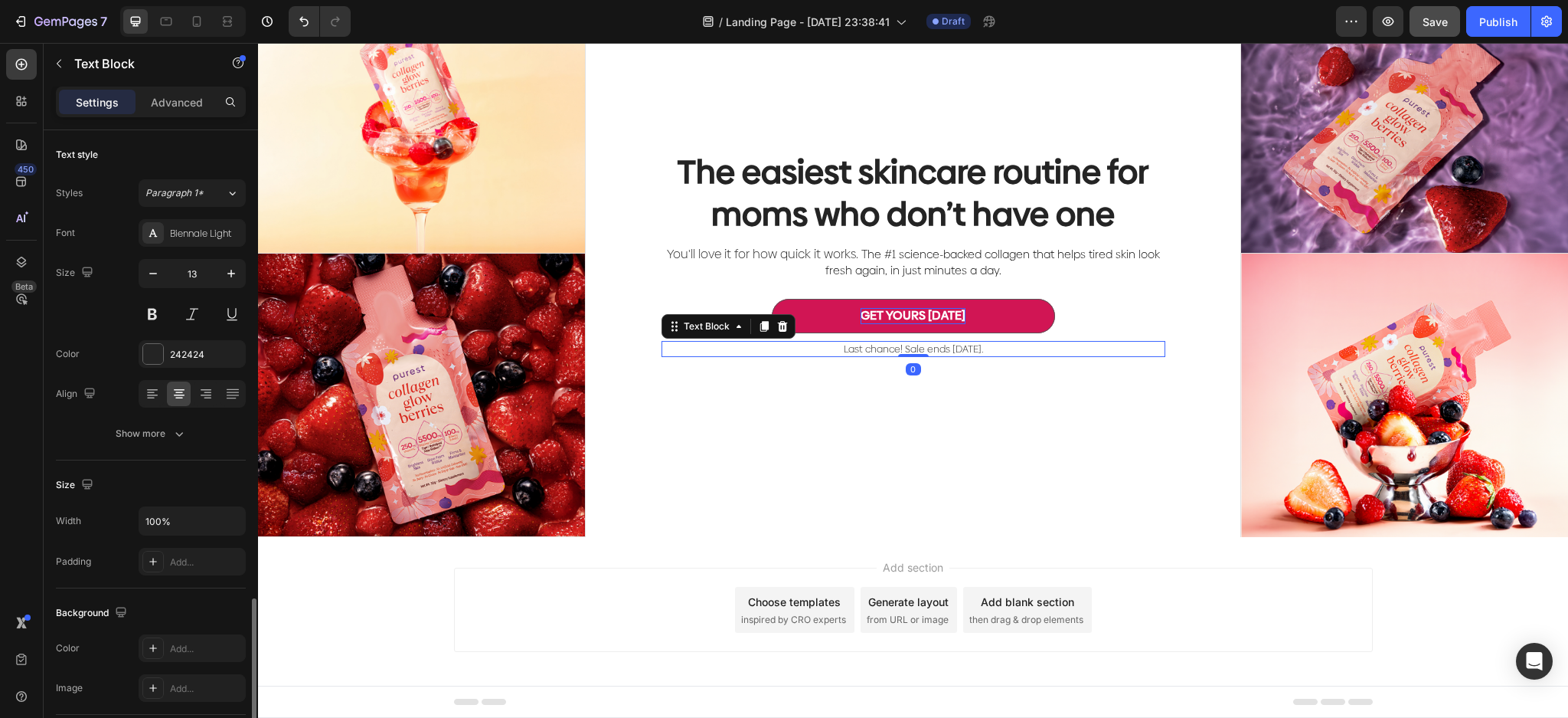
scroll to position [275, 0]
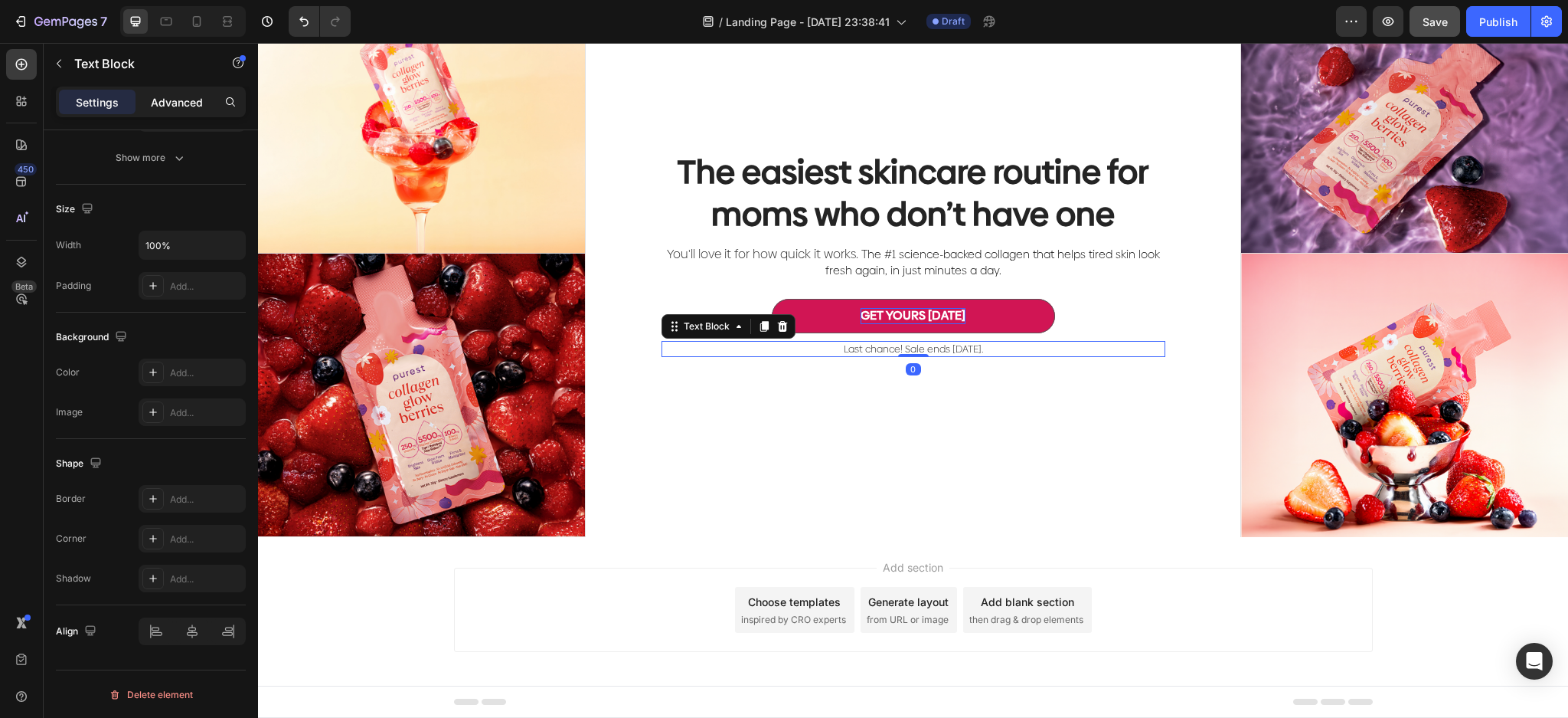
click at [187, 94] on p "Advanced" at bounding box center [176, 102] width 52 height 16
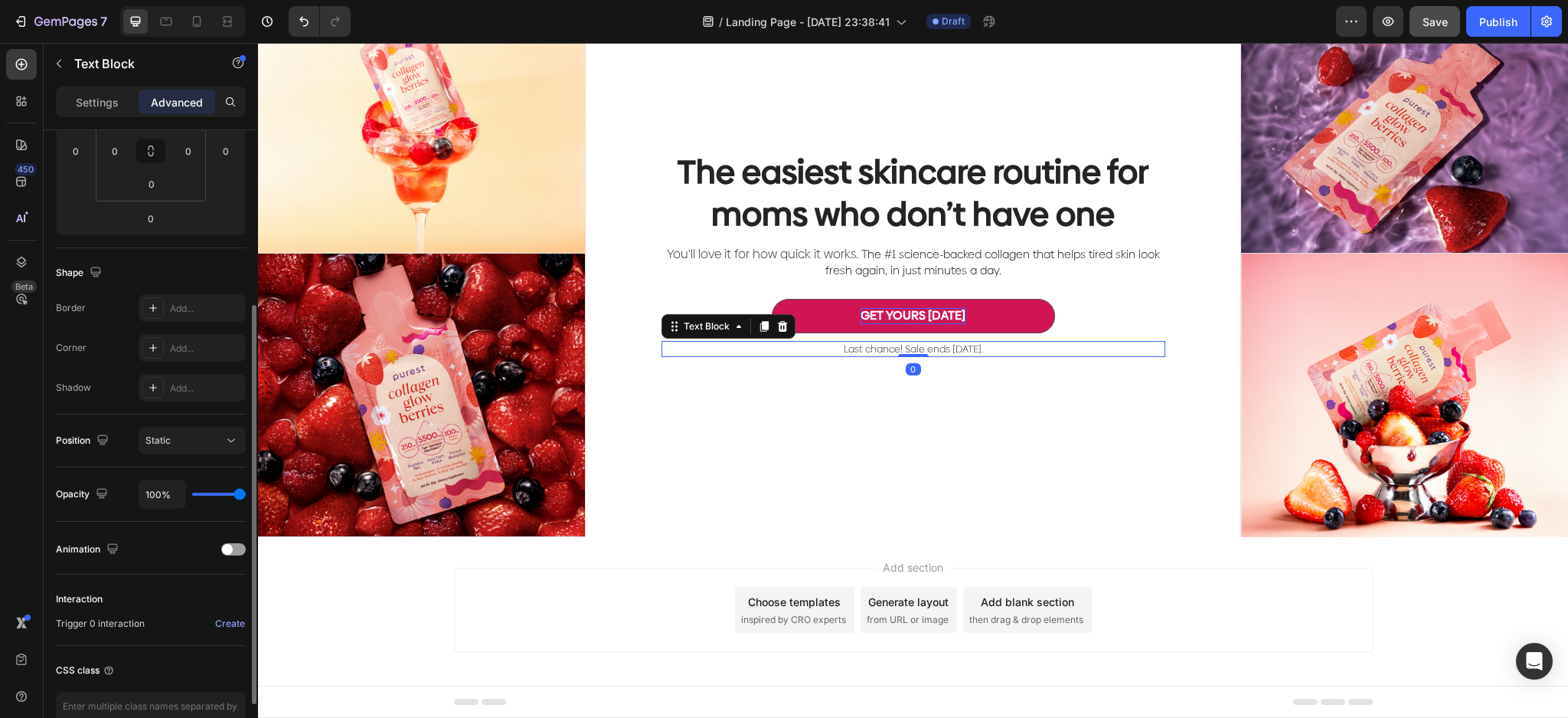
scroll to position [0, 0]
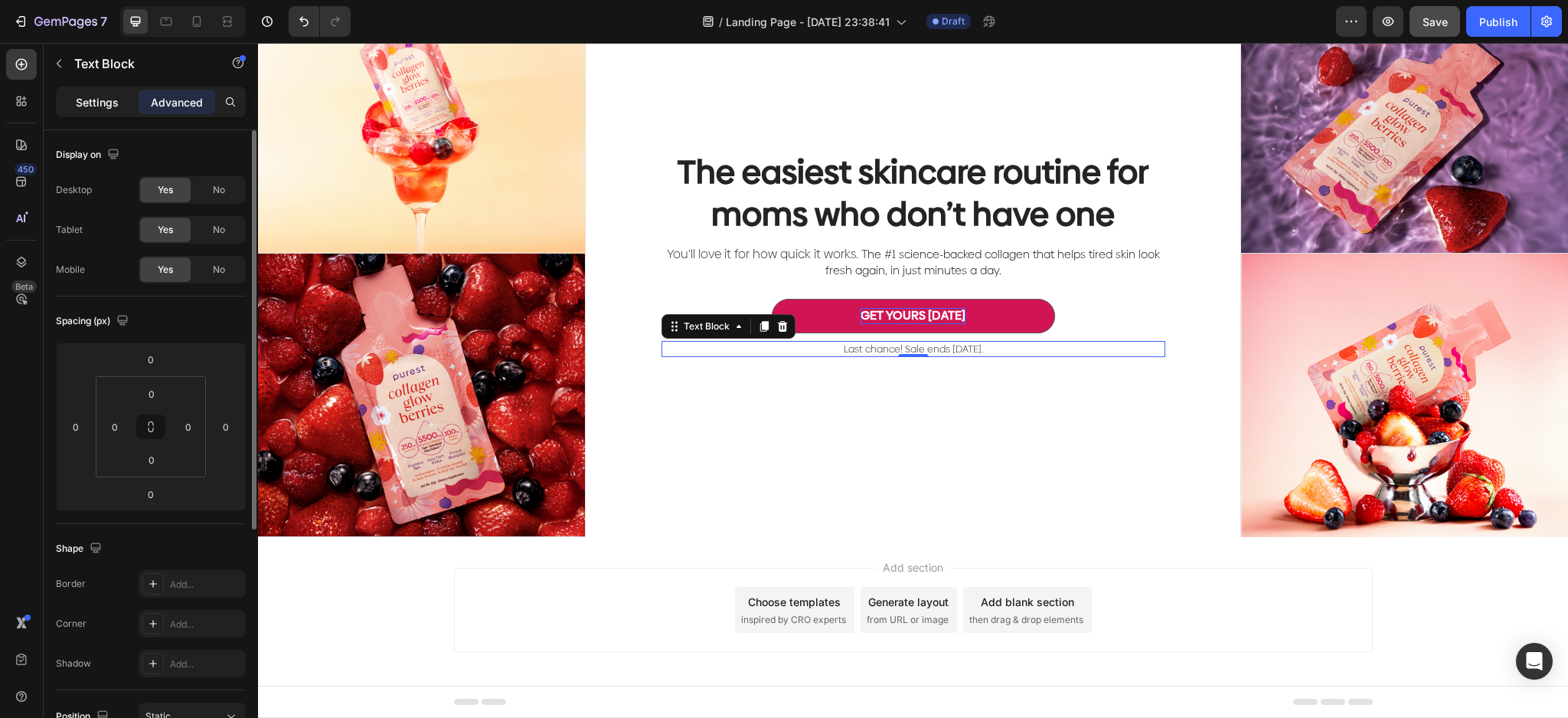
click at [96, 104] on p "Settings" at bounding box center [98, 102] width 43 height 16
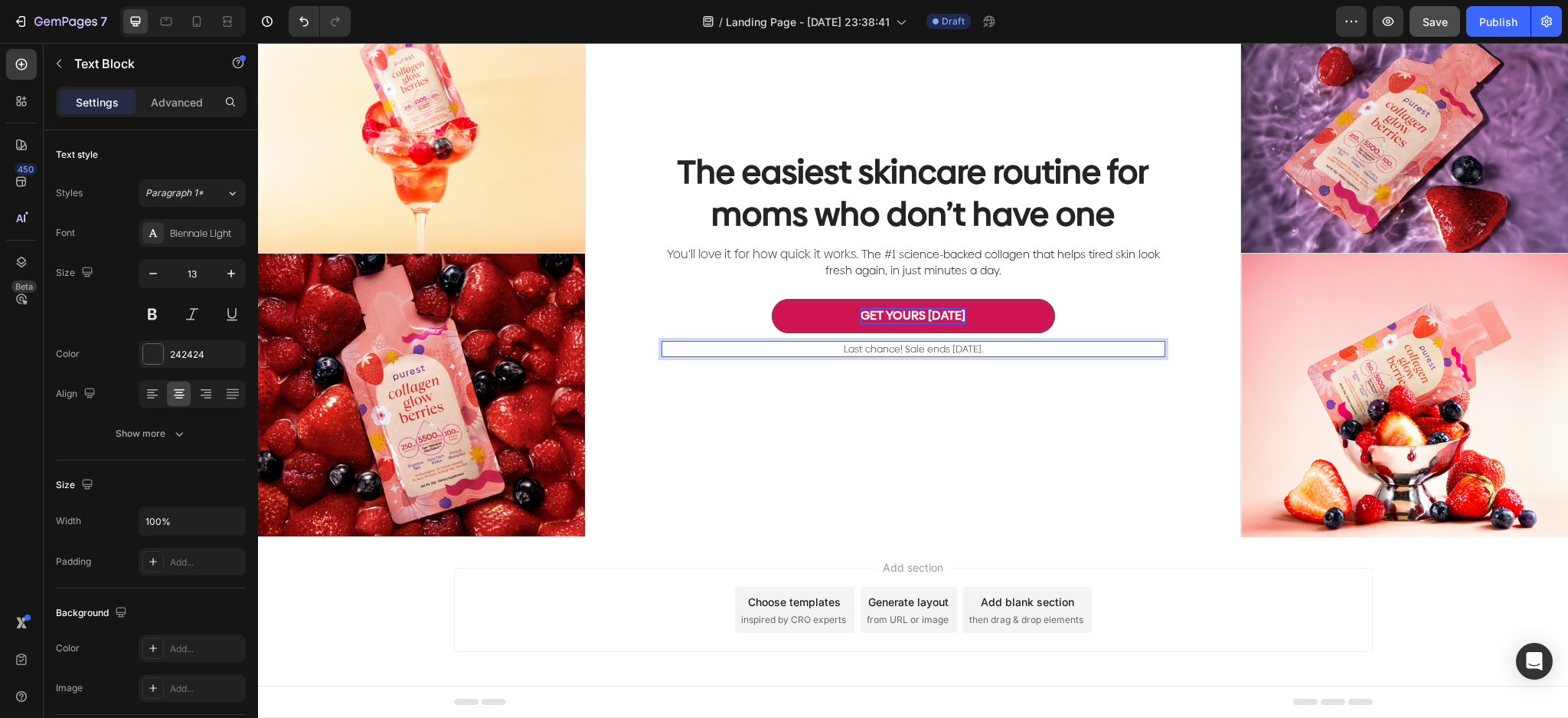
click at [748, 348] on p "Last chance! Sale ends [DATE]." at bounding box center [914, 349] width 501 height 13
click at [51, 59] on button "button" at bounding box center [58, 63] width 25 height 25
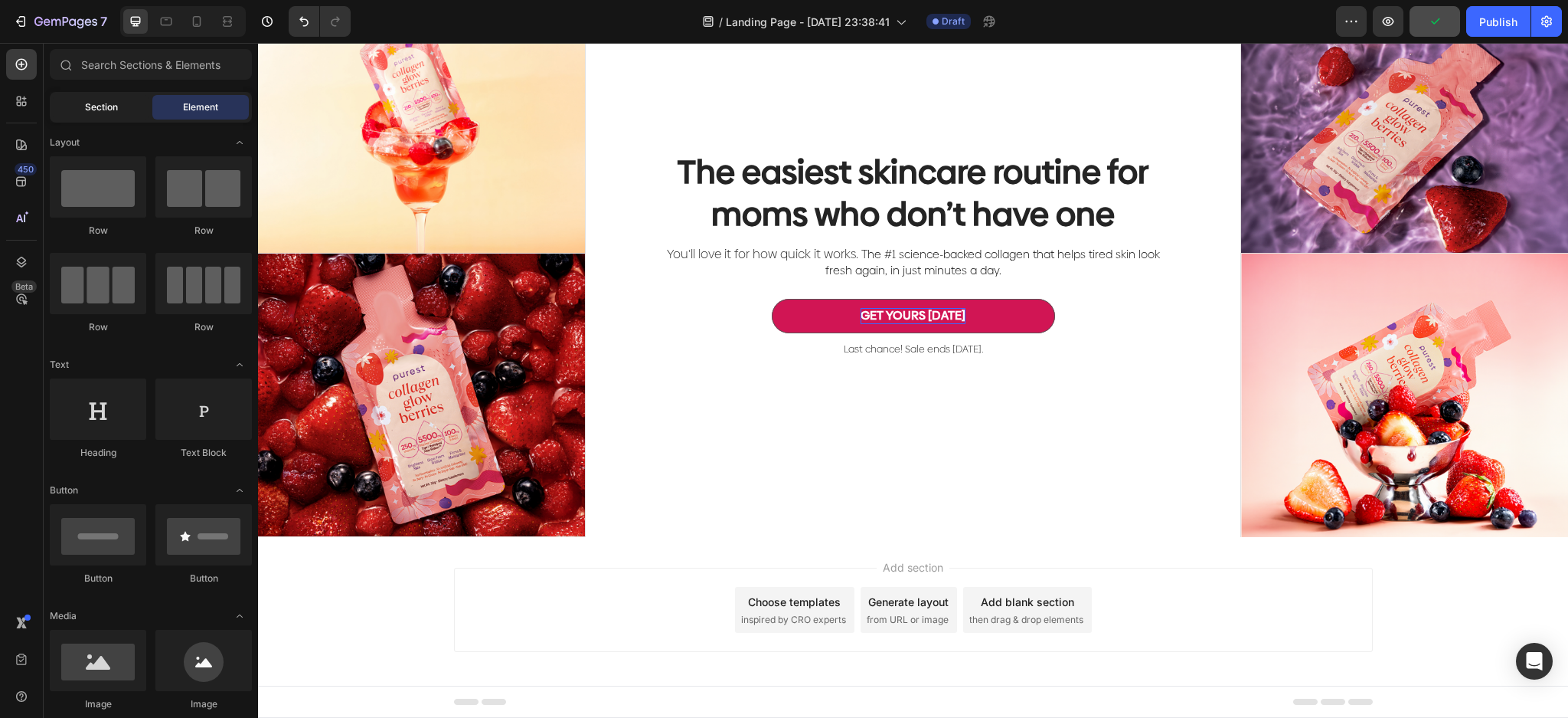
click at [129, 99] on div "Section" at bounding box center [101, 107] width 97 height 25
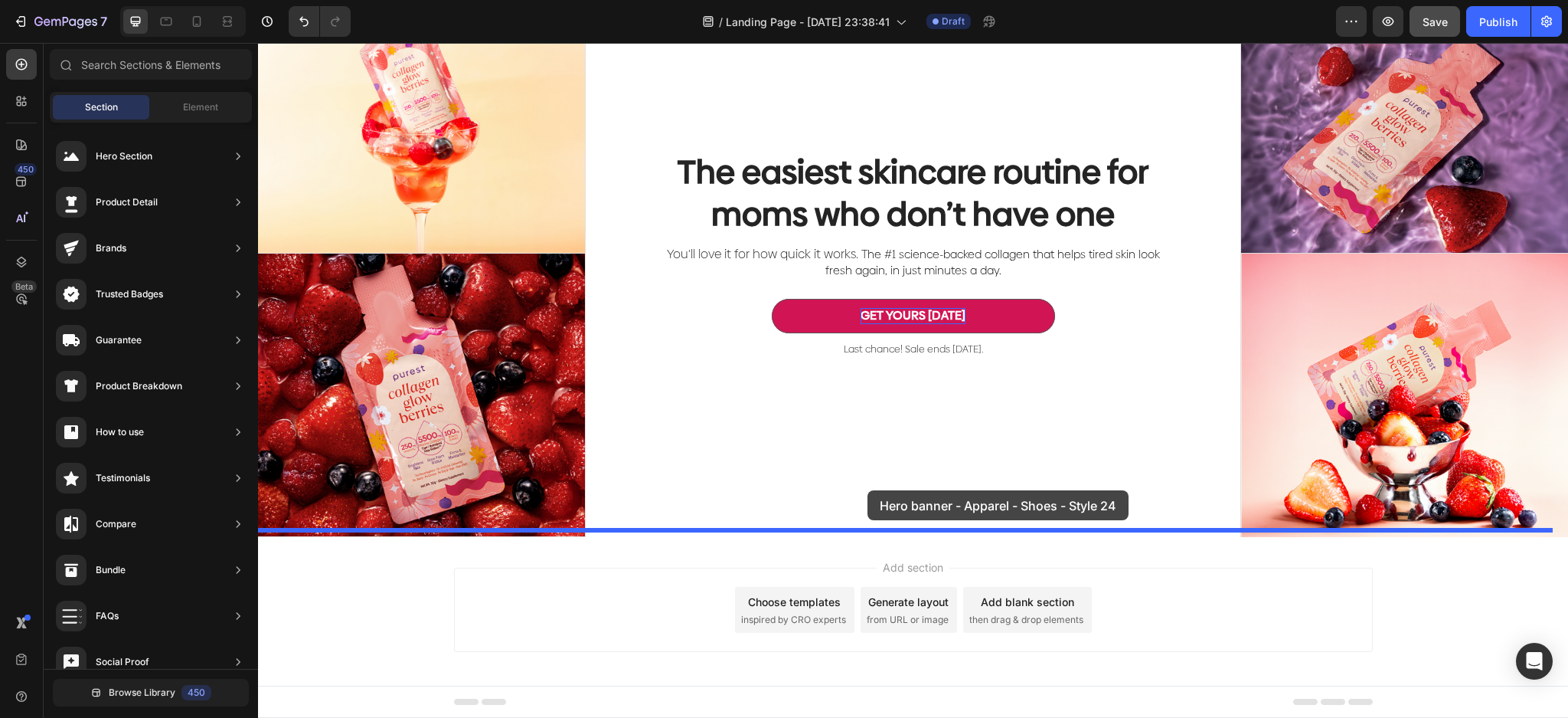
drag, startPoint x: 717, startPoint y: 459, endPoint x: 867, endPoint y: 495, distance: 154.3
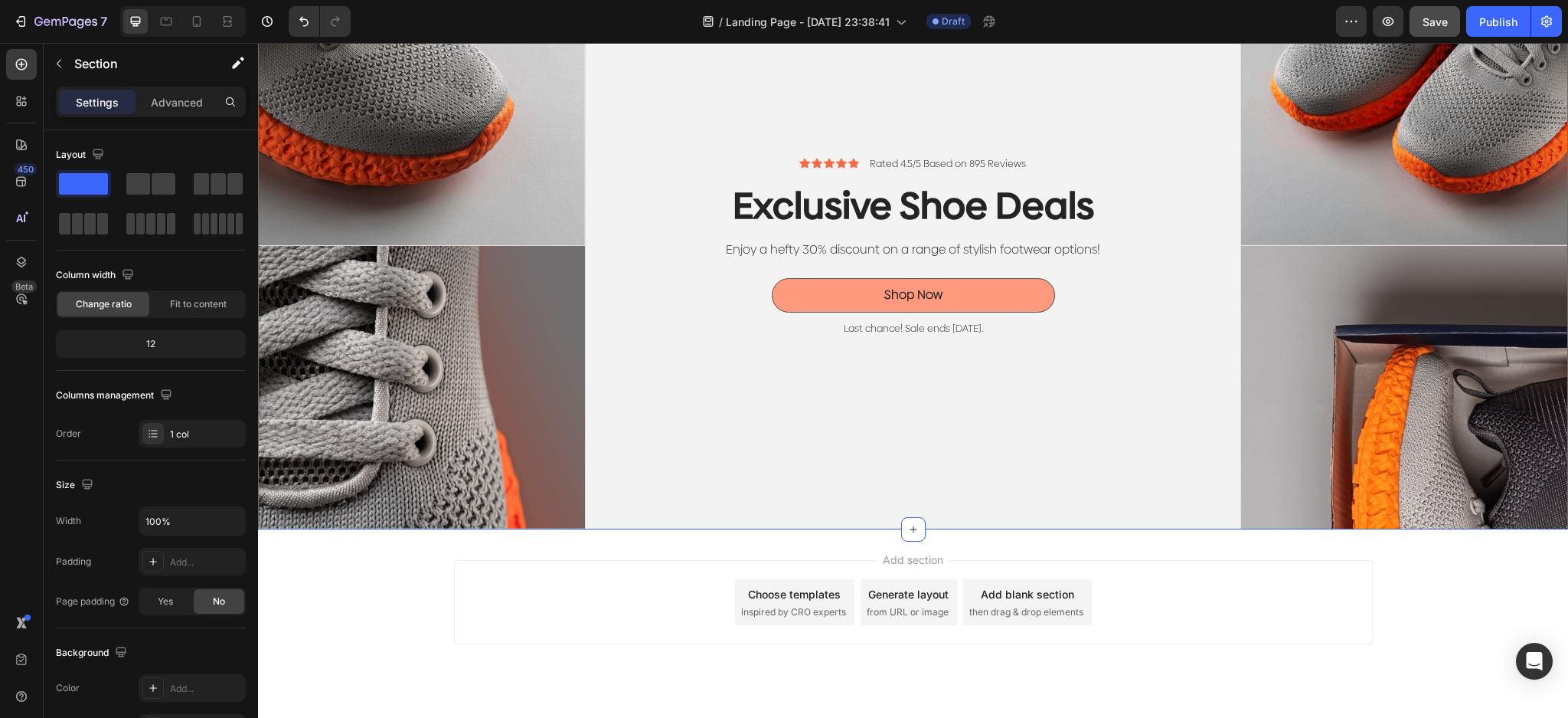
scroll to position [753, 0]
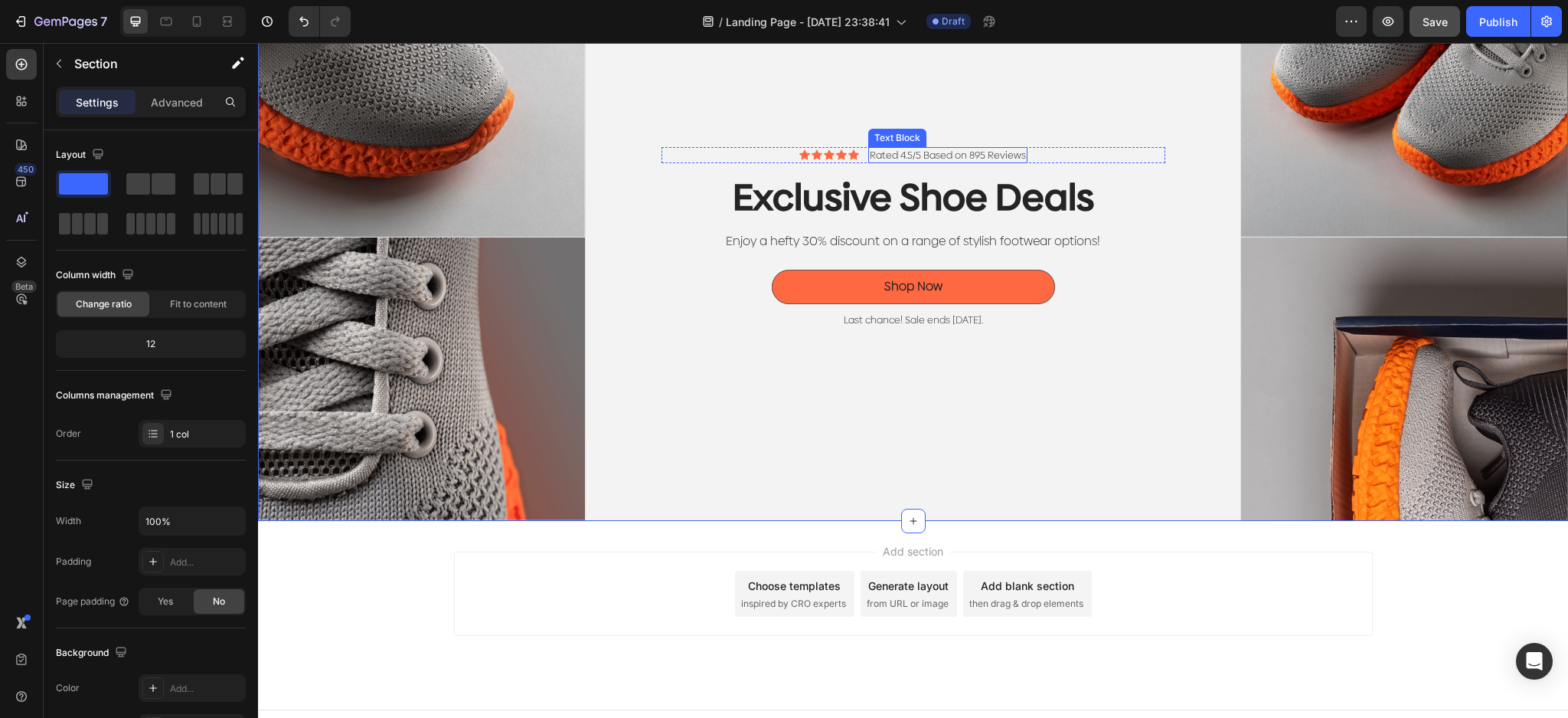
click at [913, 149] on p "Rated 4.5/5 Based on 895 Reviews" at bounding box center [947, 155] width 156 height 13
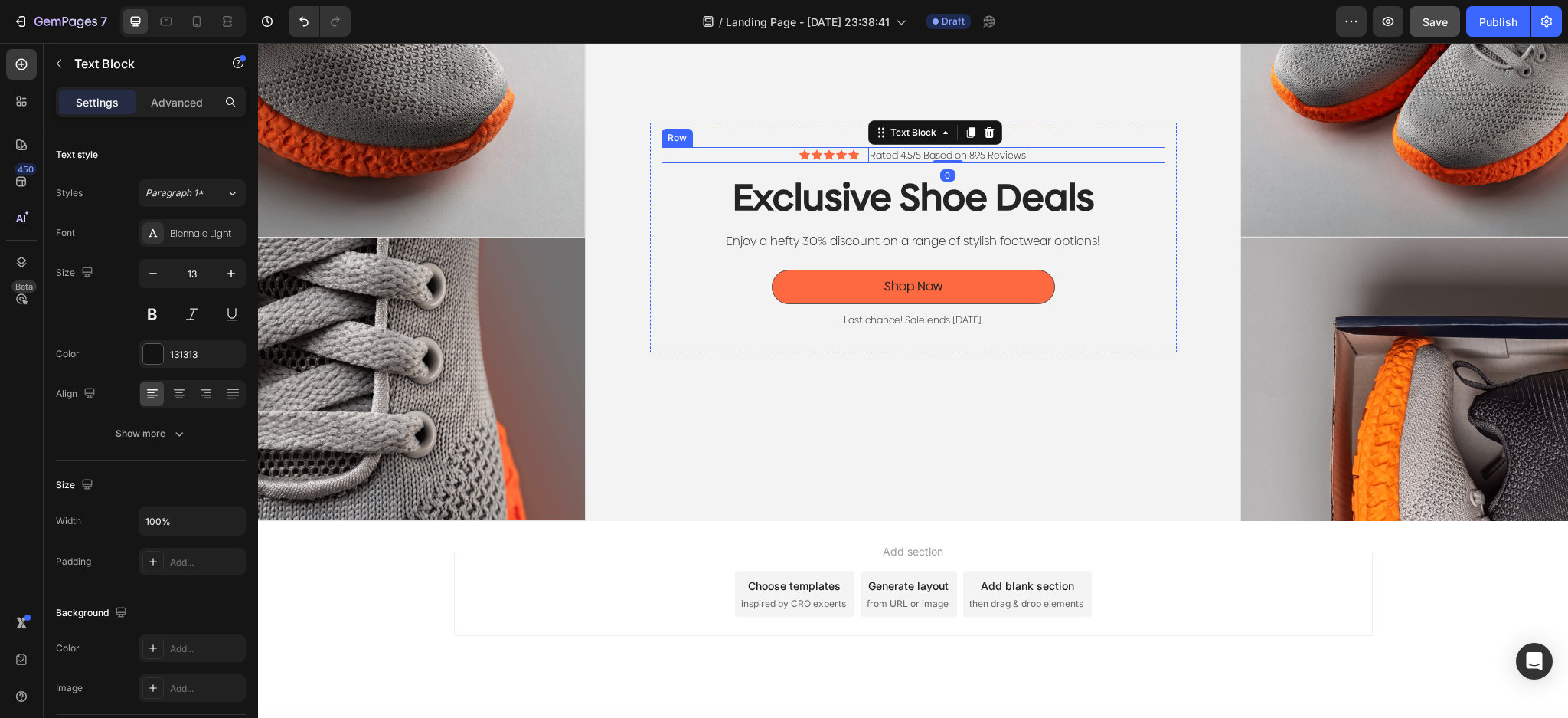
click at [1067, 150] on div "Icon Icon Icon Icon Icon Icon List Rated 4.5/5 Based on 895 Reviews Text Block …" at bounding box center [914, 155] width 504 height 16
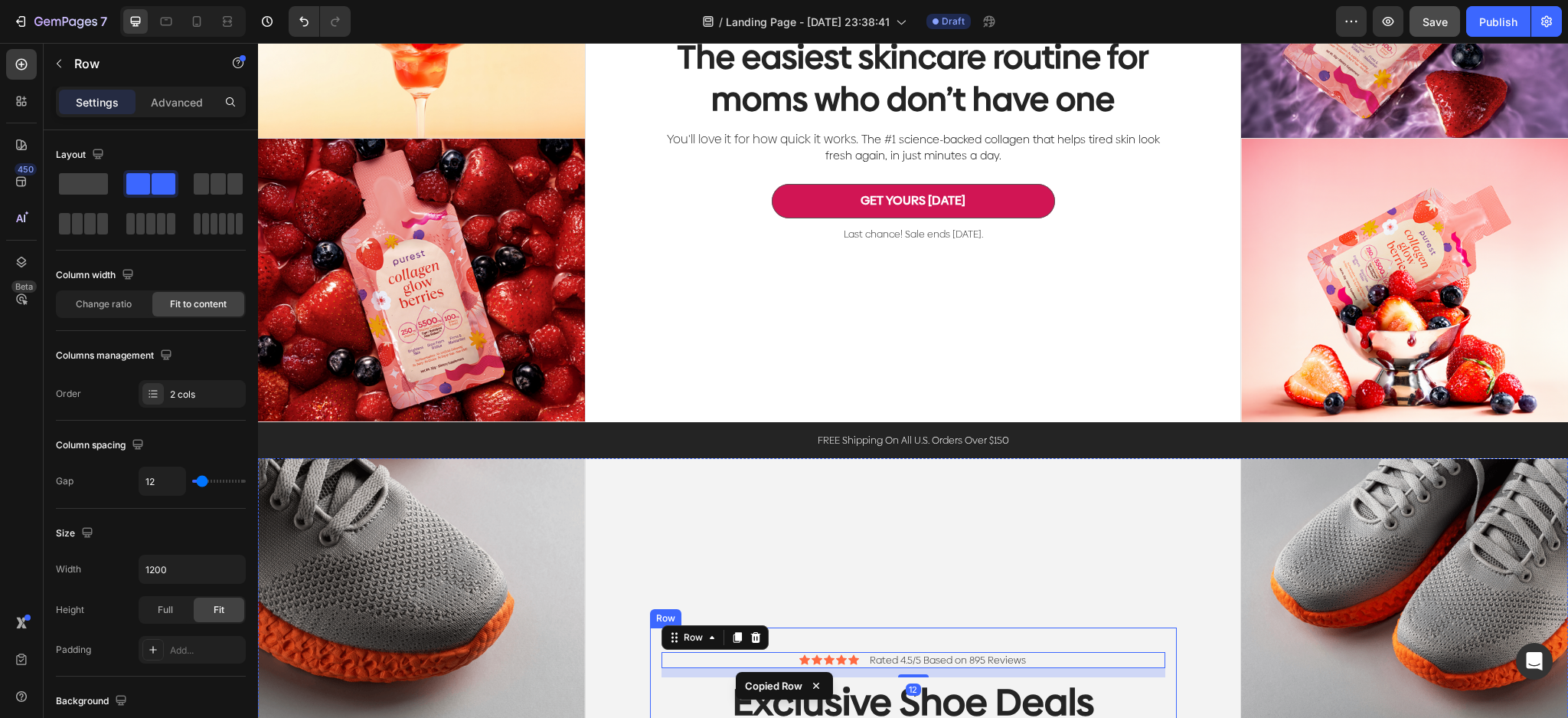
scroll to position [243, 0]
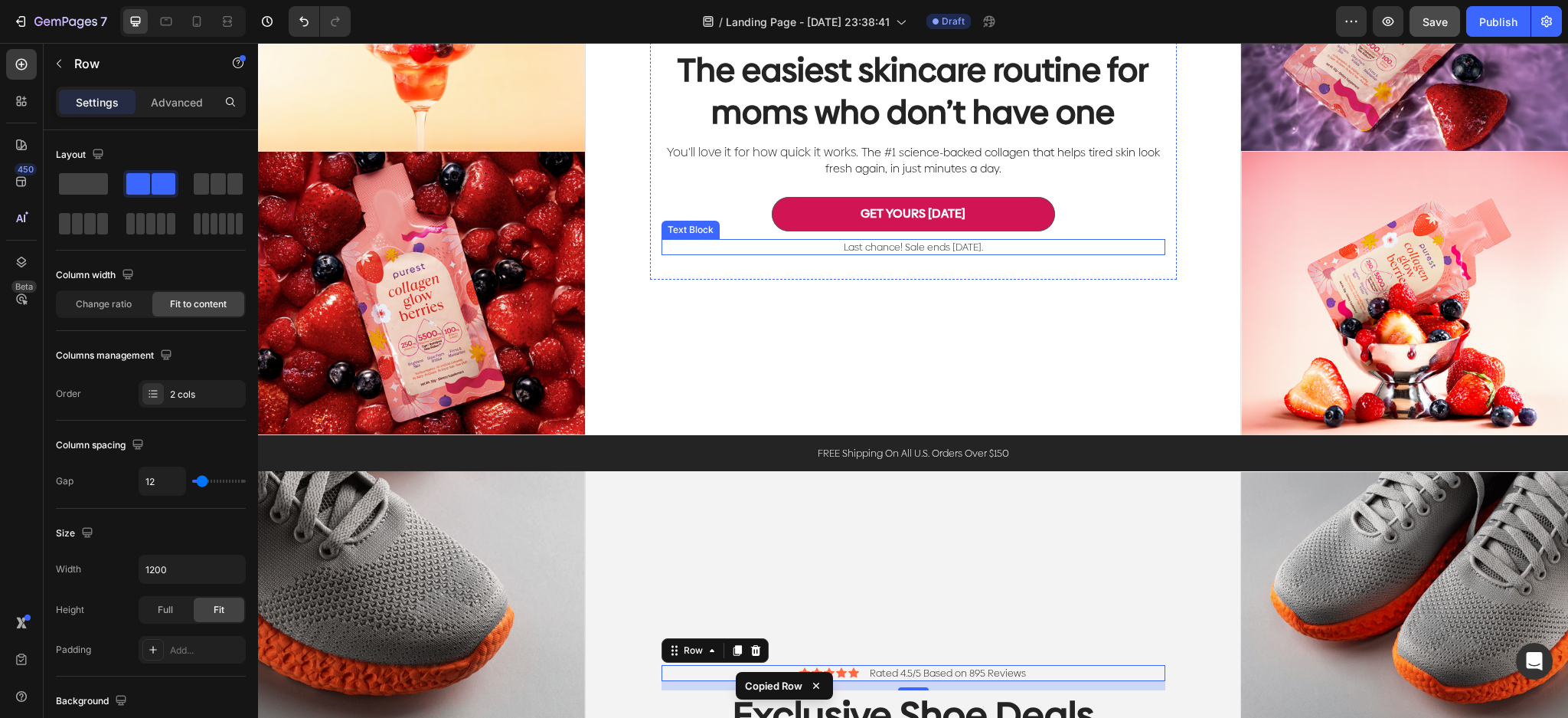
click at [989, 240] on p "Last chance! Sale ends [DATE]." at bounding box center [914, 247] width 501 height 13
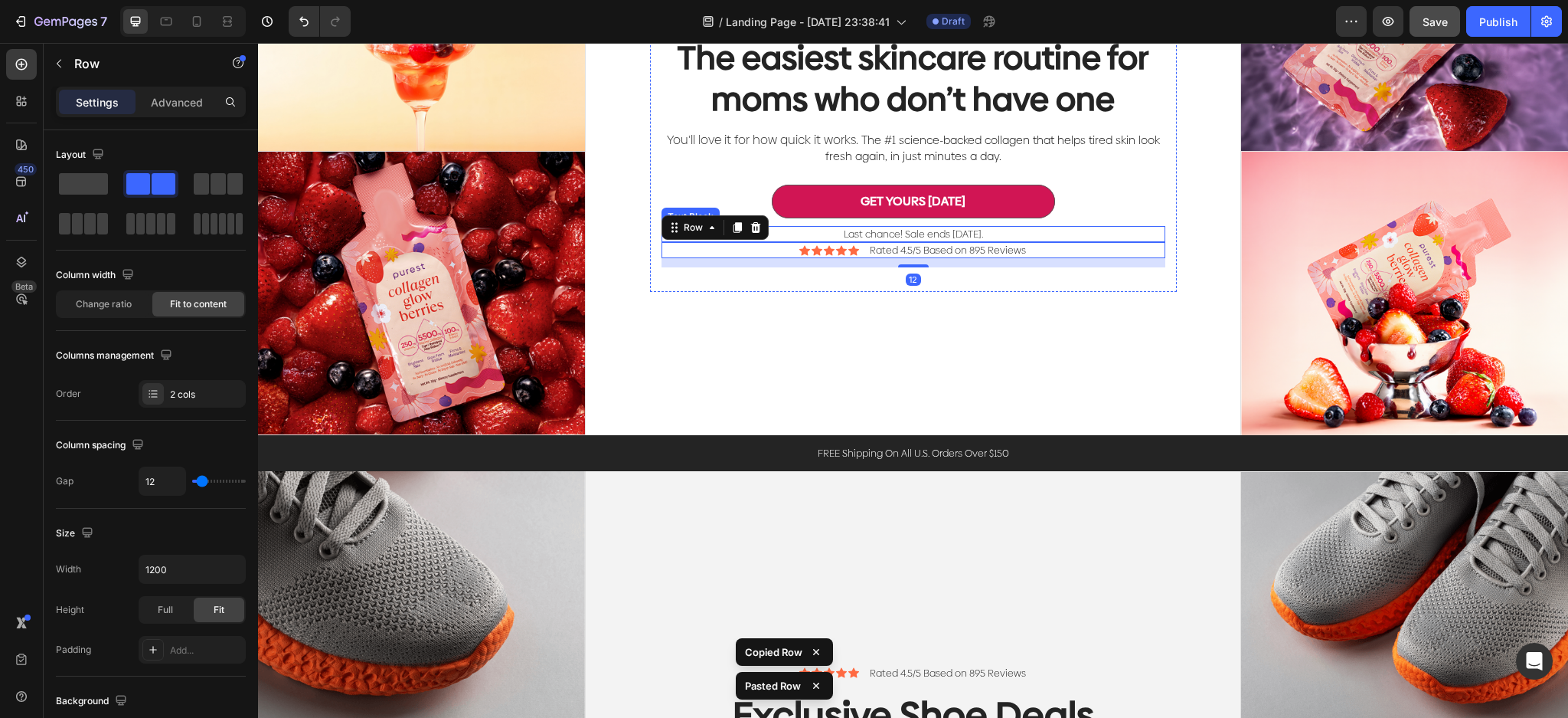
click at [990, 227] on p "Last chance! Sale ends [DATE]." at bounding box center [914, 234] width 501 height 13
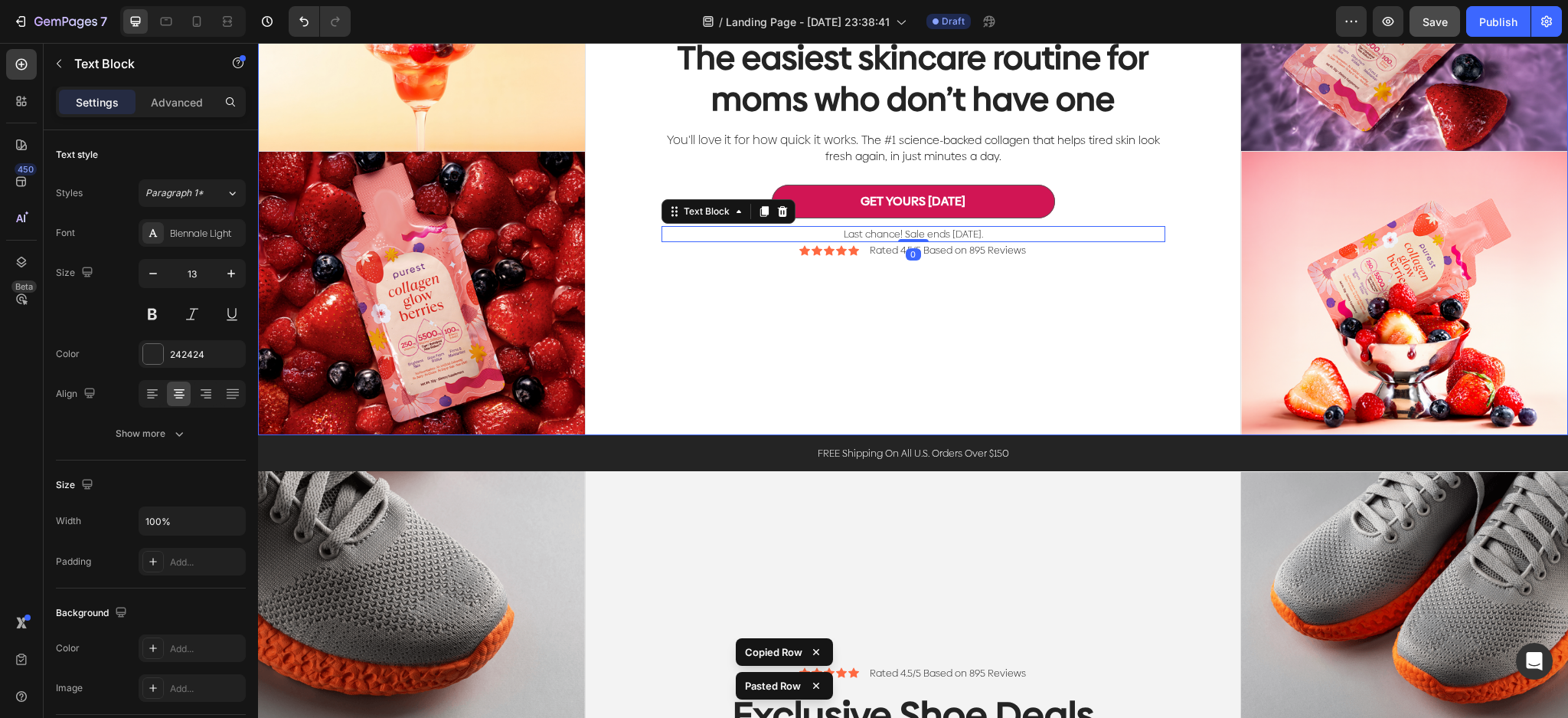
scroll to position [0, 0]
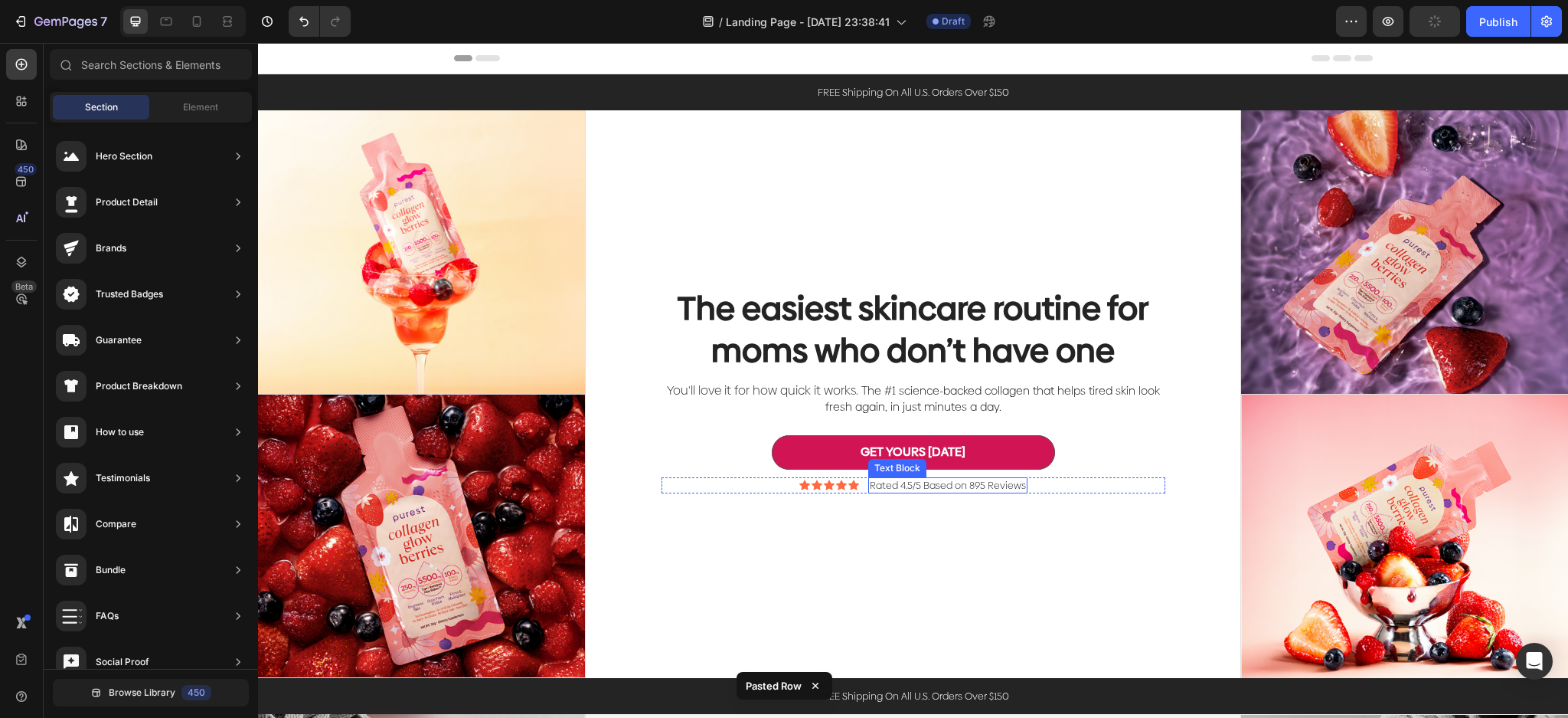
click at [1002, 479] on p "Rated 4.5/5 Based on 895 Reviews" at bounding box center [947, 485] width 156 height 13
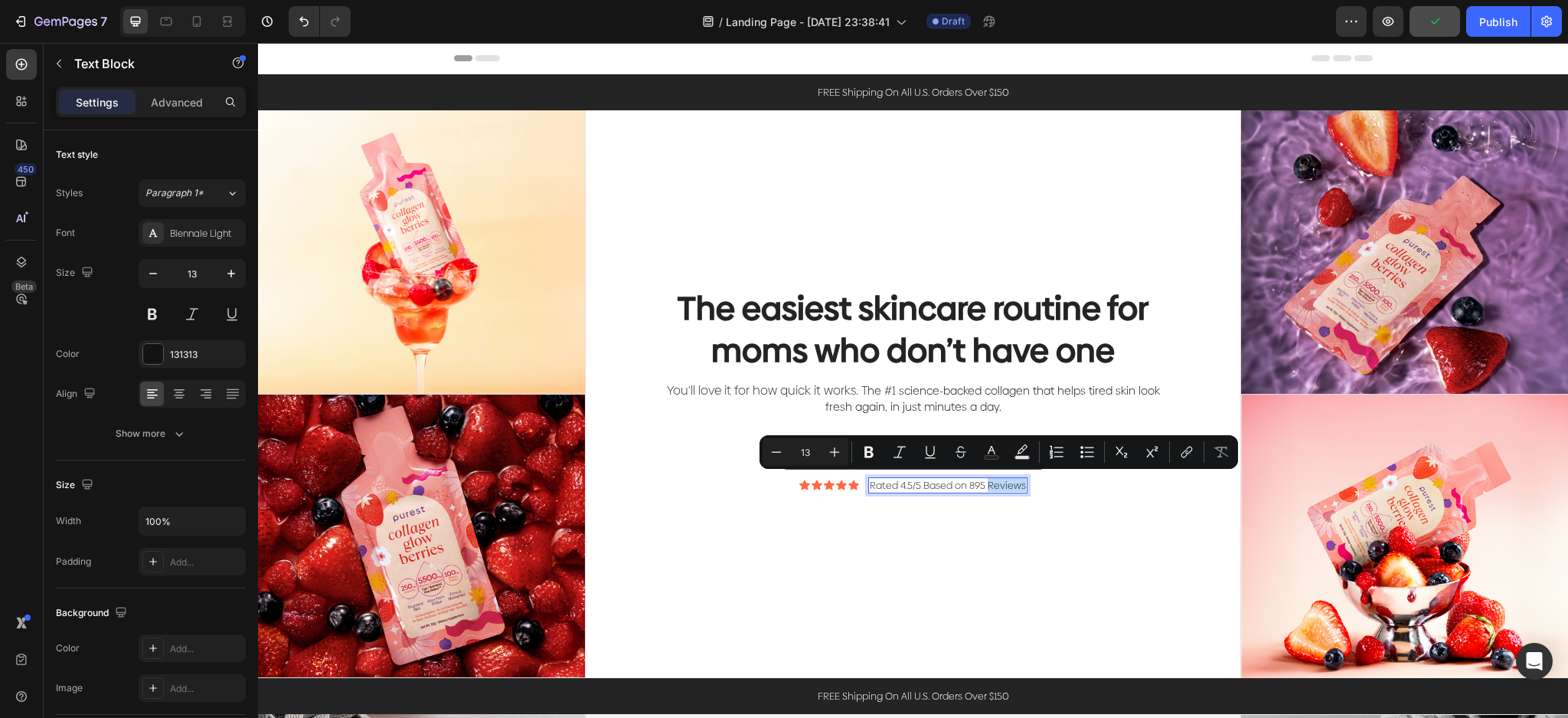
click at [1010, 479] on p "Rated 4.5/5 Based on 895 Reviews" at bounding box center [947, 485] width 156 height 13
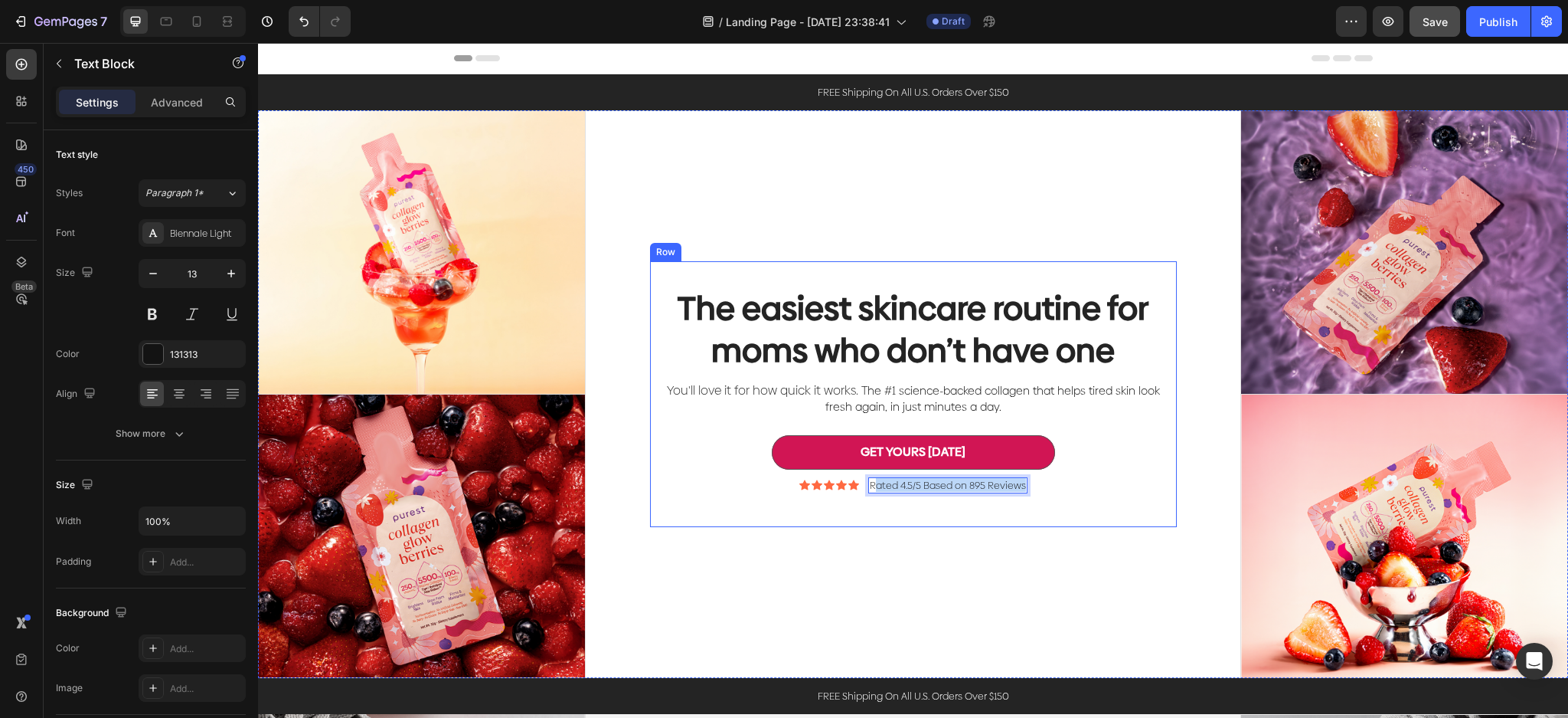
drag, startPoint x: 1015, startPoint y: 486, endPoint x: 864, endPoint y: 491, distance: 151.1
click at [864, 491] on div "The easiest skincare routine for moms who don’t have one Heading You'll love it…" at bounding box center [914, 394] width 504 height 216
drag, startPoint x: 877, startPoint y: 482, endPoint x: 831, endPoint y: 475, distance: 46.5
click at [833, 477] on div "Icon Icon Icon Icon Icon Icon List Trusted by over 132,000+ happy customers Tex…" at bounding box center [914, 485] width 504 height 16
click at [890, 535] on div "The easiest skincare routine for moms who don’t have one Heading You'll love it…" at bounding box center [913, 394] width 655 height 568
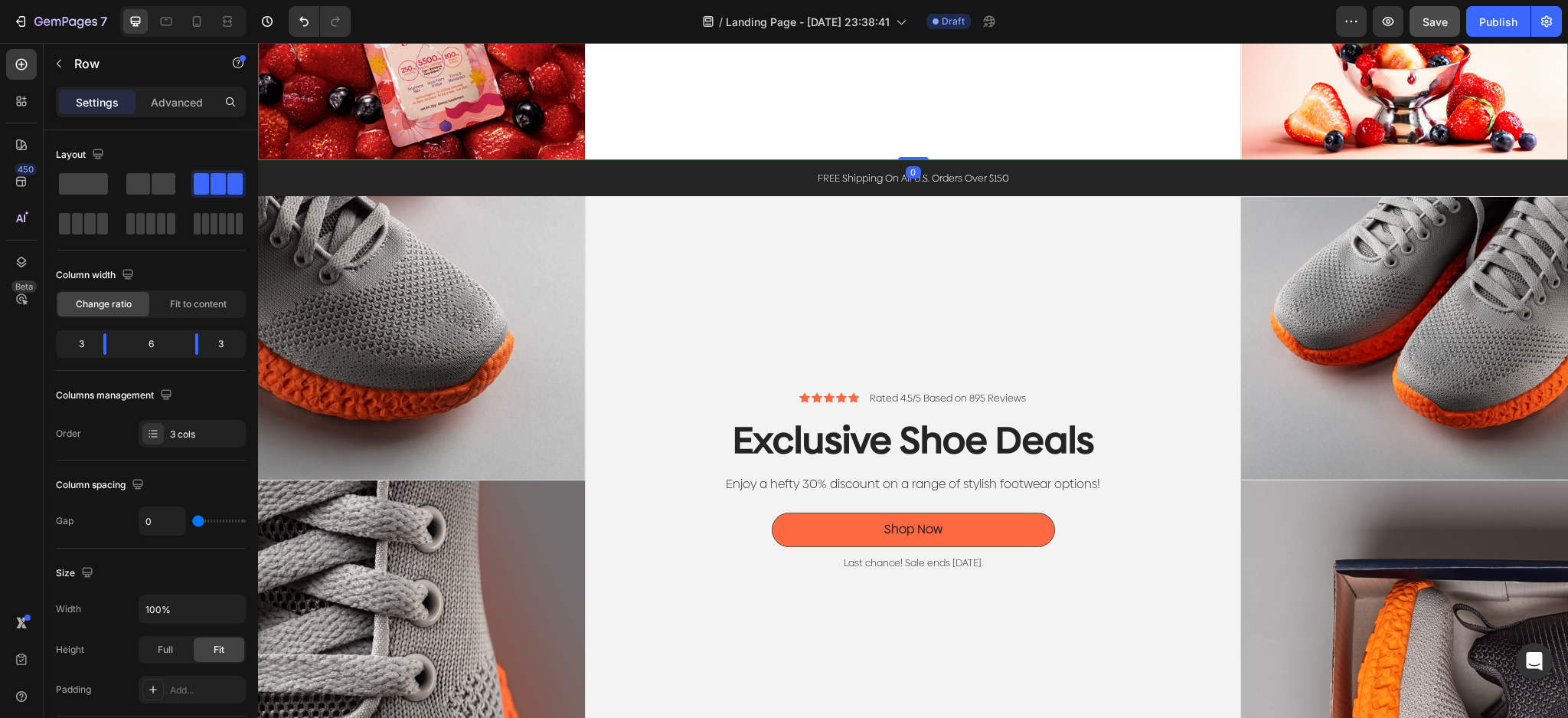
scroll to position [612, 0]
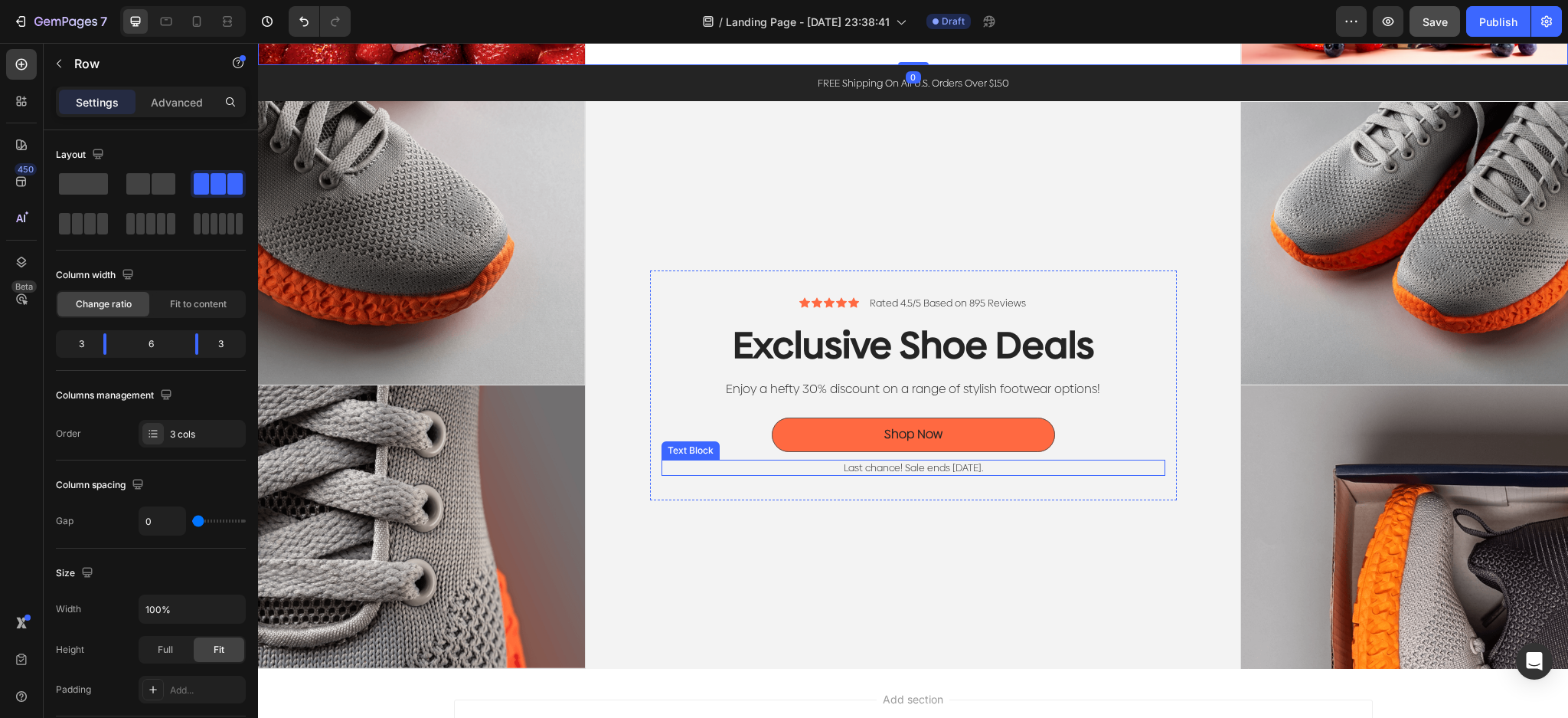
click at [1126, 442] on div "Icon Icon Icon Icon Icon Icon List Rated 4.5/5 Based on 895 Reviews Text Block …" at bounding box center [914, 385] width 504 height 181
click at [1190, 136] on div "Icon Icon Icon Icon Icon Icon List Rated 4.5/5 Based on 895 Reviews Text Block …" at bounding box center [913, 384] width 655 height 568
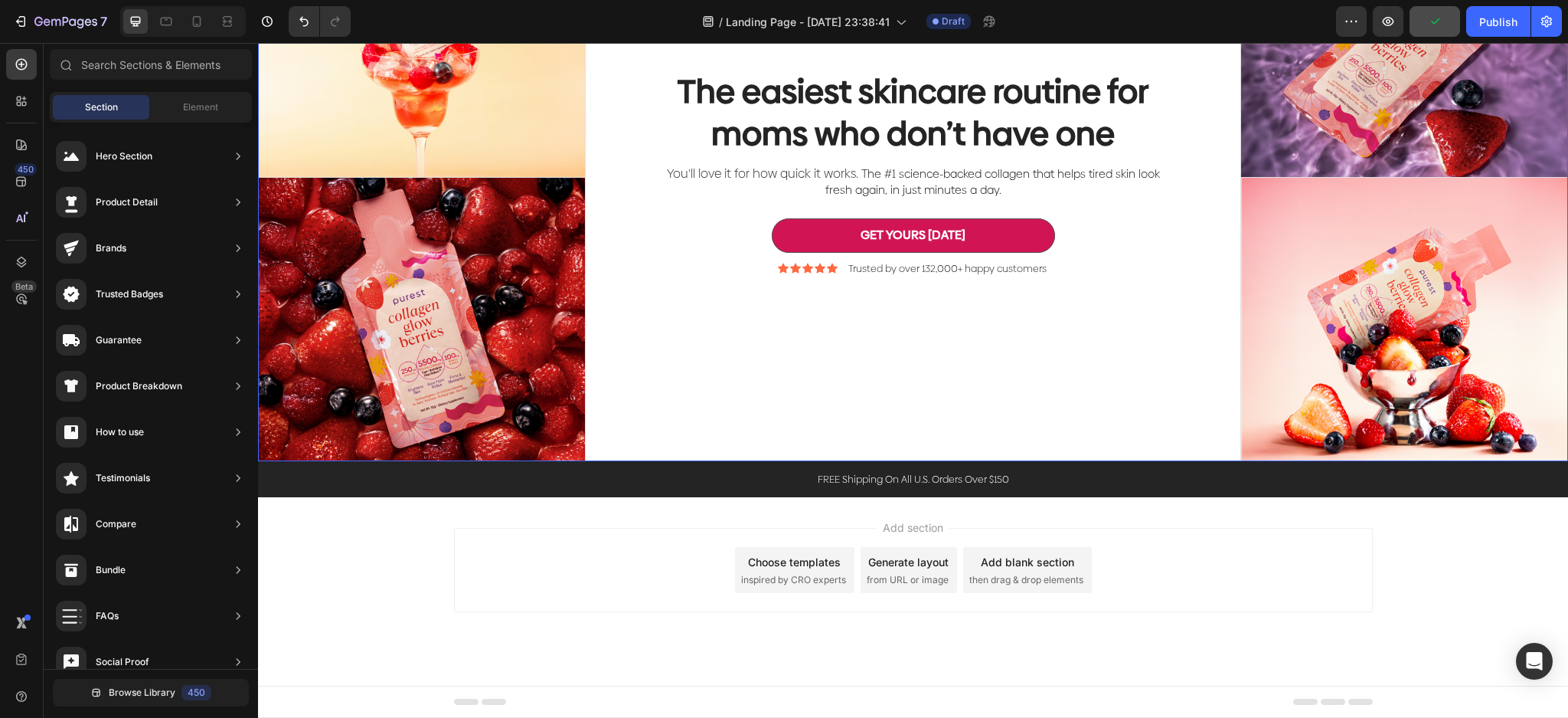
scroll to position [209, 0]
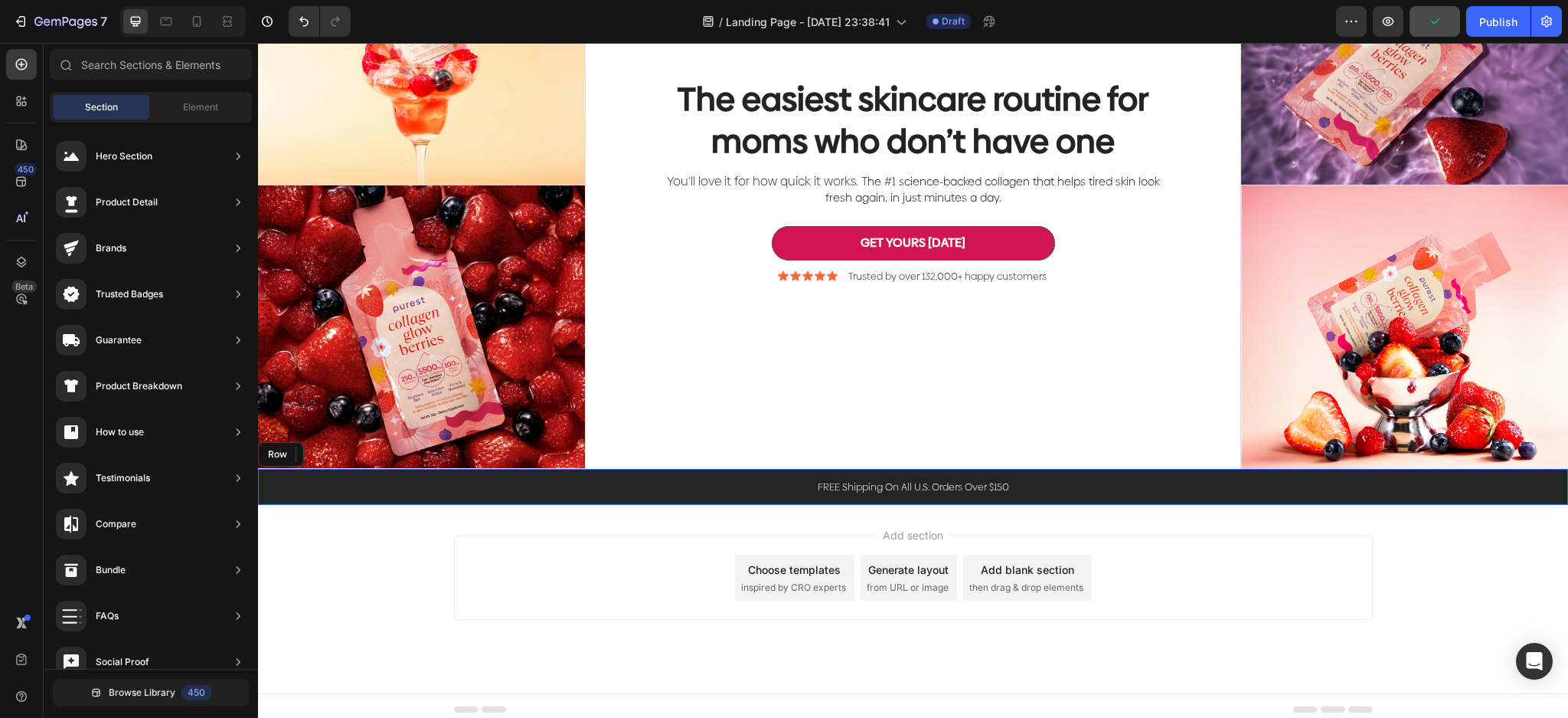
click at [1101, 491] on div "FREE Shipping On All U.S. Orders Over $150 Text Block Row" at bounding box center [912, 487] width 1310 height 36
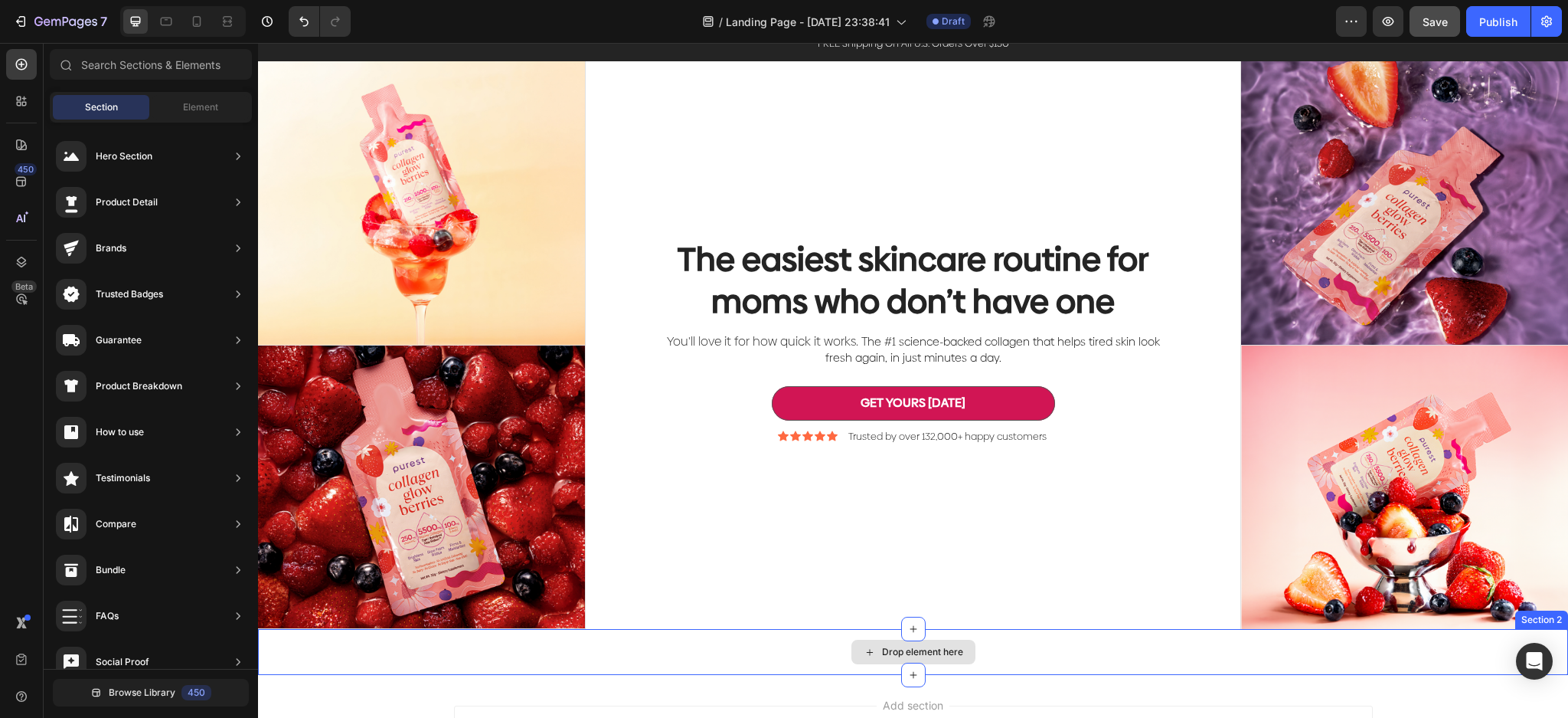
scroll to position [0, 0]
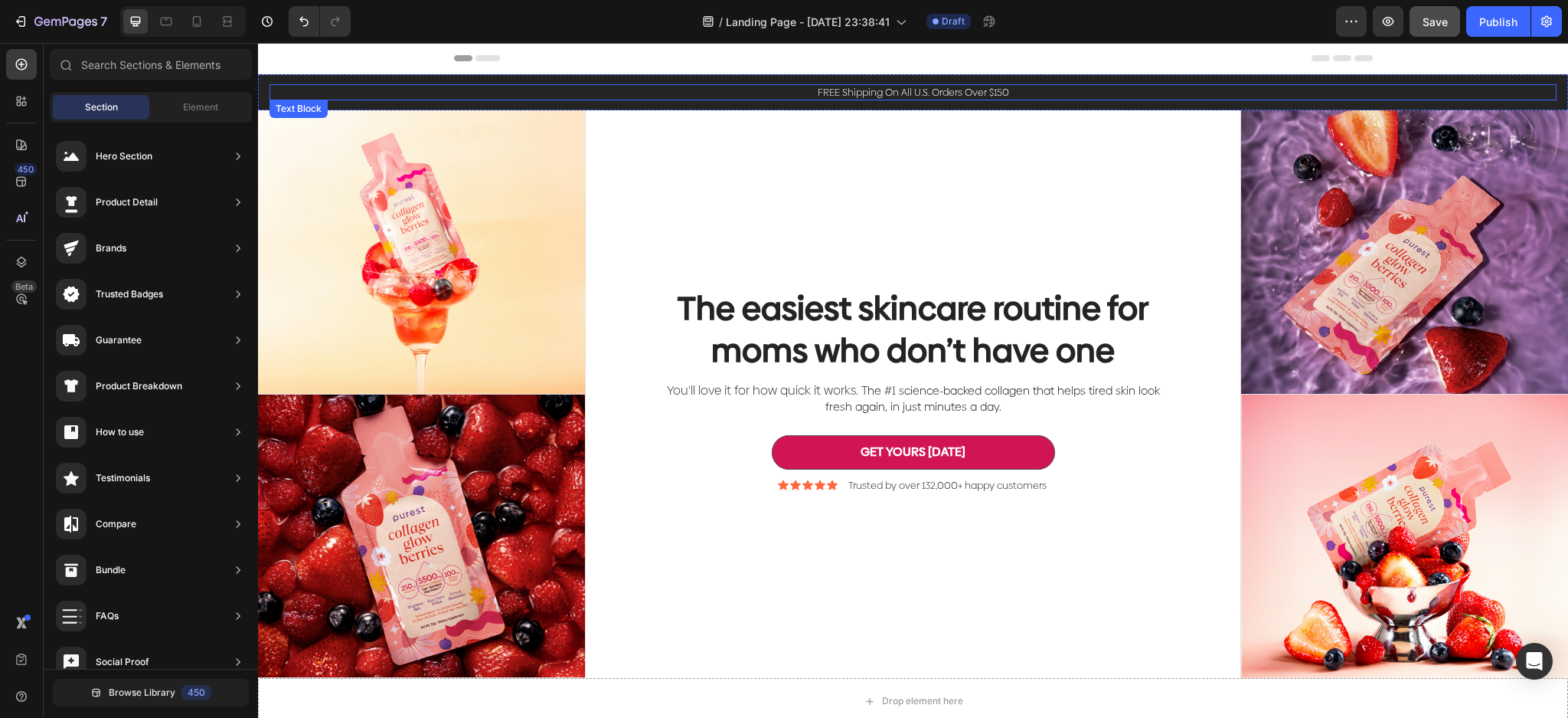
click at [1076, 99] on div "FREE Shipping On All U.S. Orders Over $150" at bounding box center [913, 92] width 1286 height 16
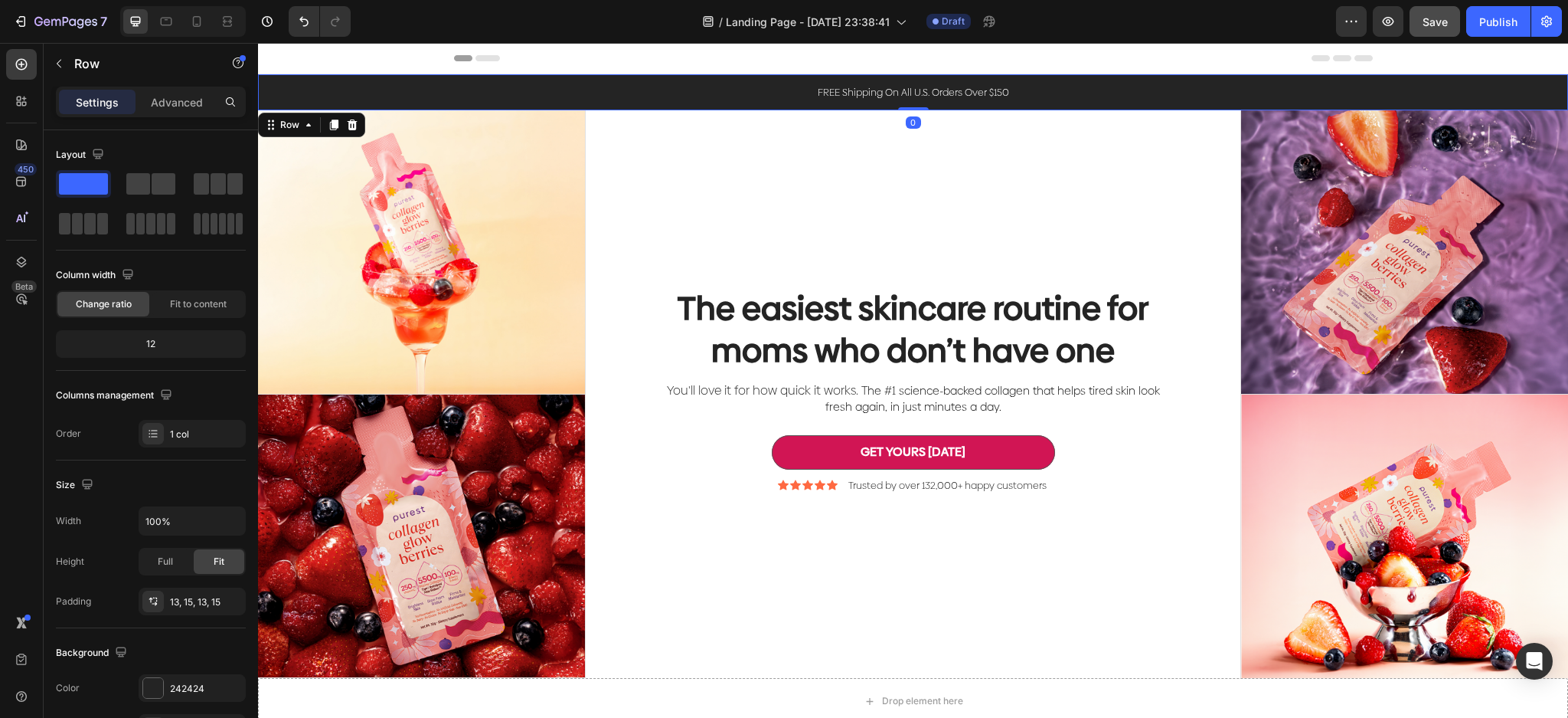
click at [1160, 80] on div "FREE Shipping On All U.S. Orders Over $150 Text Block Row 0" at bounding box center [912, 92] width 1310 height 36
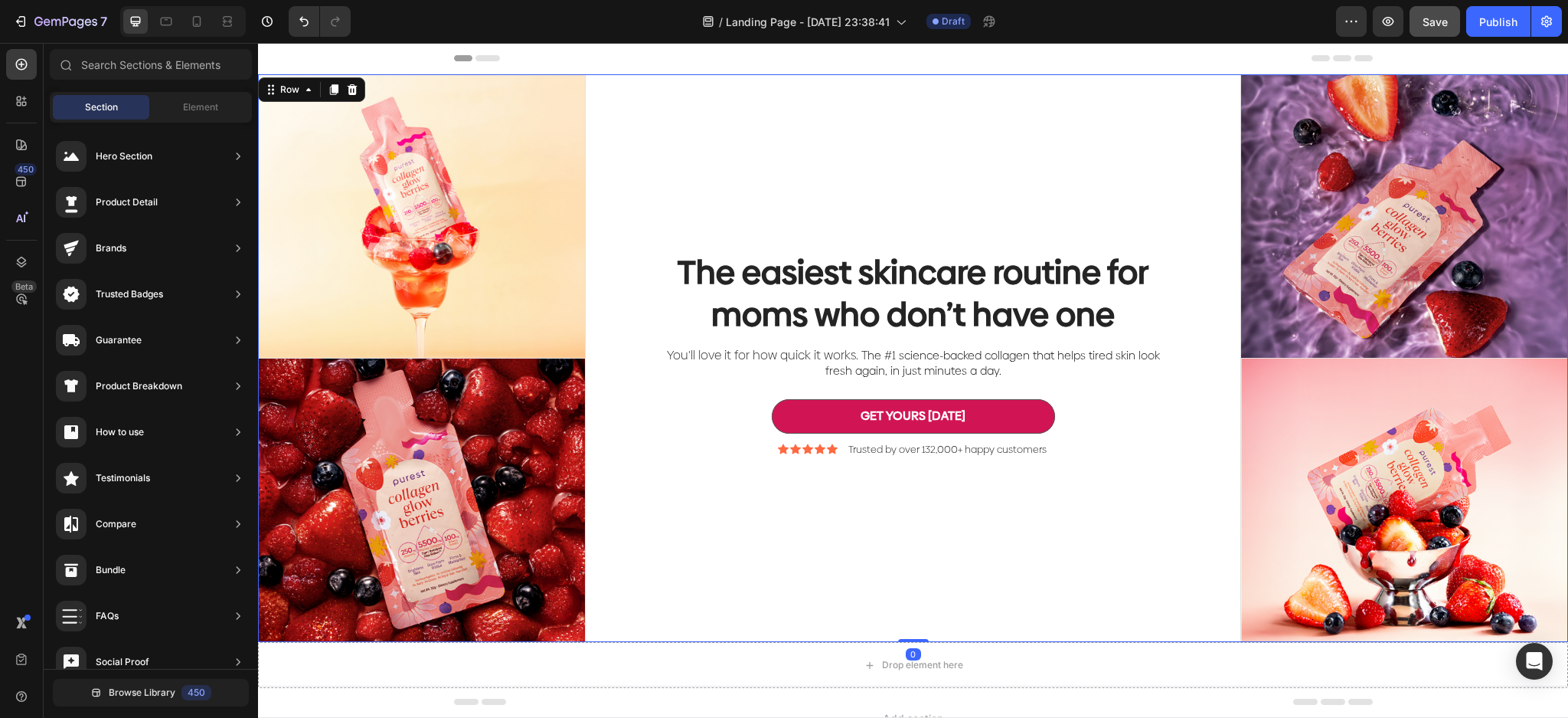
click at [1121, 154] on div "The easiest skincare routine for moms who don’t have one Heading You'll love it…" at bounding box center [913, 358] width 655 height 568
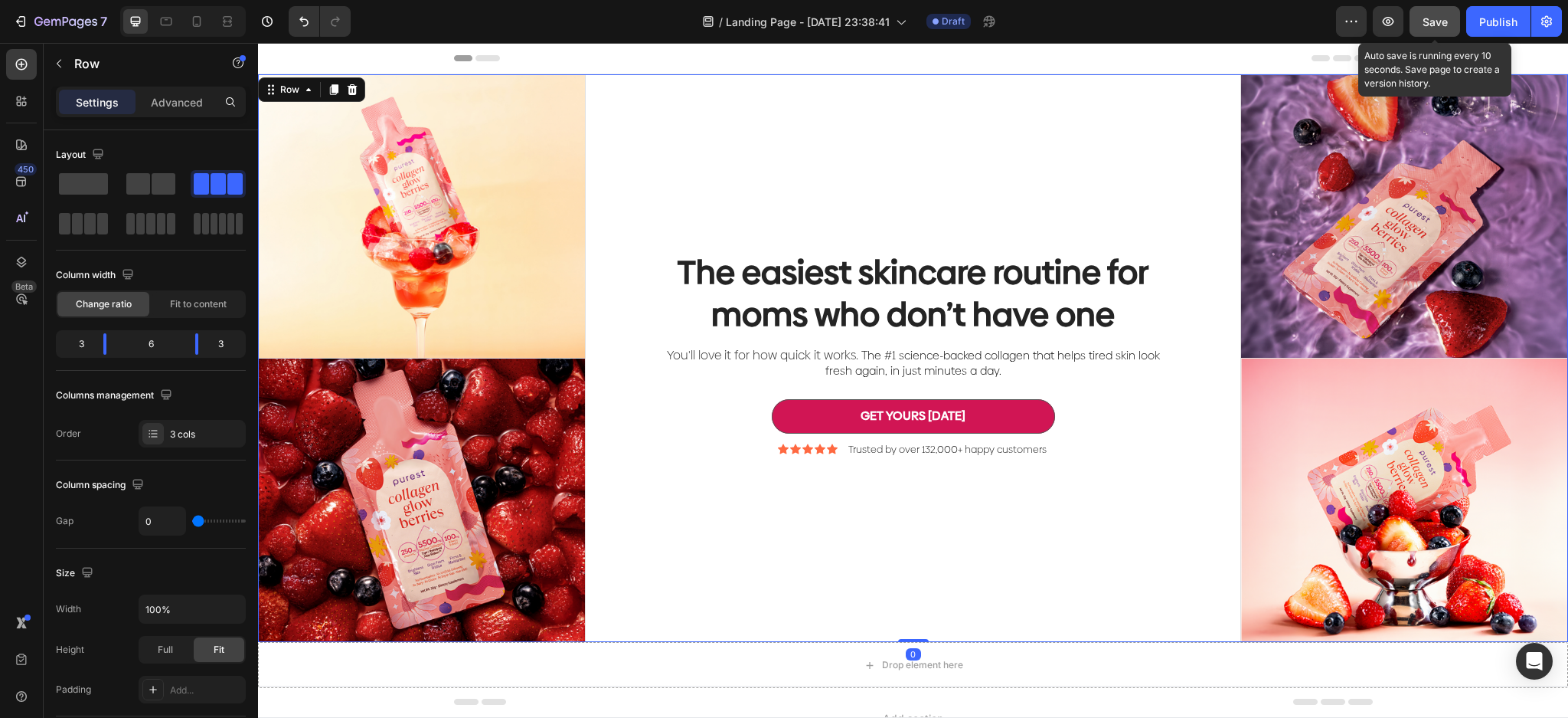
click at [1435, 22] on span "Save" at bounding box center [1435, 22] width 26 height 13
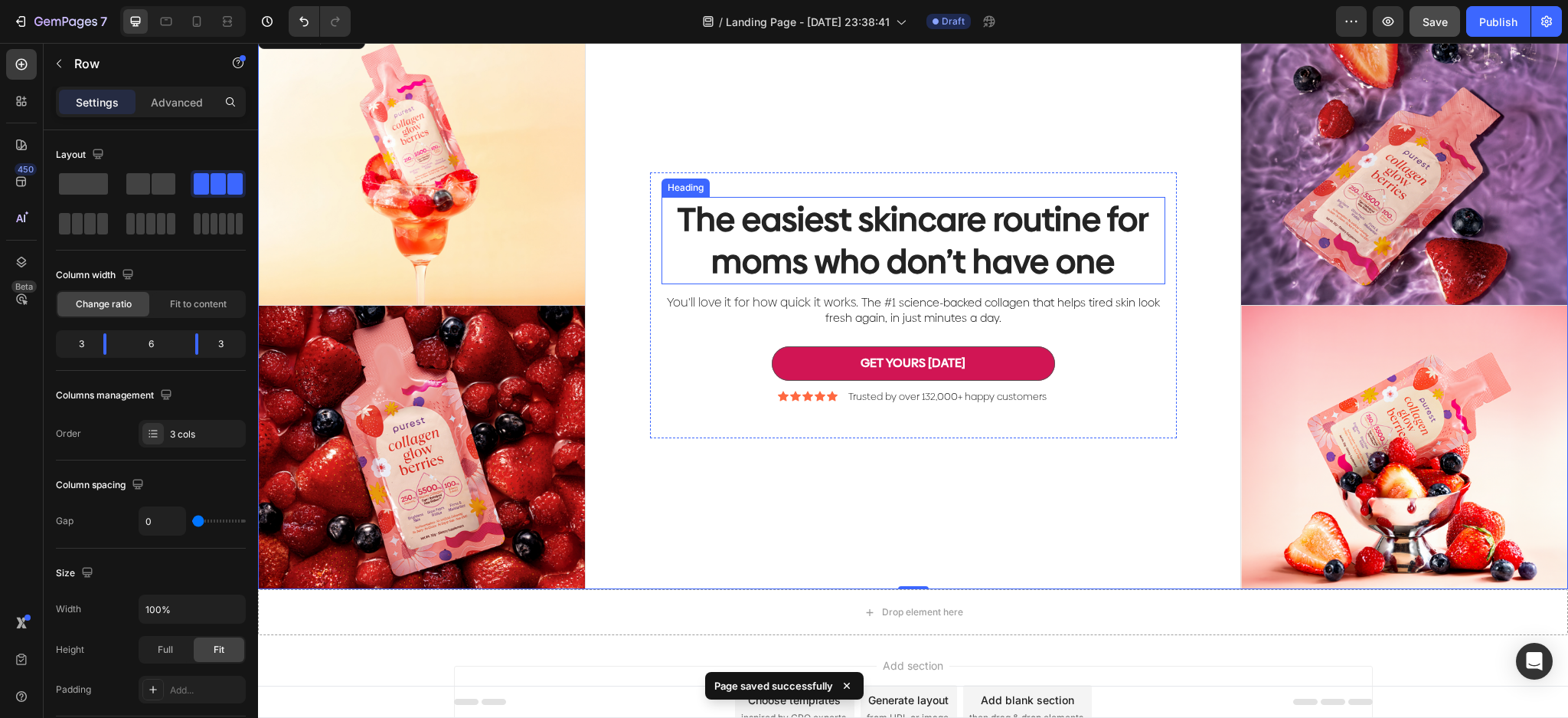
scroll to position [150, 0]
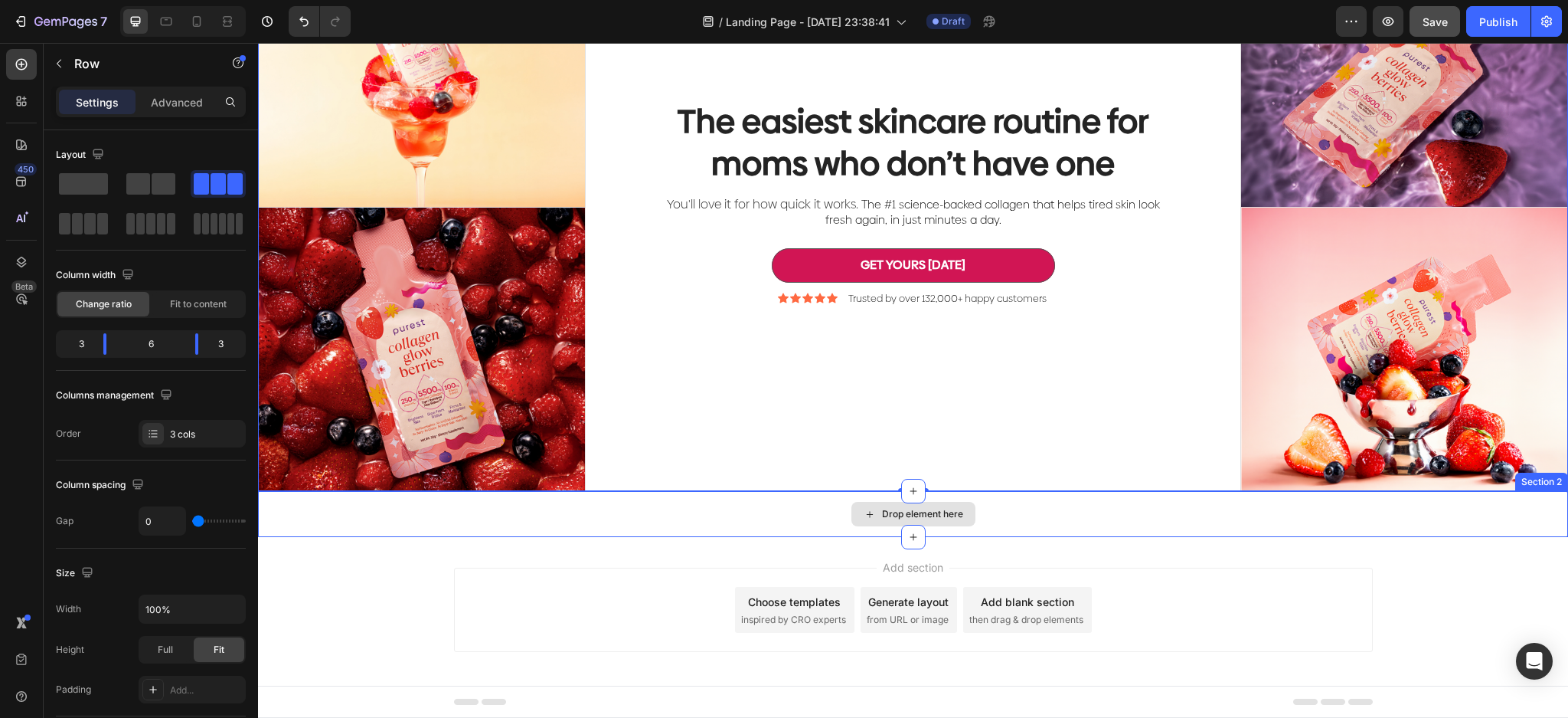
drag, startPoint x: 346, startPoint y: 231, endPoint x: 766, endPoint y: 511, distance: 504.8
click at [926, 502] on div "Drop element here" at bounding box center [913, 514] width 124 height 25
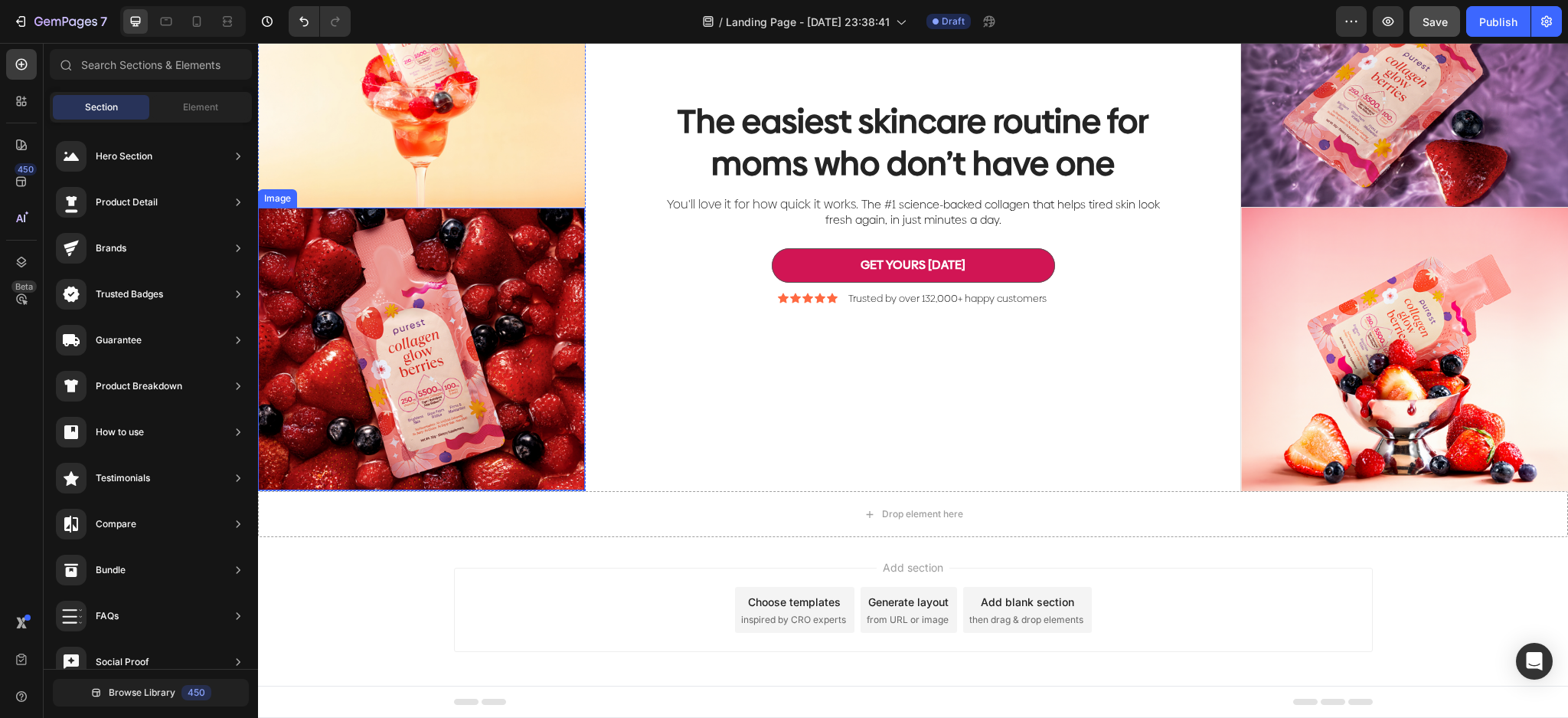
scroll to position [0, 0]
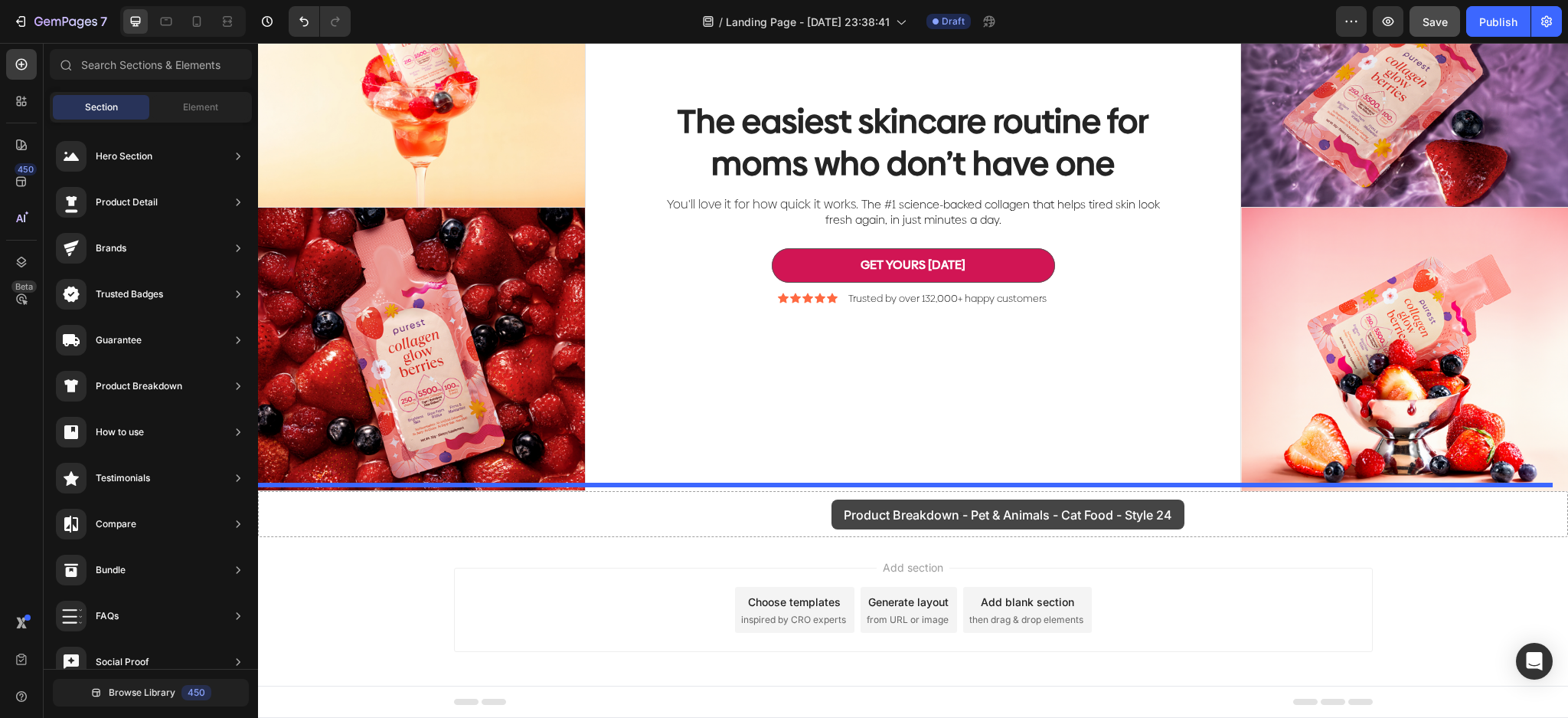
drag, startPoint x: 632, startPoint y: 423, endPoint x: 831, endPoint y: 499, distance: 213.0
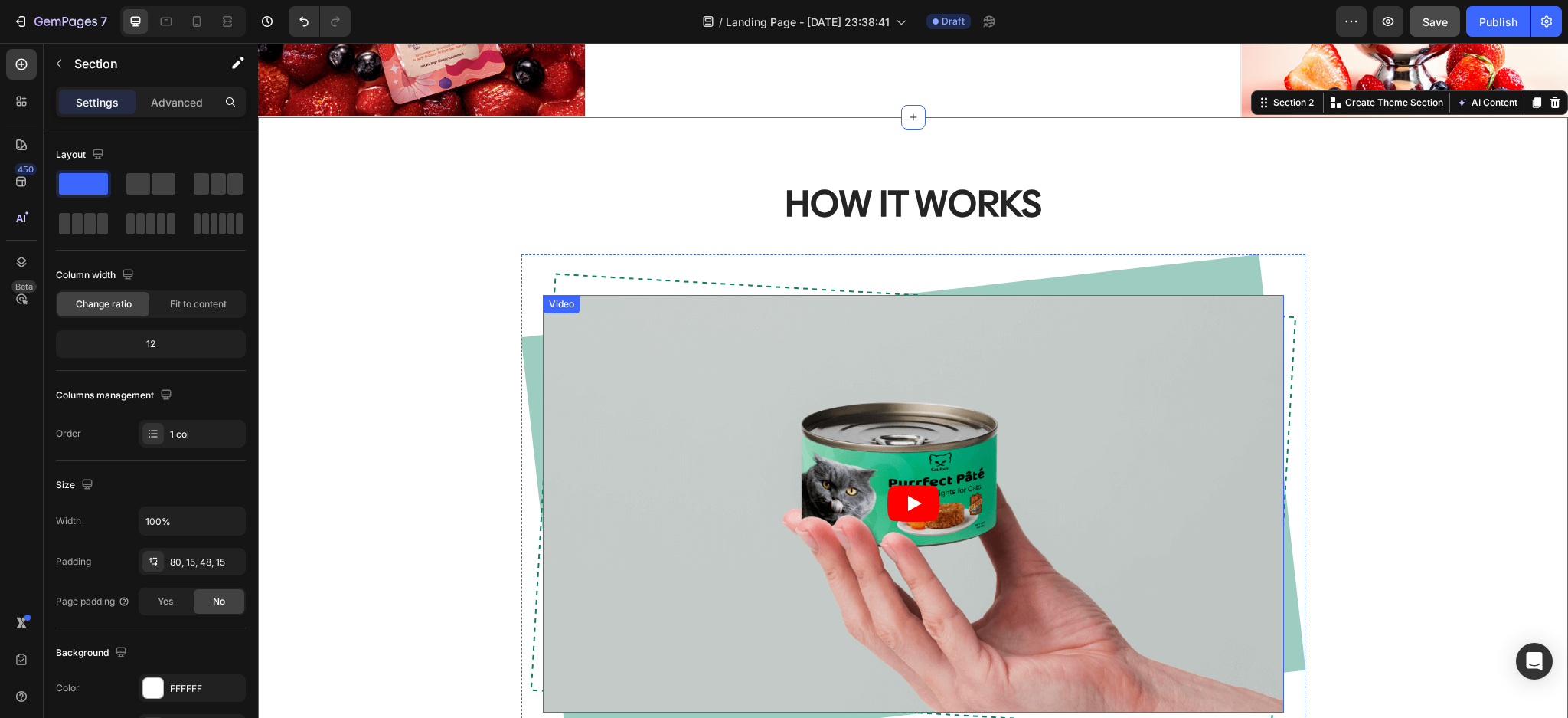
scroll to position [540, 0]
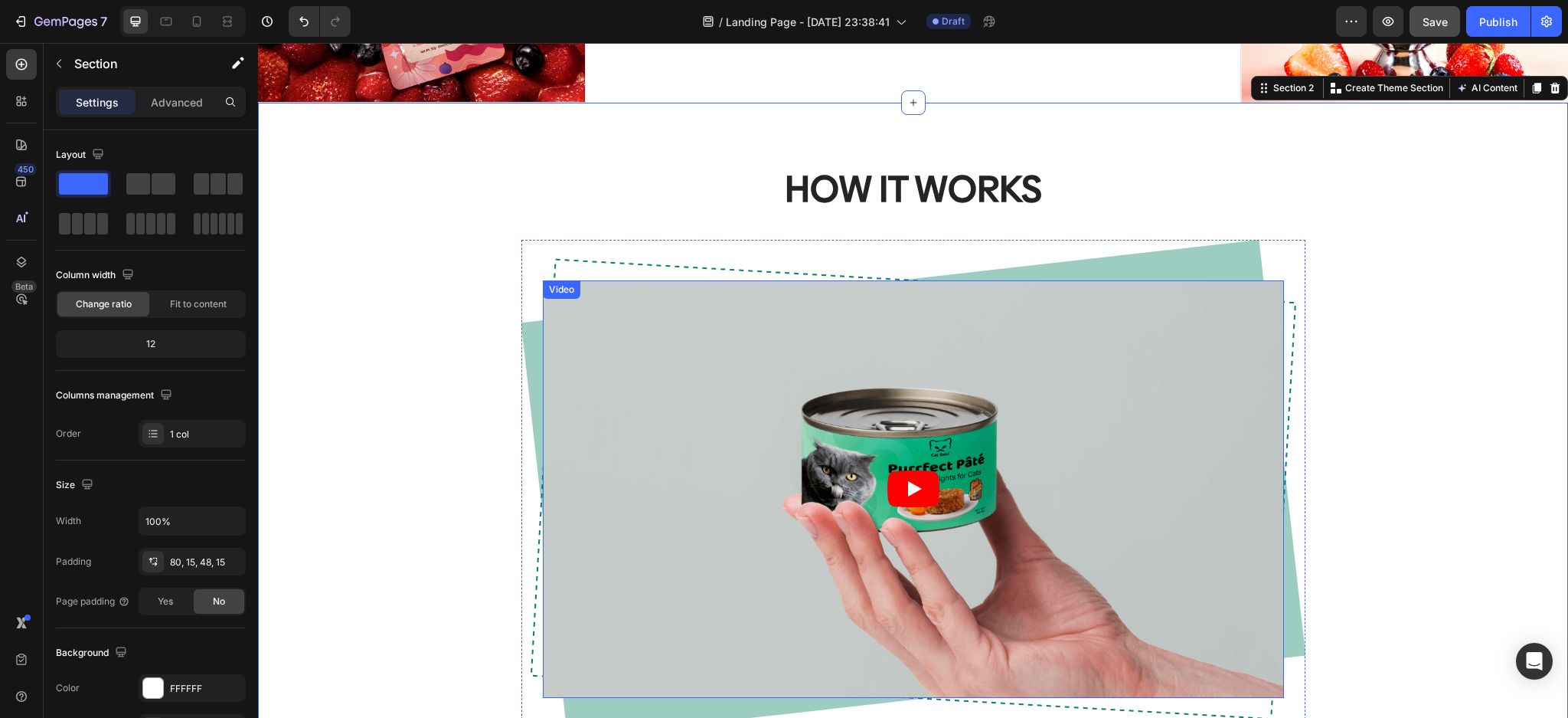
click at [1108, 424] on article at bounding box center [913, 488] width 741 height 417
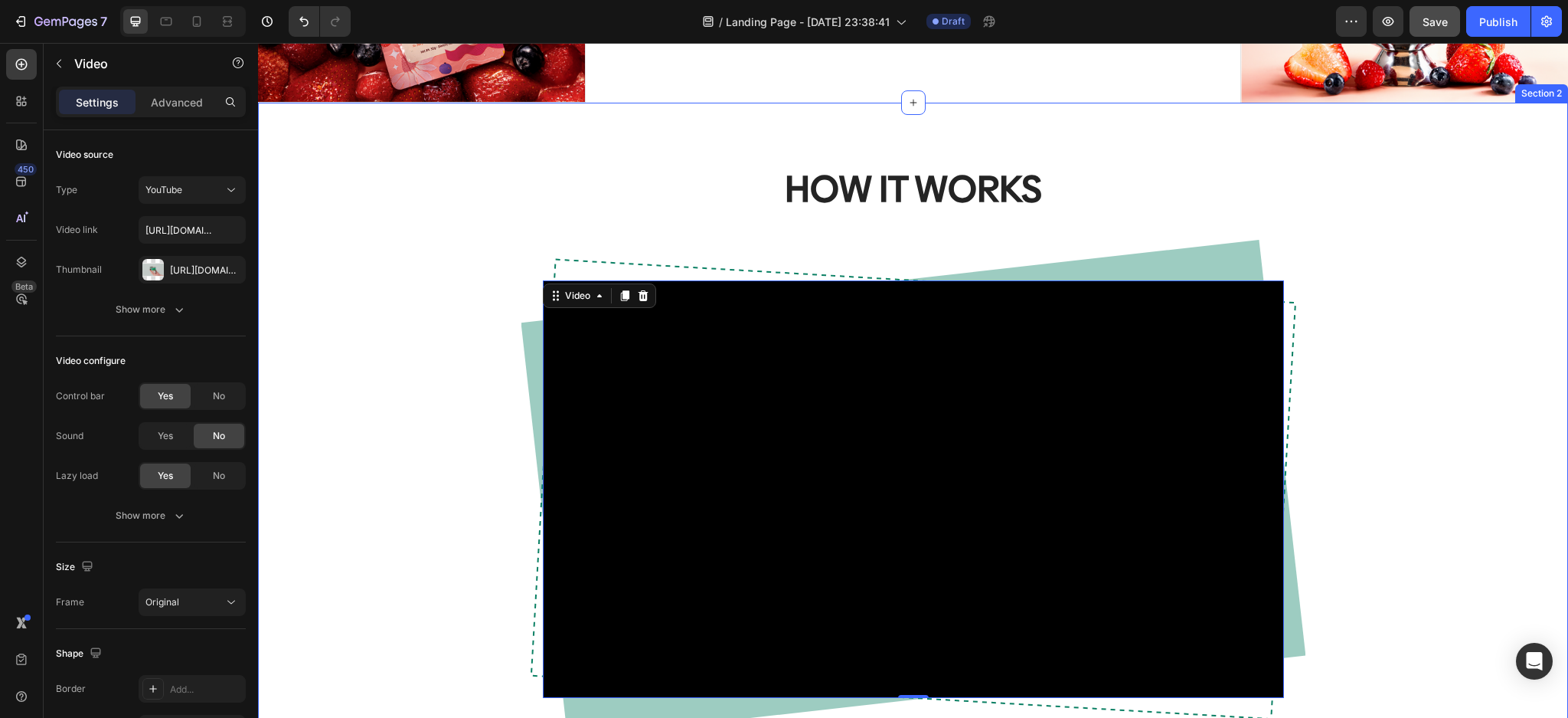
scroll to position [508, 0]
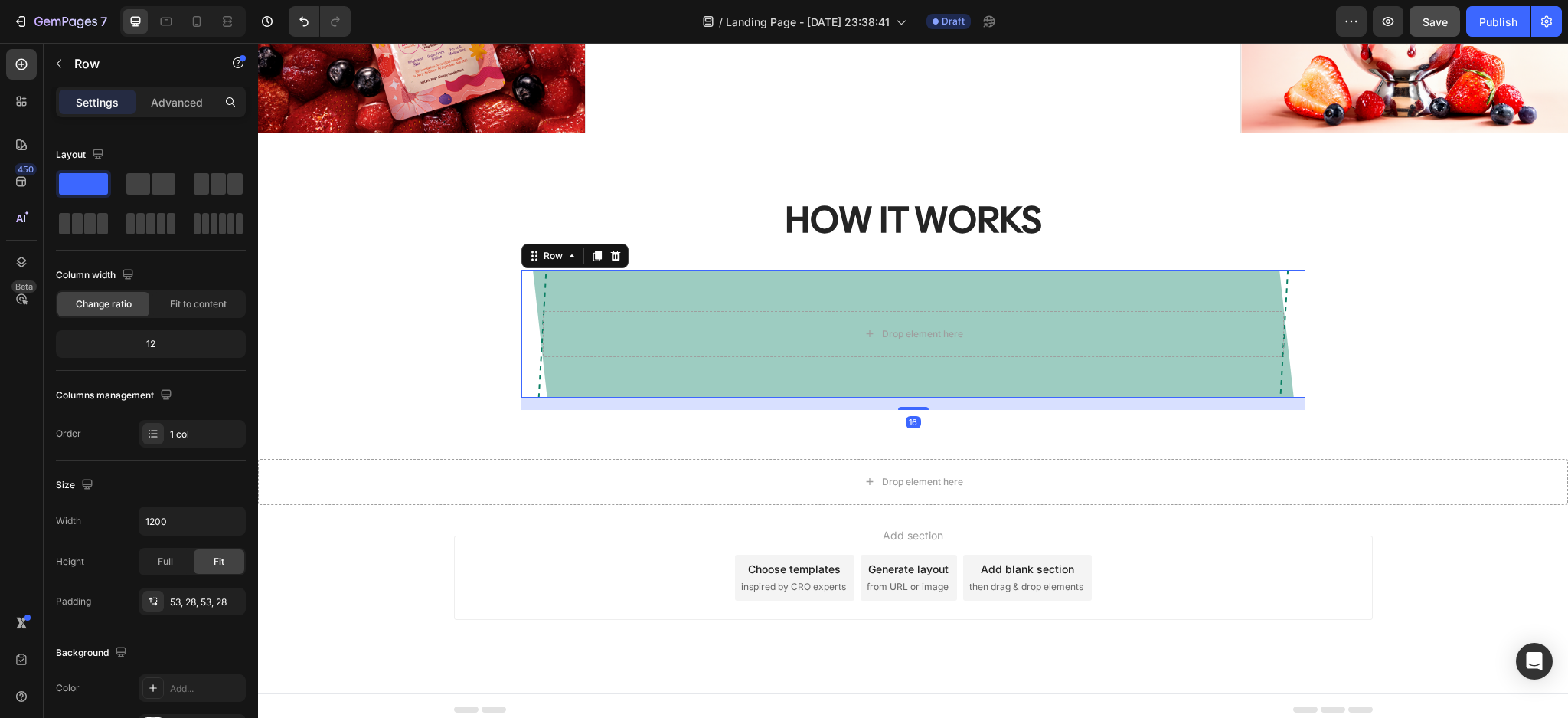
click at [866, 297] on div "Drop element here Row 16" at bounding box center [914, 334] width 784 height 127
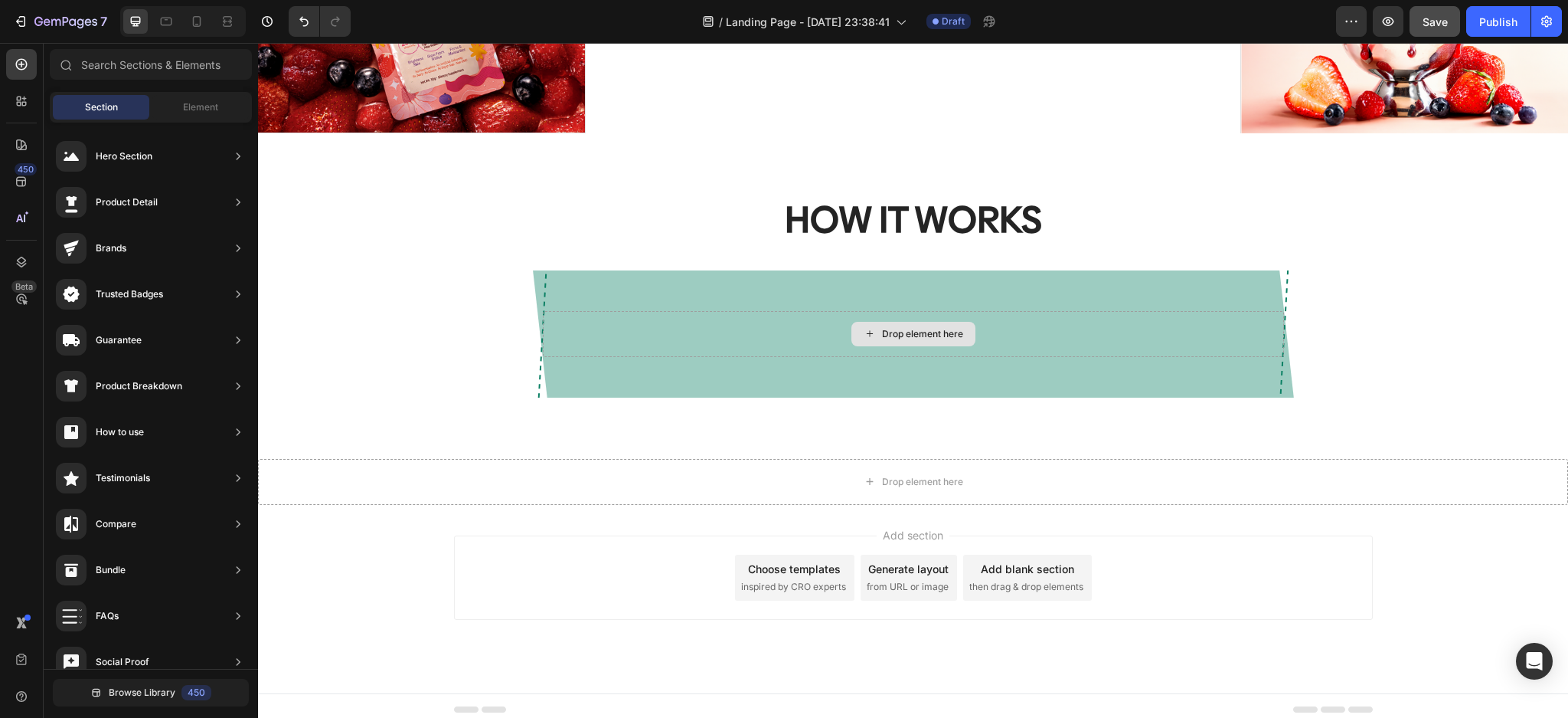
click at [862, 337] on div "Drop element here" at bounding box center [913, 334] width 124 height 25
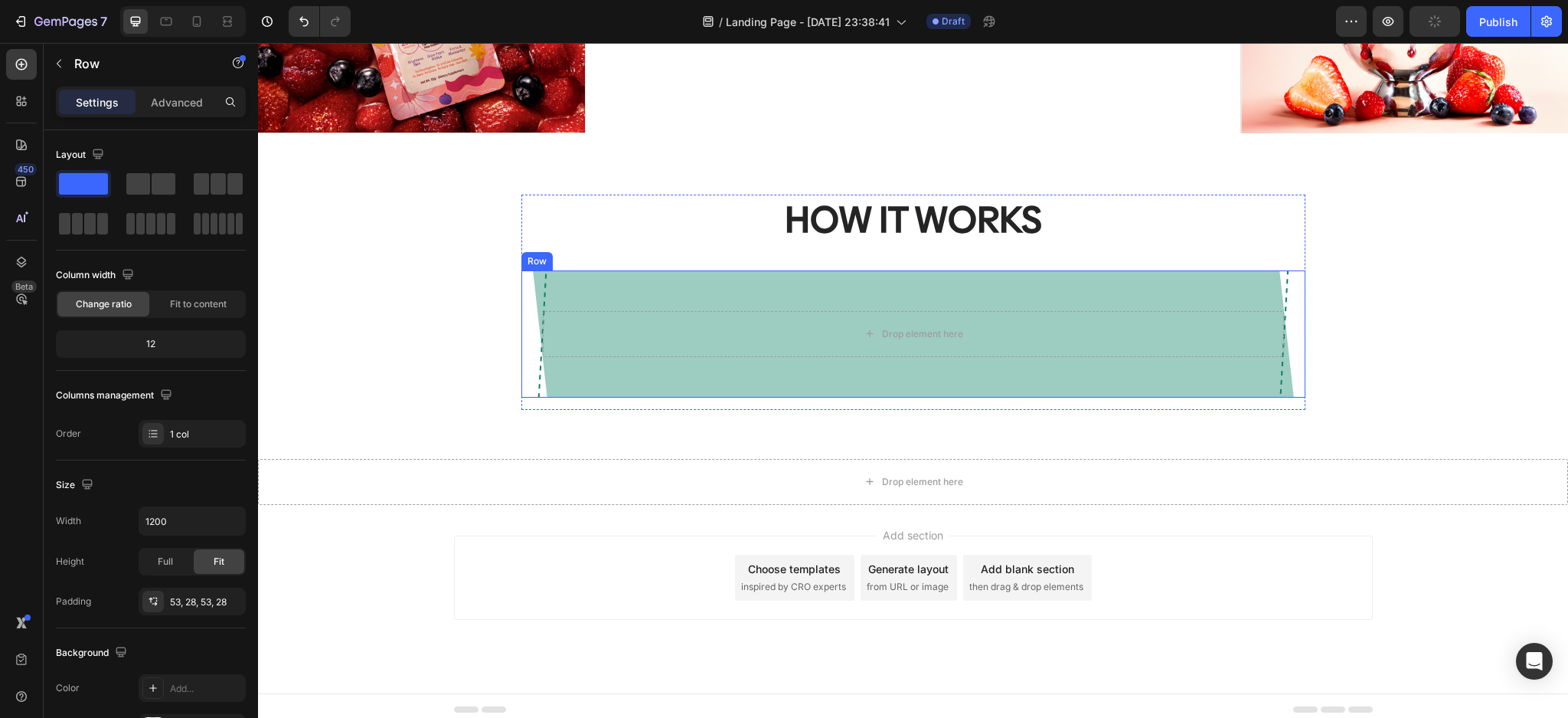
click at [684, 275] on div "Drop element here Row" at bounding box center [914, 334] width 784 height 127
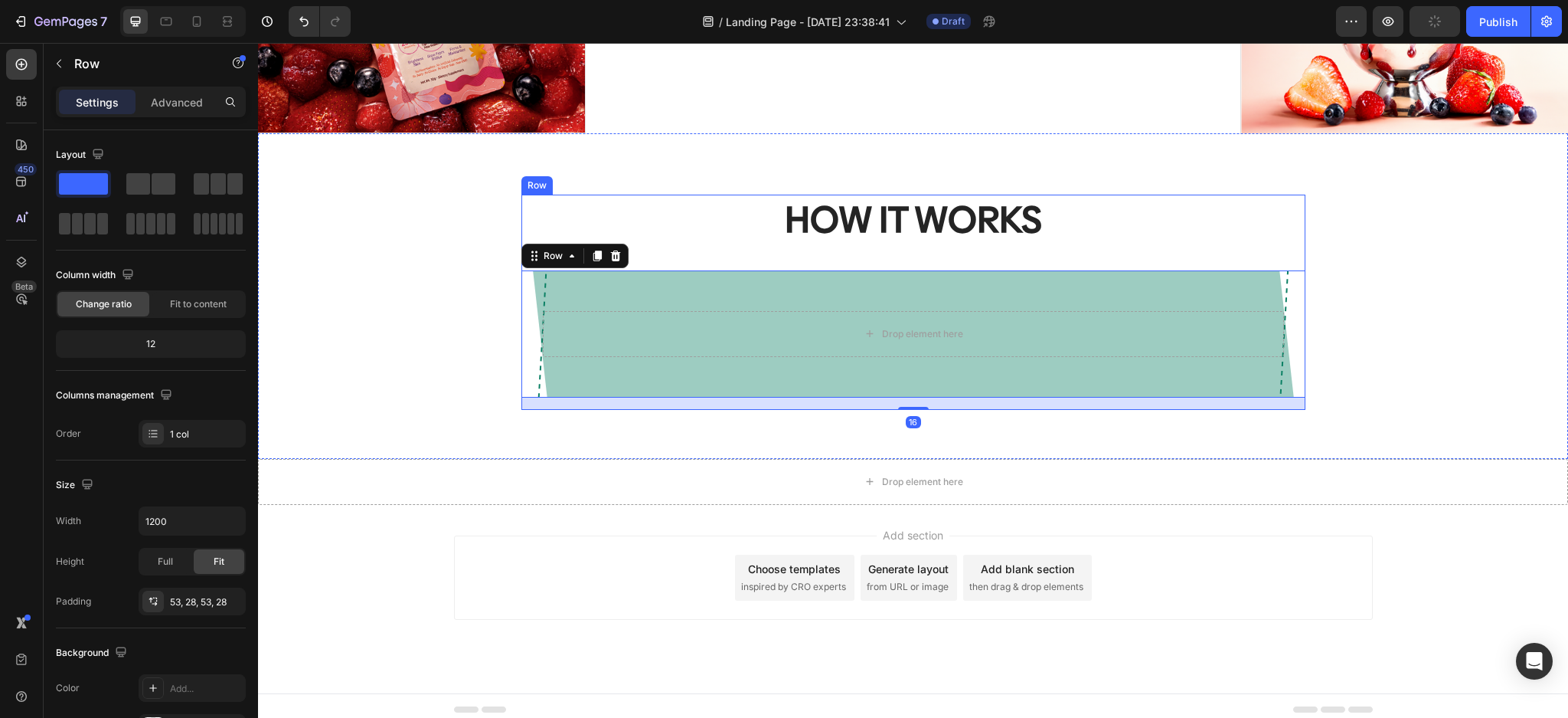
click at [705, 262] on div "HOW IT WORKS Heading Drop element here Row 16" at bounding box center [914, 302] width 784 height 215
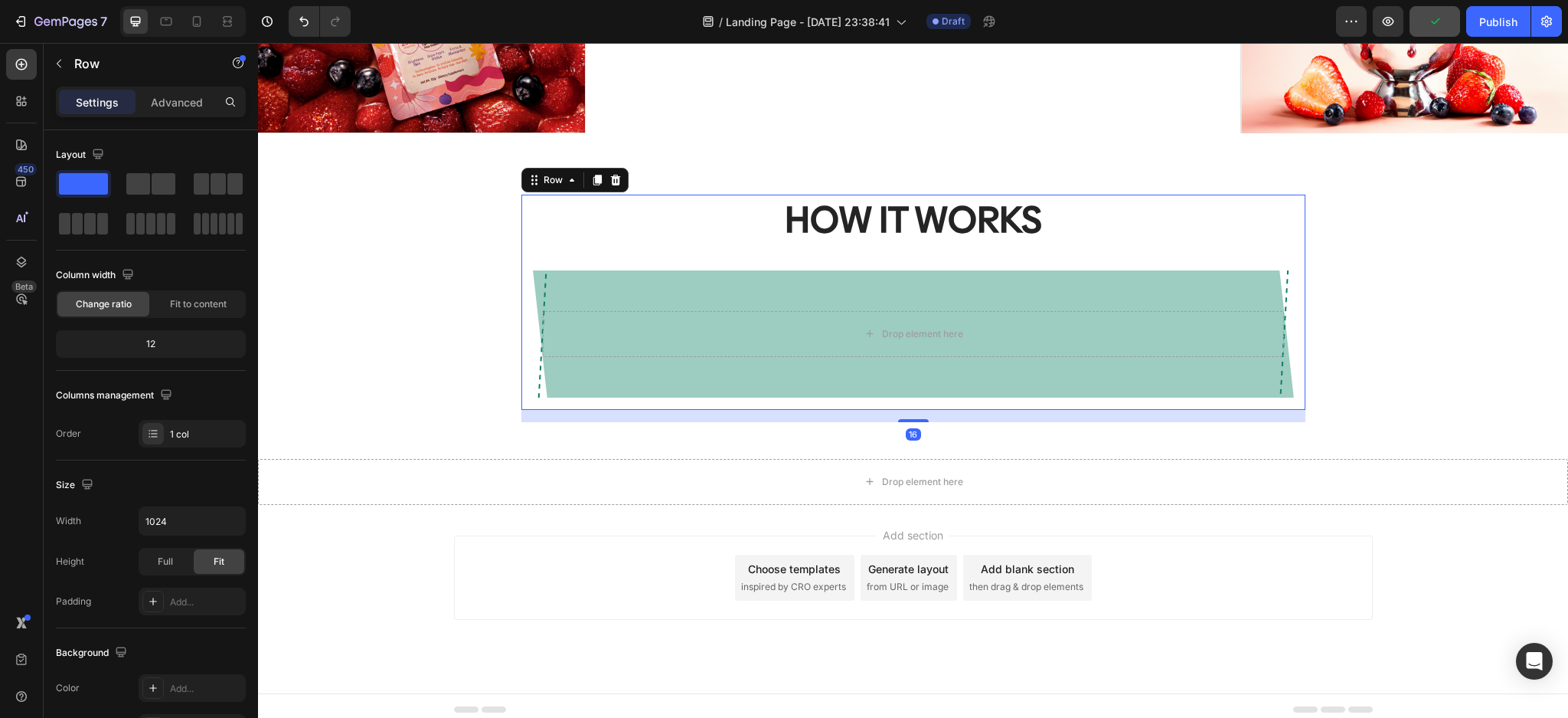
click at [664, 250] on div "HOW IT WORKS Heading Drop element here Row" at bounding box center [914, 302] width 784 height 215
click at [751, 319] on div "Drop element here" at bounding box center [913, 333] width 741 height 46
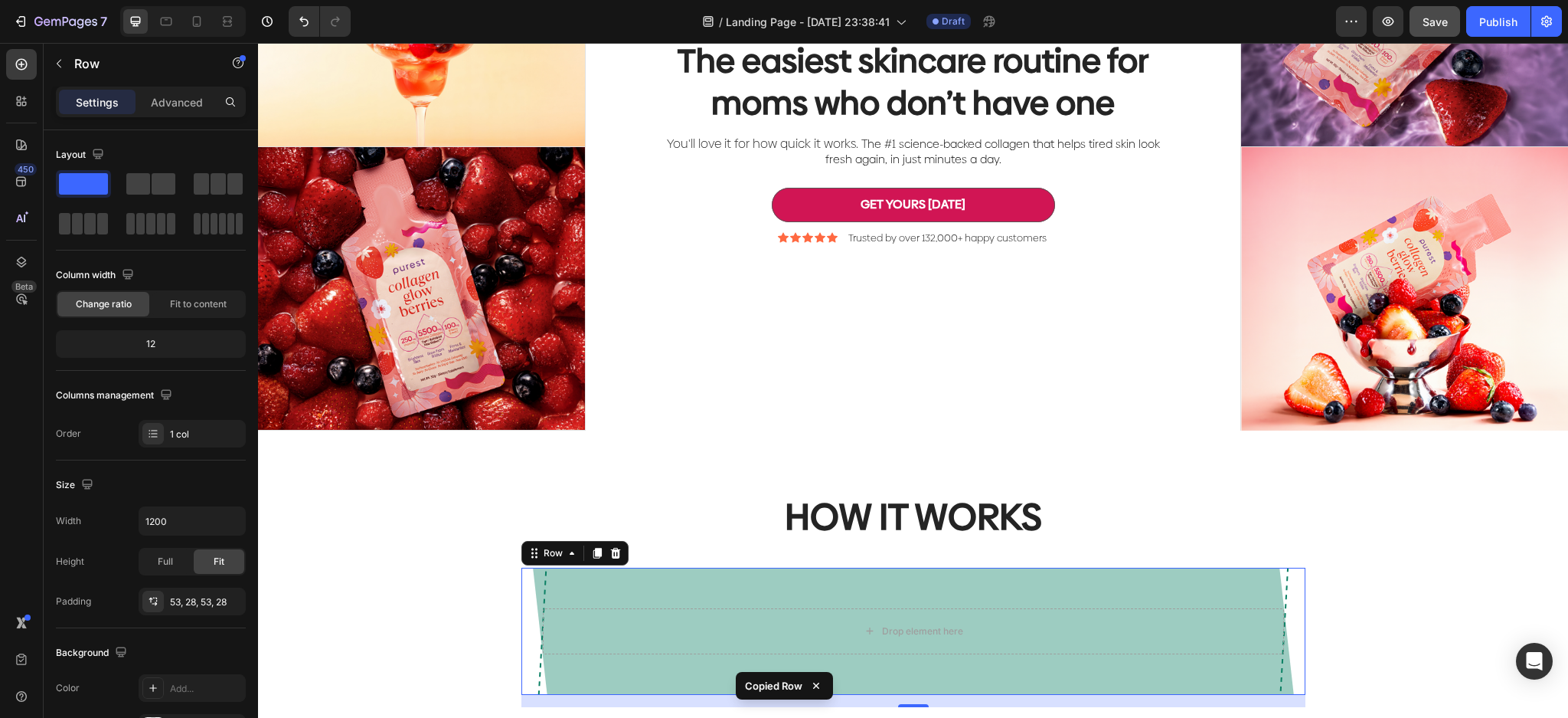
scroll to position [203, 0]
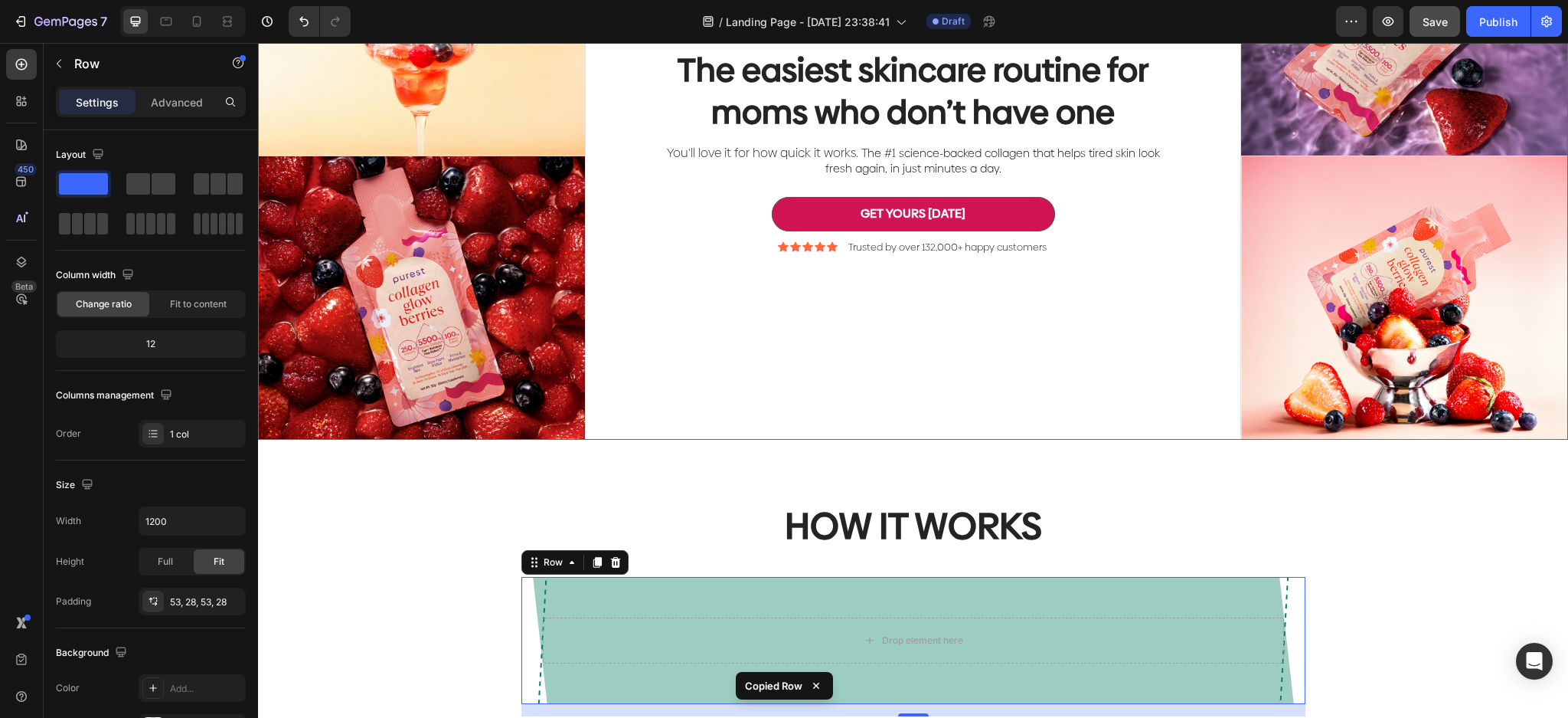
click at [1134, 378] on div "The easiest skincare routine for moms who don’t have one Heading You'll love it…" at bounding box center [913, 155] width 655 height 568
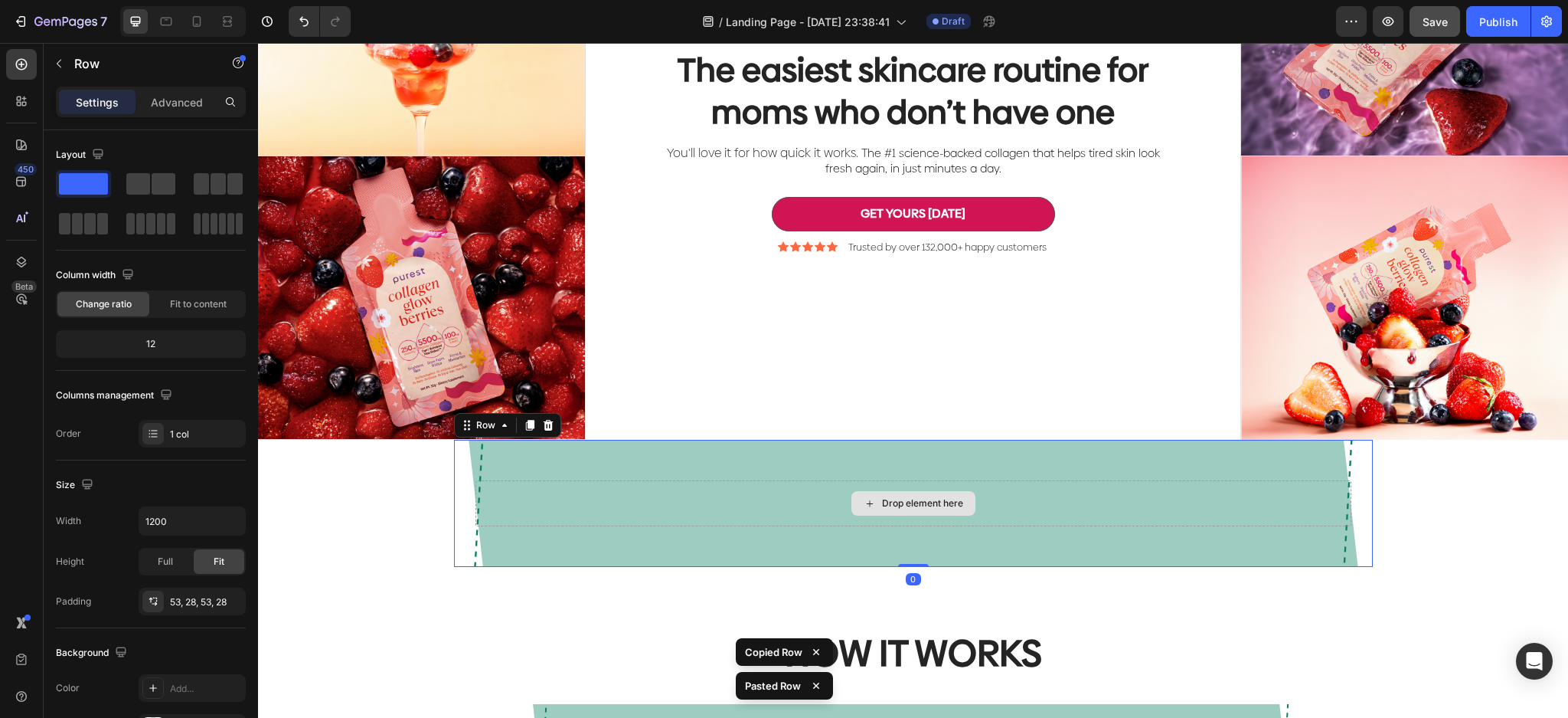
click at [1108, 481] on div "Drop element here" at bounding box center [913, 503] width 876 height 46
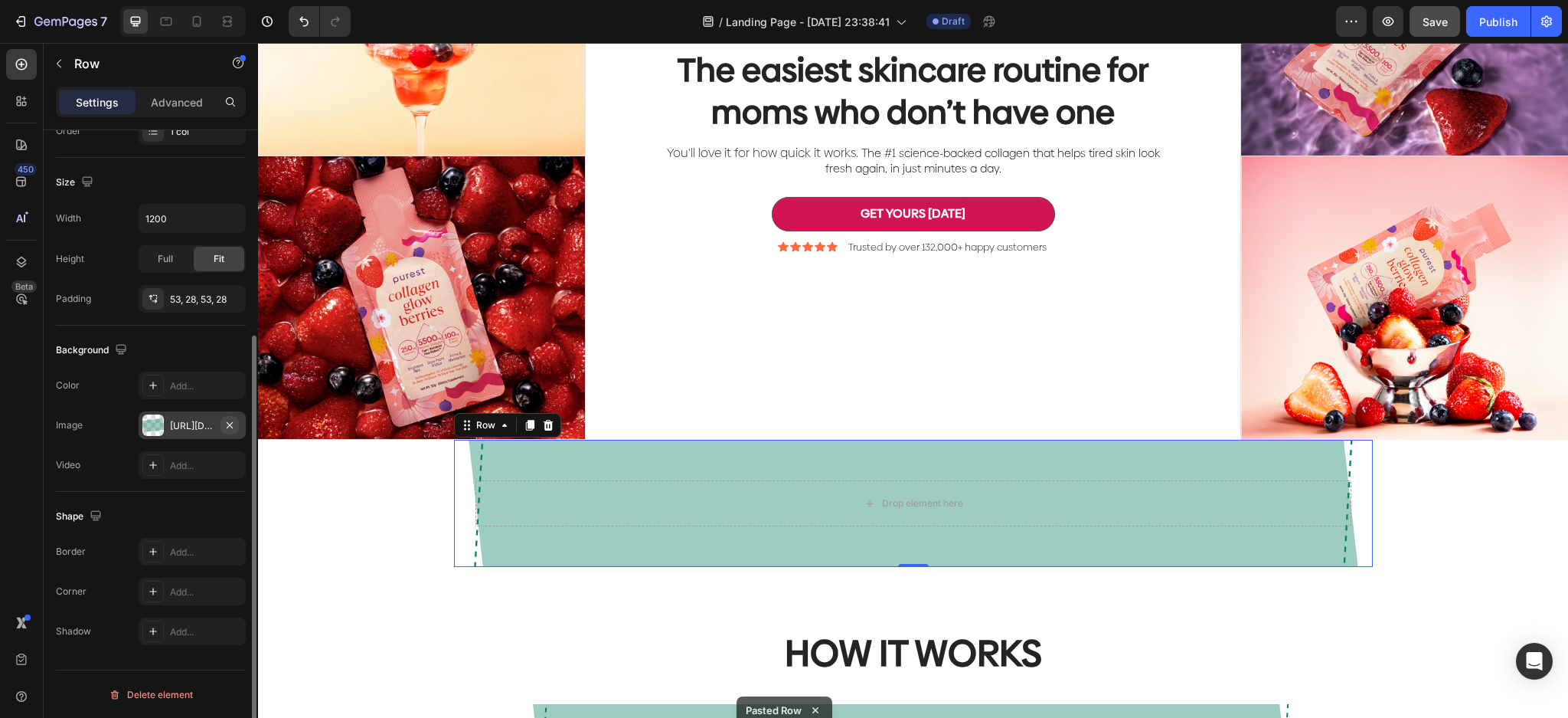
click at [230, 425] on icon "button" at bounding box center [230, 424] width 6 height 6
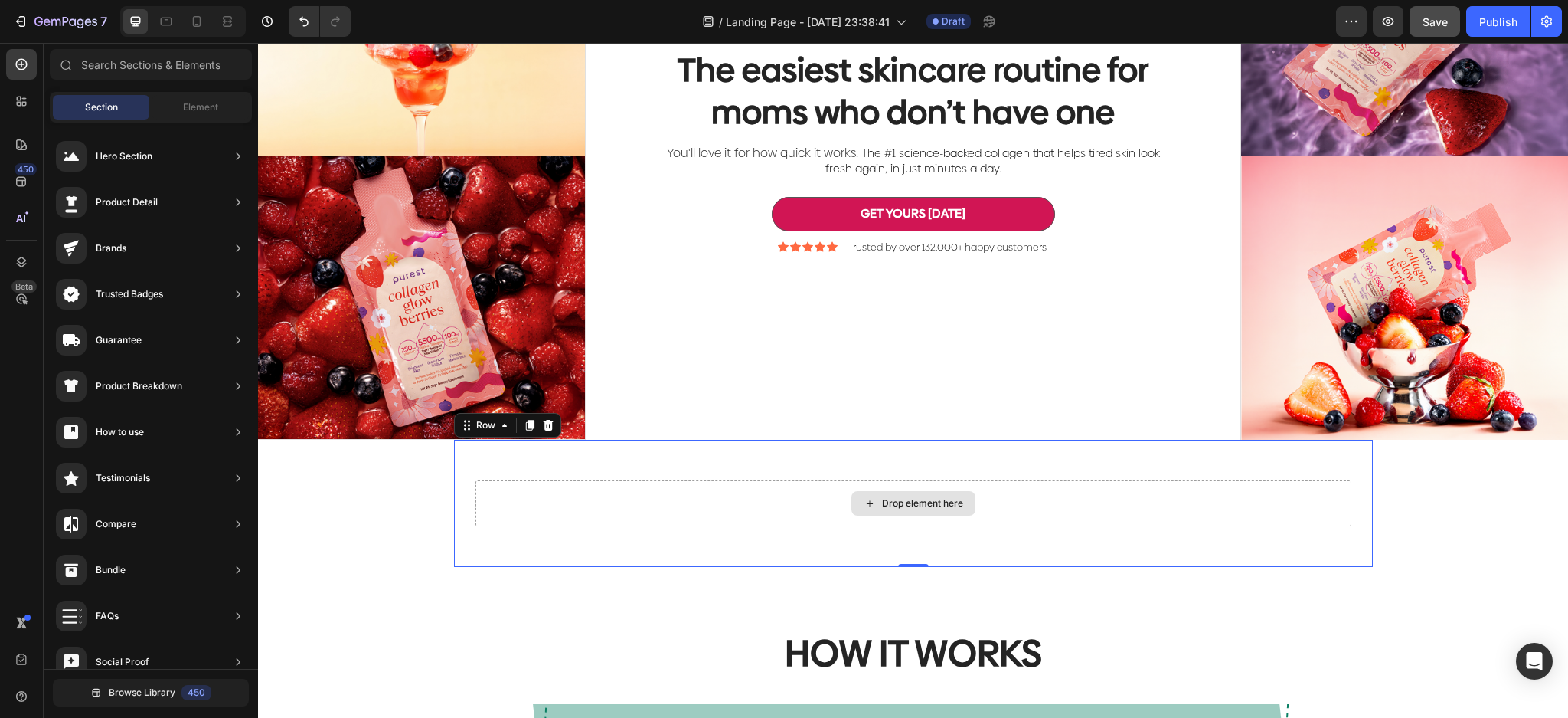
click at [931, 499] on div "Drop element here" at bounding box center [922, 503] width 81 height 12
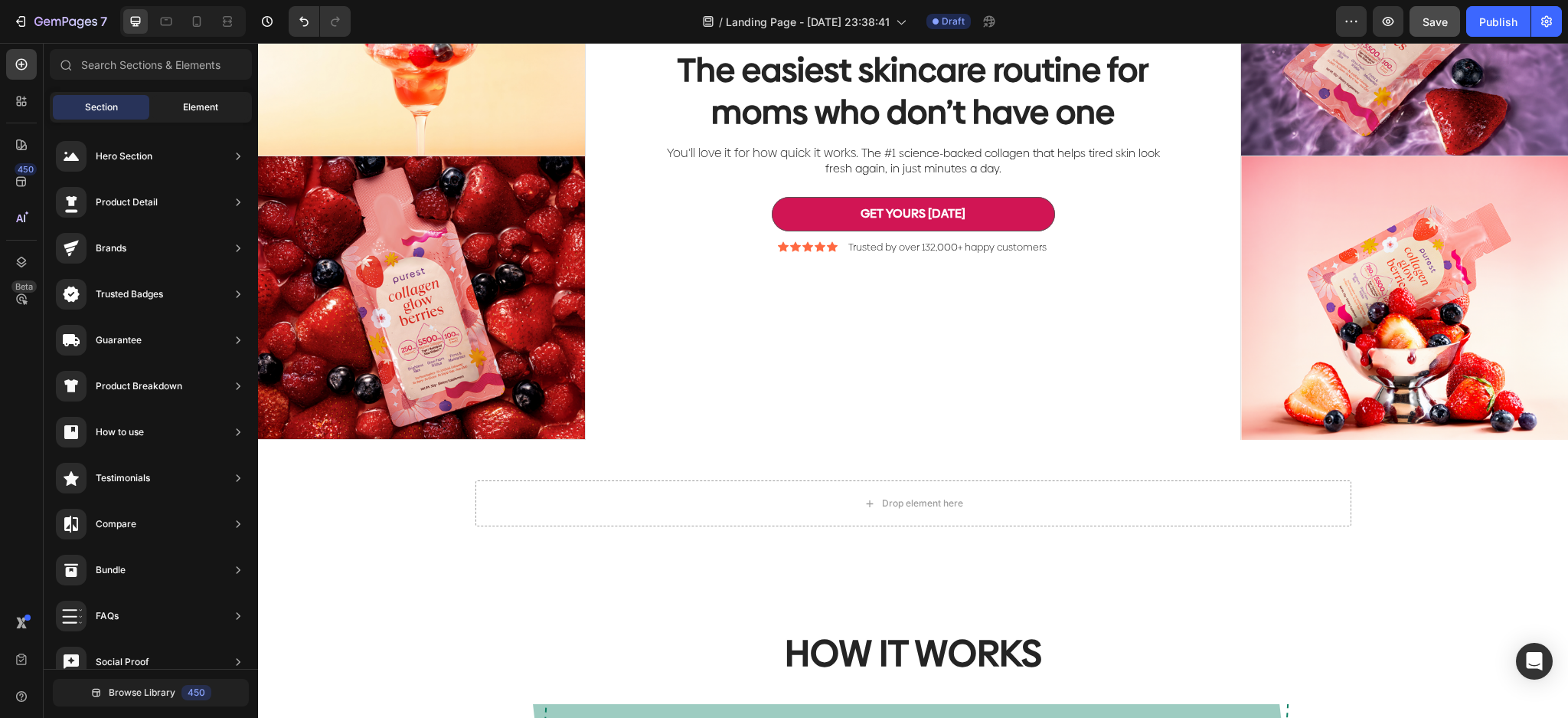
click at [192, 101] on span "Element" at bounding box center [201, 106] width 35 height 14
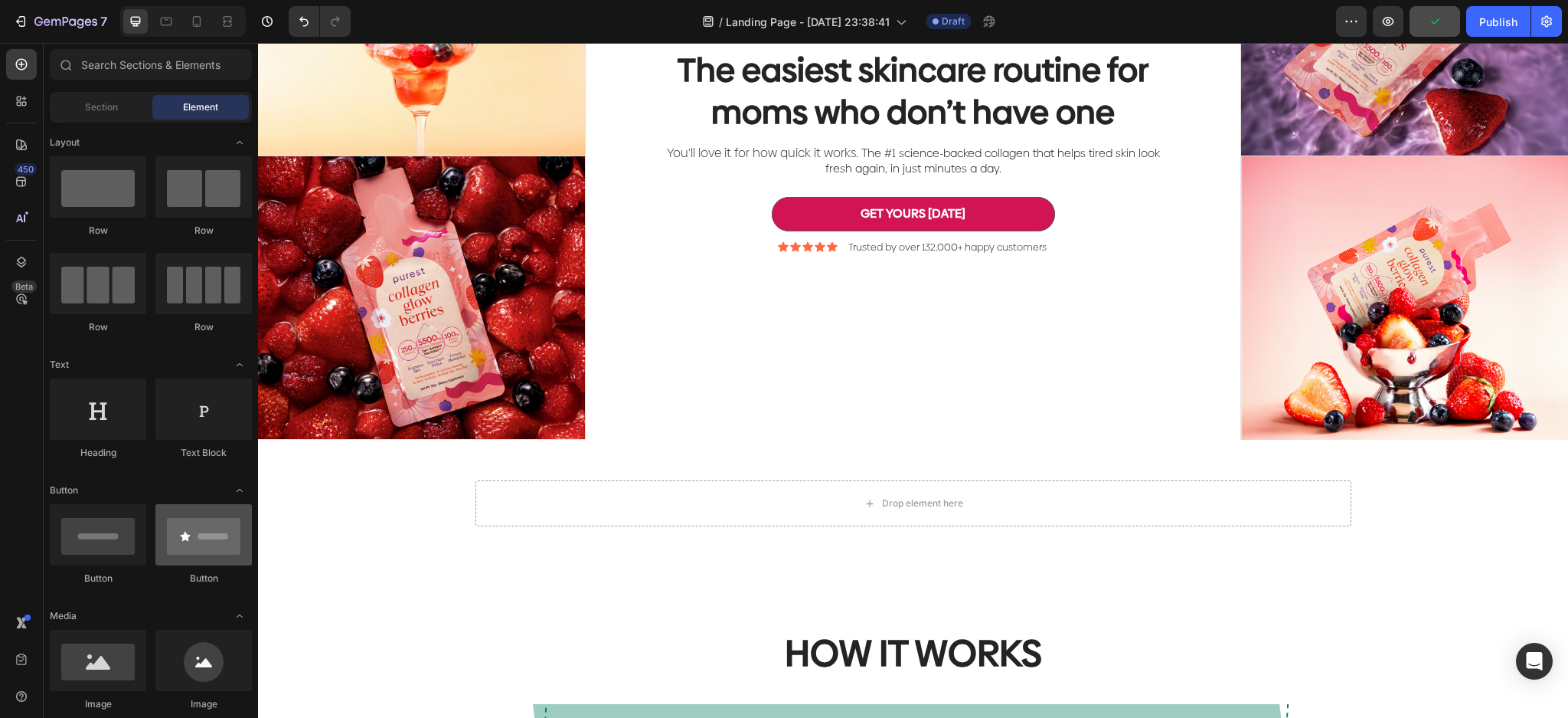
scroll to position [102, 0]
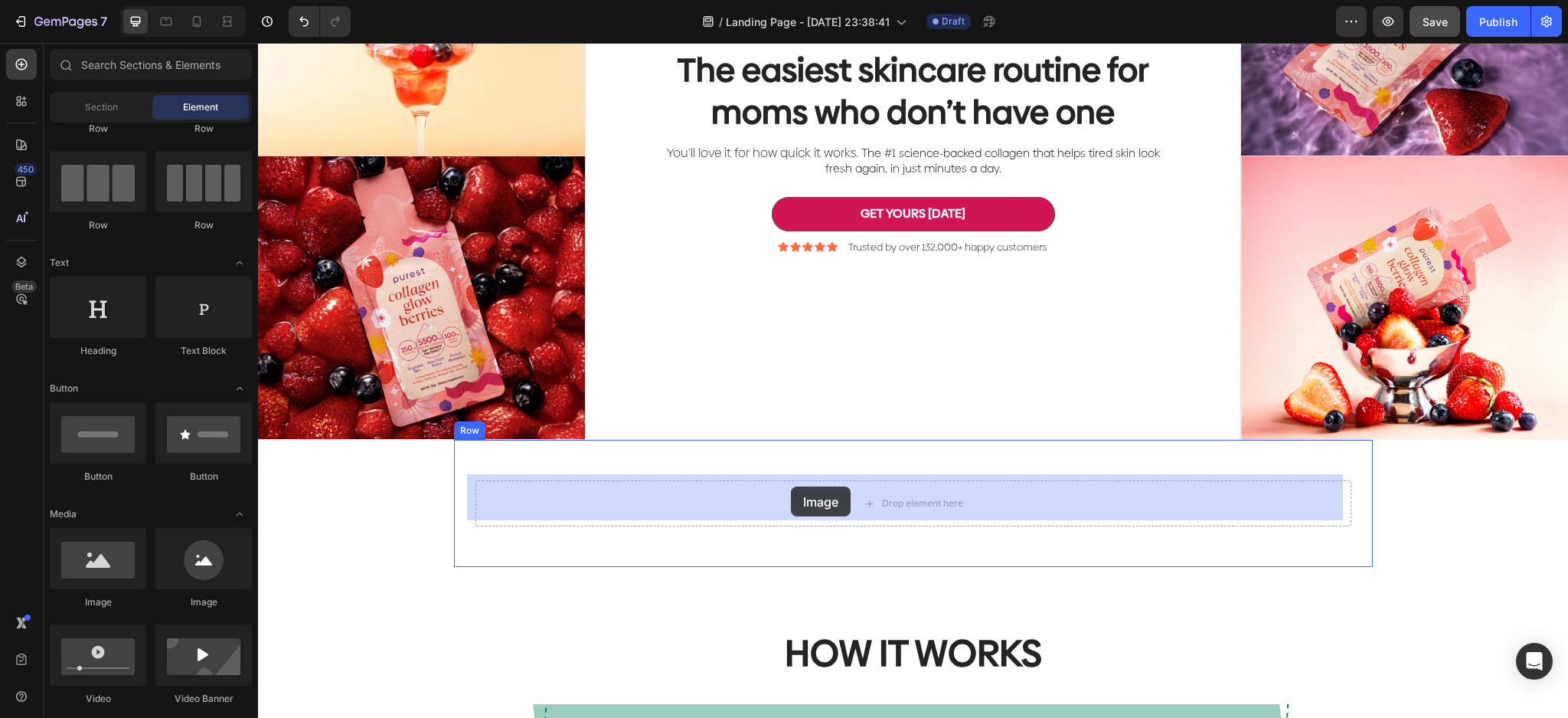
drag, startPoint x: 351, startPoint y: 597, endPoint x: 790, endPoint y: 487, distance: 452.6
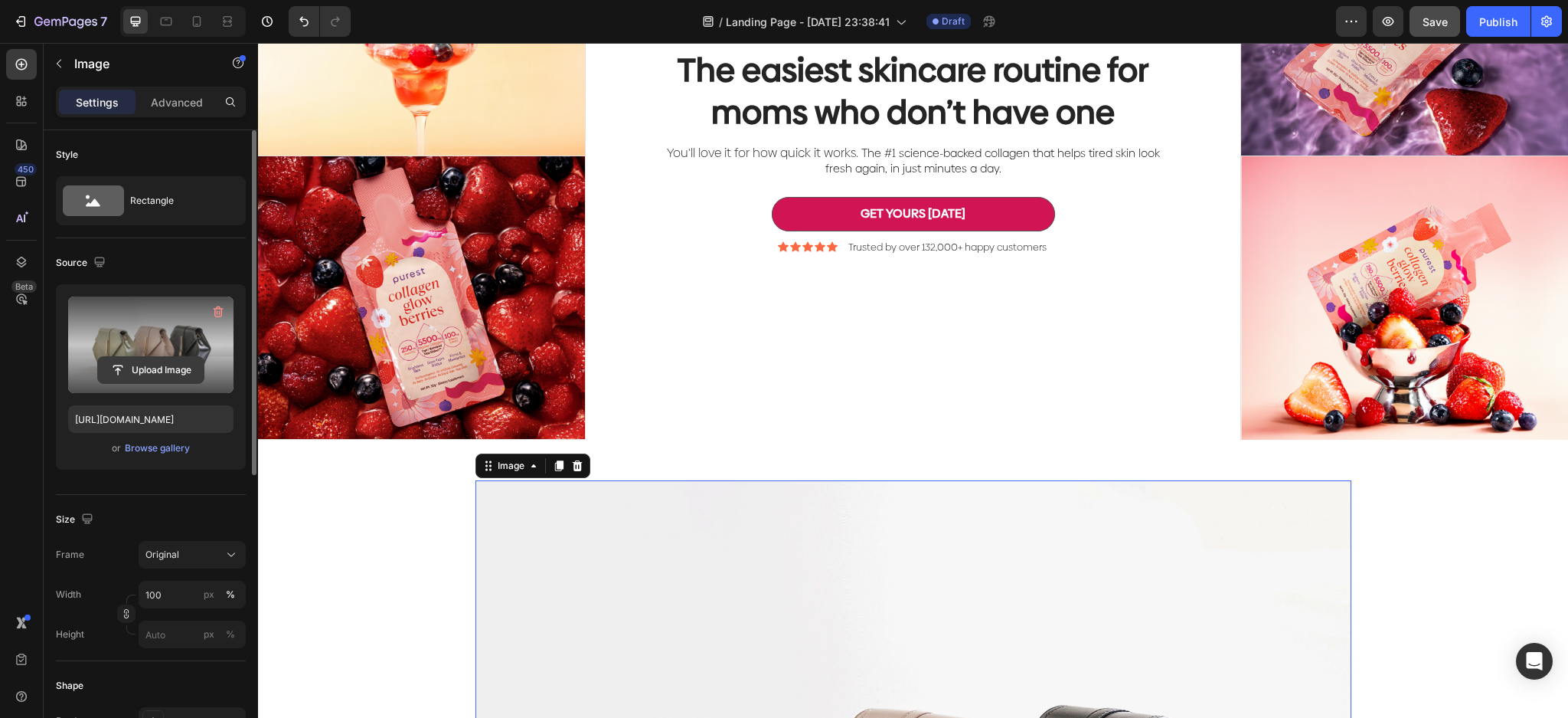
click at [150, 359] on input "file" at bounding box center [150, 370] width 106 height 26
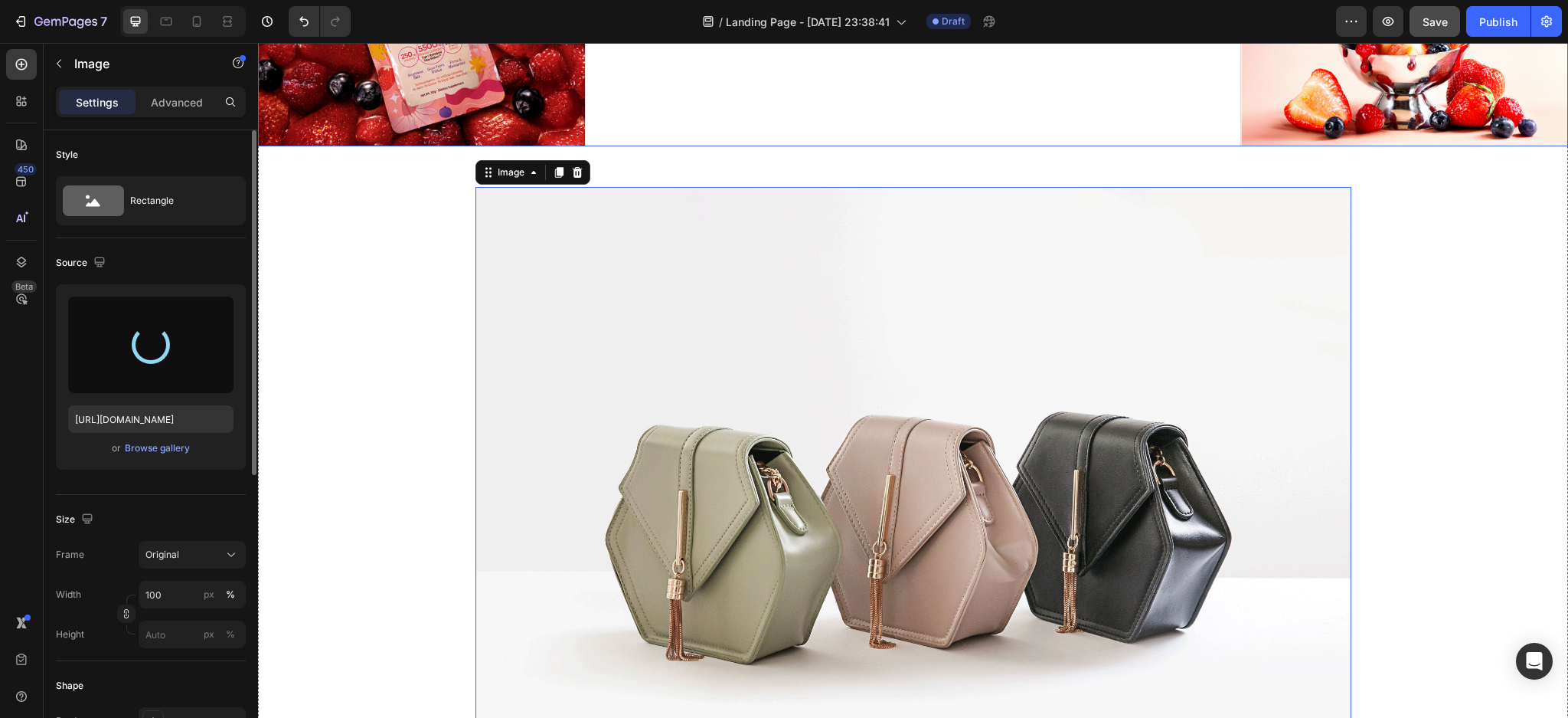
scroll to position [508, 0]
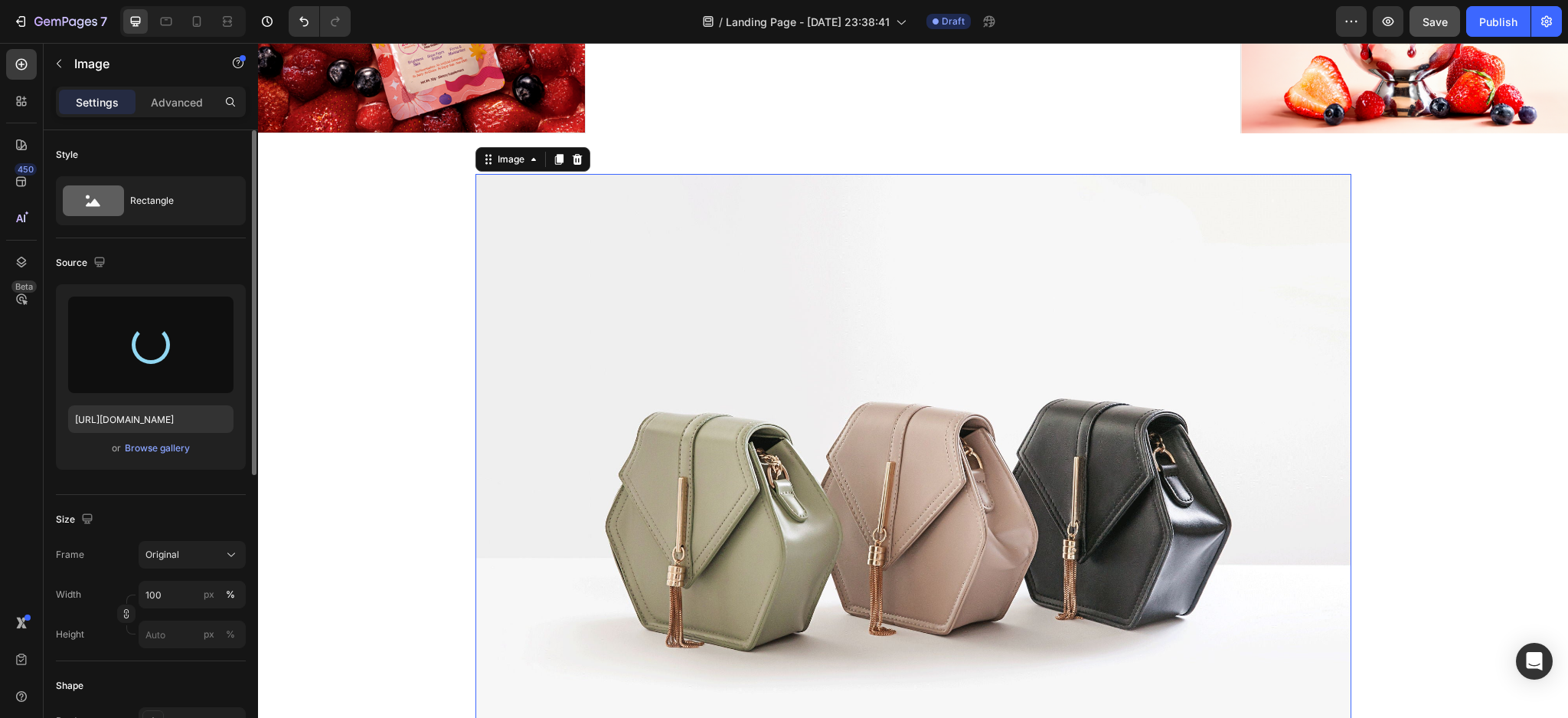
type input "[URL][DOMAIN_NAME]"
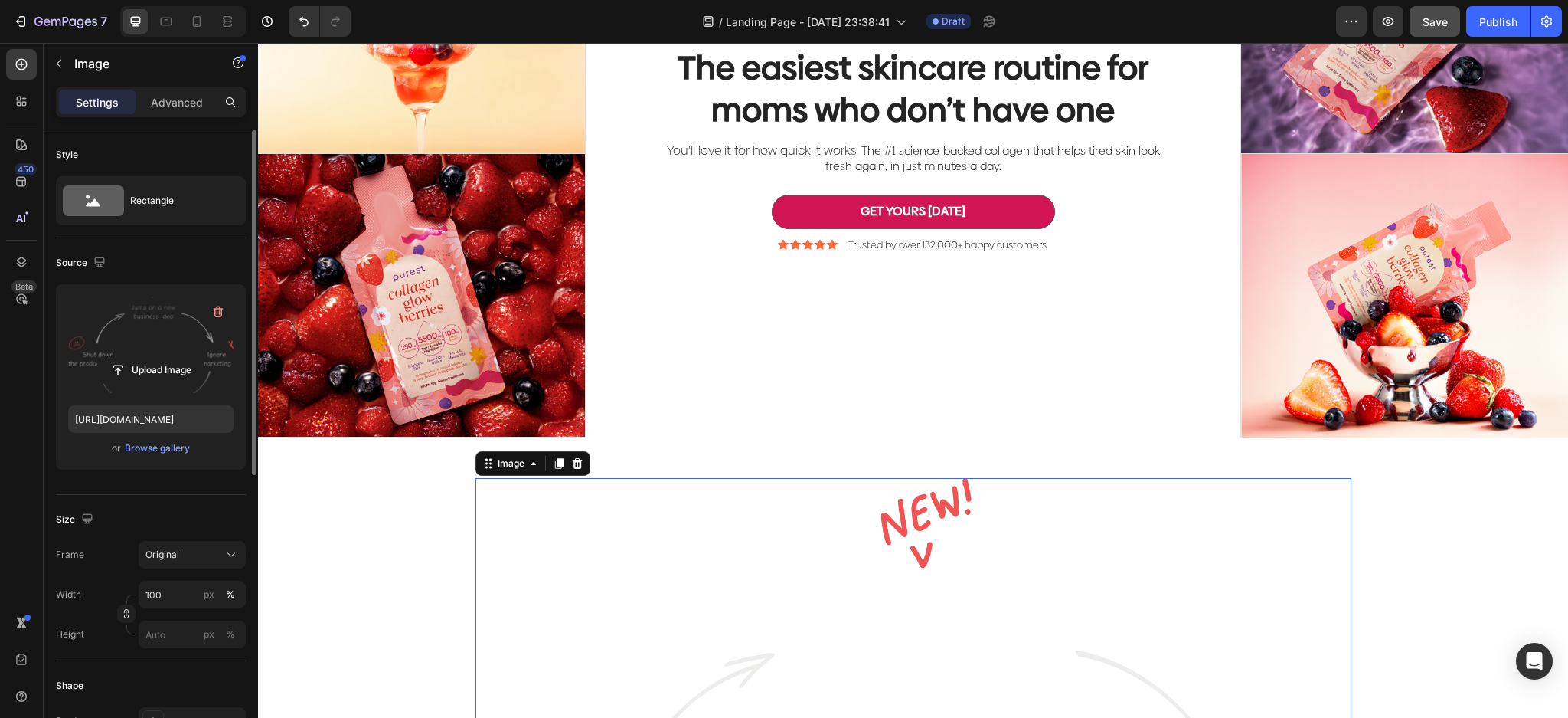
scroll to position [100, 0]
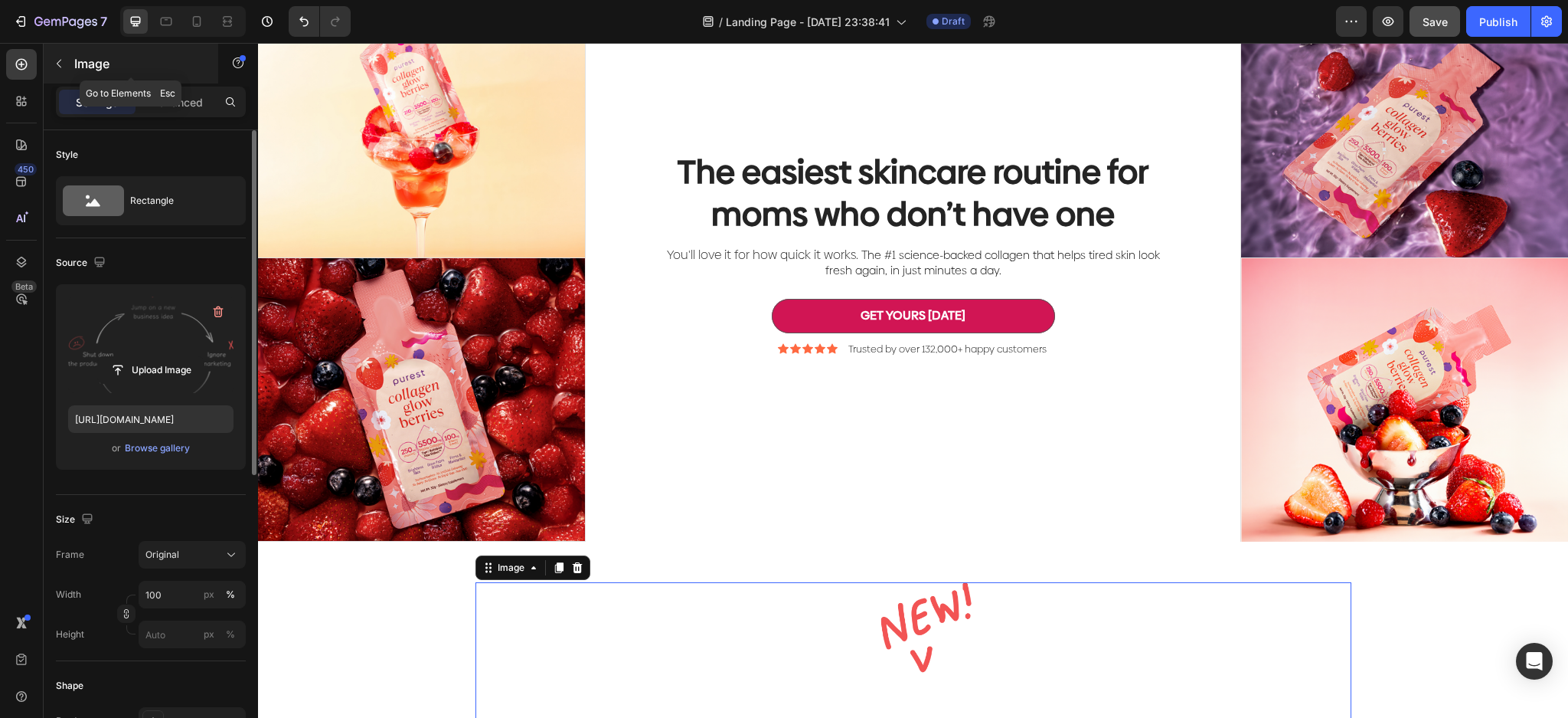
click at [77, 62] on p "Image" at bounding box center [139, 63] width 130 height 18
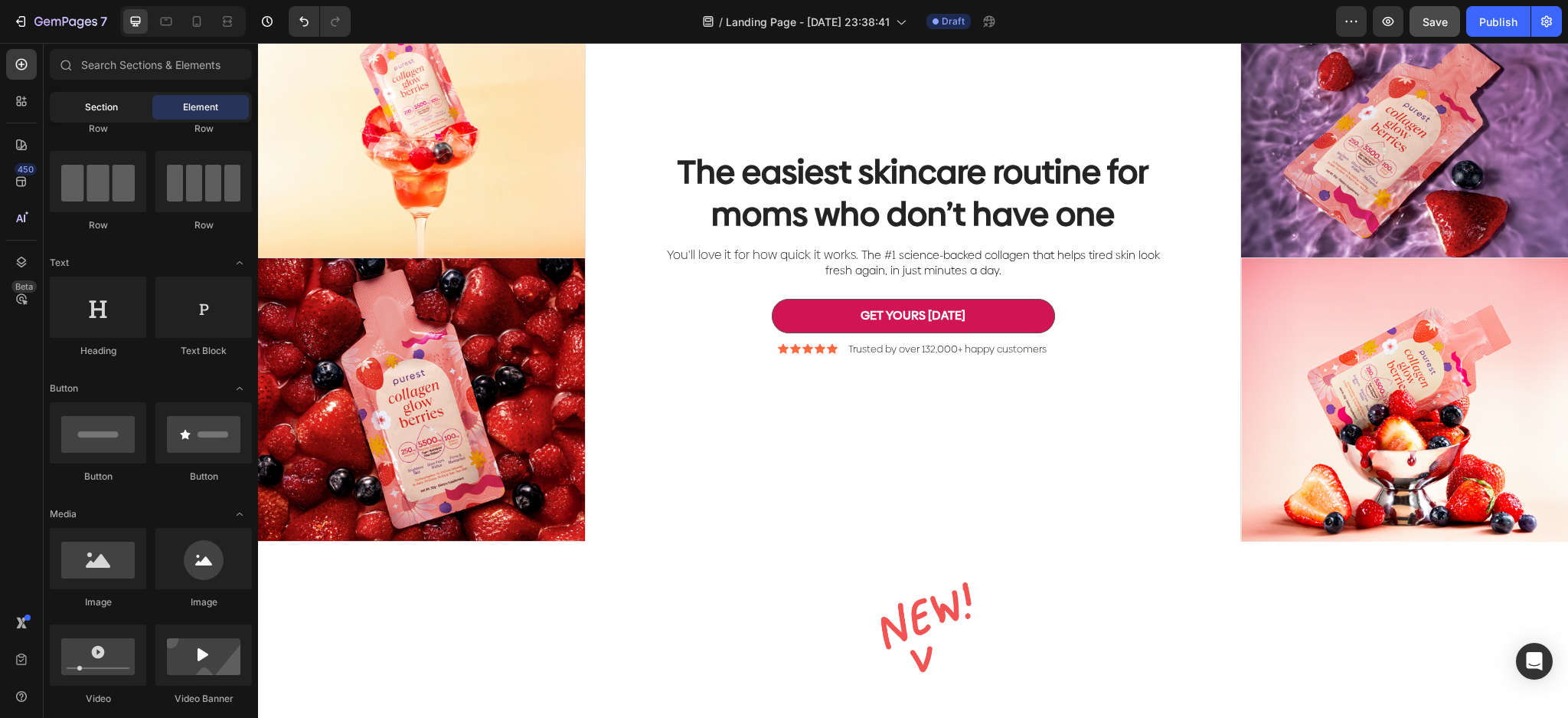
click at [107, 112] on span "Section" at bounding box center [101, 106] width 33 height 14
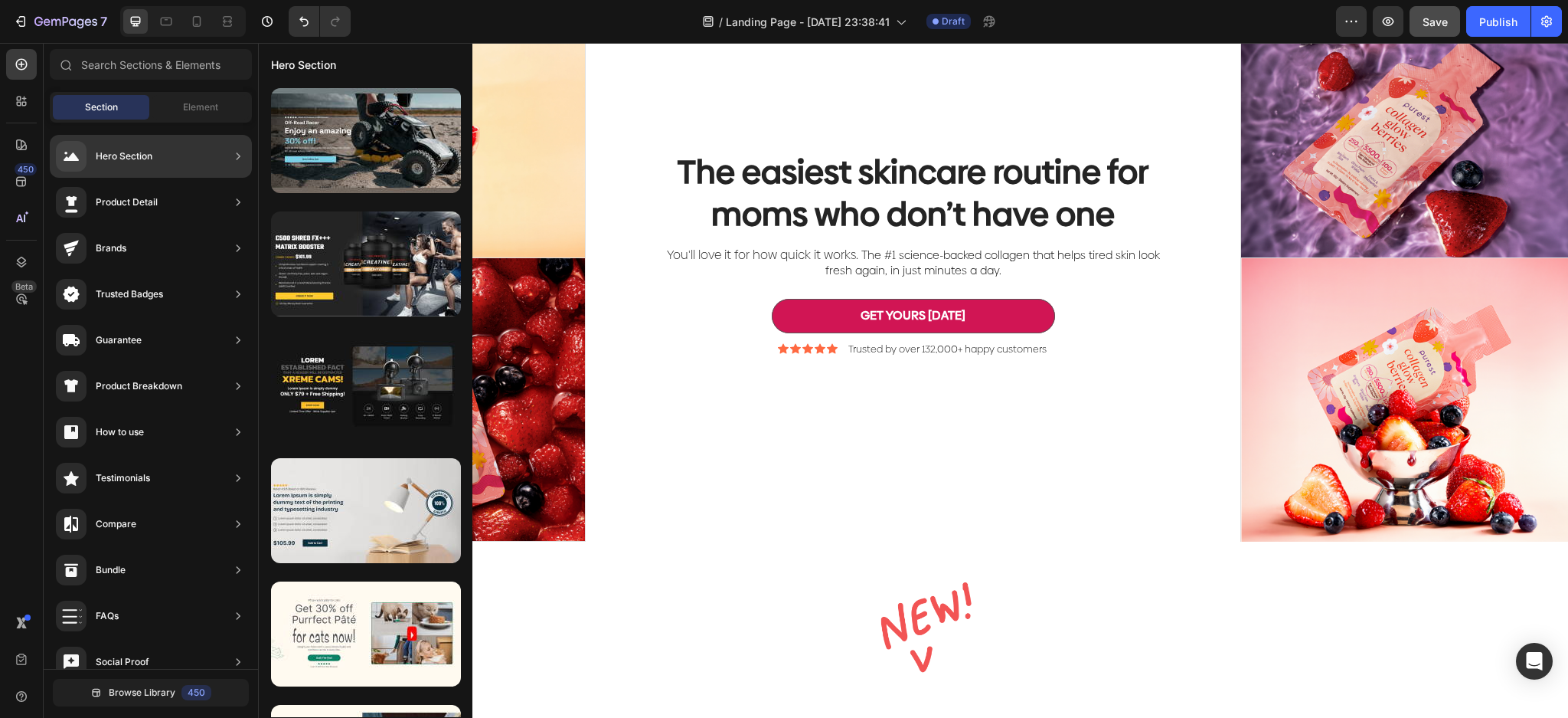
click at [179, 227] on div "Product Detail" at bounding box center [150, 248] width 202 height 43
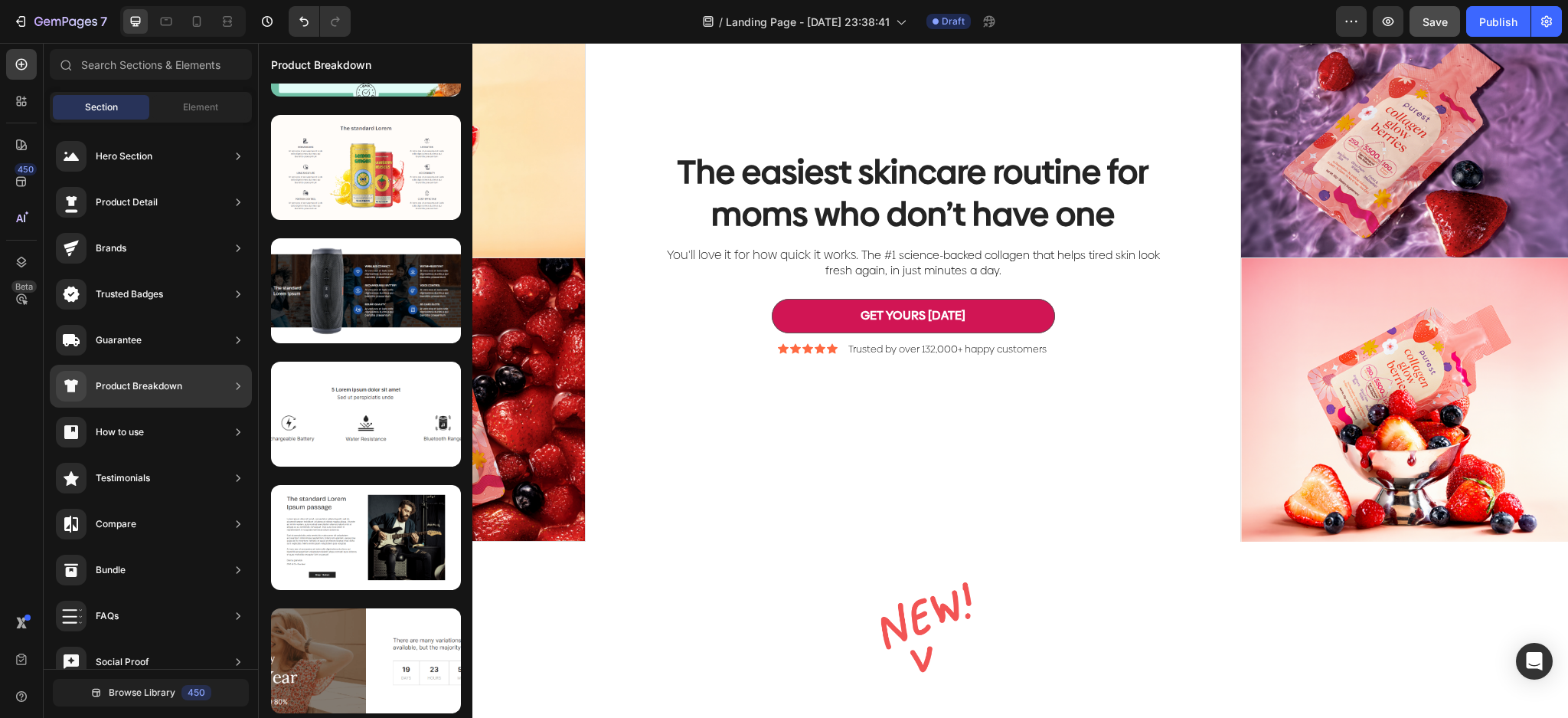
scroll to position [0, 0]
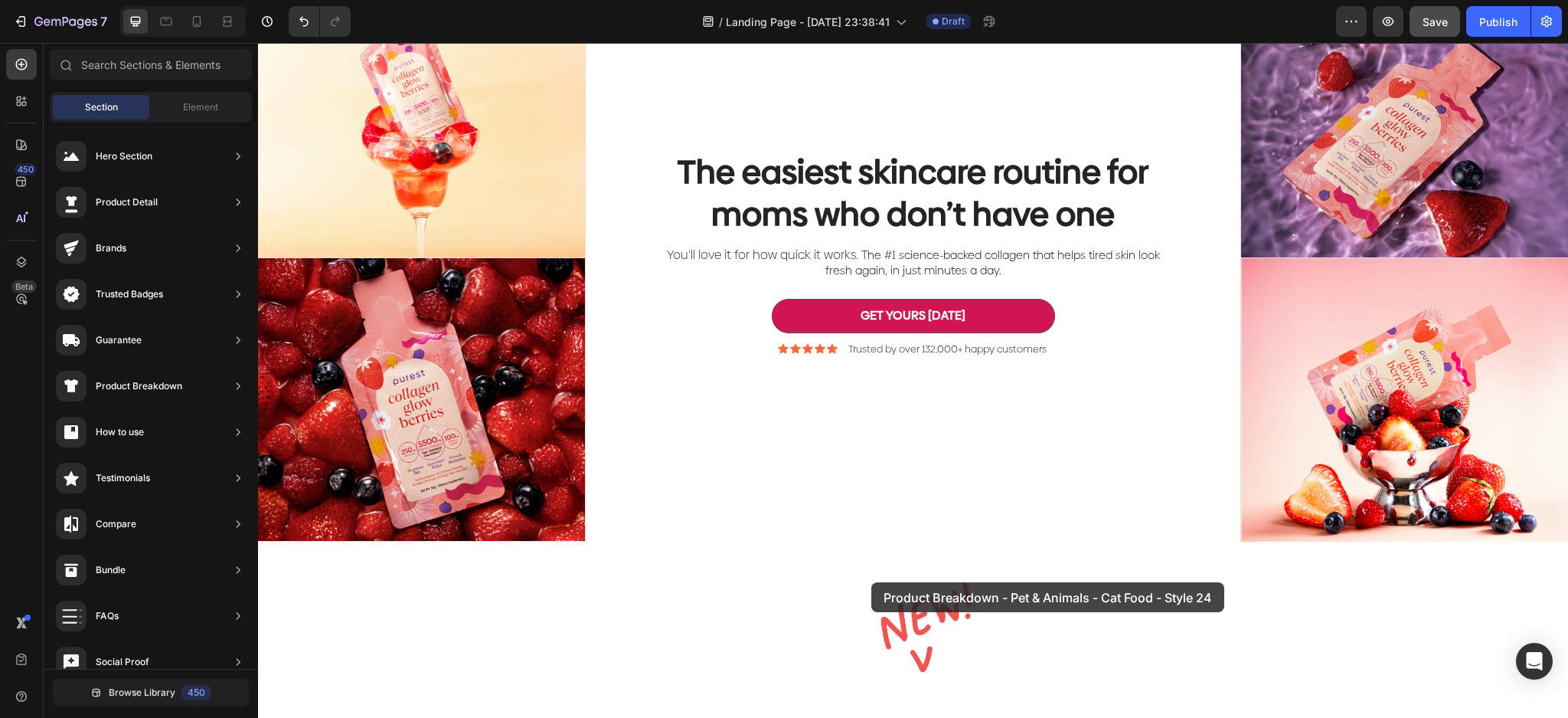
drag, startPoint x: 708, startPoint y: 468, endPoint x: 871, endPoint y: 582, distance: 198.9
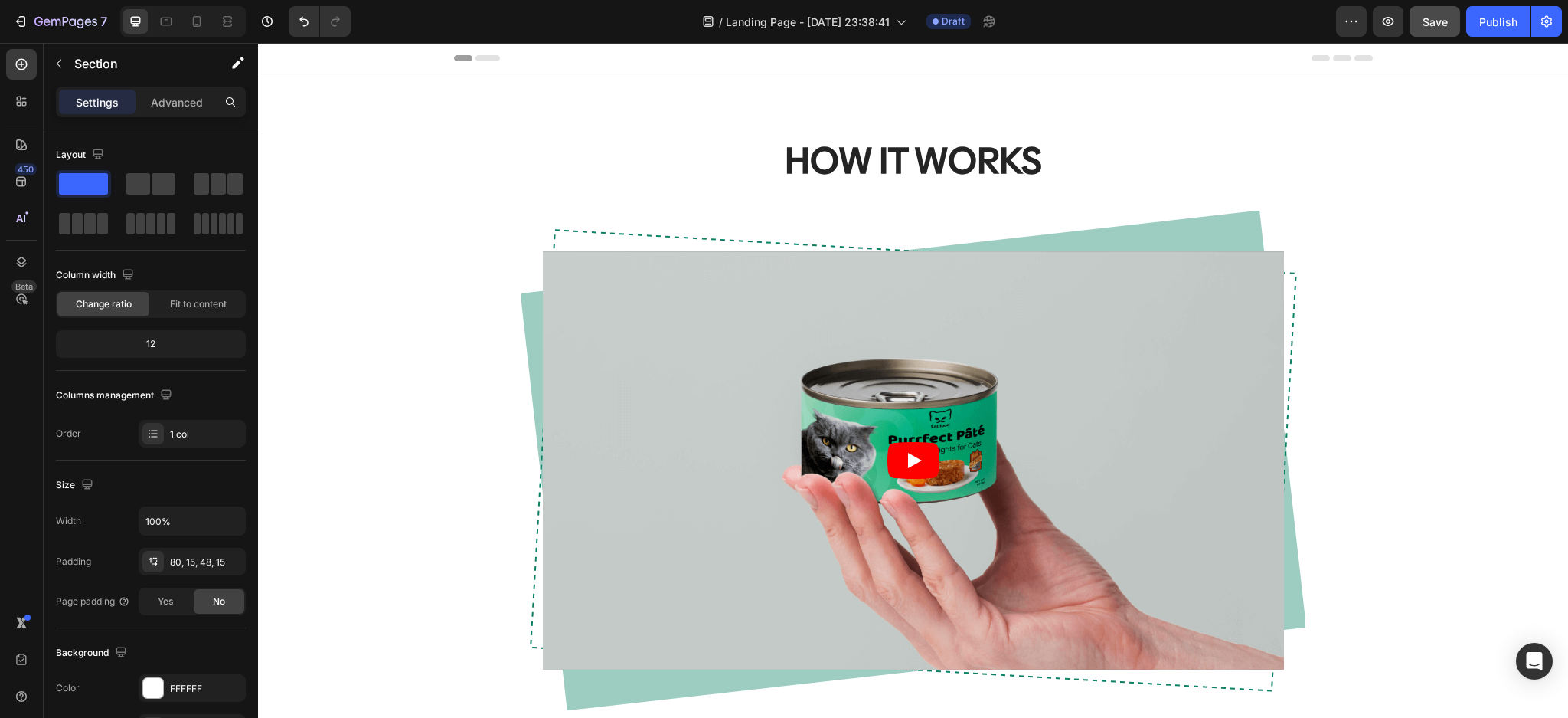
click at [1360, 355] on div "HOW IT WORKS Heading Video Row Row" at bounding box center [913, 435] width 1286 height 599
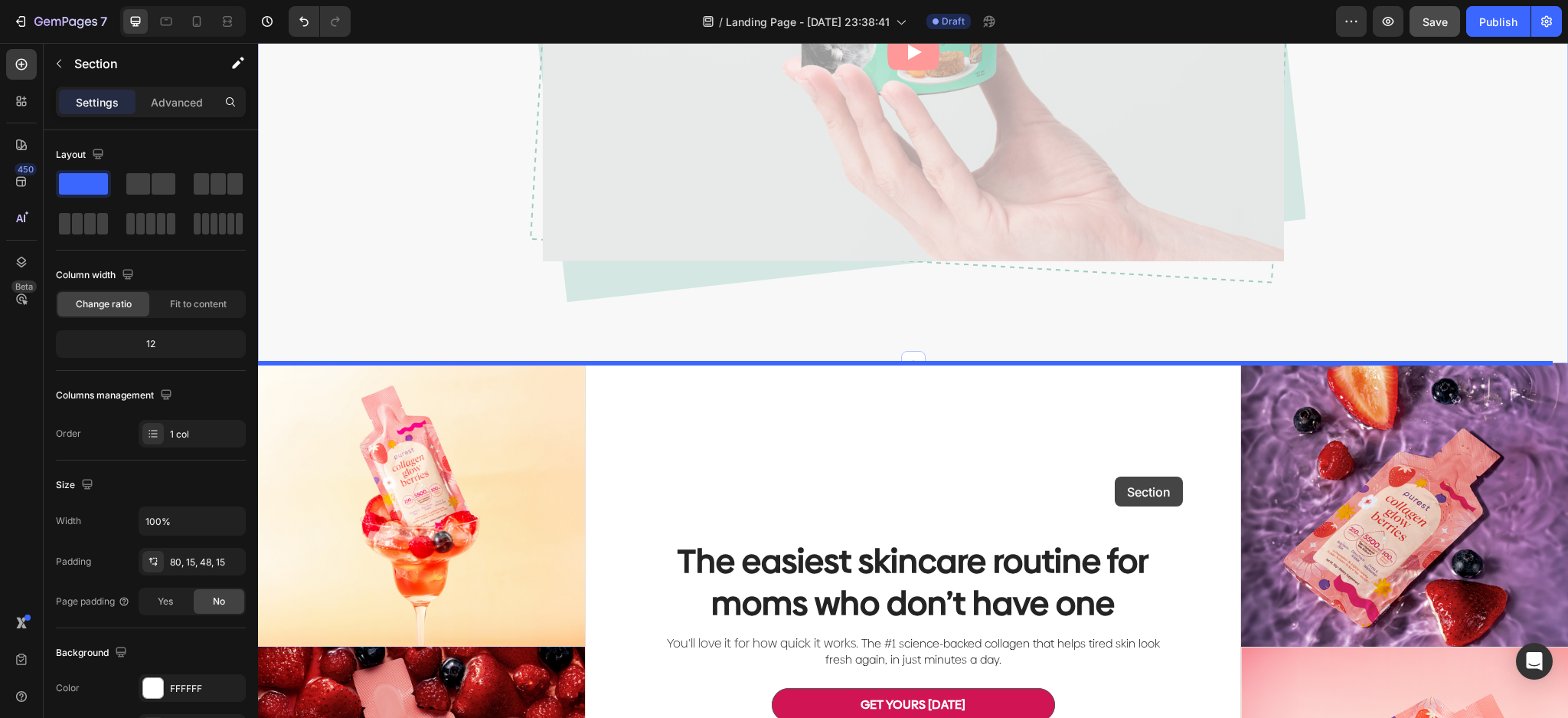
scroll to position [919, 0]
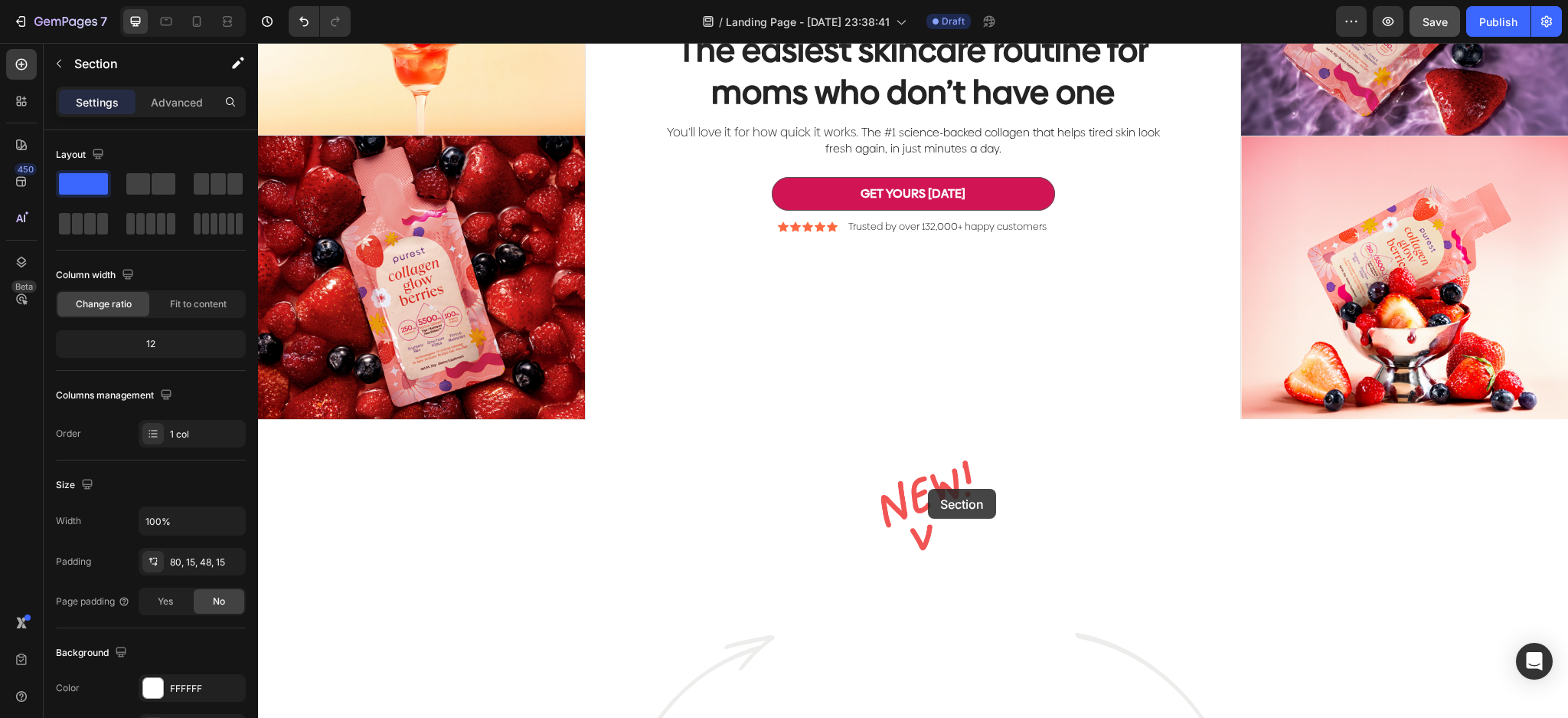
drag, startPoint x: 1396, startPoint y: 391, endPoint x: 949, endPoint y: 523, distance: 466.1
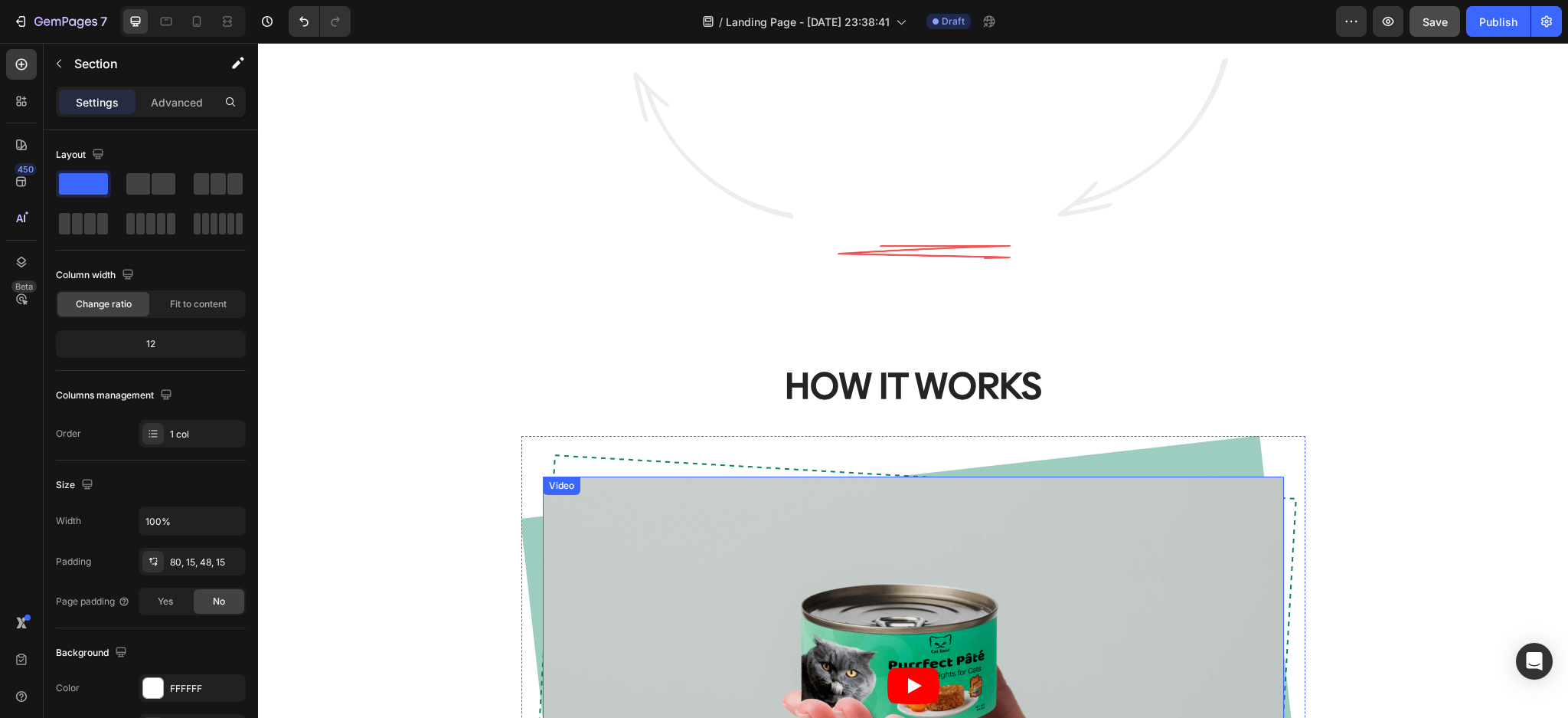
scroll to position [816, 0]
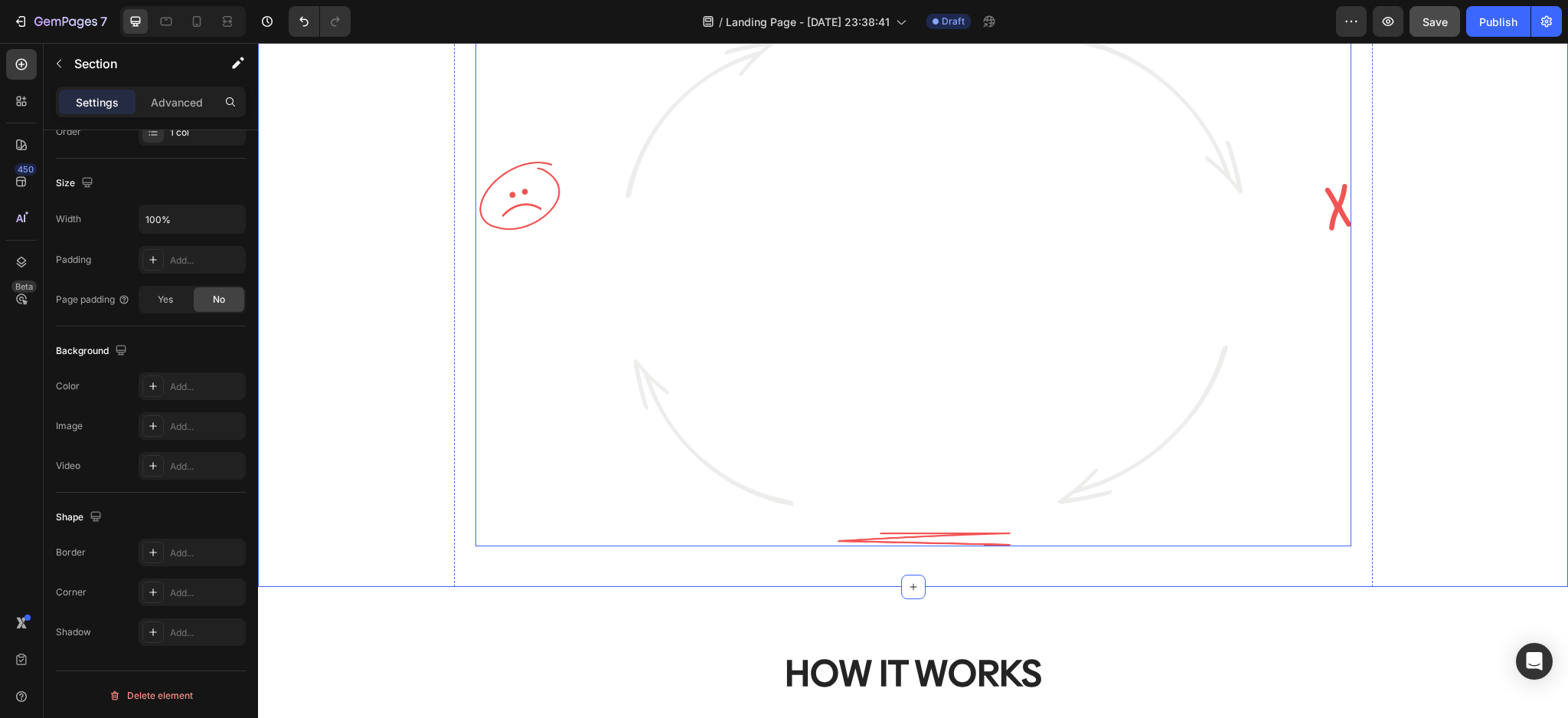
scroll to position [0, 0]
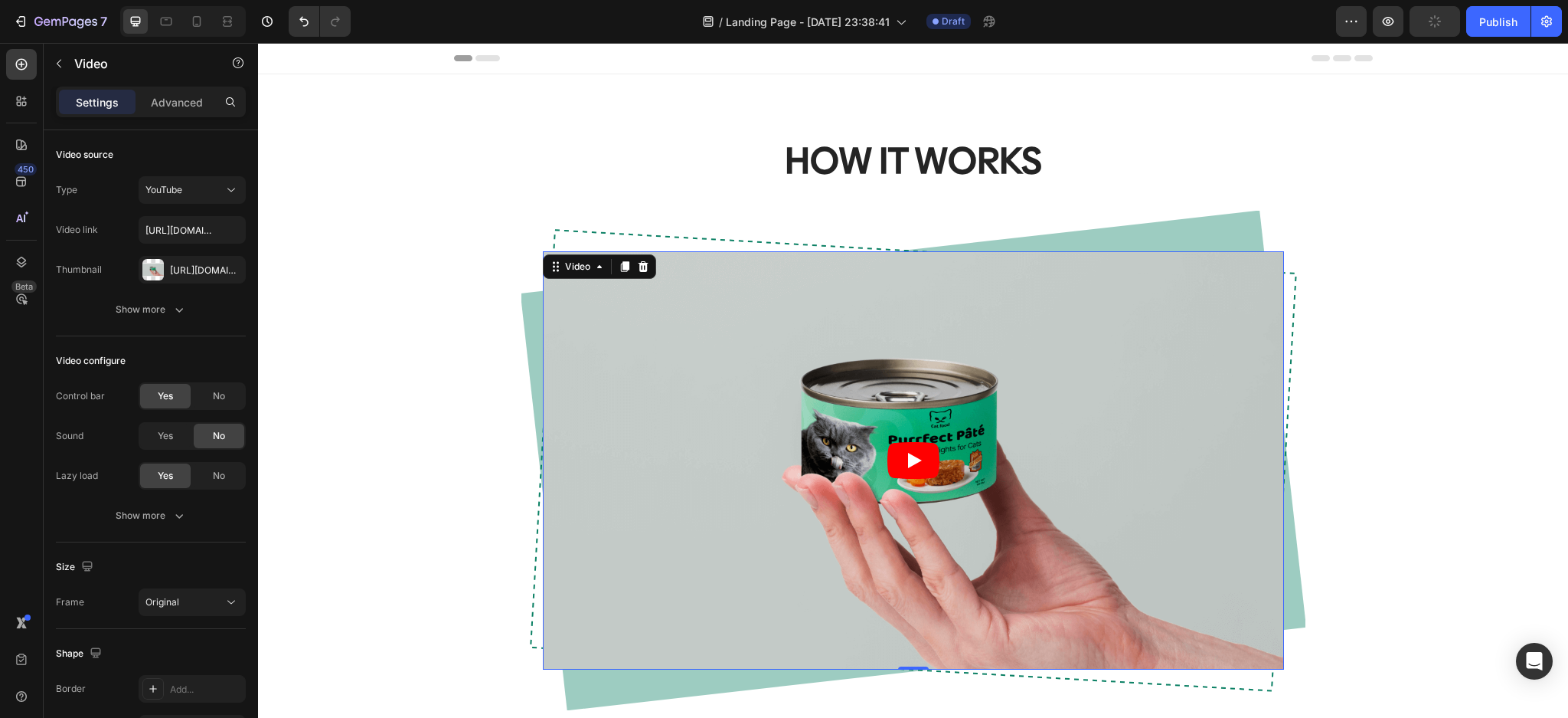
click at [1138, 411] on article at bounding box center [913, 459] width 741 height 417
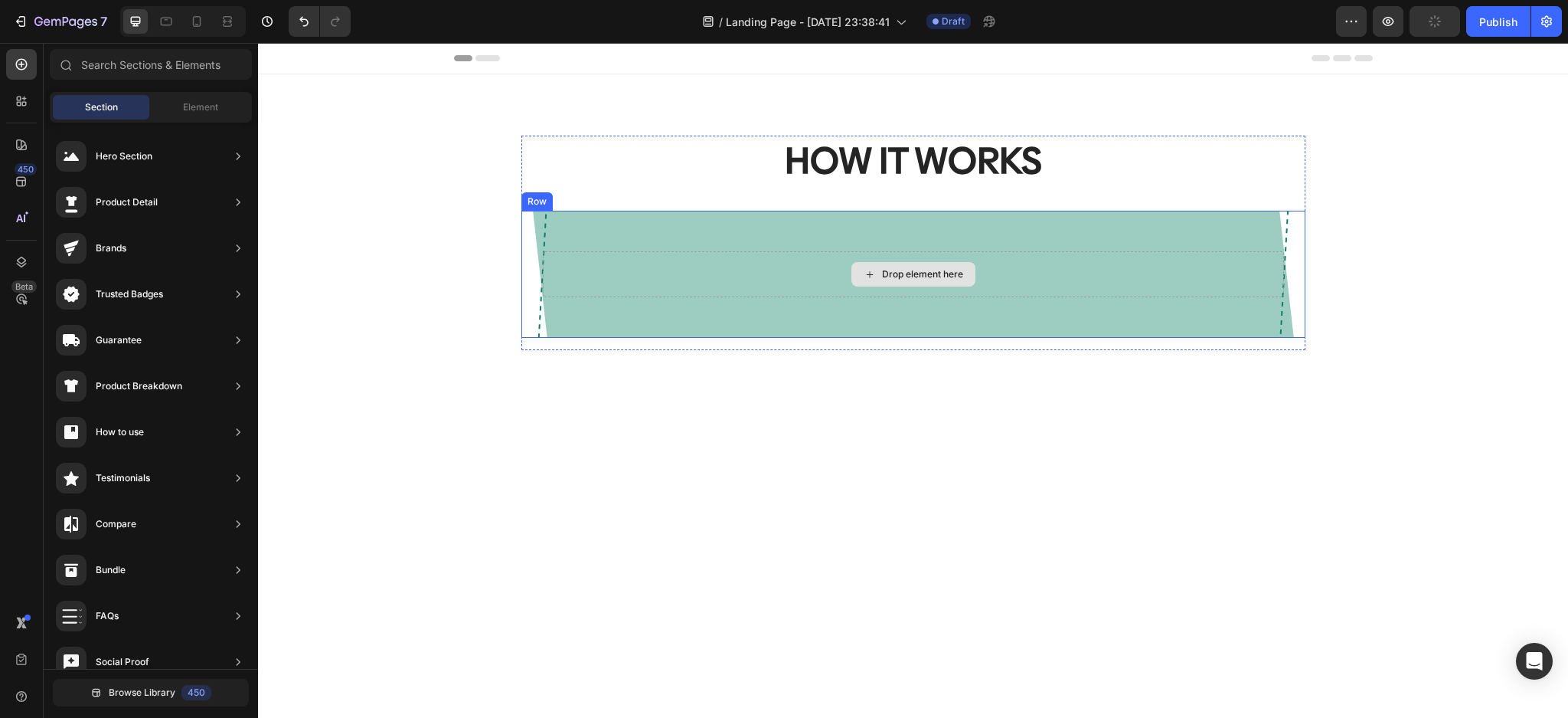
click at [947, 271] on div "Drop element here" at bounding box center [922, 274] width 81 height 12
click at [206, 102] on span "Element" at bounding box center [201, 106] width 35 height 14
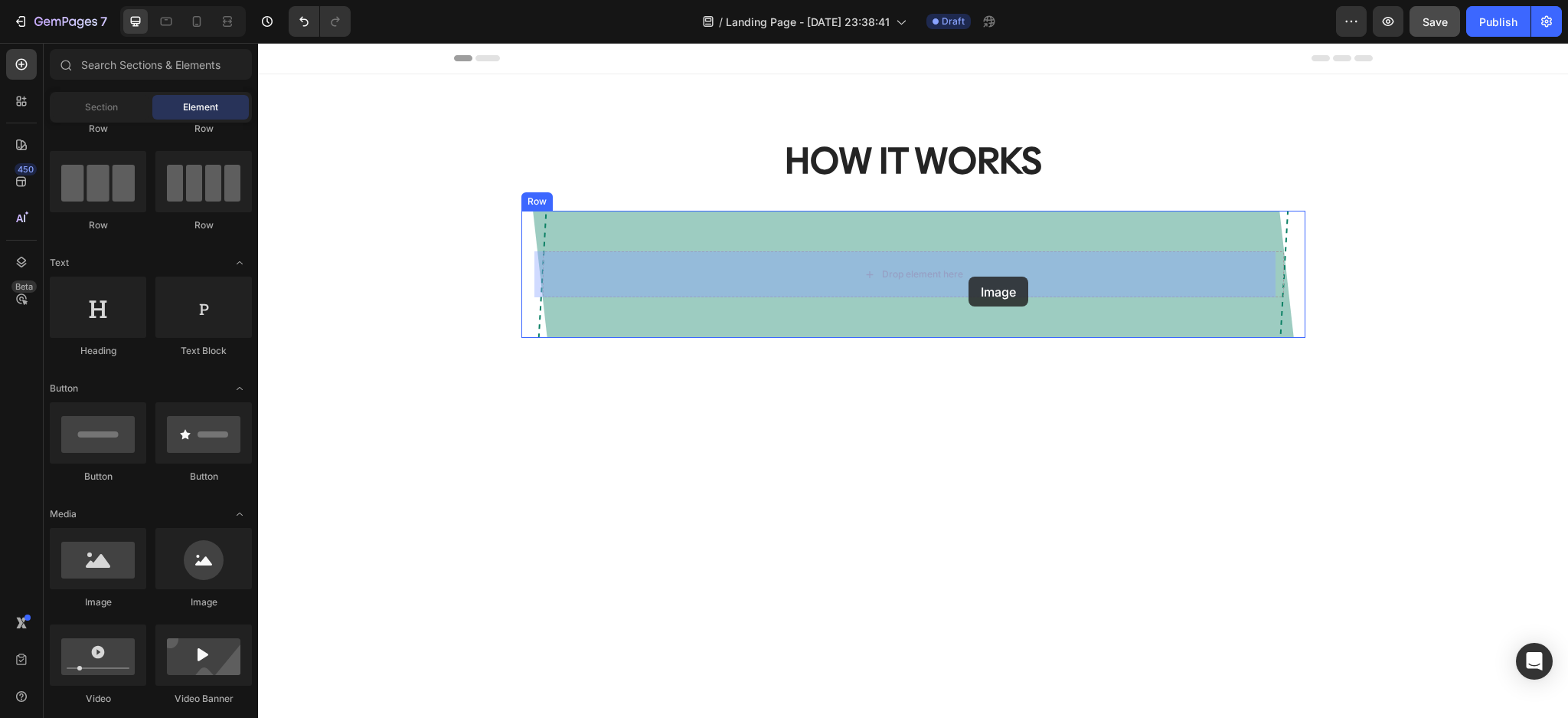
drag, startPoint x: 368, startPoint y: 600, endPoint x: 968, endPoint y: 276, distance: 681.9
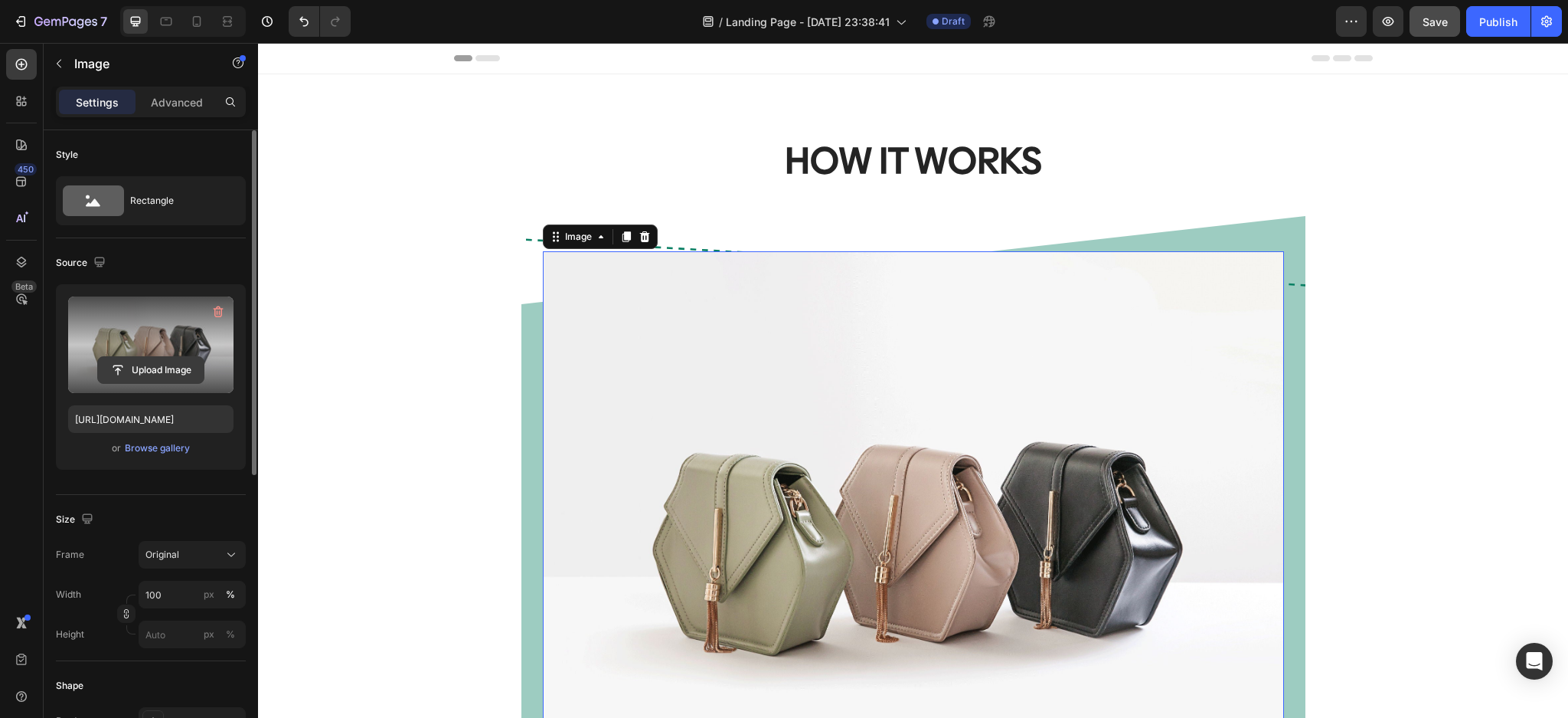
click at [139, 364] on input "file" at bounding box center [150, 370] width 106 height 26
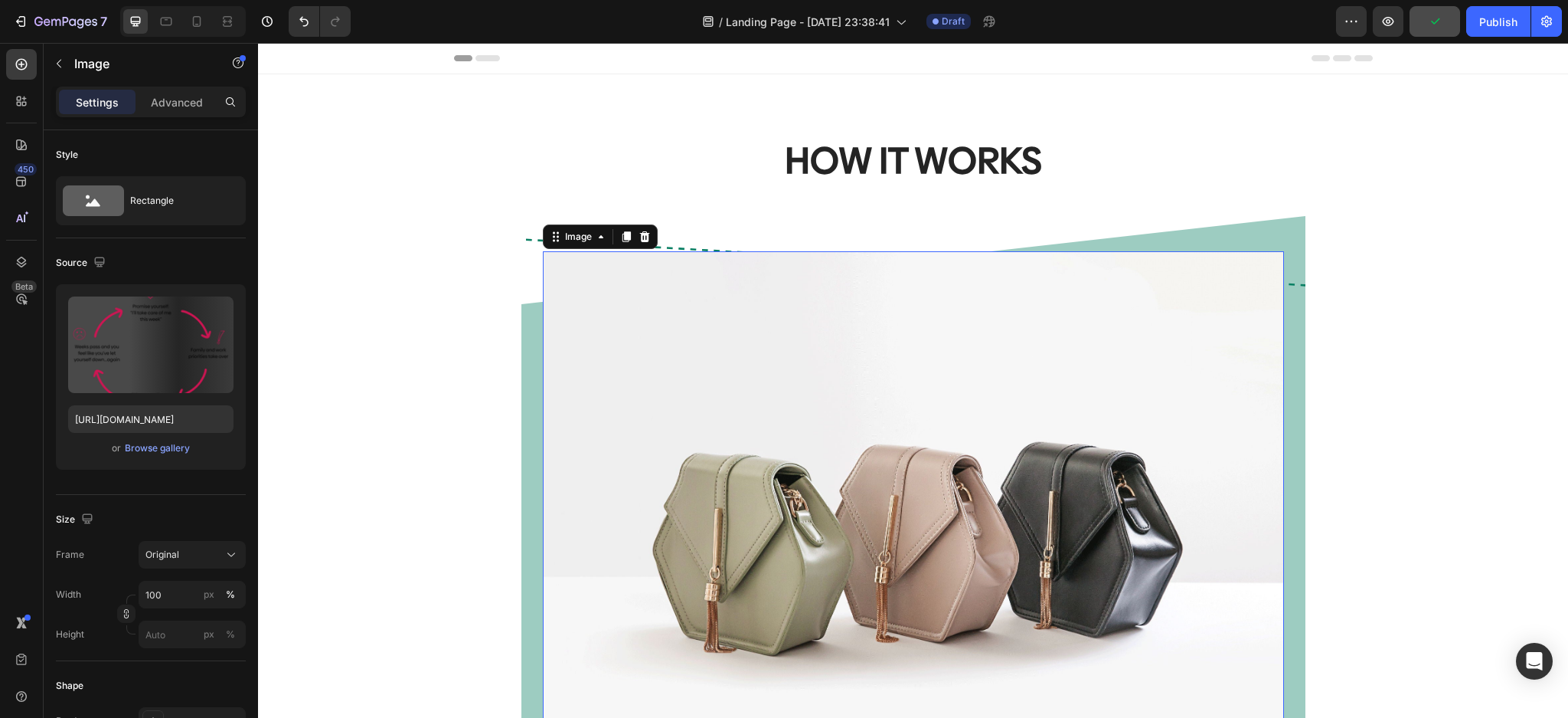
type input "[URL][DOMAIN_NAME]"
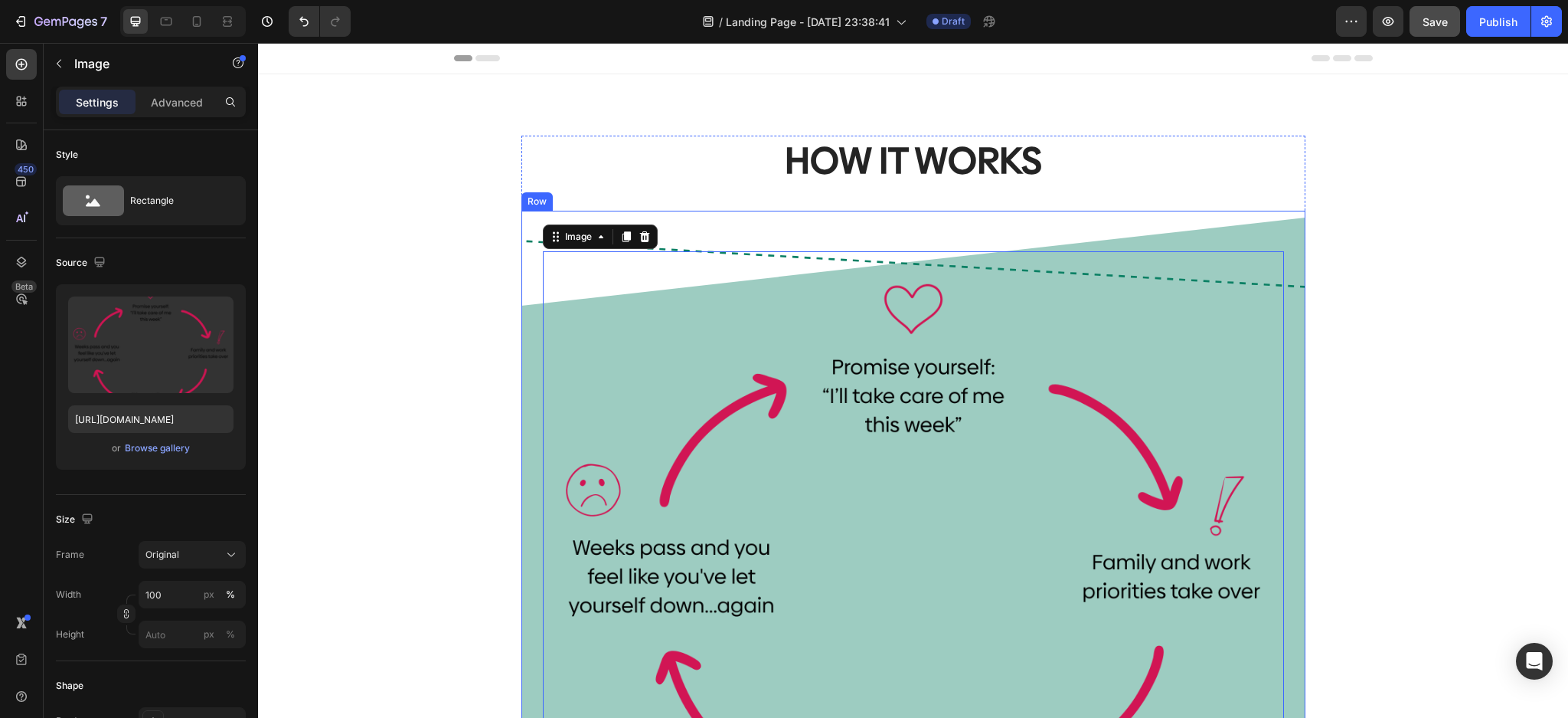
click at [1286, 235] on div "Image 0 Row" at bounding box center [914, 539] width 784 height 656
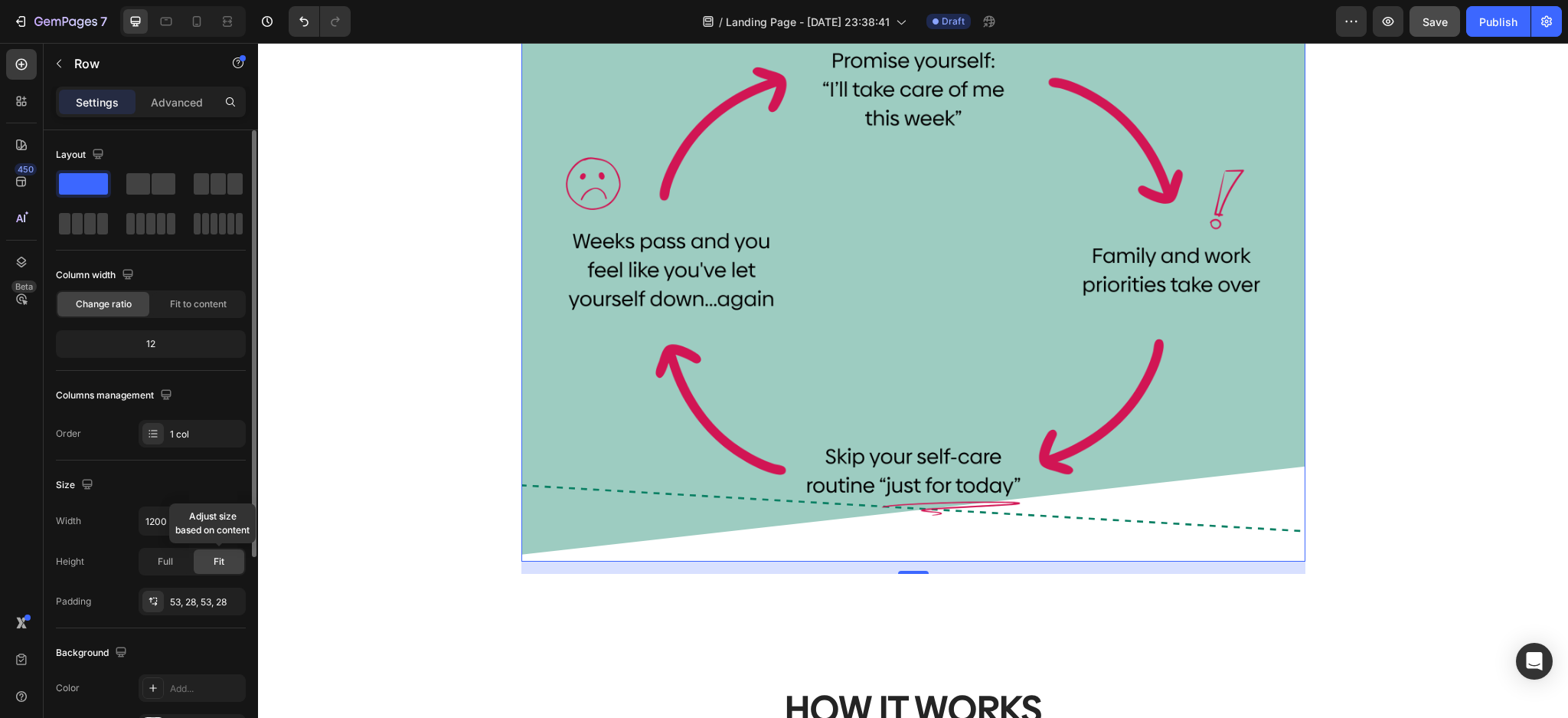
scroll to position [303, 0]
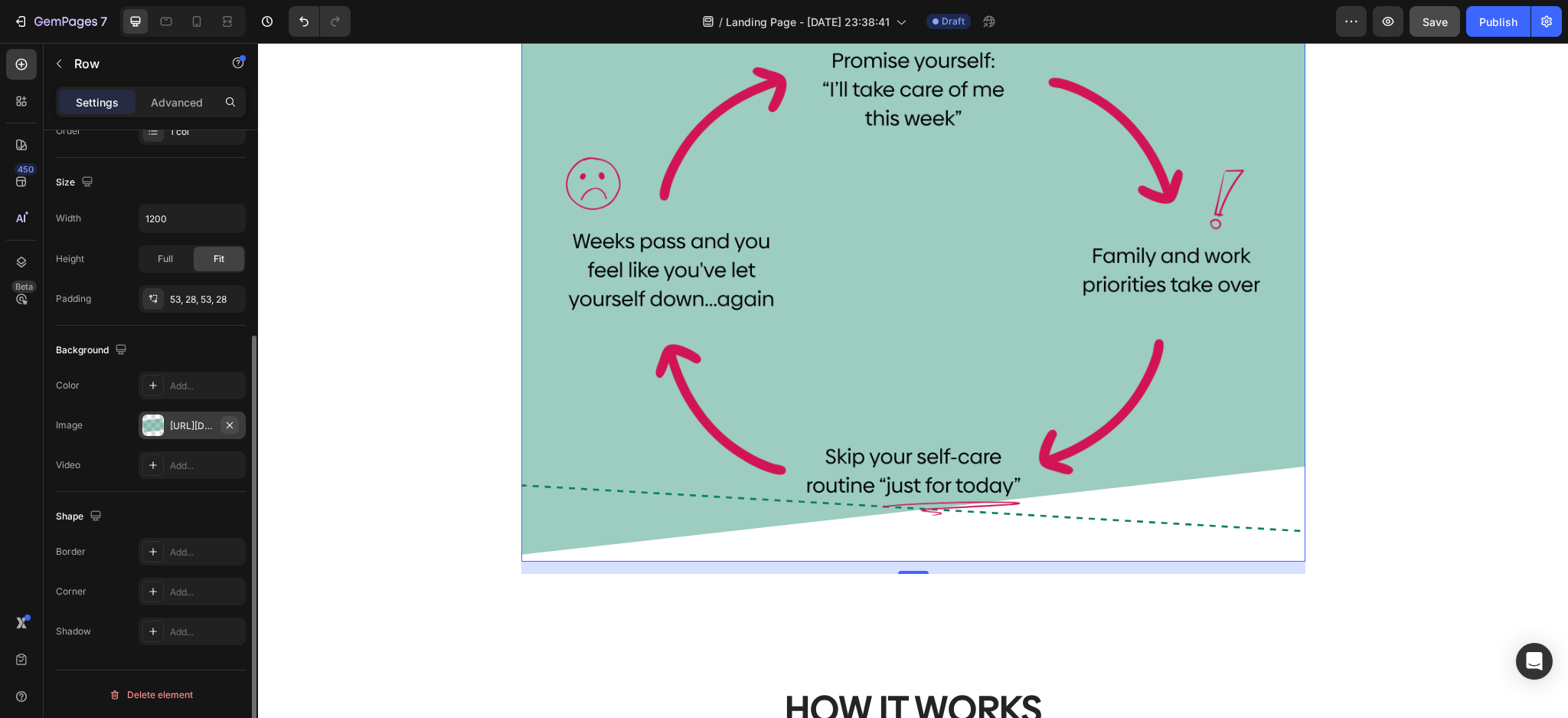
click at [223, 426] on icon "button" at bounding box center [229, 424] width 12 height 12
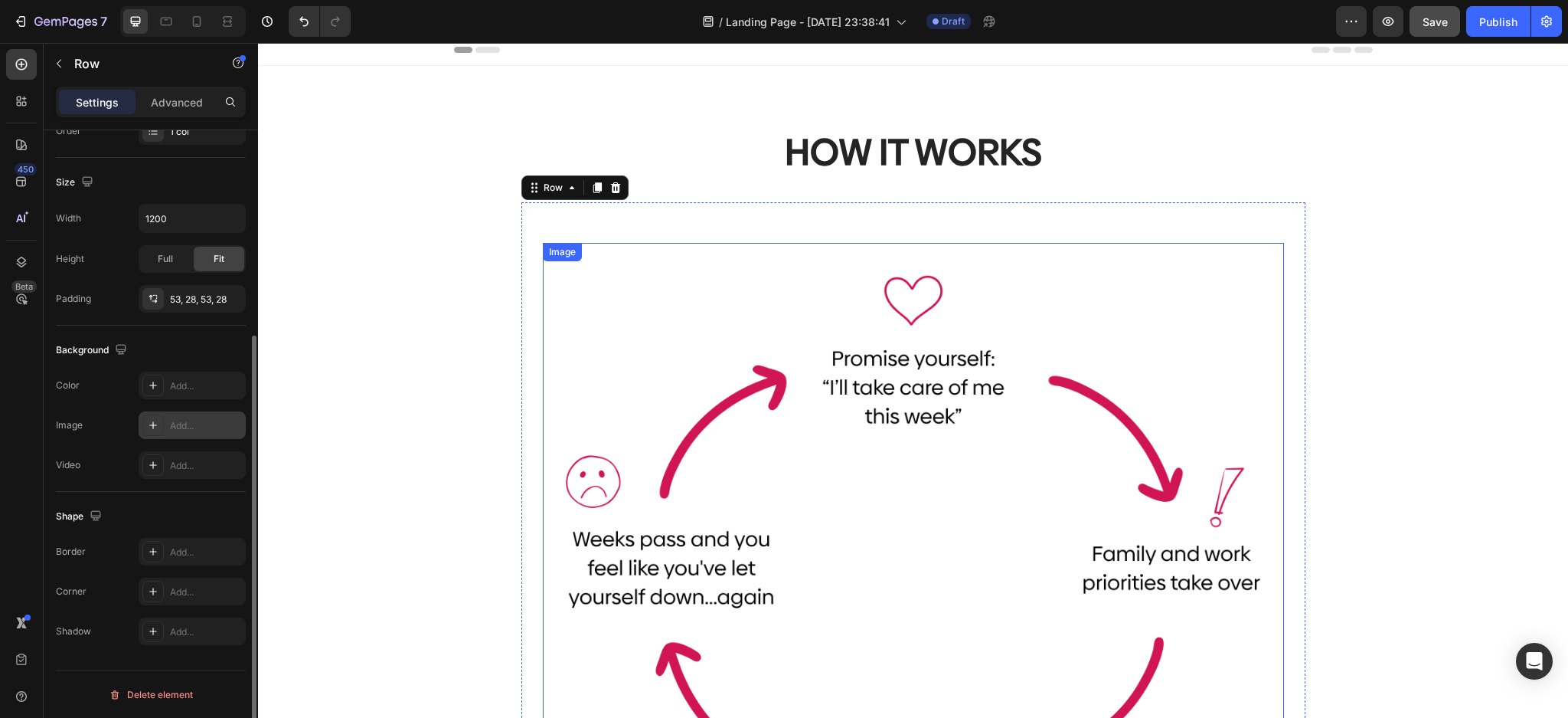
scroll to position [0, 0]
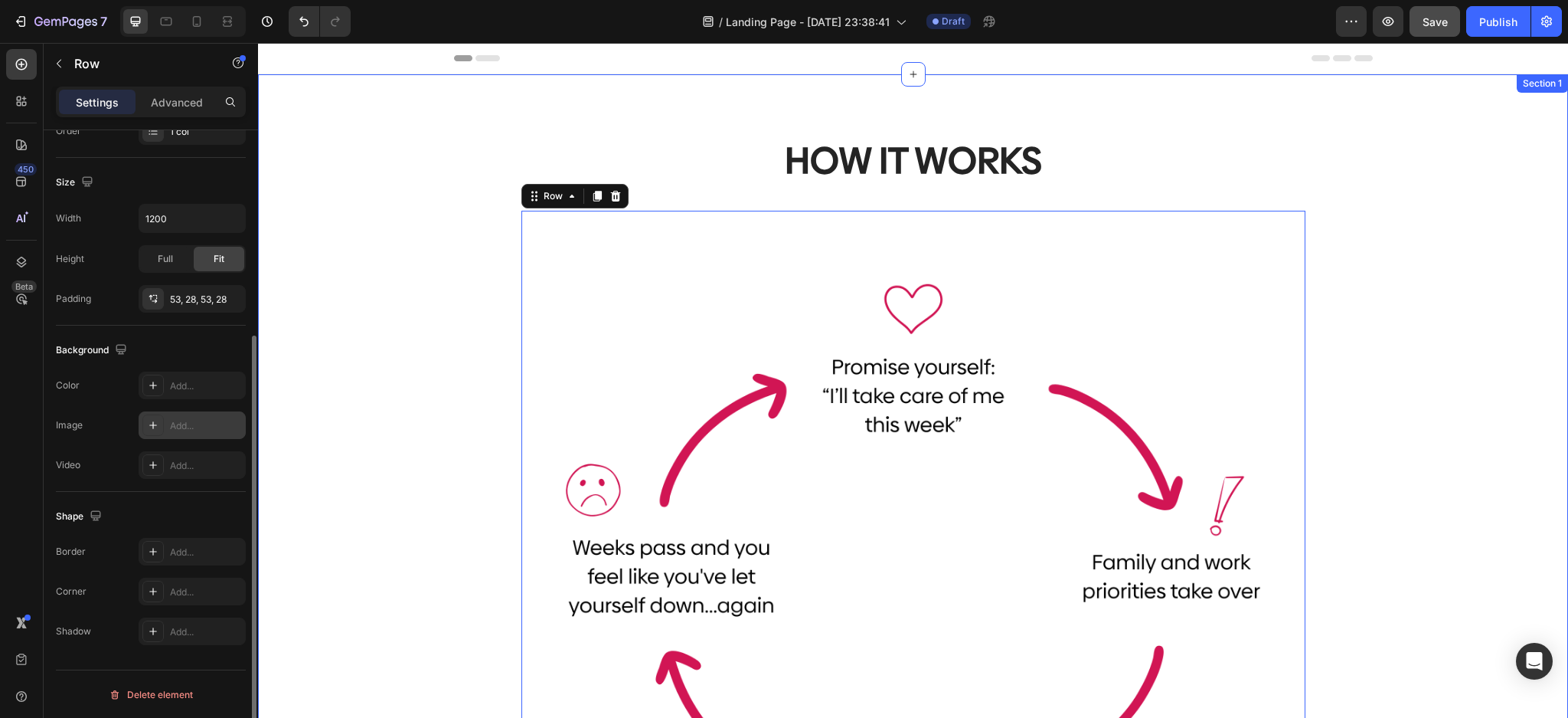
click at [1366, 334] on div "HOW IT WORKS Heading Image Row 16 Row" at bounding box center [913, 513] width 1286 height 756
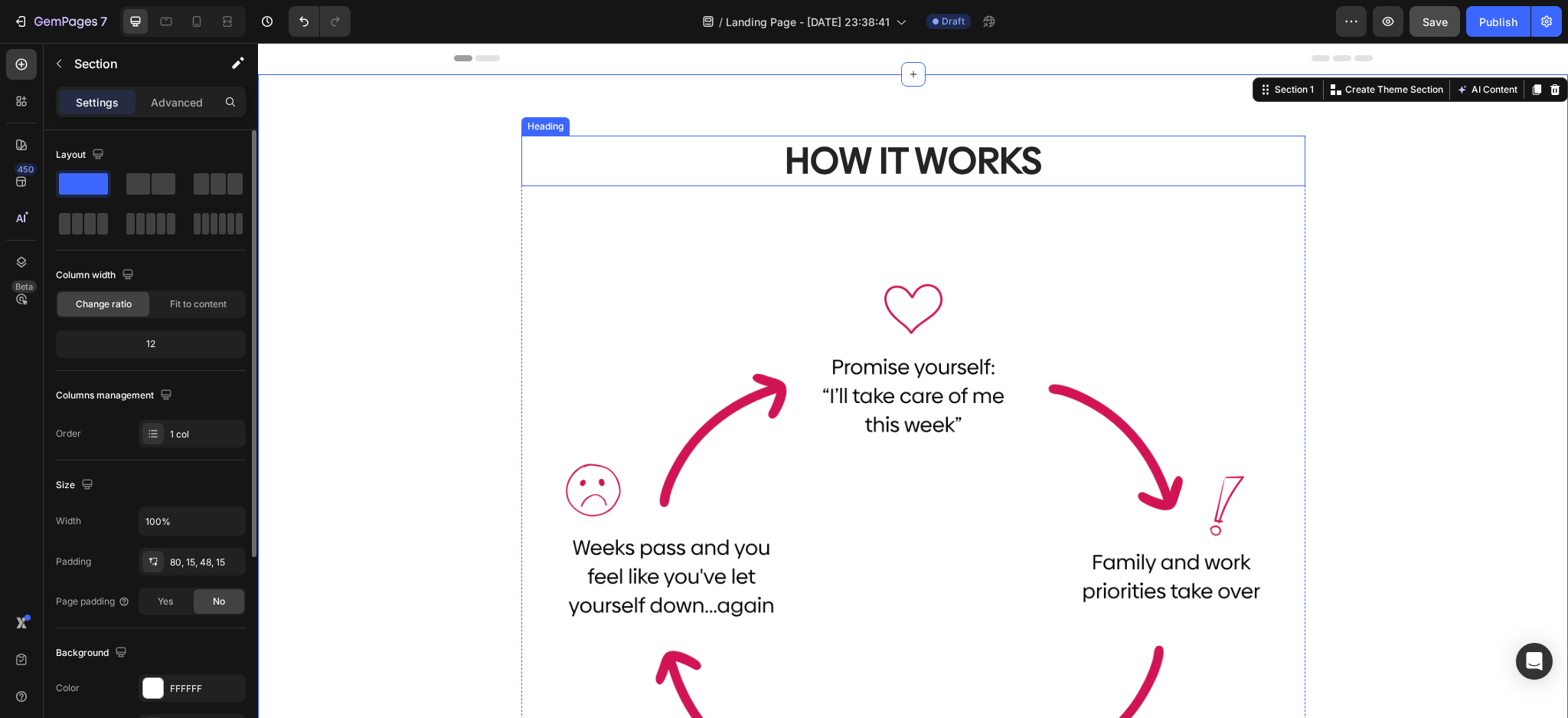
click at [1009, 170] on h2 "HOW IT WORKS" at bounding box center [914, 160] width 784 height 50
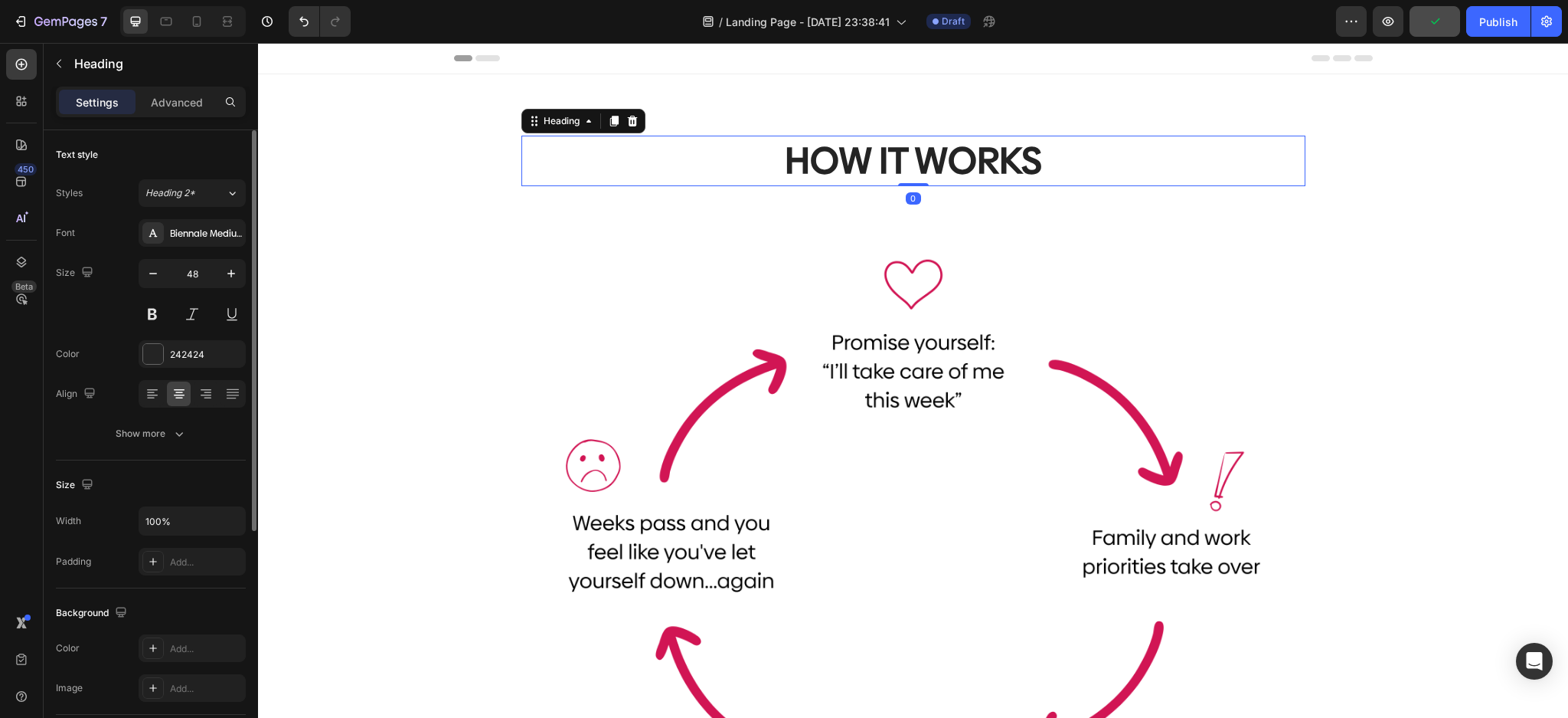
drag, startPoint x: 912, startPoint y: 207, endPoint x: 983, endPoint y: 196, distance: 71.8
click at [923, 177] on div "HOW IT WORKS Heading 0" at bounding box center [914, 160] width 784 height 50
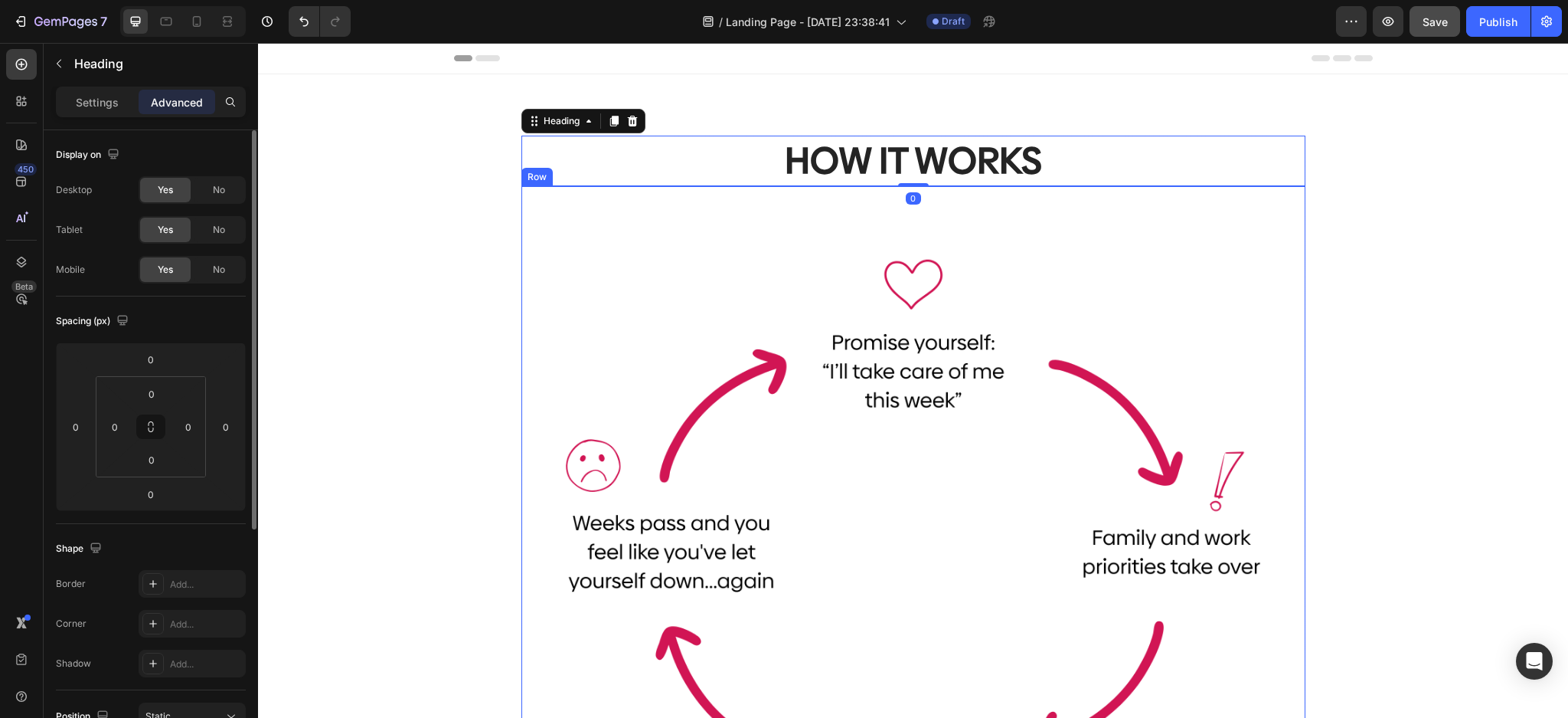
click at [1008, 204] on div "Image Row" at bounding box center [914, 514] width 784 height 656
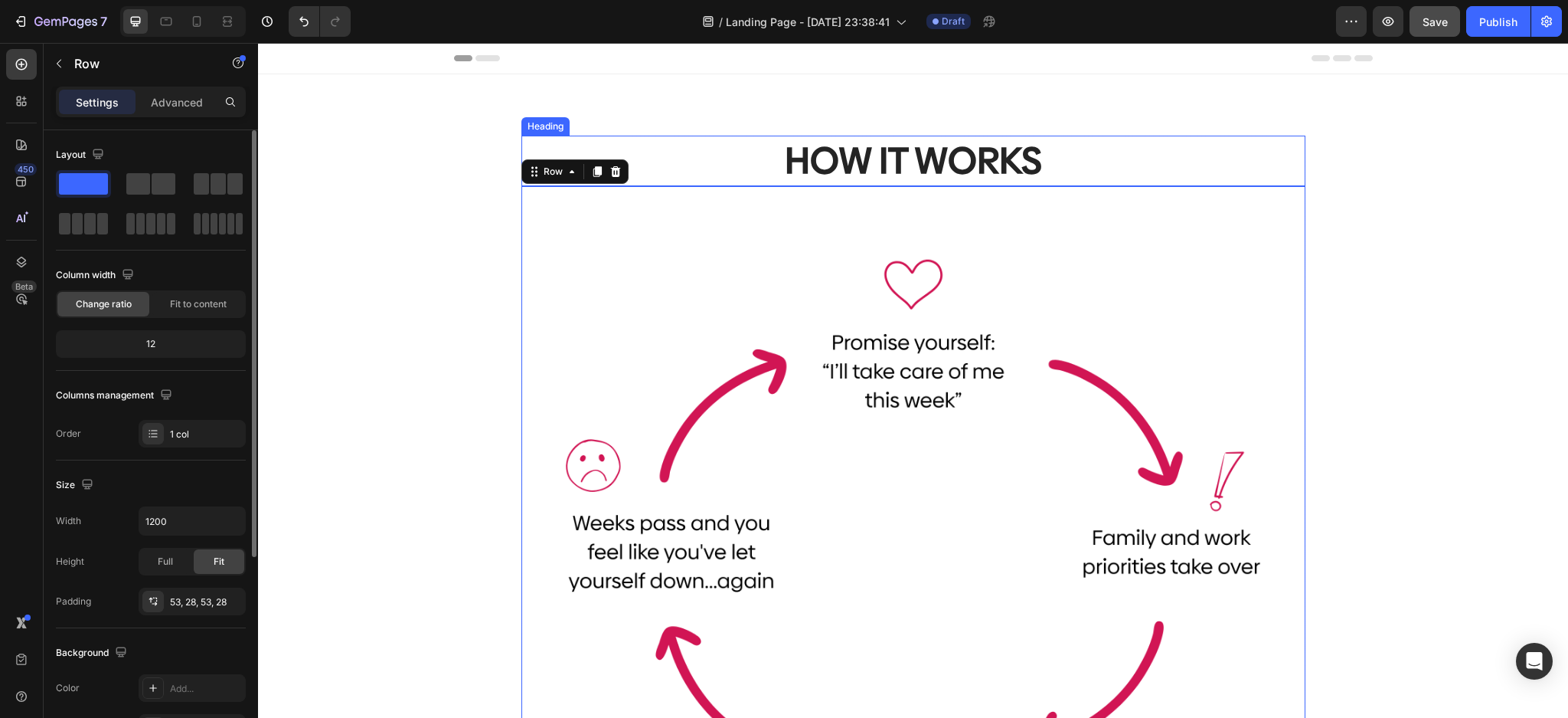
click at [1092, 166] on h2 "HOW IT WORKS" at bounding box center [914, 160] width 784 height 50
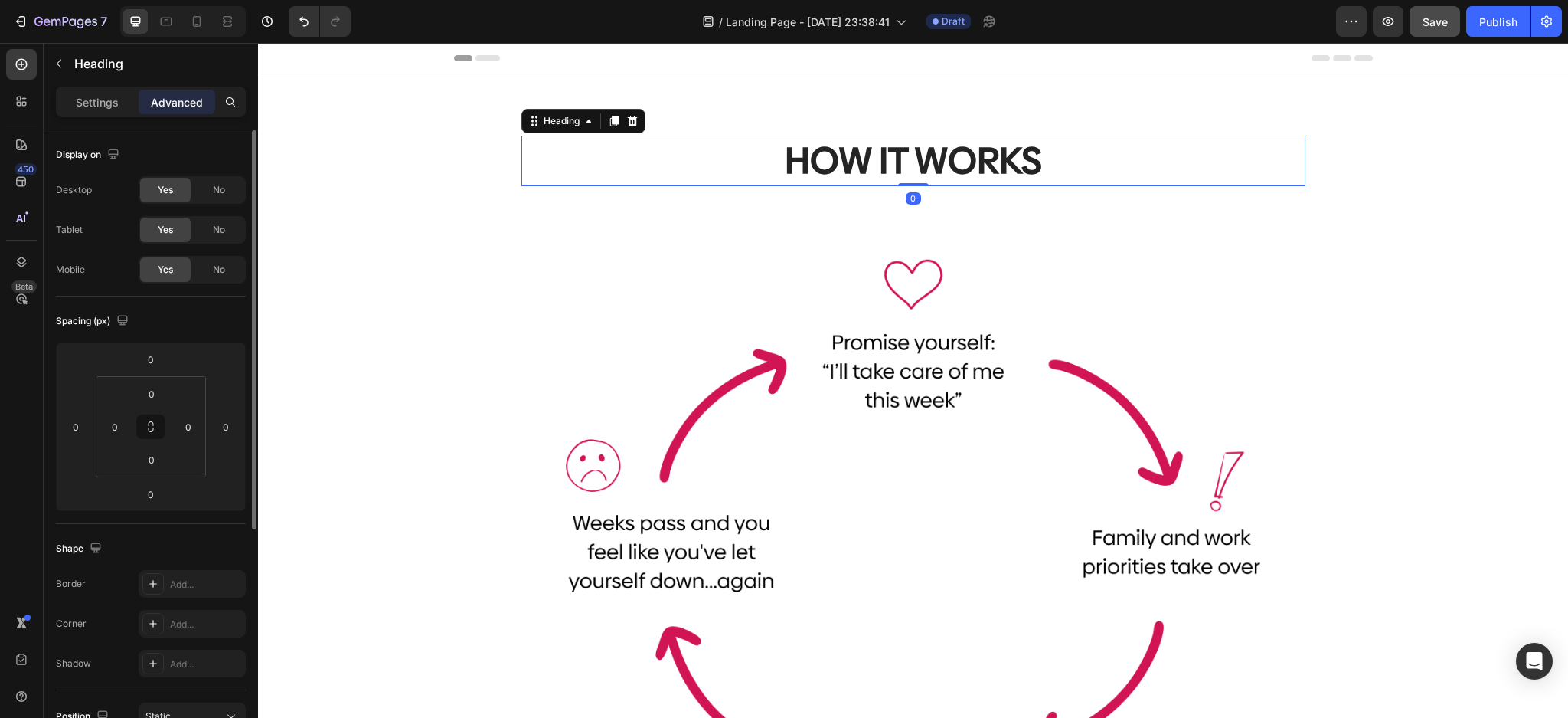
click at [1048, 164] on h2 "HOW IT WORKS" at bounding box center [914, 160] width 784 height 50
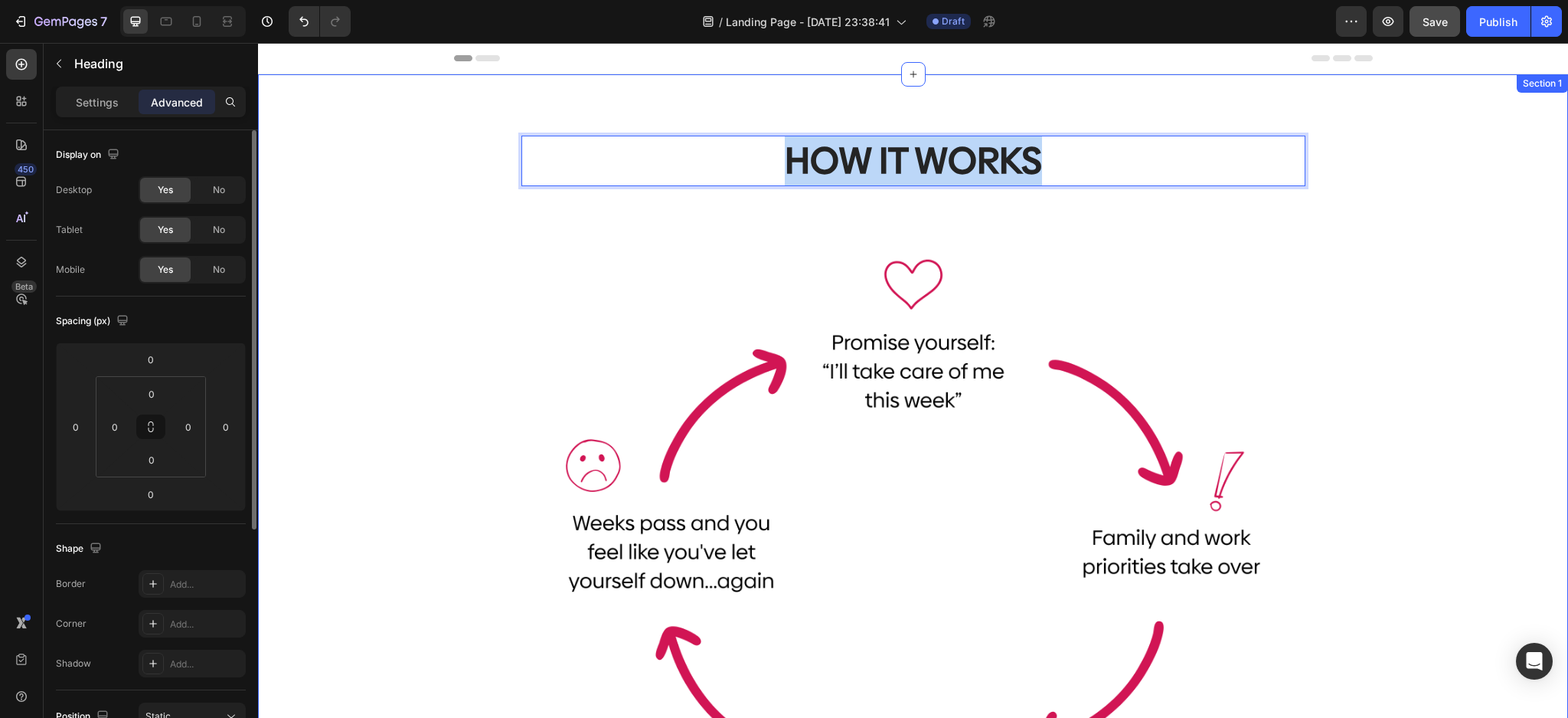
drag, startPoint x: 1066, startPoint y: 156, endPoint x: 702, endPoint y: 130, distance: 364.9
click at [701, 130] on div "HOW IT WORKS Heading 0 Image Row Row Section 1" at bounding box center [912, 489] width 1310 height 830
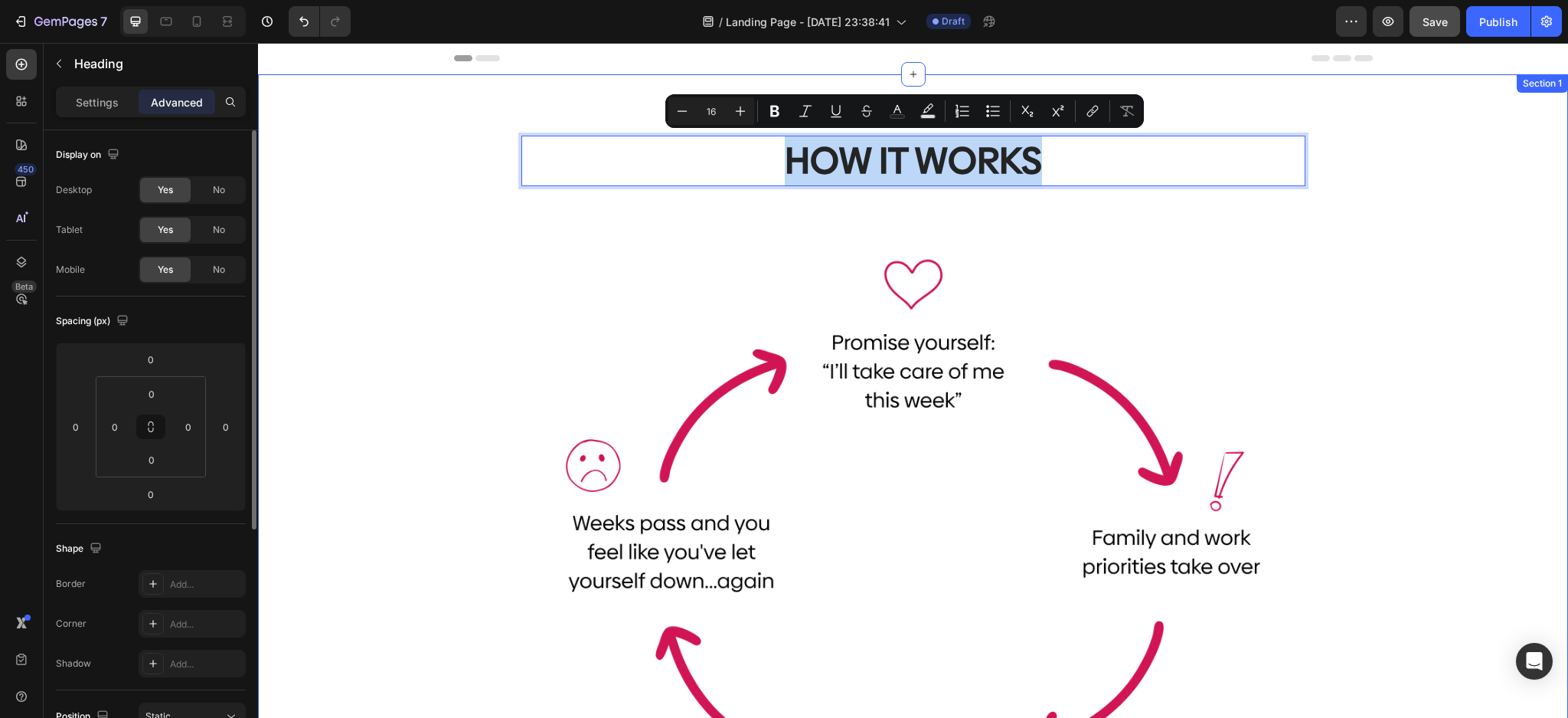
click at [1454, 282] on div "HOW IT WORKS Heading 0 Image Row Row" at bounding box center [913, 501] width 1286 height 732
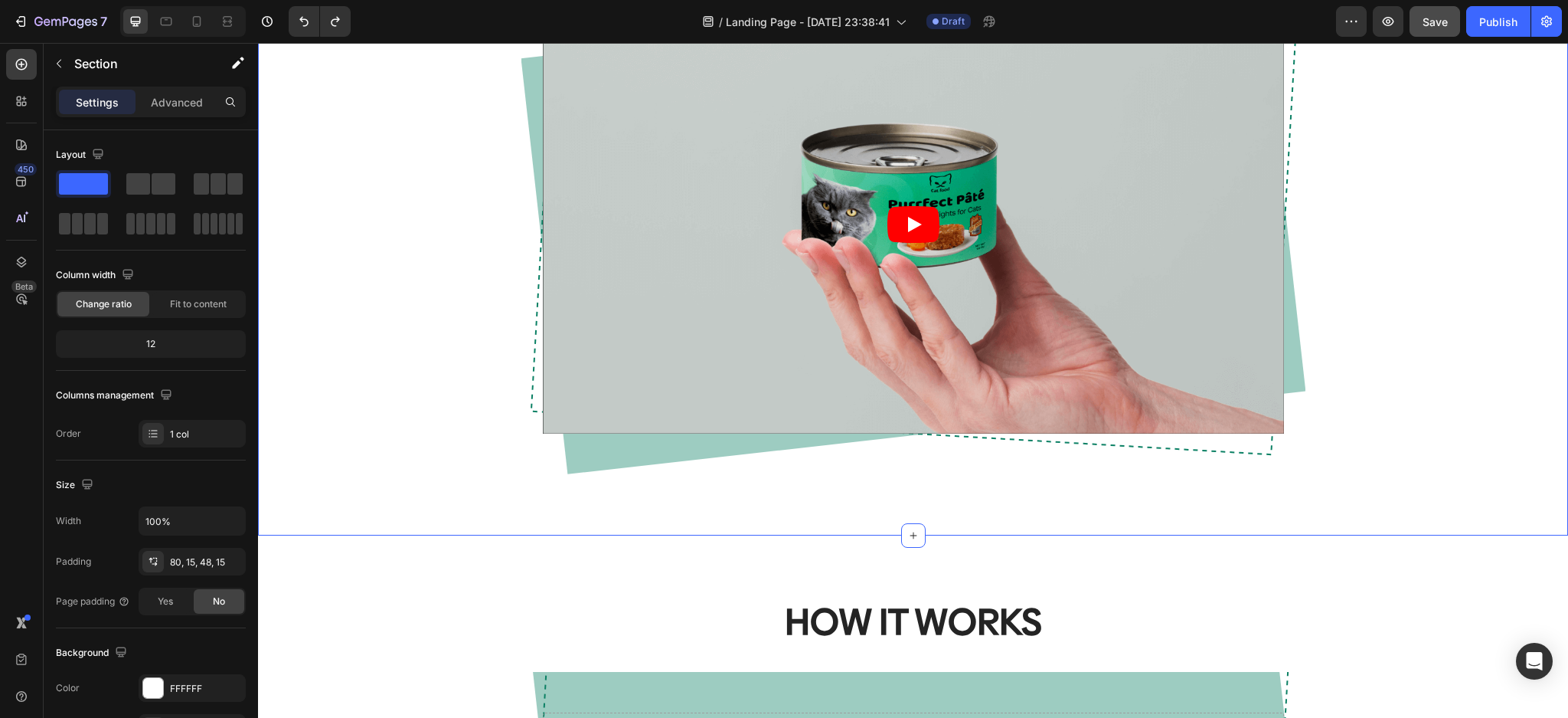
drag, startPoint x: 1414, startPoint y: 182, endPoint x: 1406, endPoint y: 201, distance: 20.6
click at [1411, 186] on div "HOW IT WORKS Heading Video Row Row" at bounding box center [913, 199] width 1286 height 599
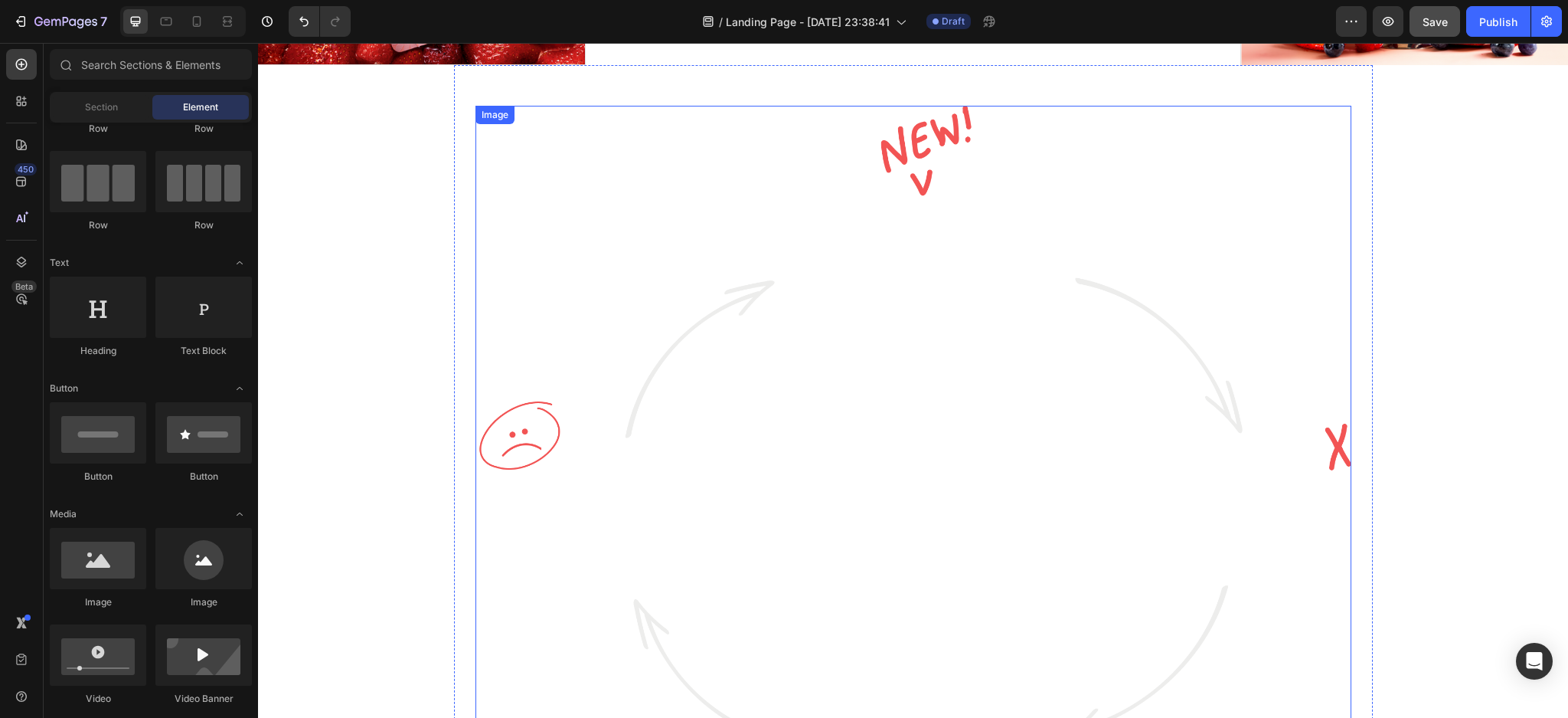
scroll to position [536, 0]
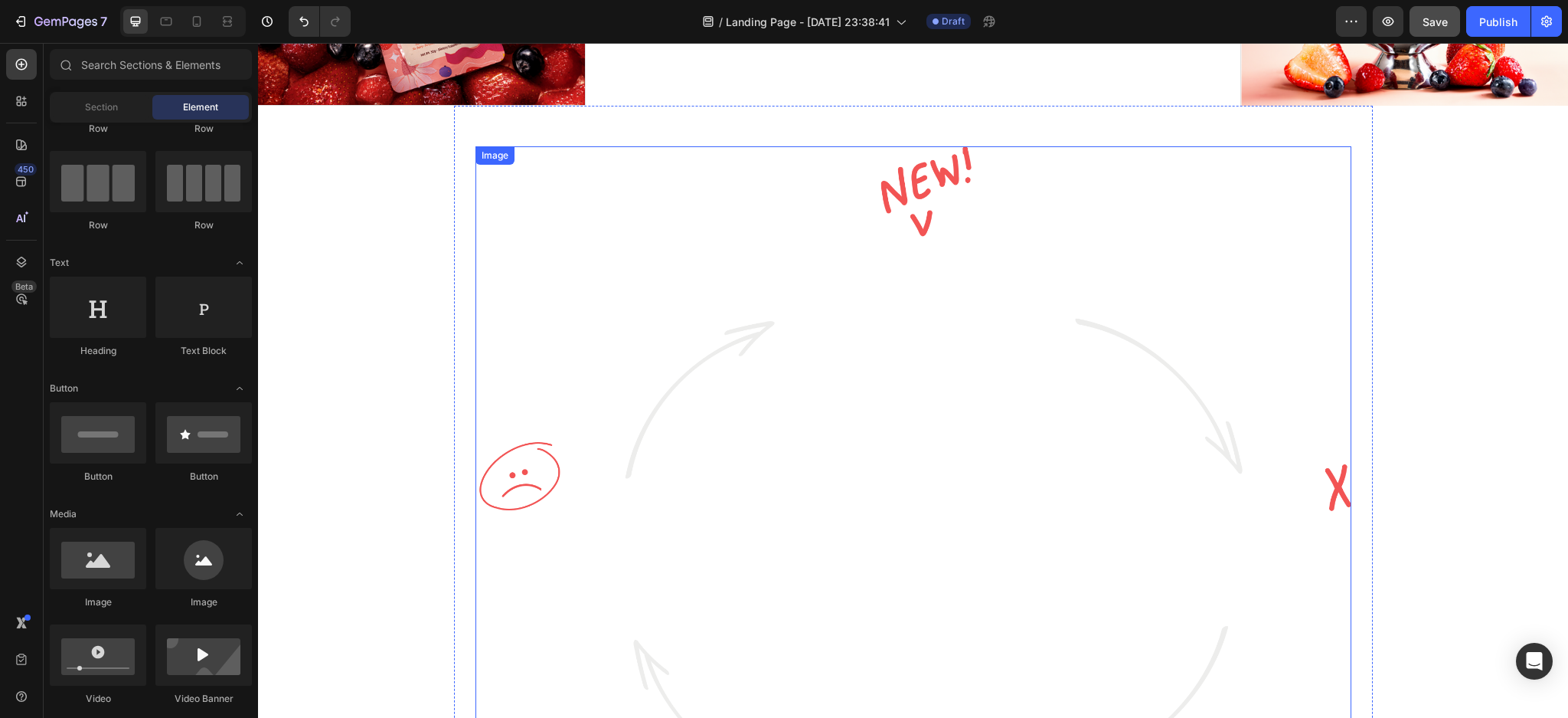
click at [1048, 341] on img at bounding box center [913, 487] width 876 height 680
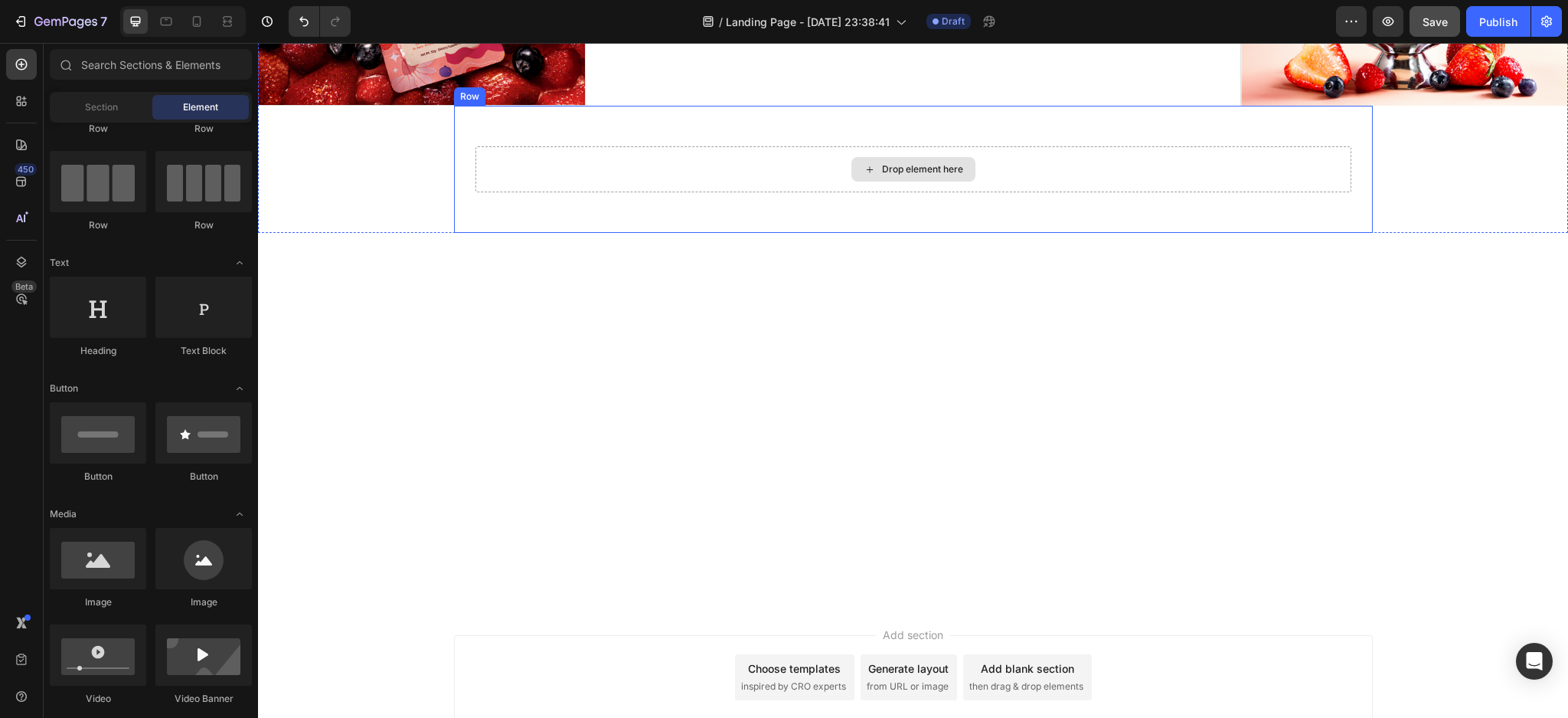
click at [1043, 176] on div "Drop element here" at bounding box center [913, 169] width 876 height 46
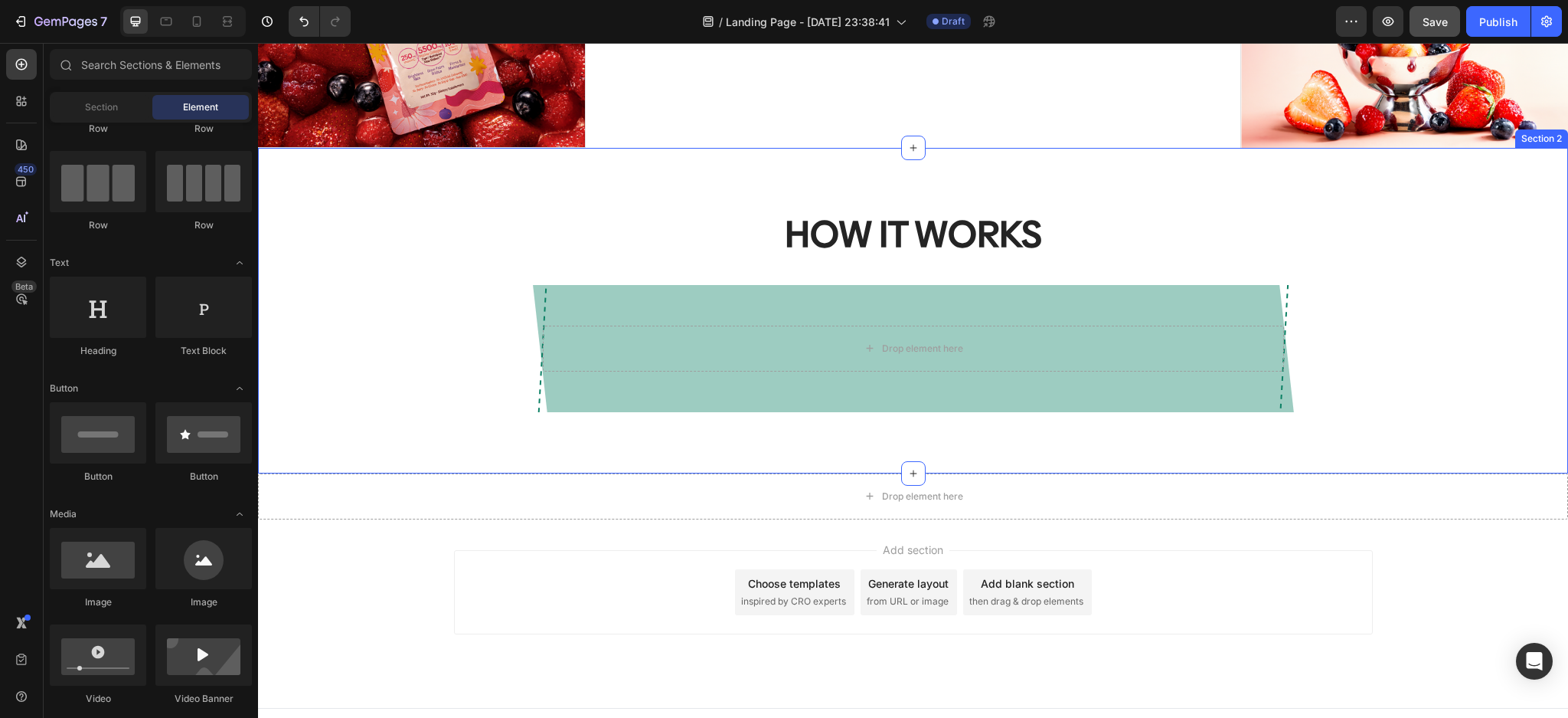
scroll to position [508, 0]
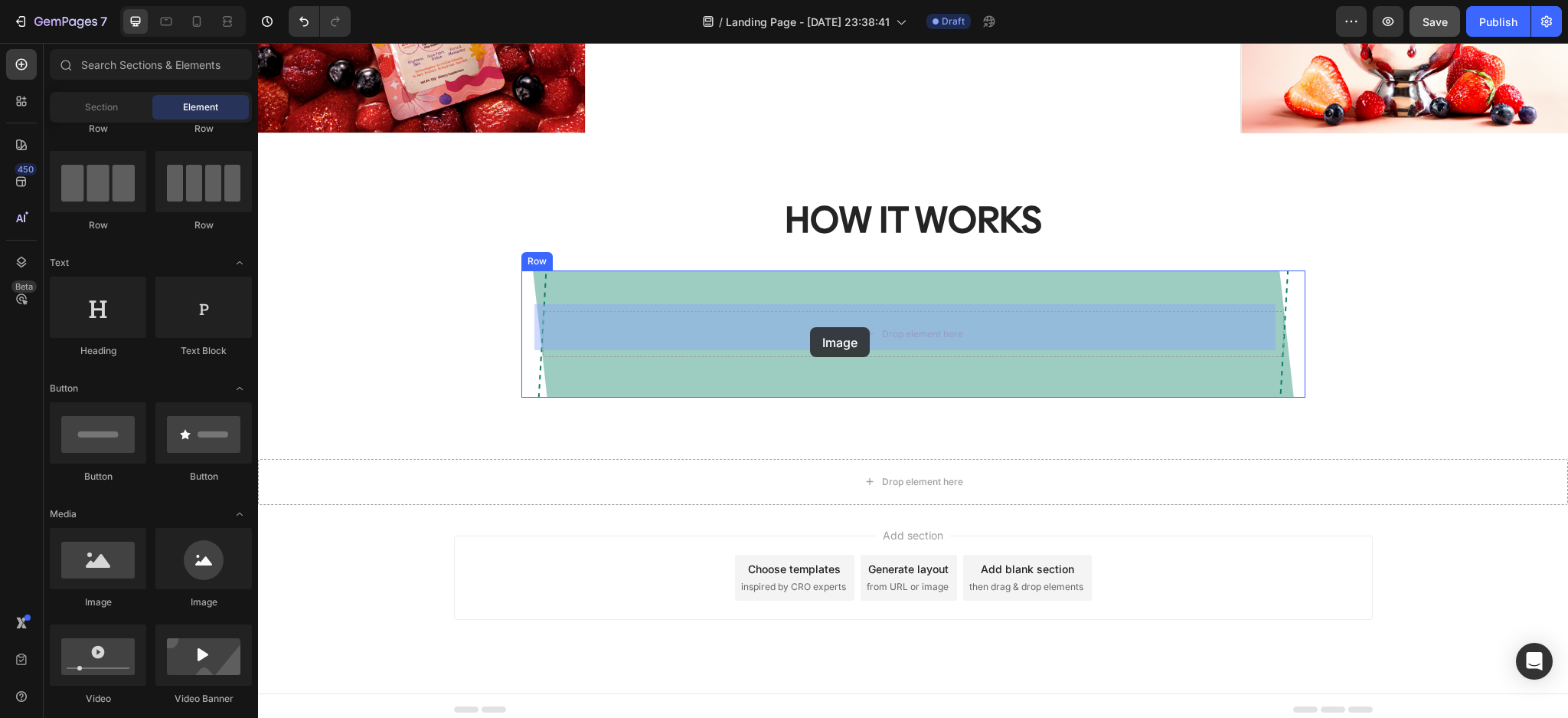
drag, startPoint x: 505, startPoint y: 577, endPoint x: 824, endPoint y: 323, distance: 407.8
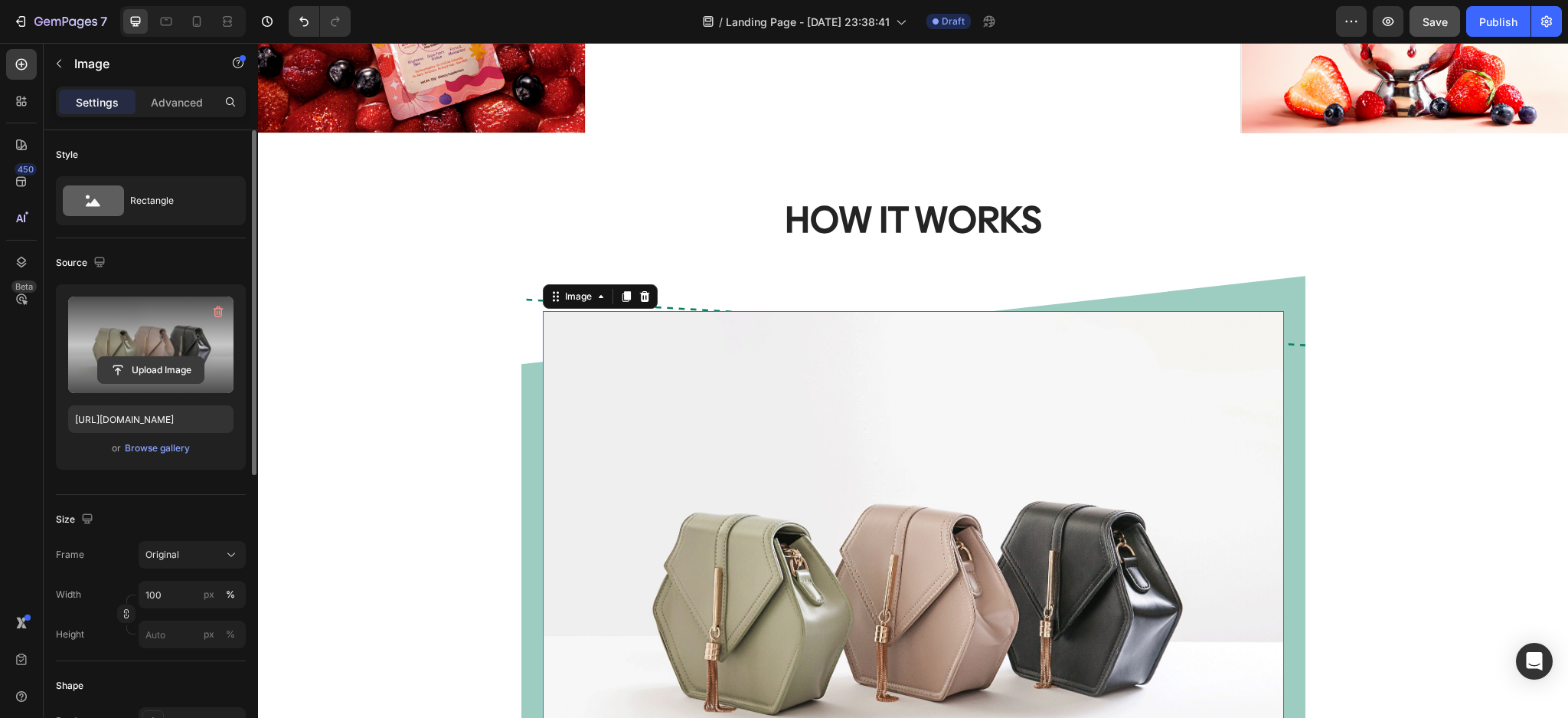
click at [179, 363] on input "file" at bounding box center [150, 370] width 106 height 26
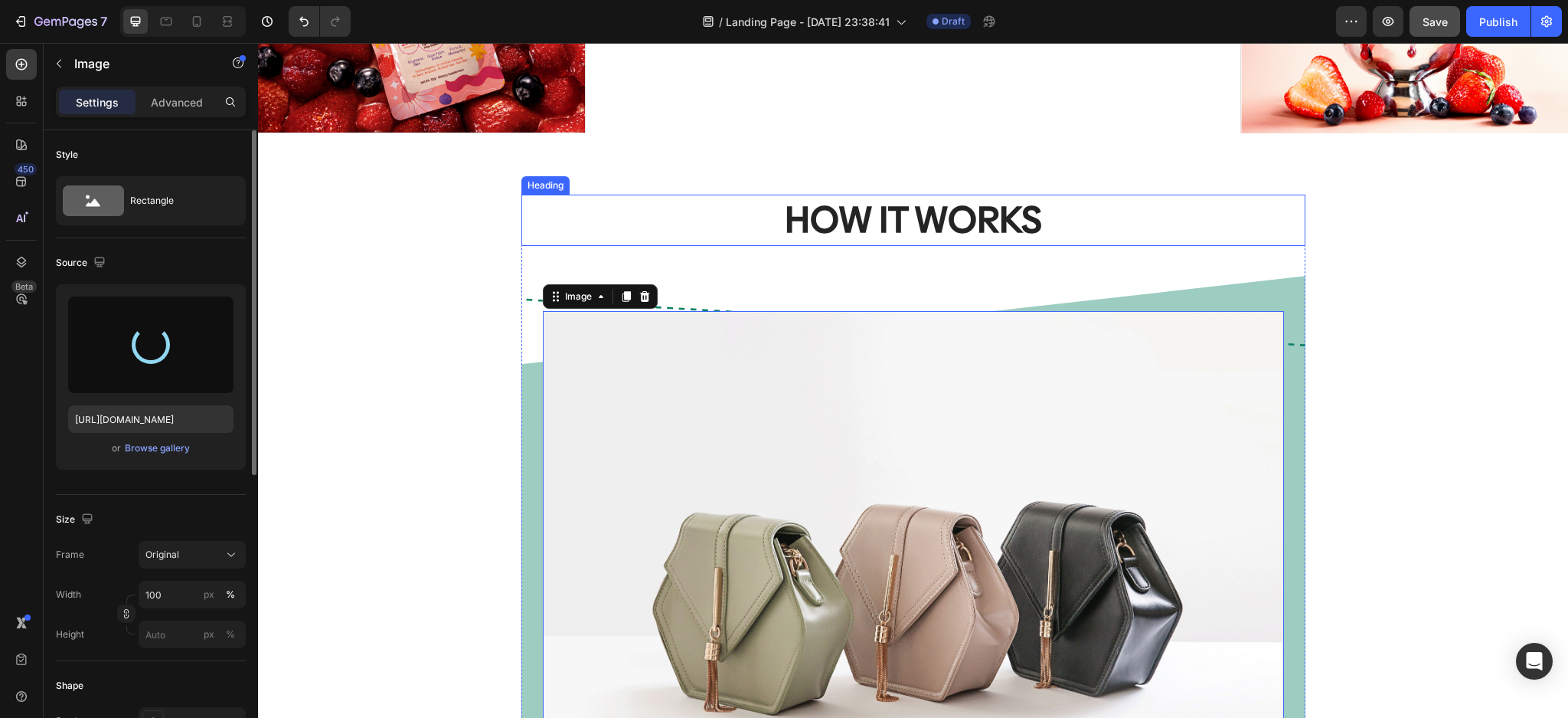
type input "[URL][DOMAIN_NAME]"
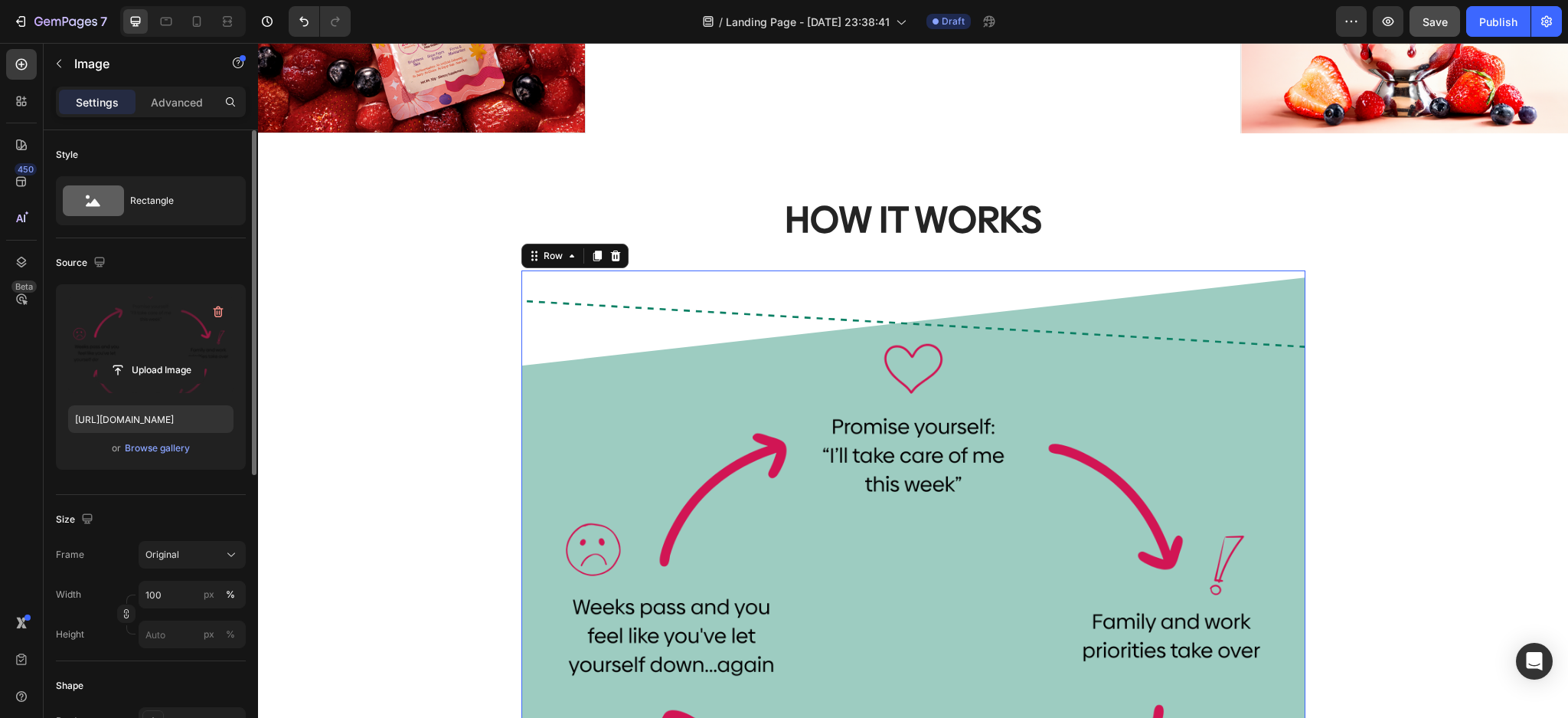
click at [1266, 271] on div "Image Row 16" at bounding box center [914, 599] width 784 height 656
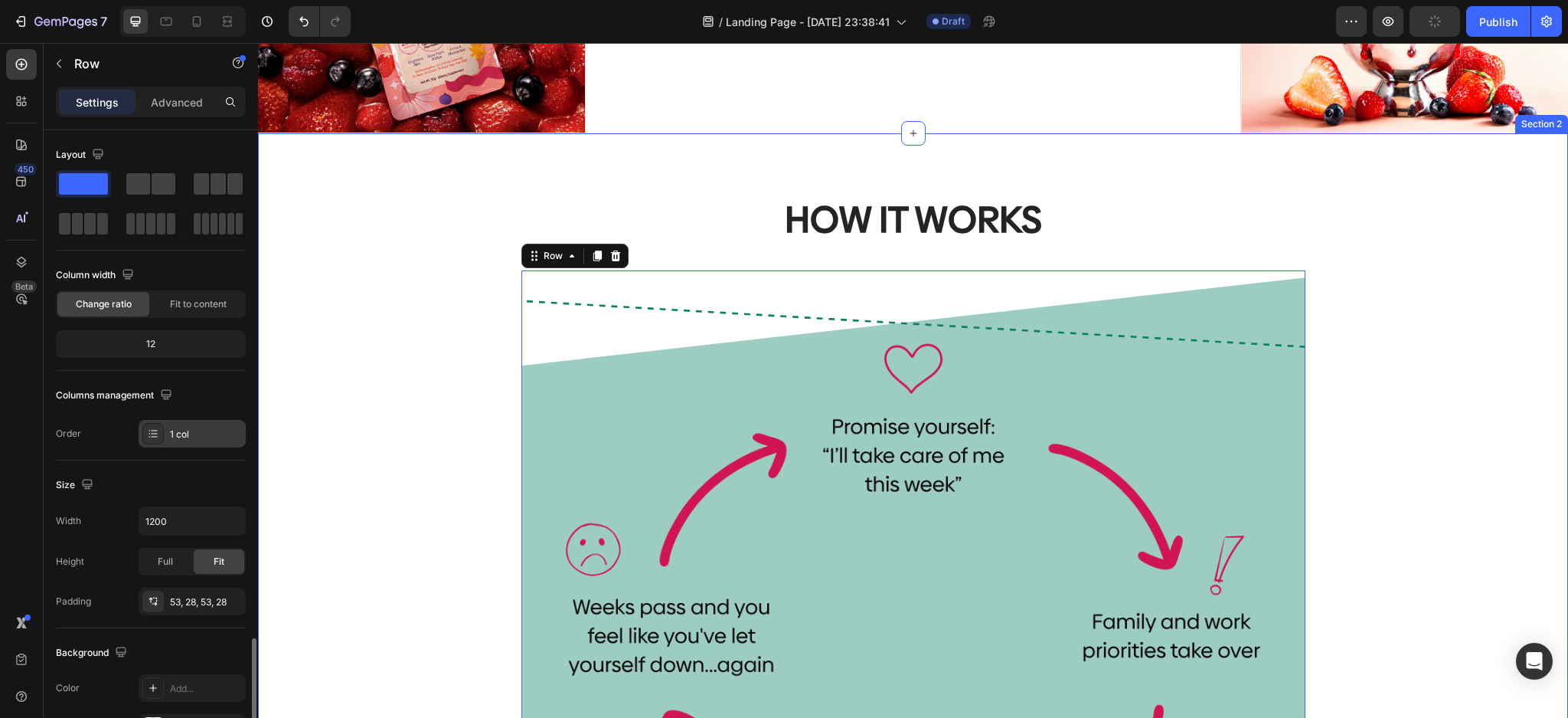
scroll to position [303, 0]
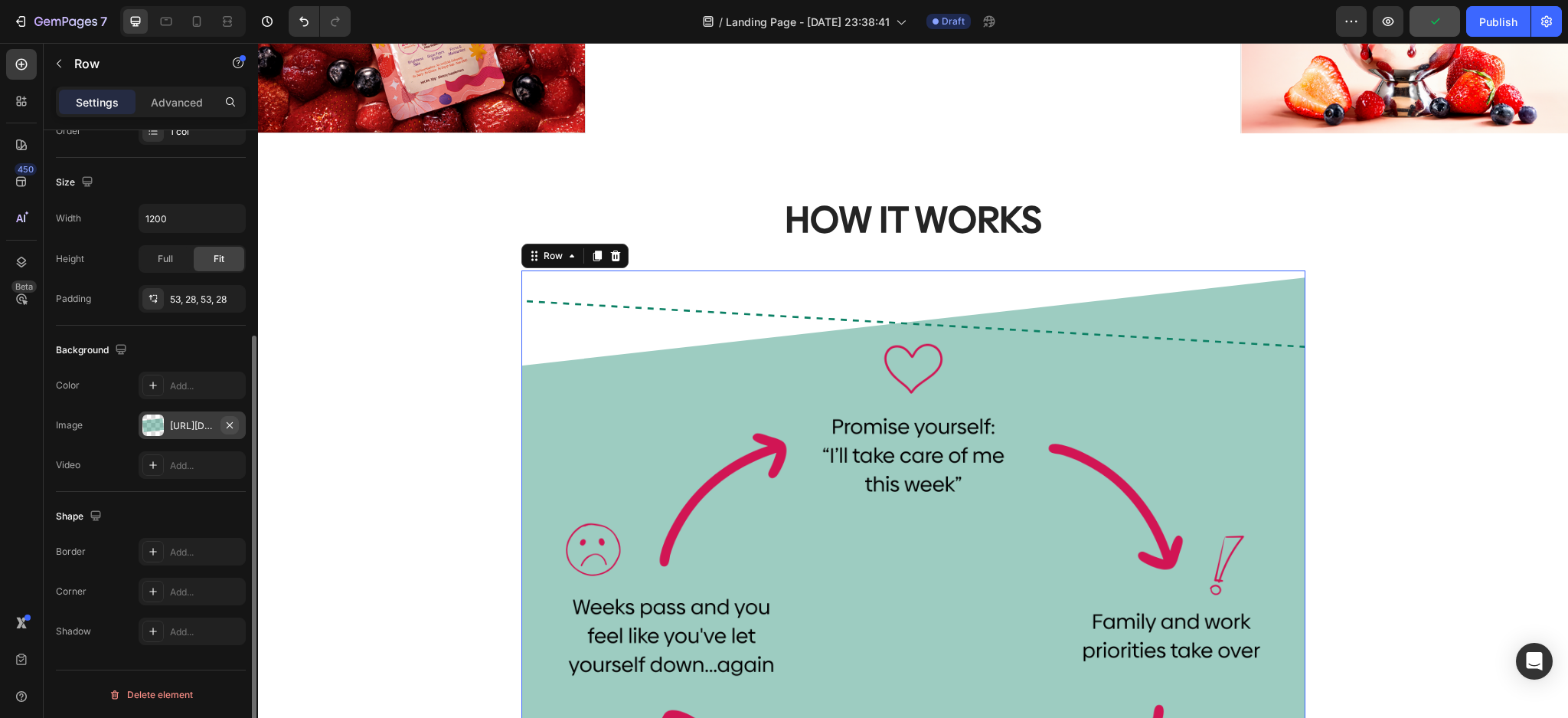
click at [228, 426] on icon "button" at bounding box center [229, 424] width 12 height 12
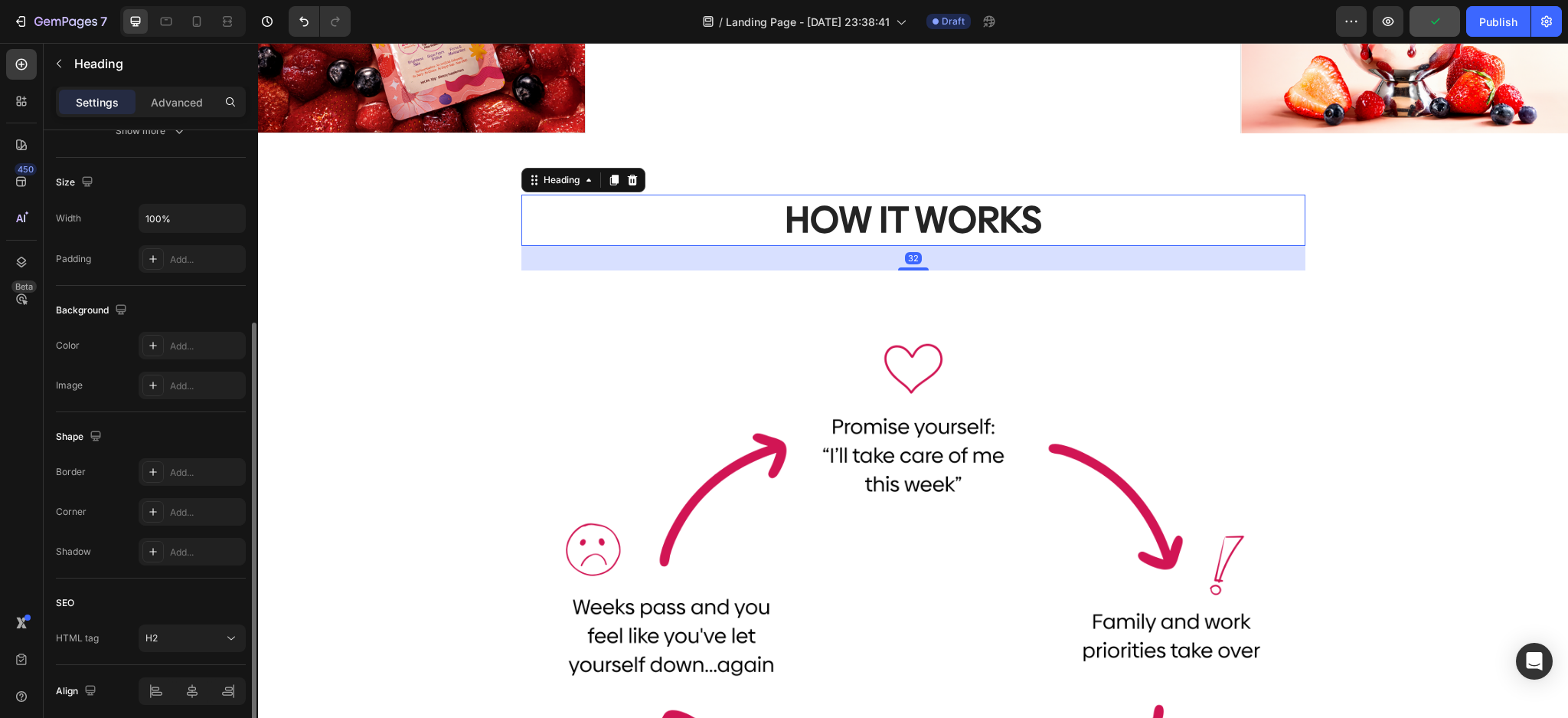
click at [986, 209] on h2 "HOW IT WORKS" at bounding box center [914, 219] width 784 height 50
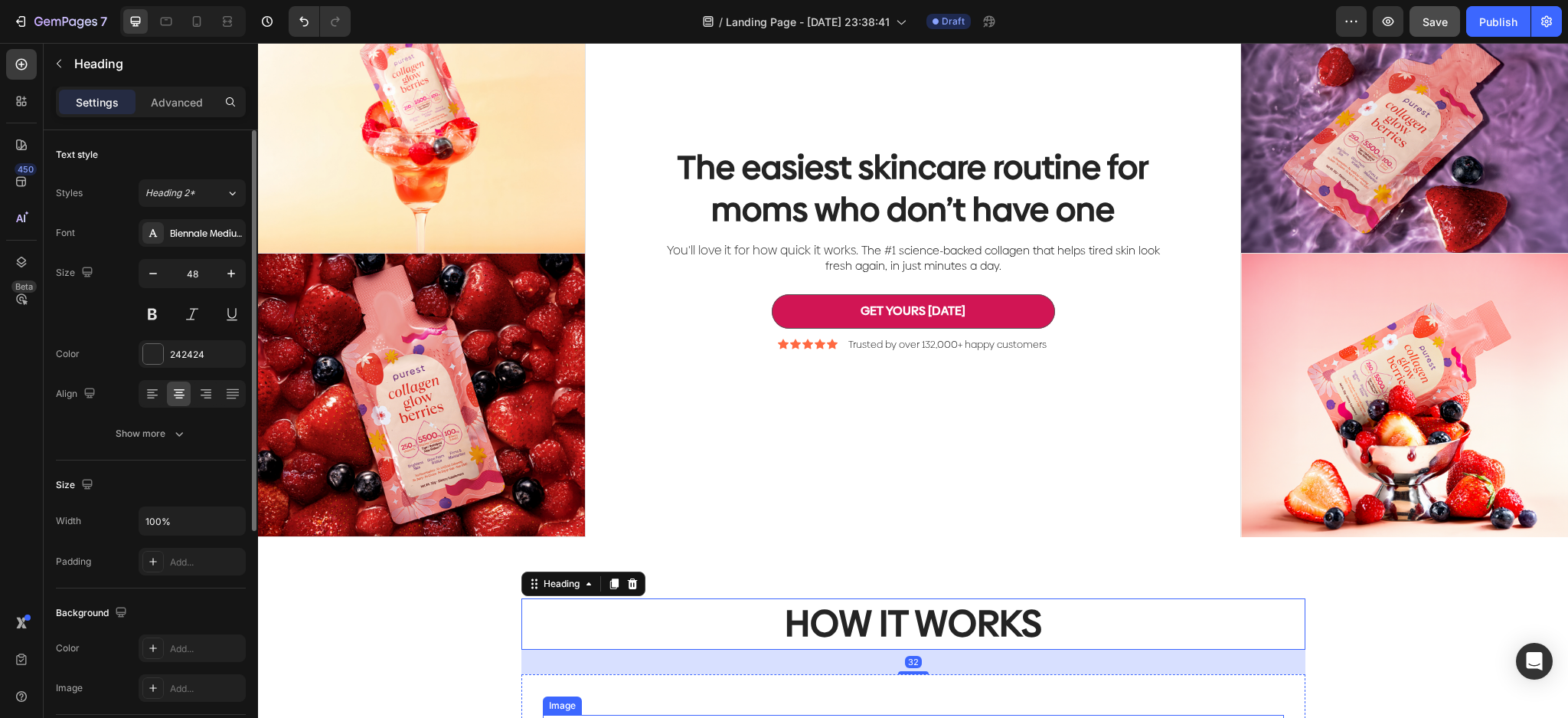
scroll to position [100, 0]
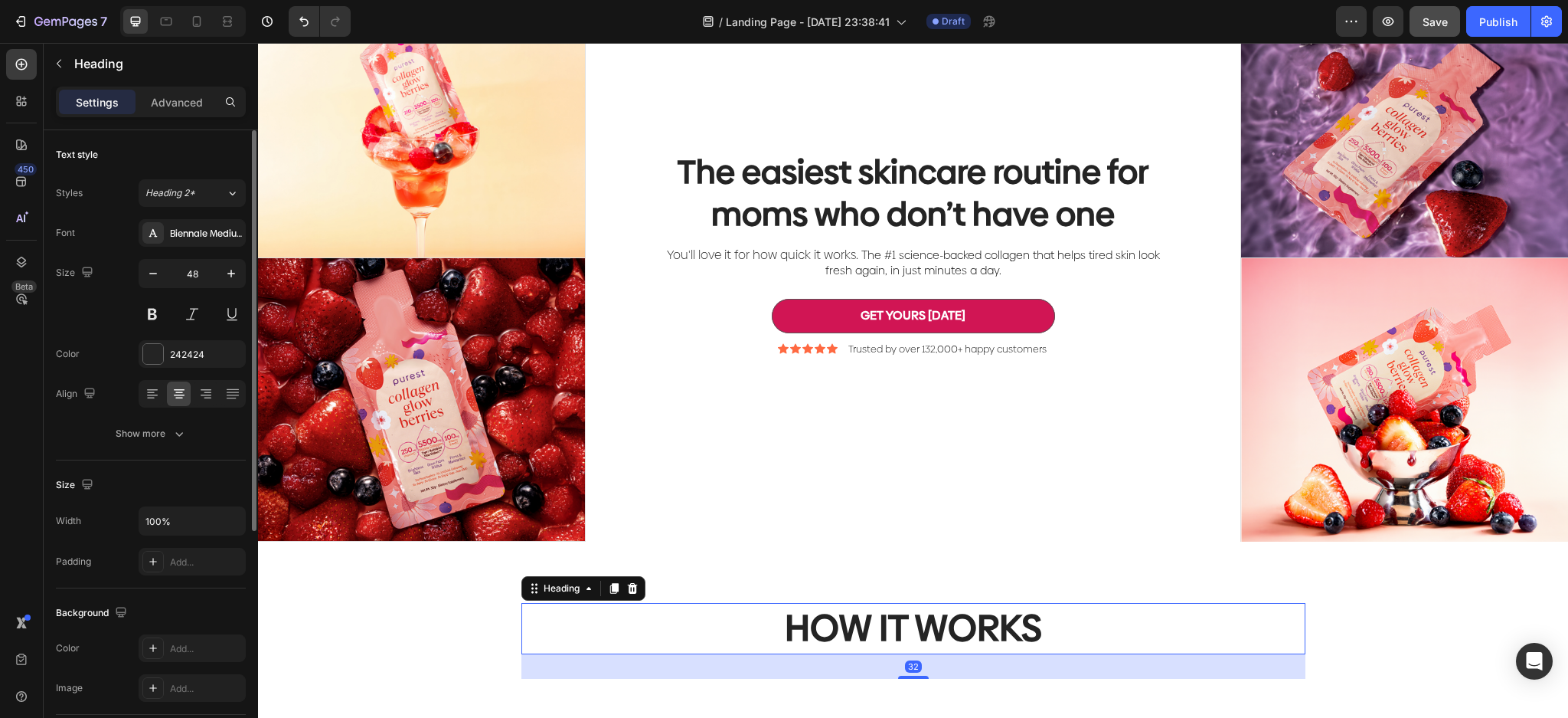
click at [1049, 607] on h2 "HOW IT WORKS" at bounding box center [914, 628] width 784 height 50
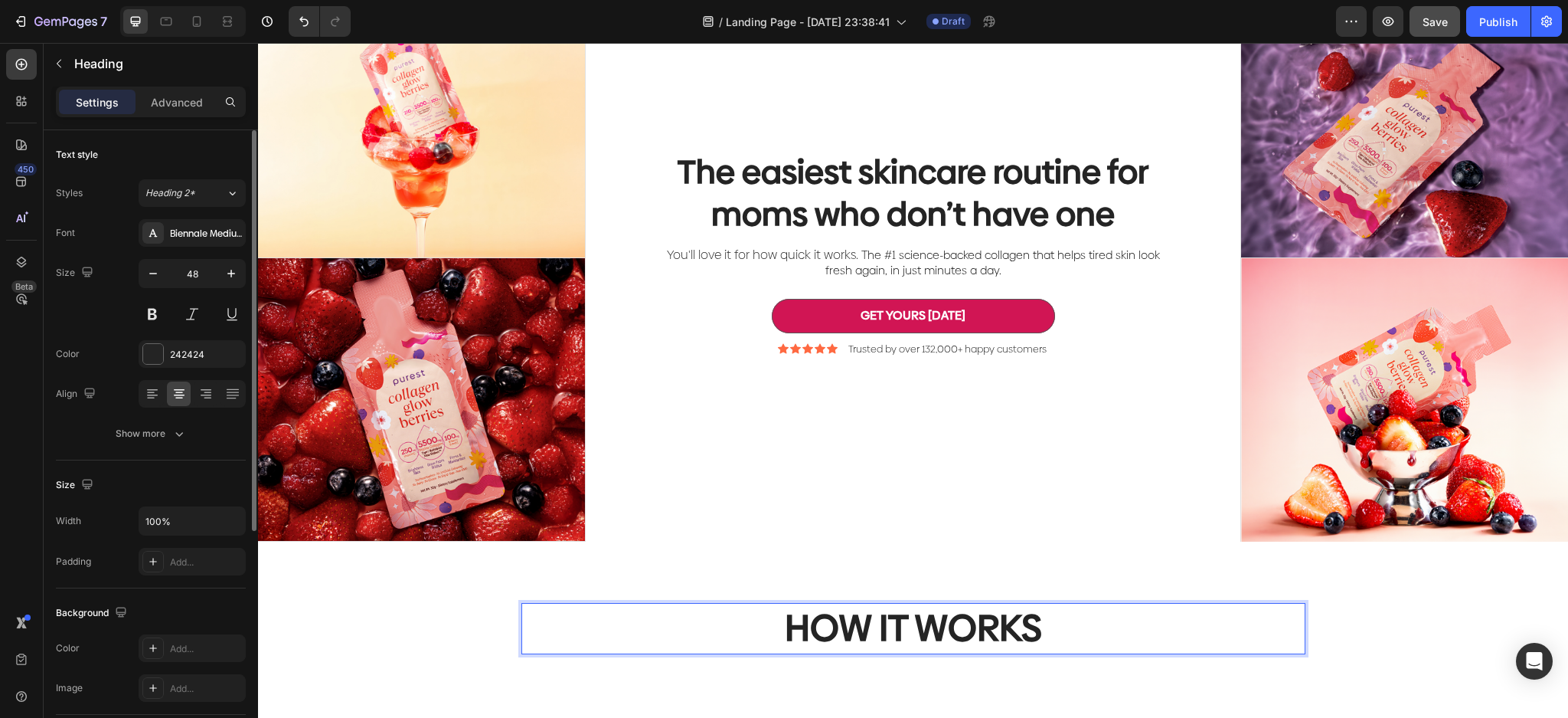
click at [1049, 607] on p "HOW IT WORKS" at bounding box center [913, 628] width 781 height 47
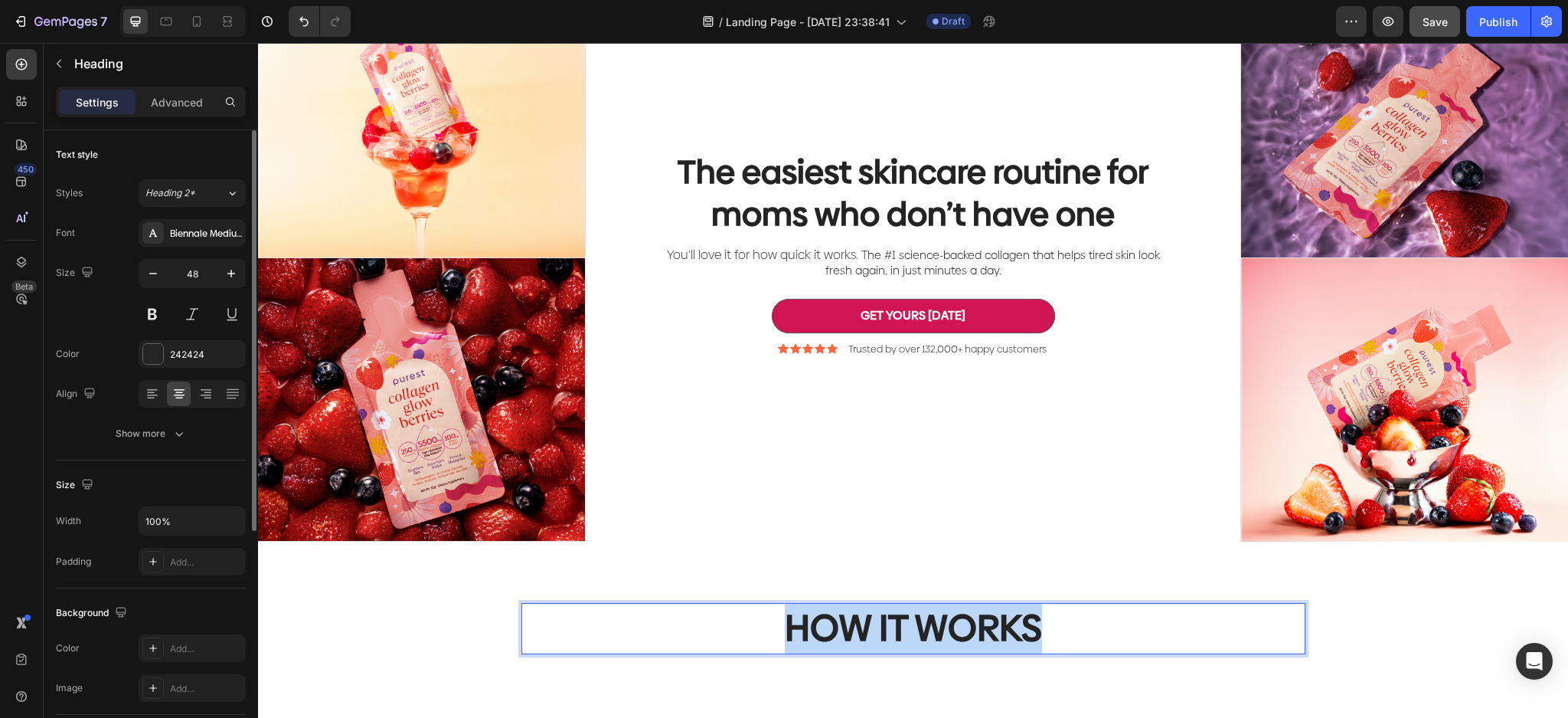
drag, startPoint x: 1066, startPoint y: 623, endPoint x: 689, endPoint y: 612, distance: 377.2
click at [689, 612] on p "HOW IT WORKS" at bounding box center [913, 628] width 781 height 47
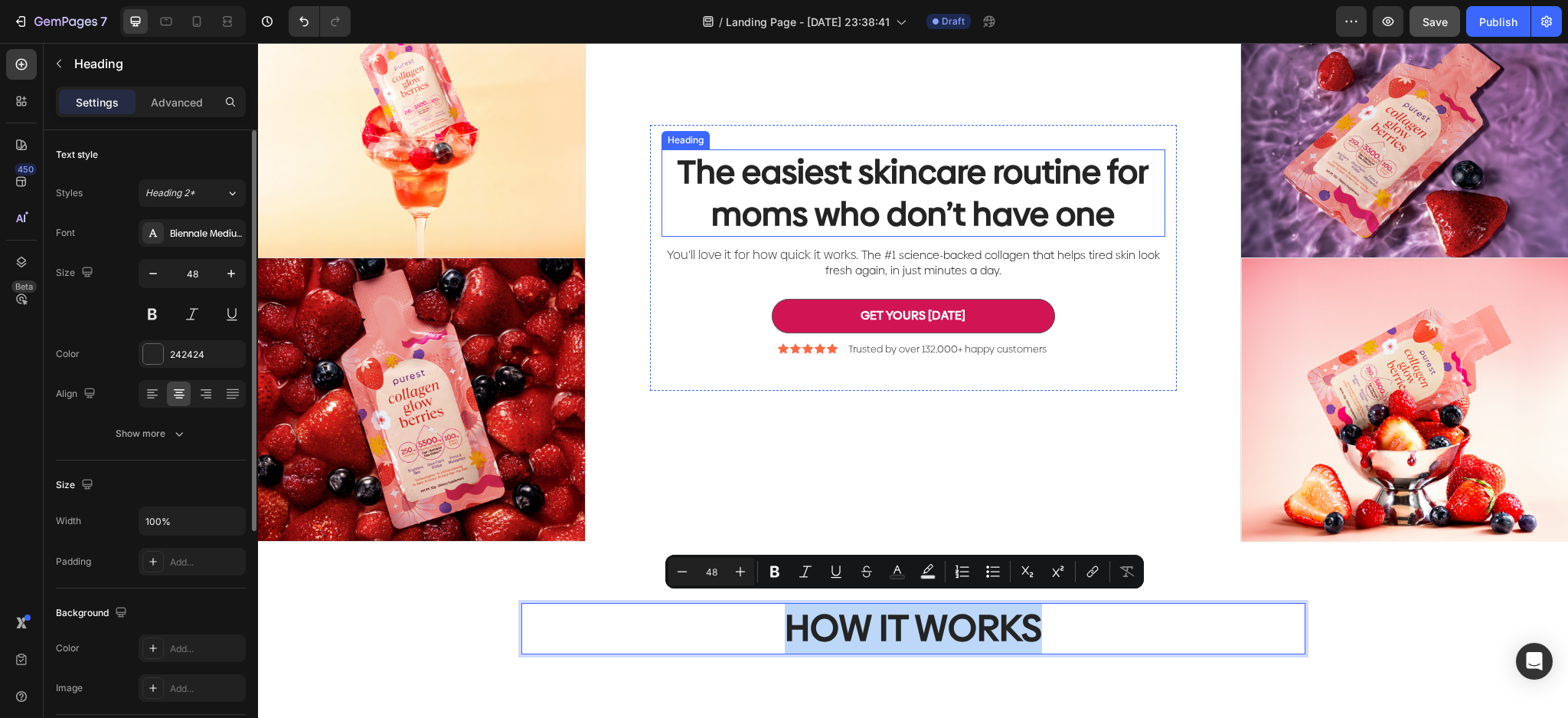
click at [963, 194] on h2 "The easiest skincare routine for moms who don’t have one" at bounding box center [914, 193] width 504 height 86
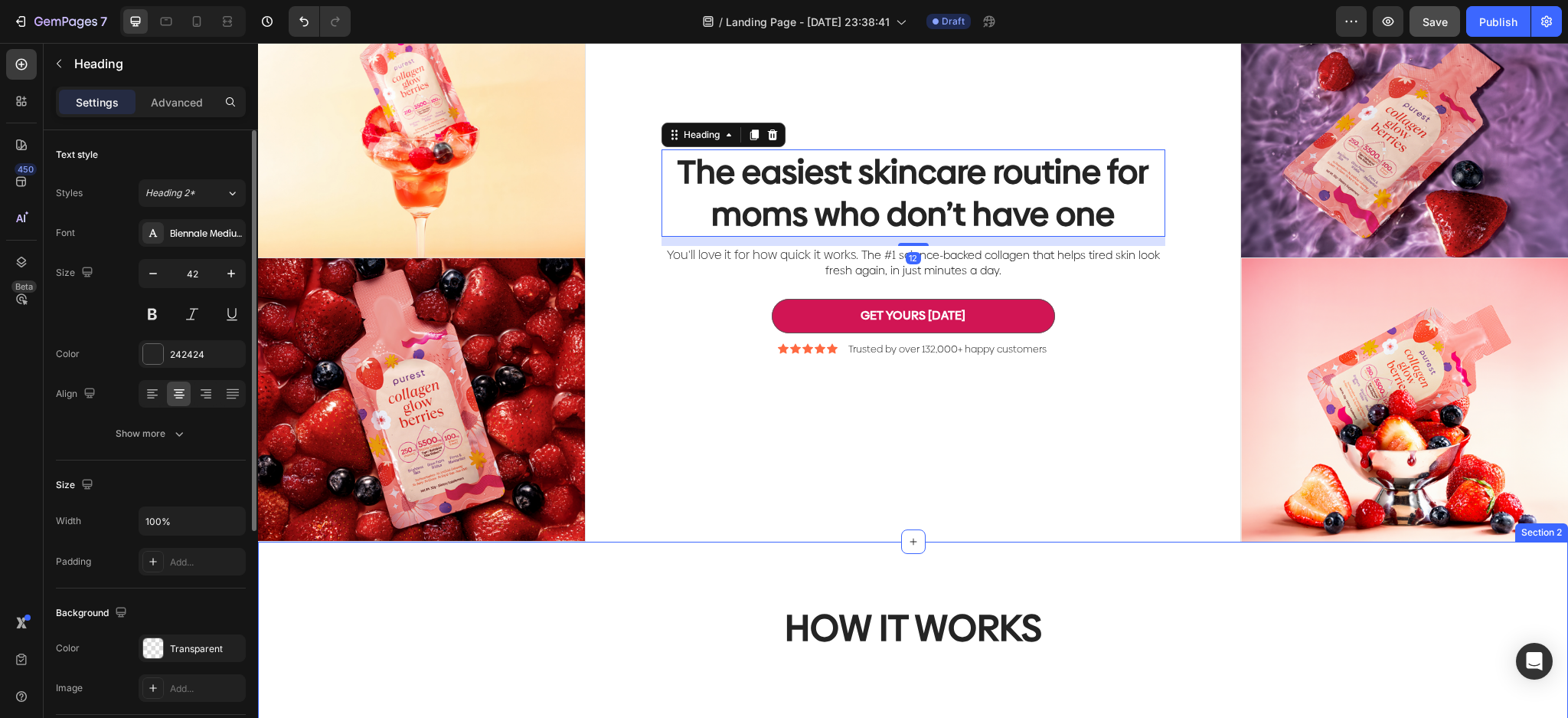
click at [983, 613] on p "HOW IT WORKS" at bounding box center [913, 628] width 781 height 47
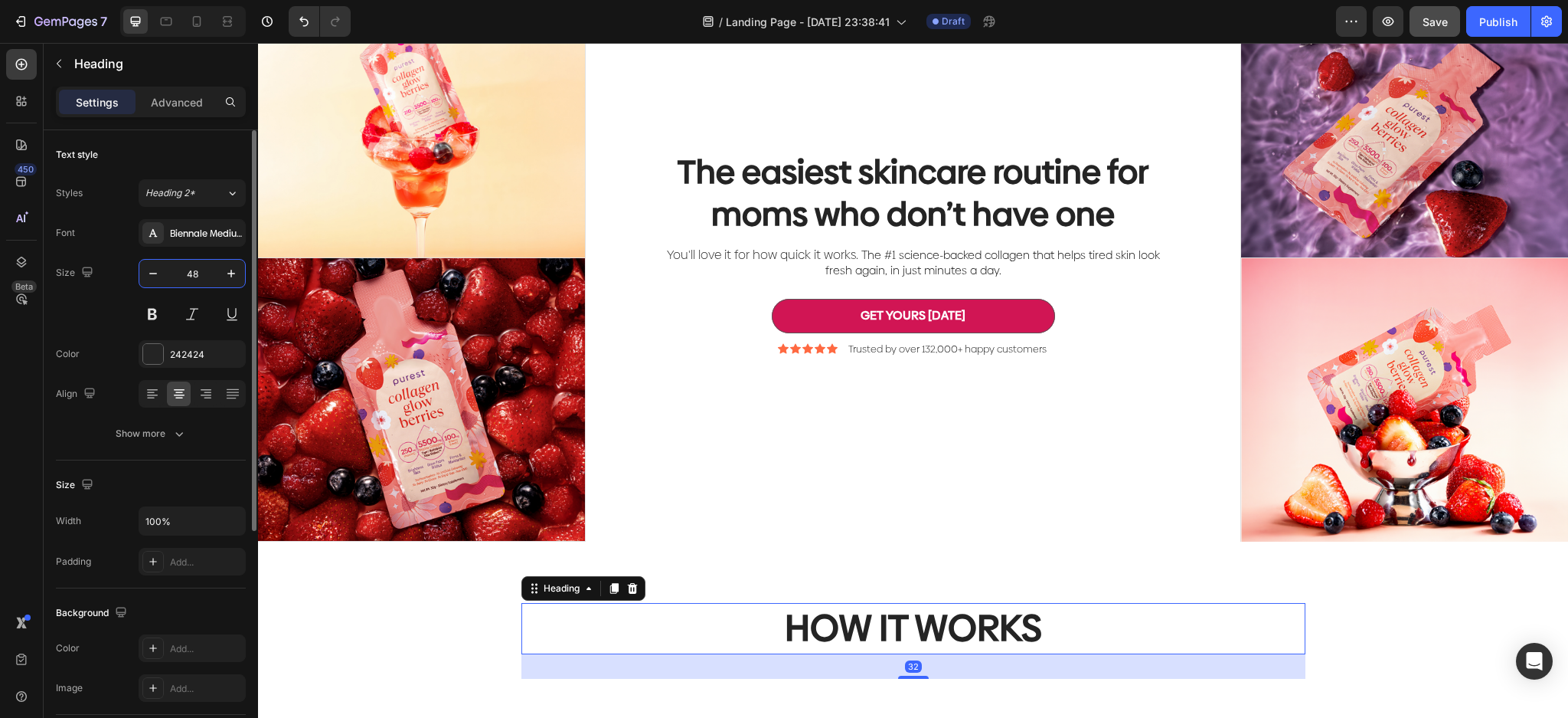
click at [186, 275] on input "48" at bounding box center [192, 273] width 50 height 27
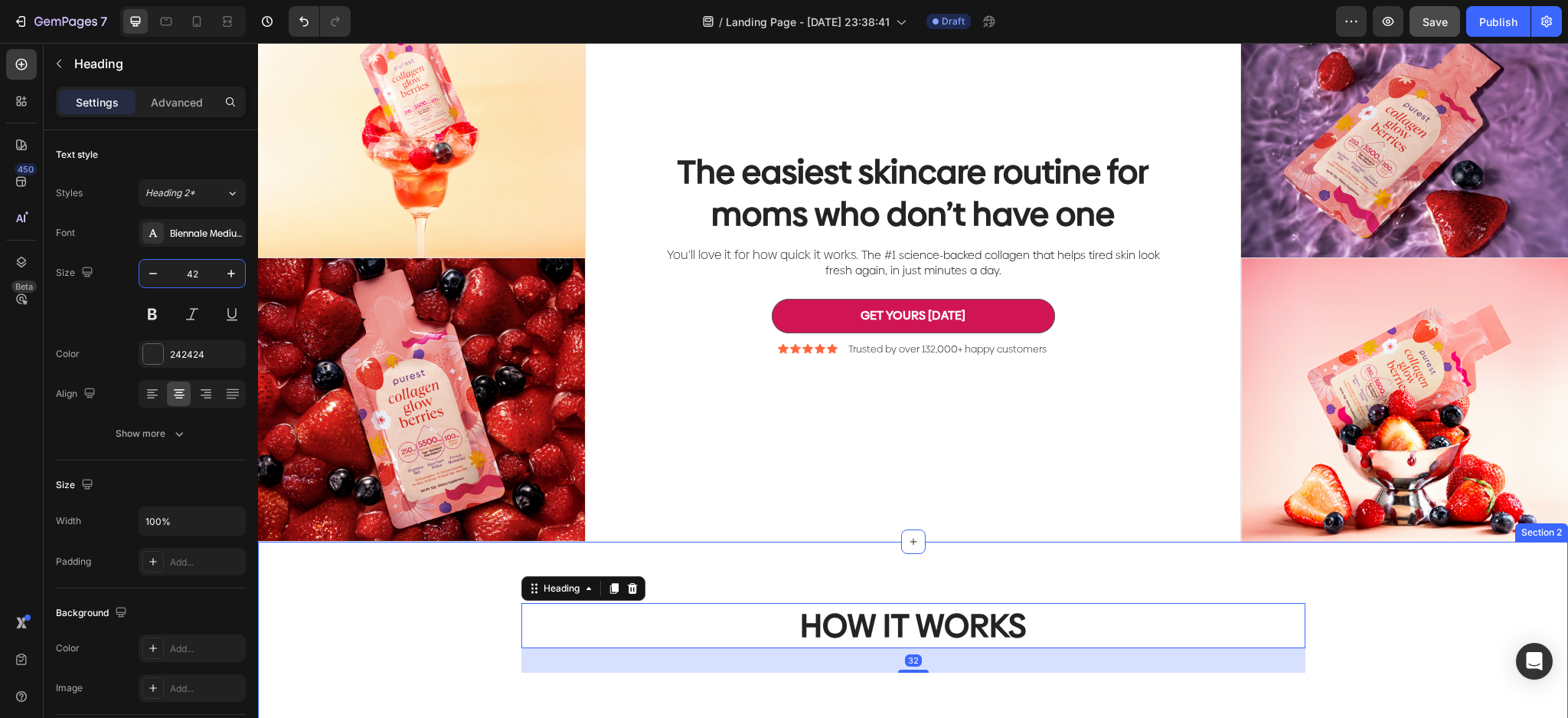
type input "42"
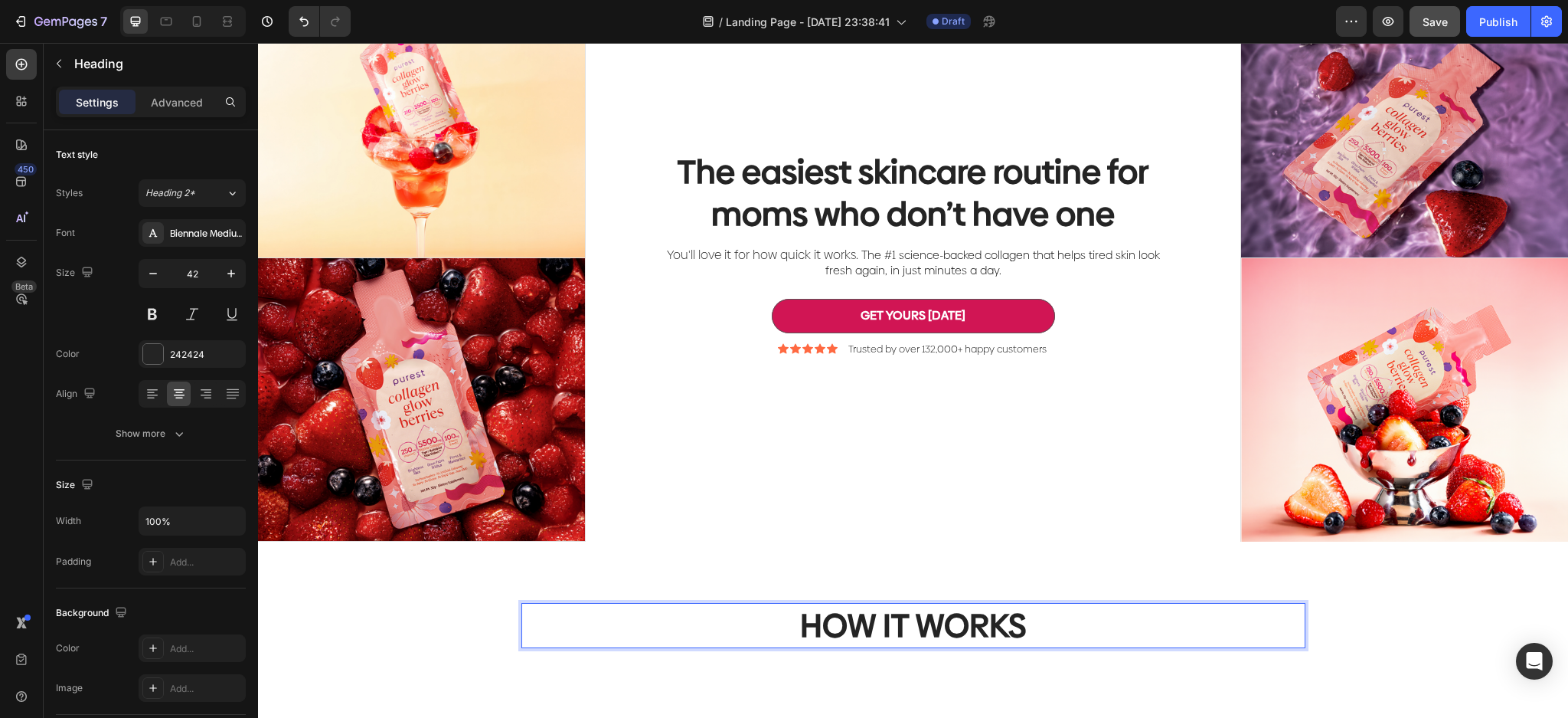
click at [1010, 613] on p "HOW IT WORKS" at bounding box center [913, 625] width 781 height 42
drag, startPoint x: 1000, startPoint y: 612, endPoint x: 659, endPoint y: 557, distance: 345.4
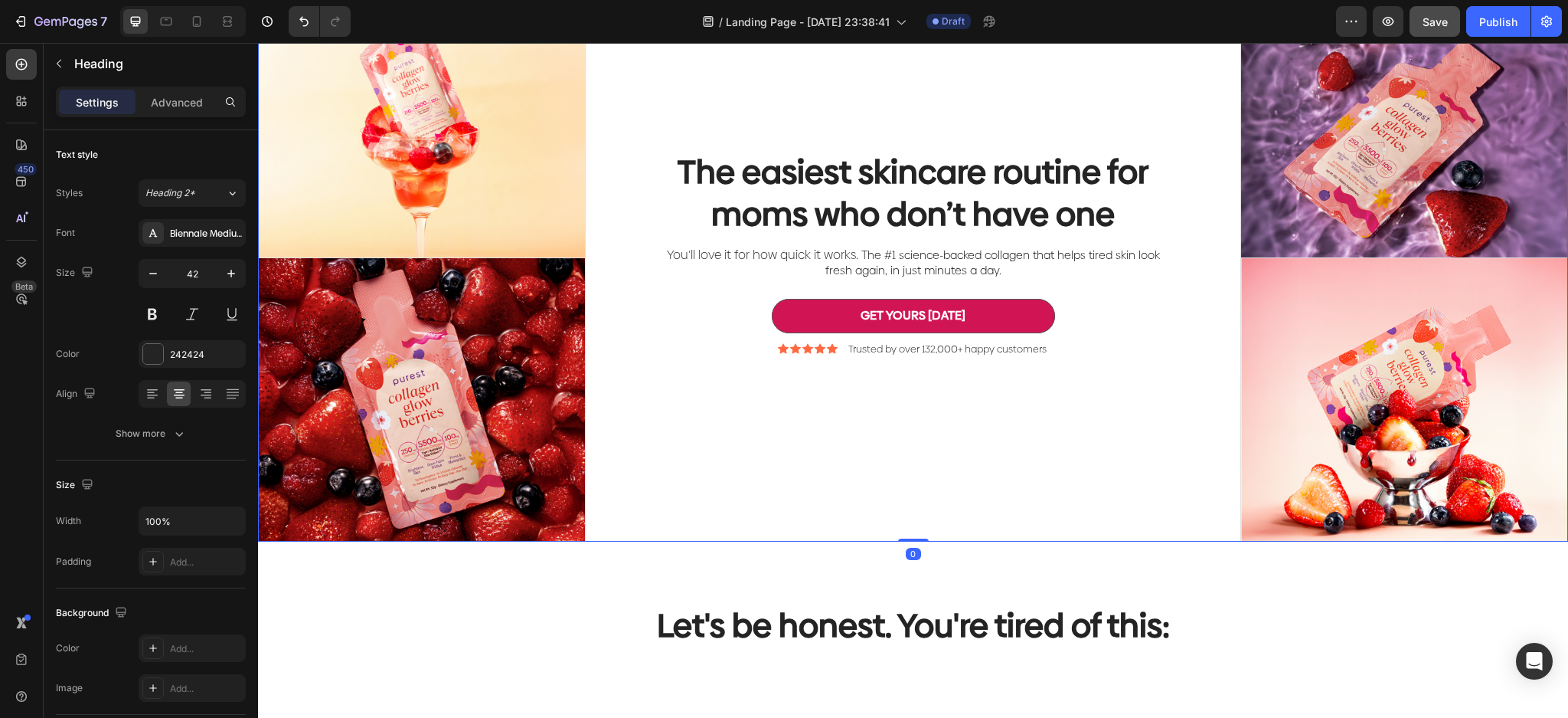
click at [1071, 453] on div "The easiest skincare routine for moms who don’t have one Heading You'll love it…" at bounding box center [913, 257] width 655 height 568
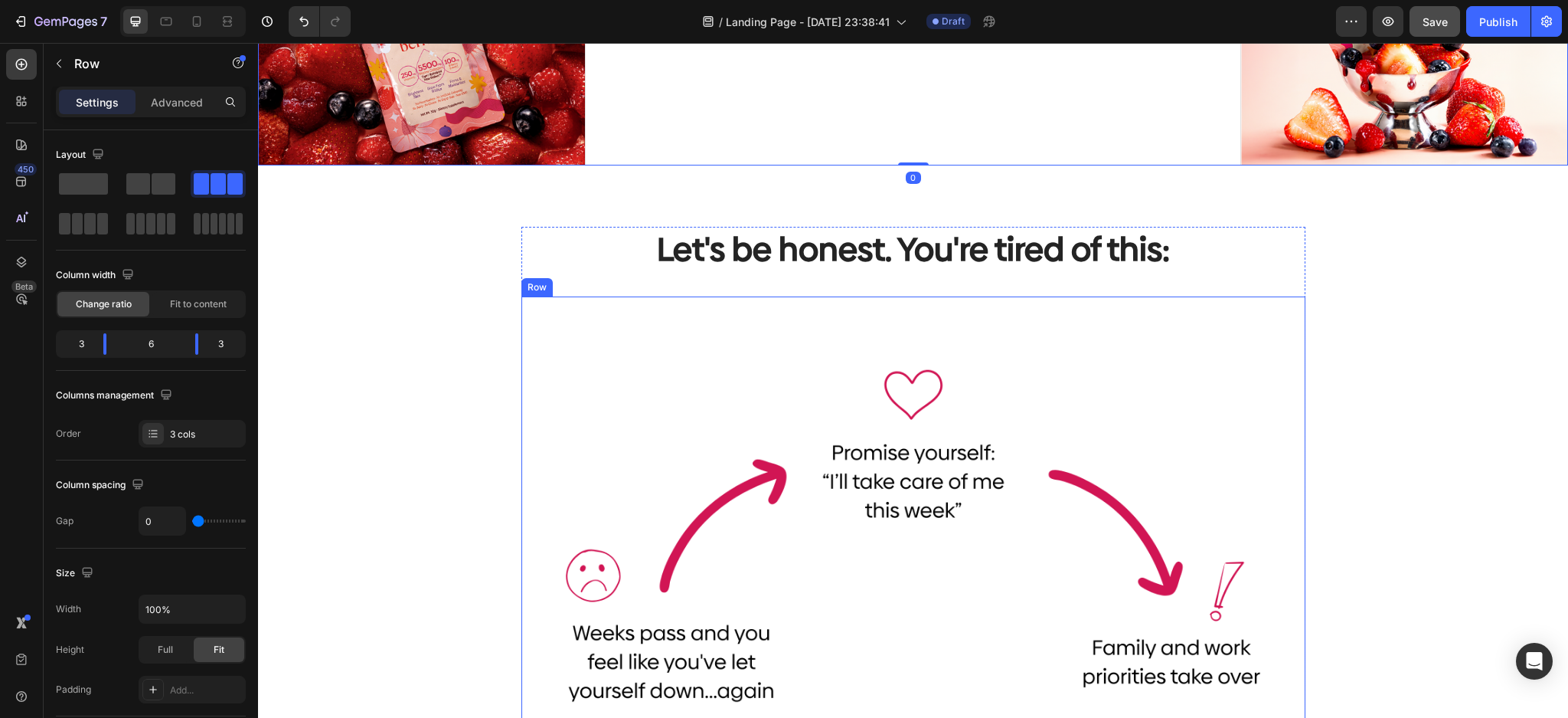
scroll to position [508, 0]
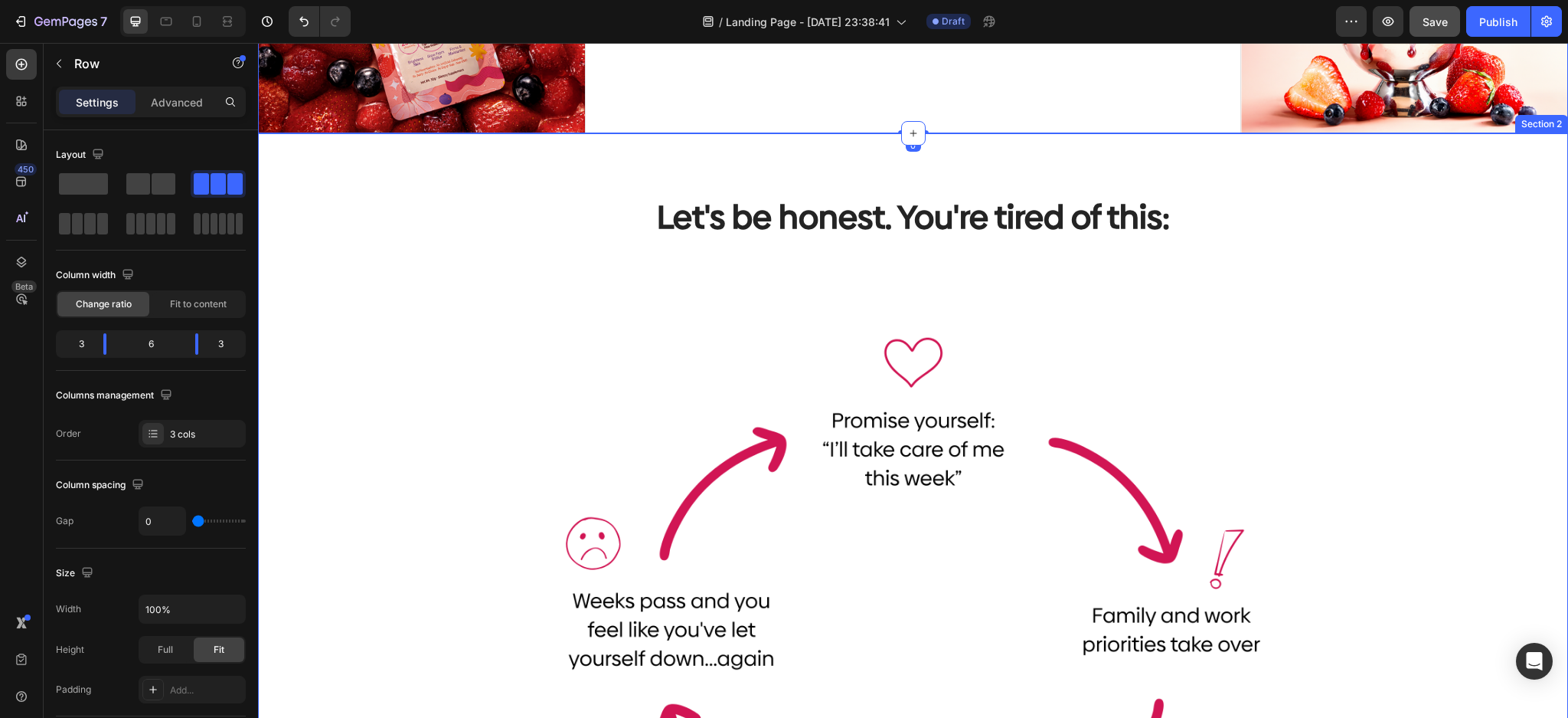
click at [1387, 355] on div "Let's be honest. You're tired of this: Heading Image Row Row" at bounding box center [913, 570] width 1286 height 751
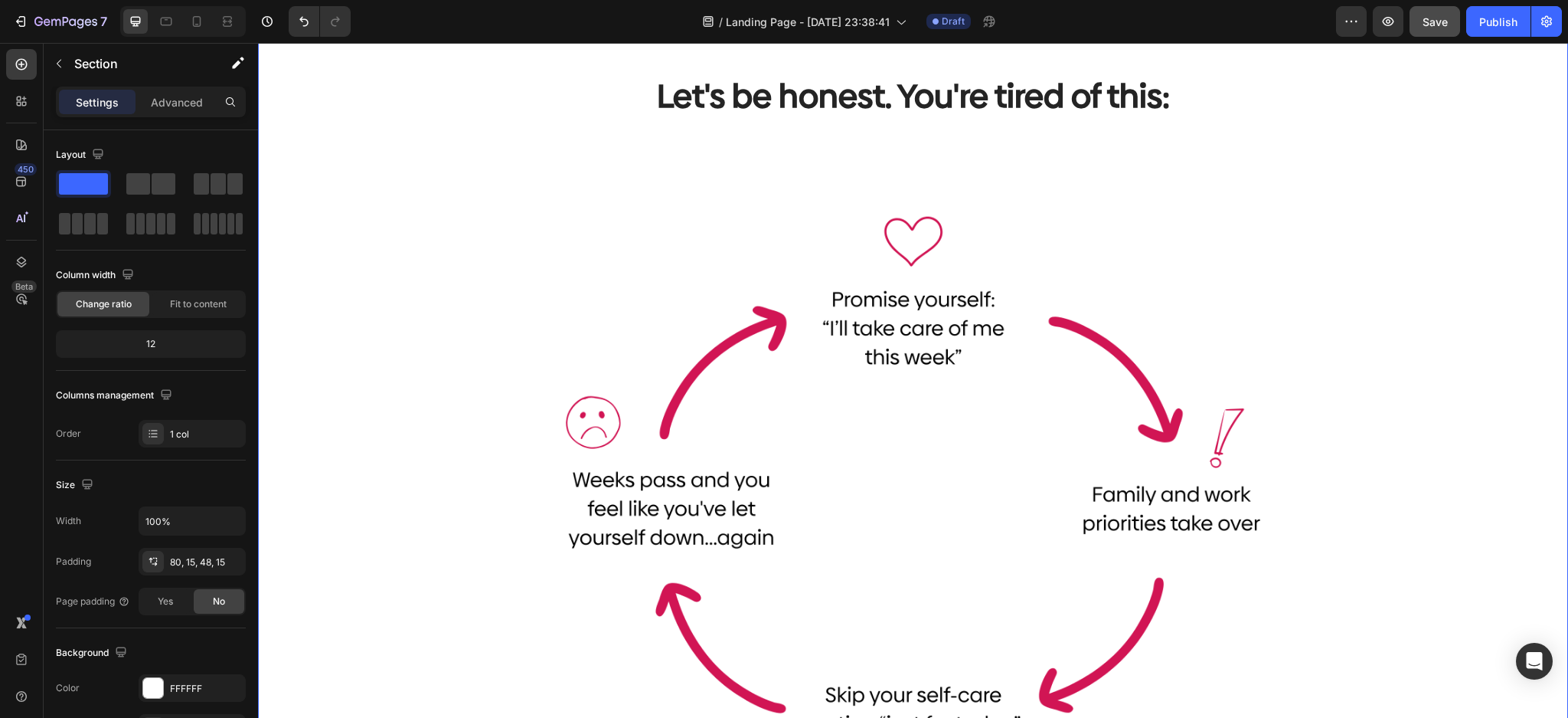
scroll to position [611, 0]
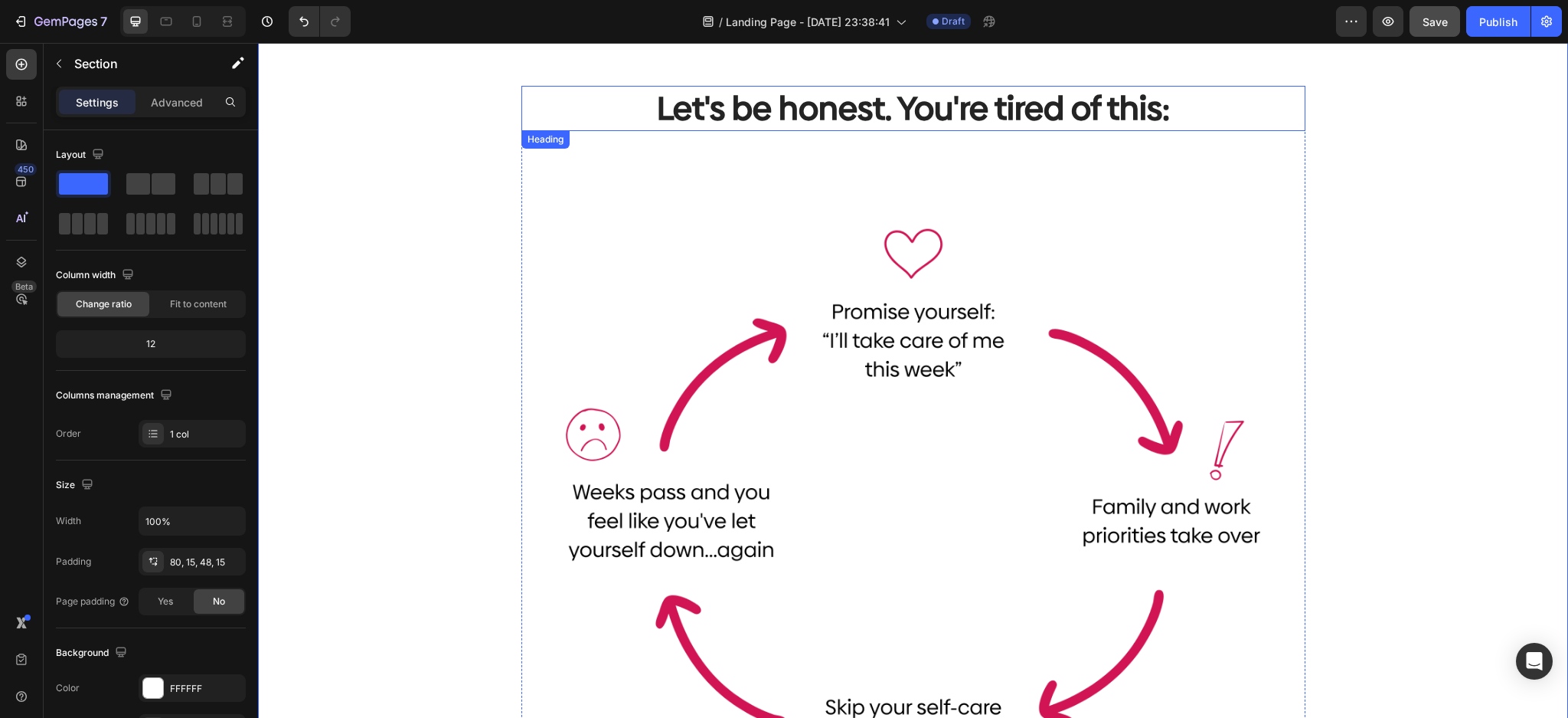
click at [1059, 90] on p "Let's be honest. You're tired of this:" at bounding box center [913, 108] width 781 height 42
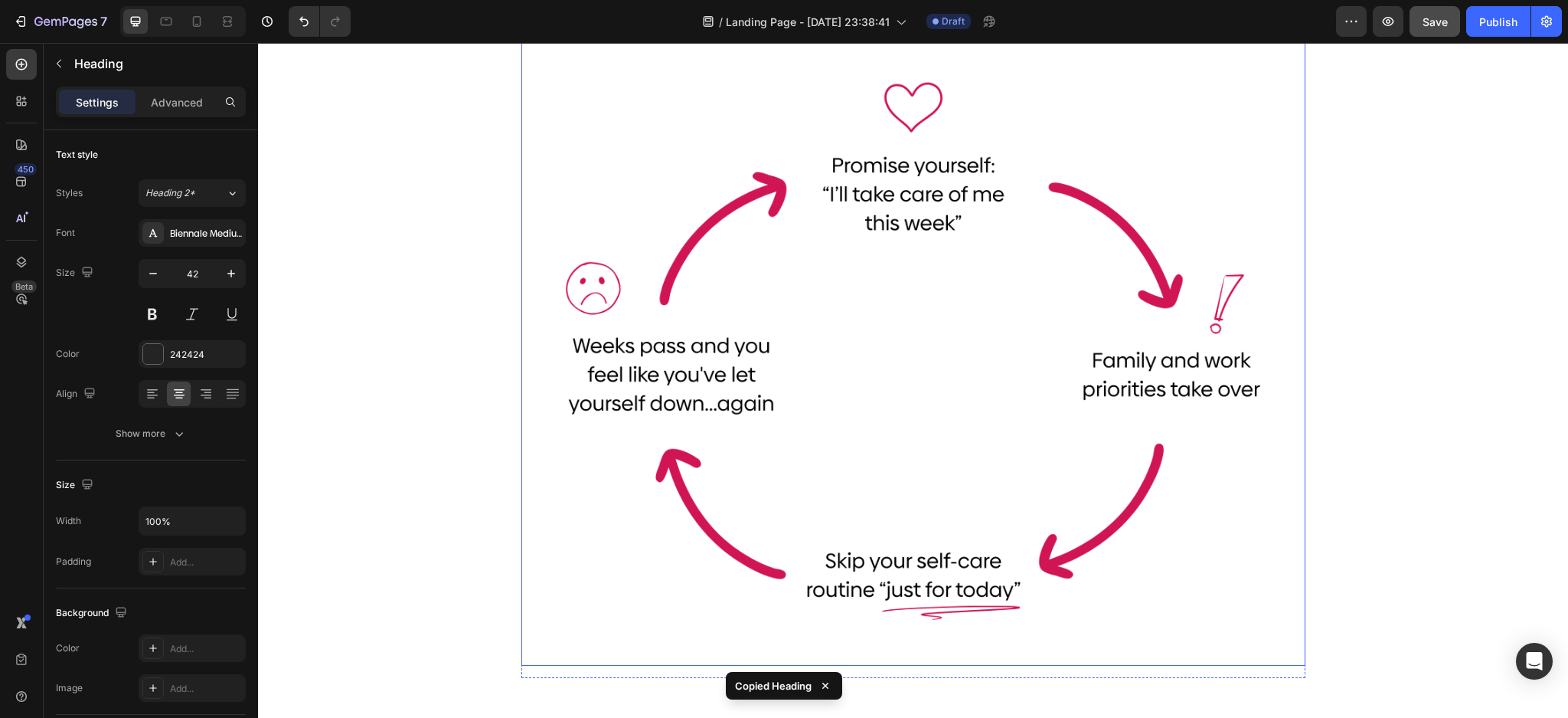
scroll to position [1019, 0]
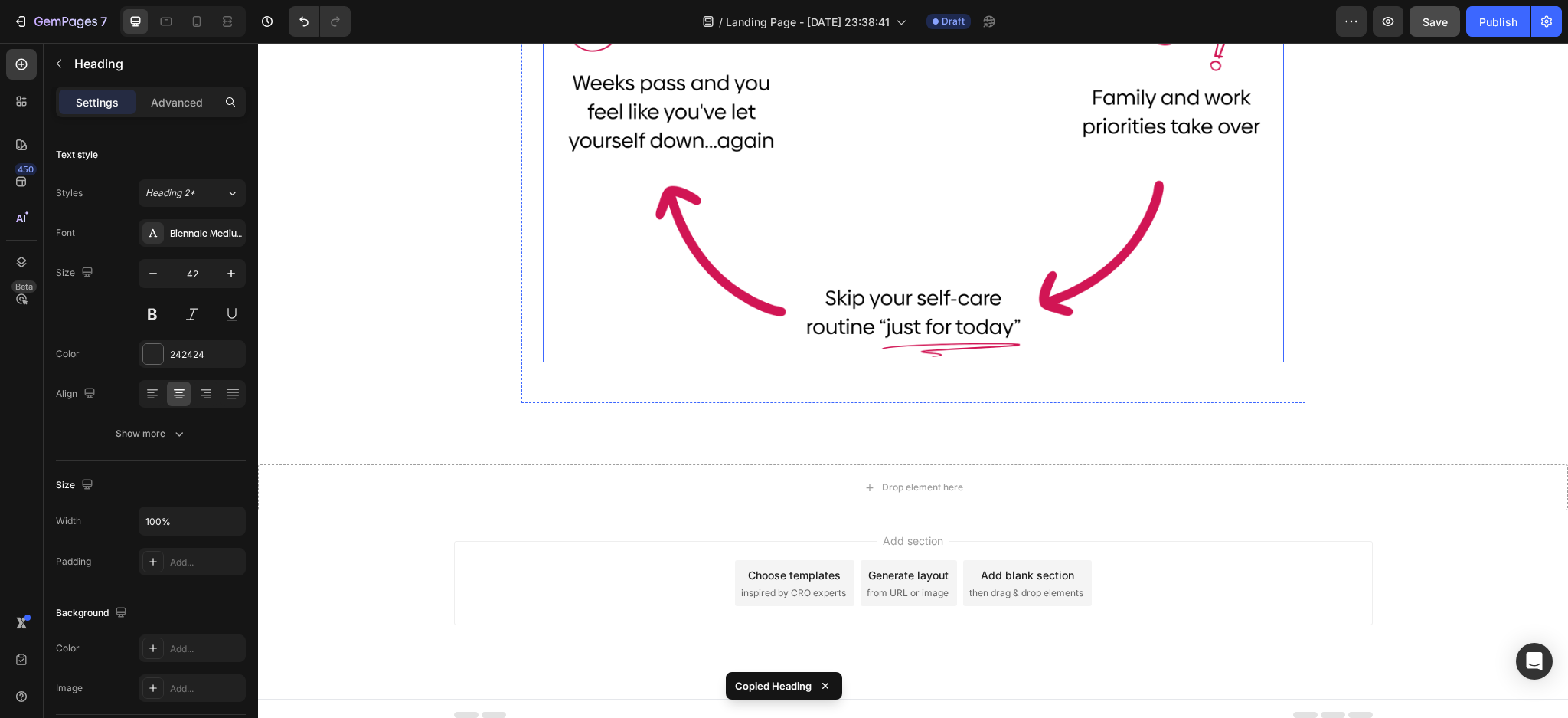
click at [1054, 335] on img at bounding box center [913, 74] width 741 height 576
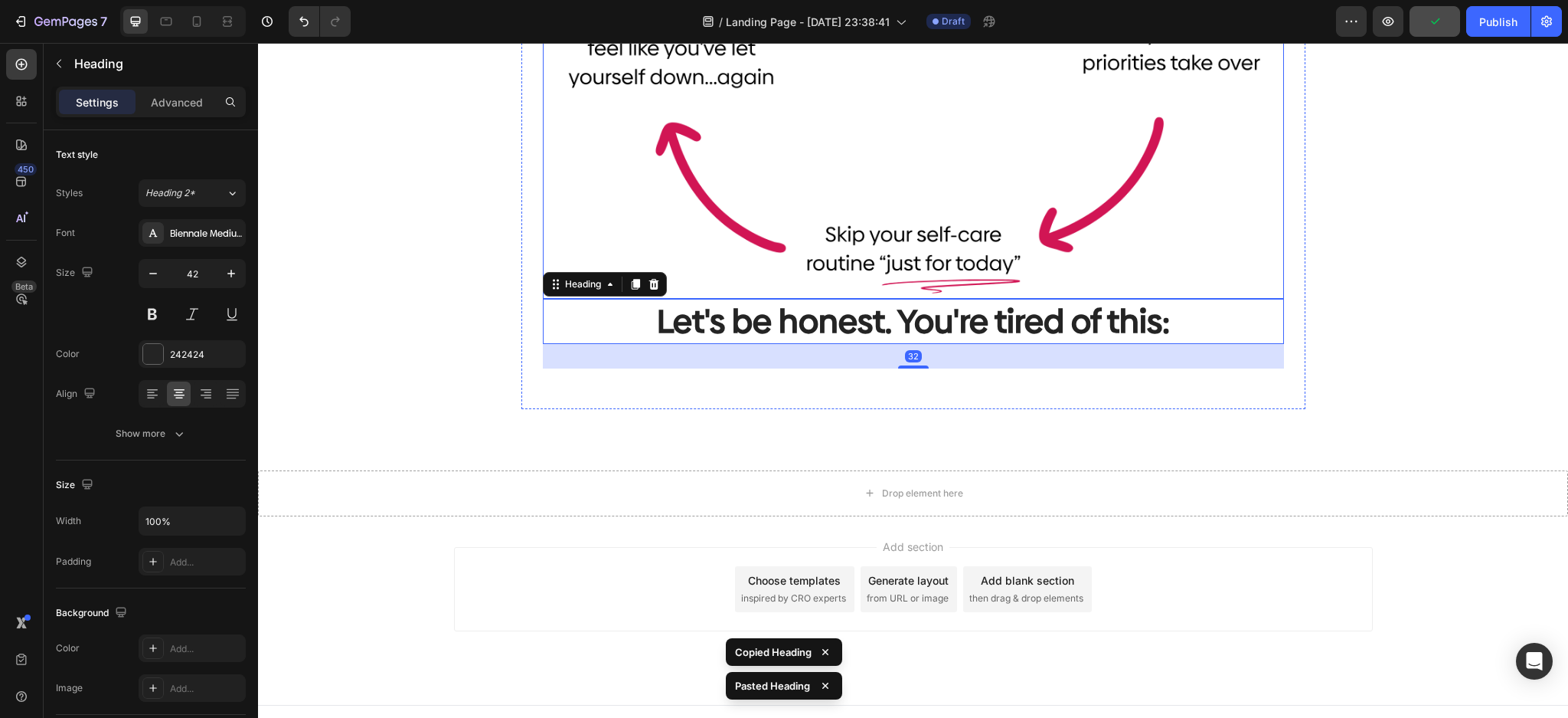
scroll to position [1101, 0]
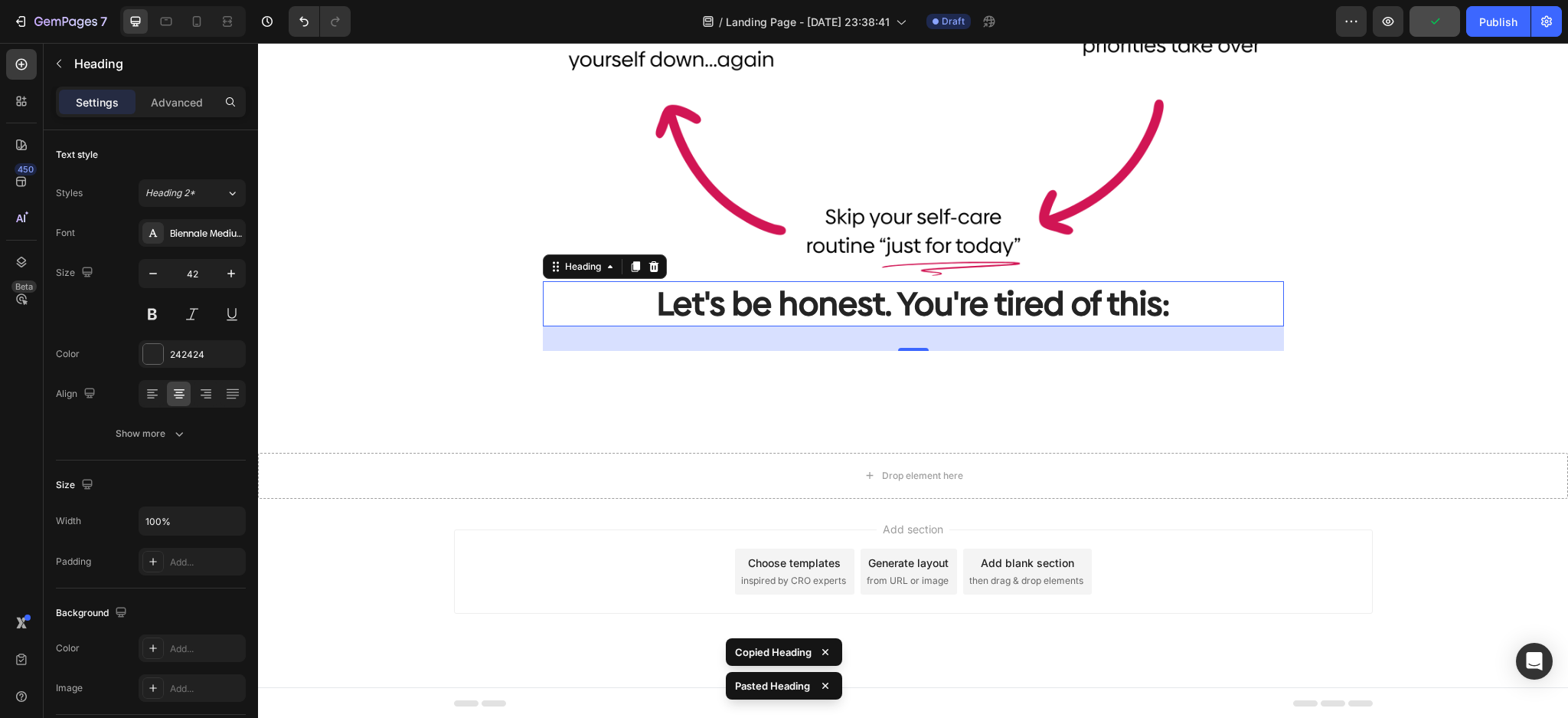
click at [996, 288] on h2 "Let's be honest. You're tired of this:" at bounding box center [913, 303] width 741 height 45
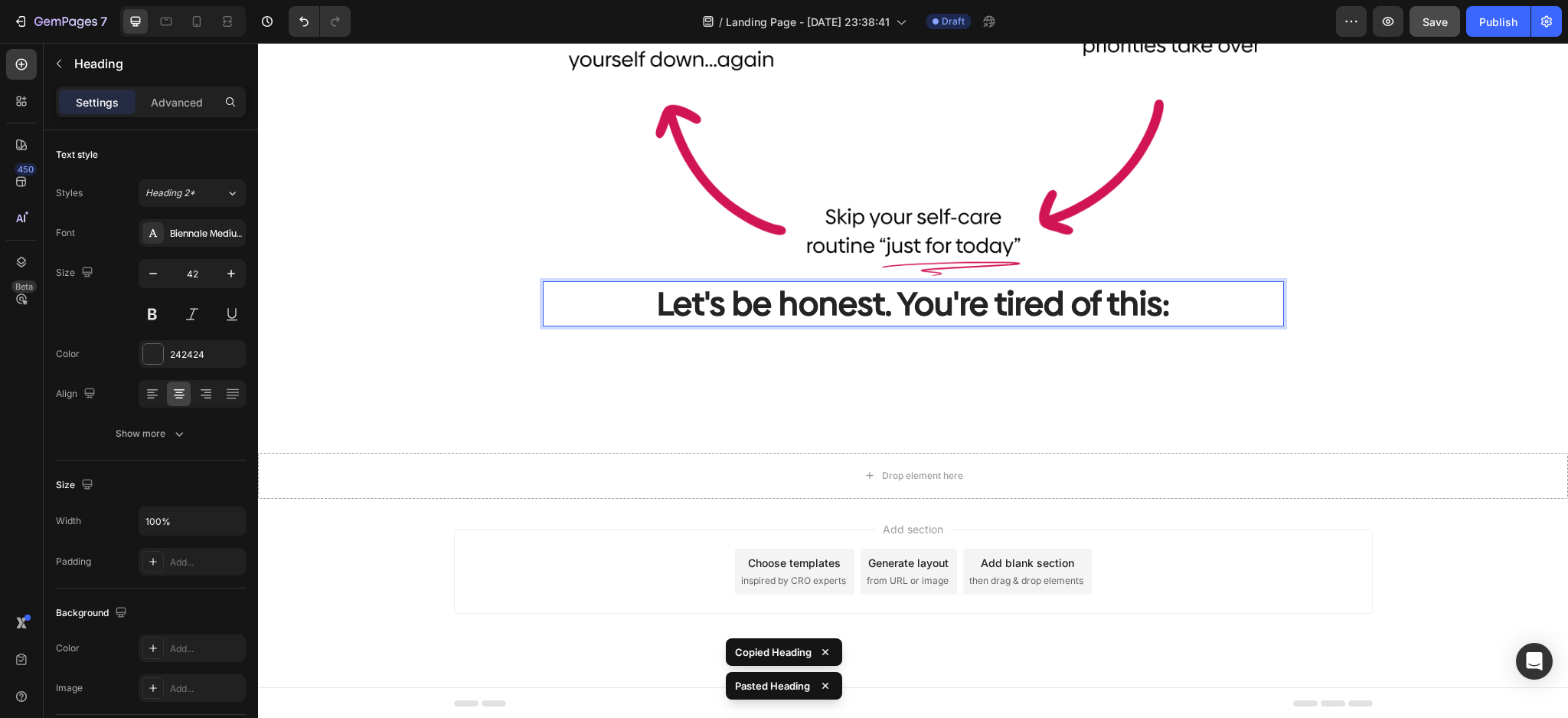
click at [928, 292] on p "Let's be honest. You're tired of this:" at bounding box center [913, 303] width 738 height 42
click at [669, 338] on div "Image Let's be honest. You're tired of this: Heading 32" at bounding box center [913, 29] width 741 height 645
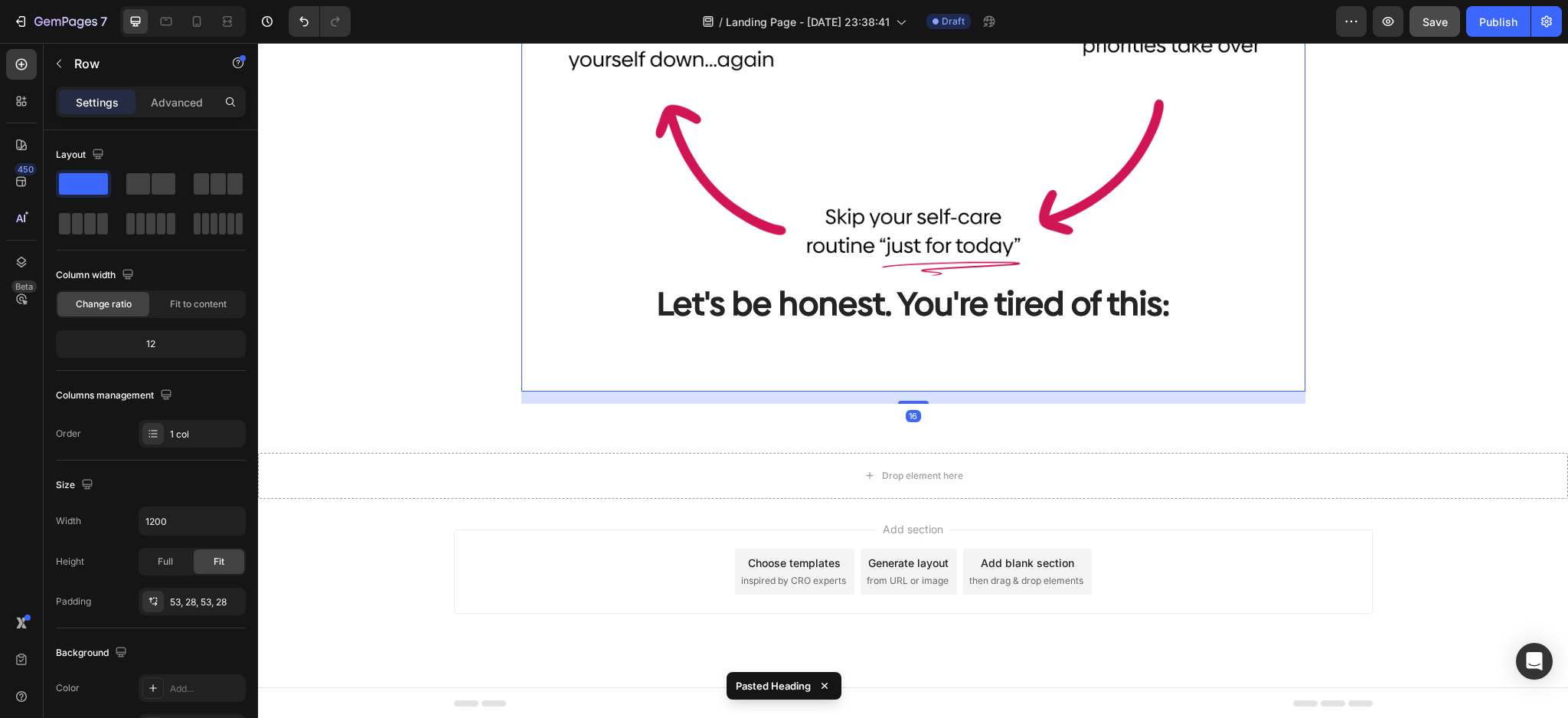
click at [658, 311] on p "Let's be honest. You're tired of this:" at bounding box center [913, 303] width 738 height 42
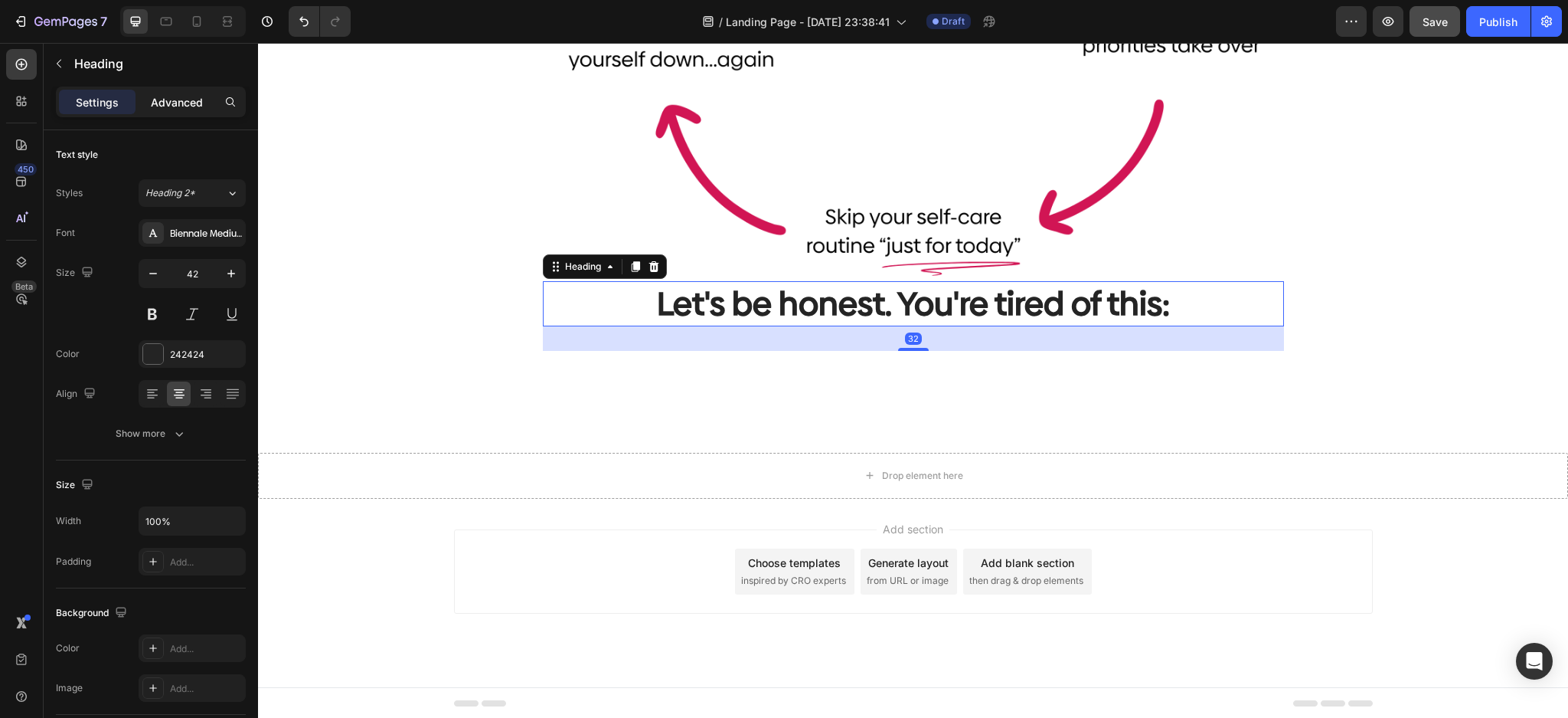
click at [175, 94] on div "Advanced" at bounding box center [177, 102] width 77 height 25
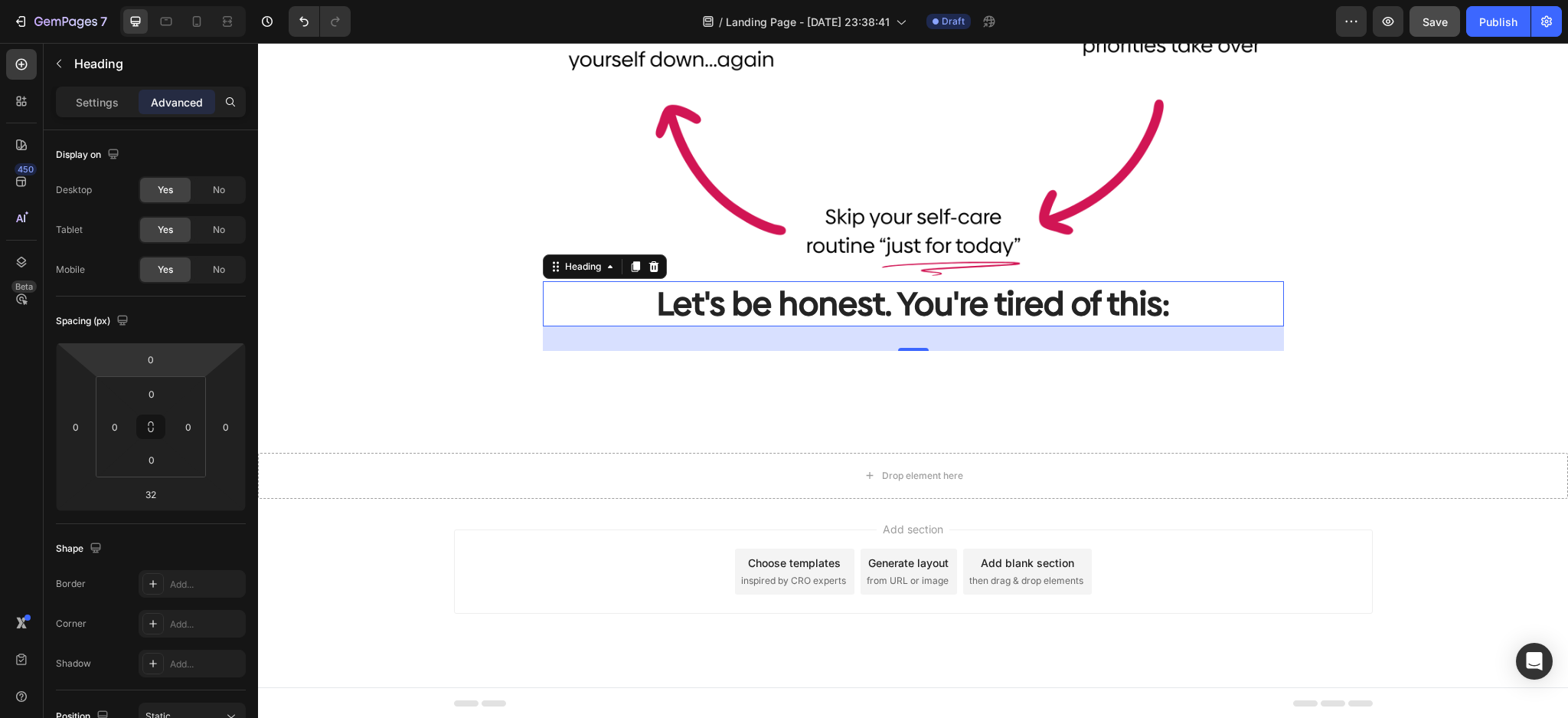
click at [194, 0] on html "7 Version history / Landing Page - [DATE] 23:38:41 Draft Preview Save Publish 4…" at bounding box center [784, 0] width 1568 height 0
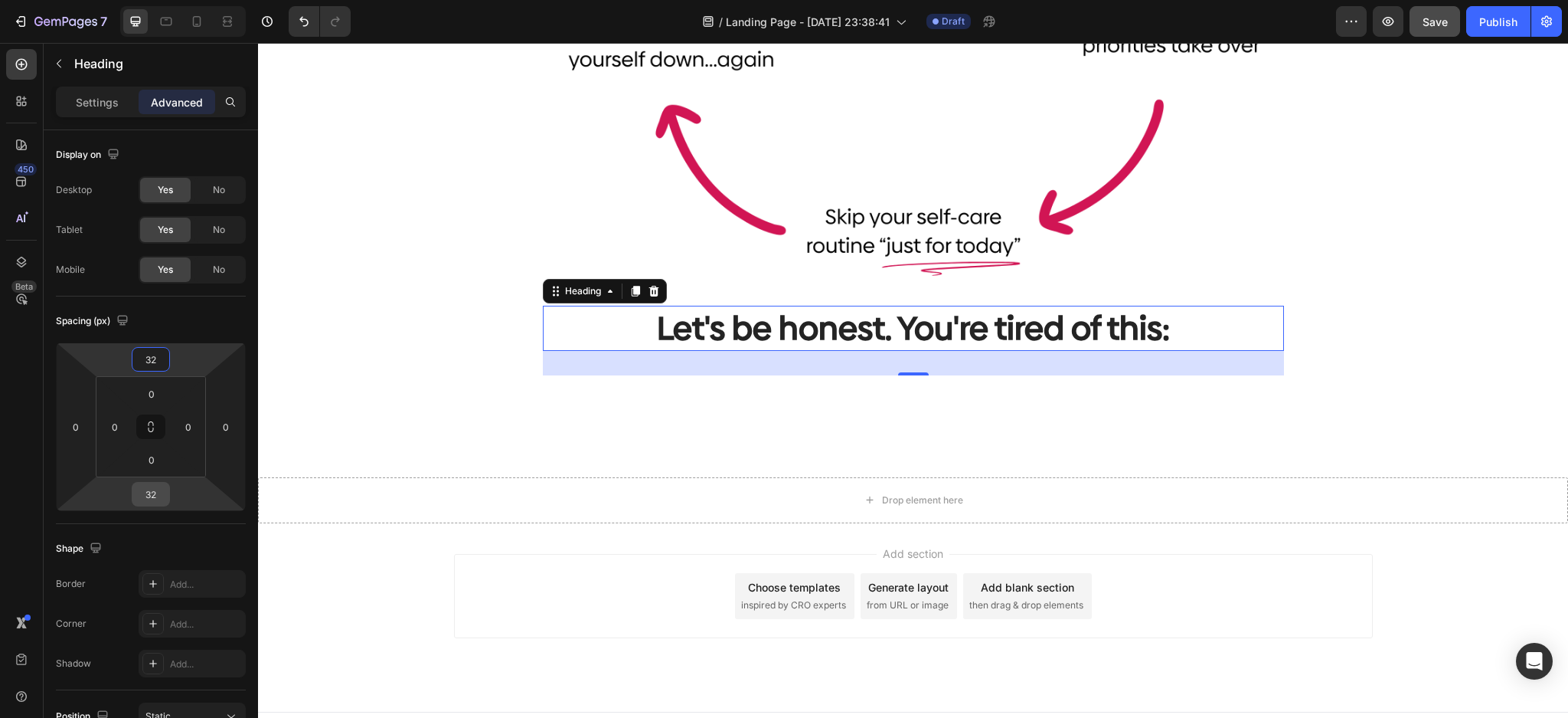
type input "32"
click at [164, 494] on input "32" at bounding box center [150, 494] width 30 height 23
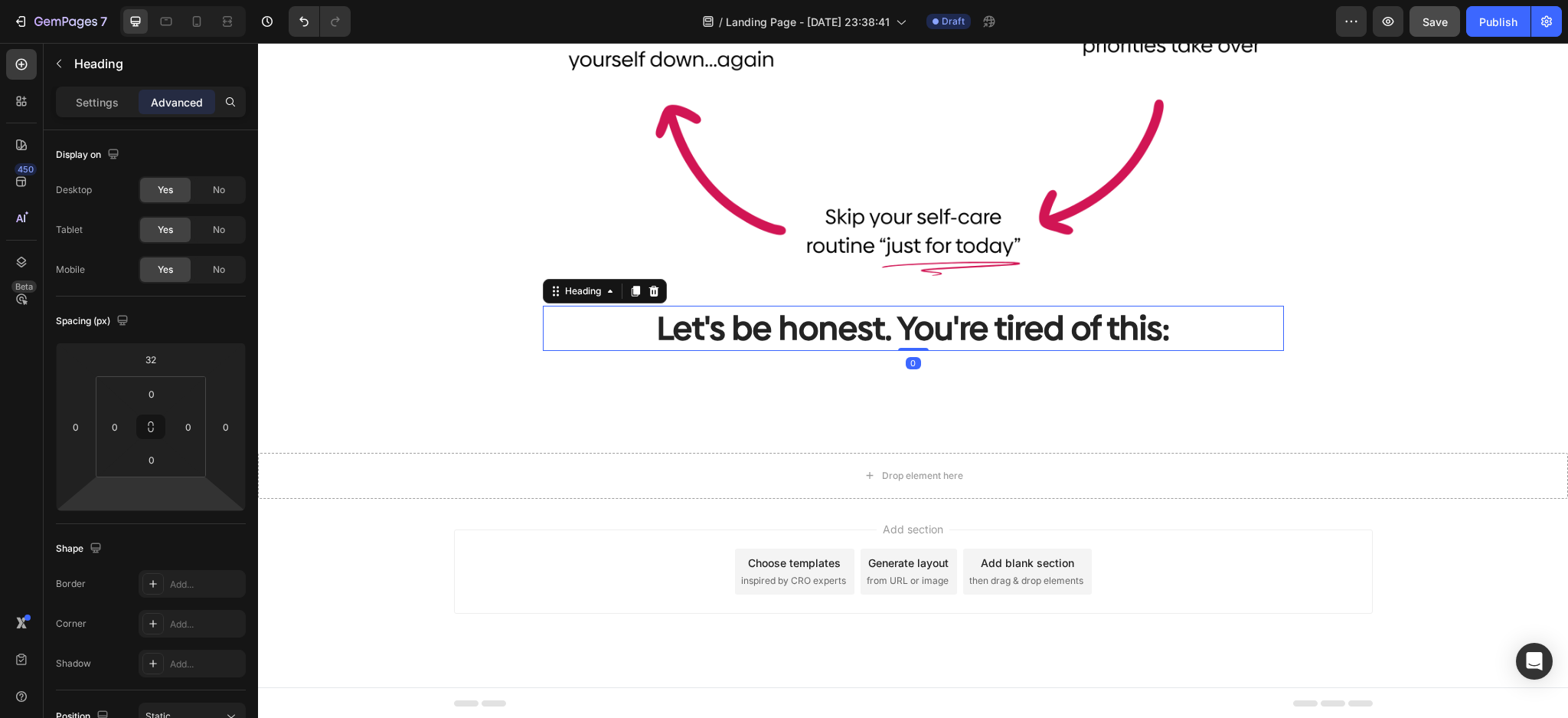
type input "0"
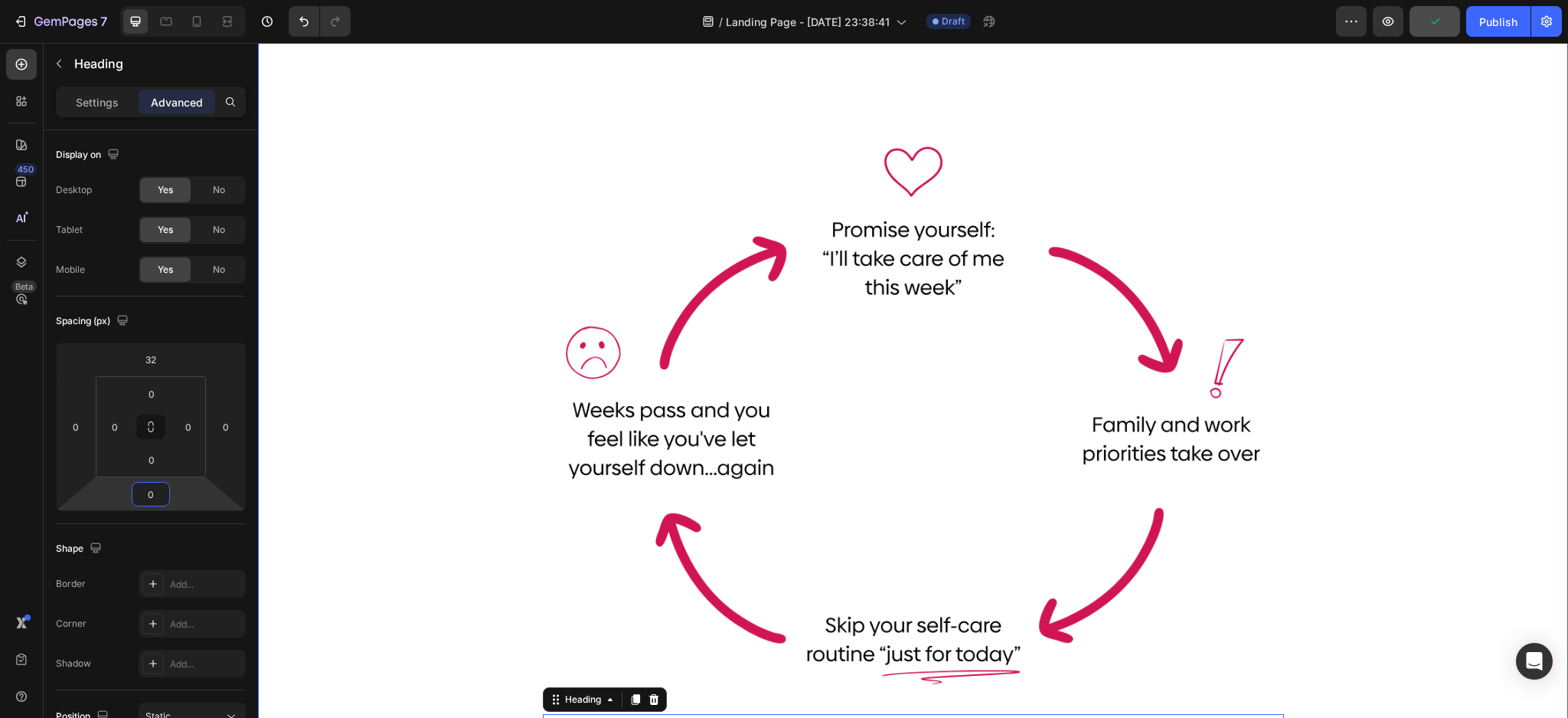
click at [1398, 375] on div "Let's be honest. You're tired of this: Heading Image Let's be honest. You're ti…" at bounding box center [913, 414] width 1286 height 820
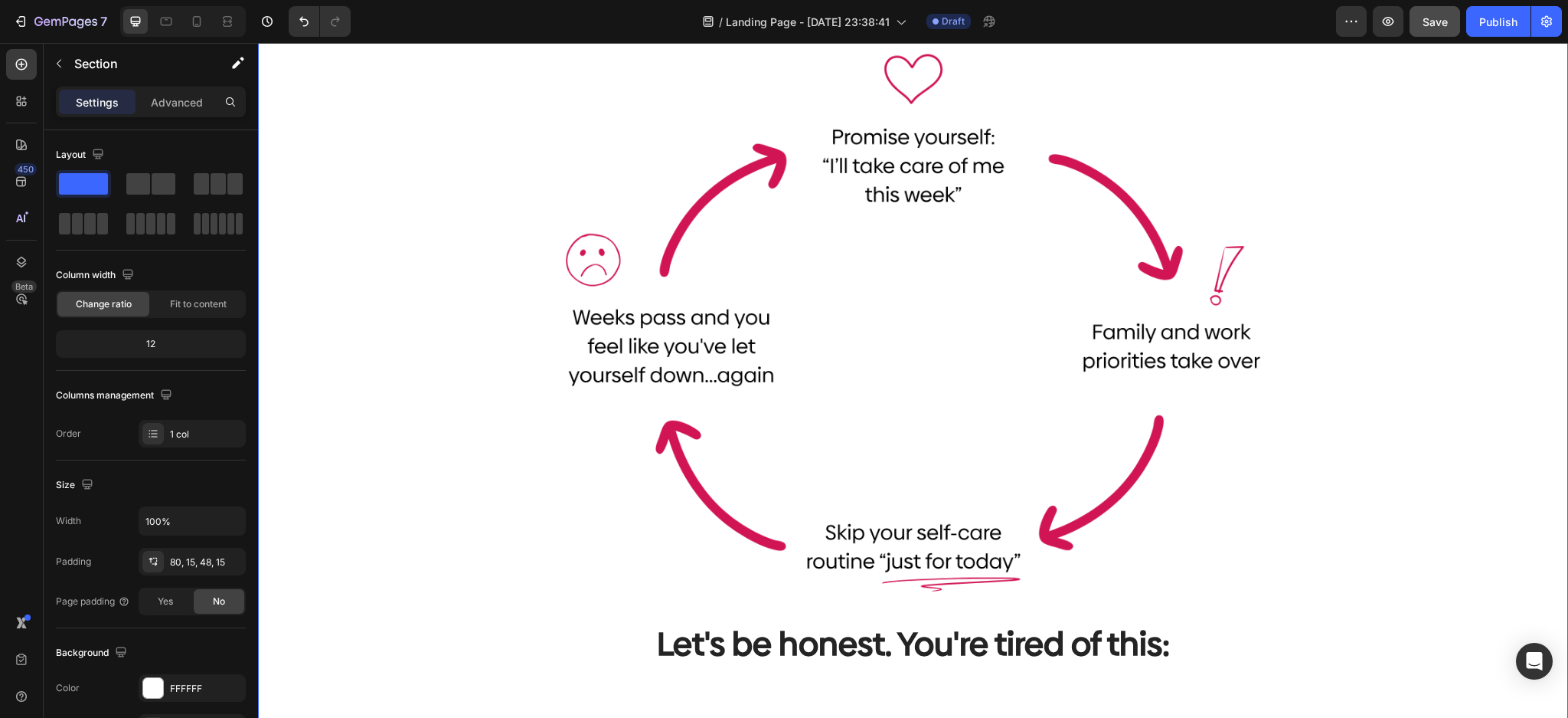
scroll to position [999, 0]
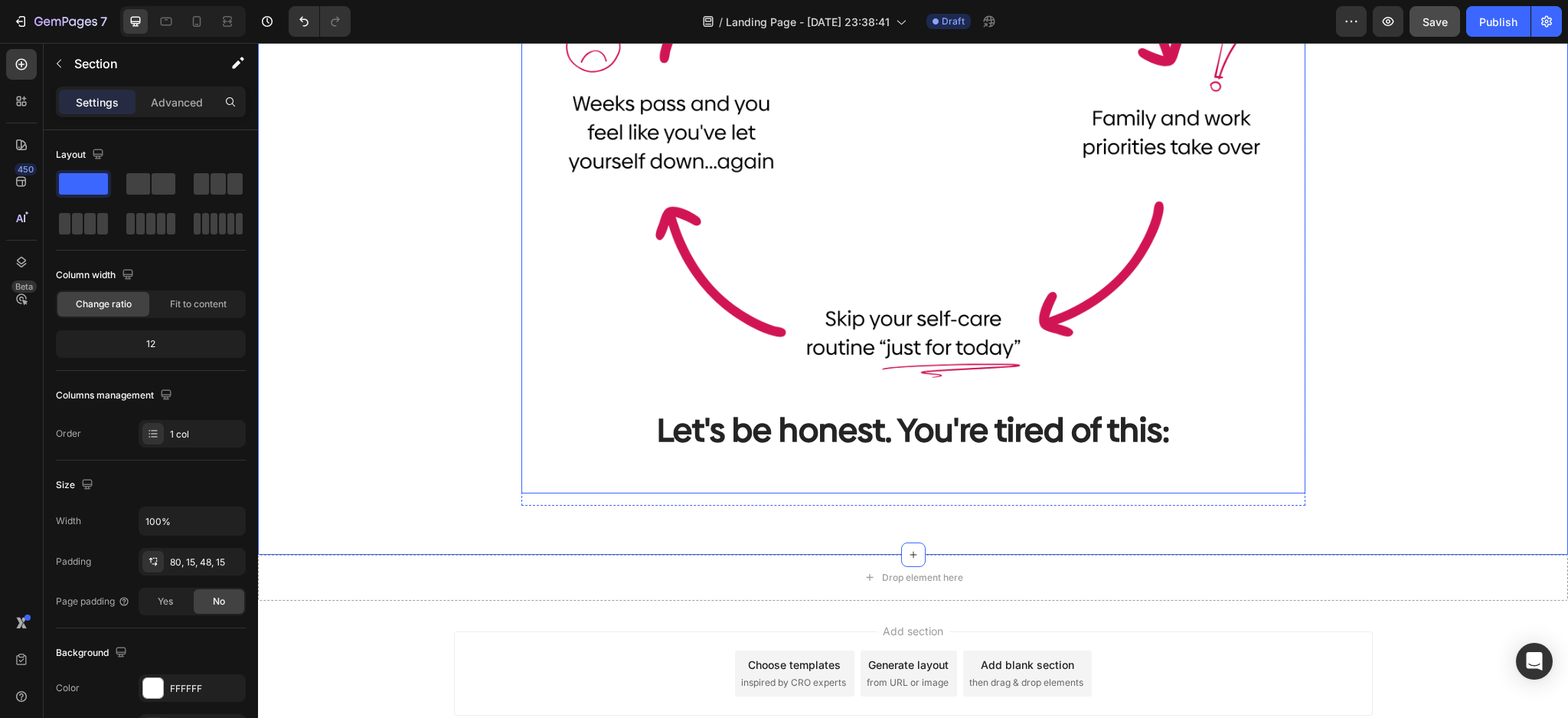
click at [1200, 403] on div "Image Let's be honest. You're tired of this: Heading" at bounding box center [913, 130] width 741 height 645
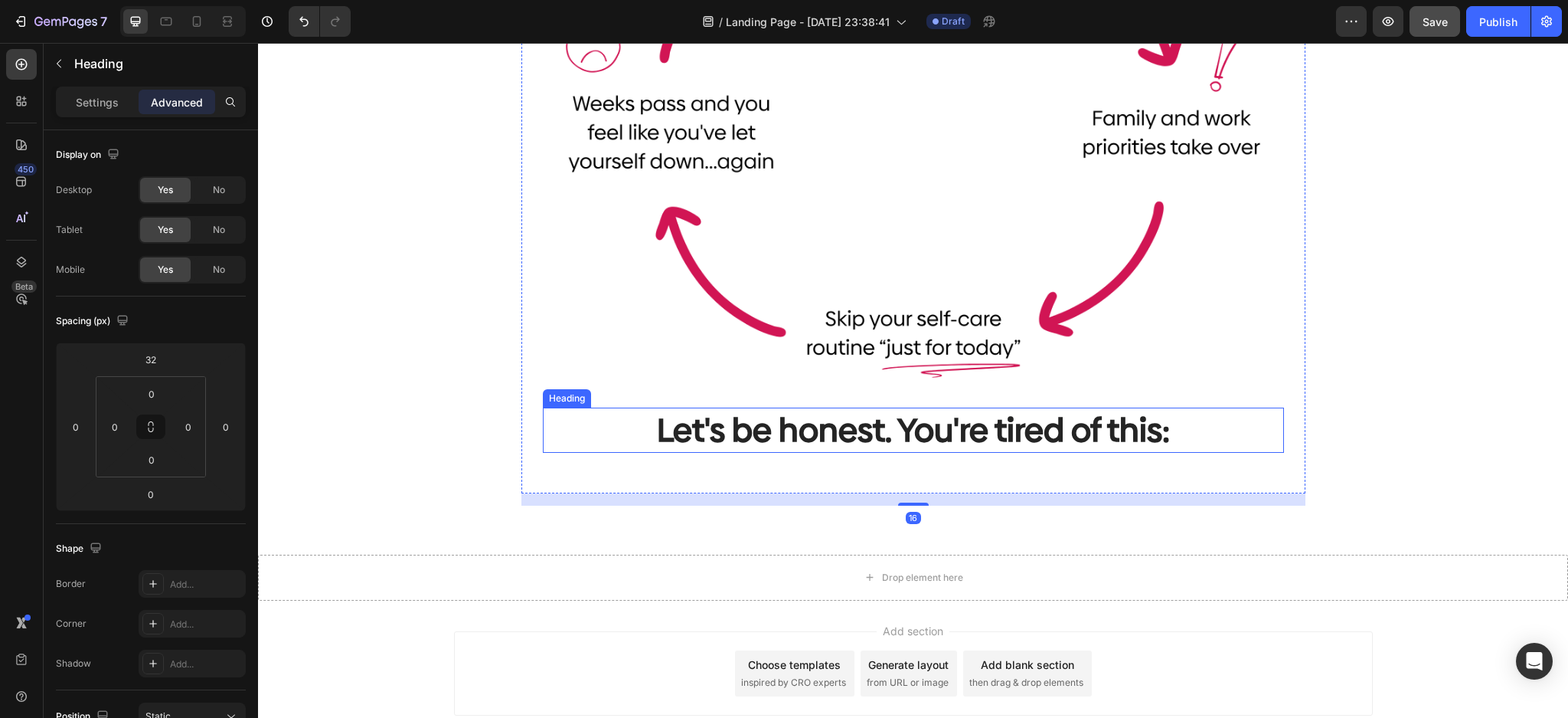
click at [1210, 430] on p "Let's be honest. You're tired of this:" at bounding box center [913, 430] width 738 height 42
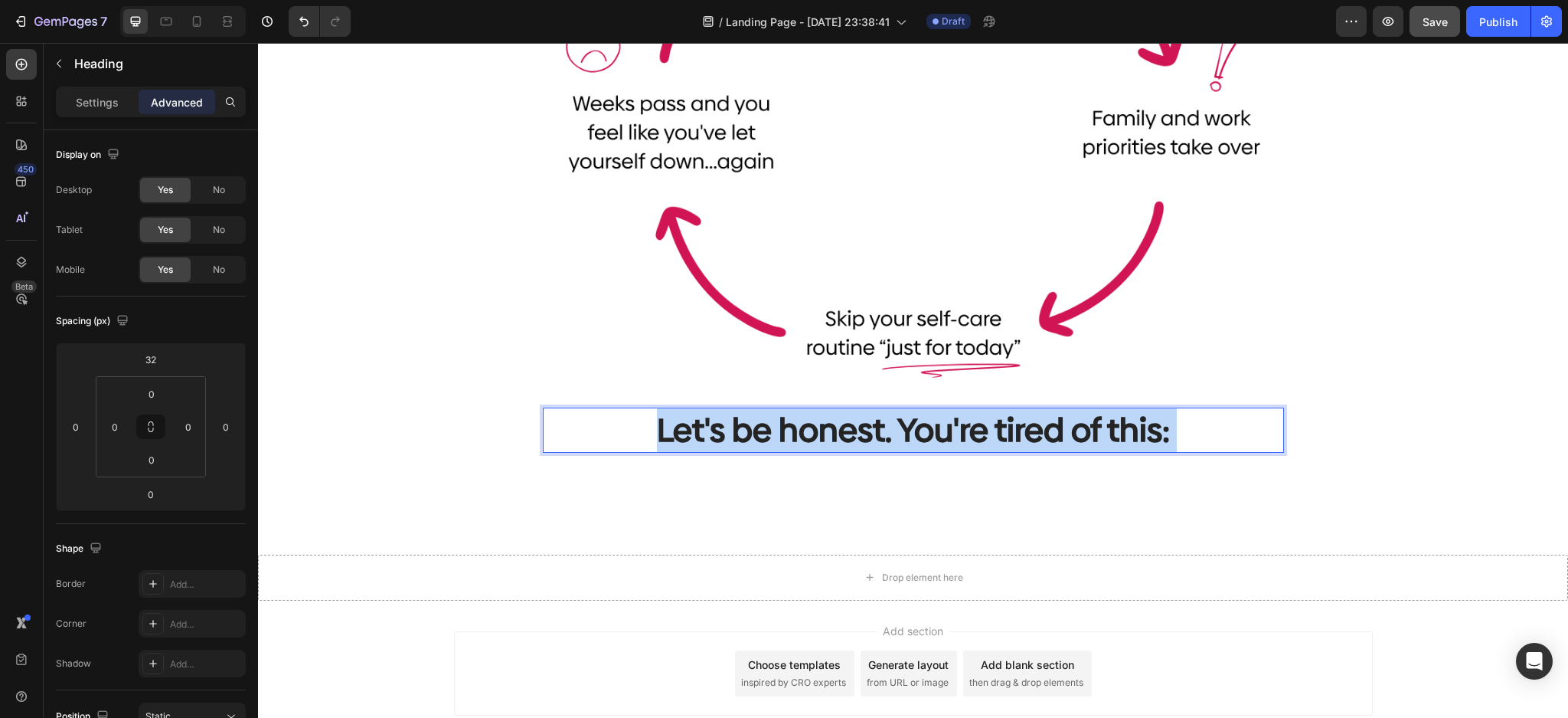
drag, startPoint x: 1222, startPoint y: 433, endPoint x: 707, endPoint y: 421, distance: 515.1
click at [707, 421] on p "Let's be honest. You're tired of this:" at bounding box center [913, 430] width 738 height 42
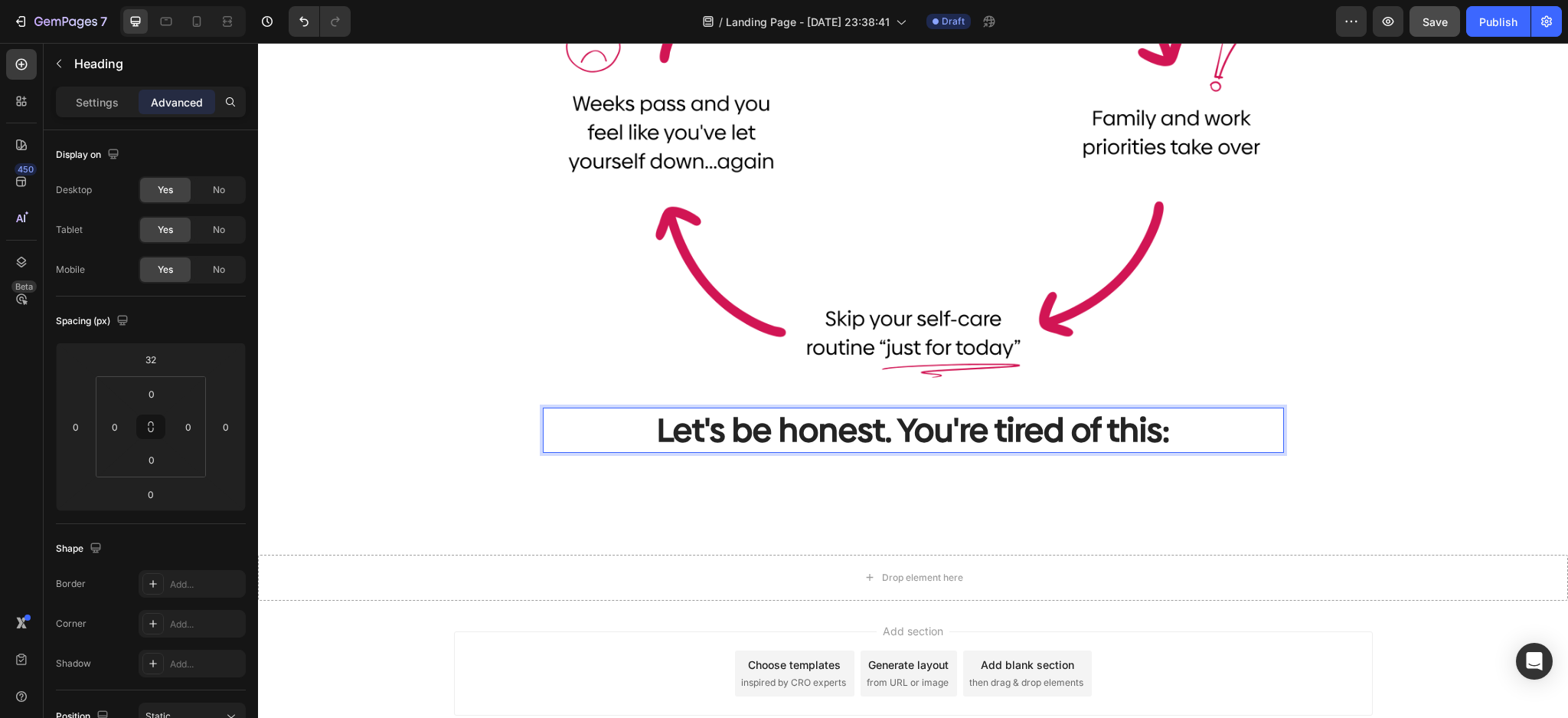
click at [858, 418] on p "Let's be honest. You're tired of this:" at bounding box center [913, 430] width 738 height 42
click at [1114, 415] on p "Let's be honest. You're tired of this:" at bounding box center [913, 430] width 738 height 42
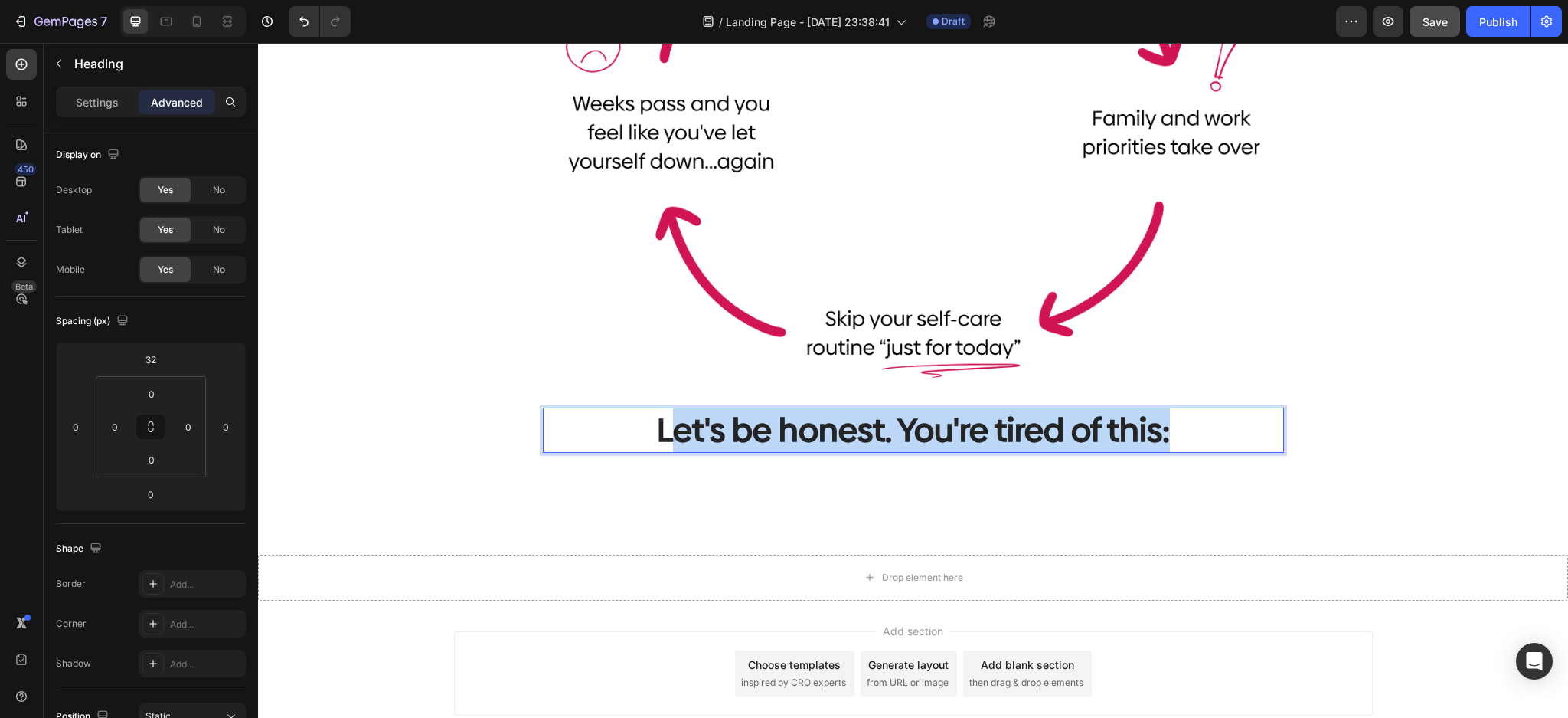
drag, startPoint x: 1171, startPoint y: 427, endPoint x: 658, endPoint y: 437, distance: 513.1
click at [658, 437] on p "Let's be honest. You're tired of this:" at bounding box center [913, 430] width 738 height 42
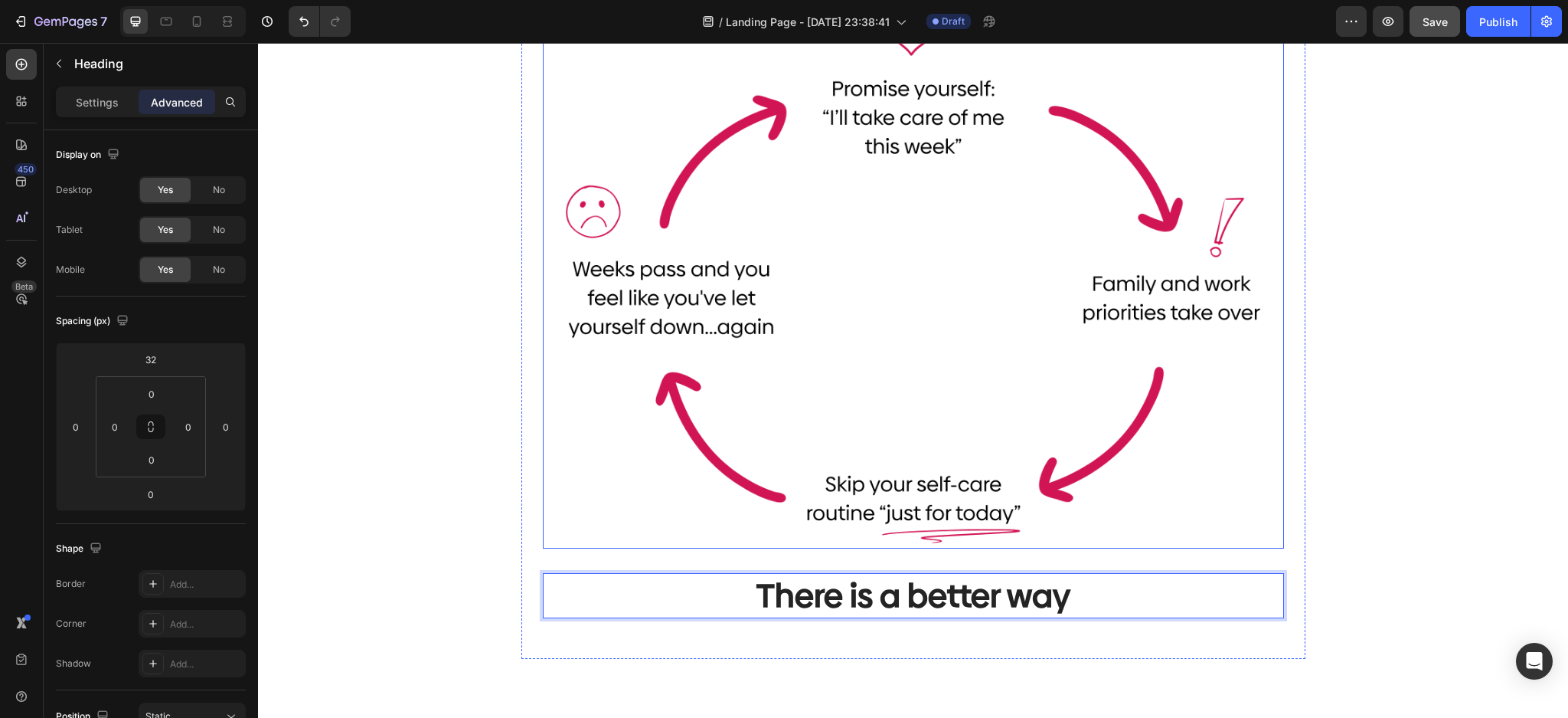
scroll to position [487, 0]
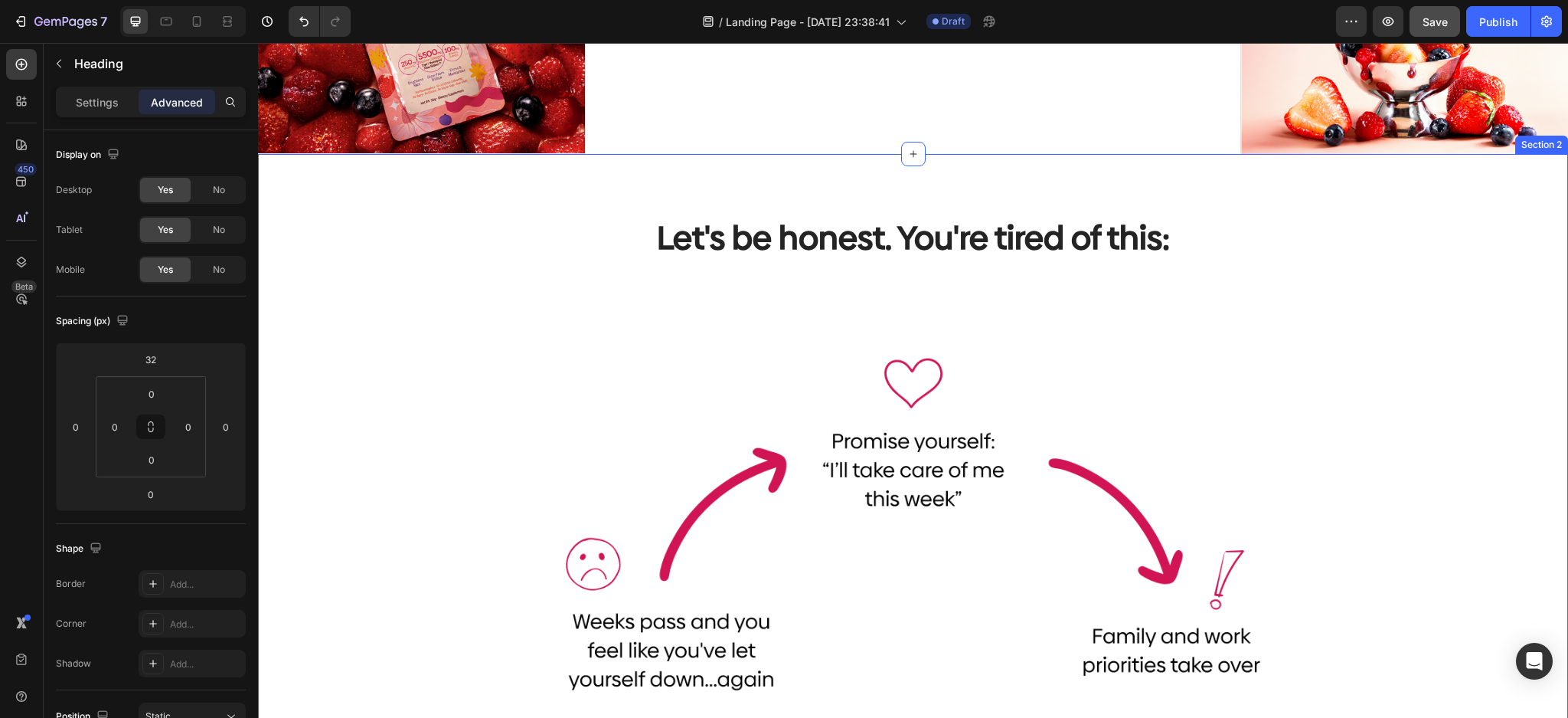
click at [1366, 271] on div "Let's be honest. You're tired of this: Heading Image There is a better way Head…" at bounding box center [913, 625] width 1286 height 820
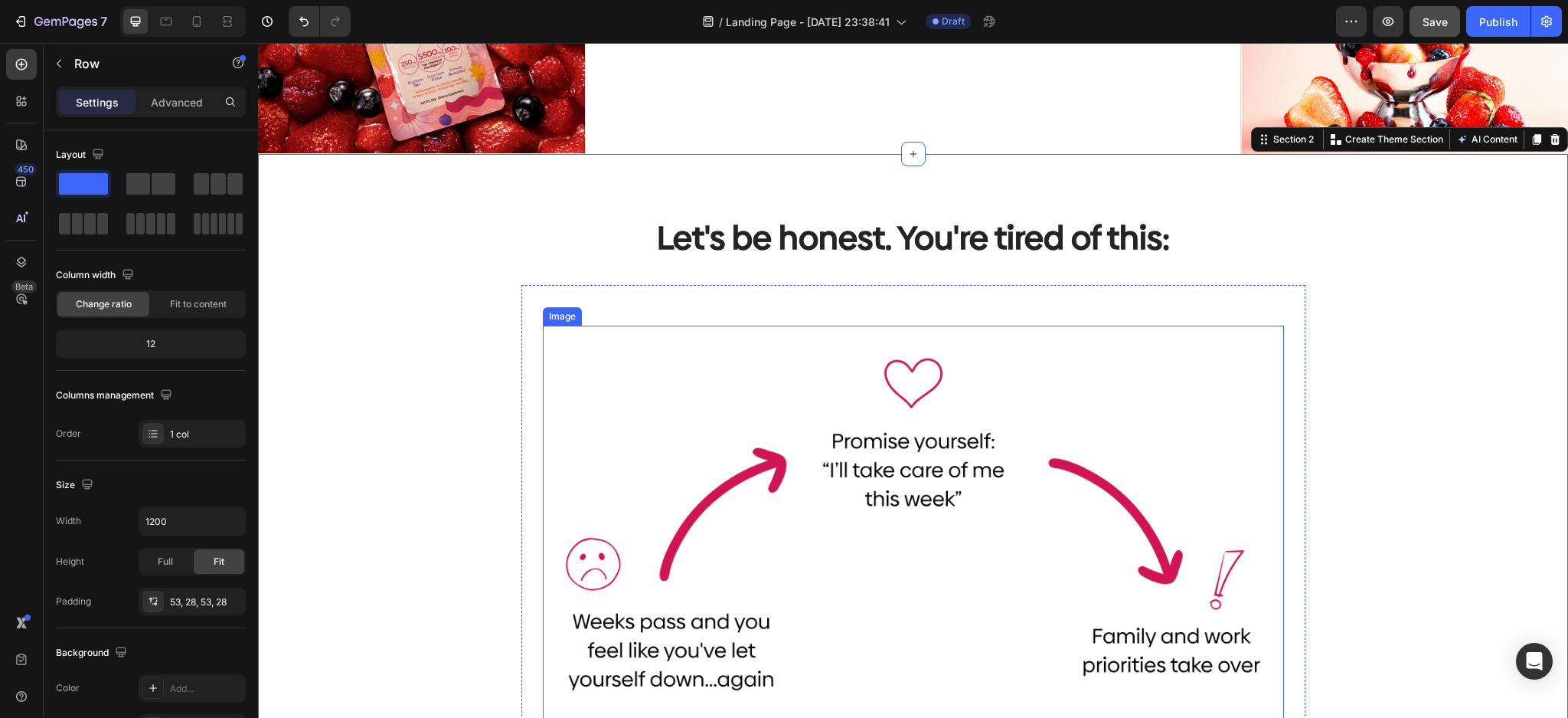
click at [1030, 290] on div "Image There is a better way Heading Row" at bounding box center [914, 648] width 784 height 726
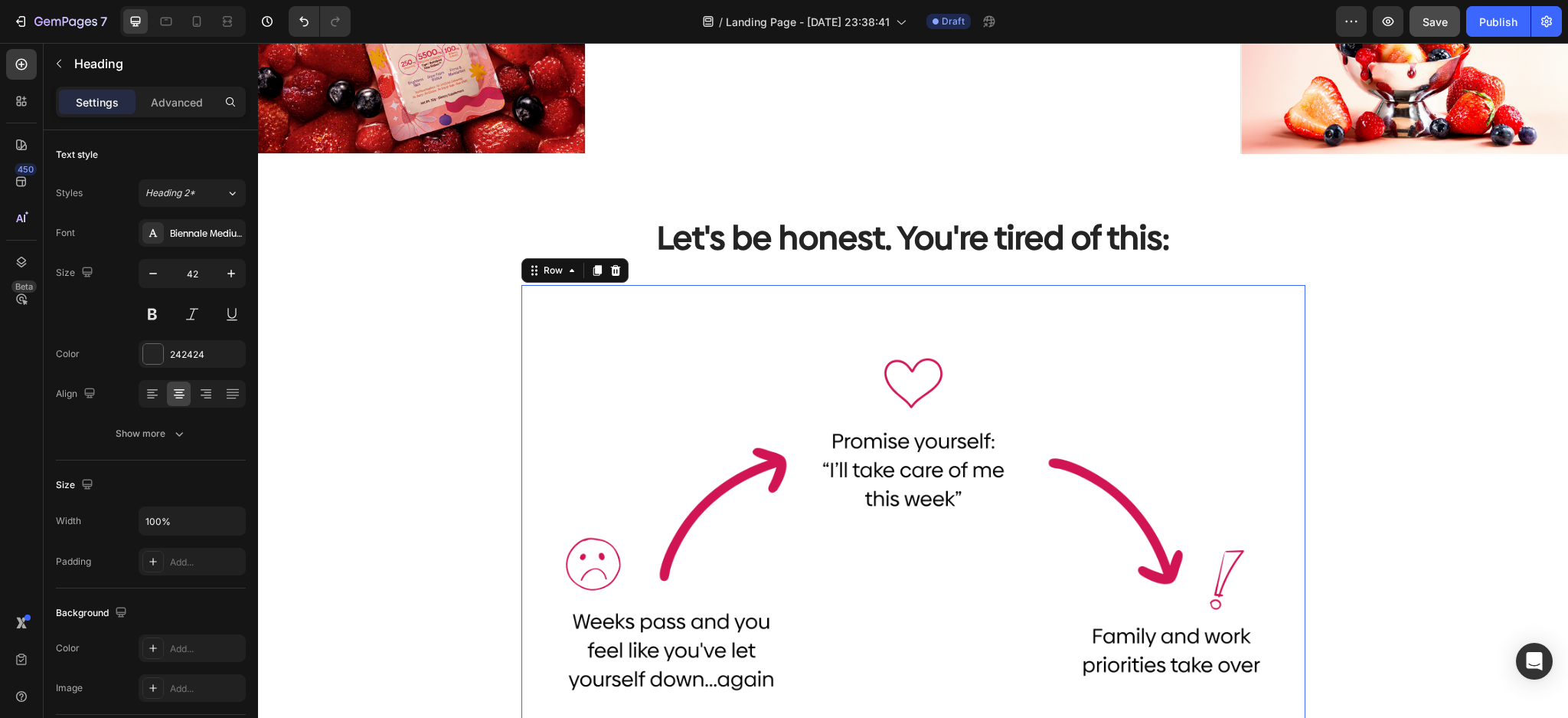
click at [1030, 217] on p "Let's be honest. You're tired of this:" at bounding box center [913, 238] width 781 height 42
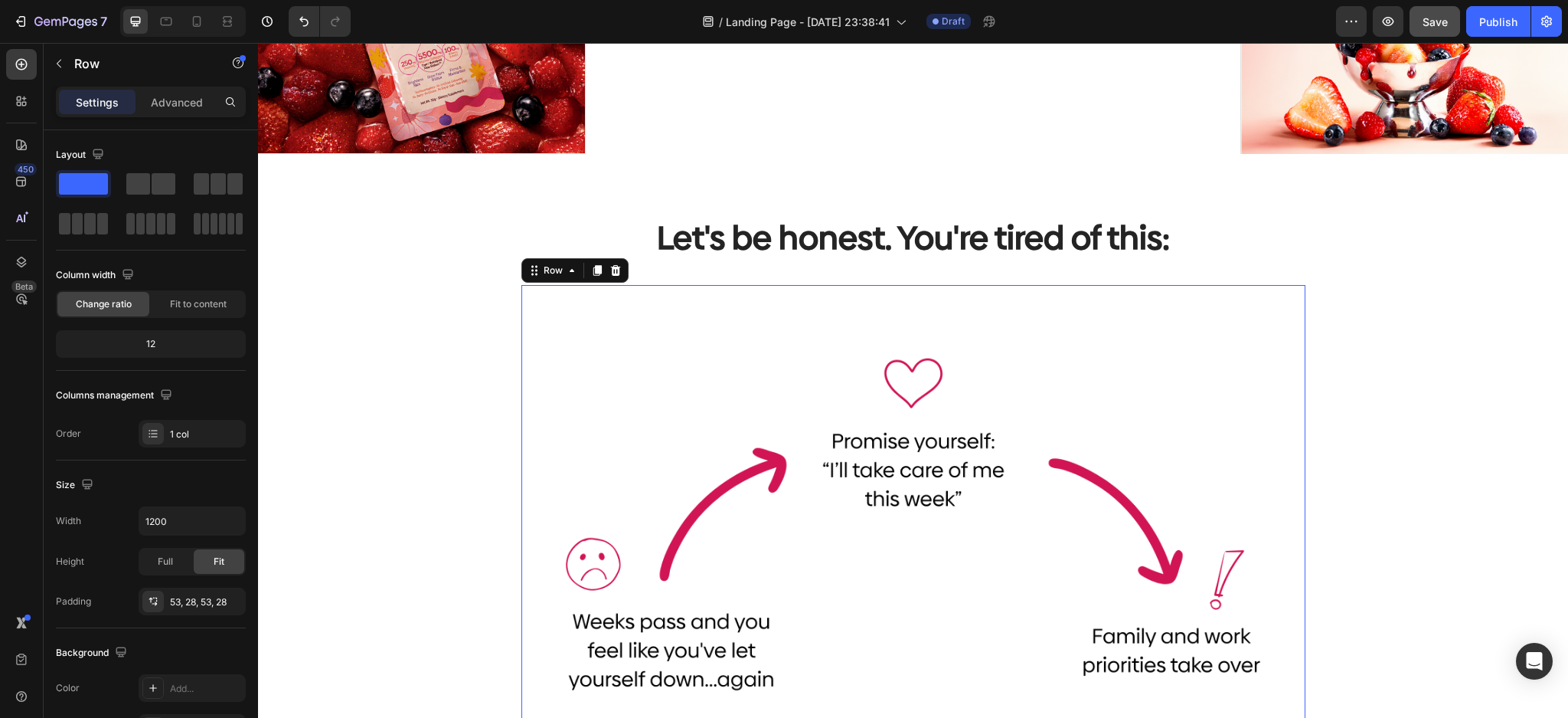
click at [1037, 299] on div "Image There is a better way Heading Row 16" at bounding box center [914, 648] width 784 height 726
click at [1030, 243] on p "Let's be honest. You're tired of this:" at bounding box center [913, 238] width 781 height 42
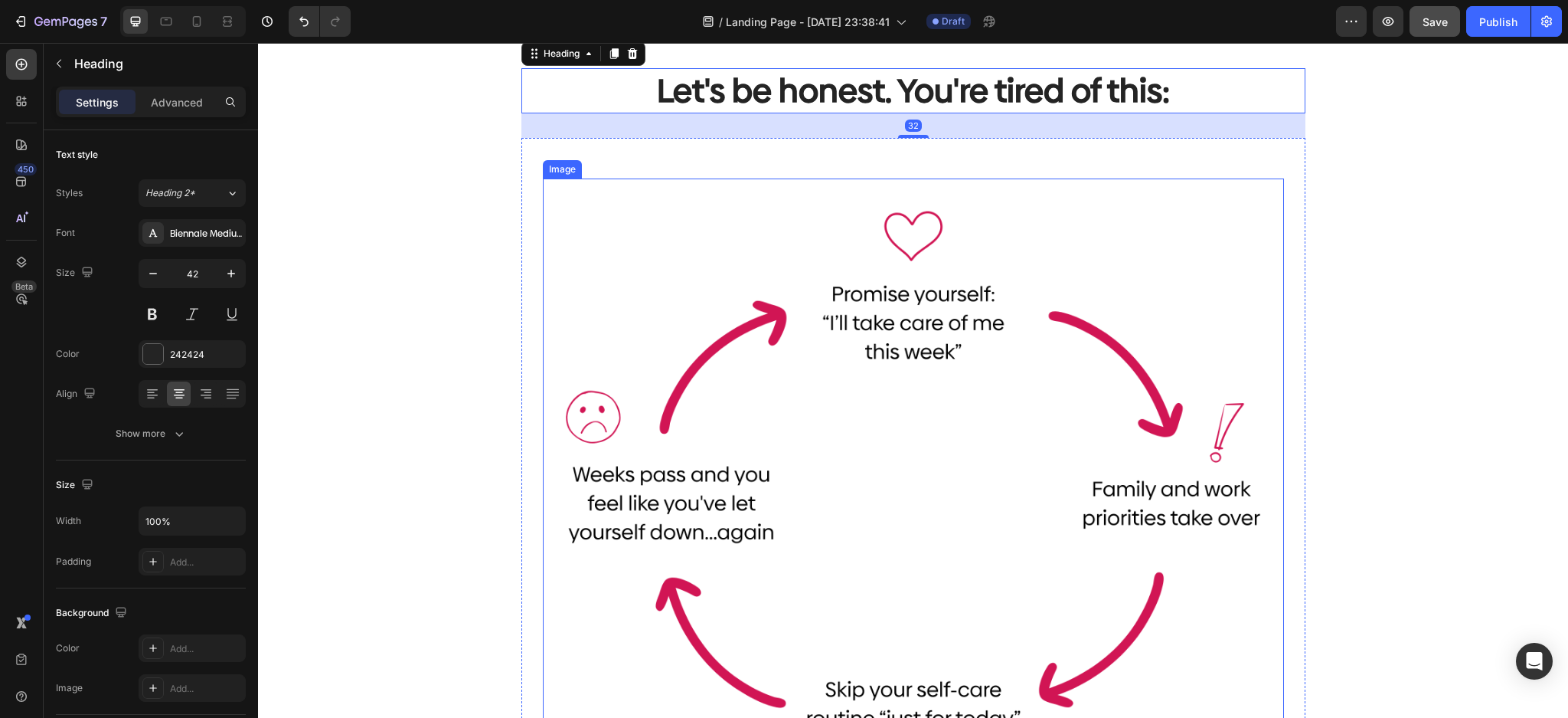
scroll to position [896, 0]
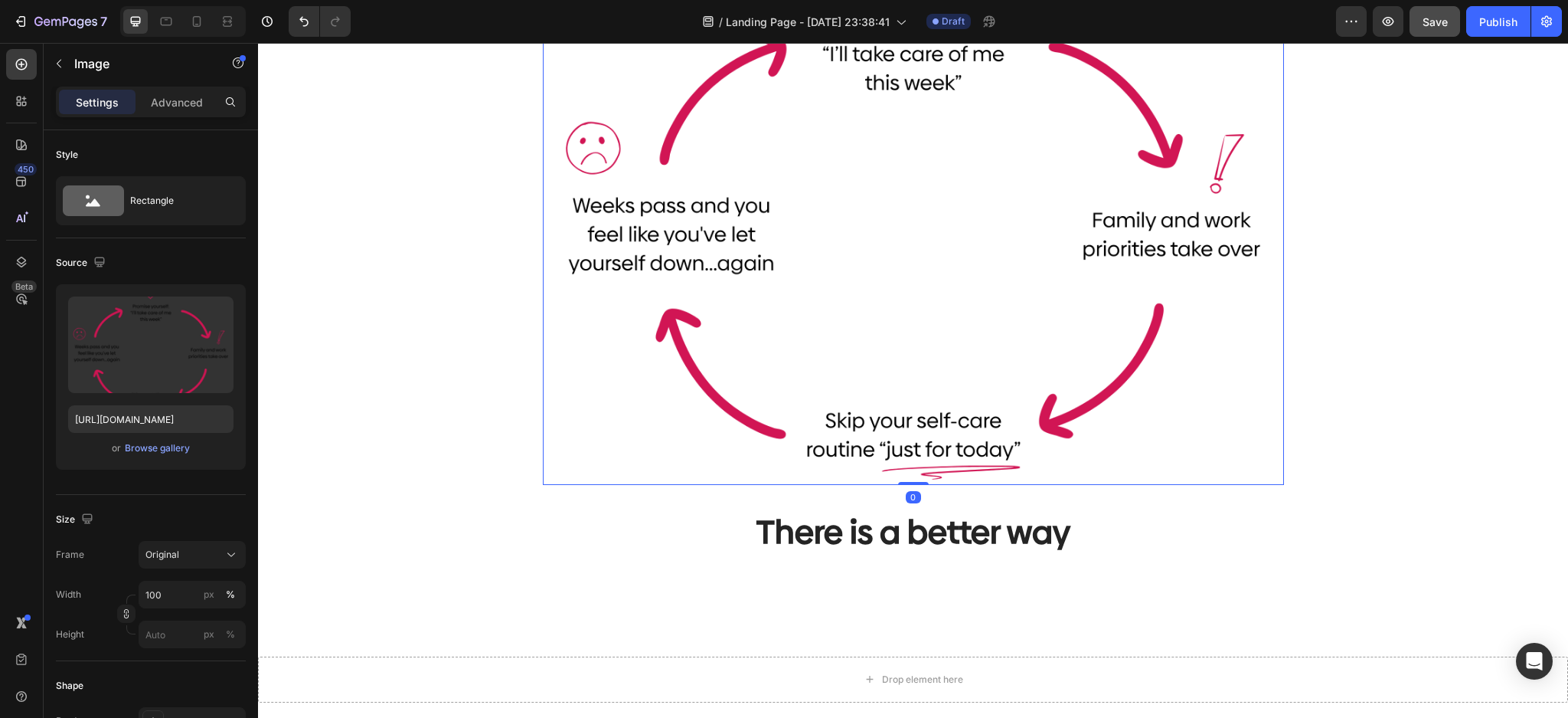
click at [1013, 475] on img at bounding box center [913, 197] width 741 height 576
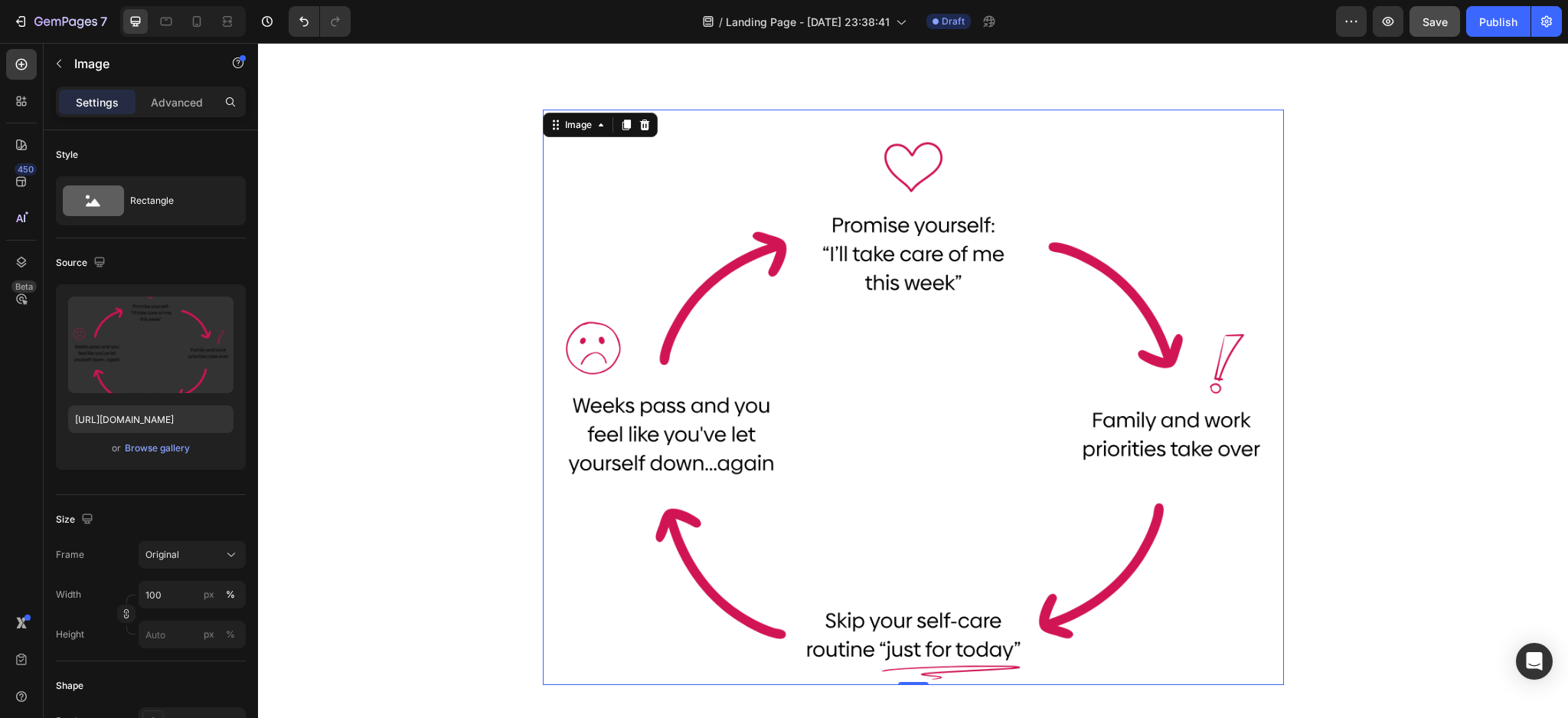
scroll to position [692, 0]
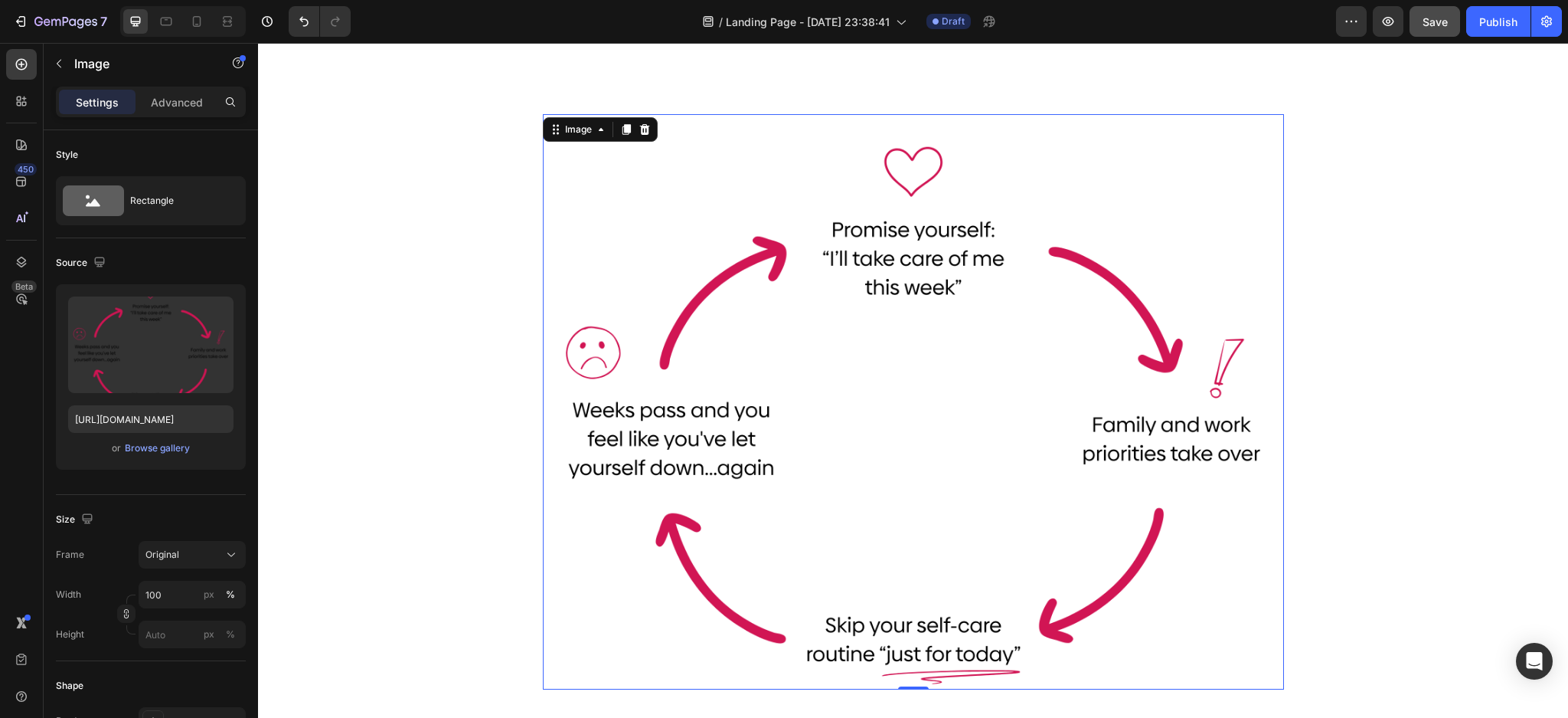
click at [938, 392] on img at bounding box center [913, 402] width 741 height 576
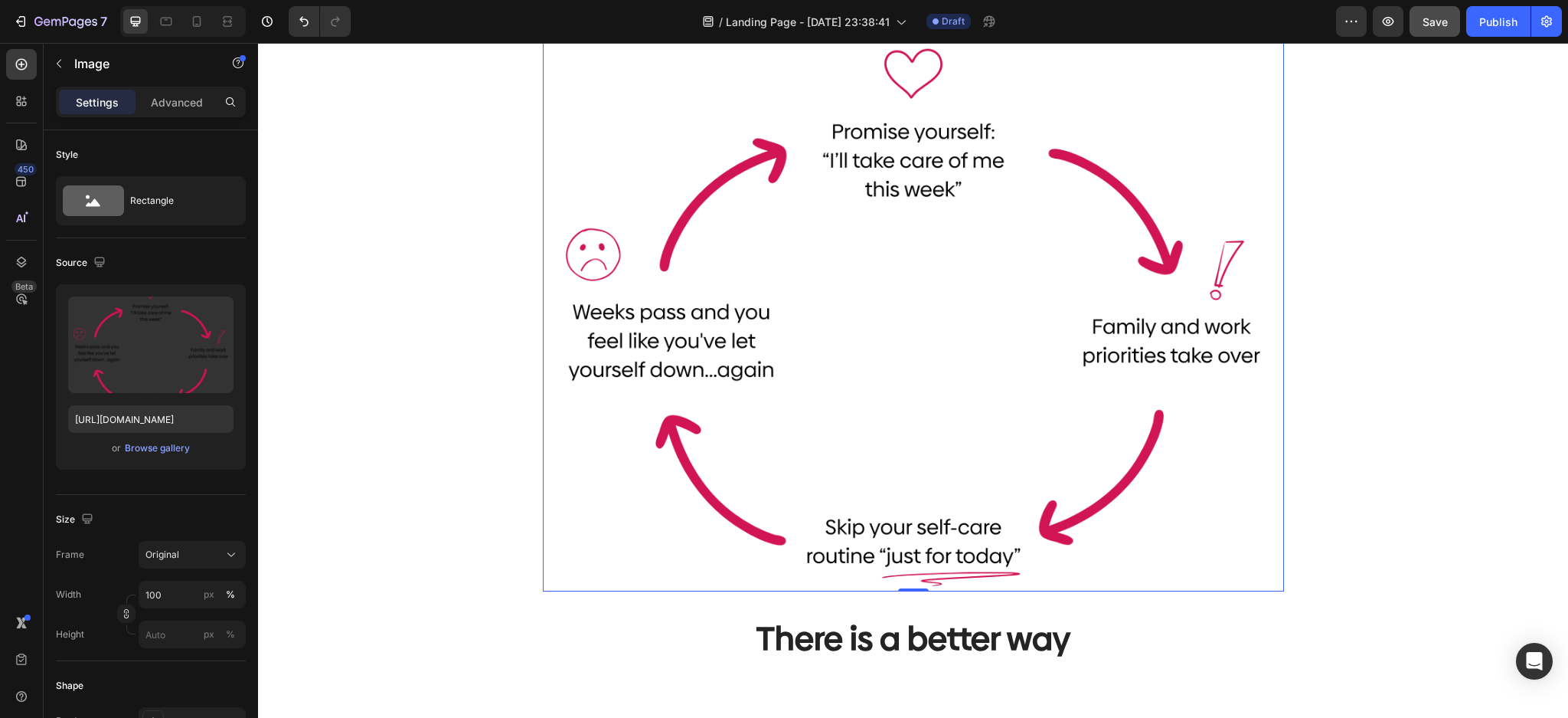
scroll to position [794, 0]
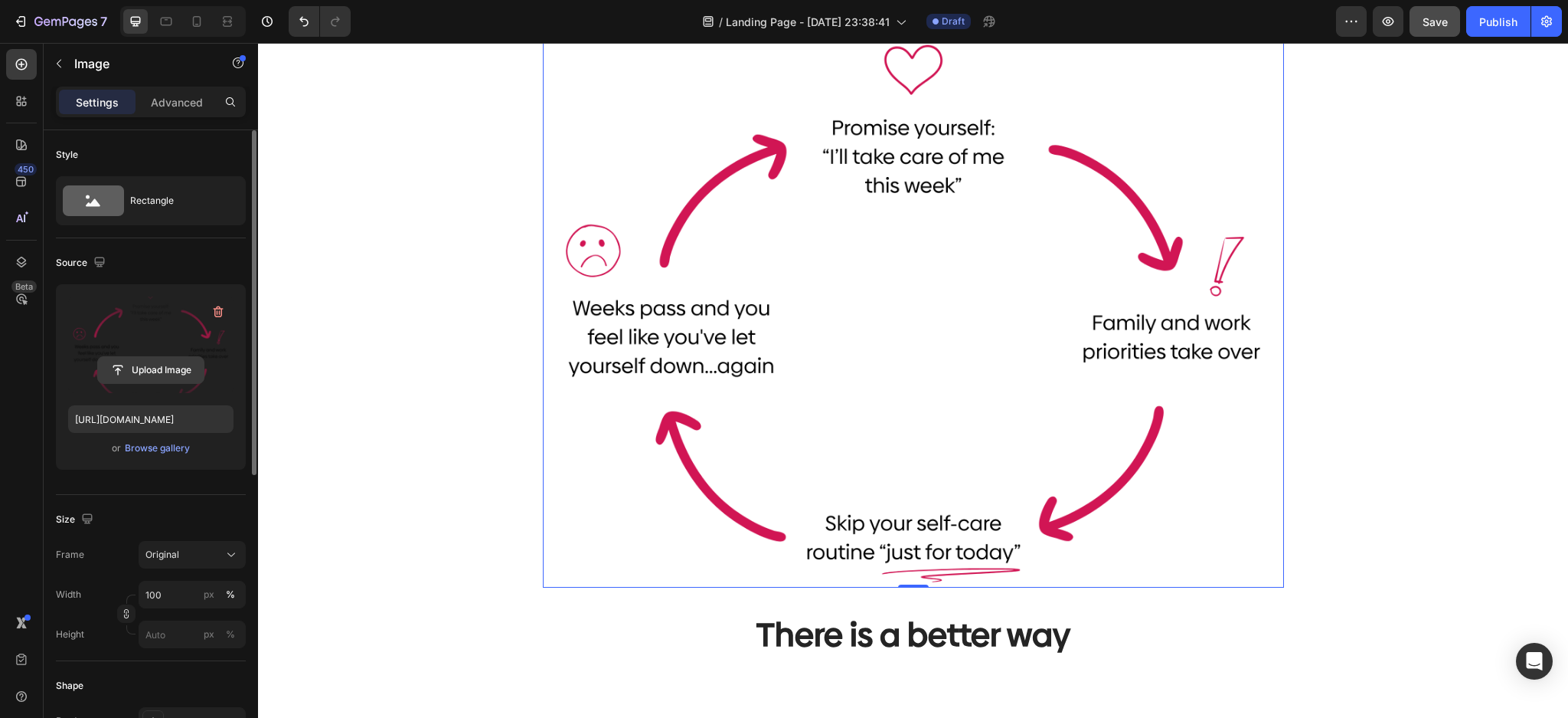
click at [163, 375] on input "file" at bounding box center [150, 370] width 106 height 26
type input "[URL][DOMAIN_NAME]"
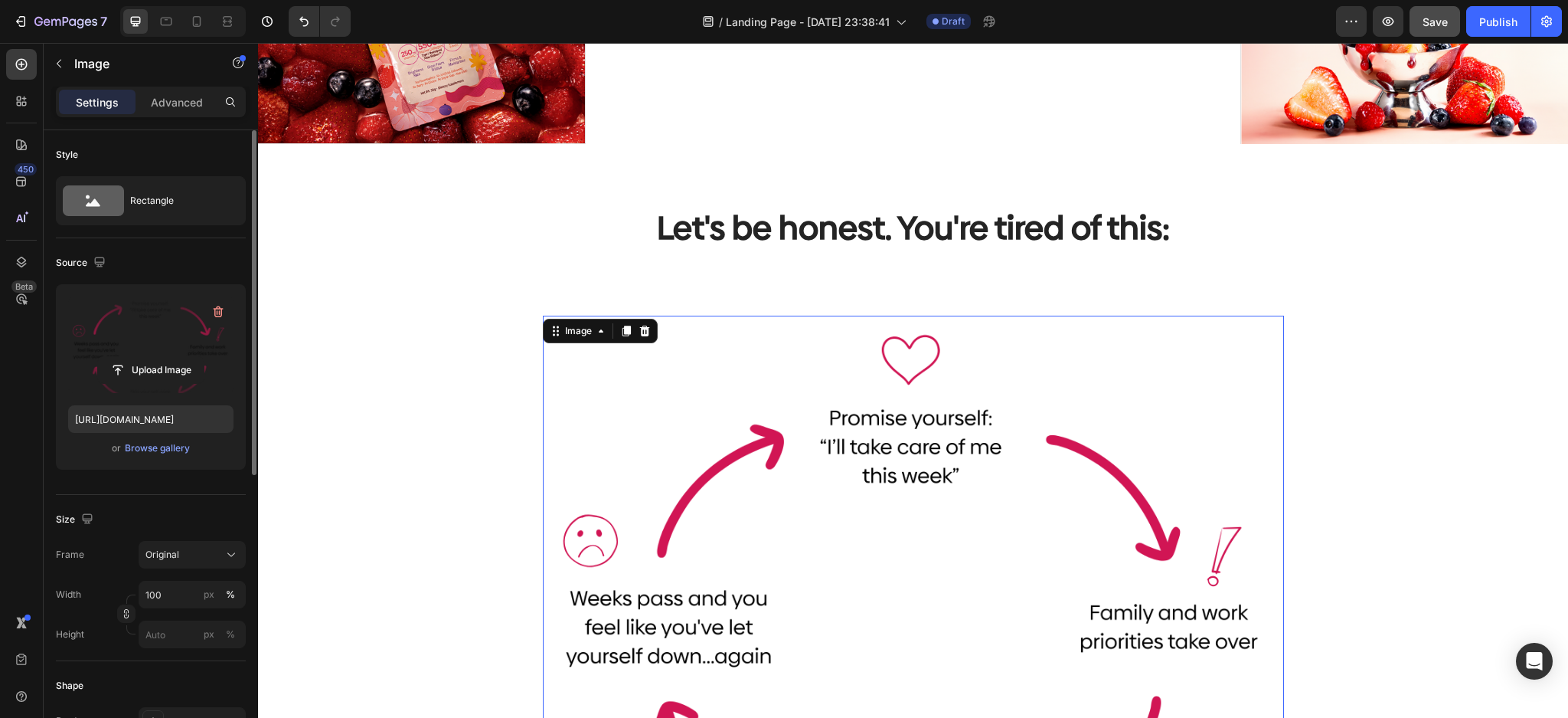
scroll to position [487, 0]
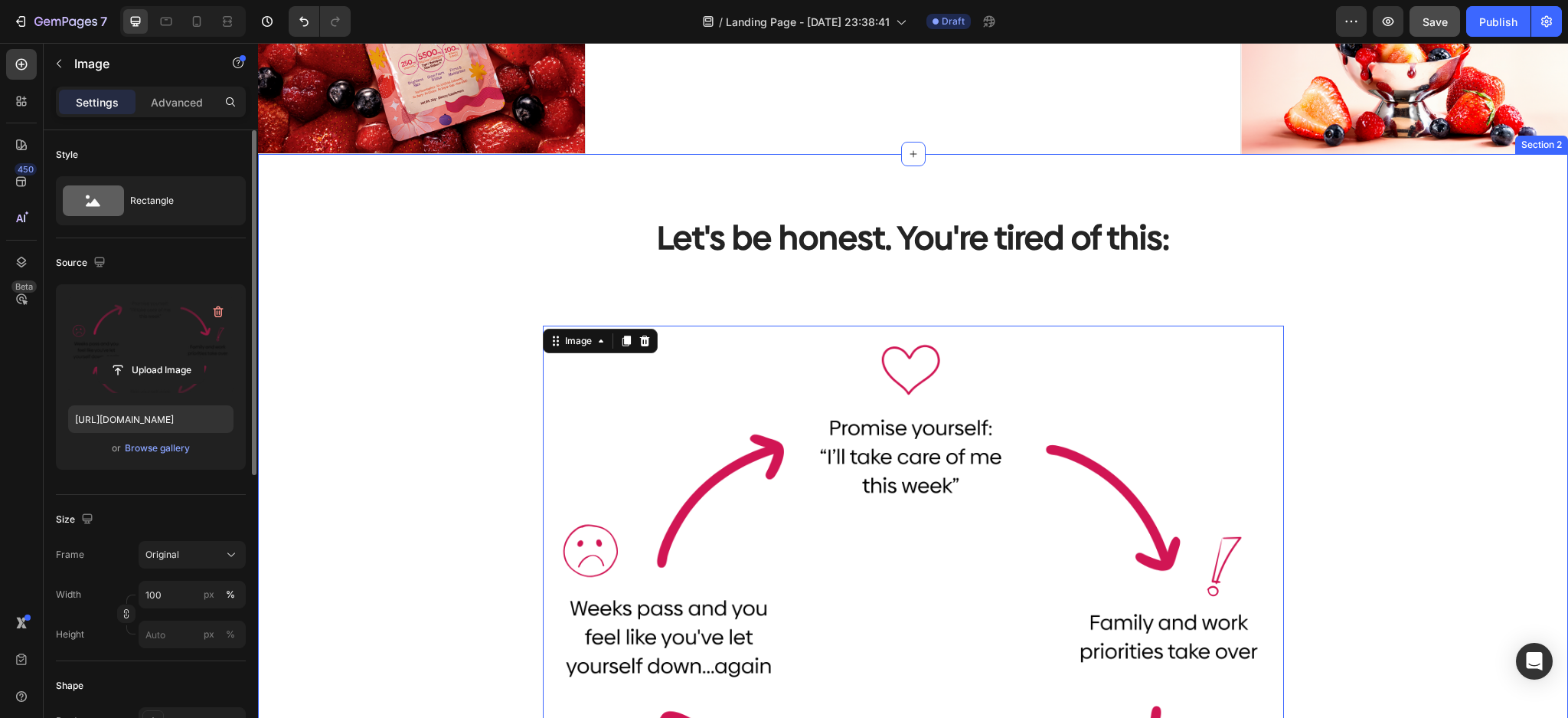
click at [1421, 401] on div "Let's be honest. You're tired of this: Heading Image 0 There is a better way He…" at bounding box center [913, 625] width 1286 height 820
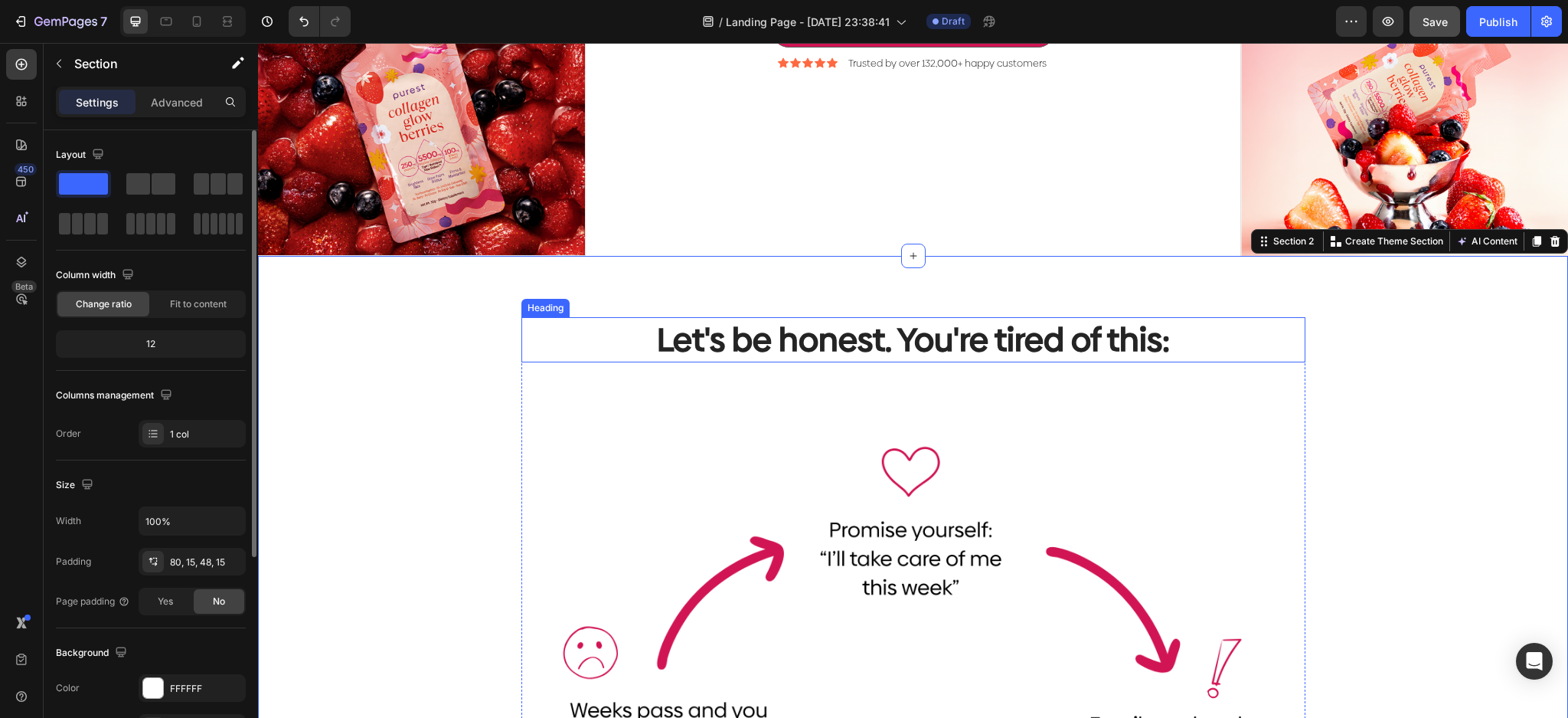
scroll to position [80, 0]
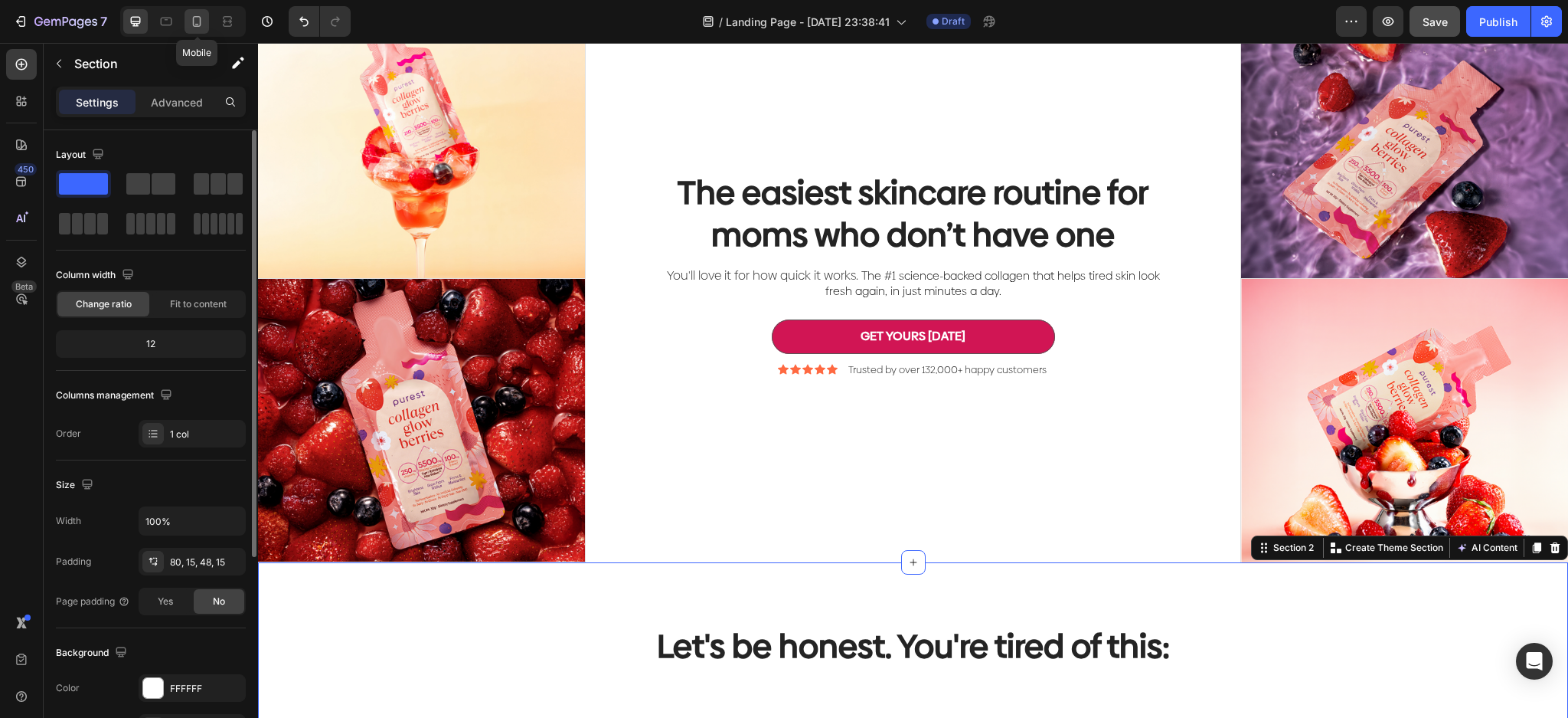
click at [201, 26] on icon at bounding box center [196, 21] width 15 height 15
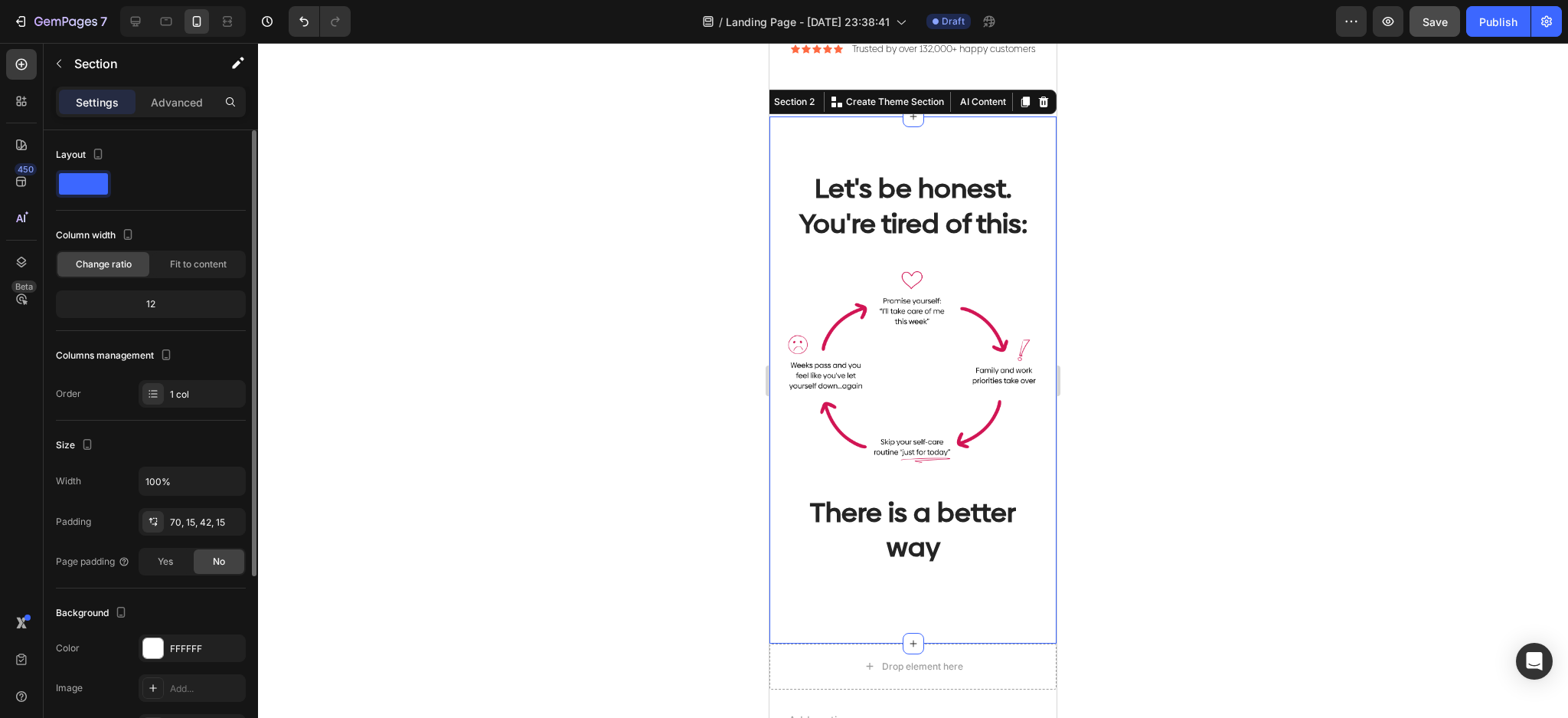
scroll to position [520, 0]
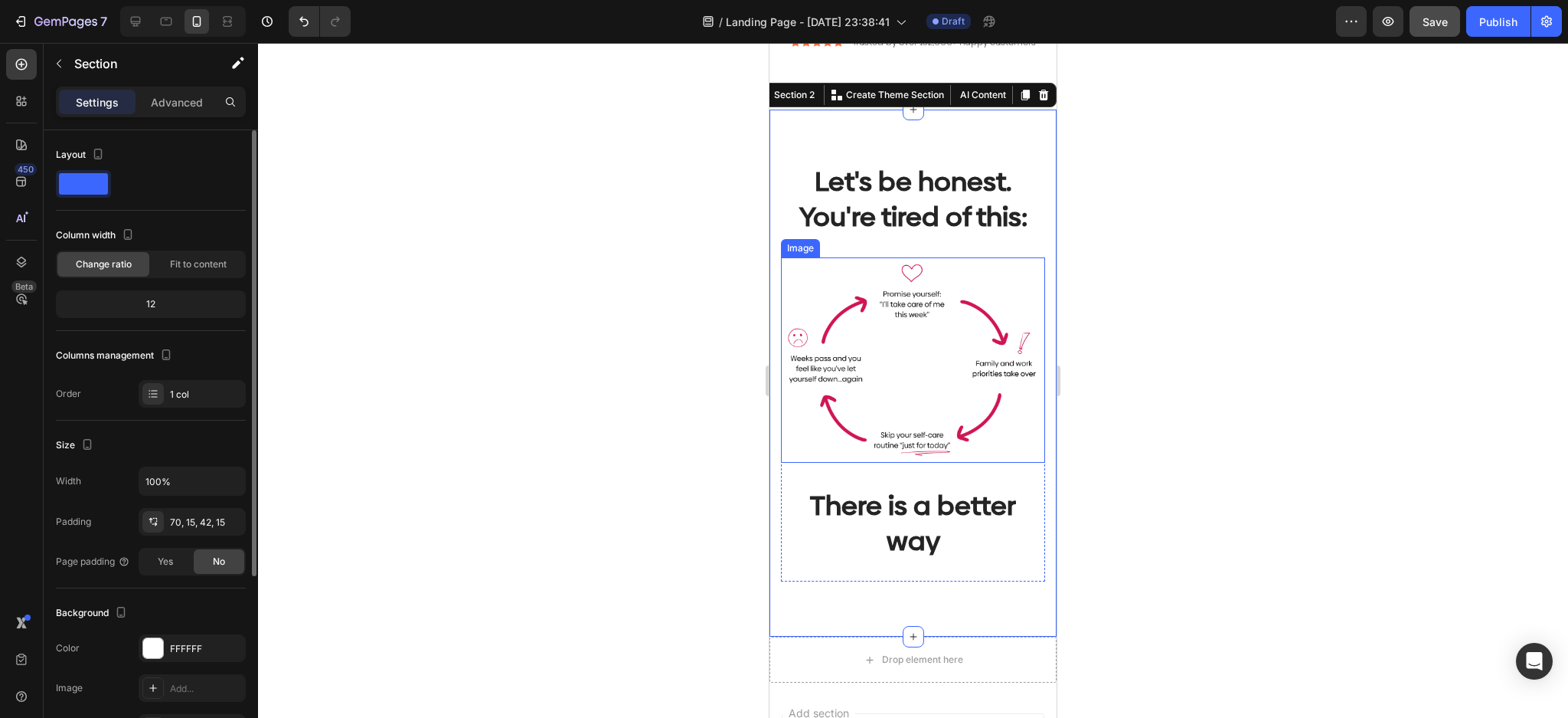
click at [962, 266] on img at bounding box center [913, 359] width 264 height 205
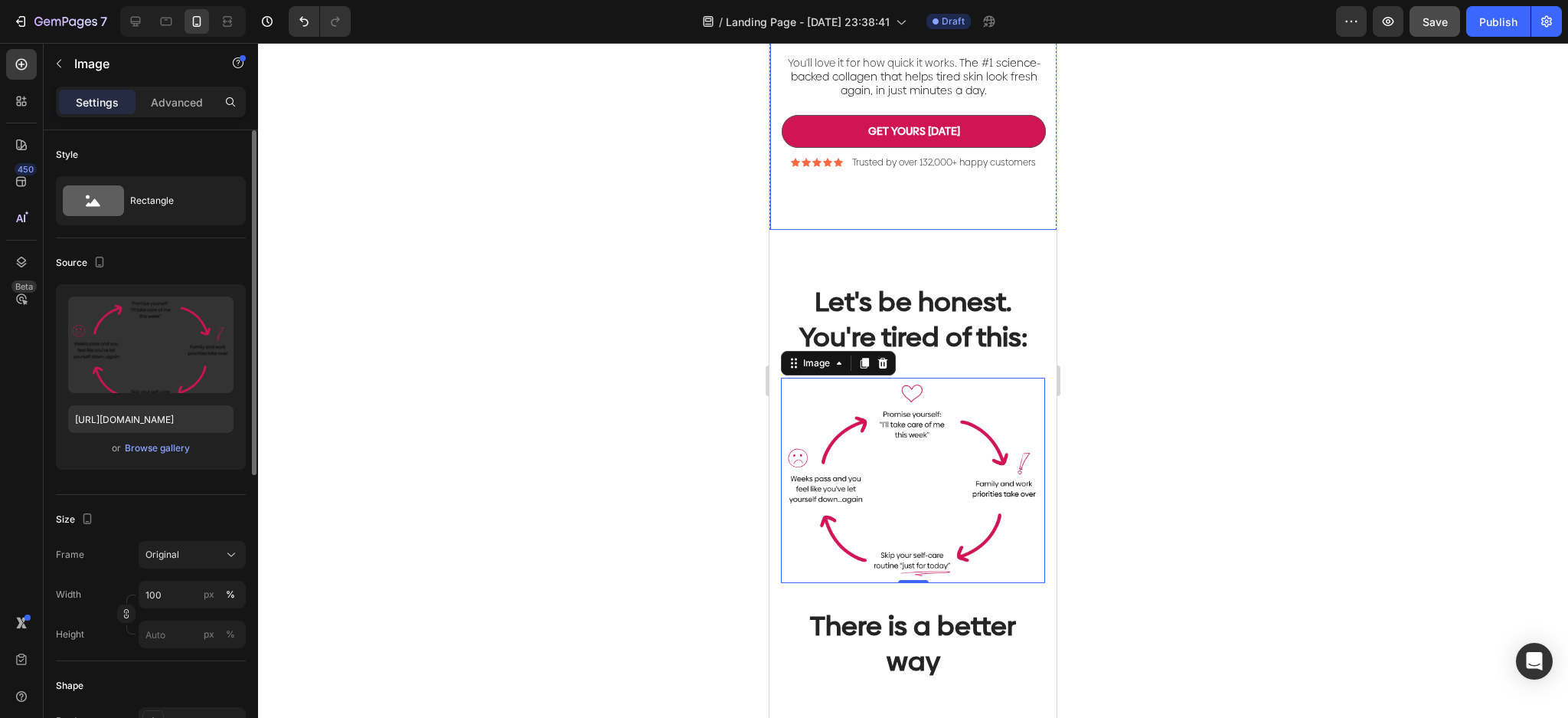
scroll to position [418, 0]
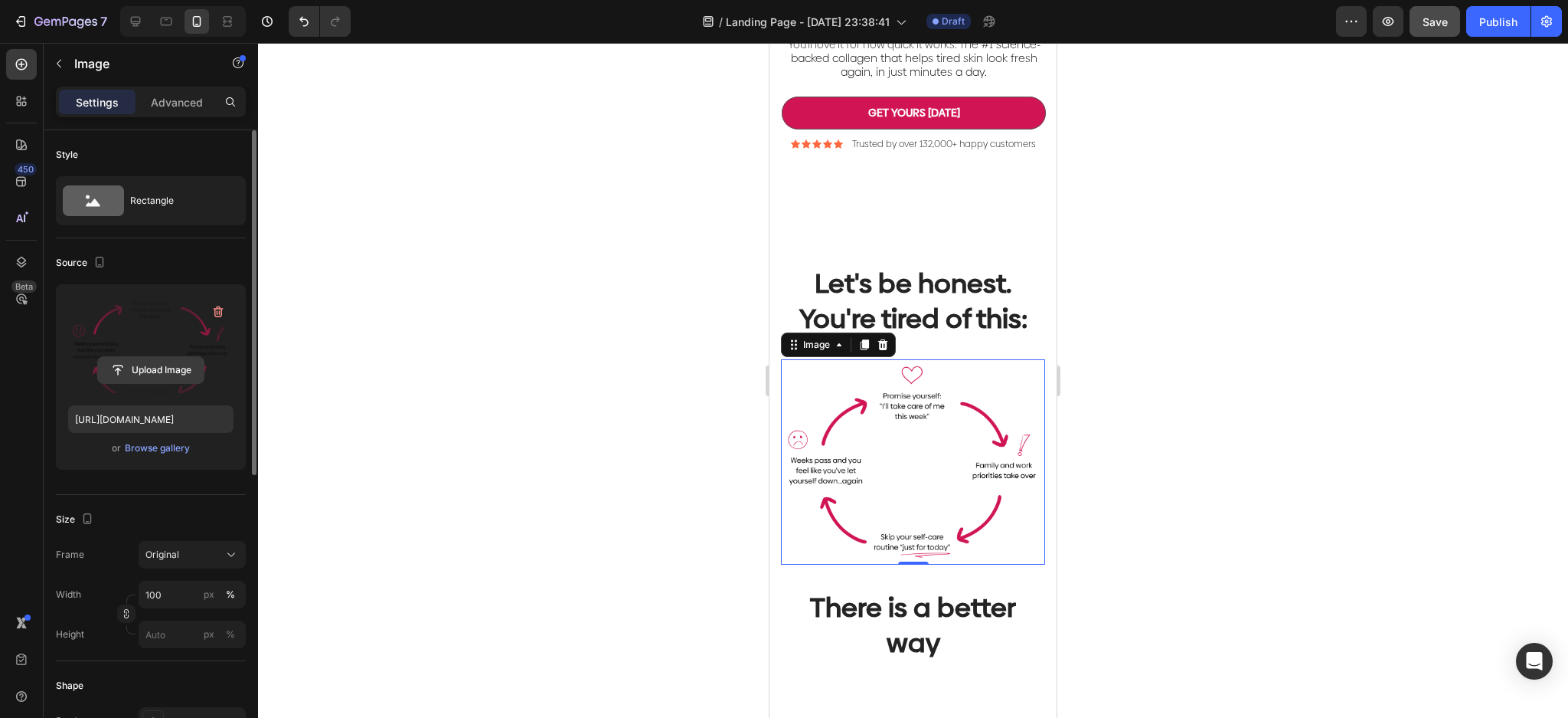
click at [176, 367] on input "file" at bounding box center [150, 370] width 106 height 26
type input "[URL][DOMAIN_NAME]"
click at [700, 403] on div at bounding box center [912, 380] width 1310 height 675
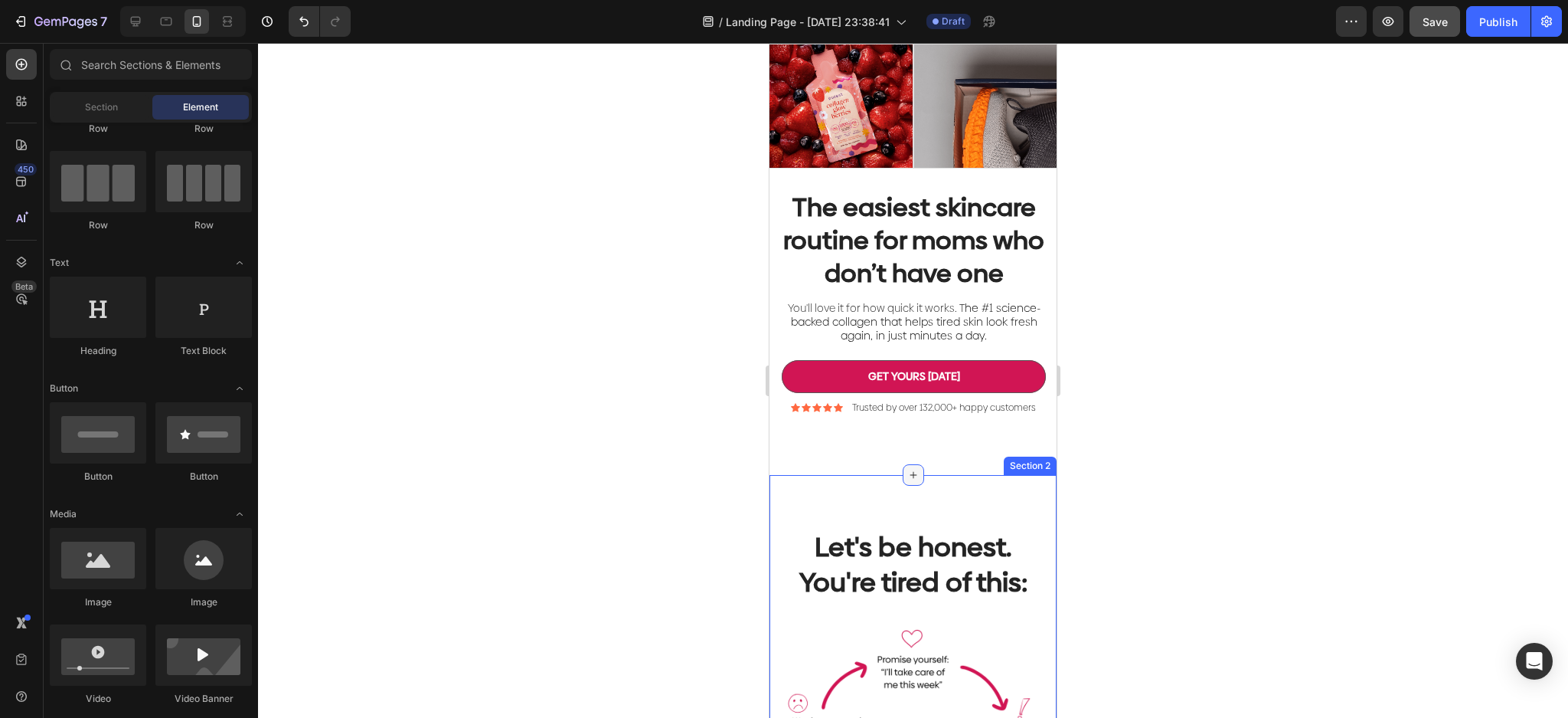
scroll to position [0, 0]
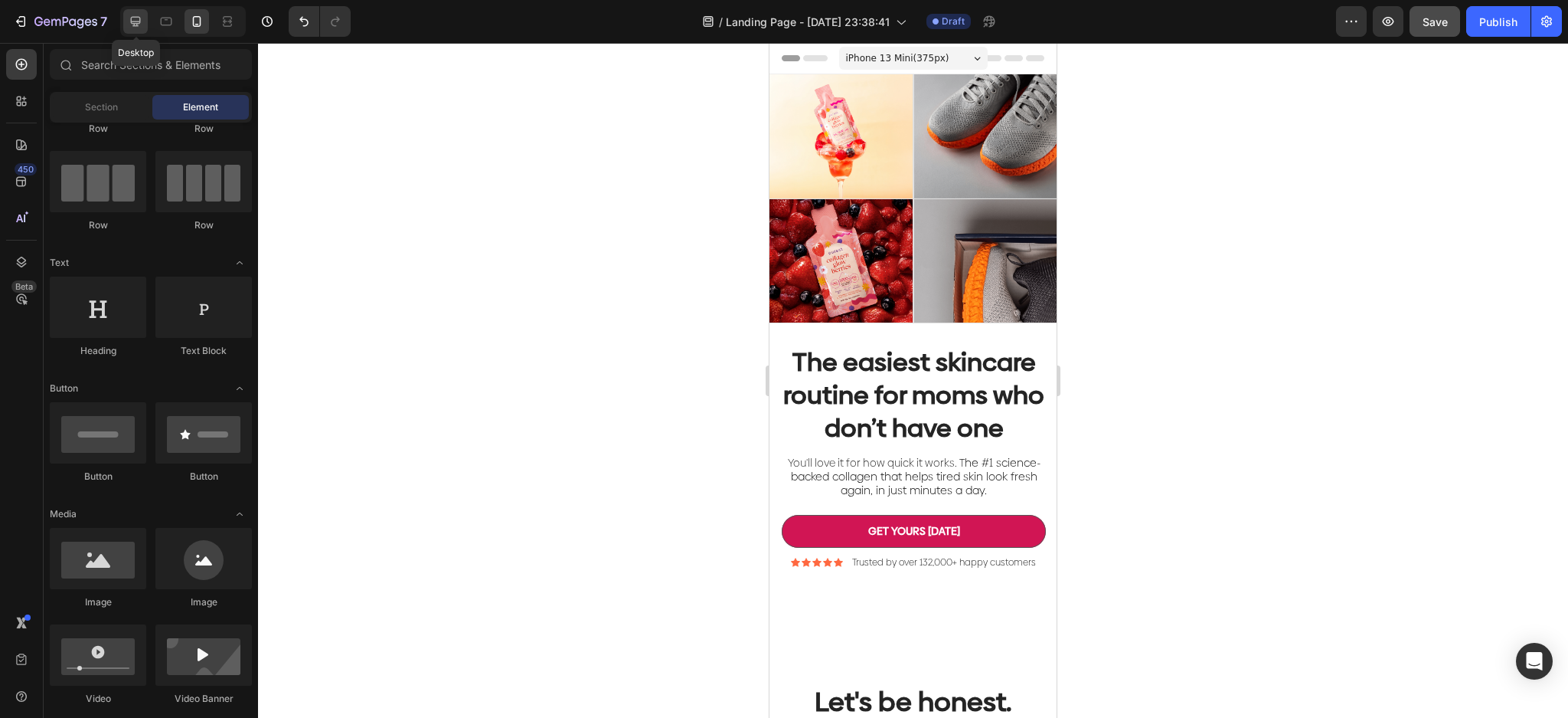
click at [128, 26] on icon at bounding box center [135, 21] width 15 height 15
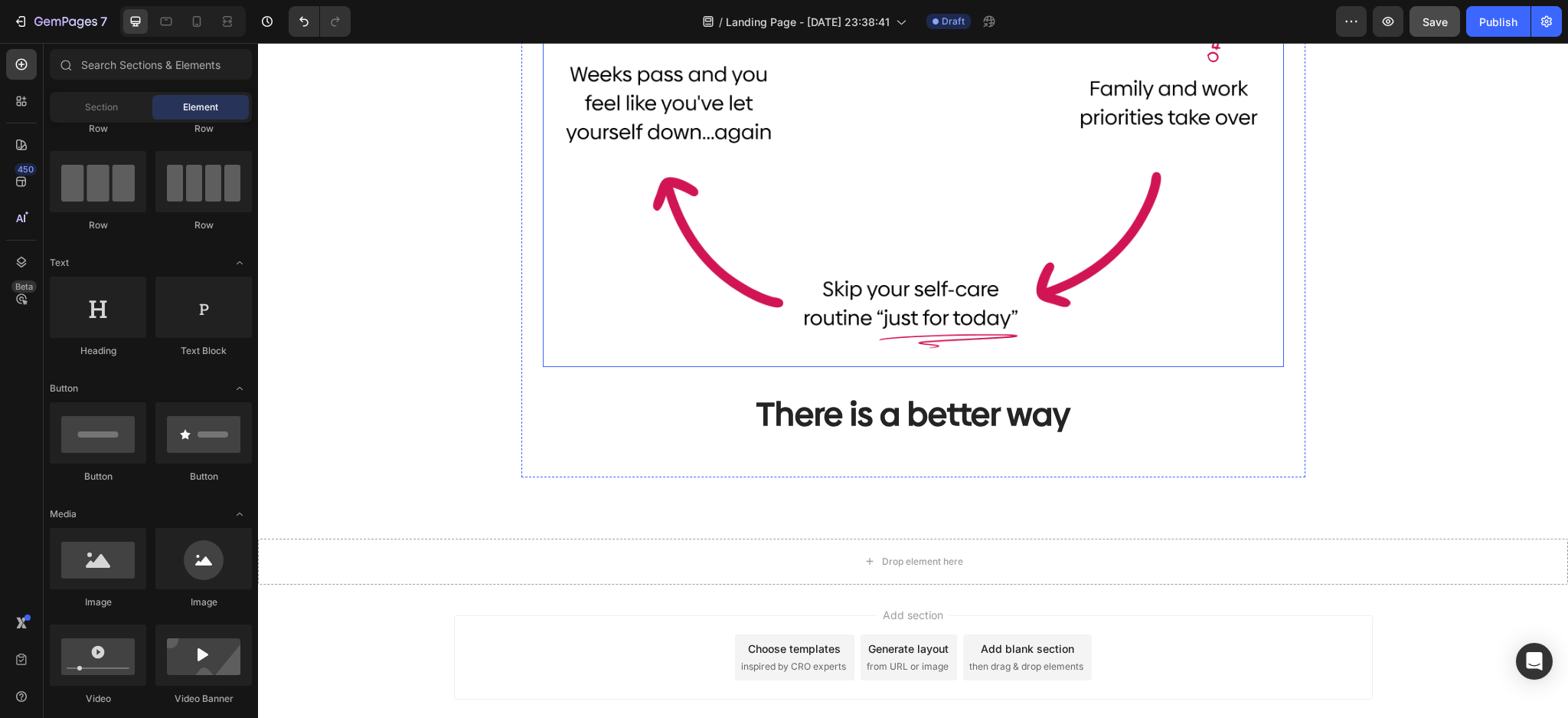
scroll to position [1021, 0]
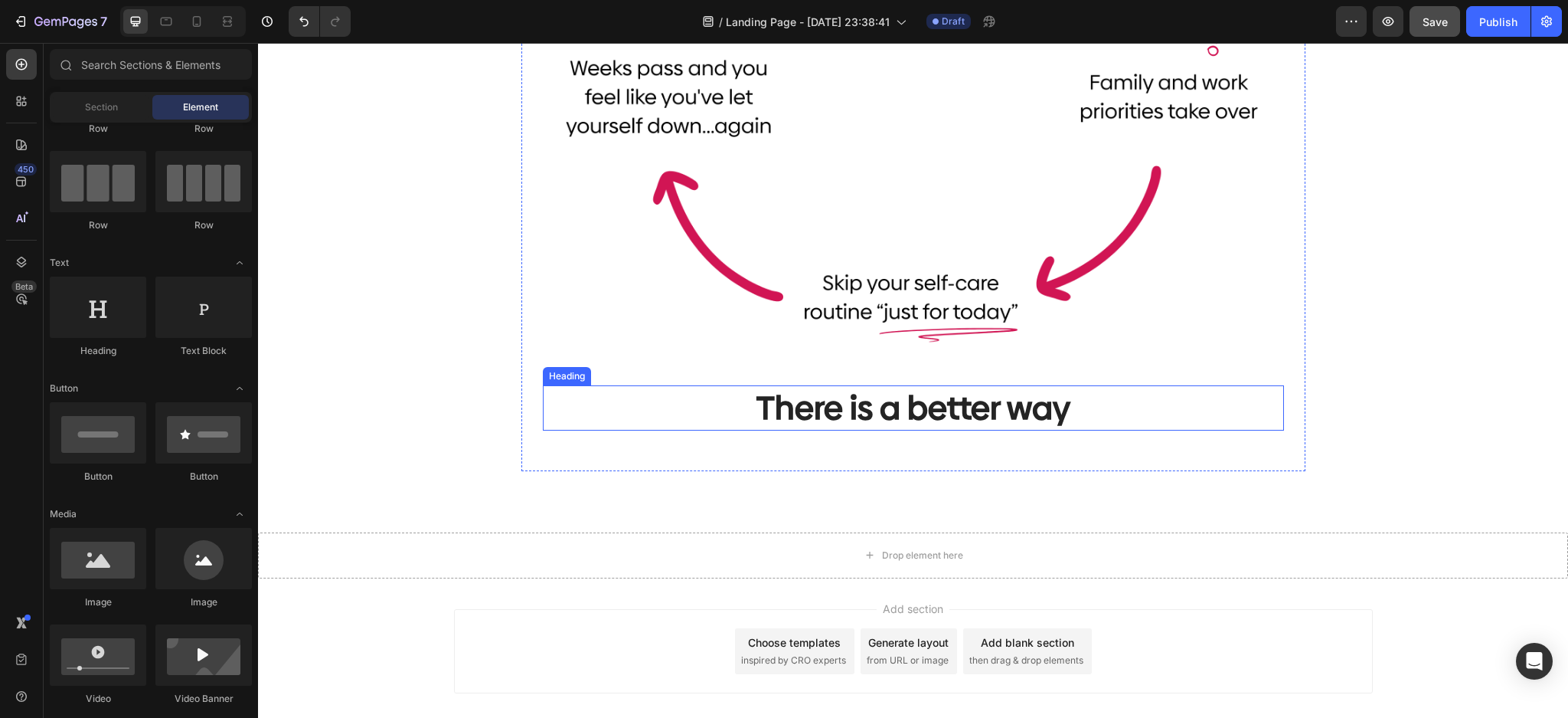
click at [997, 411] on p "There is a better way" at bounding box center [913, 407] width 738 height 42
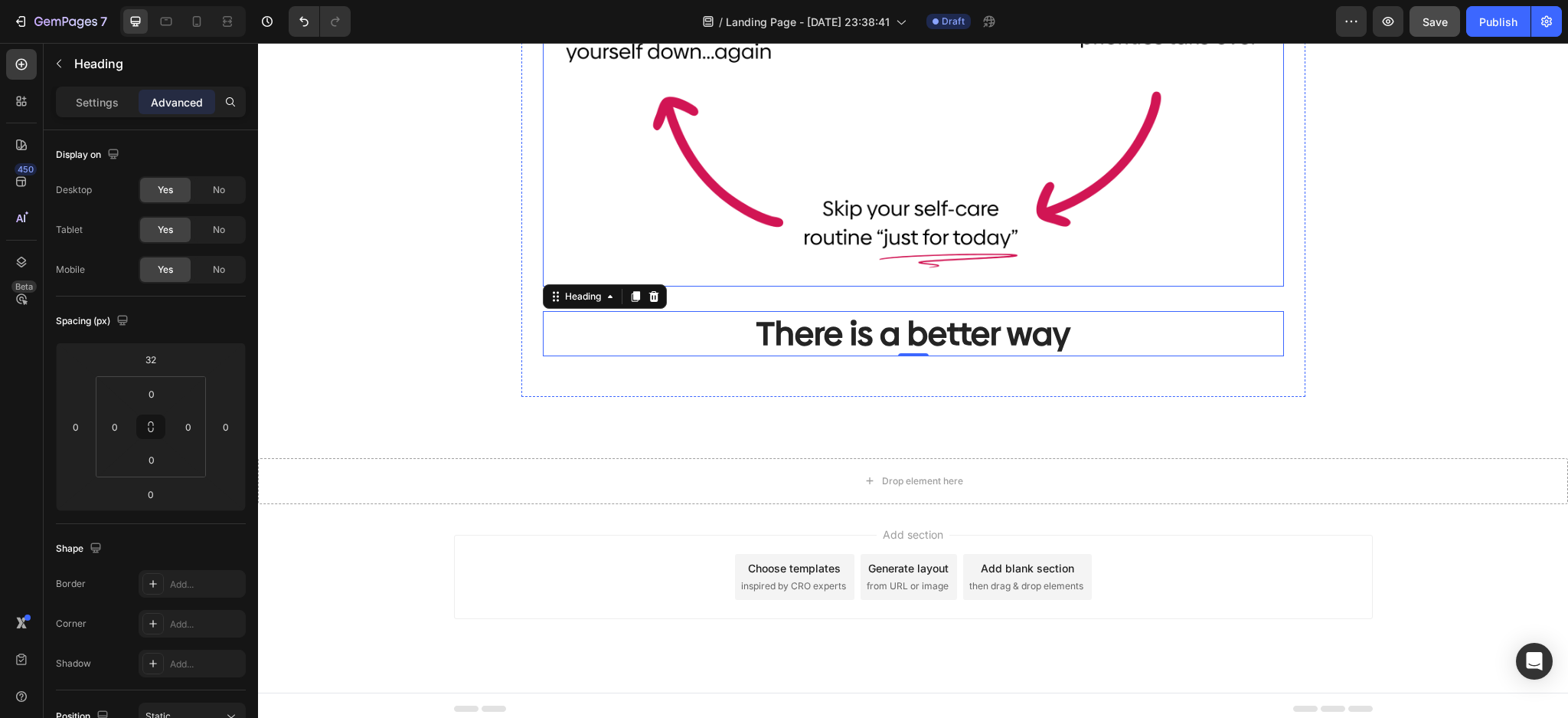
scroll to position [1101, 0]
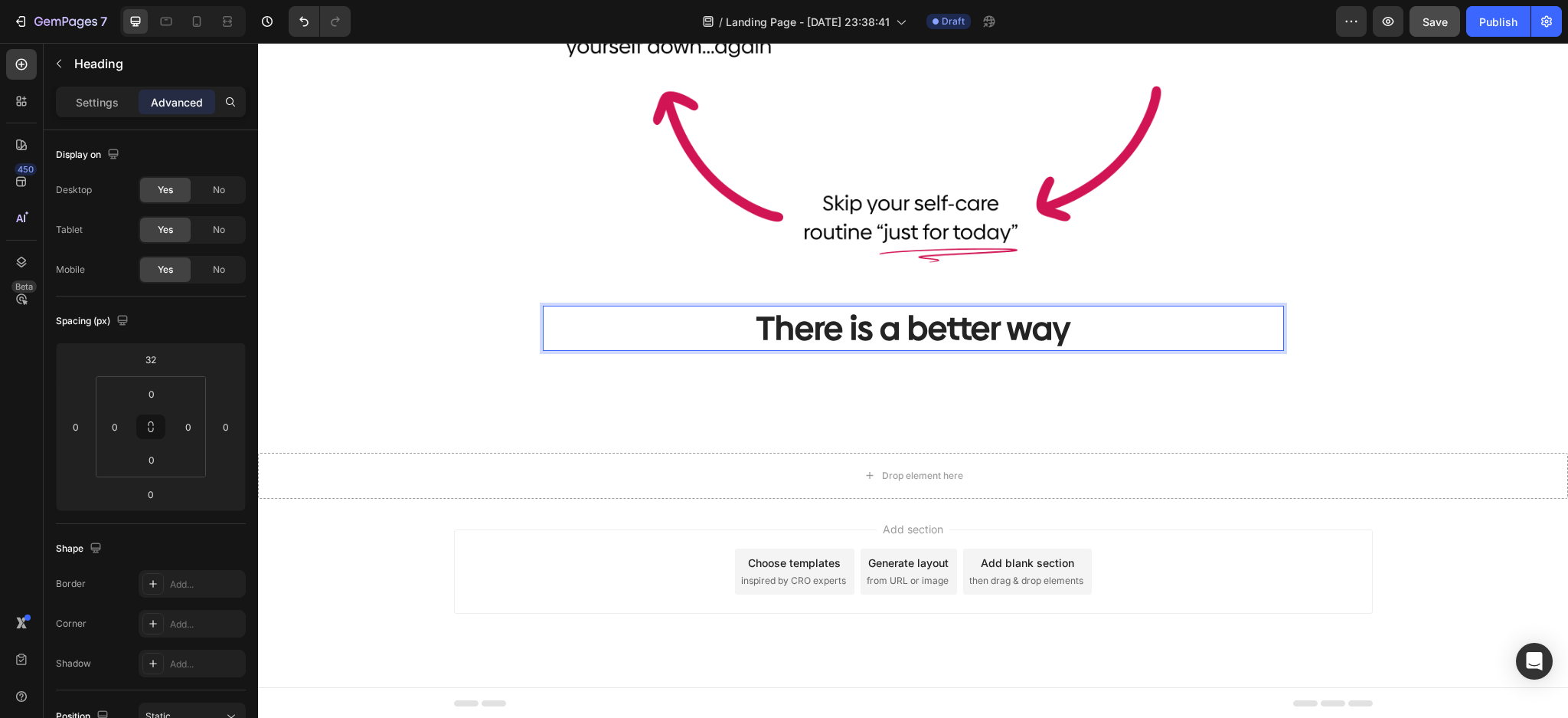
click at [1158, 337] on p "There is a better way" at bounding box center [913, 328] width 738 height 42
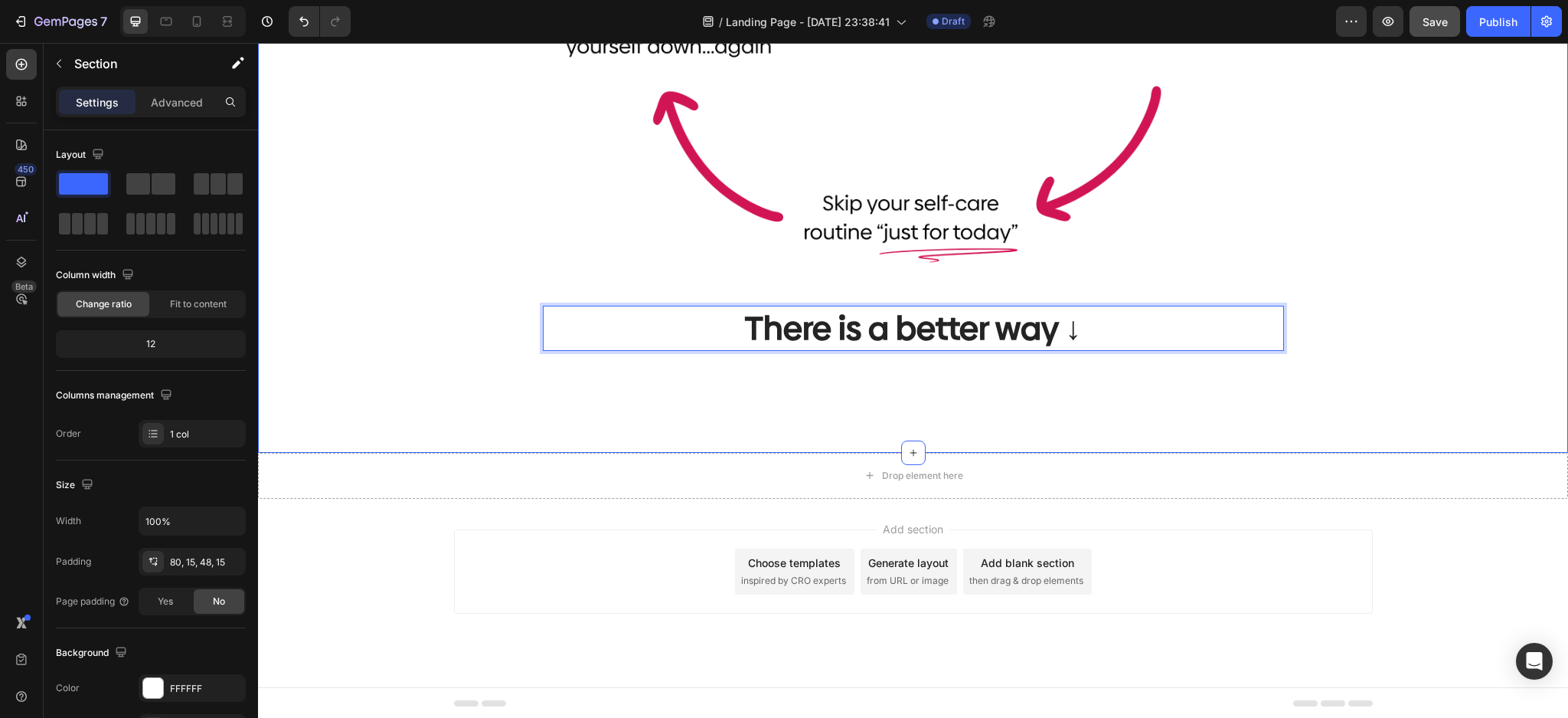
click at [1307, 402] on div "Let's be honest. You're tired of this: Heading Image There is a better way ↓ He…" at bounding box center [913, 6] width 1286 height 820
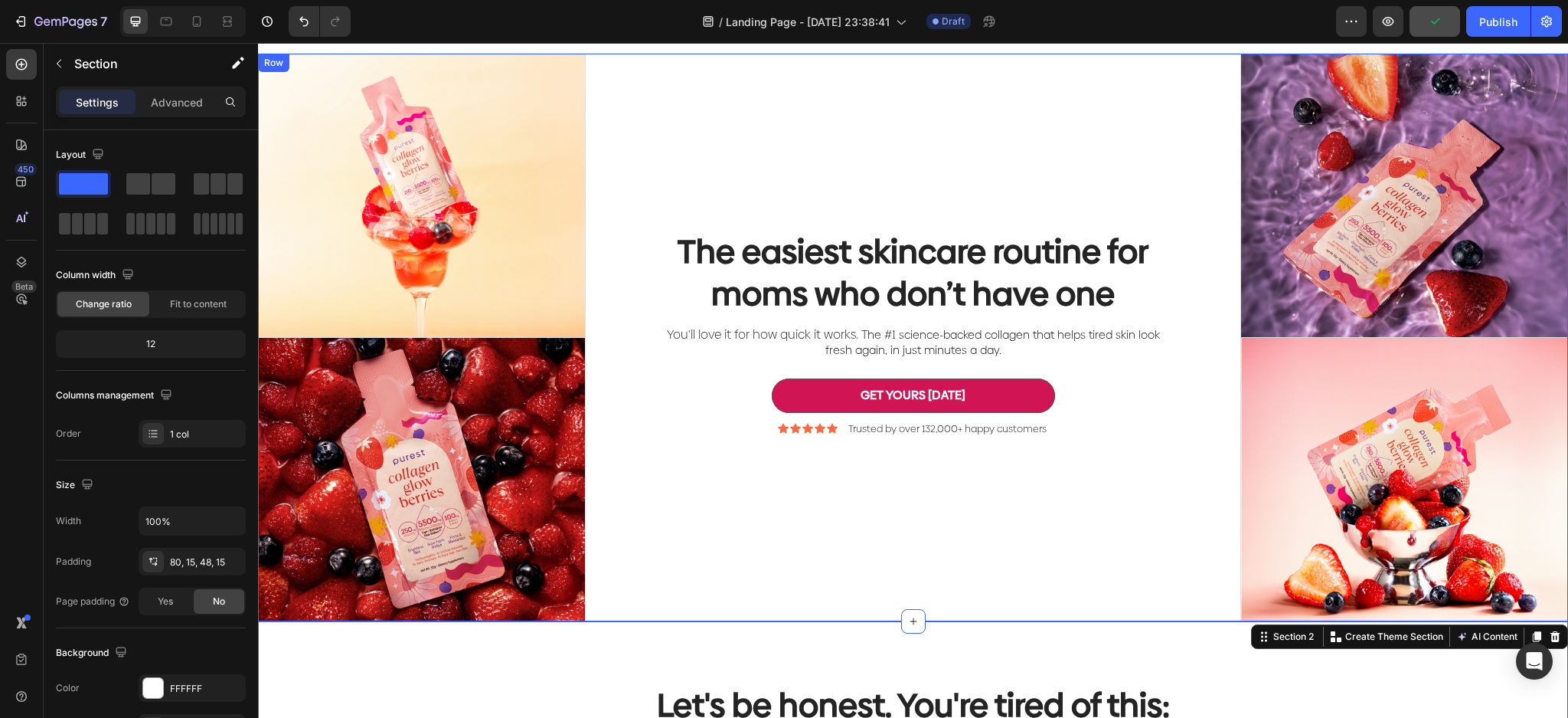
scroll to position [0, 0]
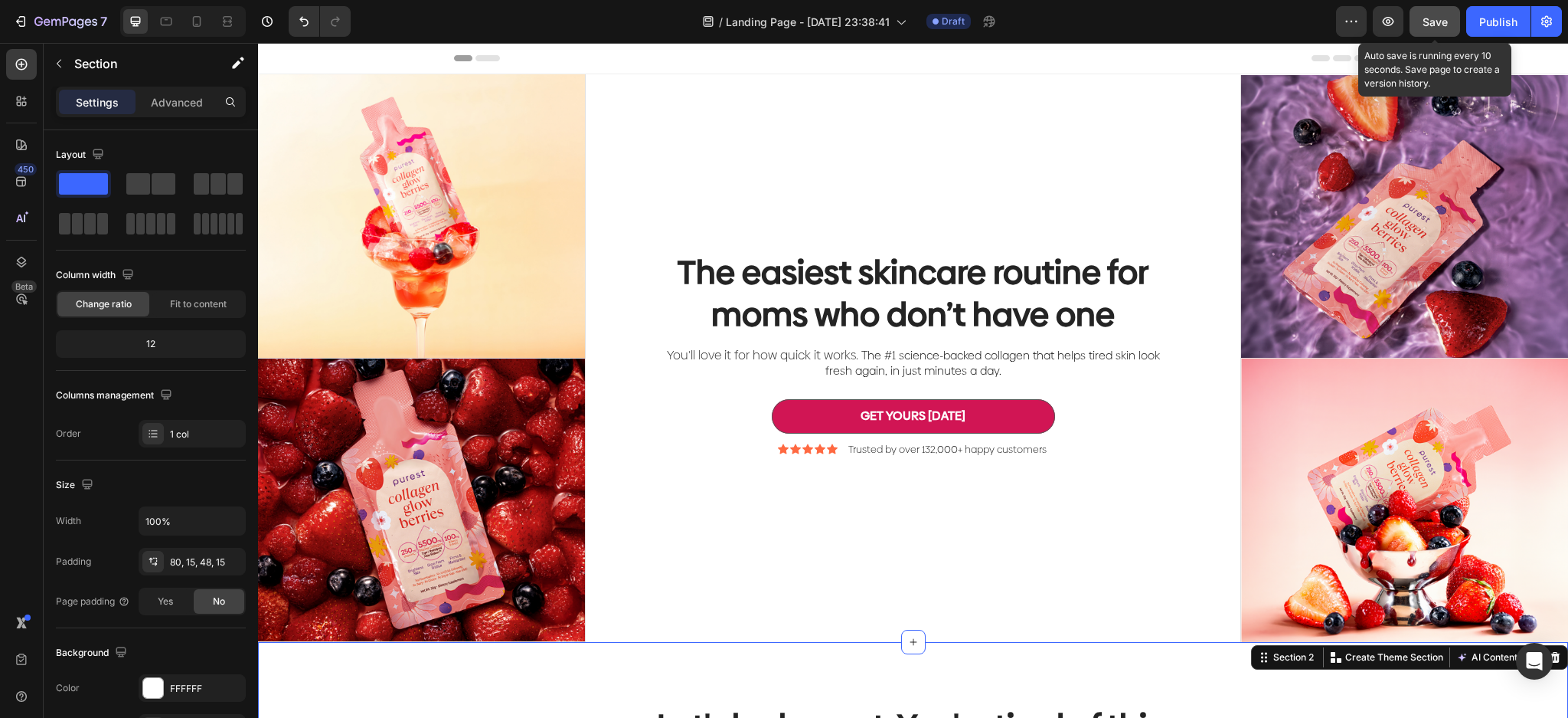
click at [1426, 22] on span "Save" at bounding box center [1435, 22] width 26 height 13
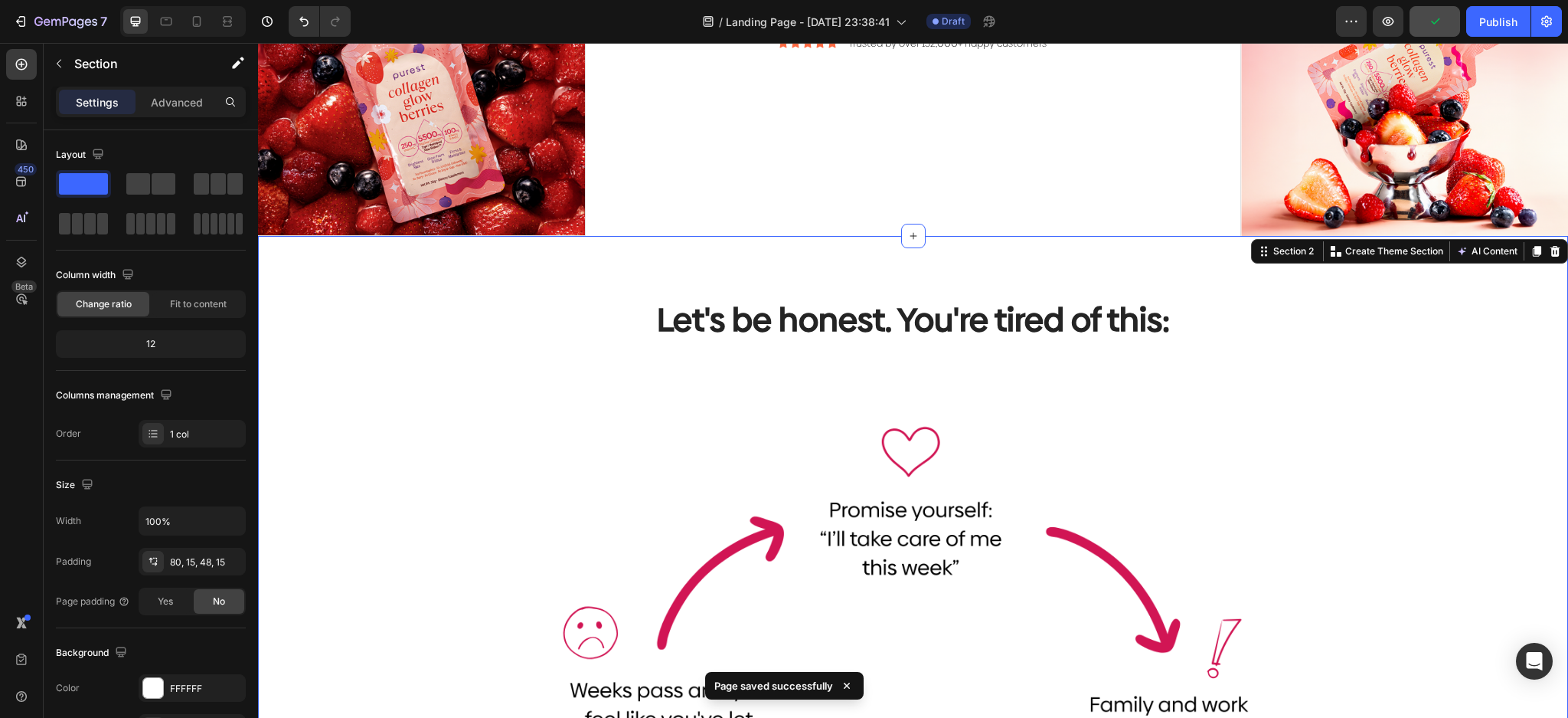
scroll to position [408, 0]
